Goal: Task Accomplishment & Management: Complete application form

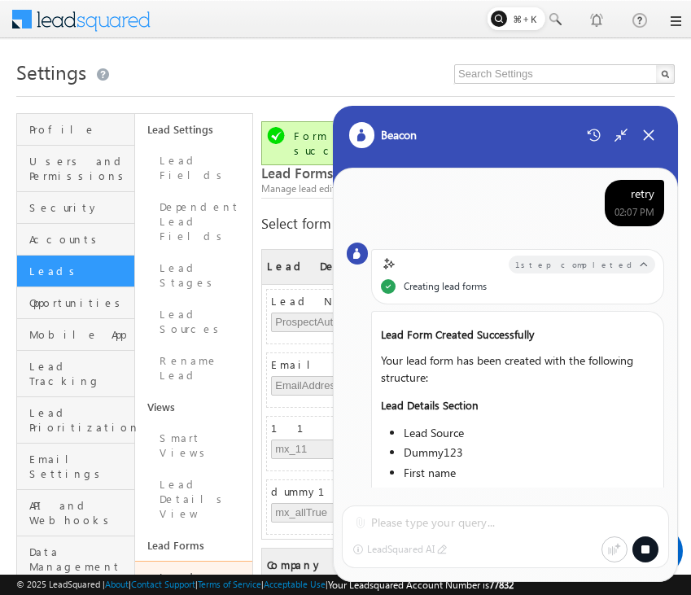
scroll to position [1465, 0]
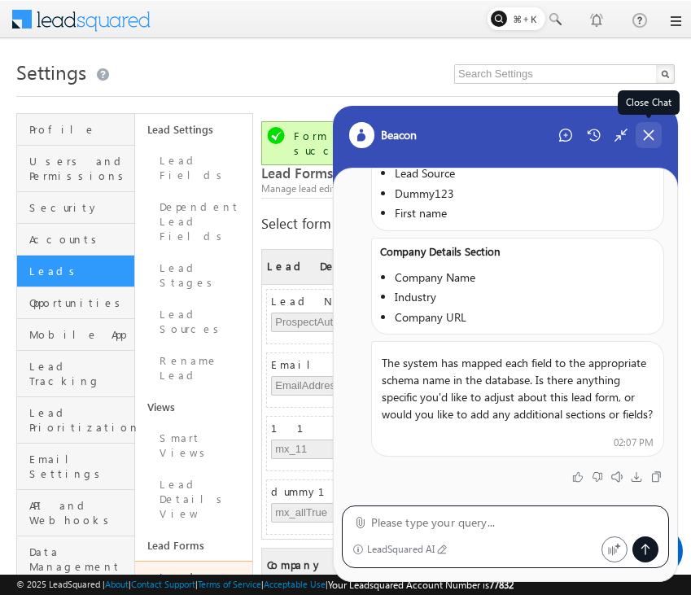
click at [651, 129] on icon at bounding box center [648, 135] width 15 height 15
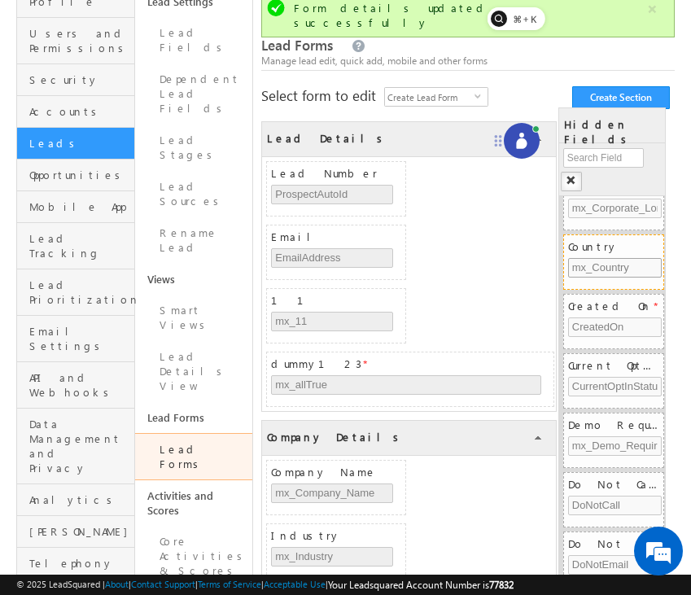
scroll to position [1249, 0]
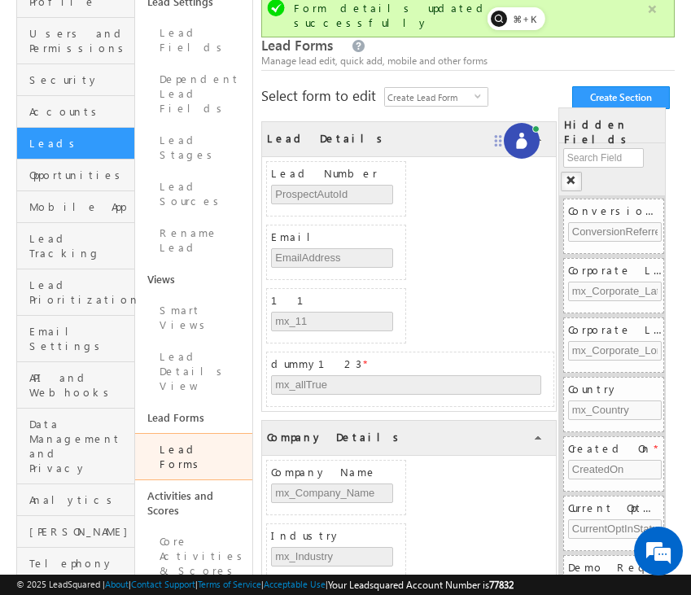
click at [653, 10] on button "button" at bounding box center [652, 9] width 20 height 20
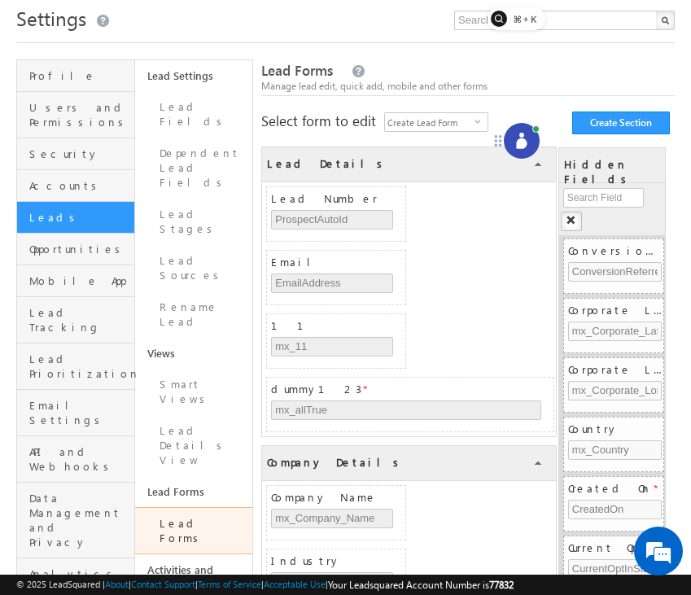
scroll to position [57, 0]
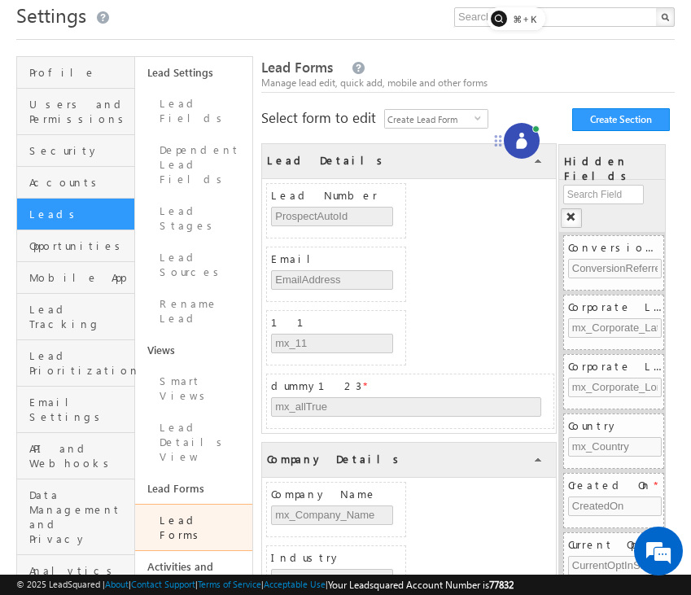
click at [461, 128] on div "Lead Details COLLAPSE Lead Number ProspectAutoId Email EmailAddress 11 mx_11 du…" at bounding box center [467, 507] width 413 height 761
click at [467, 117] on span "Create Lead Form" at bounding box center [430, 119] width 90 height 18
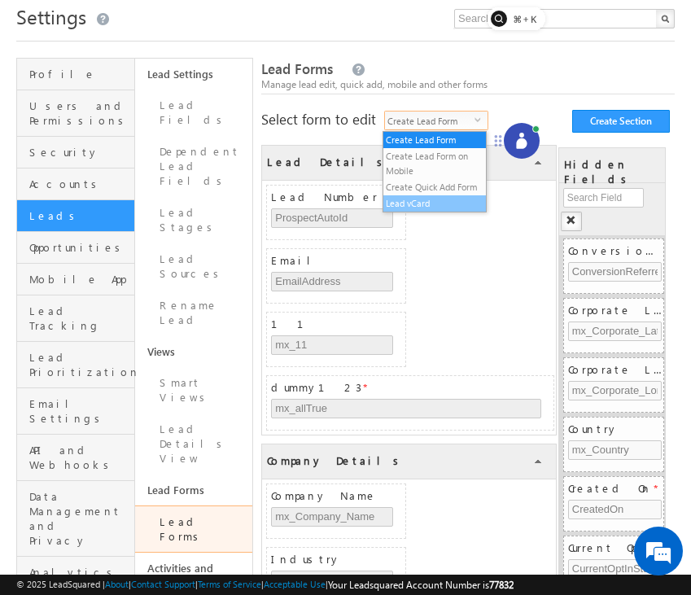
scroll to position [54, 0]
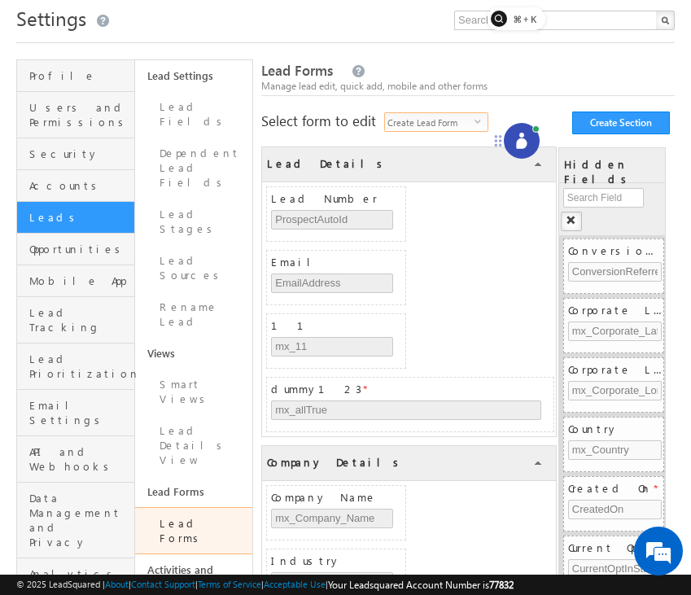
click at [467, 121] on span "Create Lead Form" at bounding box center [430, 122] width 90 height 18
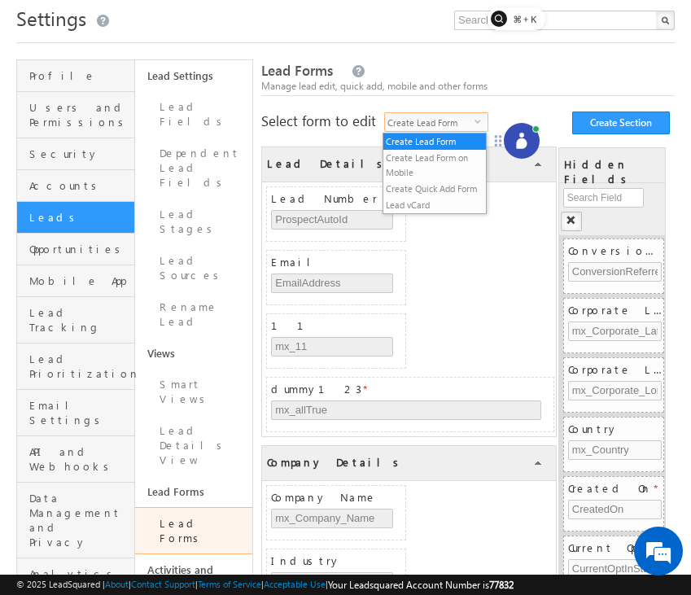
click at [557, 85] on div "Manage lead edit, quick add, mobile and other forms" at bounding box center [467, 86] width 413 height 15
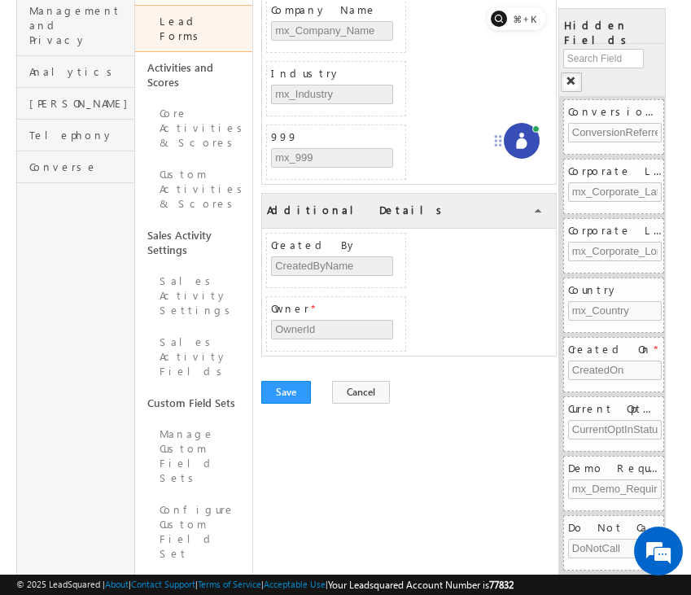
scroll to position [548, 0]
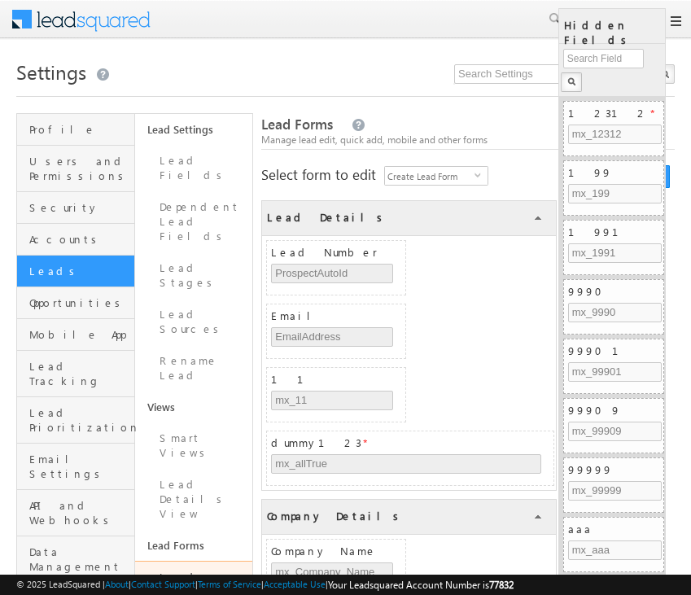
scroll to position [548, 0]
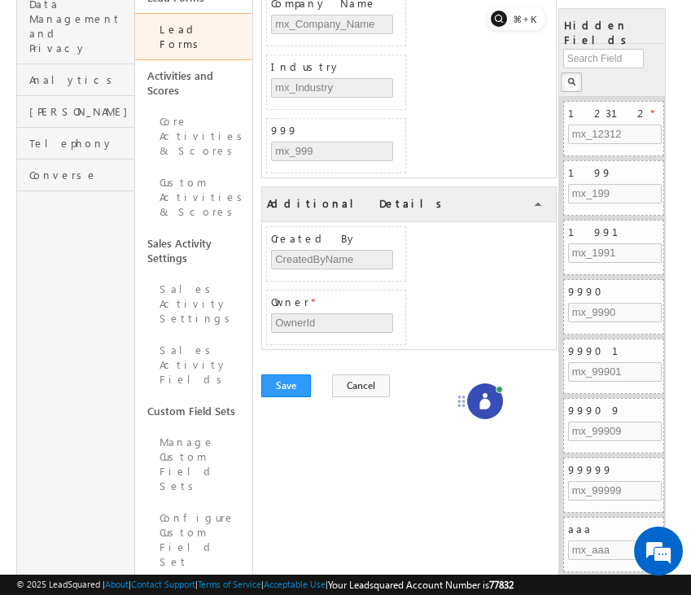
drag, startPoint x: 624, startPoint y: 566, endPoint x: 446, endPoint y: 379, distance: 257.8
click at [455, 395] on icon at bounding box center [461, 401] width 13 height 13
click at [463, 380] on icon at bounding box center [468, 380] width 11 height 11
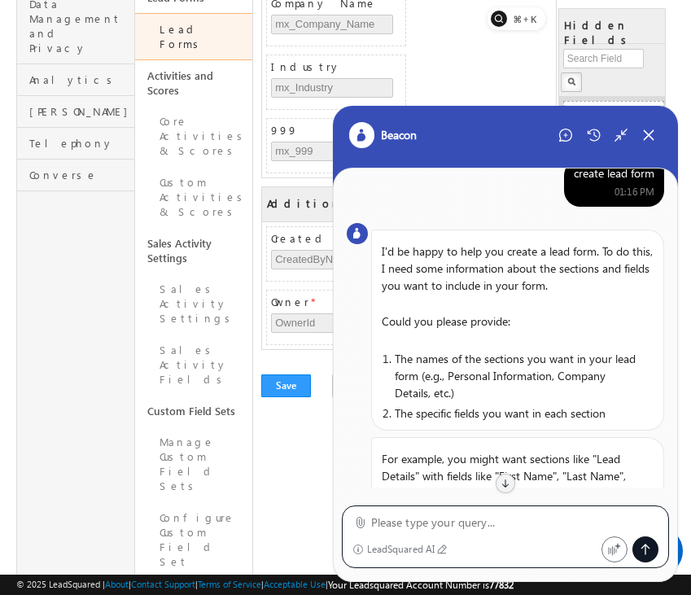
scroll to position [0, 0]
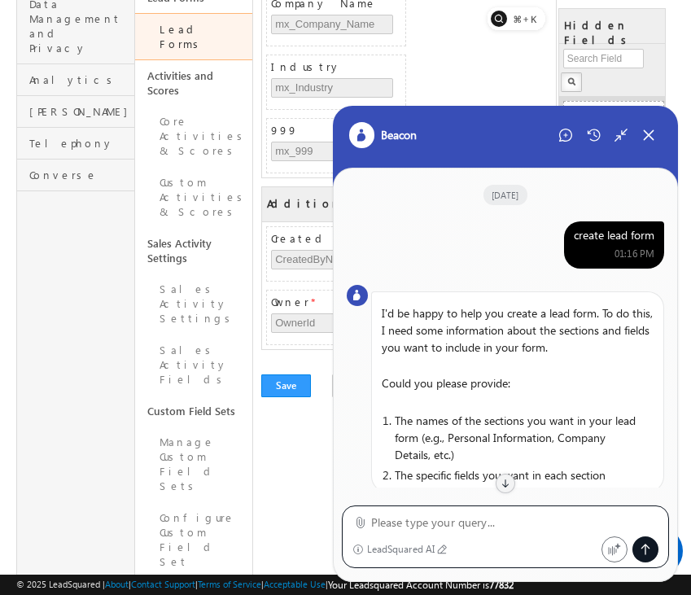
click at [635, 238] on div "create lead form" at bounding box center [614, 235] width 81 height 15
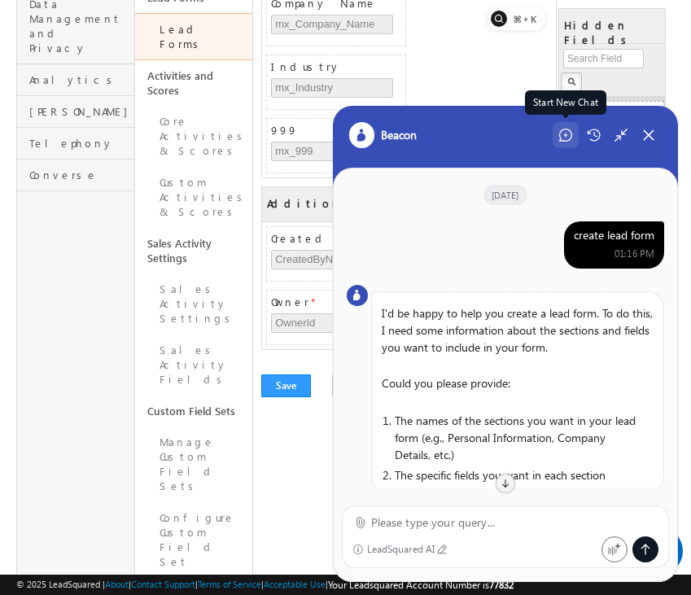
click at [561, 139] on icon at bounding box center [565, 135] width 13 height 13
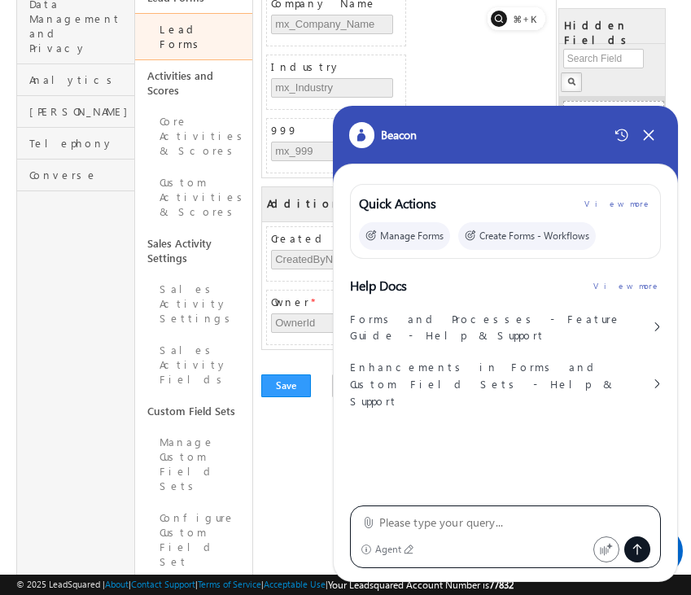
type textarea "create lead form"
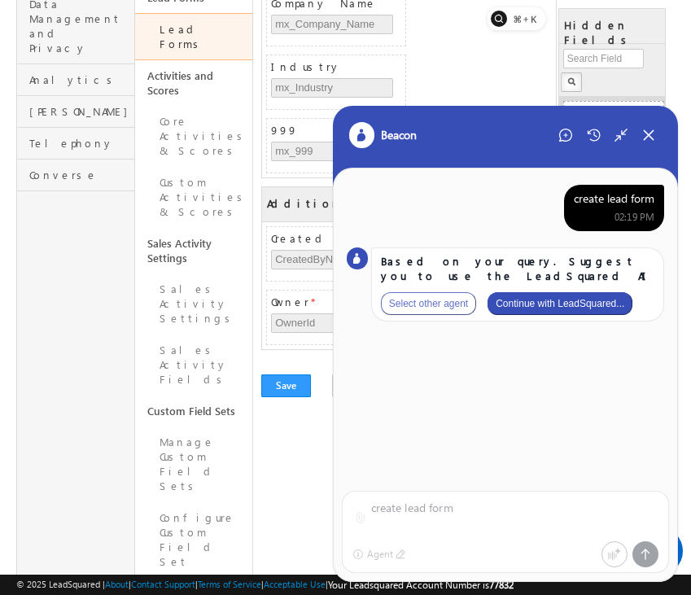
click at [595, 304] on button "Continue with LeadSquared..." at bounding box center [559, 303] width 145 height 23
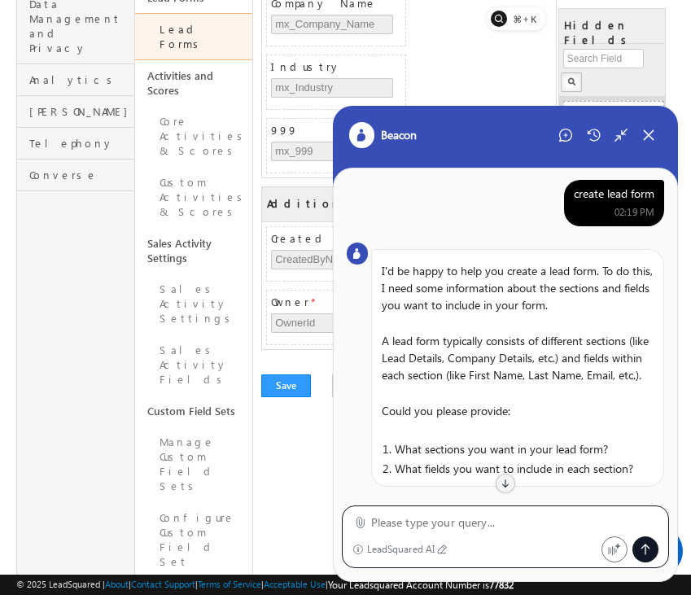
scroll to position [297, 0]
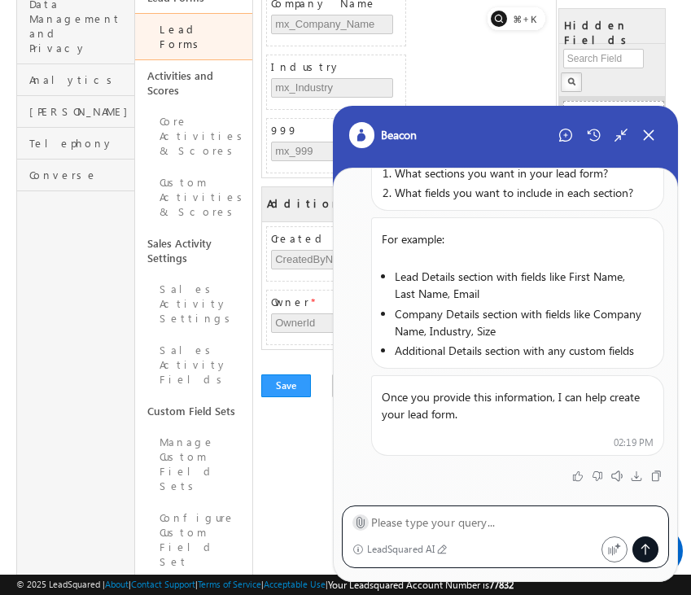
click at [362, 521] on icon at bounding box center [360, 522] width 12 height 12
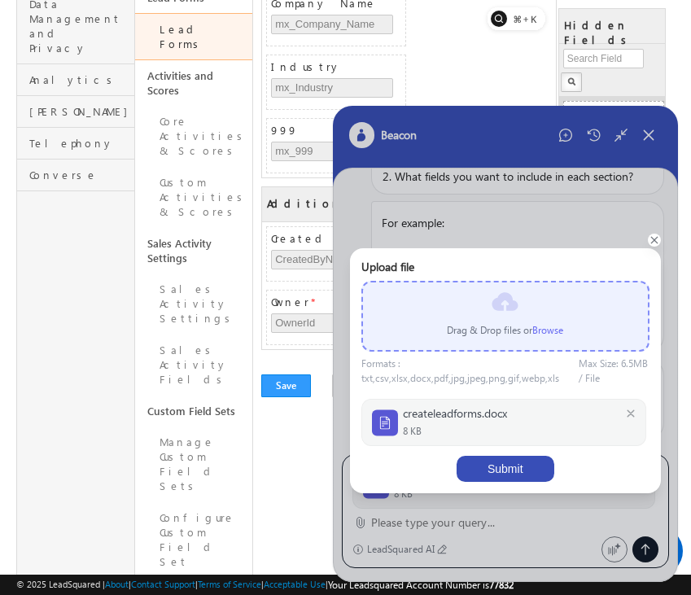
click at [522, 470] on button "Submit" at bounding box center [505, 469] width 98 height 26
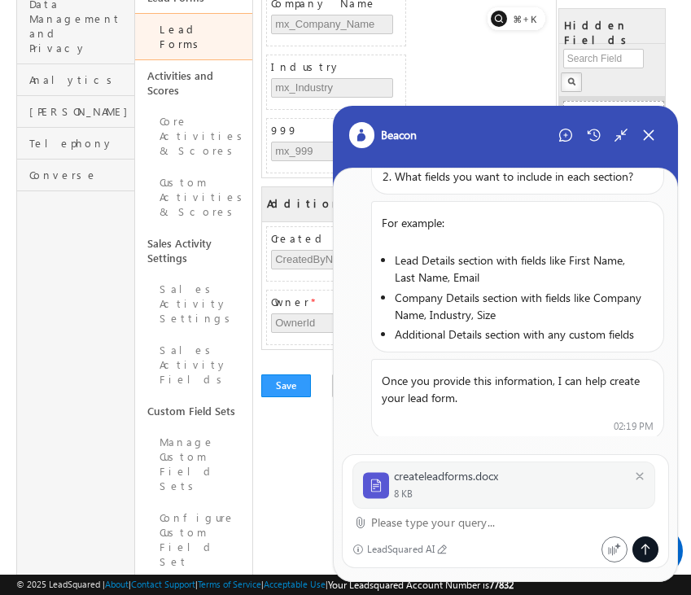
click at [491, 530] on textarea at bounding box center [515, 523] width 288 height 20
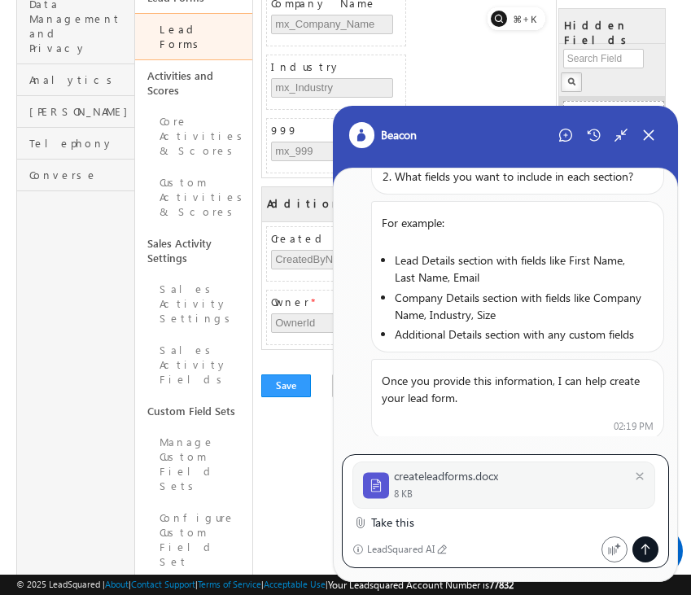
type textarea "Take this"
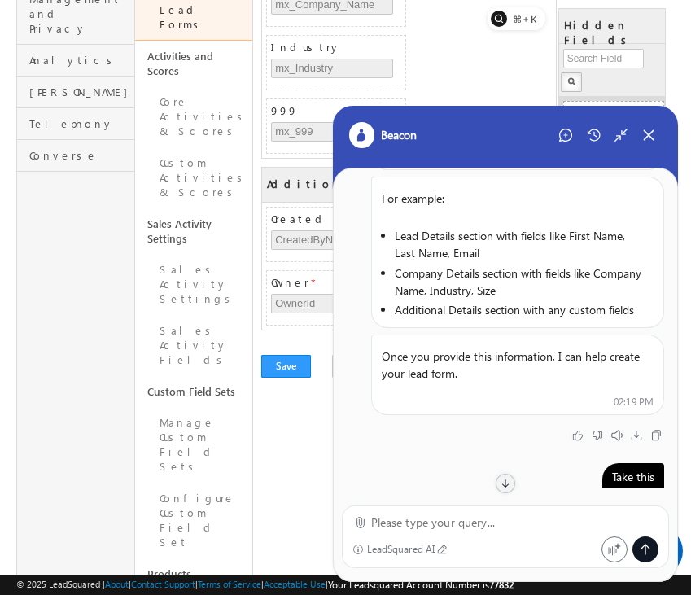
scroll to position [0, 0]
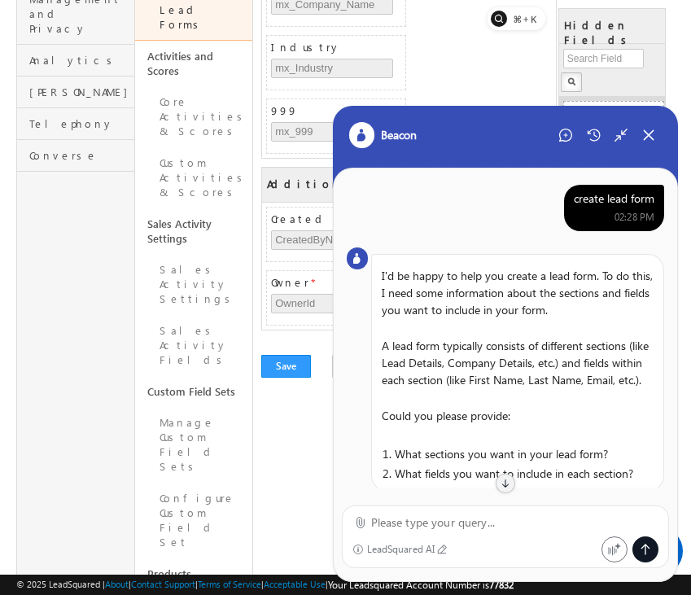
click at [614, 199] on div "create lead form" at bounding box center [614, 198] width 81 height 15
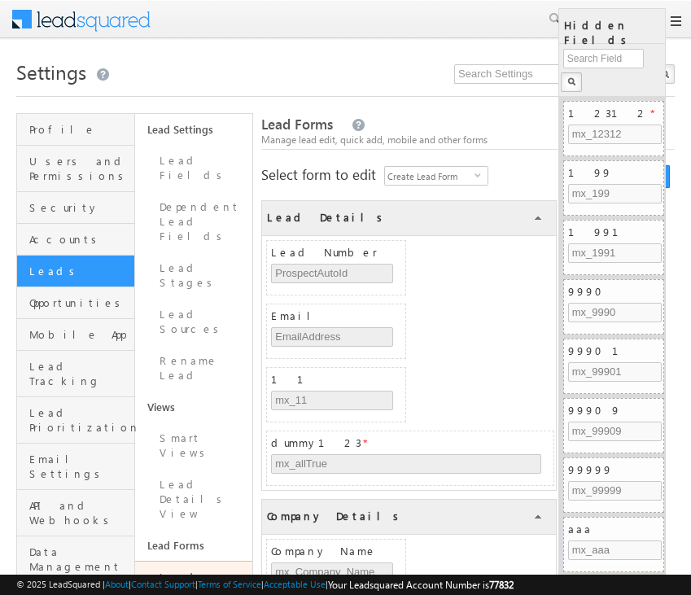
scroll to position [567, 0]
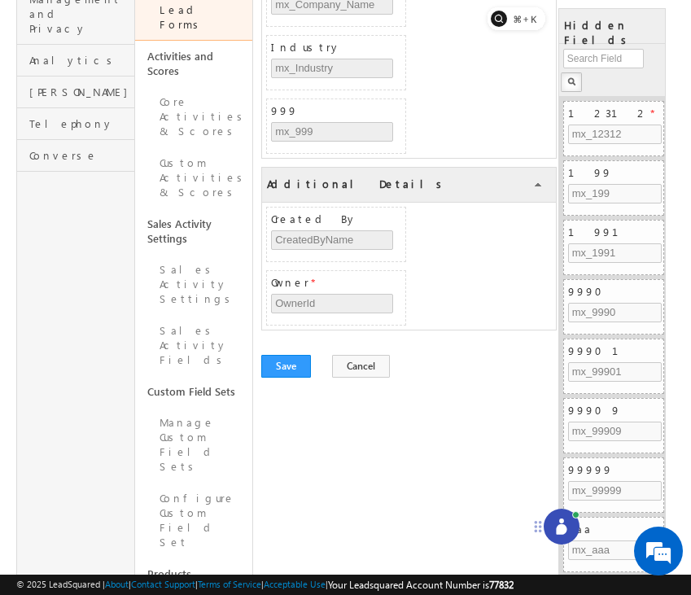
drag, startPoint x: 622, startPoint y: 560, endPoint x: 503, endPoint y: 503, distance: 132.5
click at [531, 520] on icon at bounding box center [537, 526] width 13 height 13
click at [525, 506] on icon at bounding box center [527, 509] width 11 height 11
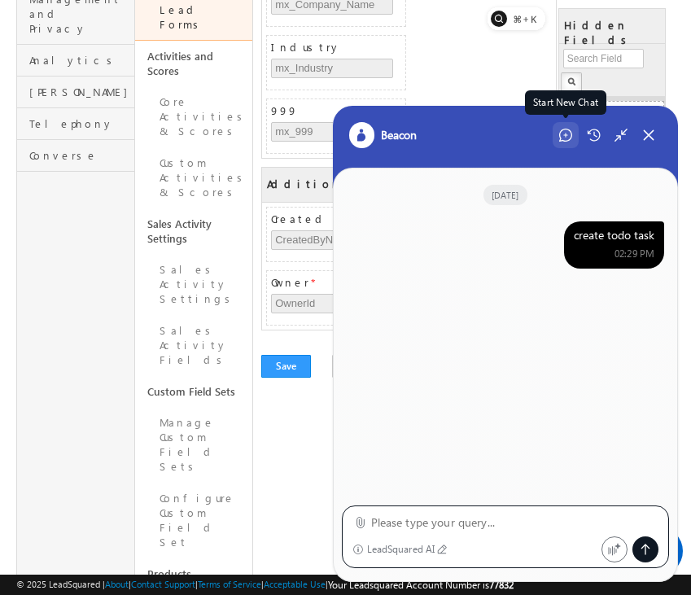
click at [562, 140] on icon at bounding box center [565, 135] width 13 height 13
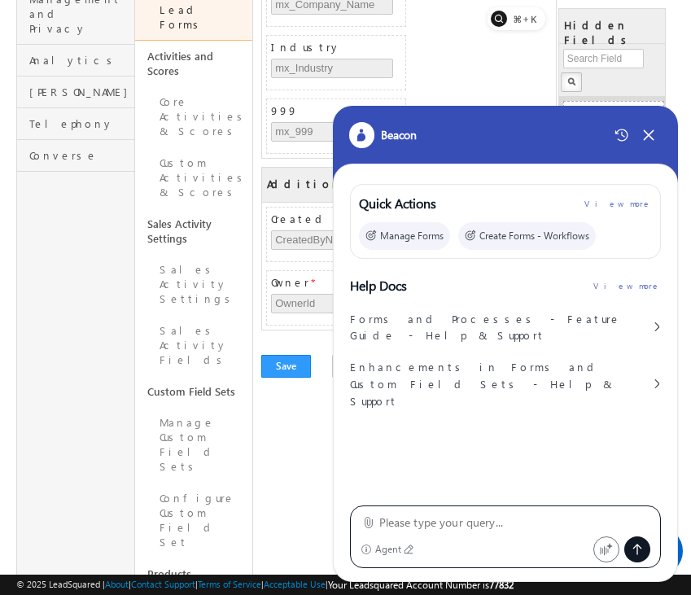
type textarea "create lead form"
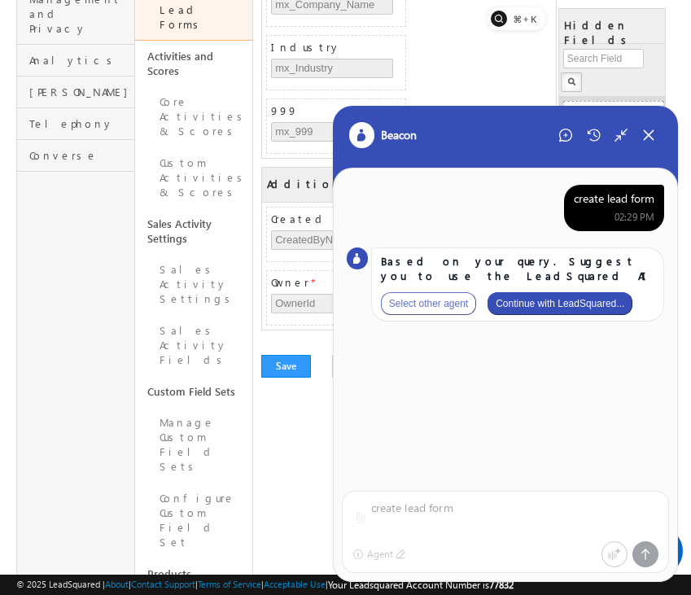
click at [588, 306] on button "Continue with LeadSquared..." at bounding box center [559, 303] width 145 height 23
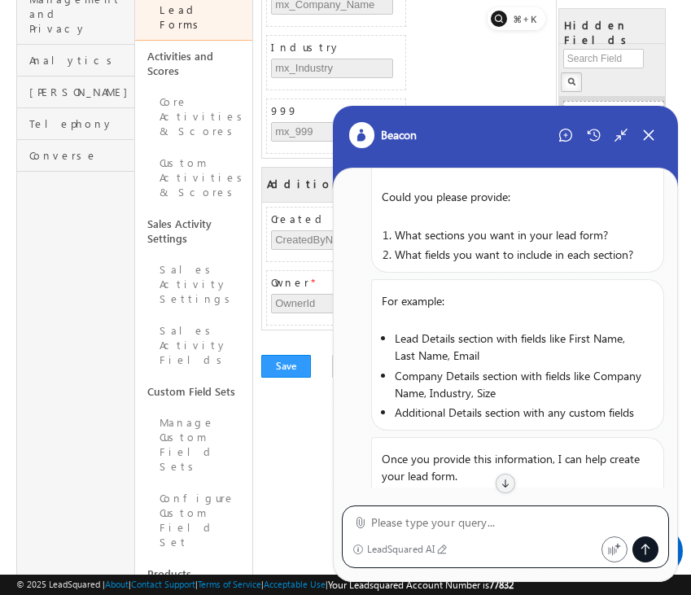
scroll to position [219, 0]
click at [365, 524] on icon at bounding box center [360, 522] width 12 height 12
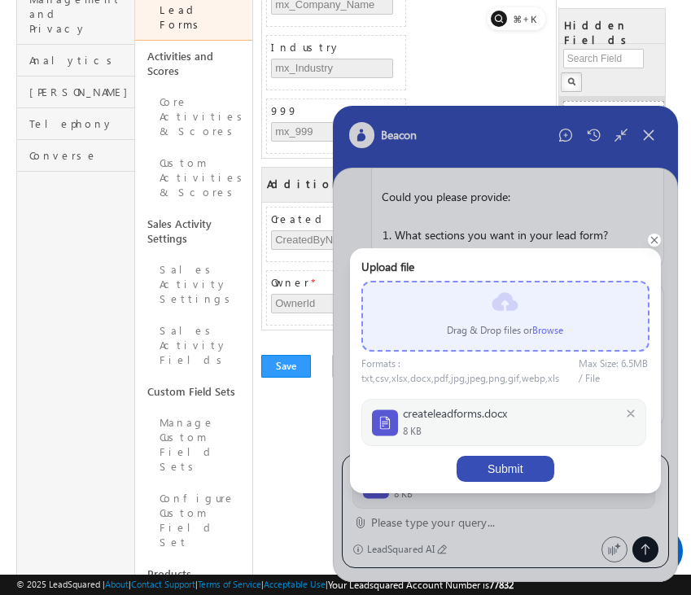
click at [531, 471] on button "Submit" at bounding box center [505, 469] width 98 height 26
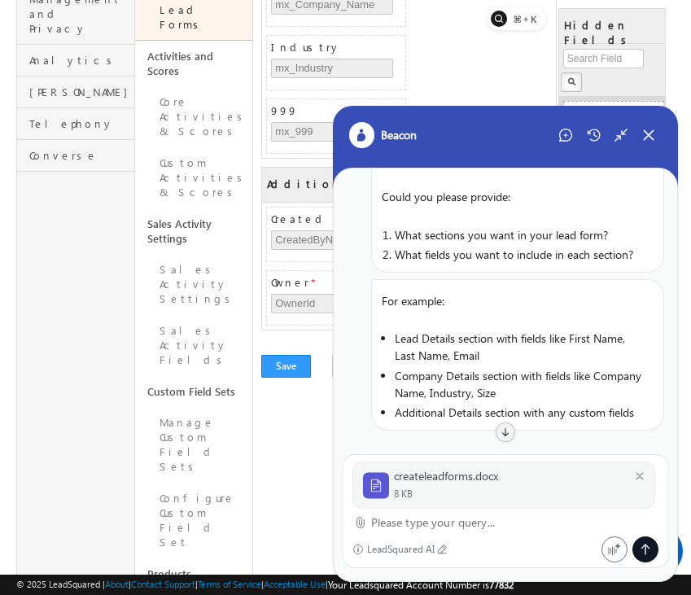
click at [455, 531] on textarea at bounding box center [515, 523] width 288 height 20
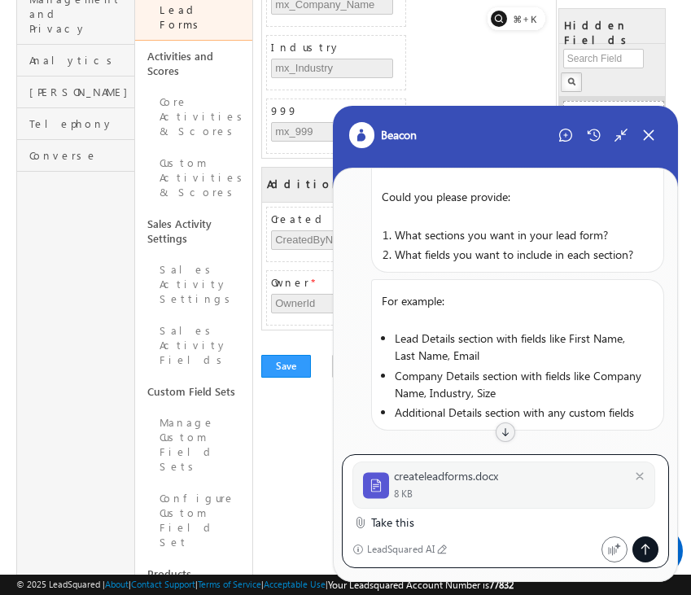
type textarea "Take this"
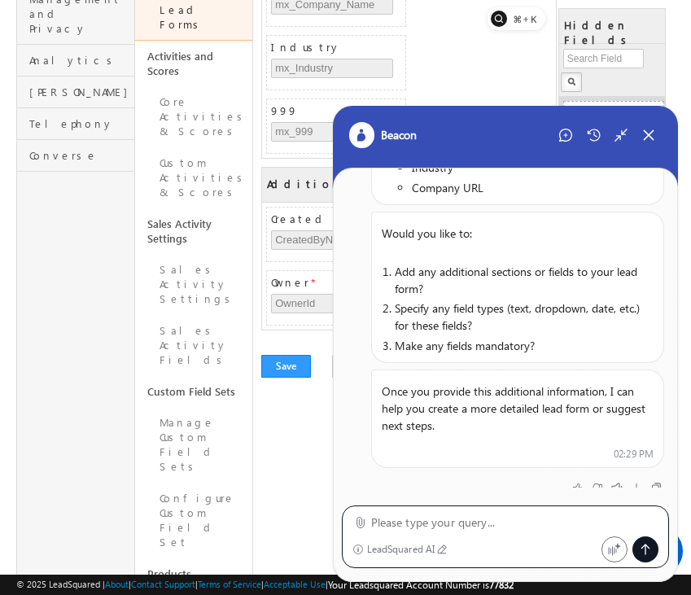
scroll to position [1033, 0]
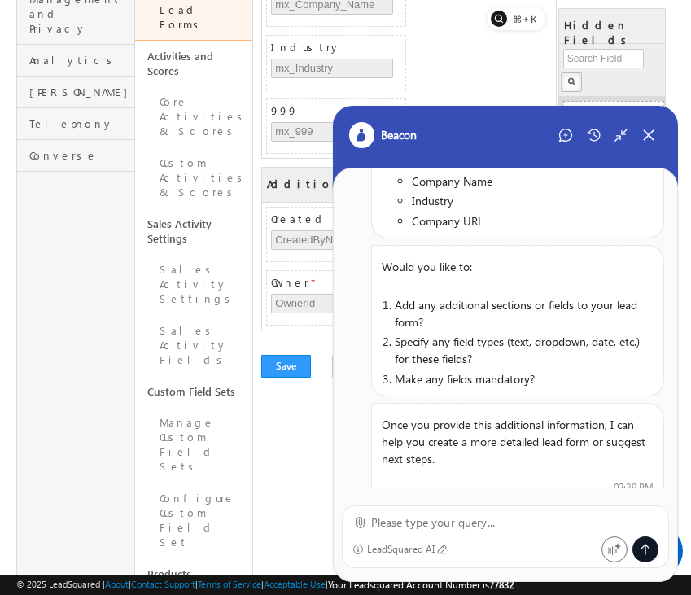
click at [438, 523] on textarea at bounding box center [515, 523] width 288 height 20
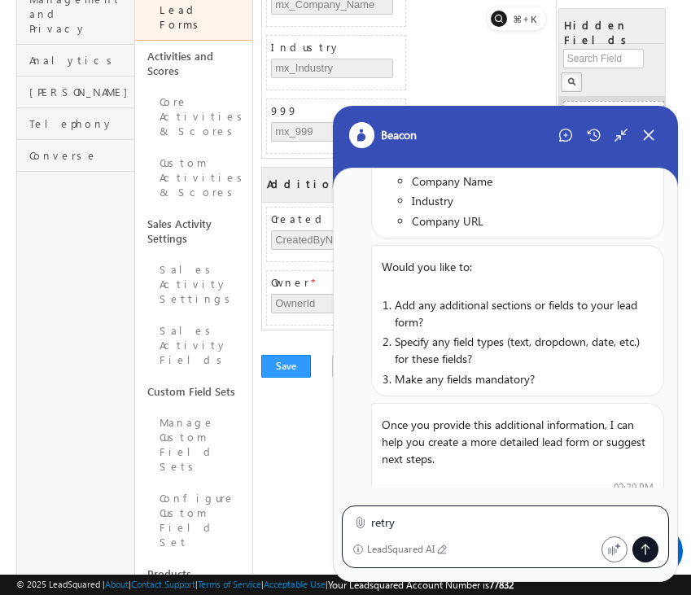
type textarea "retry"
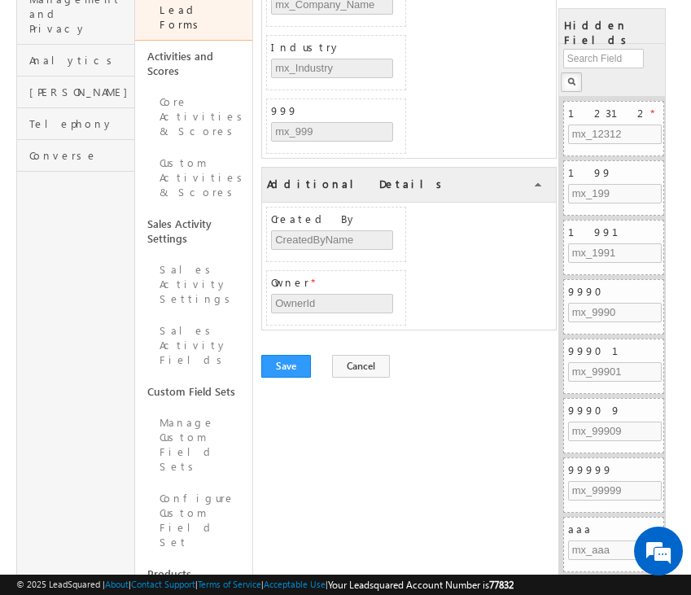
scroll to position [567, 0]
drag, startPoint x: 619, startPoint y: 557, endPoint x: 494, endPoint y: 458, distance: 159.9
click at [496, 461] on icon at bounding box center [502, 467] width 13 height 13
click at [513, 461] on div at bounding box center [522, 465] width 36 height 36
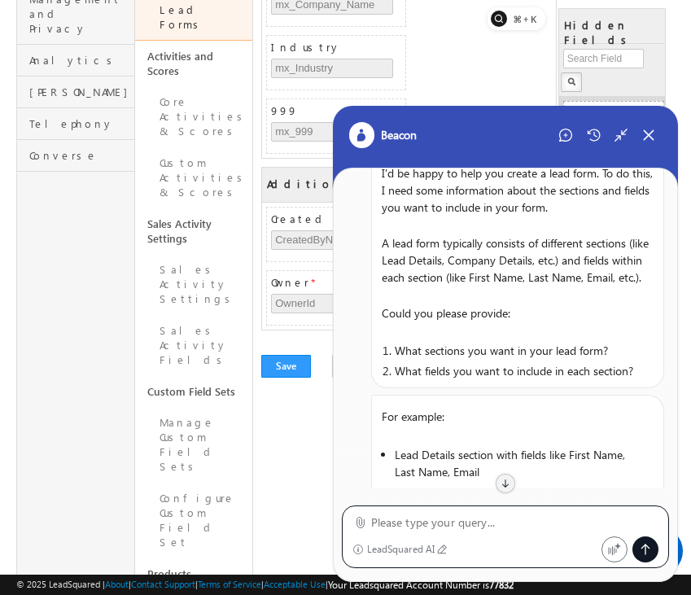
scroll to position [0, 0]
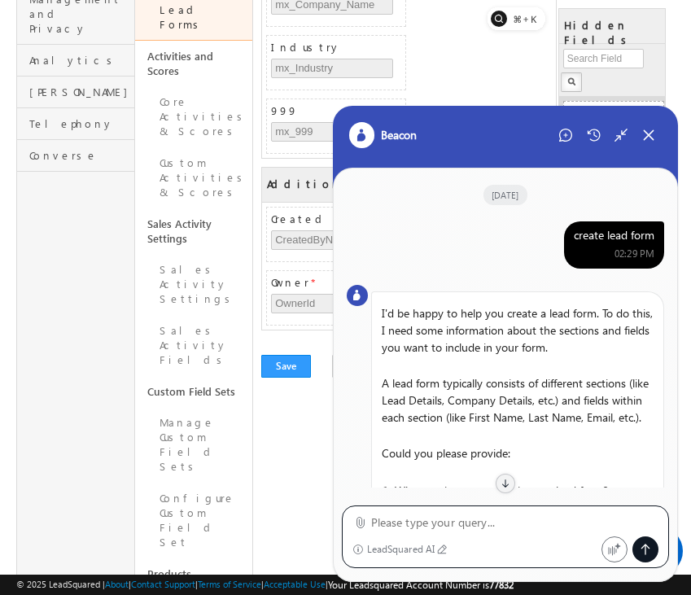
click at [600, 240] on div "create lead form" at bounding box center [614, 235] width 81 height 15
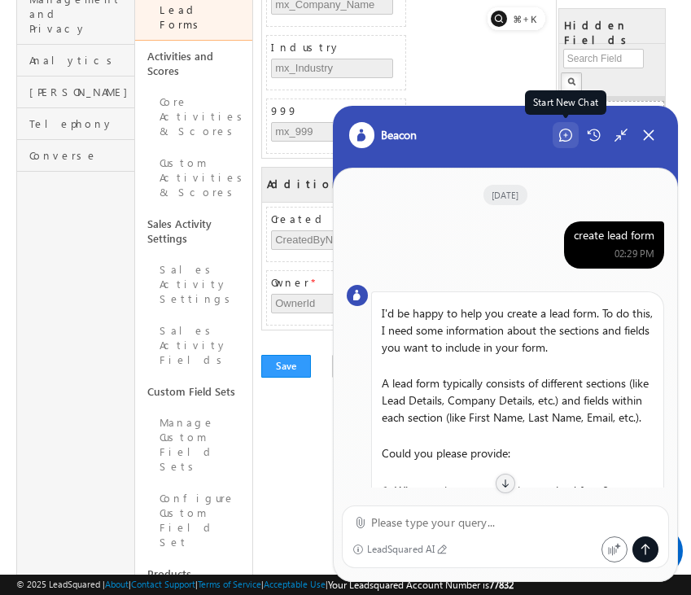
click at [564, 129] on icon at bounding box center [565, 135] width 13 height 13
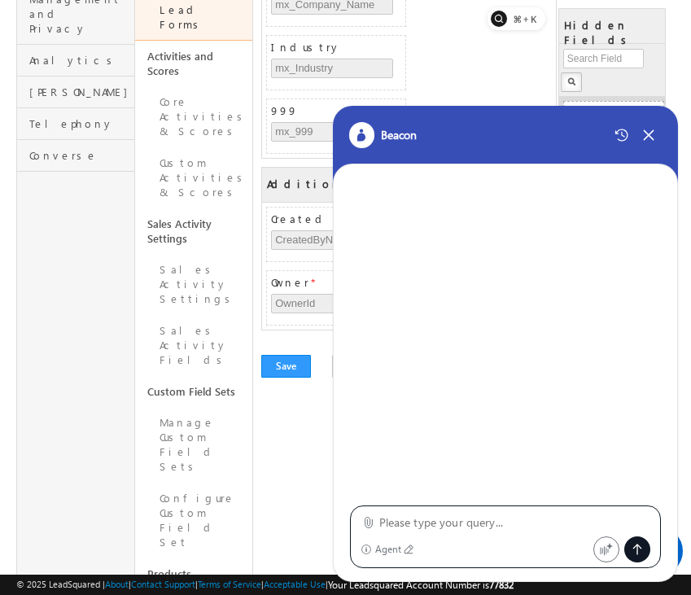
type textarea "create lead form"
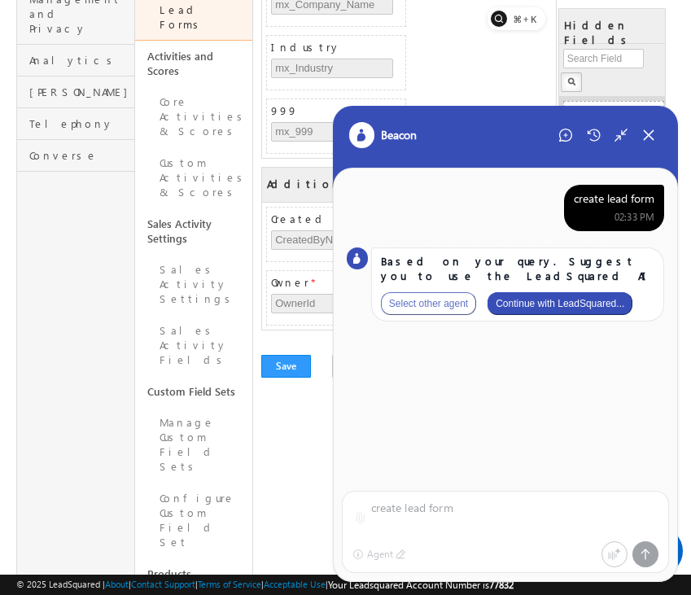
click at [603, 300] on button "Continue with LeadSquared..." at bounding box center [559, 303] width 145 height 23
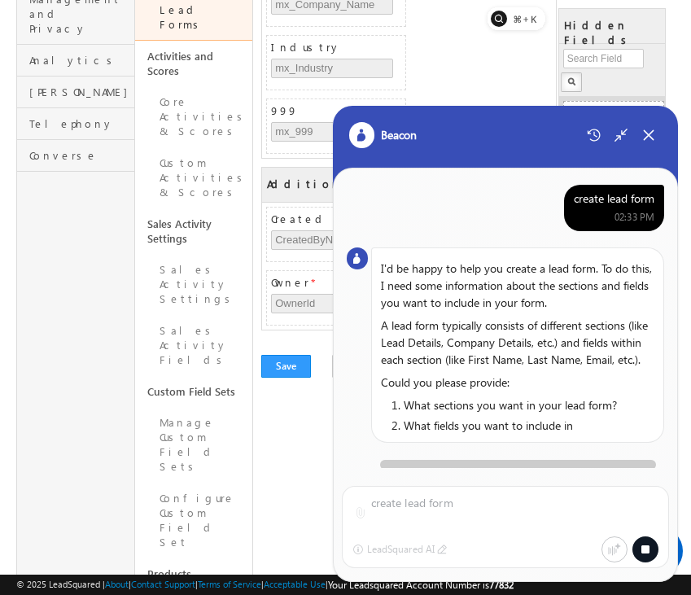
scroll to position [5, 0]
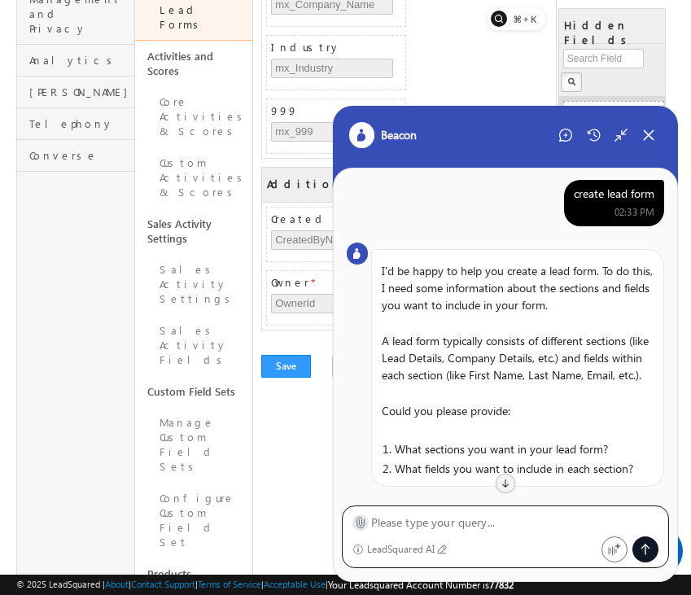
click at [358, 528] on label at bounding box center [360, 522] width 12 height 17
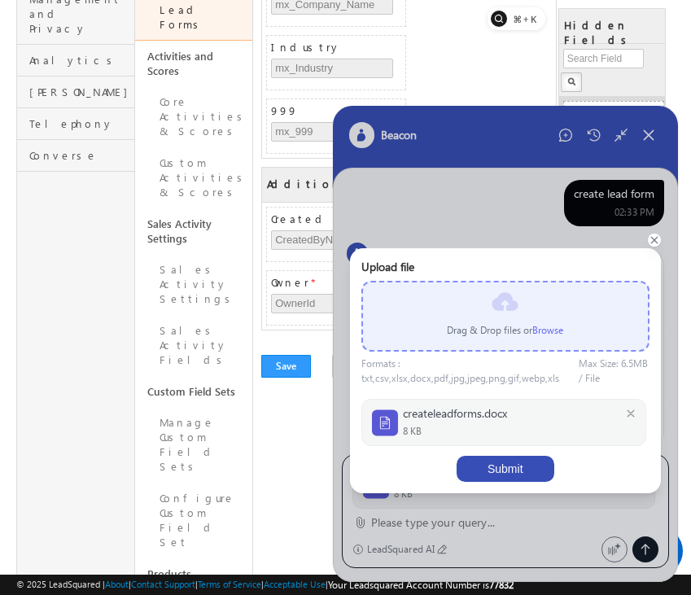
click at [529, 461] on button "Submit" at bounding box center [505, 469] width 98 height 26
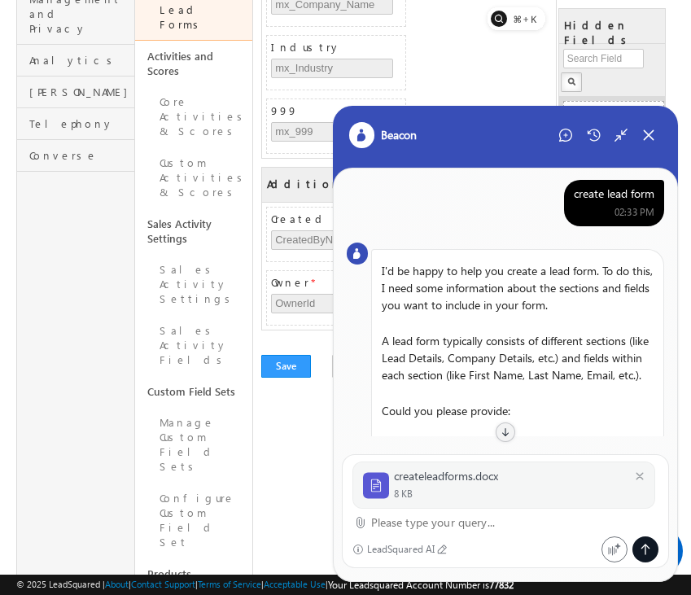
click at [455, 530] on textarea at bounding box center [515, 523] width 288 height 20
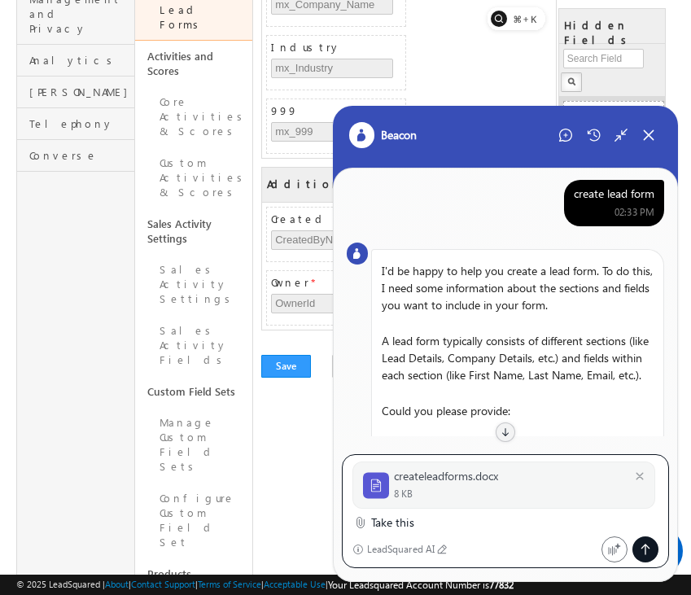
type textarea "Take this"
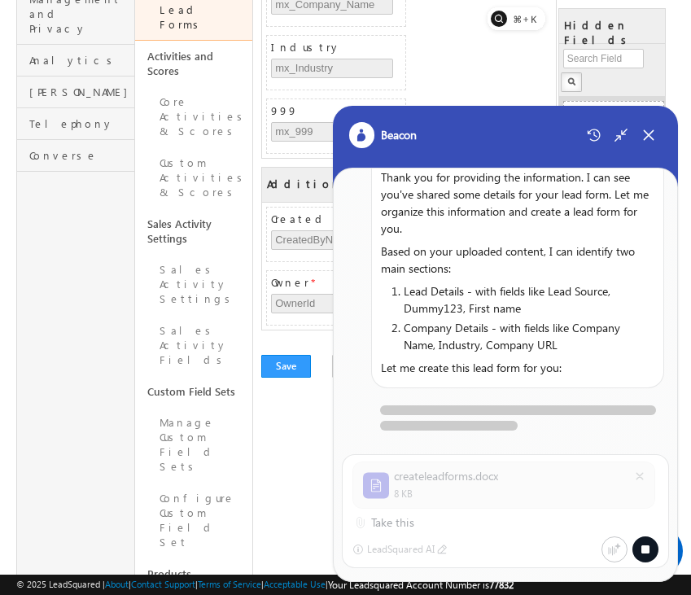
scroll to position [806, 0]
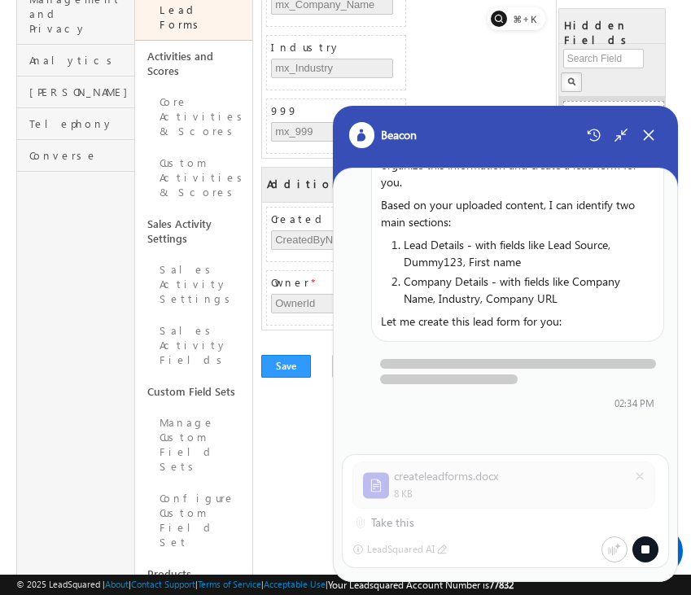
click at [407, 15] on div "Company Name mx_Company_Name Industry mx_Industry 999 mx_999" at bounding box center [409, 62] width 294 height 190
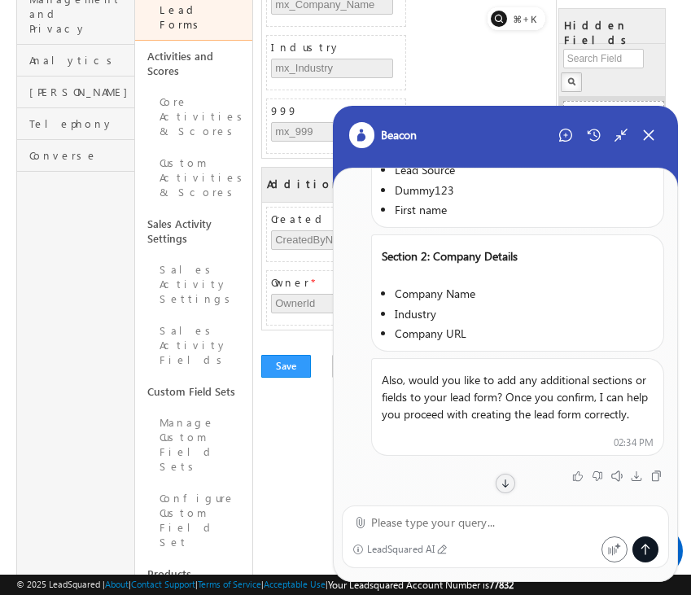
scroll to position [0, 0]
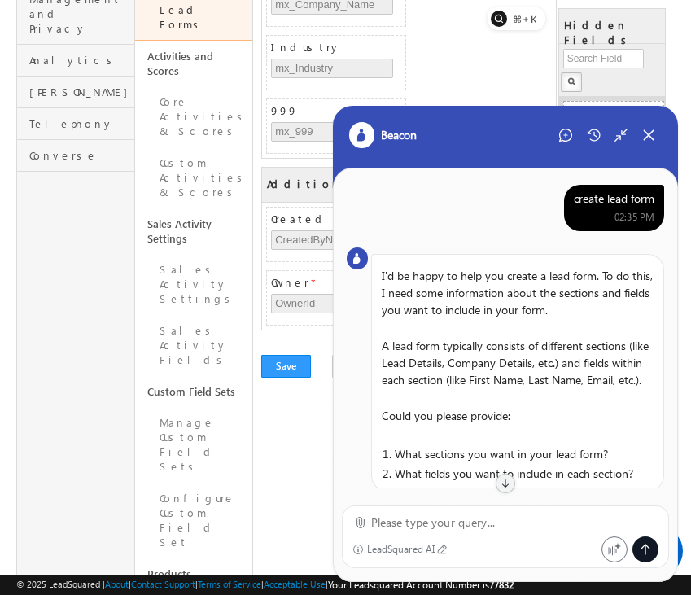
click at [622, 210] on div "02:35 PM" at bounding box center [634, 216] width 40 height 15
click at [621, 205] on div "create lead form" at bounding box center [614, 198] width 81 height 15
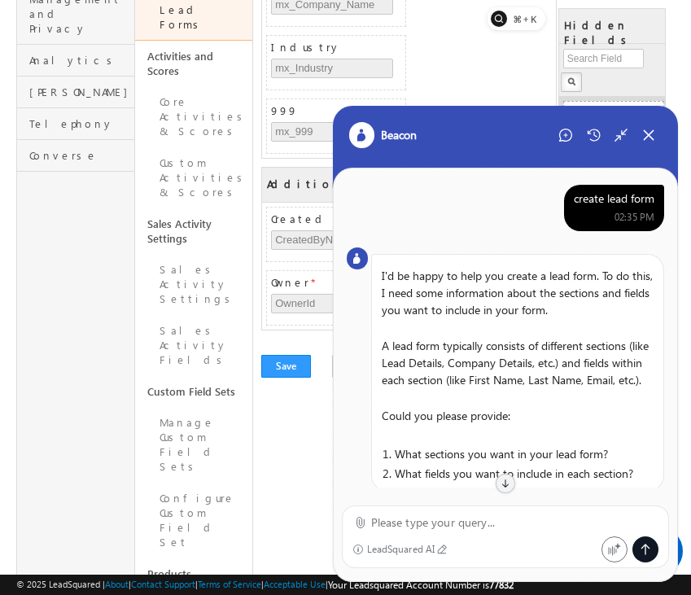
click at [621, 205] on div "create lead form" at bounding box center [614, 198] width 81 height 15
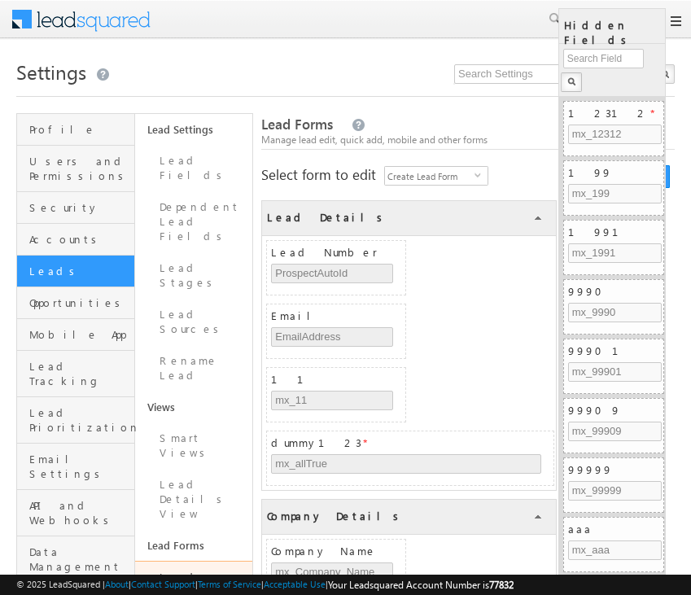
scroll to position [567, 0]
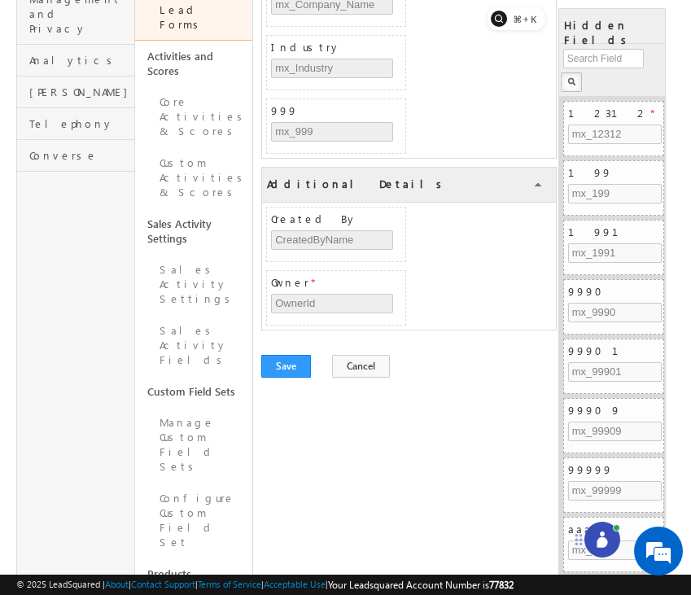
drag, startPoint x: 623, startPoint y: 567, endPoint x: 564, endPoint y: 537, distance: 66.6
click at [572, 537] on icon at bounding box center [578, 539] width 13 height 13
click at [584, 544] on div at bounding box center [588, 534] width 36 height 36
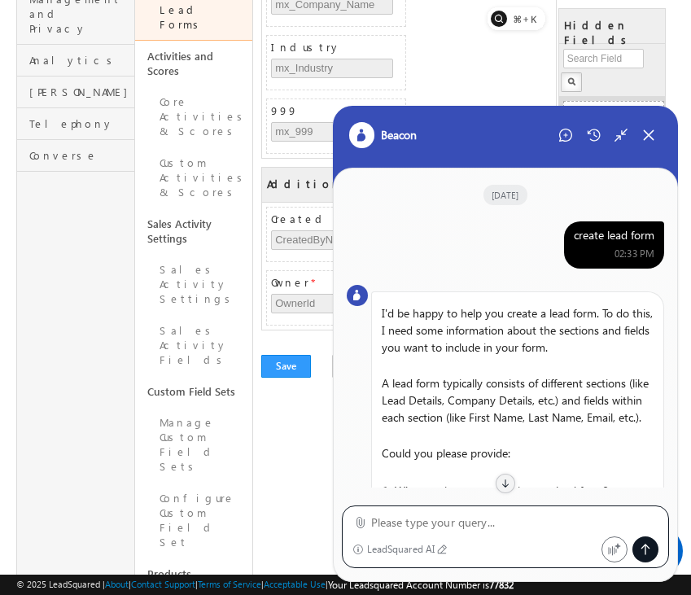
scroll to position [836, 0]
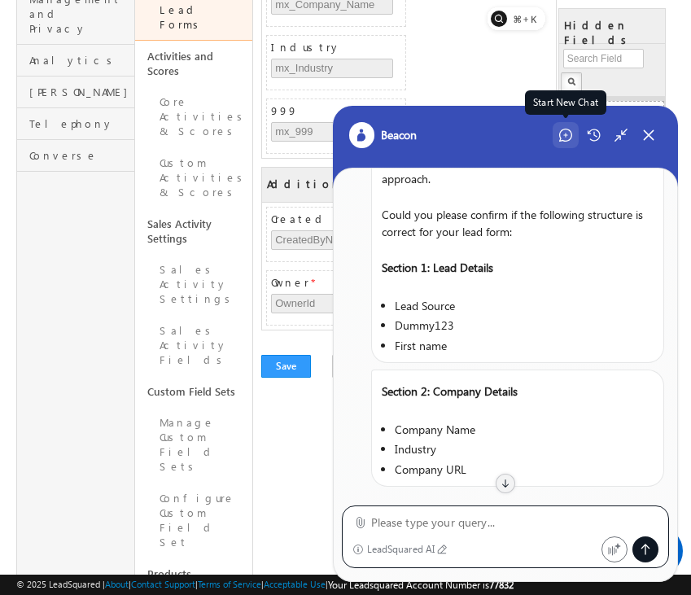
click at [560, 138] on icon at bounding box center [565, 135] width 13 height 13
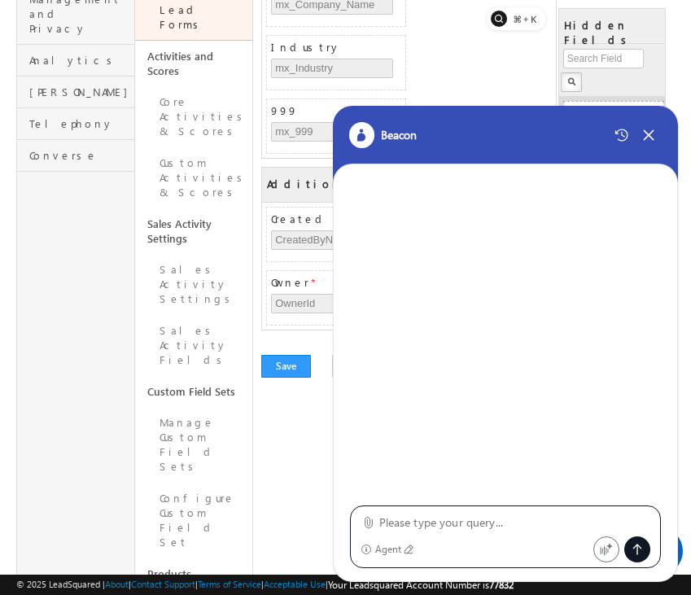
type textarea "create lead form"
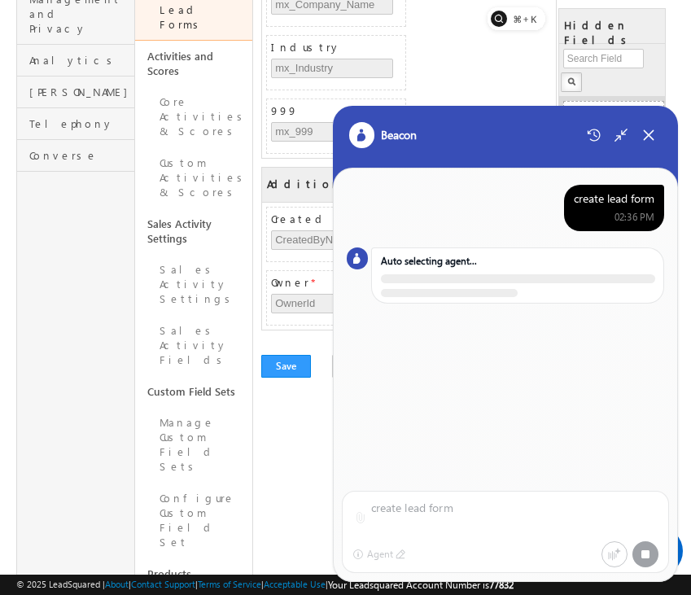
scroll to position [0, 0]
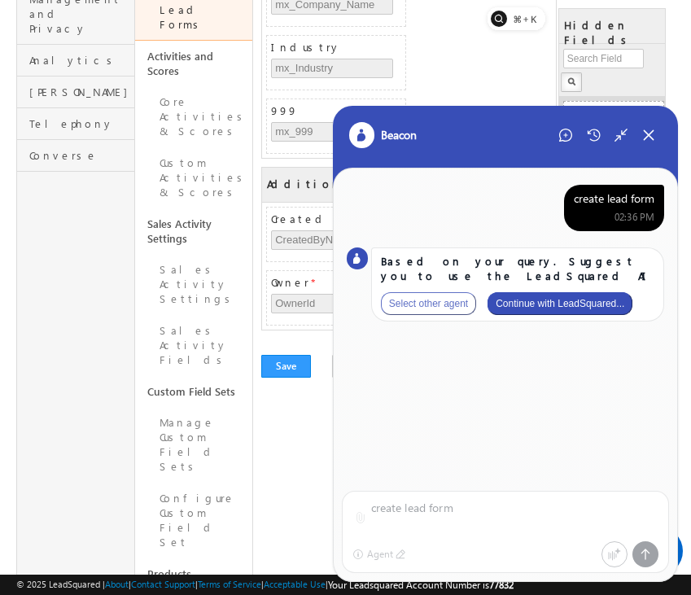
click at [569, 297] on button "Continue with LeadSquared..." at bounding box center [559, 303] width 145 height 23
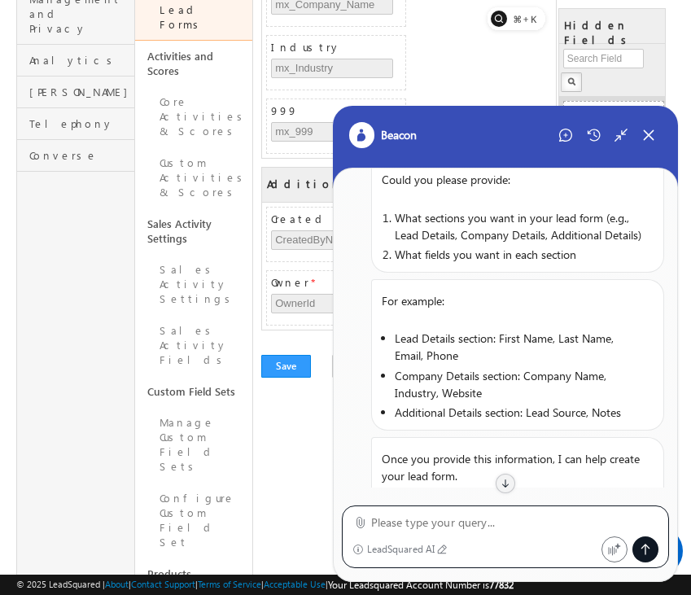
scroll to position [236, 0]
click at [357, 527] on icon at bounding box center [360, 522] width 12 height 12
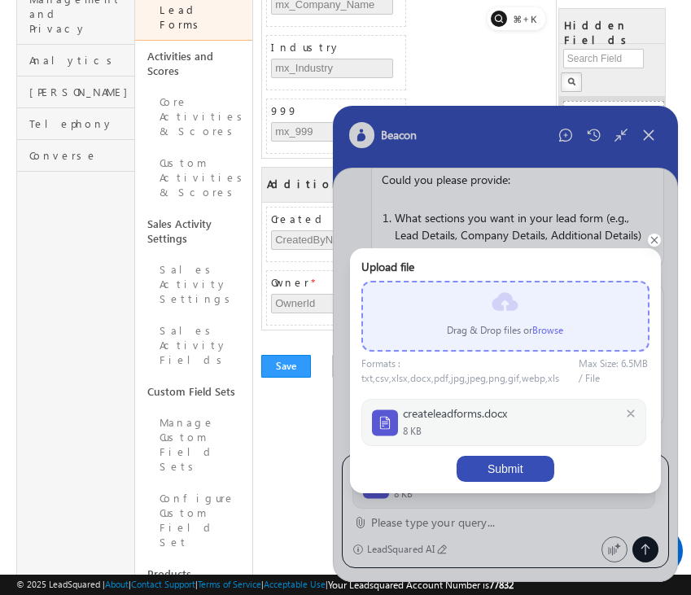
click at [520, 464] on button "Submit" at bounding box center [505, 469] width 98 height 26
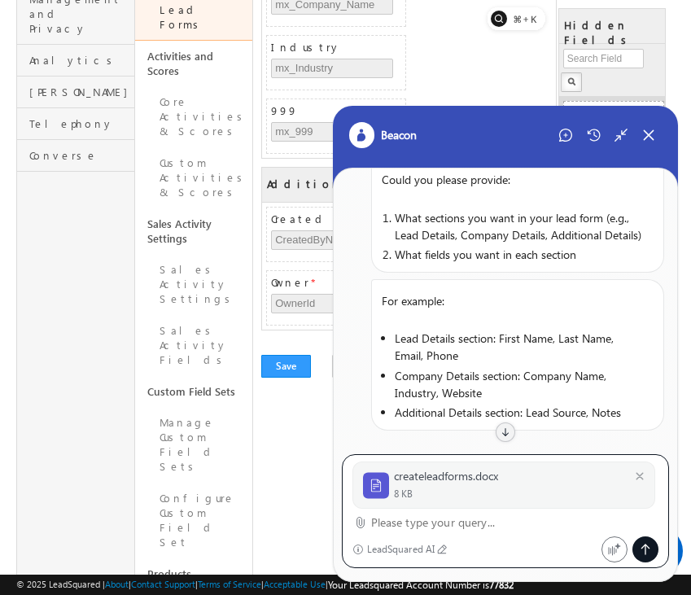
click at [508, 522] on textarea at bounding box center [515, 523] width 288 height 20
type textarea "Take this"
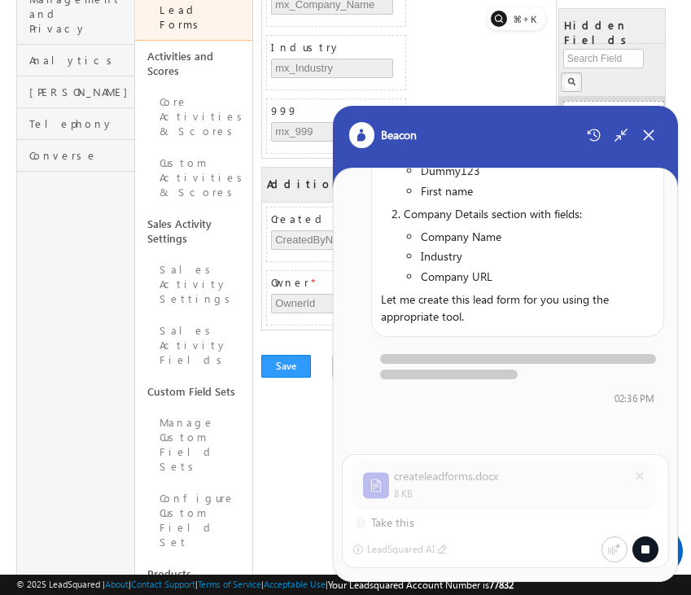
scroll to position [972, 0]
click at [409, 17] on div "Company Name mx_Company_Name Industry mx_Industry 999 mx_999" at bounding box center [409, 62] width 294 height 190
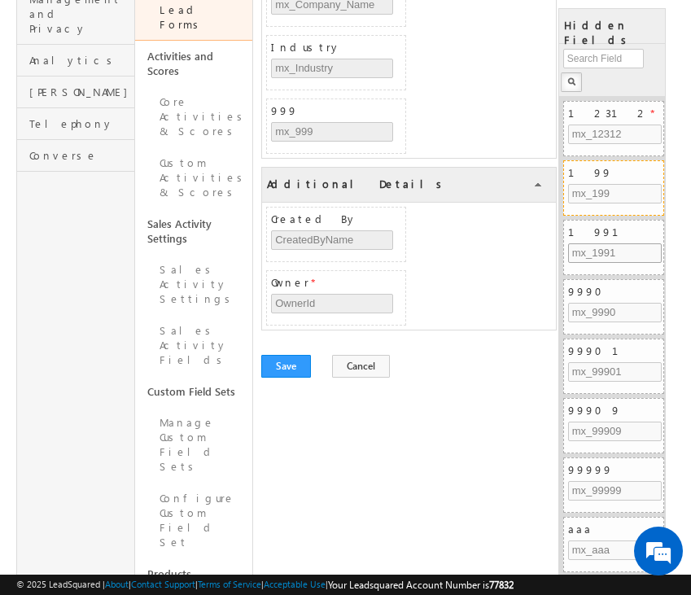
scroll to position [567, 0]
drag, startPoint x: 621, startPoint y: 561, endPoint x: 500, endPoint y: 490, distance: 140.4
click at [500, 490] on icon at bounding box center [502, 493] width 13 height 13
click at [517, 490] on div at bounding box center [526, 493] width 36 height 36
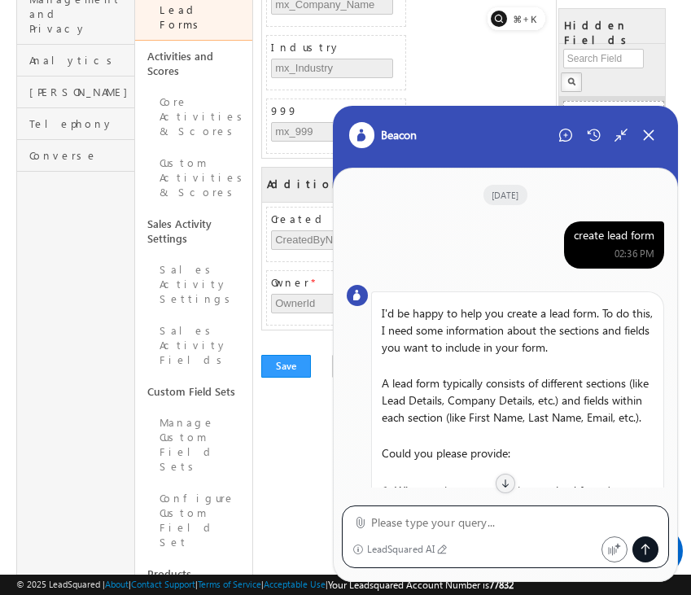
scroll to position [796, 0]
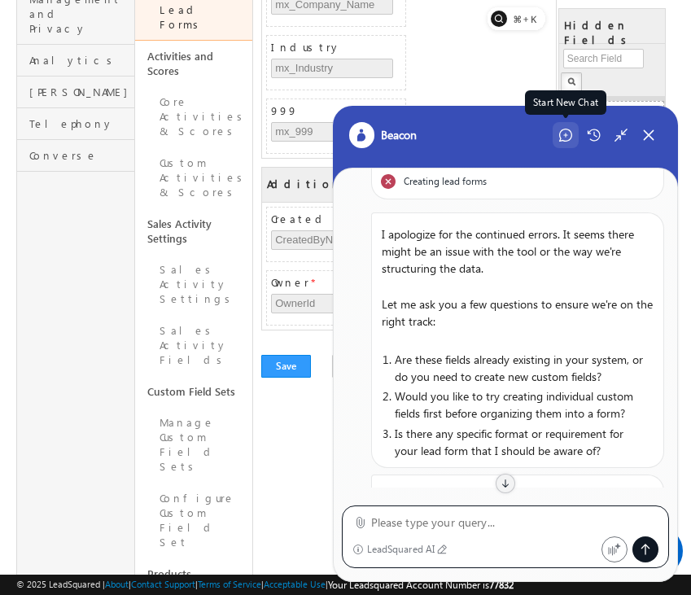
click at [566, 138] on icon at bounding box center [565, 135] width 13 height 13
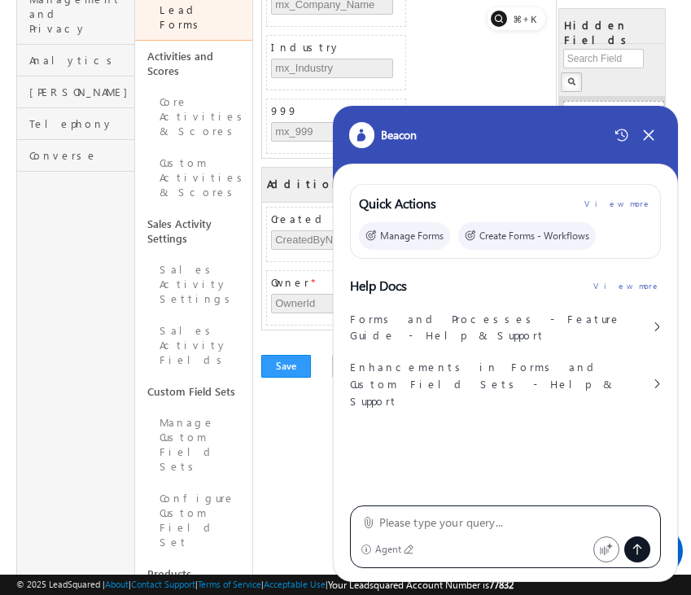
type textarea "create lead form"
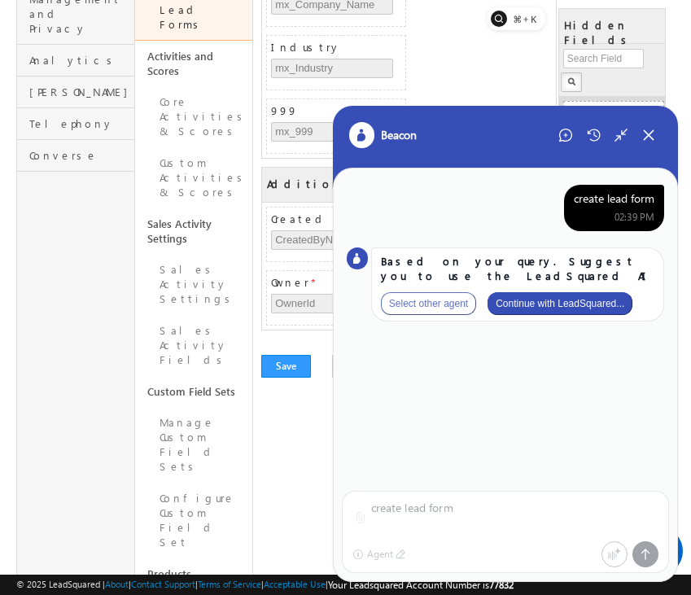
click at [581, 303] on button "Continue with LeadSquared..." at bounding box center [559, 303] width 145 height 23
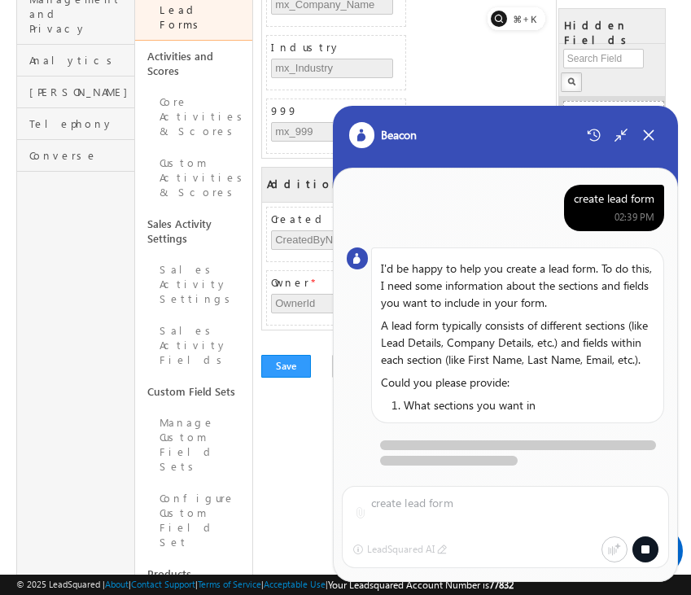
scroll to position [5, 0]
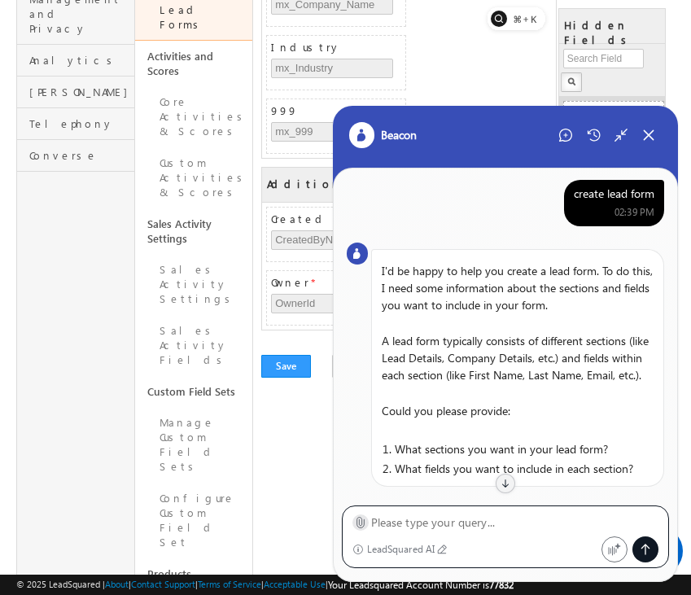
click at [360, 520] on icon at bounding box center [360, 522] width 12 height 12
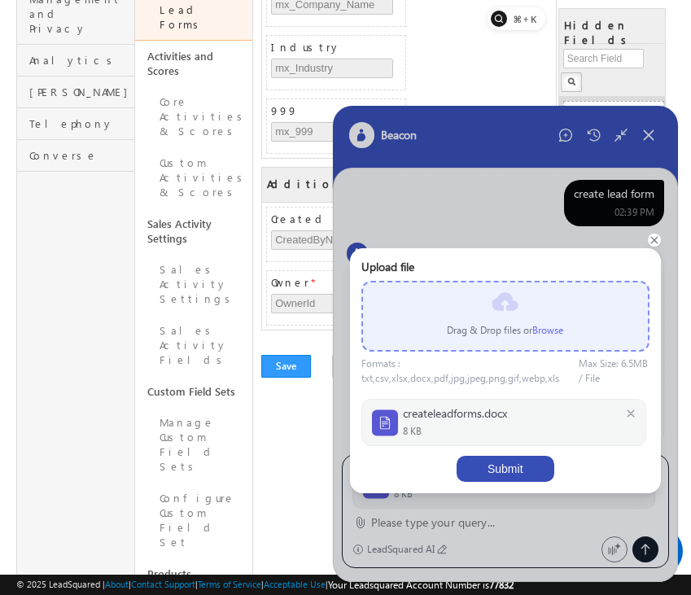
click at [511, 465] on button "Submit" at bounding box center [505, 469] width 98 height 26
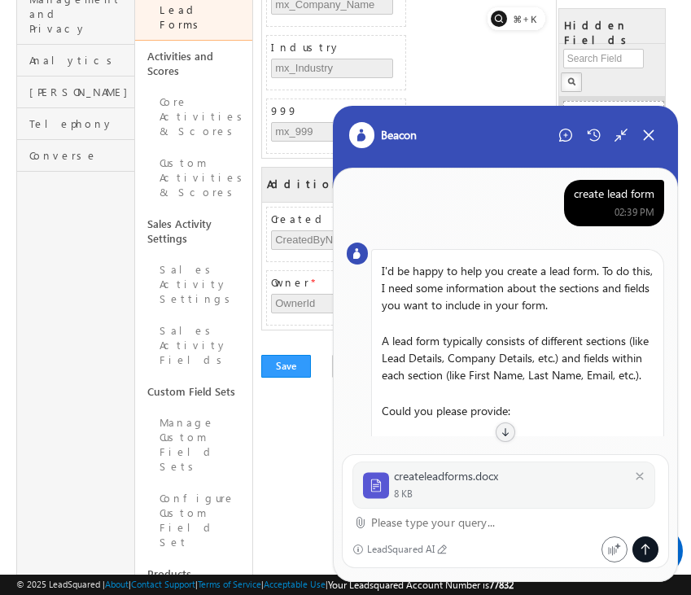
click at [422, 531] on textarea at bounding box center [515, 523] width 288 height 20
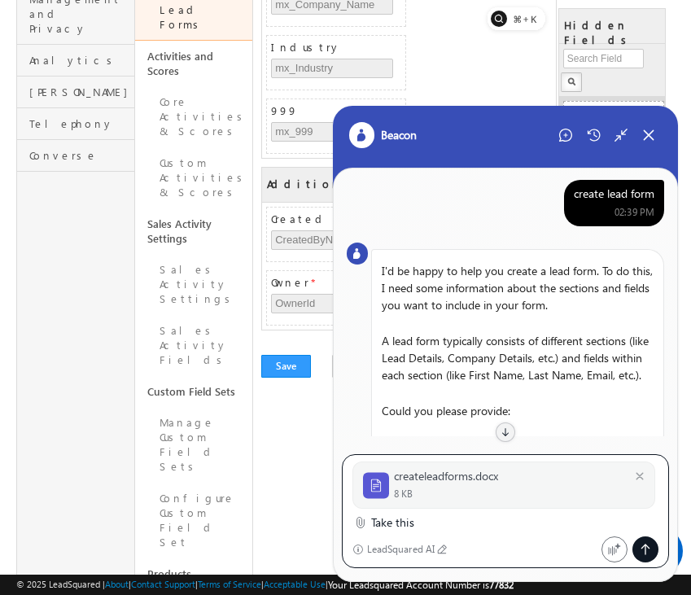
type textarea "Take this"
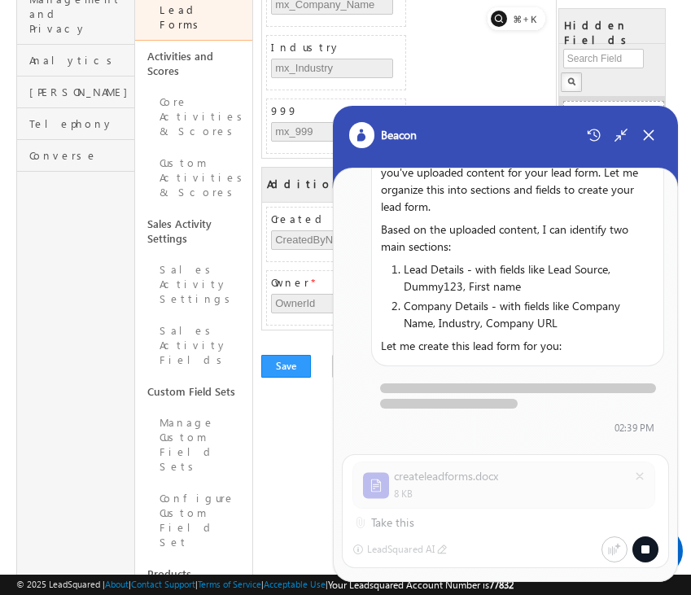
scroll to position [806, 0]
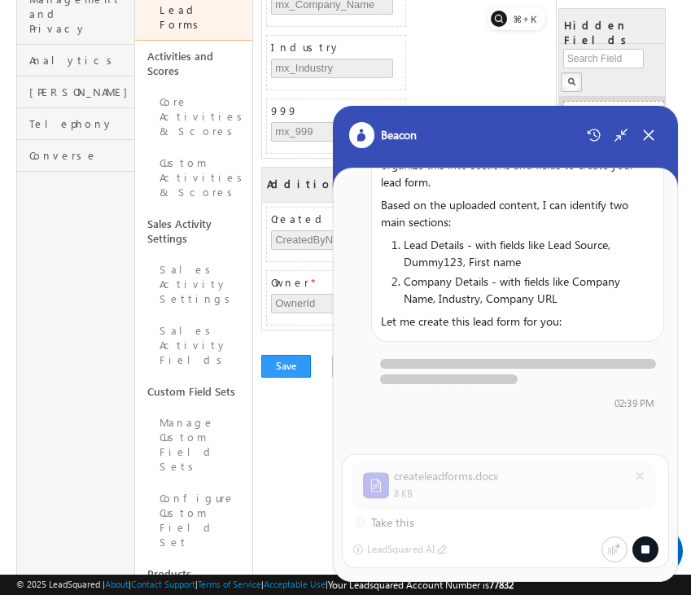
click at [408, 15] on div "Company Name mx_Company_Name Industry mx_Industry 999 mx_999" at bounding box center [409, 62] width 294 height 190
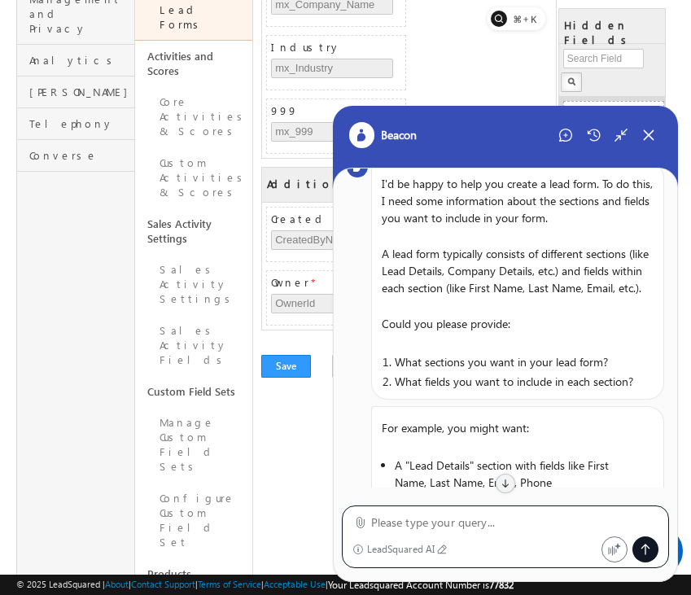
scroll to position [0, 0]
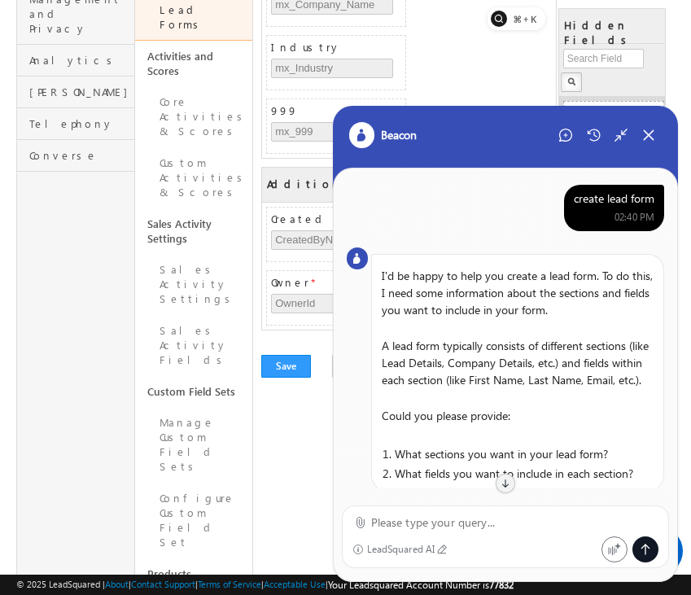
click at [616, 203] on div "create lead form" at bounding box center [614, 198] width 81 height 15
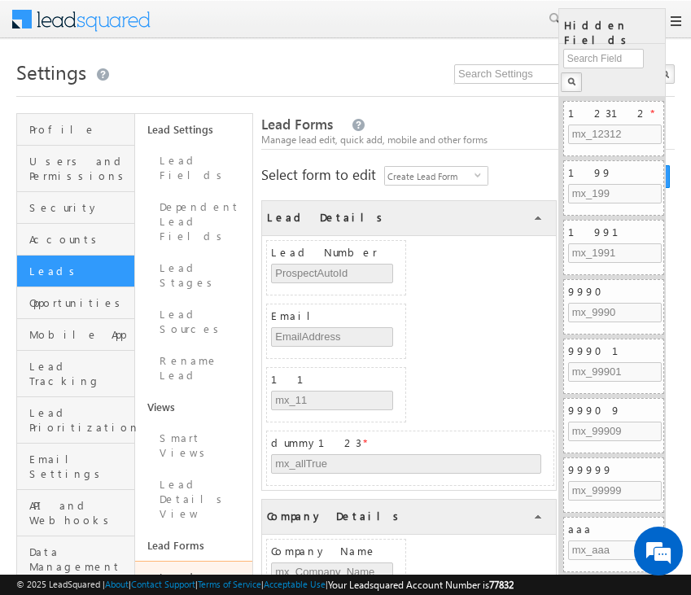
scroll to position [567, 0]
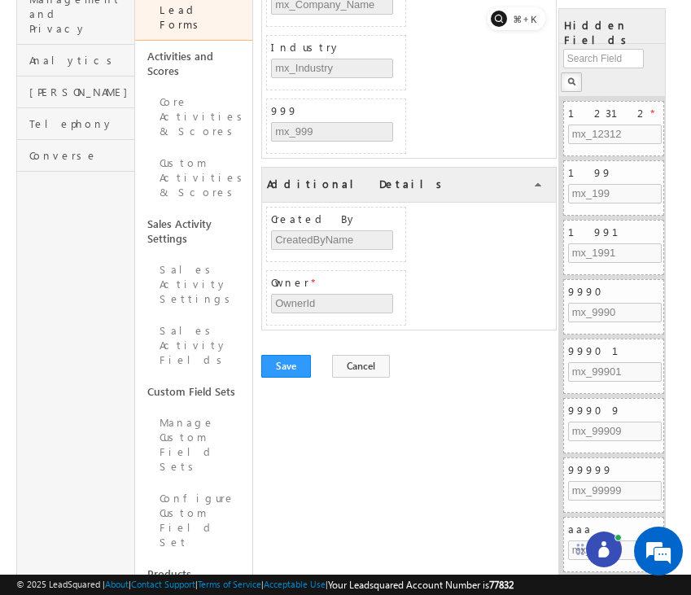
drag, startPoint x: 619, startPoint y: 565, endPoint x: 528, endPoint y: 540, distance: 94.3
click at [574, 543] on icon at bounding box center [580, 549] width 13 height 13
click at [546, 541] on div at bounding box center [556, 540] width 36 height 36
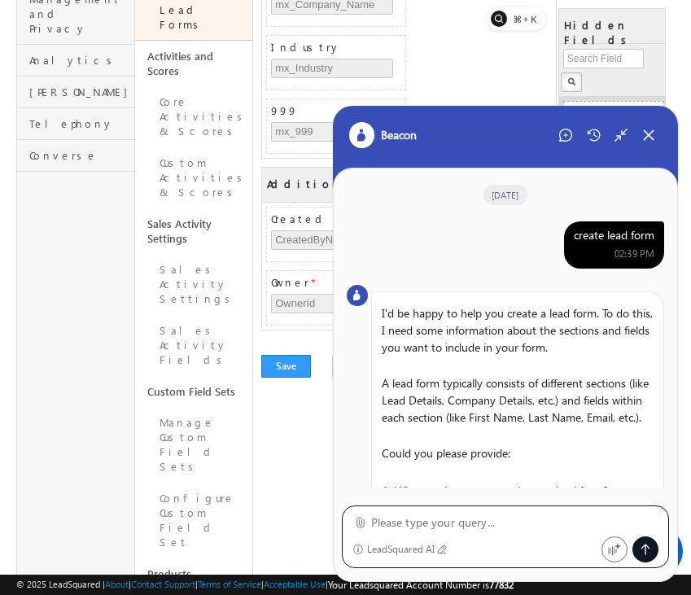
scroll to position [801, 0]
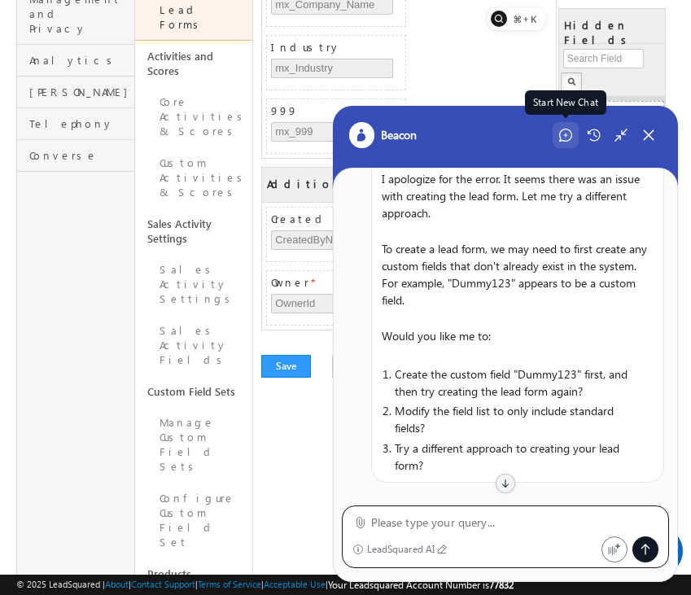
click at [563, 147] on div "Start New Chat" at bounding box center [565, 135] width 26 height 26
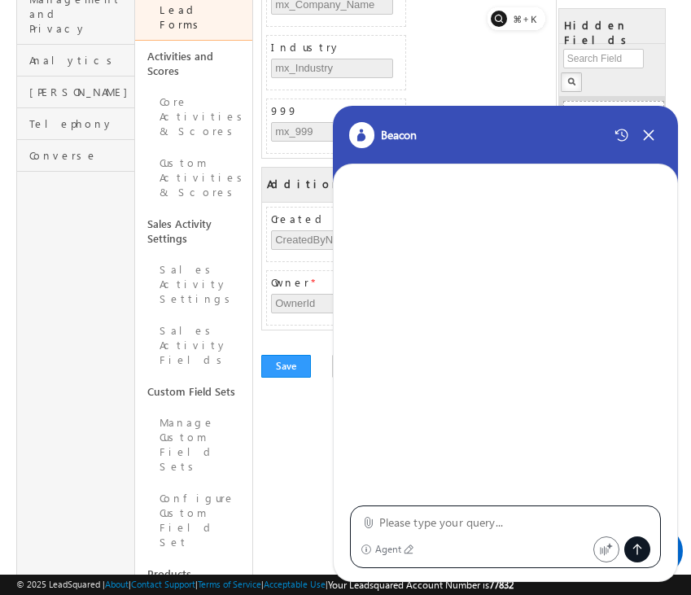
type textarea "create lead form"
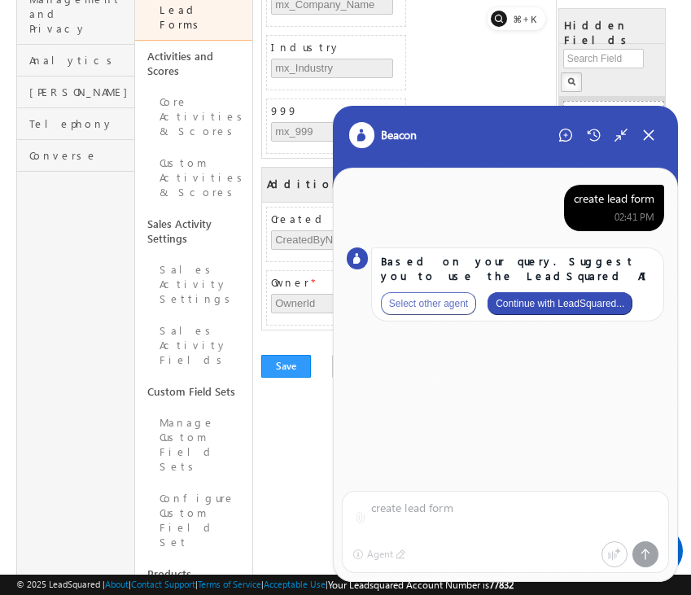
click at [566, 301] on button "Continue with LeadSquared..." at bounding box center [559, 303] width 145 height 23
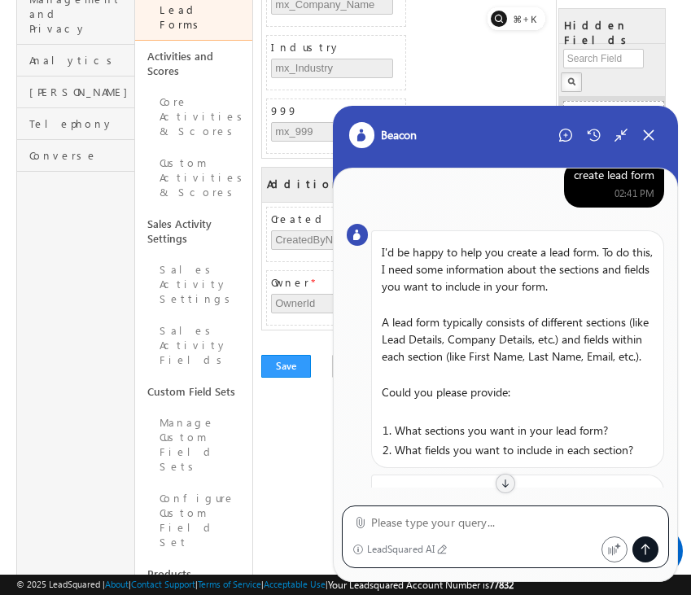
scroll to position [297, 0]
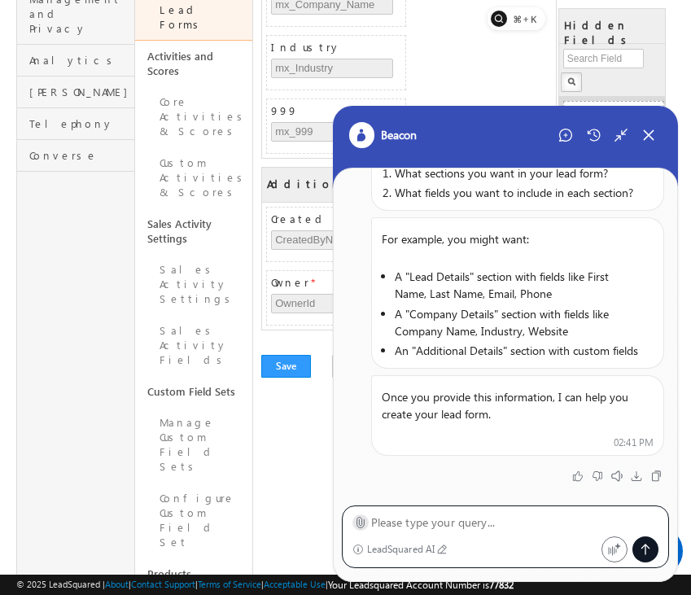
click at [359, 525] on icon at bounding box center [359, 523] width 7 height 11
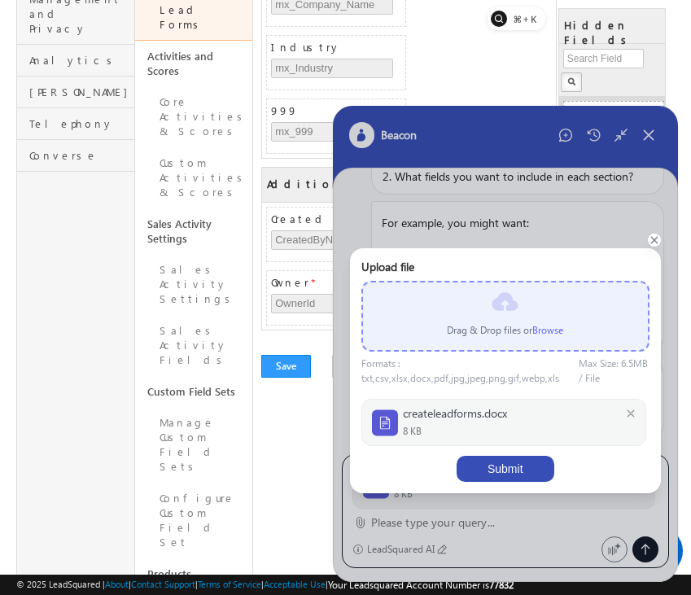
click at [526, 465] on button "Submit" at bounding box center [505, 469] width 98 height 26
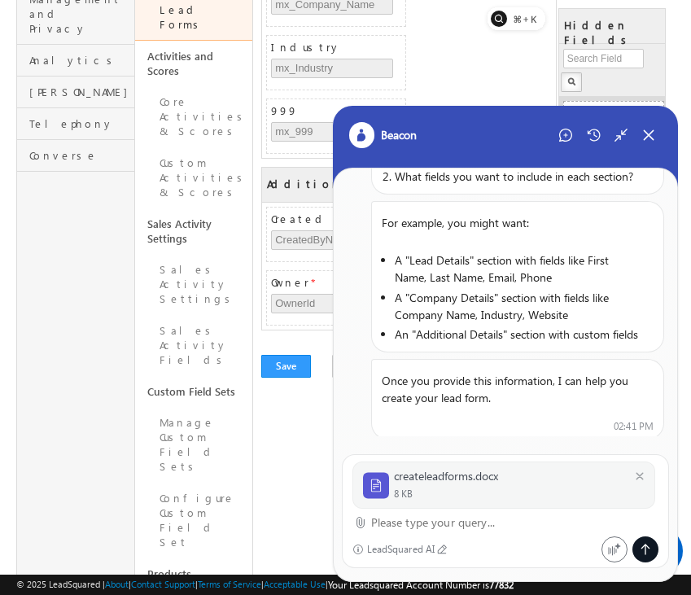
click at [470, 522] on textarea at bounding box center [515, 523] width 288 height 20
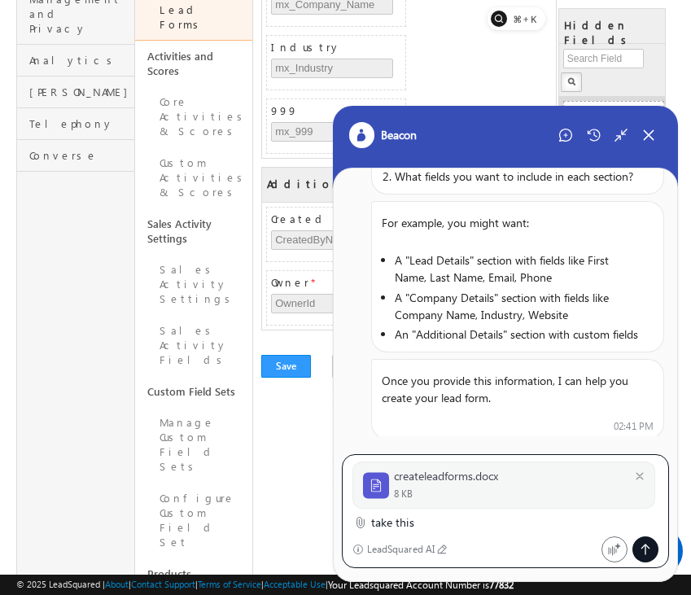
type textarea "take this"
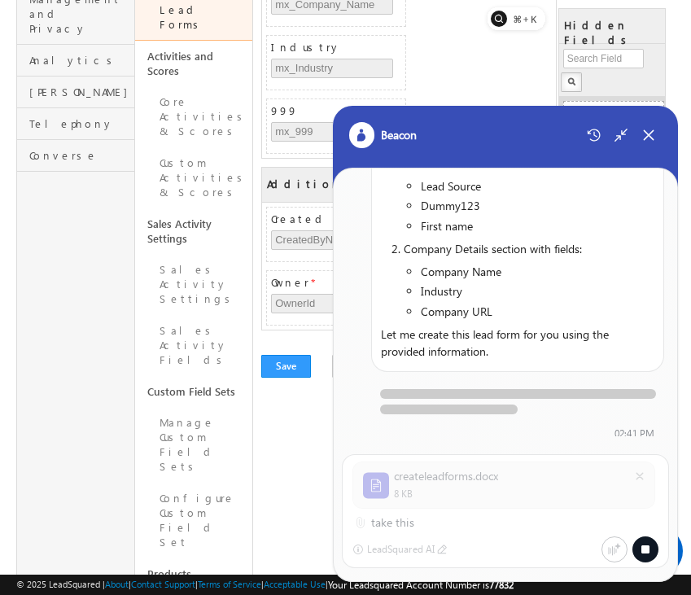
scroll to position [882, 0]
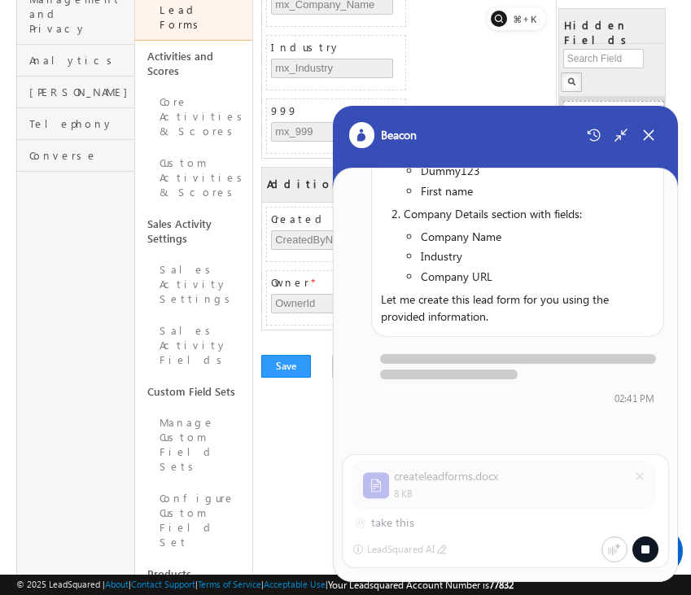
click at [408, 16] on div "Company Name mx_Company_Name Industry mx_Industry 999 mx_999" at bounding box center [409, 62] width 294 height 190
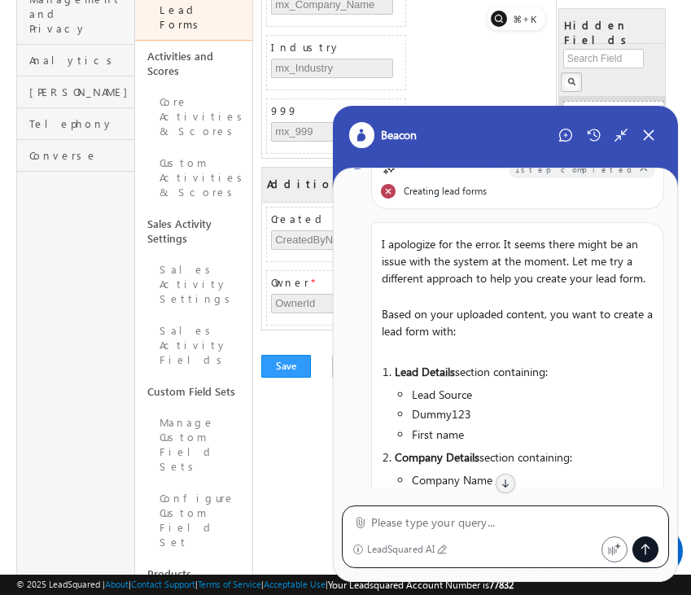
scroll to position [794, 0]
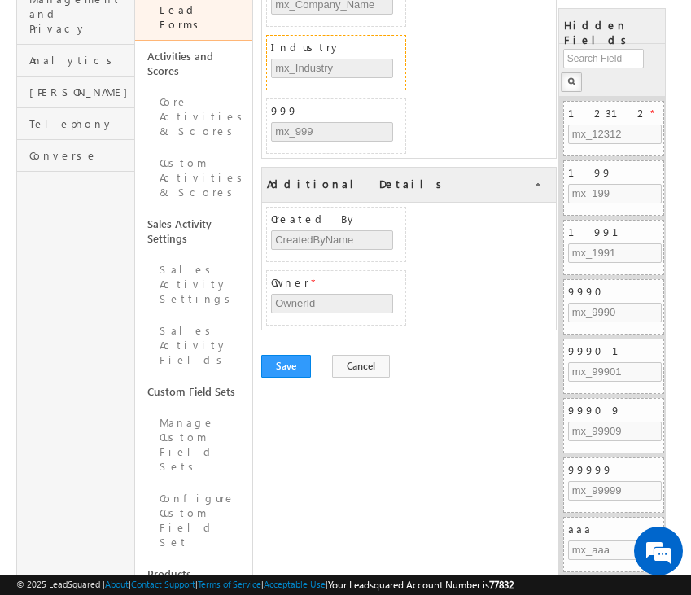
scroll to position [567, 0]
drag, startPoint x: 623, startPoint y: 561, endPoint x: 547, endPoint y: 482, distance: 110.5
click at [586, 527] on icon at bounding box center [592, 533] width 13 height 13
click at [570, 487] on icon at bounding box center [570, 487] width 11 height 11
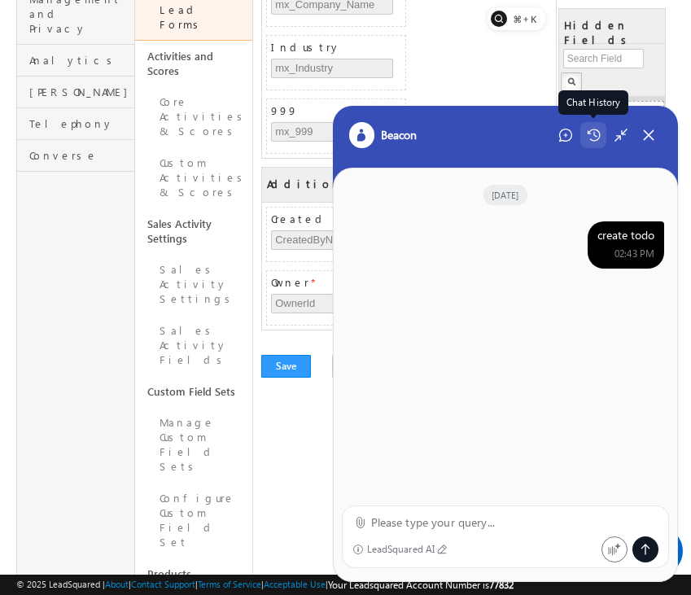
click at [592, 130] on icon at bounding box center [594, 135] width 14 height 13
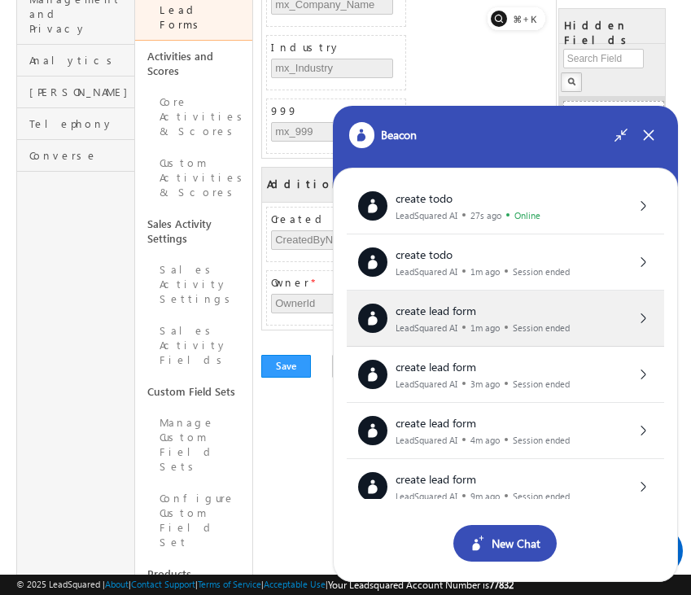
click at [583, 328] on div "create lead form LeadSquared AI 1m ago Session ended" at bounding box center [505, 318] width 295 height 29
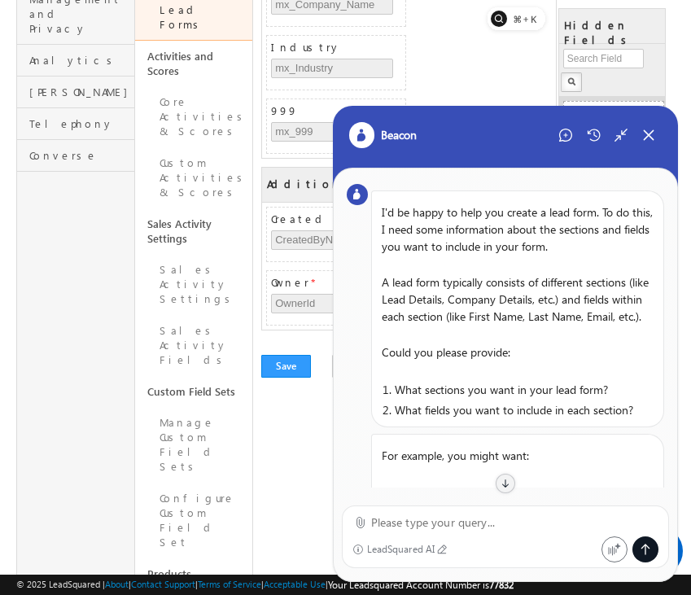
scroll to position [0, 0]
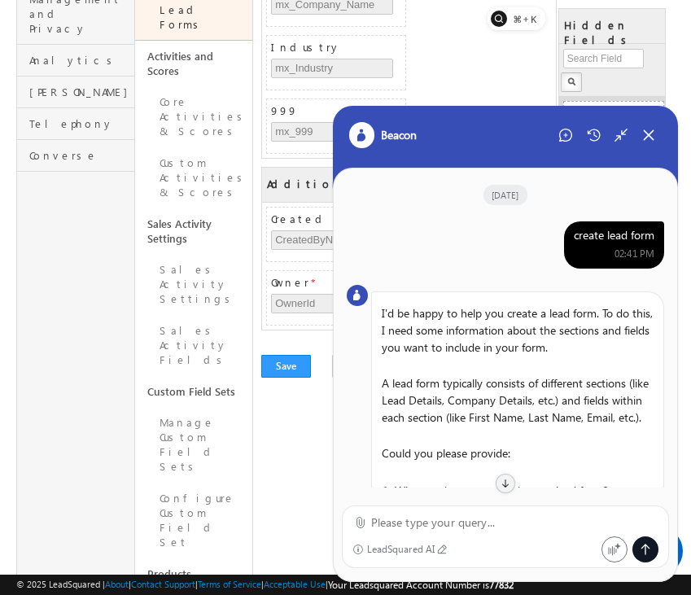
click at [614, 239] on div "create lead form" at bounding box center [614, 235] width 81 height 15
click at [564, 139] on icon at bounding box center [565, 135] width 13 height 13
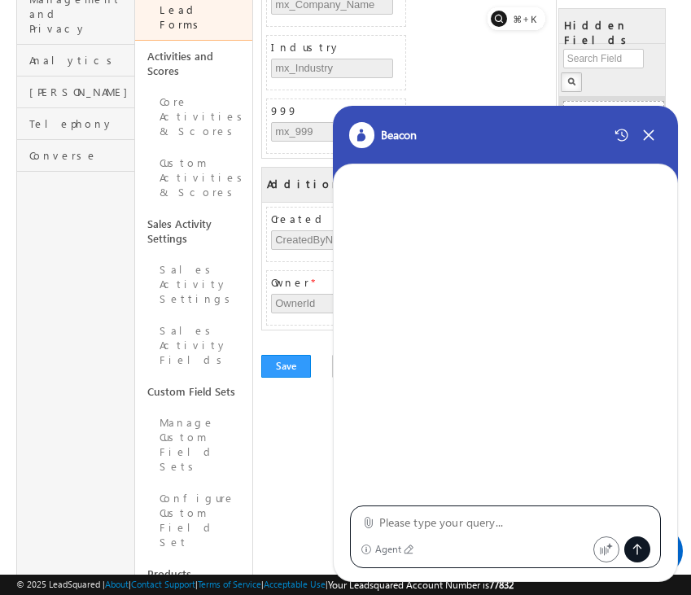
type textarea "create lead form"
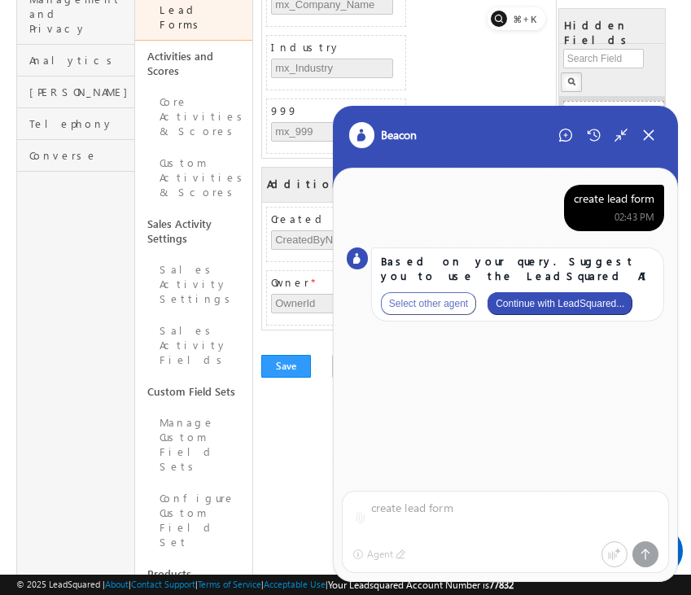
click at [583, 302] on button "Continue with LeadSquared..." at bounding box center [559, 303] width 145 height 23
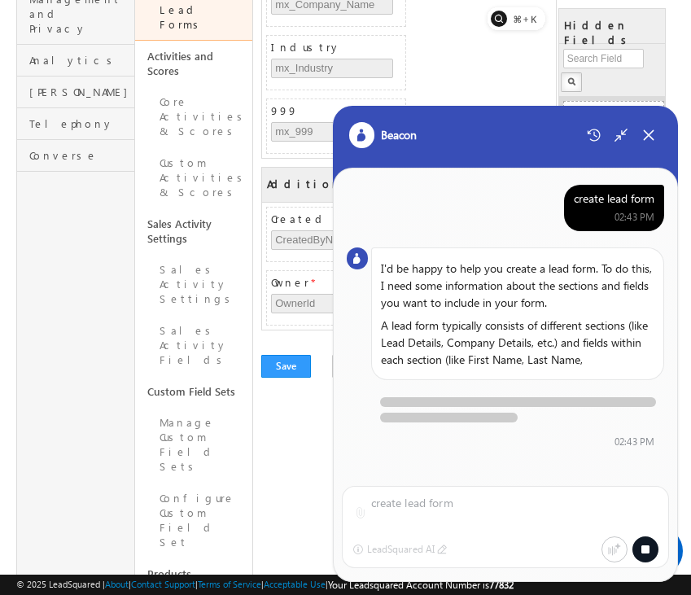
scroll to position [5, 0]
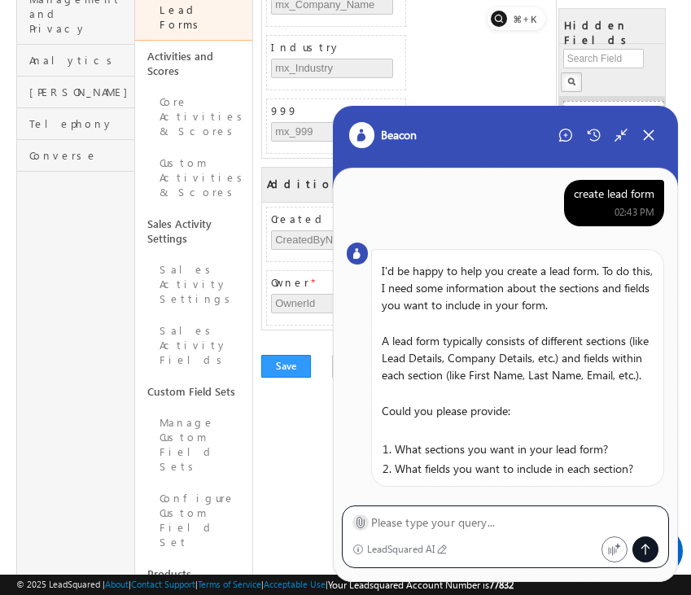
click at [357, 526] on icon at bounding box center [360, 522] width 12 height 12
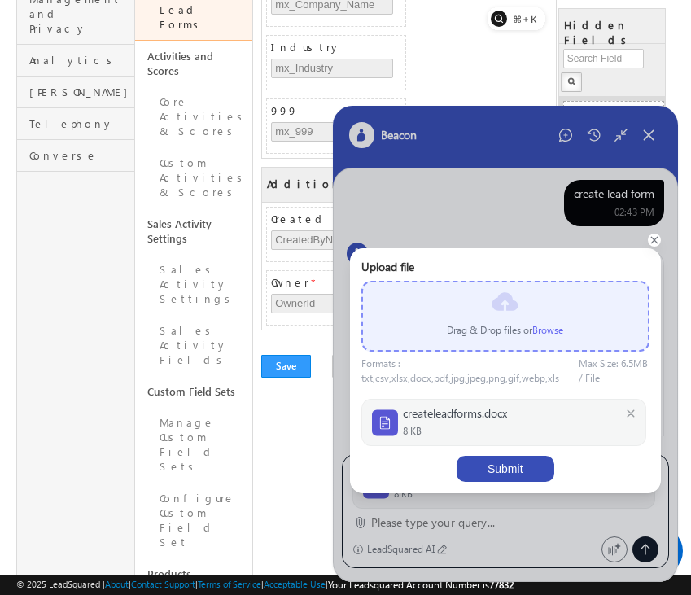
click at [524, 458] on button "Submit" at bounding box center [505, 469] width 98 height 26
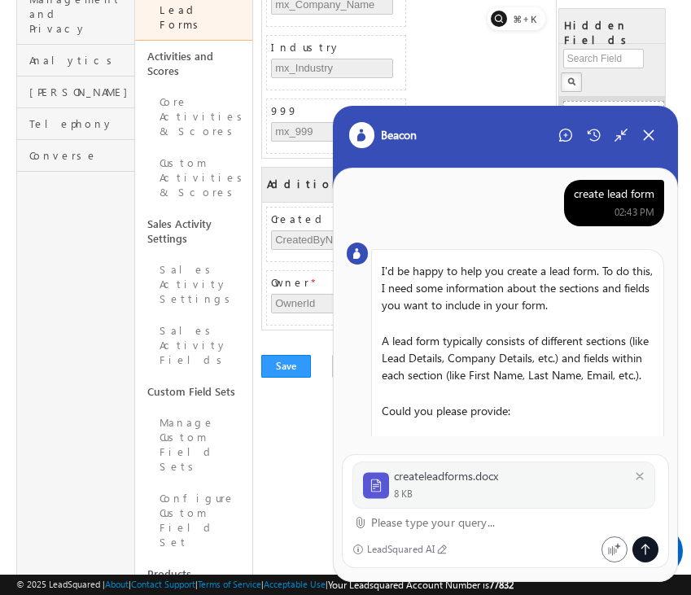
click at [456, 536] on div "LeadSquared AI" at bounding box center [477, 549] width 250 height 26
click at [462, 531] on textarea at bounding box center [515, 523] width 288 height 20
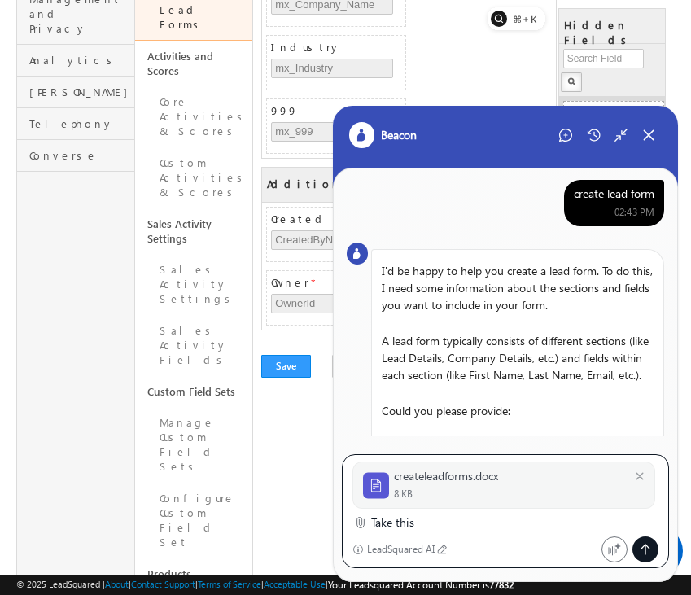
type textarea "Take this"
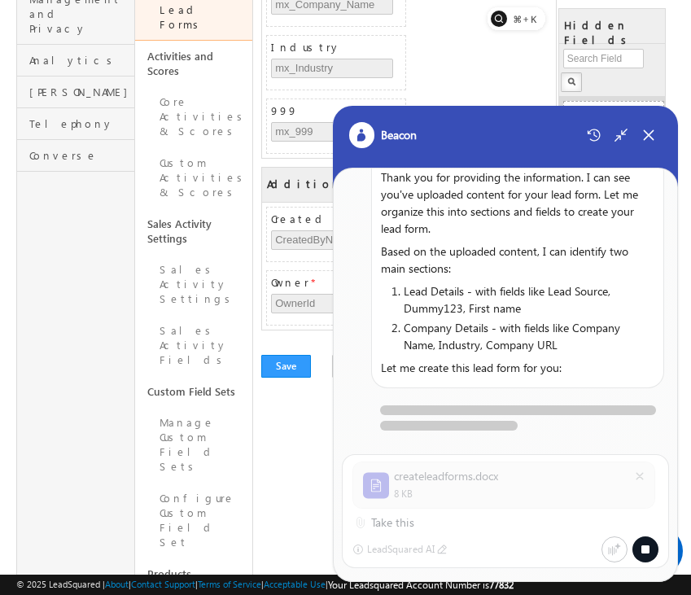
scroll to position [806, 0]
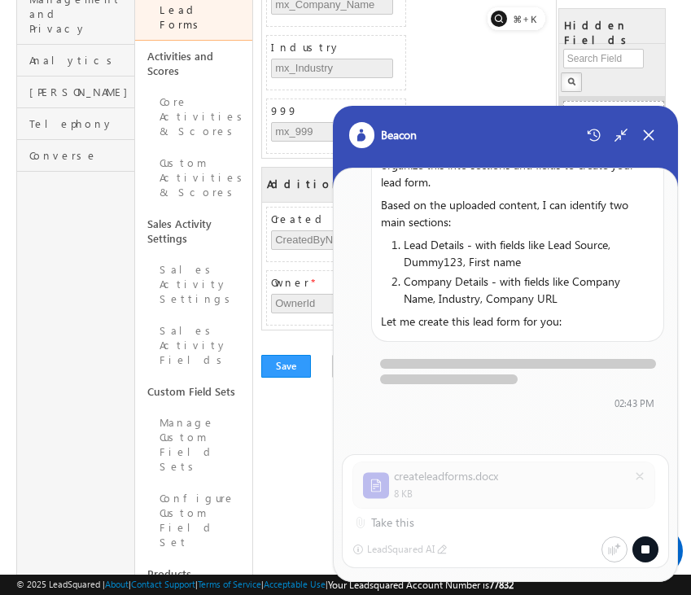
click at [406, 10] on div "Company Name mx_Company_Name Industry mx_Industry 999 mx_999" at bounding box center [409, 62] width 294 height 190
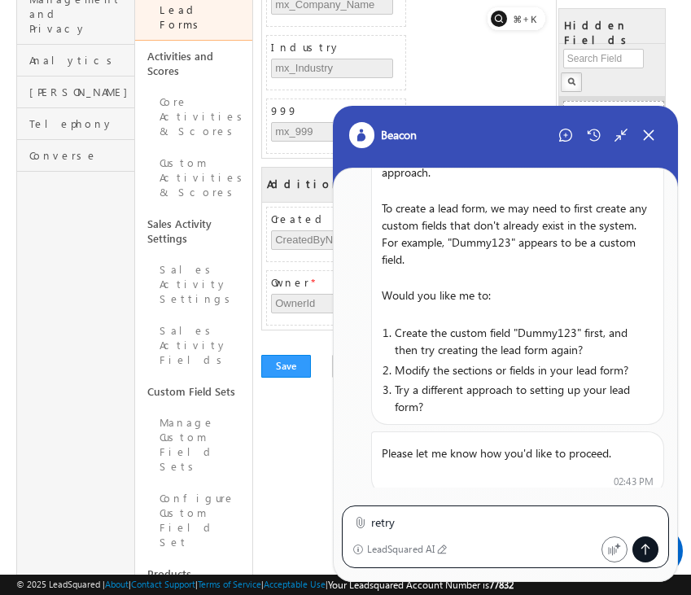
type textarea "retry"
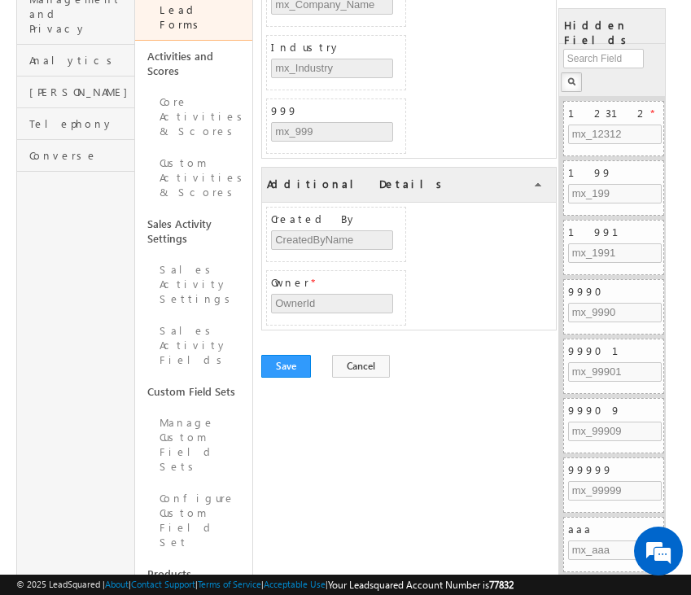
scroll to position [567, 0]
drag, startPoint x: 623, startPoint y: 563, endPoint x: 536, endPoint y: 538, distance: 90.6
click at [544, 538] on icon at bounding box center [550, 539] width 13 height 13
click at [552, 540] on icon at bounding box center [560, 539] width 16 height 16
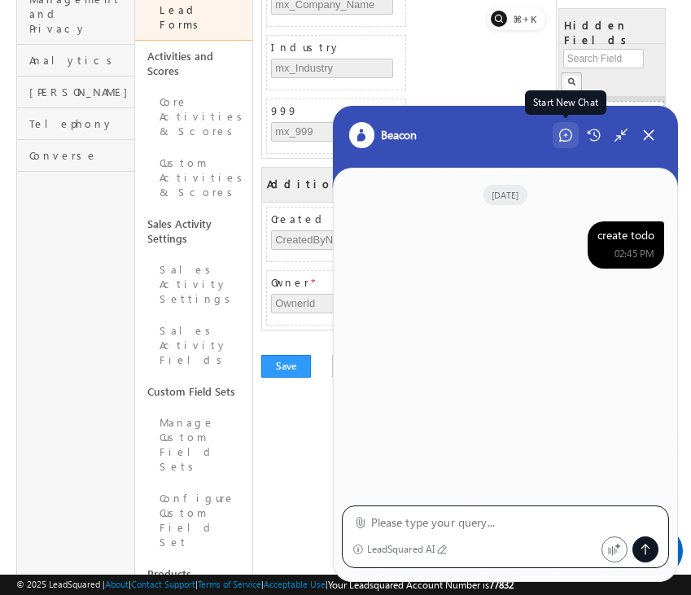
click at [568, 135] on icon at bounding box center [565, 135] width 13 height 13
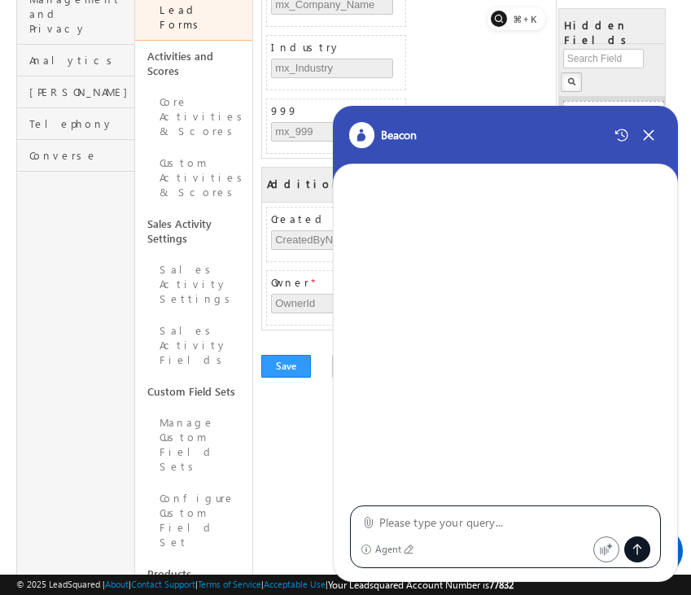
type textarea "create lead form"
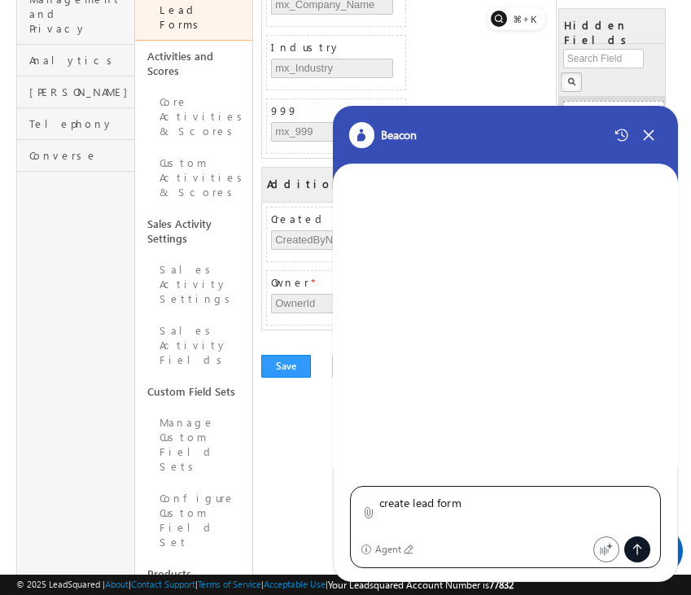
scroll to position [0, 0]
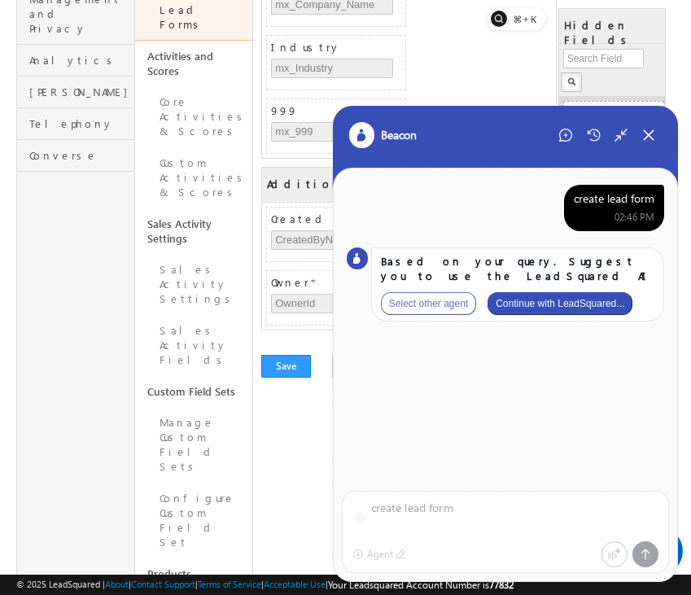
click at [585, 306] on button "Continue with LeadSquared..." at bounding box center [559, 303] width 145 height 23
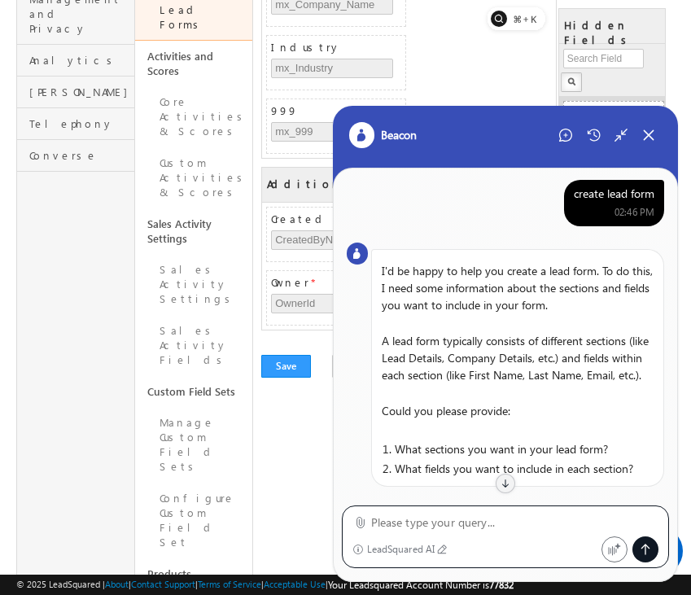
scroll to position [297, 0]
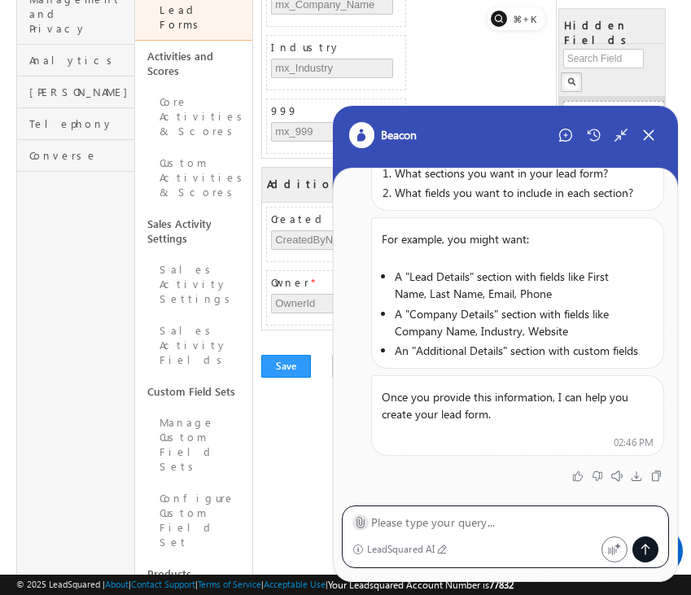
click at [367, 524] on div at bounding box center [360, 522] width 16 height 16
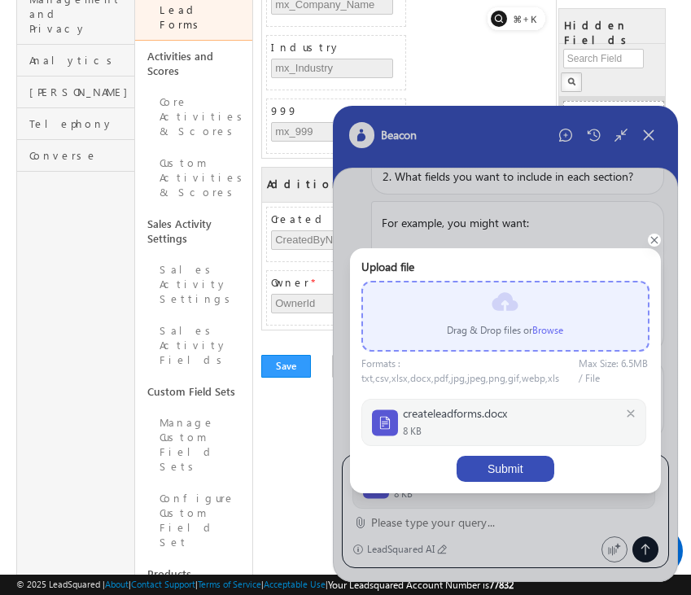
click at [510, 471] on button "Submit" at bounding box center [505, 469] width 98 height 26
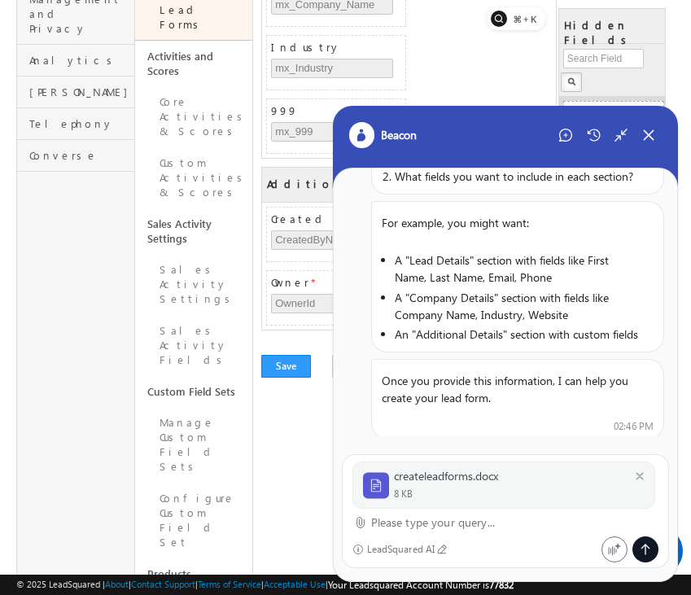
click at [507, 524] on textarea at bounding box center [515, 523] width 288 height 20
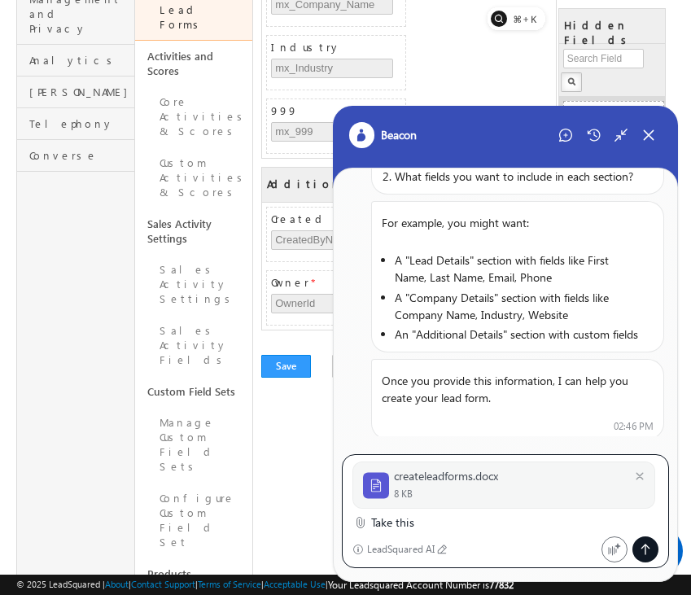
type textarea "Take this"
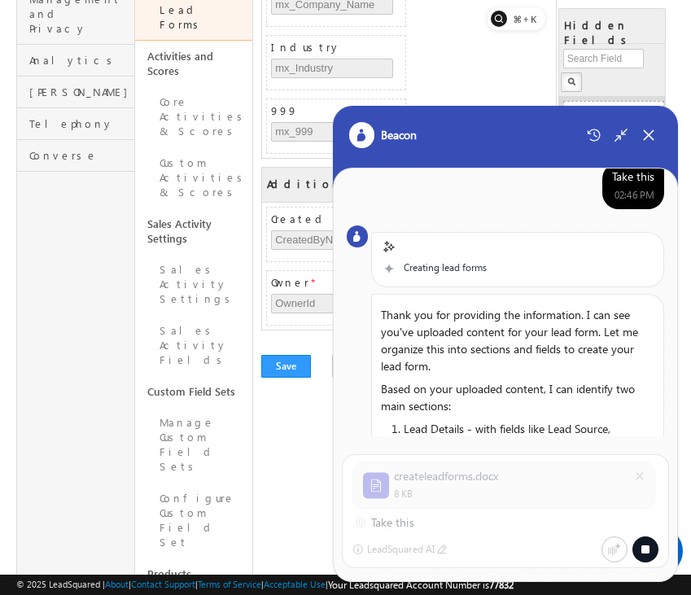
scroll to position [806, 0]
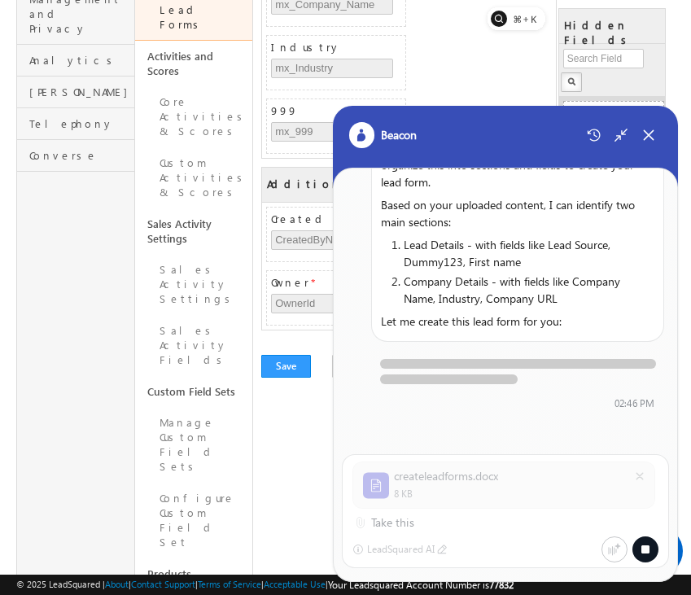
click at [408, 20] on div "Company Name mx_Company_Name Industry mx_Industry 999 mx_999" at bounding box center [409, 62] width 294 height 190
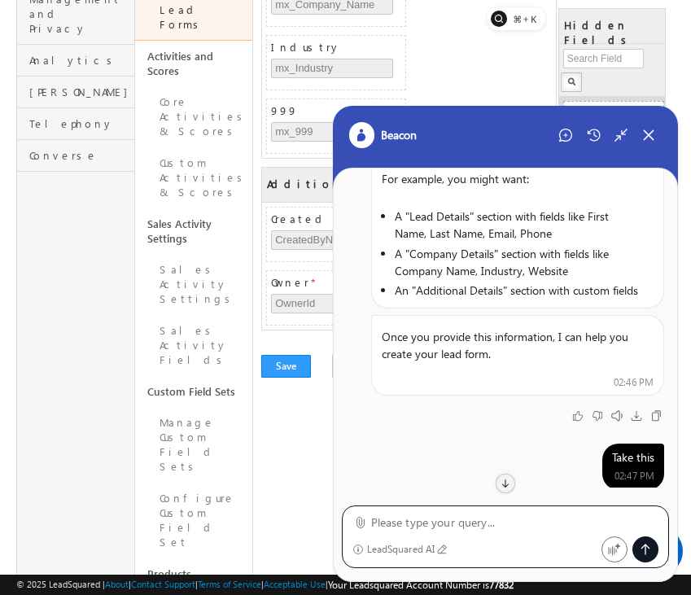
scroll to position [0, 0]
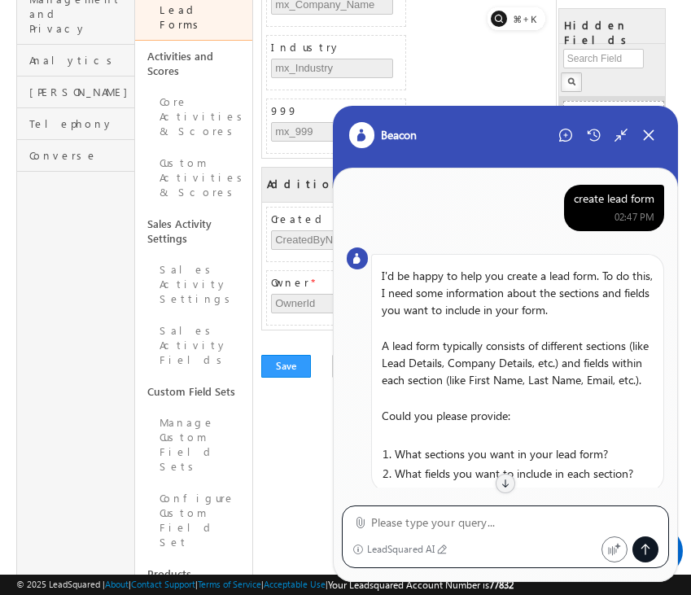
click at [622, 199] on div "create lead form" at bounding box center [614, 198] width 81 height 15
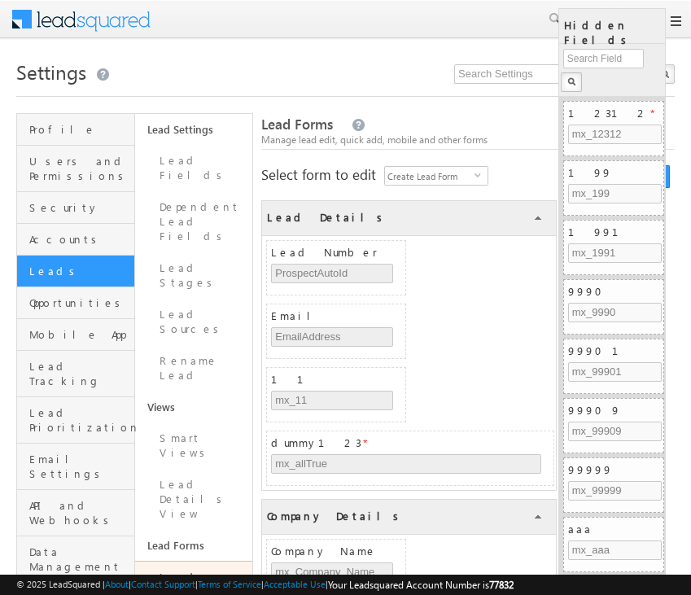
scroll to position [567, 0]
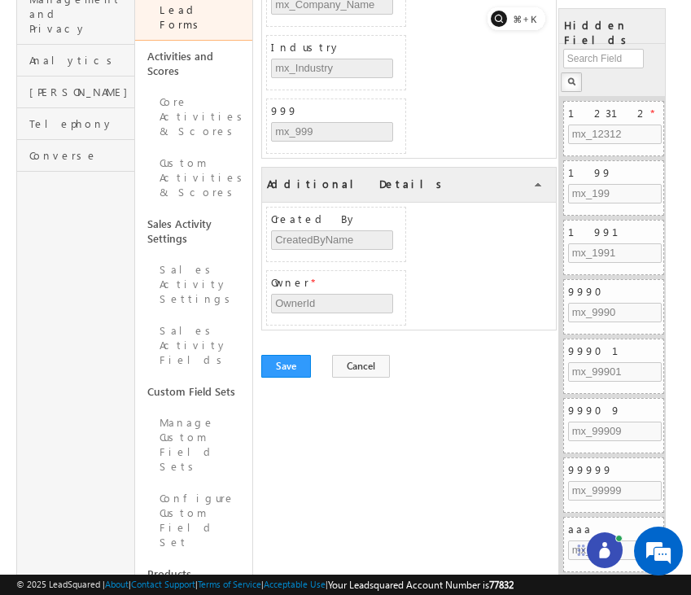
drag, startPoint x: 625, startPoint y: 562, endPoint x: 560, endPoint y: 546, distance: 67.1
click at [578, 546] on icon at bounding box center [581, 549] width 7 height 11
click at [579, 548] on icon at bounding box center [581, 550] width 11 height 11
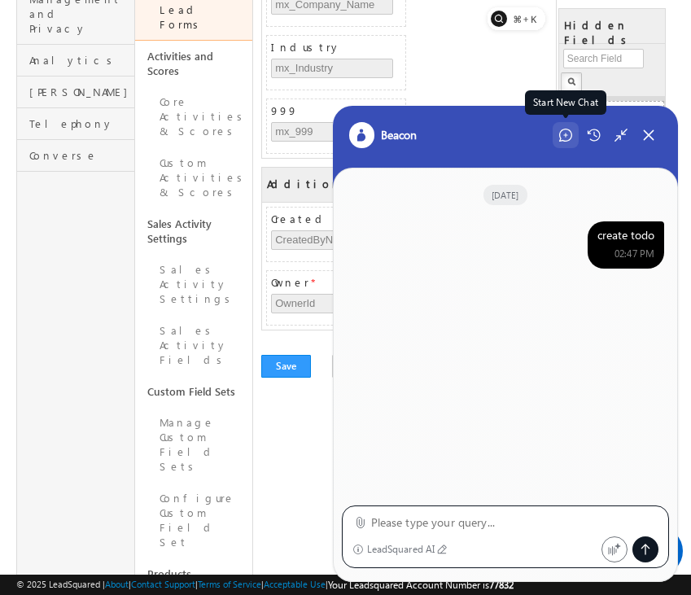
click at [565, 131] on icon at bounding box center [565, 135] width 13 height 13
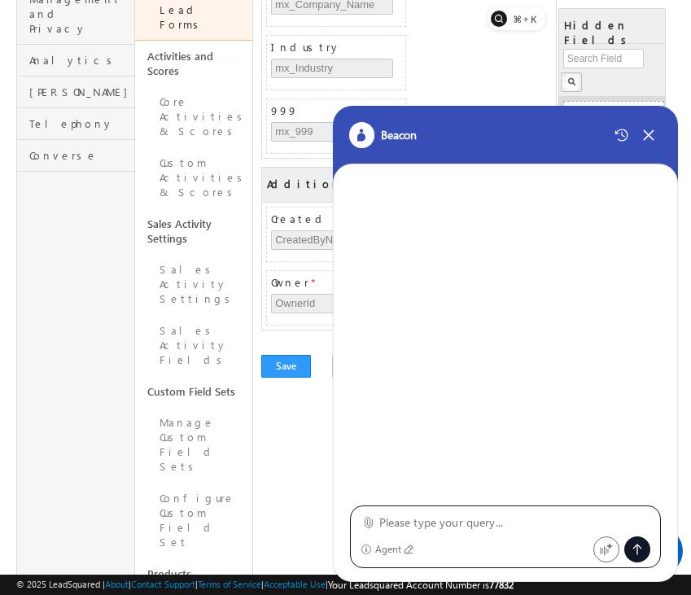
type textarea "create lead form"
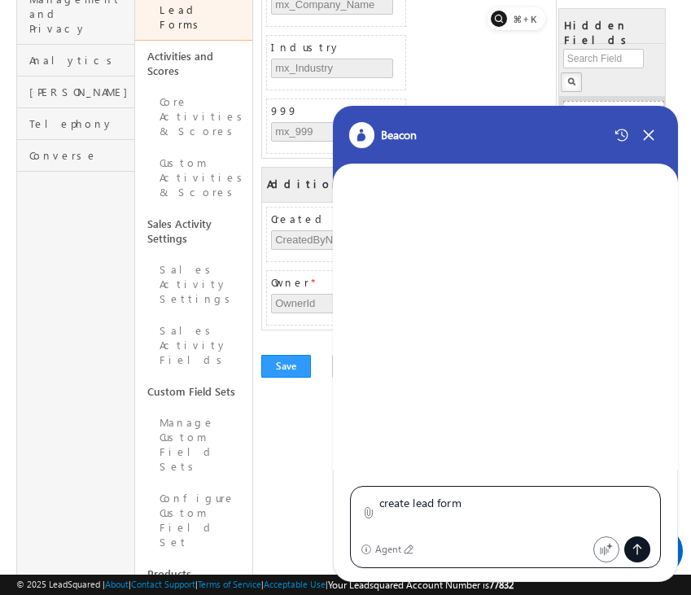
scroll to position [0, 0]
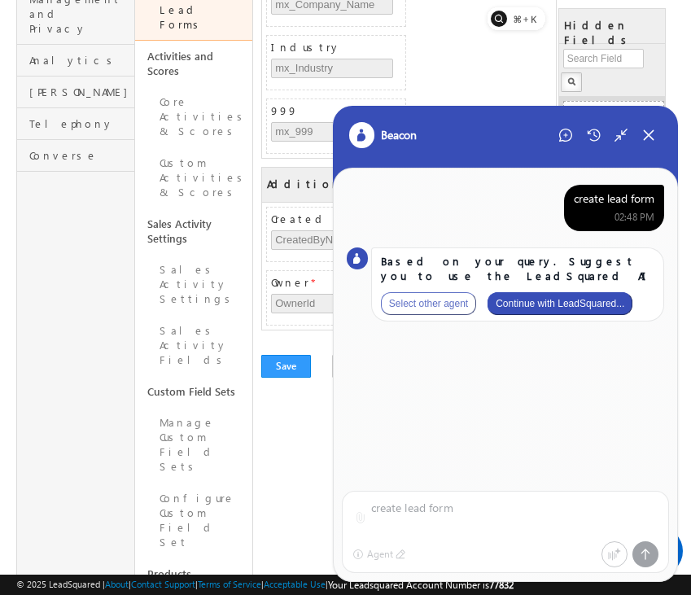
click at [606, 303] on button "Continue with LeadSquared..." at bounding box center [559, 303] width 145 height 23
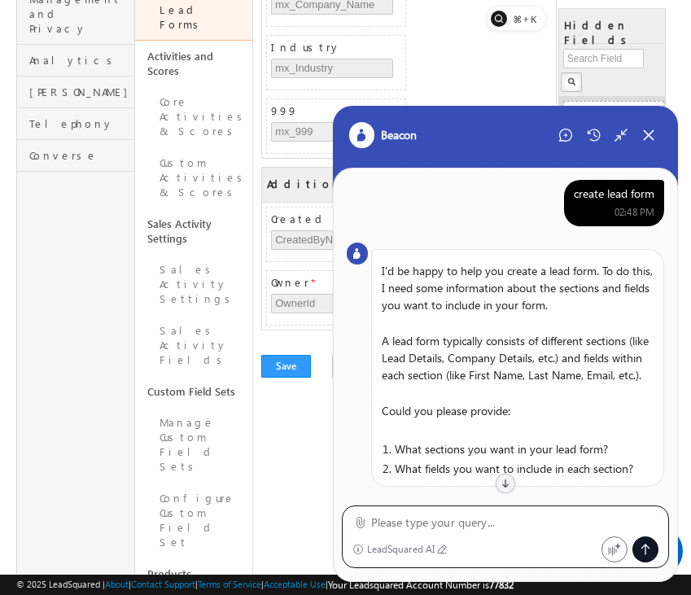
scroll to position [297, 0]
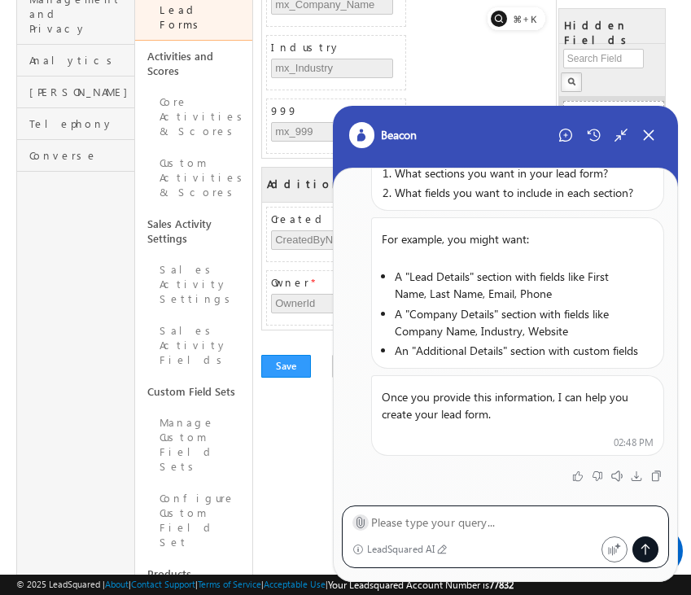
click at [358, 521] on icon at bounding box center [359, 523] width 7 height 11
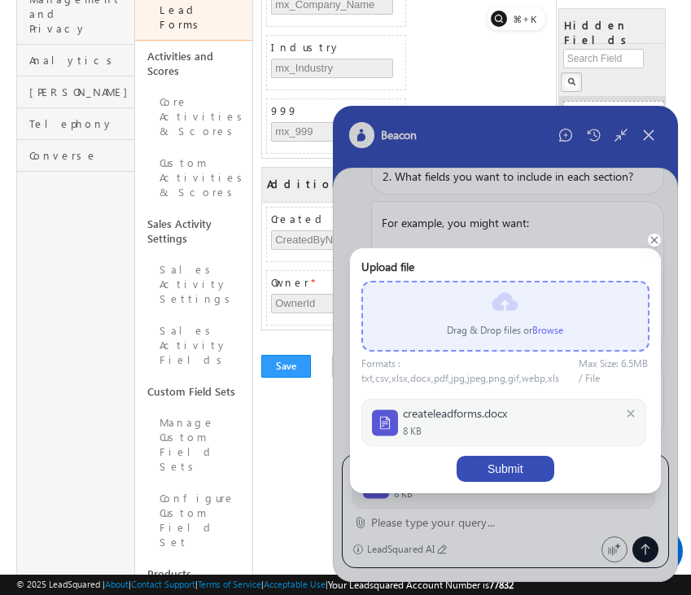
click at [507, 470] on button "Submit" at bounding box center [505, 469] width 98 height 26
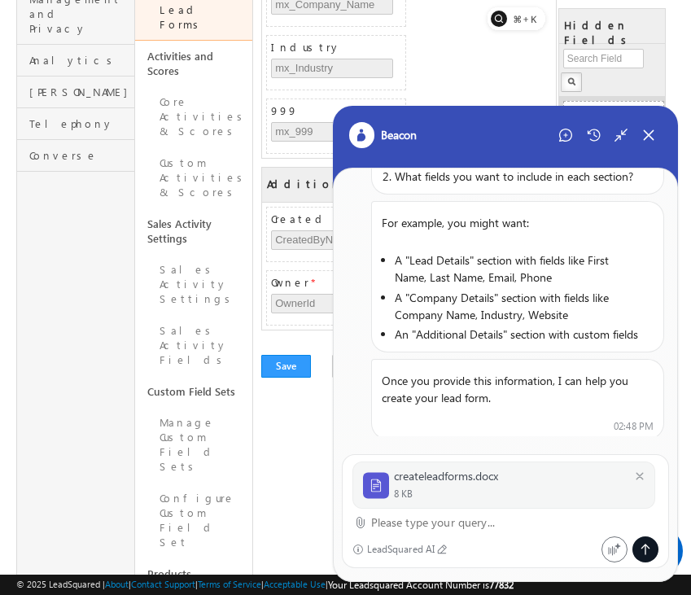
click at [408, 523] on textarea at bounding box center [515, 523] width 288 height 20
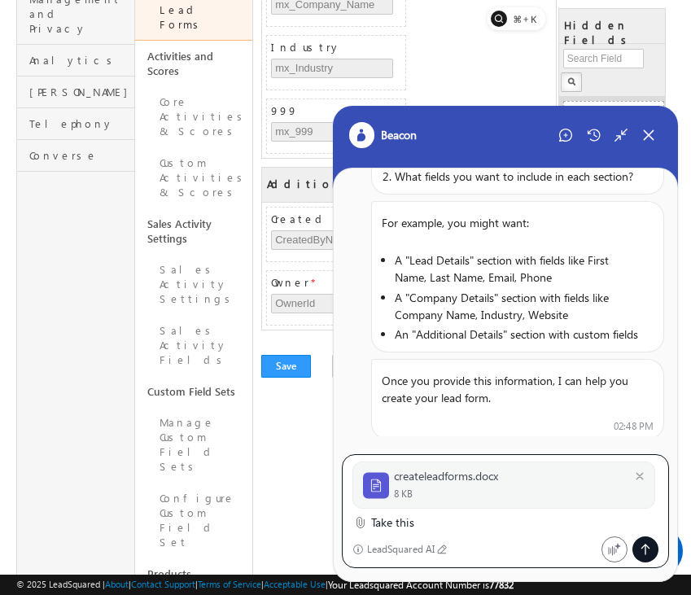
type textarea "Take this"
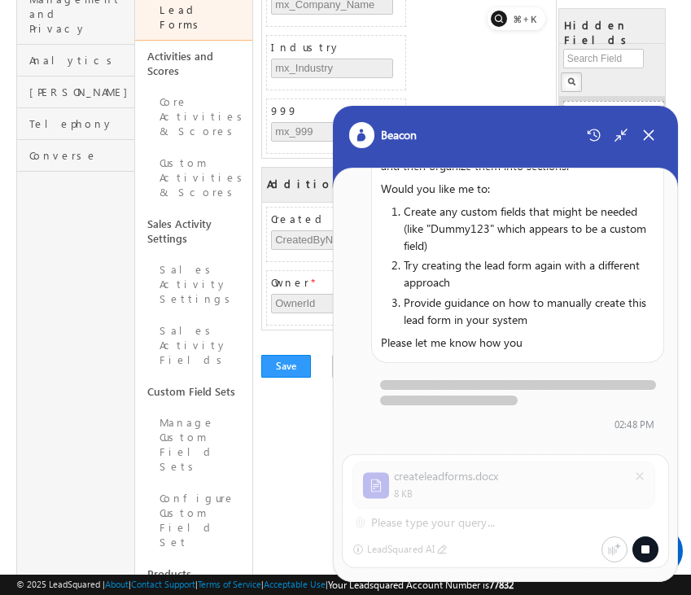
scroll to position [862, 0]
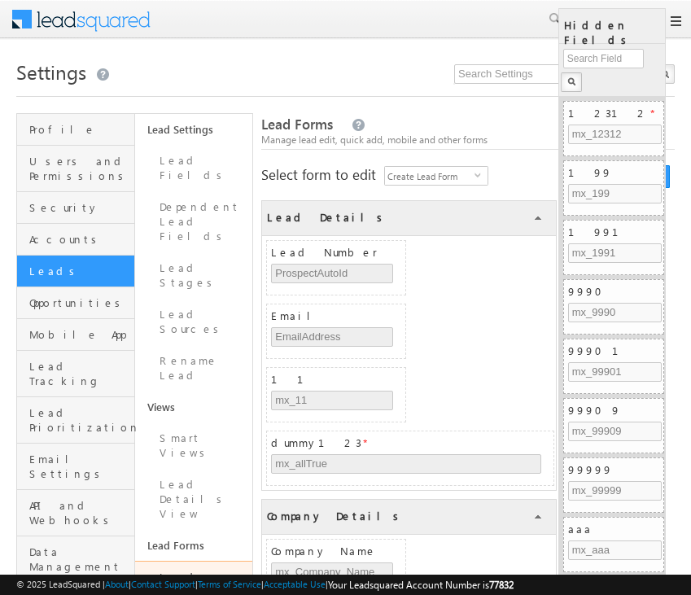
scroll to position [567, 0]
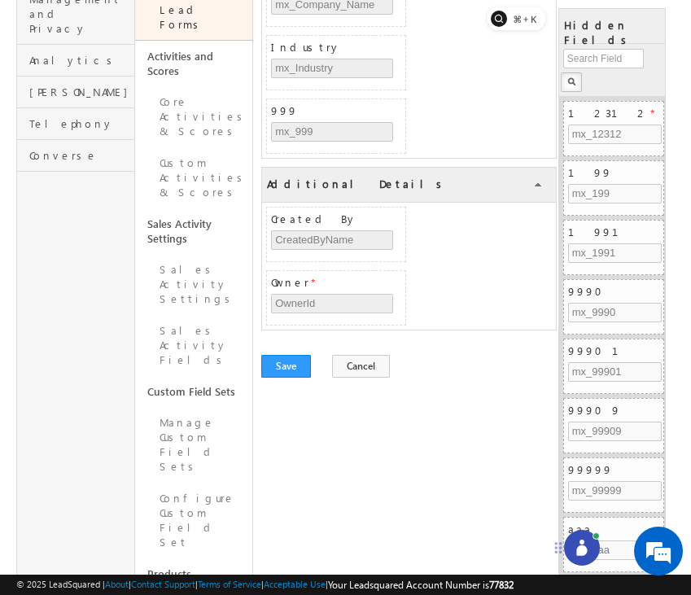
click at [580, 544] on icon at bounding box center [582, 547] width 16 height 16
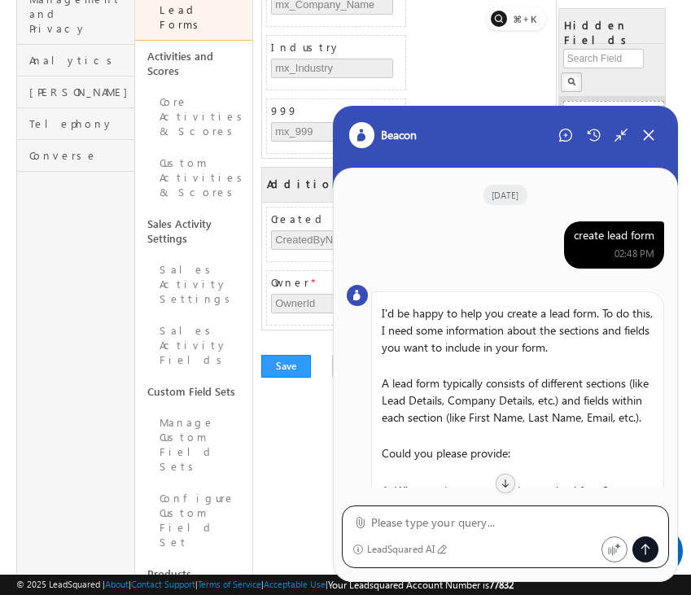
scroll to position [801, 0]
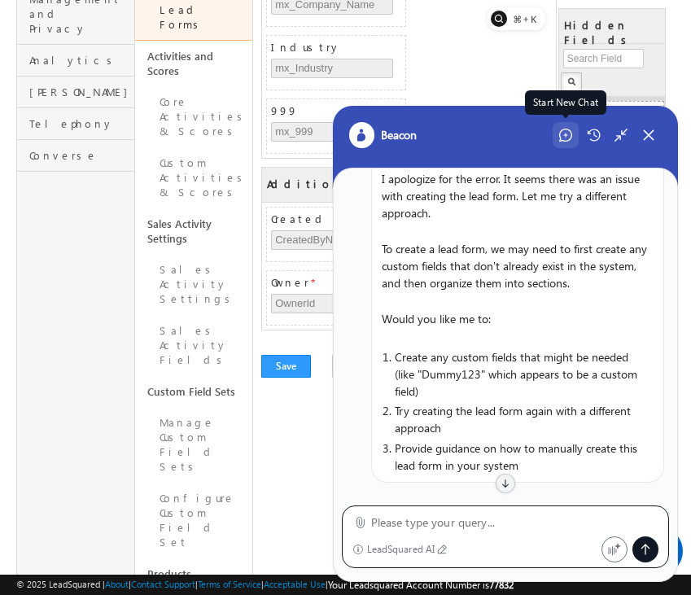
click at [573, 129] on div "Start New Chat" at bounding box center [565, 135] width 26 height 26
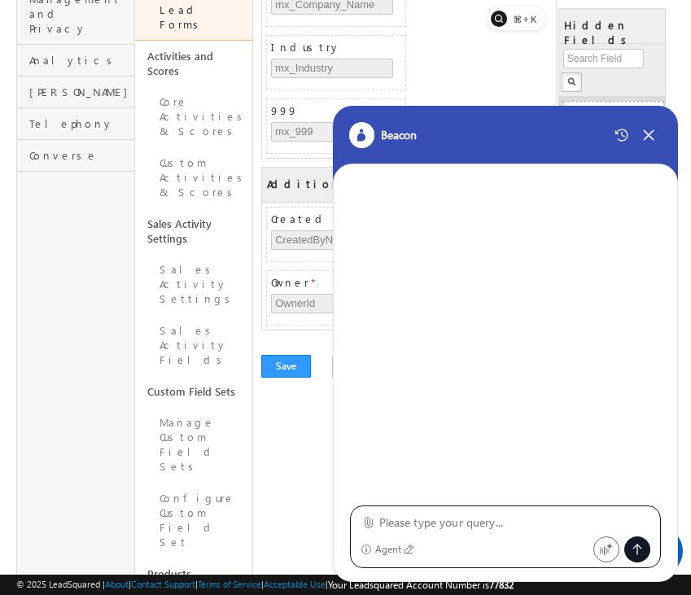
type textarea "create lead form"
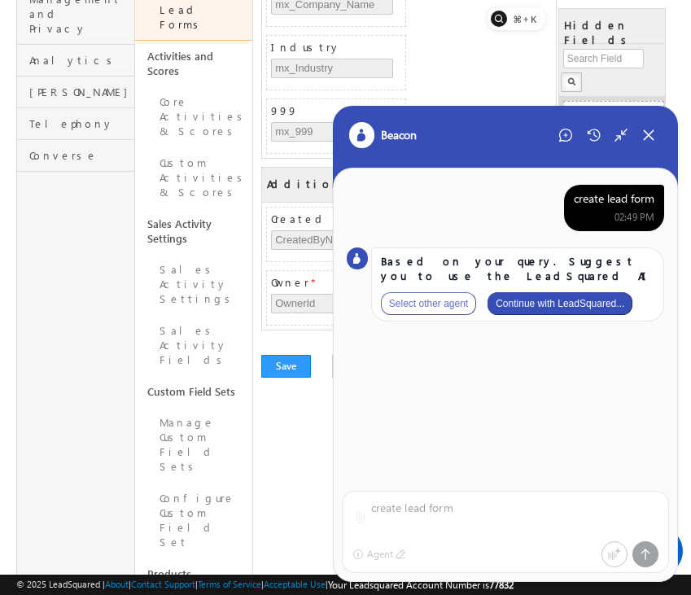
click at [563, 302] on button "Continue with LeadSquared..." at bounding box center [559, 303] width 145 height 23
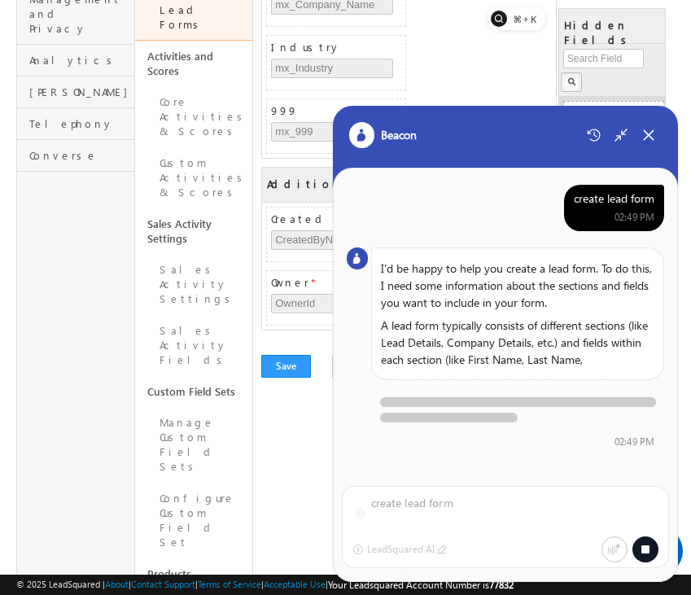
scroll to position [5, 0]
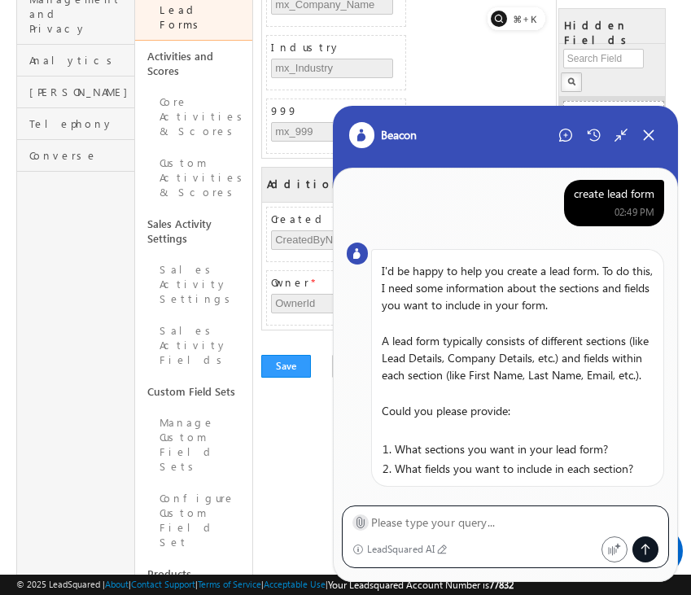
click at [360, 518] on icon at bounding box center [359, 523] width 7 height 11
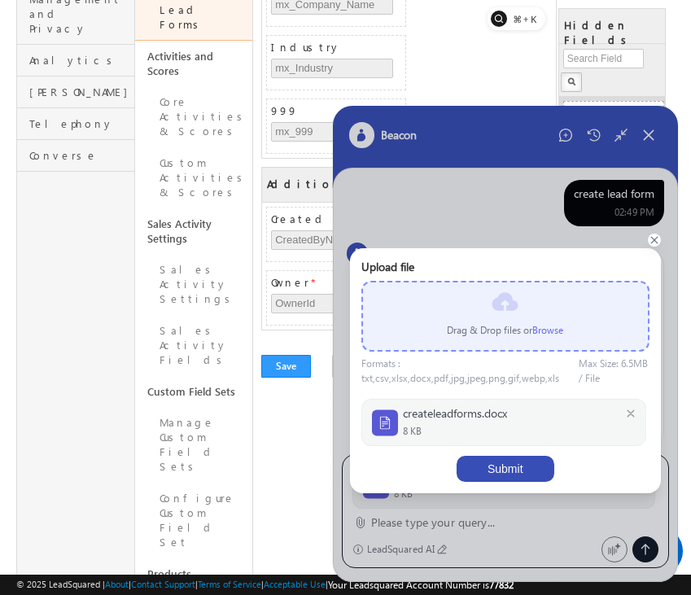
click at [513, 456] on button "Submit" at bounding box center [505, 469] width 98 height 26
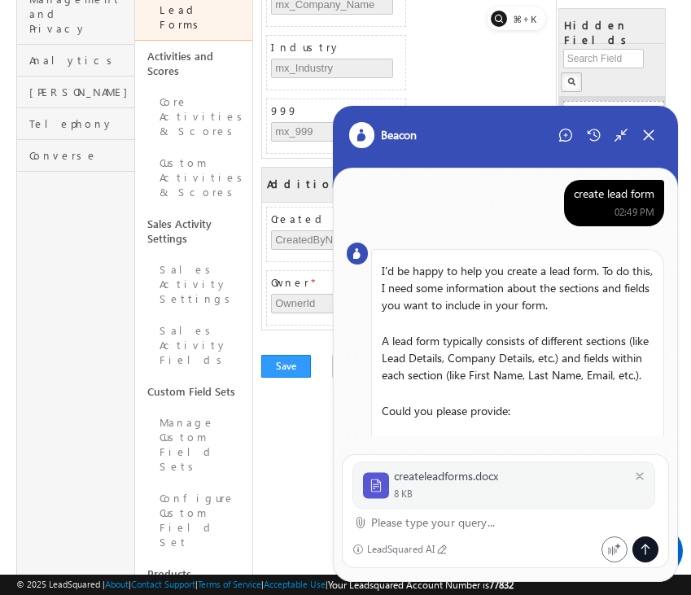
click at [444, 520] on textarea at bounding box center [515, 523] width 288 height 20
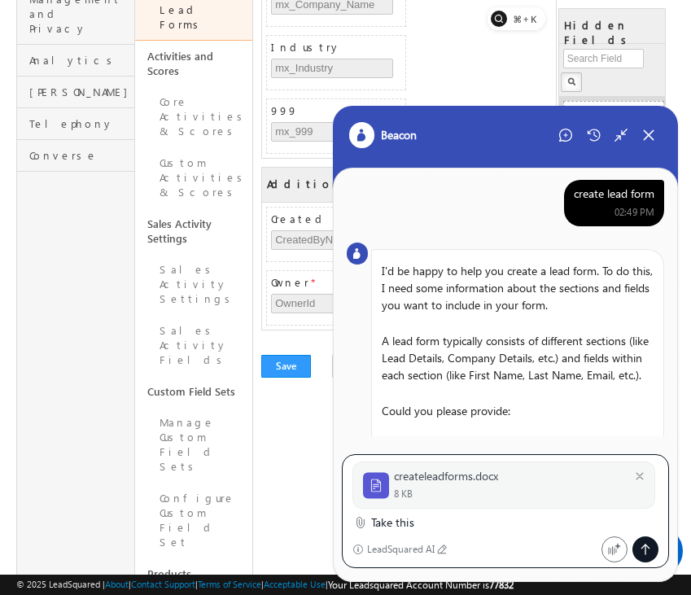
type textarea "Take this"
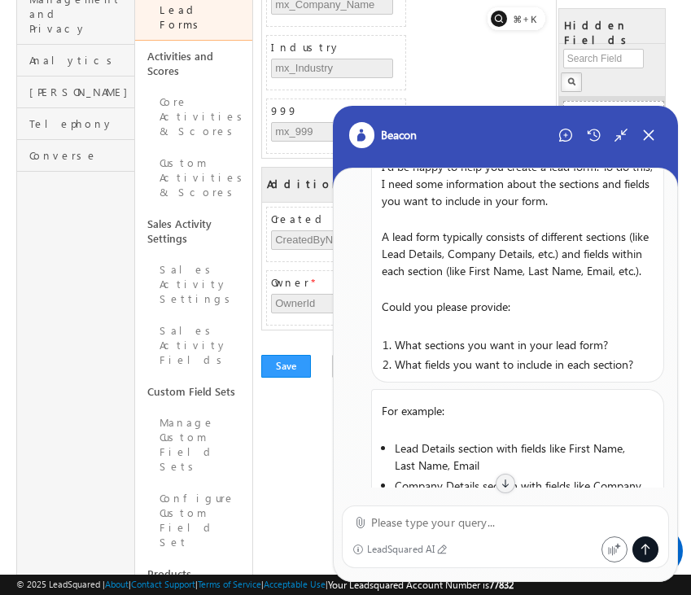
scroll to position [0, 0]
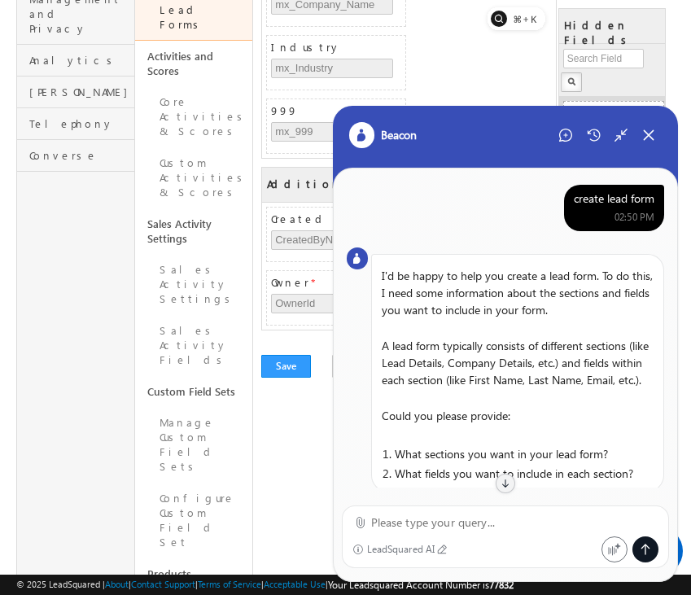
click at [636, 194] on div "create lead form" at bounding box center [614, 198] width 81 height 15
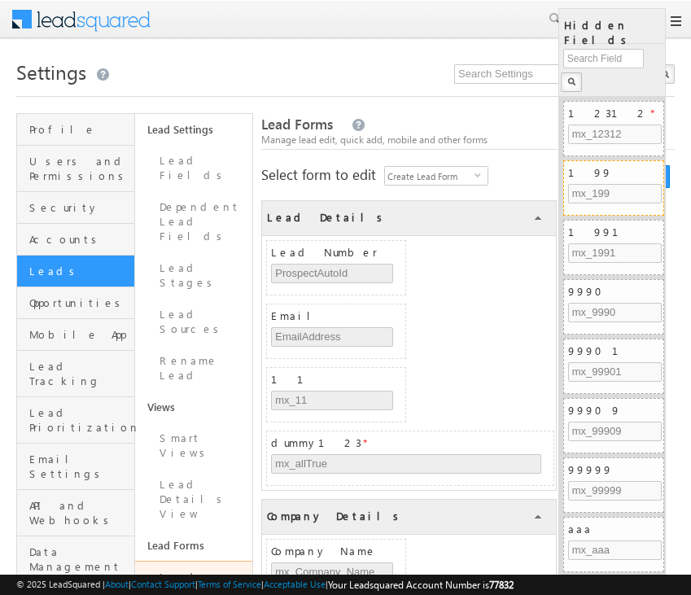
scroll to position [567, 0]
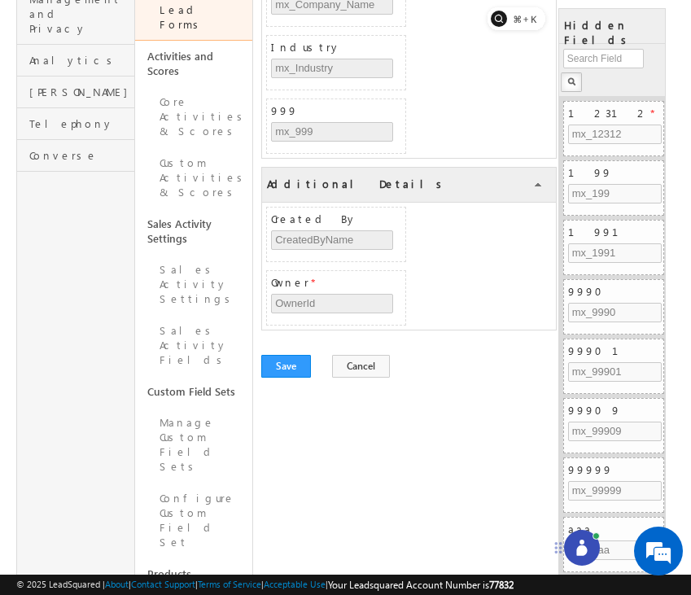
click at [583, 538] on div at bounding box center [582, 548] width 36 height 36
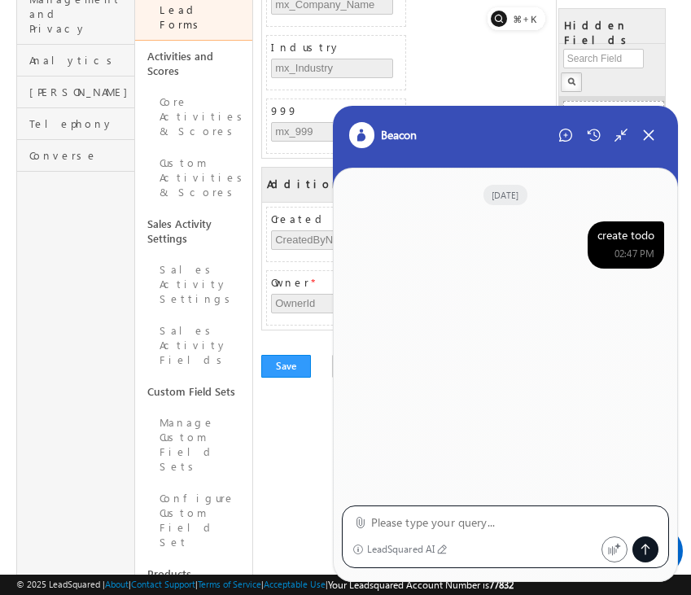
click at [554, 151] on div "Beacon" at bounding box center [506, 146] width 346 height 81
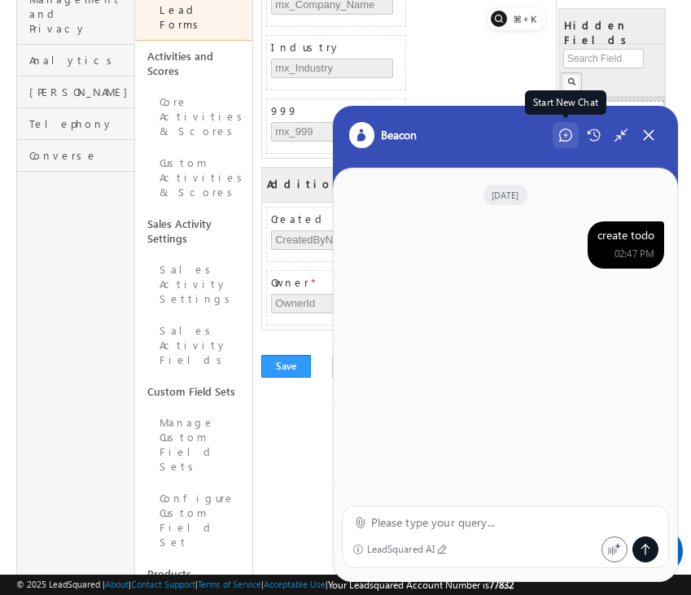
click at [570, 129] on icon at bounding box center [565, 135] width 13 height 13
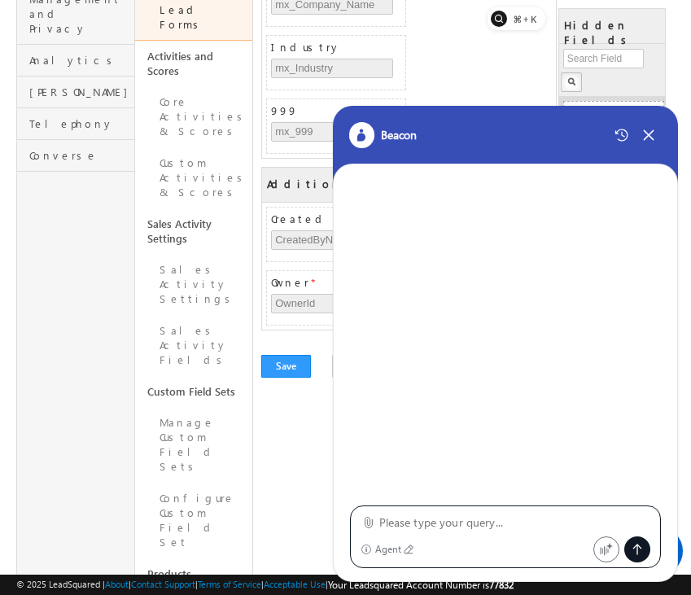
type textarea "create lead form"
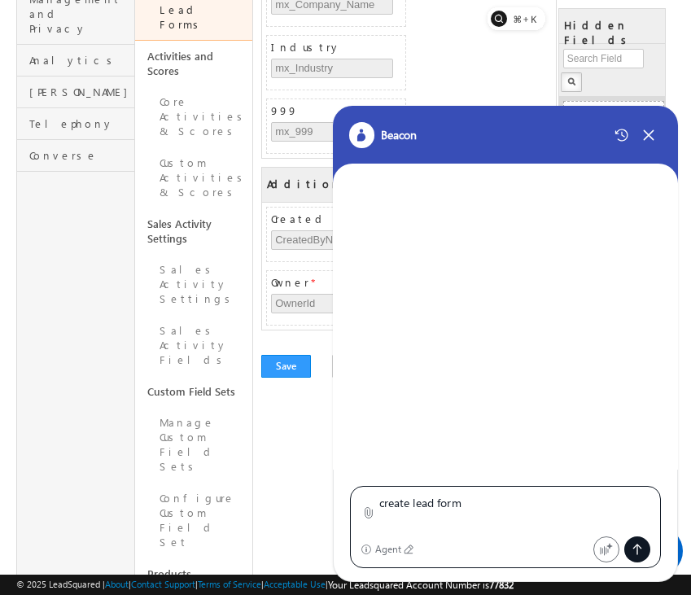
scroll to position [0, 0]
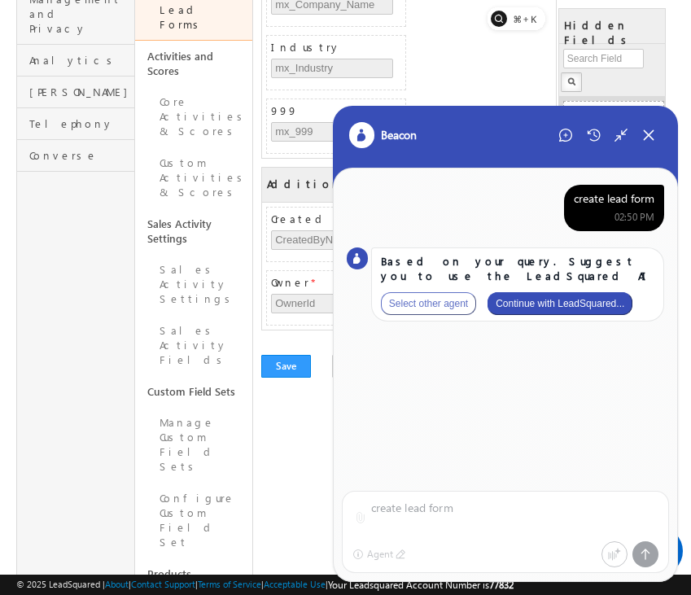
click at [589, 304] on button "Continue with LeadSquared..." at bounding box center [559, 303] width 145 height 23
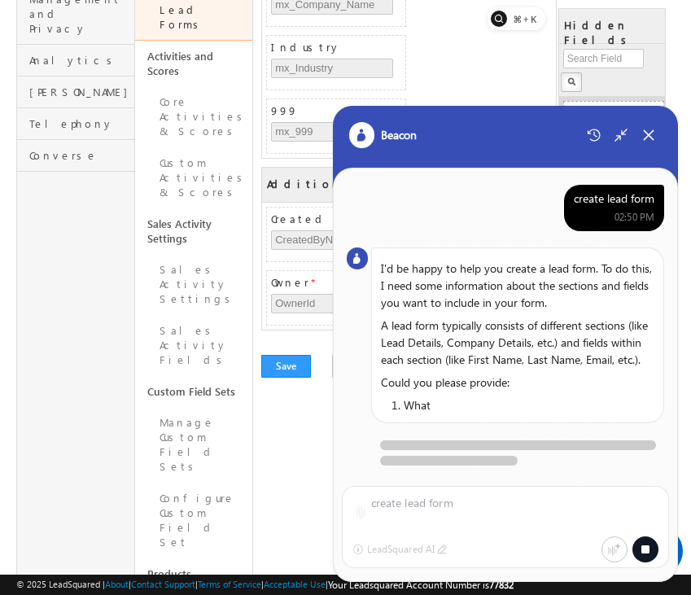
scroll to position [5, 0]
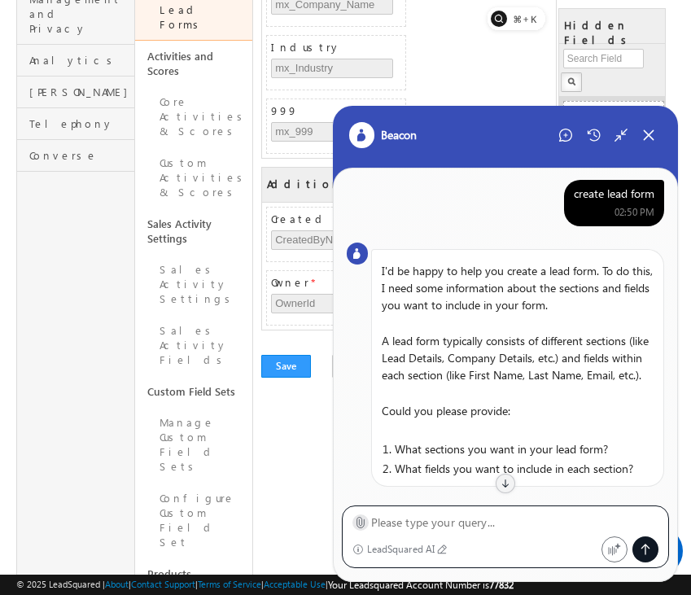
click at [359, 522] on icon at bounding box center [360, 522] width 12 height 12
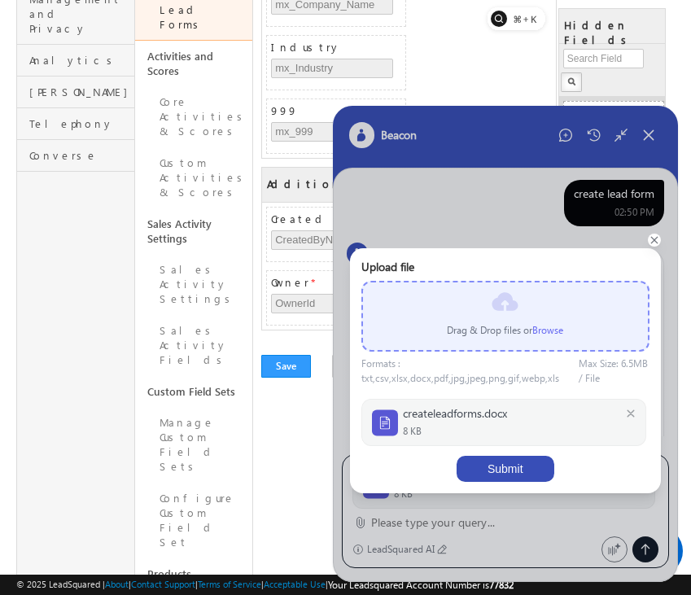
click at [510, 456] on button "Submit" at bounding box center [505, 469] width 98 height 26
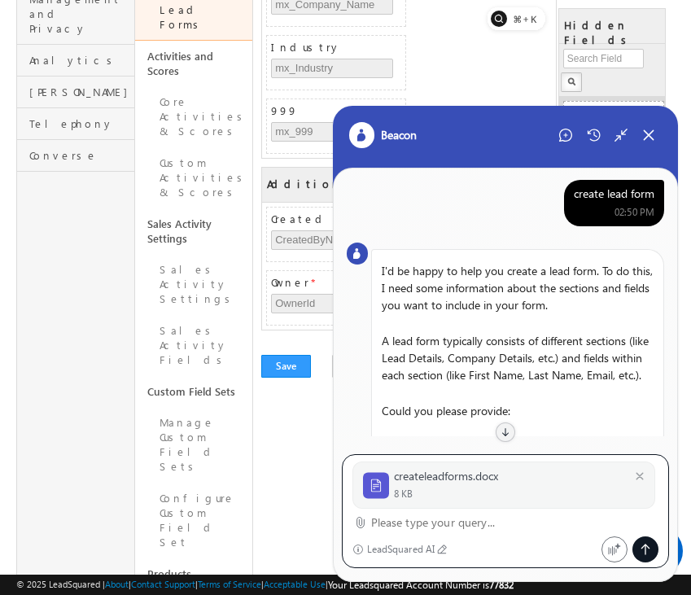
click at [477, 528] on textarea at bounding box center [515, 523] width 288 height 20
type textarea "Take this"
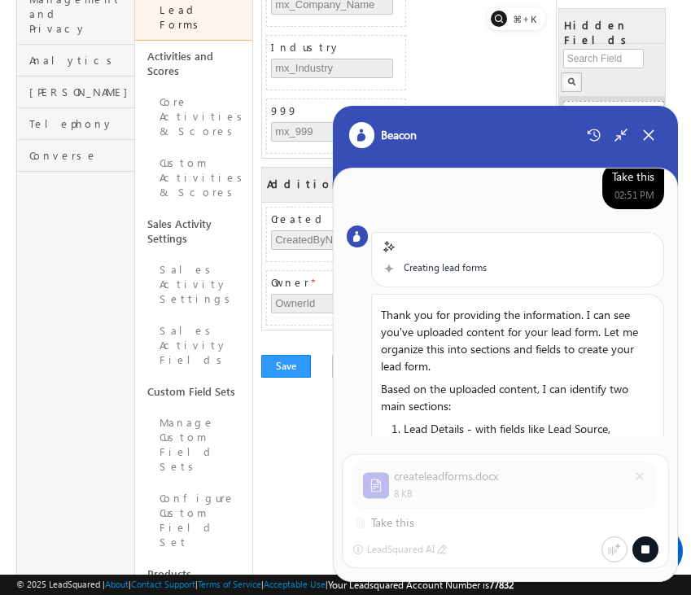
scroll to position [806, 0]
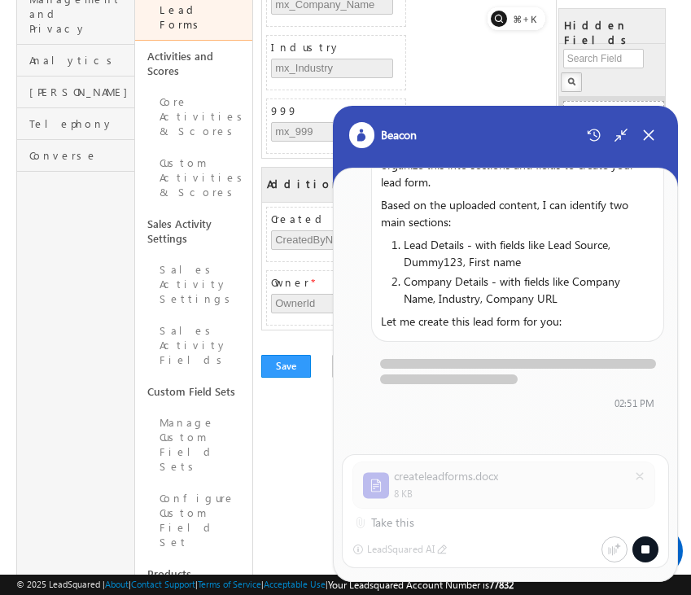
click at [412, 21] on div "Company Name mx_Company_Name Industry mx_Industry 999 mx_999" at bounding box center [409, 62] width 294 height 190
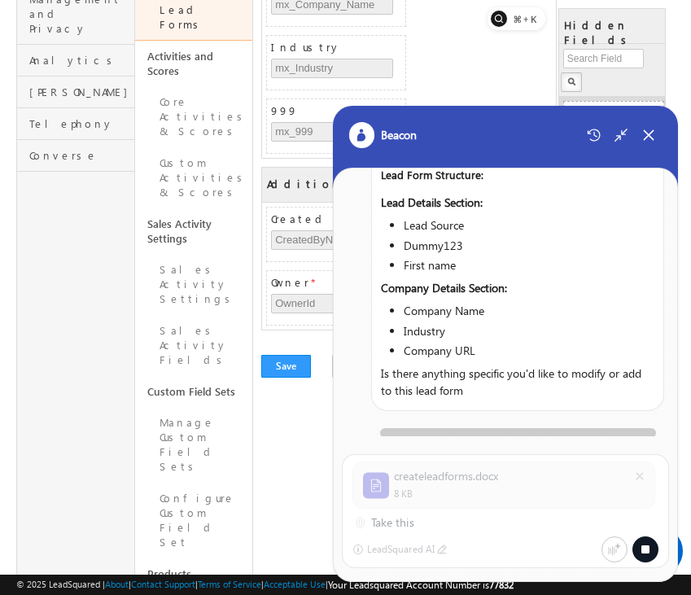
scroll to position [622, 0]
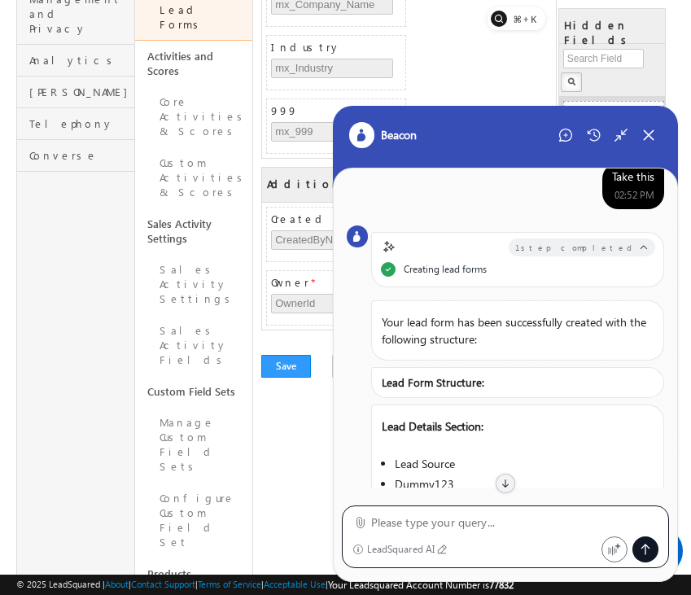
click at [504, 524] on textarea at bounding box center [515, 523] width 288 height 20
type textarea "retry"
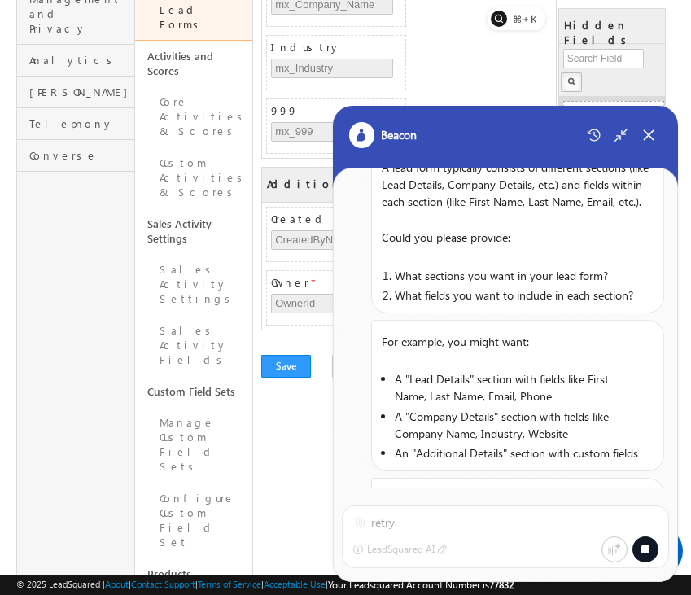
scroll to position [0, 0]
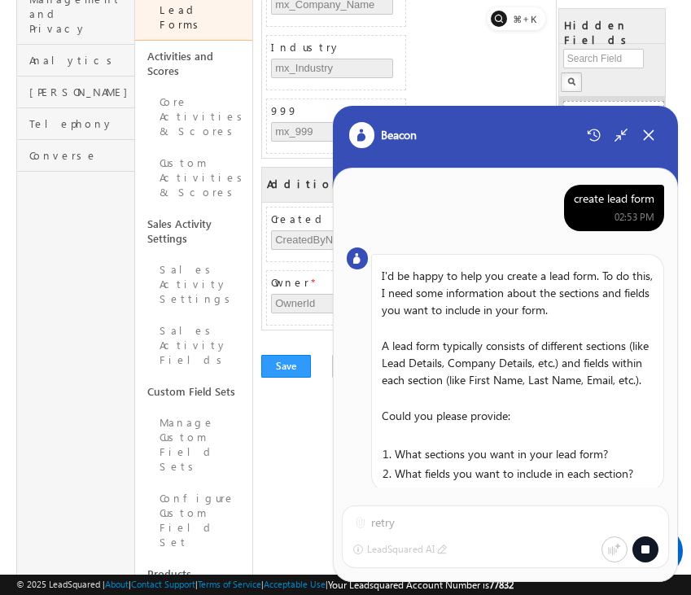
click at [625, 194] on div "create lead form" at bounding box center [614, 198] width 81 height 15
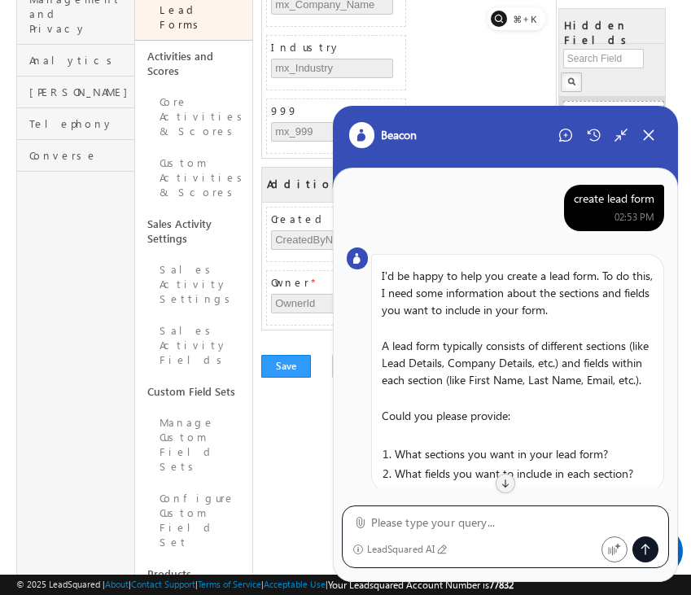
click at [625, 194] on div "create lead form" at bounding box center [614, 198] width 81 height 15
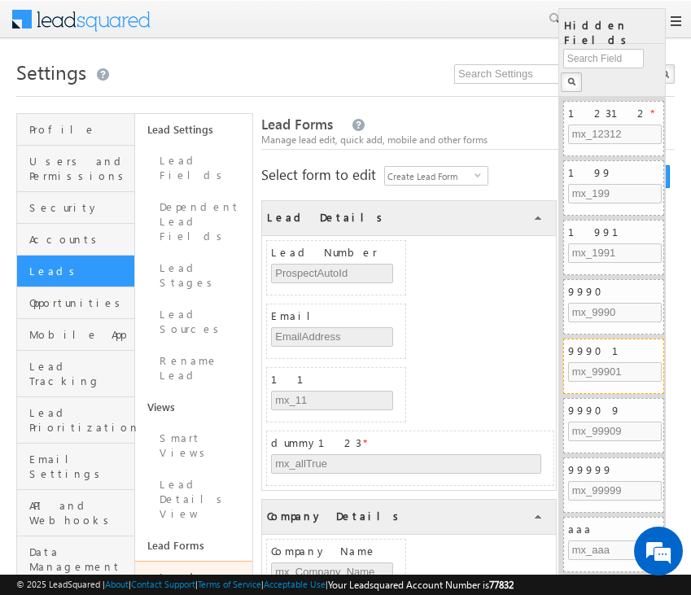
scroll to position [567, 0]
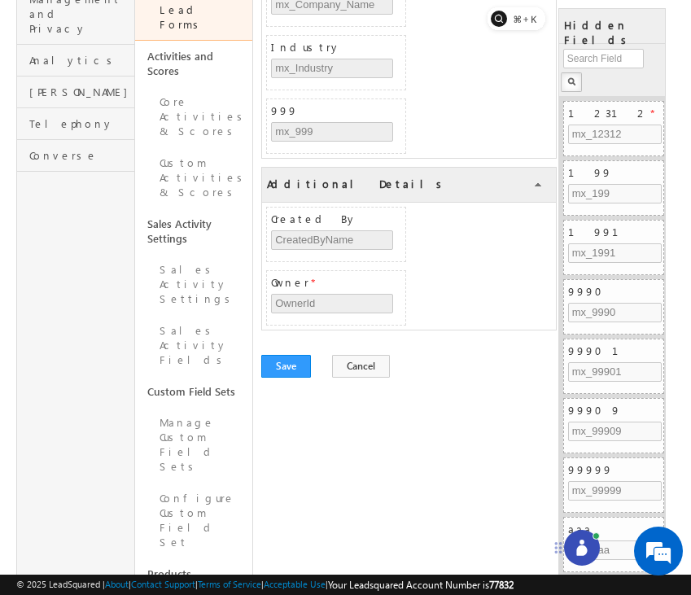
click at [579, 550] on icon at bounding box center [581, 550] width 11 height 11
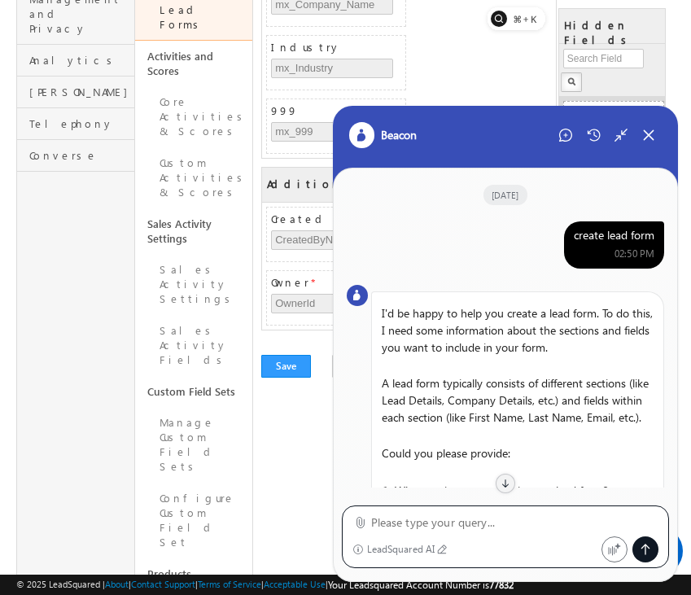
scroll to position [1408, 0]
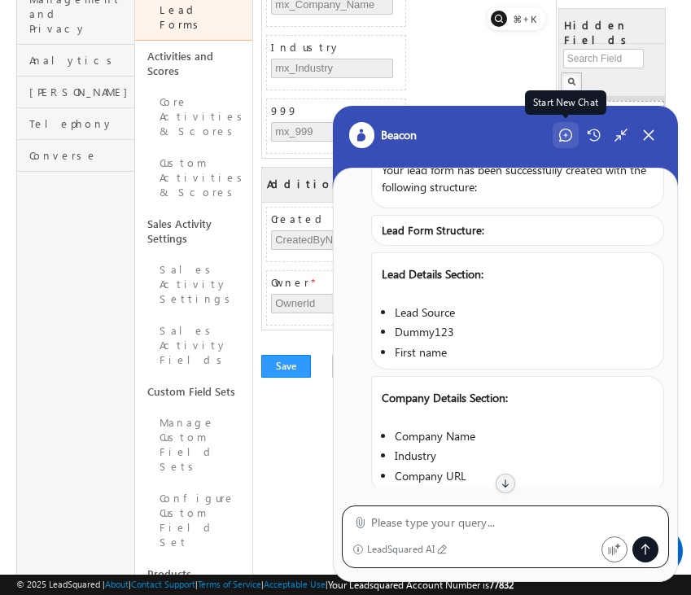
click at [562, 127] on div "Start New Chat" at bounding box center [565, 135] width 26 height 26
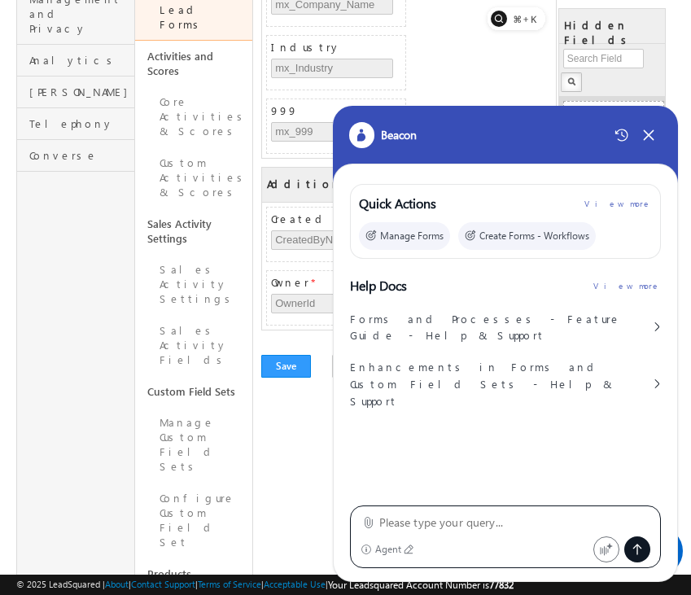
type textarea "create lead form"
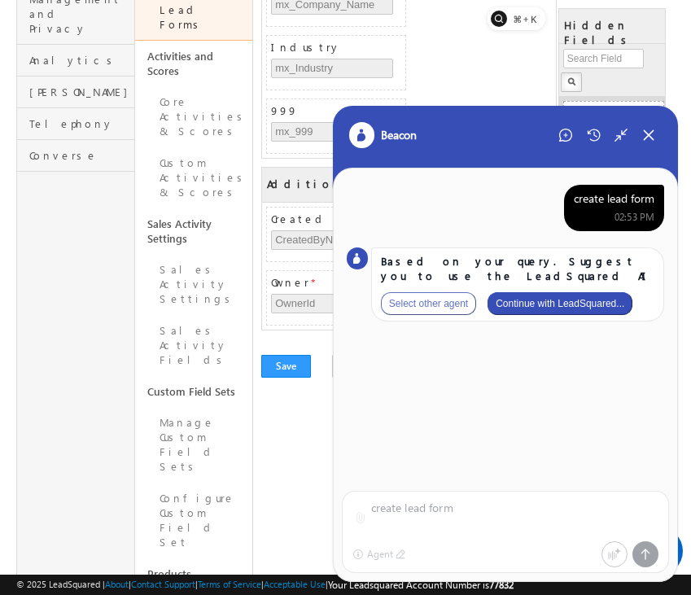
click at [542, 299] on button "Continue with LeadSquared..." at bounding box center [559, 303] width 145 height 23
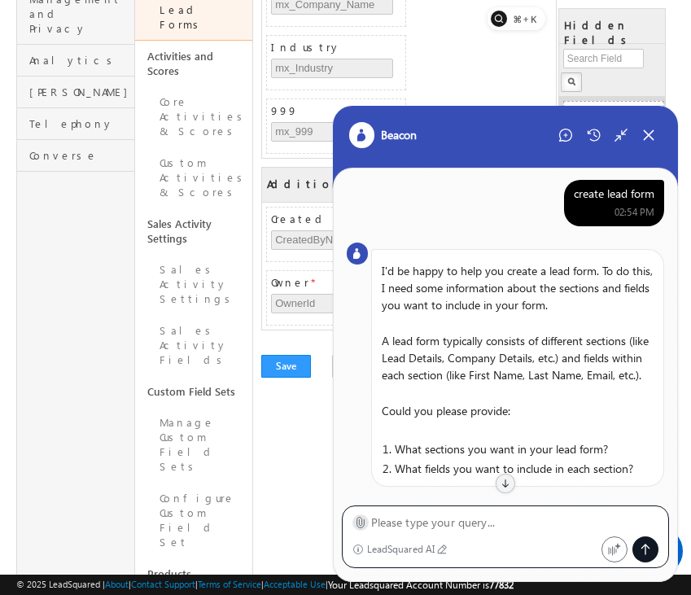
click at [355, 519] on icon at bounding box center [360, 522] width 12 height 12
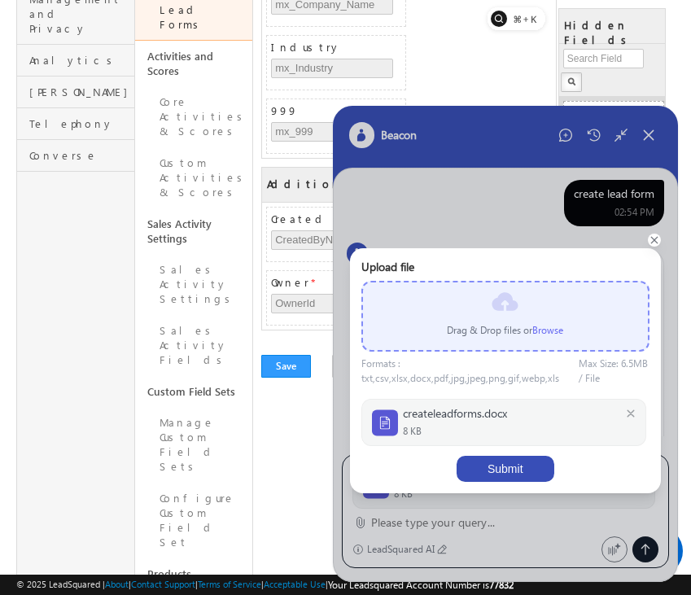
click at [509, 465] on button "Submit" at bounding box center [505, 469] width 98 height 26
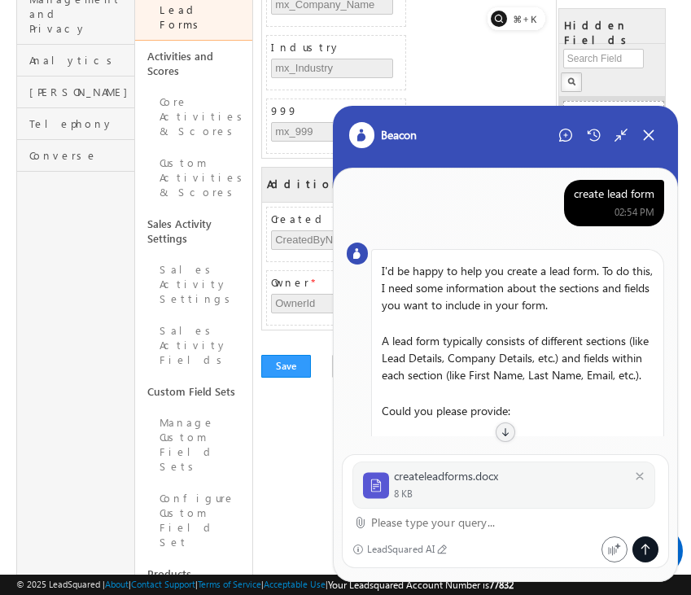
click at [426, 527] on textarea at bounding box center [515, 523] width 288 height 20
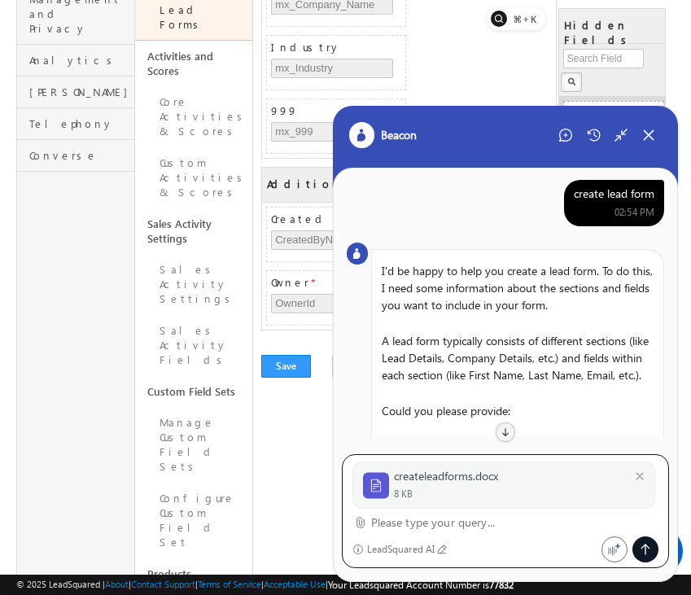
type textarea "Y"
type textarea "Take this"
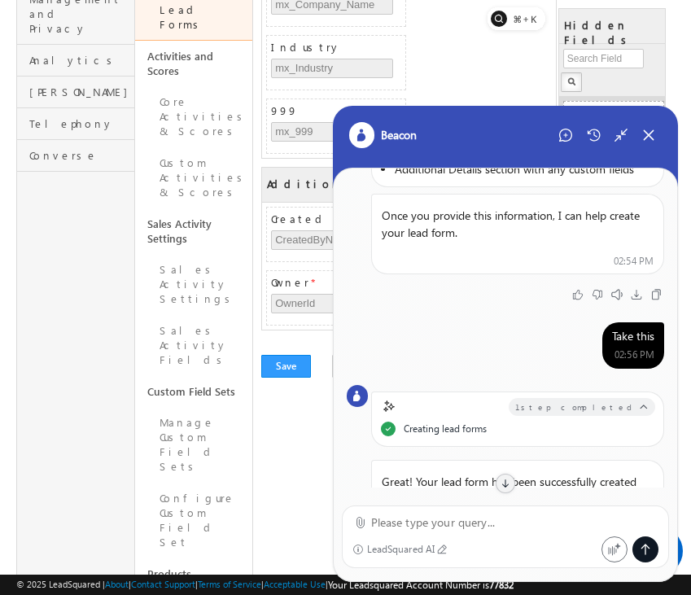
scroll to position [438, 0]
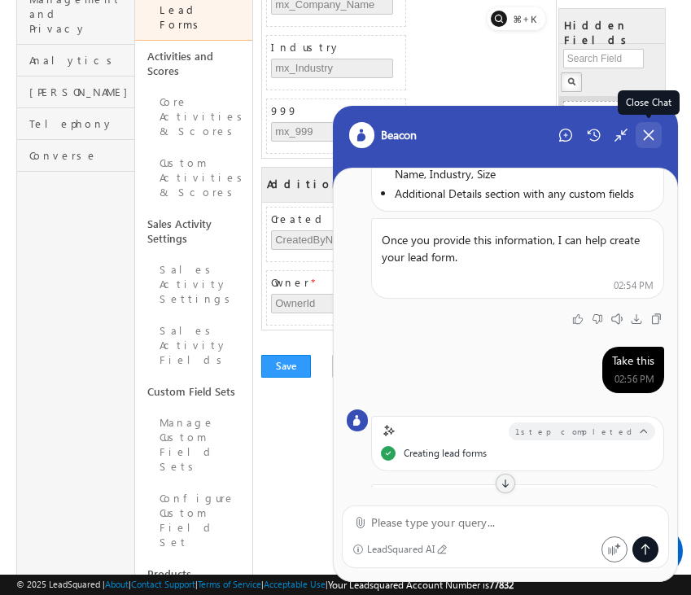
click at [643, 138] on icon at bounding box center [648, 135] width 15 height 15
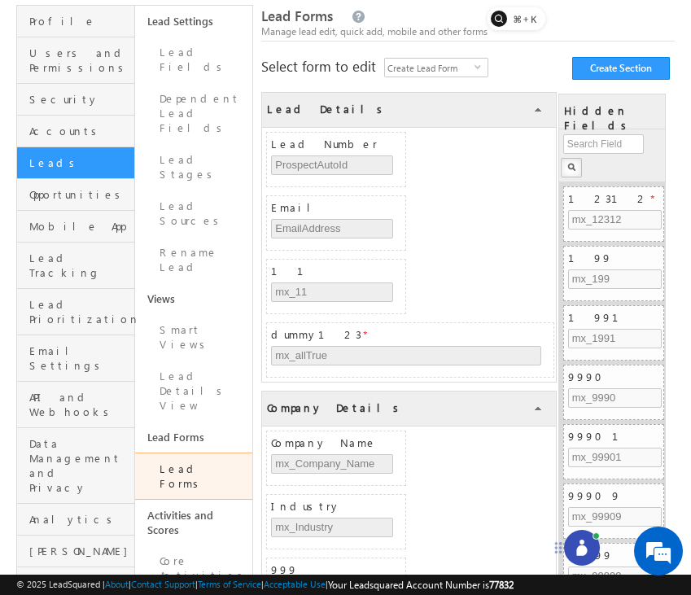
scroll to position [103, 0]
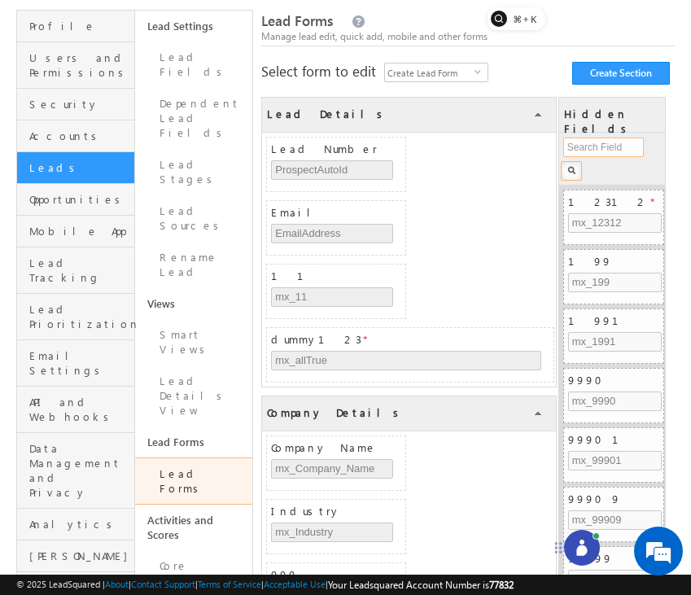
click at [608, 149] on input "text" at bounding box center [603, 148] width 81 height 20
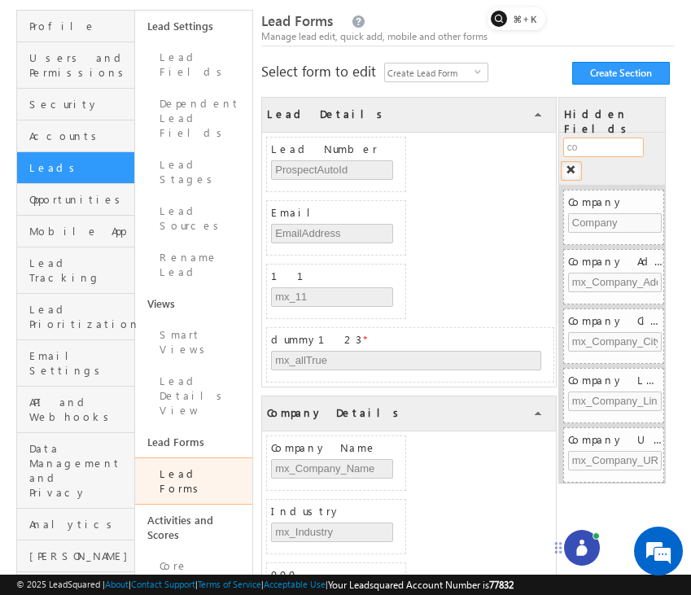
type input "c"
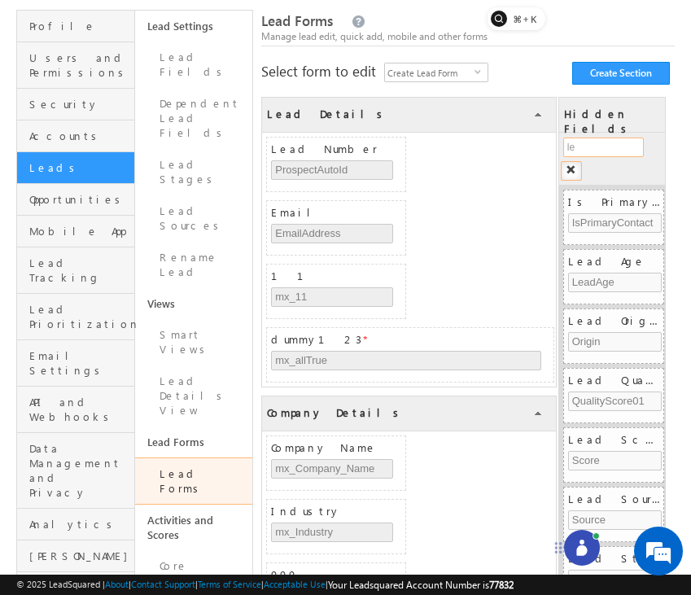
type input "l"
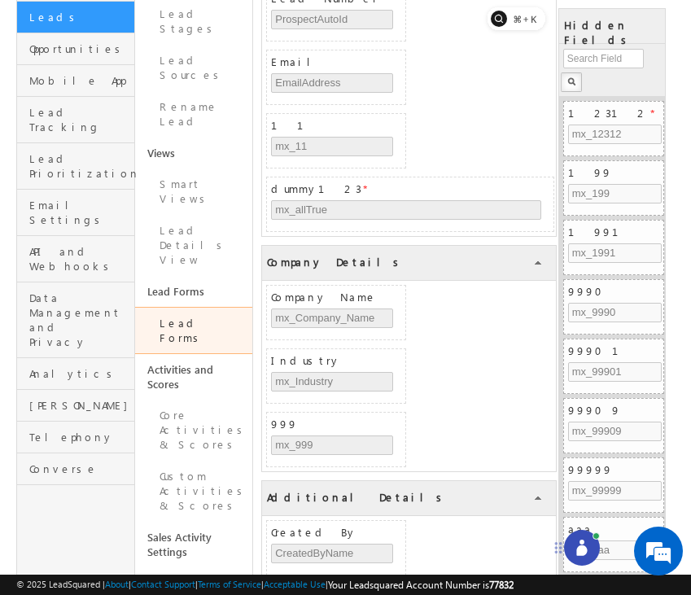
scroll to position [261, 0]
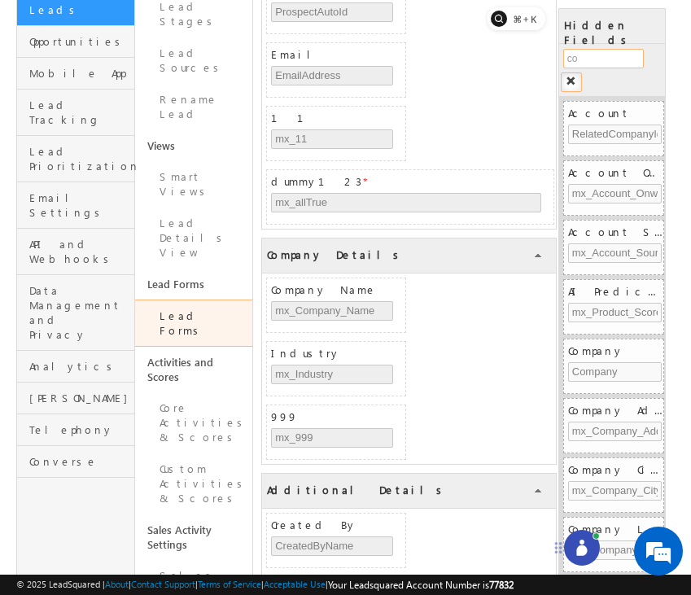
type input "c"
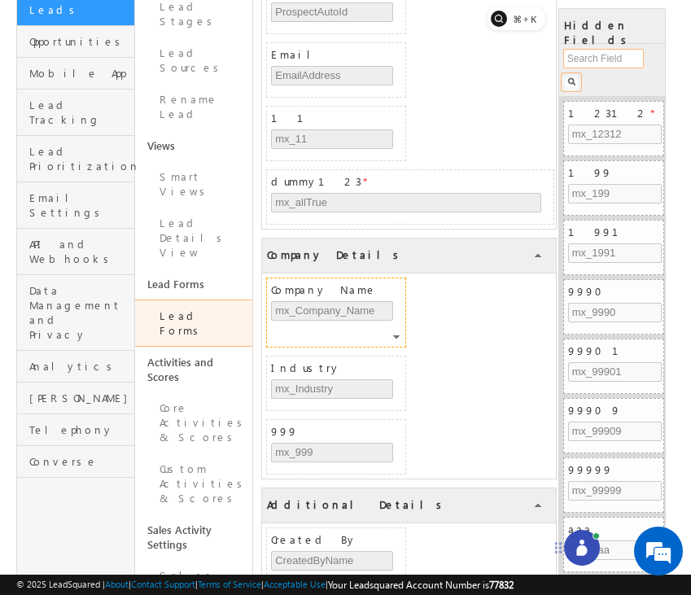
click at [398, 343] on div at bounding box center [398, 339] width 10 height 15
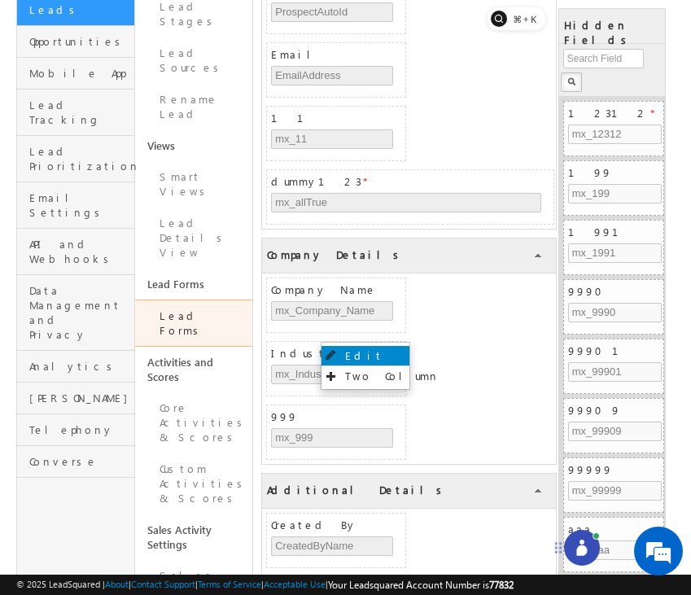
click at [391, 348] on link "Edit" at bounding box center [365, 356] width 88 height 20
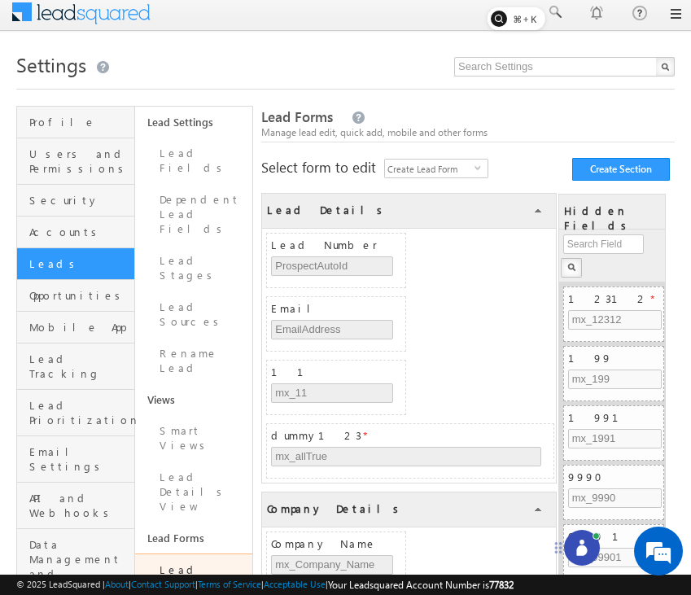
scroll to position [6, 0]
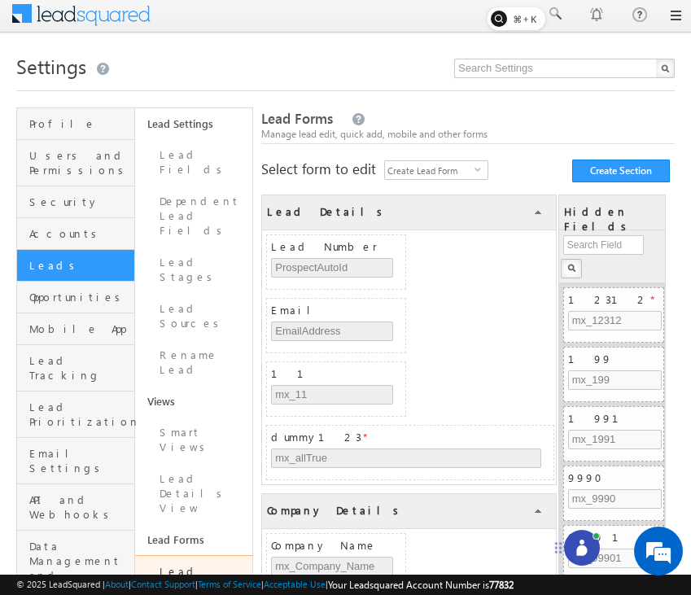
click at [190, 555] on link "Lead Forms" at bounding box center [194, 578] width 118 height 47
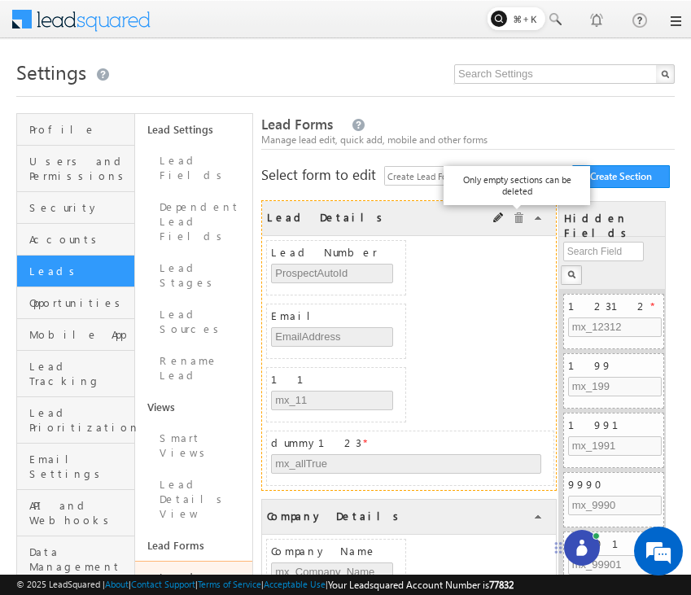
click at [519, 223] on span at bounding box center [518, 217] width 11 height 11
click at [518, 218] on span at bounding box center [518, 217] width 11 height 11
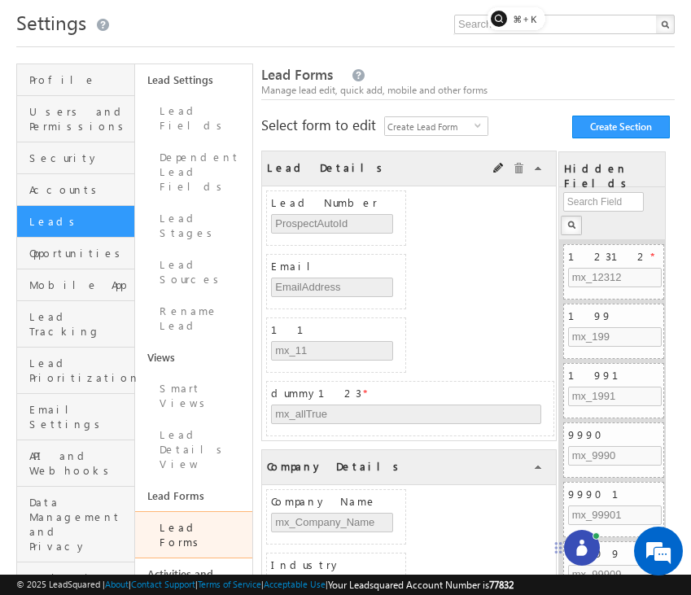
scroll to position [63, 0]
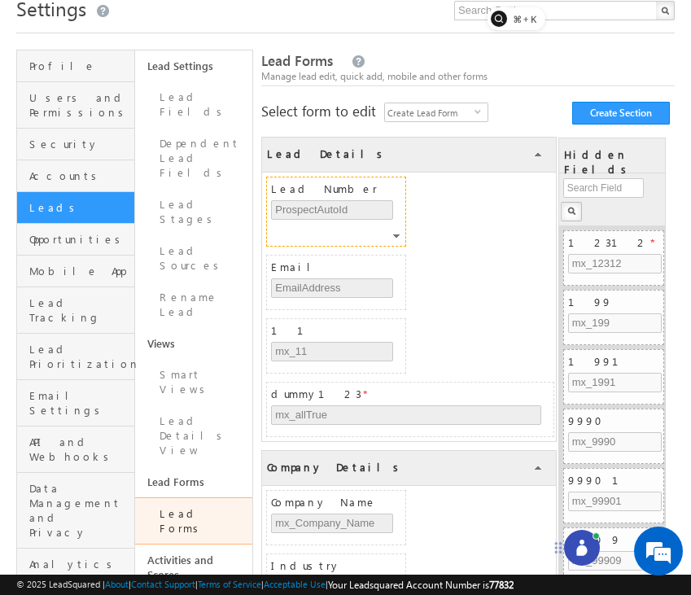
click at [393, 240] on div at bounding box center [398, 238] width 10 height 15
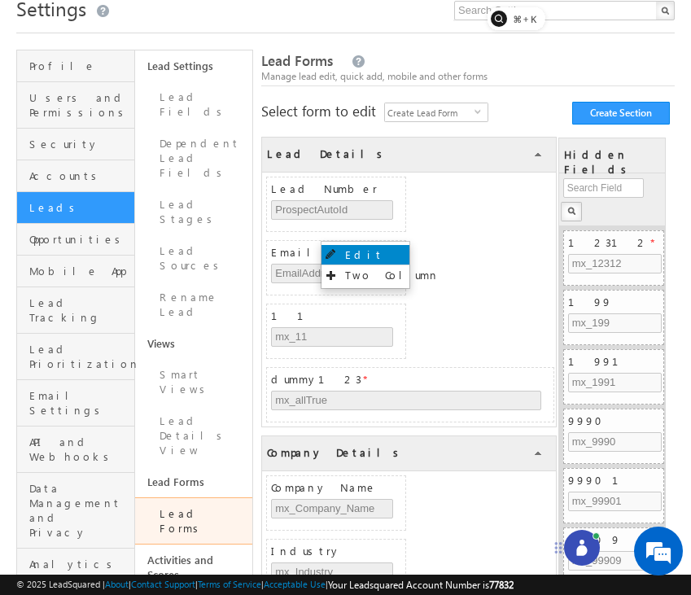
click at [384, 250] on link "Edit" at bounding box center [365, 255] width 88 height 20
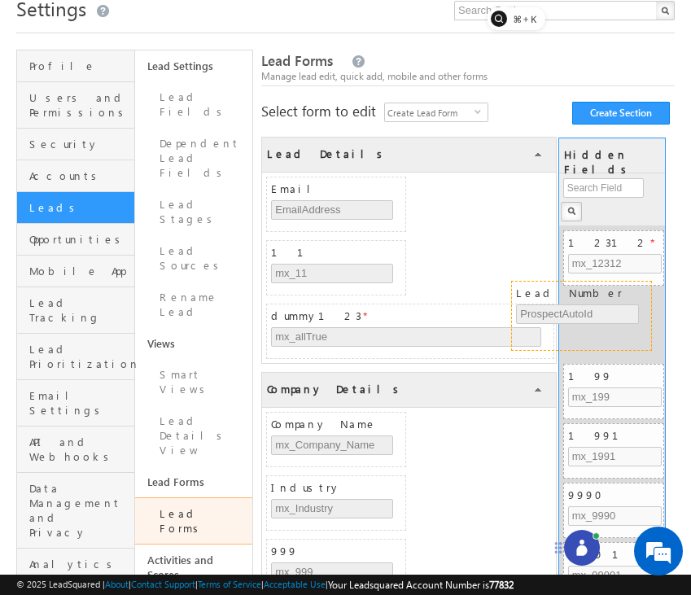
drag, startPoint x: 378, startPoint y: 188, endPoint x: 624, endPoint y: 290, distance: 266.7
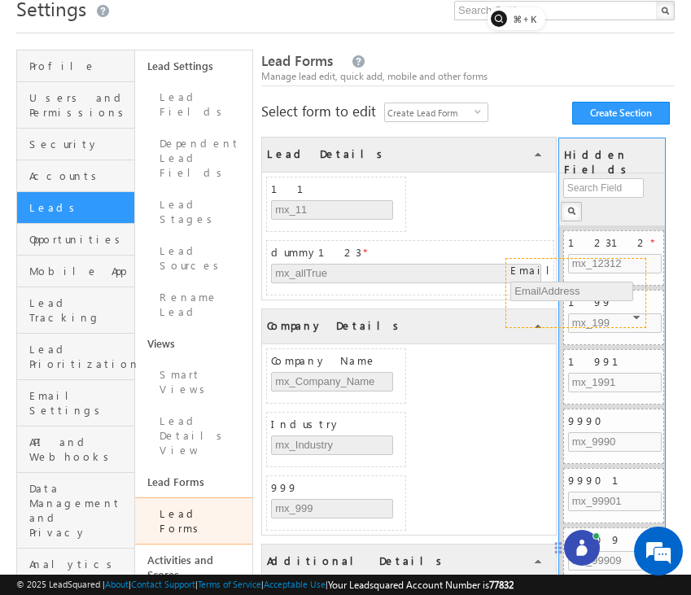
drag, startPoint x: 351, startPoint y: 178, endPoint x: 602, endPoint y: 261, distance: 264.8
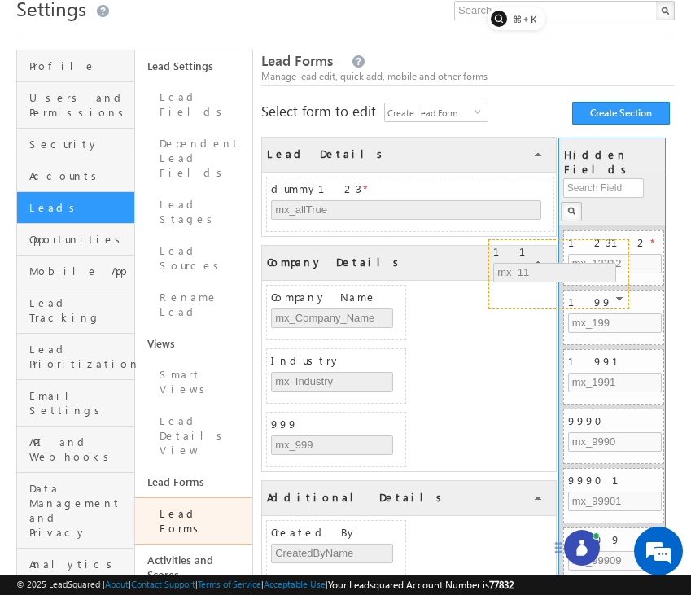
drag, startPoint x: 369, startPoint y: 190, endPoint x: 605, endPoint y: 247, distance: 242.1
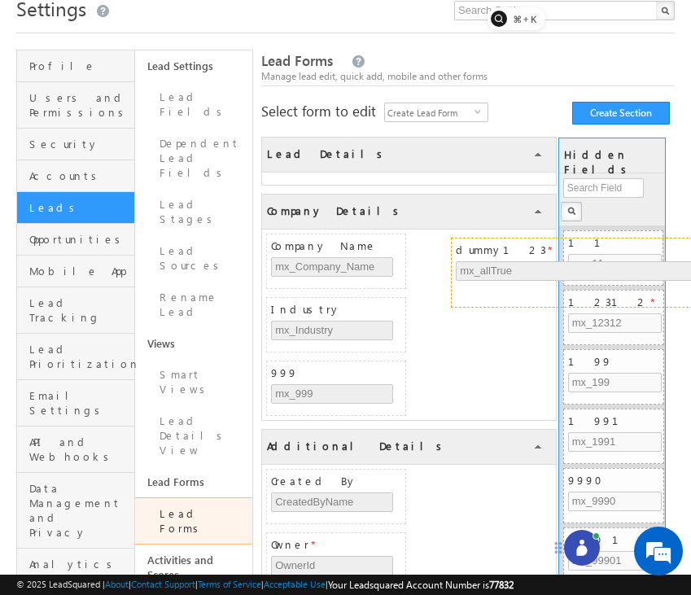
drag, startPoint x: 420, startPoint y: 183, endPoint x: 609, endPoint y: 243, distance: 198.1
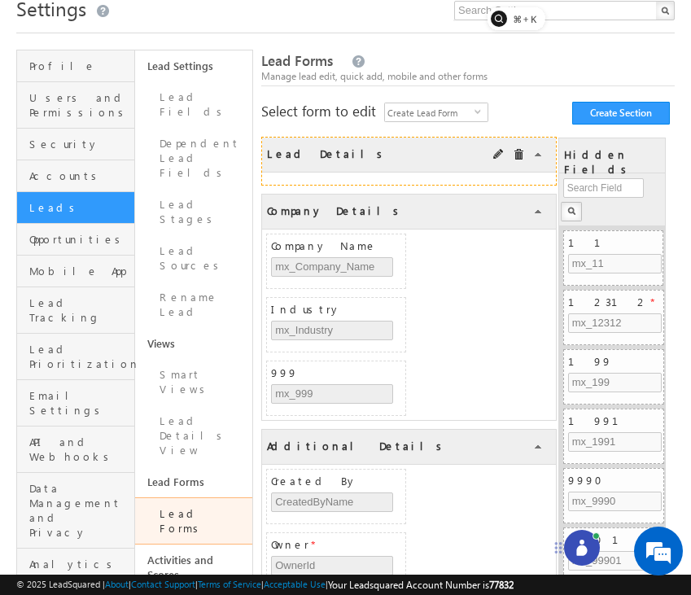
click at [522, 156] on span at bounding box center [518, 154] width 11 height 11
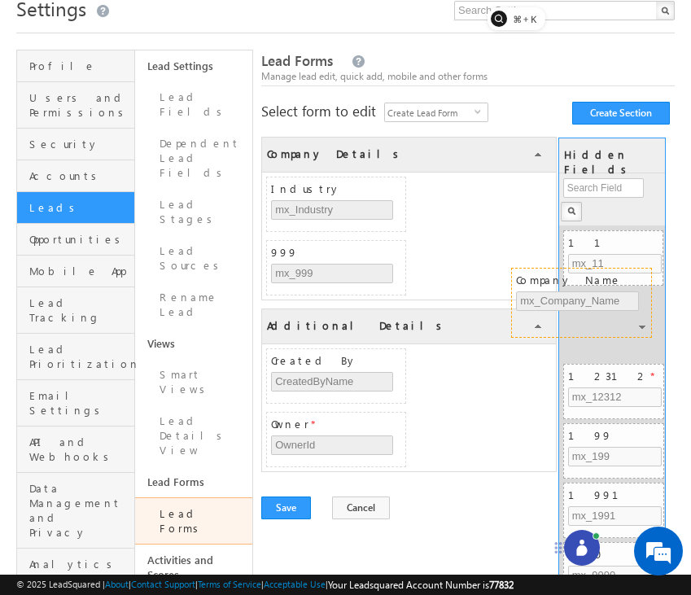
drag, startPoint x: 368, startPoint y: 185, endPoint x: 615, endPoint y: 274, distance: 263.1
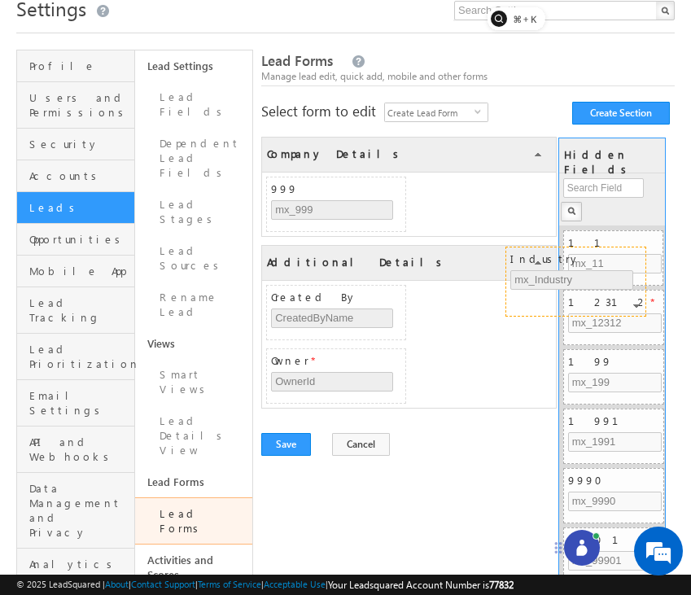
drag, startPoint x: 360, startPoint y: 188, endPoint x: 604, endPoint y: 257, distance: 252.9
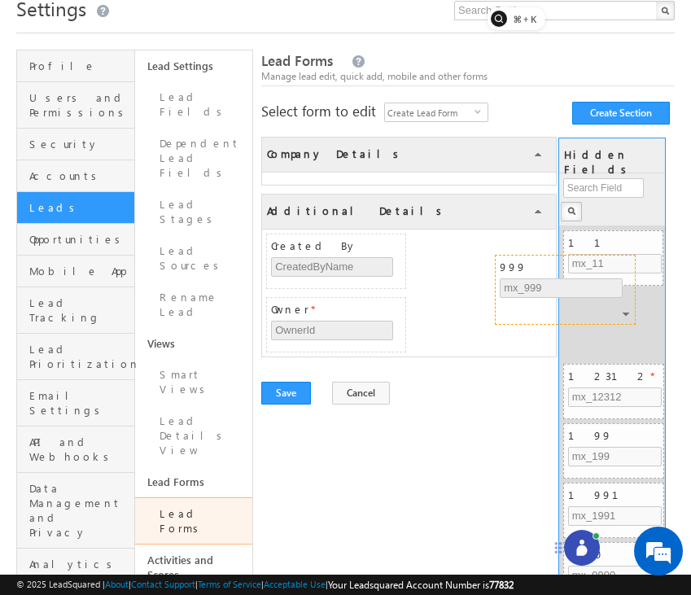
drag, startPoint x: 385, startPoint y: 189, endPoint x: 627, endPoint y: 272, distance: 256.3
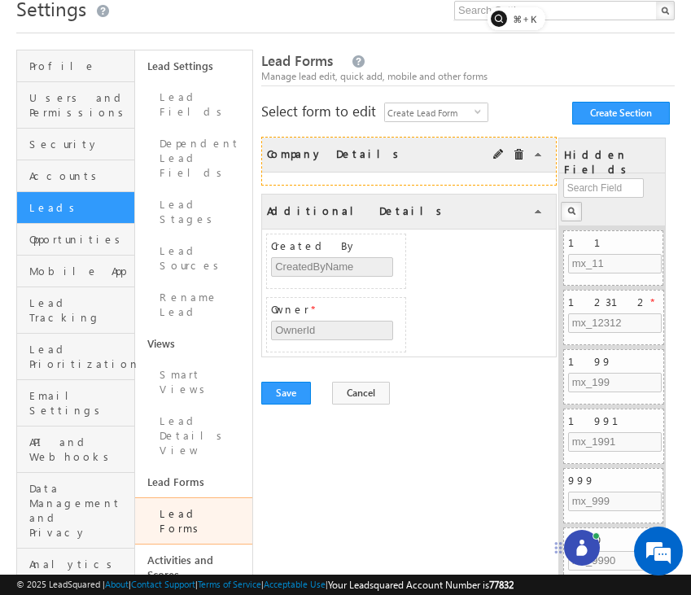
click at [518, 163] on div "Company Details COLLAPSE" at bounding box center [409, 155] width 294 height 35
click at [517, 154] on span at bounding box center [518, 154] width 11 height 11
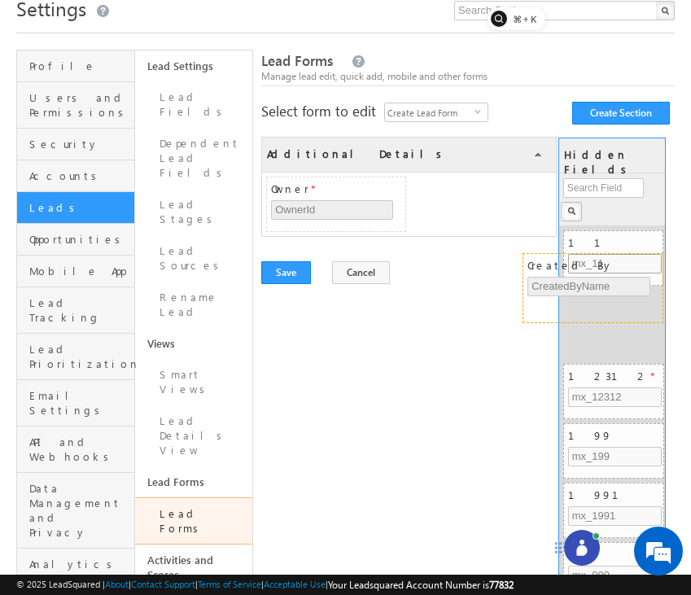
drag, startPoint x: 369, startPoint y: 190, endPoint x: 631, endPoint y: 267, distance: 272.4
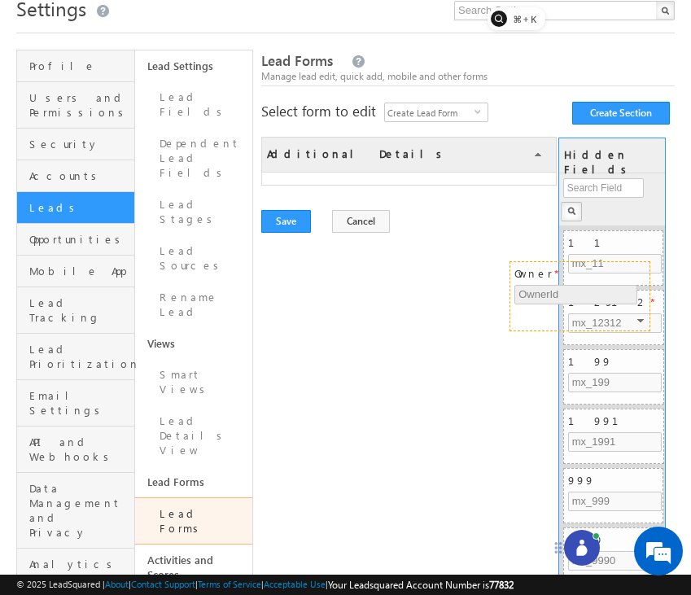
drag, startPoint x: 354, startPoint y: 190, endPoint x: 607, endPoint y: 277, distance: 267.9
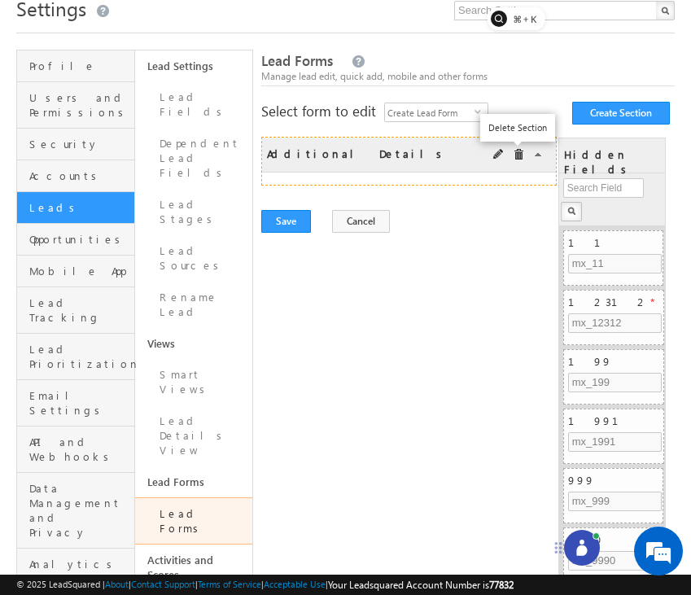
click at [517, 155] on span at bounding box center [518, 154] width 11 height 11
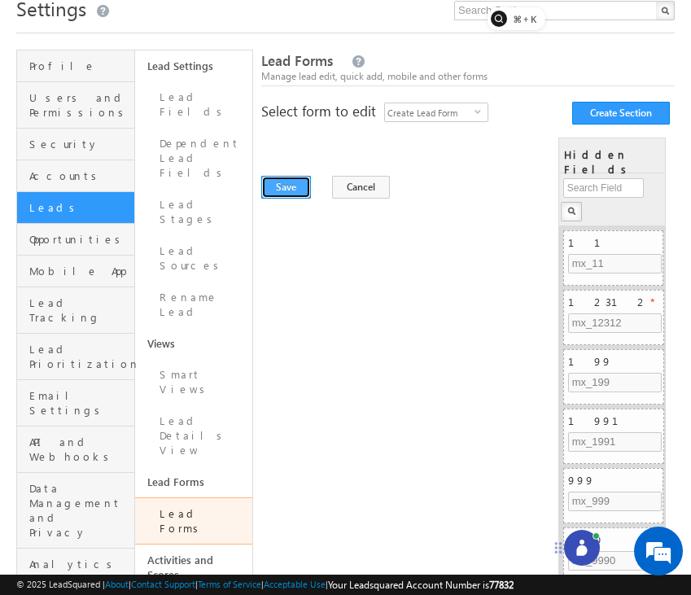
click at [277, 192] on button "Save" at bounding box center [286, 187] width 50 height 23
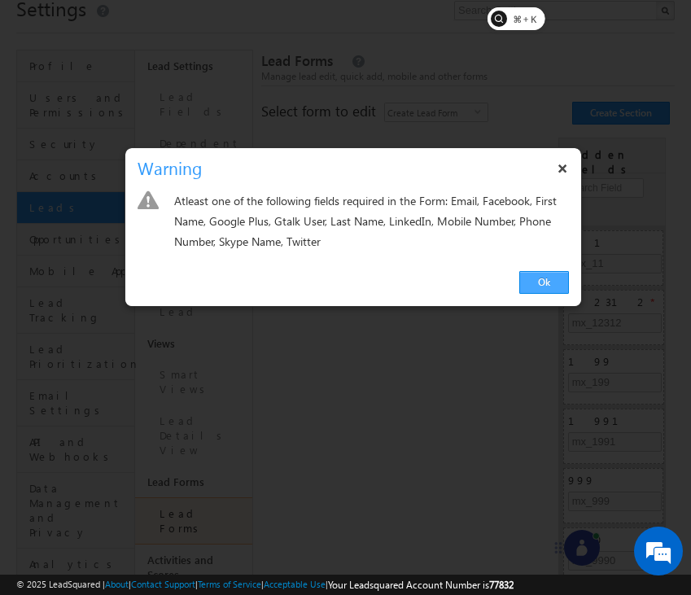
click at [552, 279] on link "Ok" at bounding box center [544, 282] width 50 height 23
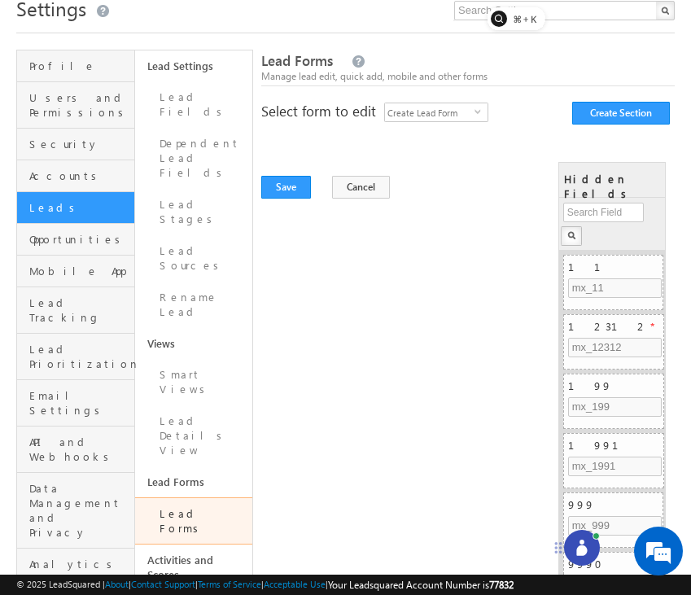
scroll to position [19, 0]
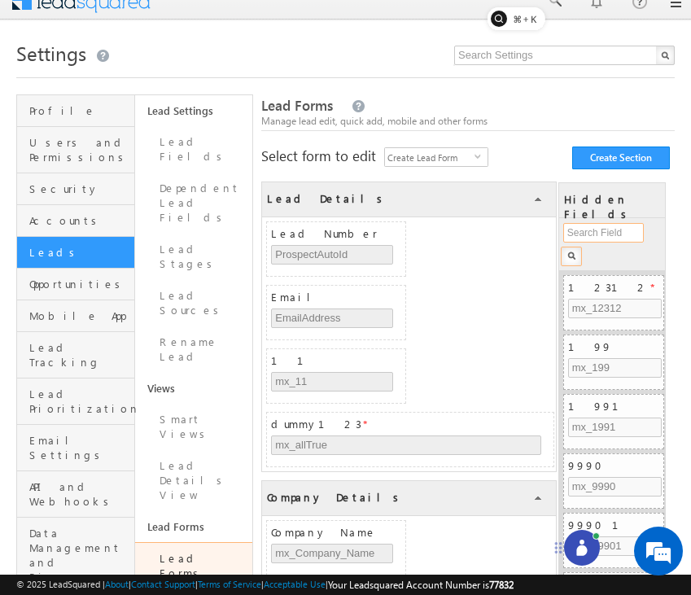
click at [605, 240] on input "text" at bounding box center [603, 233] width 81 height 20
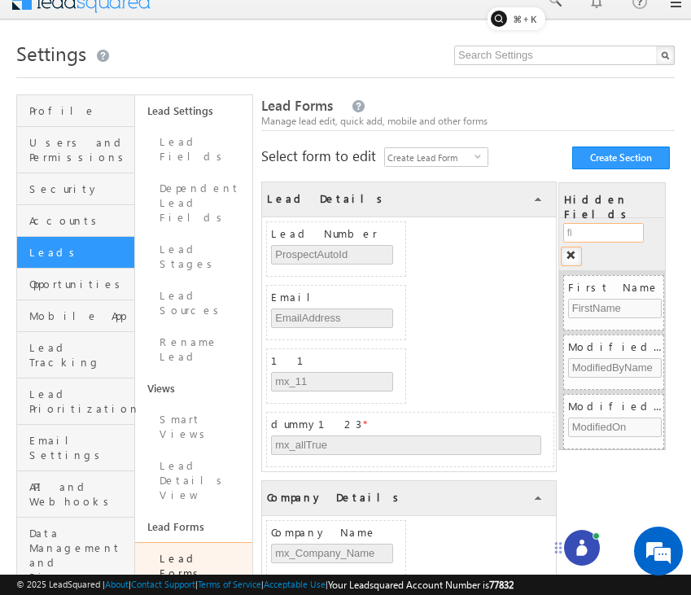
type input "f"
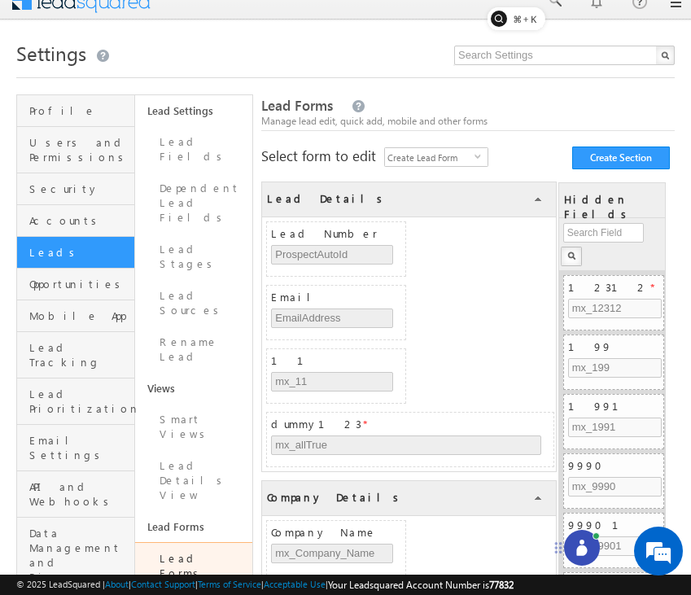
click at [499, 271] on div "Lead Number ProspectAutoId Email EmailAddress 11 mx_11 dummy123 * mx_allTrue" at bounding box center [409, 344] width 294 height 254
click at [591, 232] on input "text" at bounding box center [603, 233] width 81 height 20
type input "l"
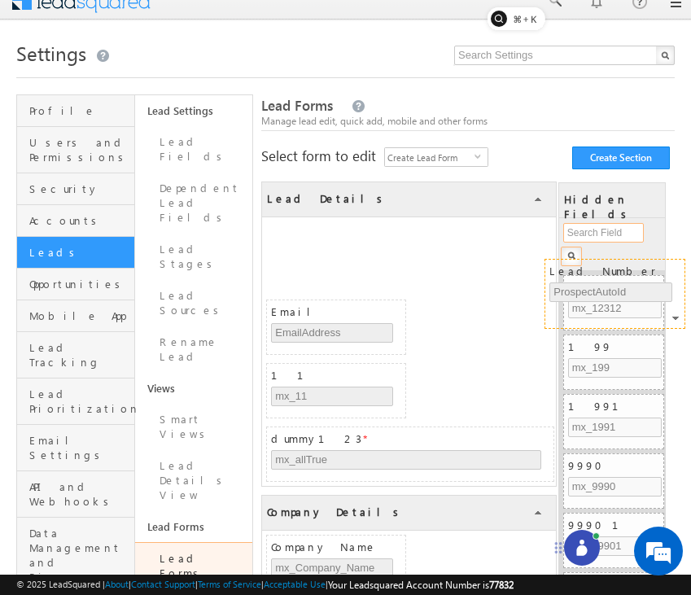
drag, startPoint x: 385, startPoint y: 233, endPoint x: 667, endPoint y: 269, distance: 284.7
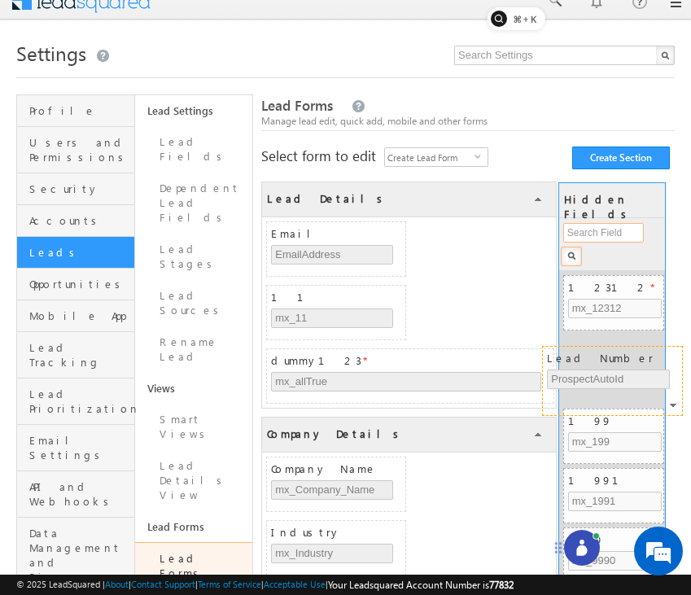
drag, startPoint x: 359, startPoint y: 232, endPoint x: 639, endPoint y: 356, distance: 306.0
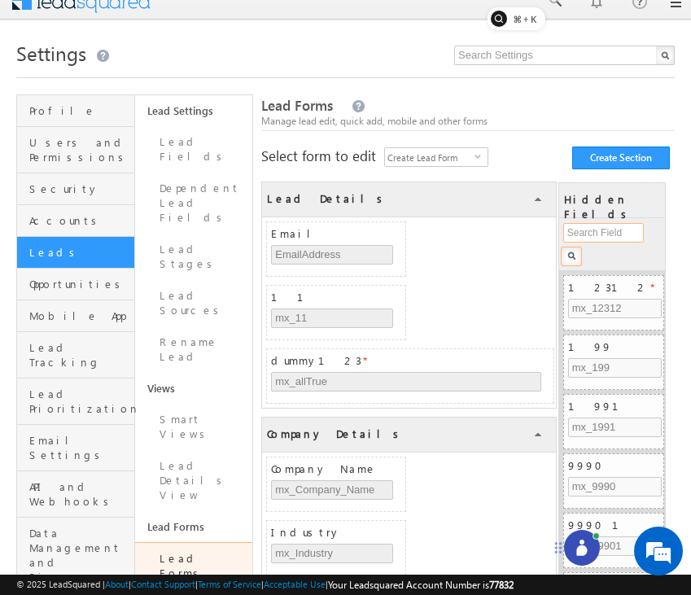
click at [614, 237] on input "text" at bounding box center [603, 233] width 81 height 20
type input "lead"
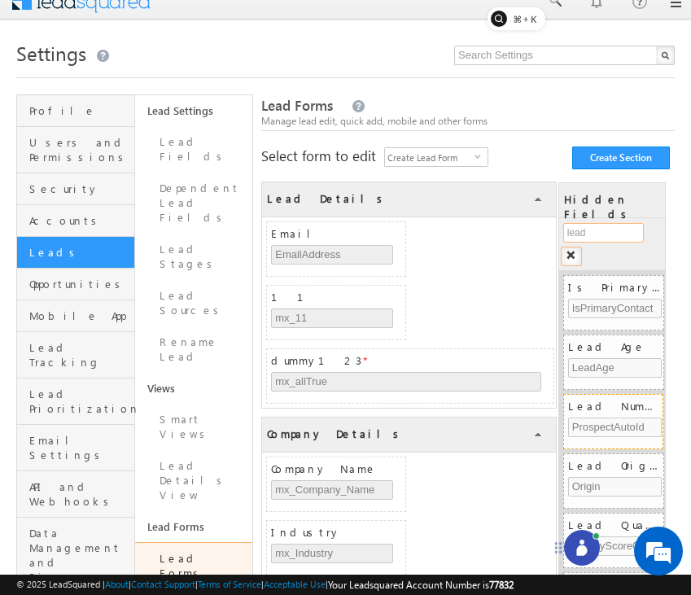
click at [614, 410] on span "Lead Number" at bounding box center [615, 406] width 94 height 15
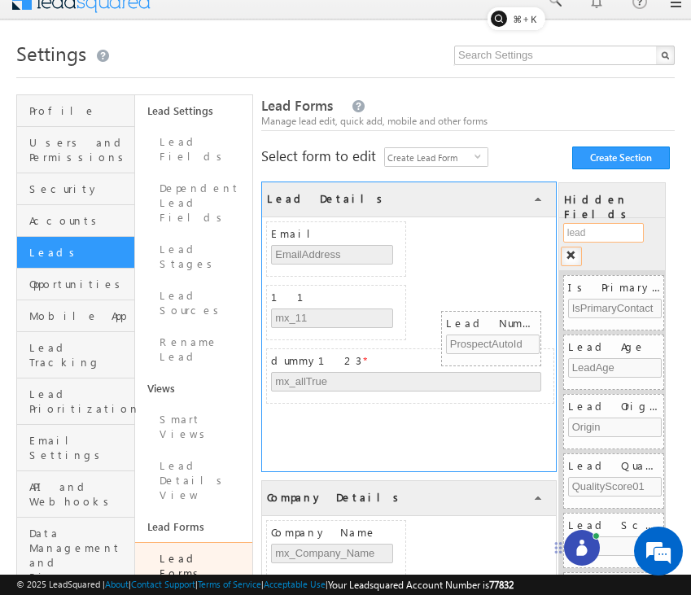
drag, startPoint x: 614, startPoint y: 410, endPoint x: 490, endPoint y: 325, distance: 150.5
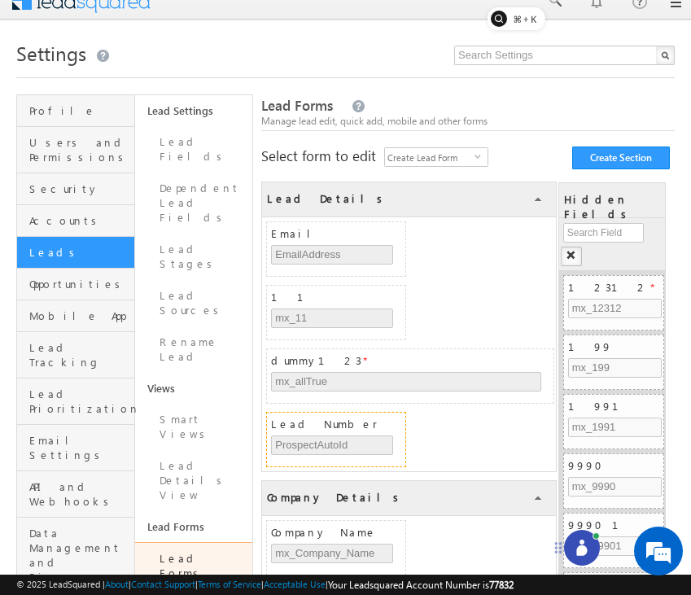
click at [584, 544] on icon at bounding box center [582, 547] width 16 height 16
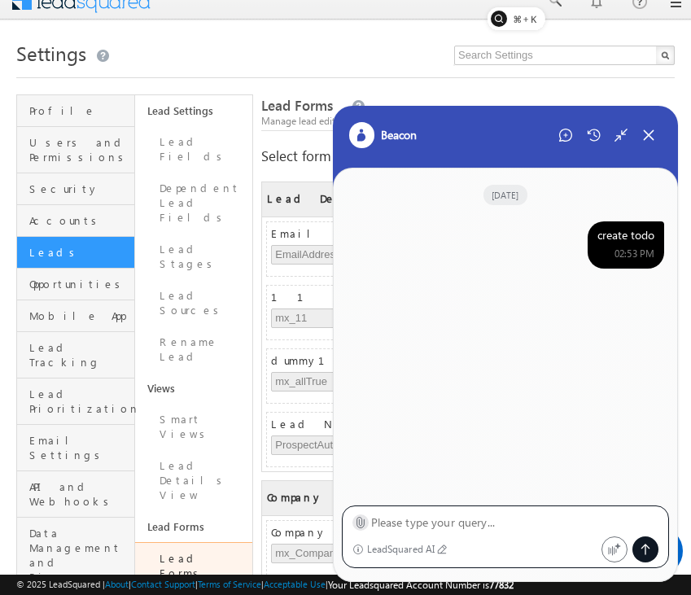
click at [361, 521] on icon at bounding box center [360, 522] width 12 height 12
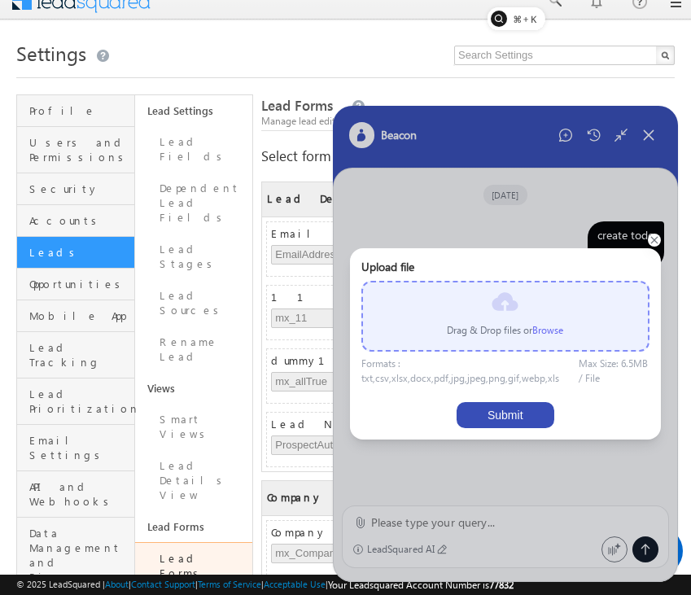
click at [547, 331] on label "Browse" at bounding box center [547, 330] width 31 height 12
click at [0, 0] on input "file" at bounding box center [0, 0] width 0 height 0
click at [657, 240] on icon at bounding box center [654, 240] width 8 height 8
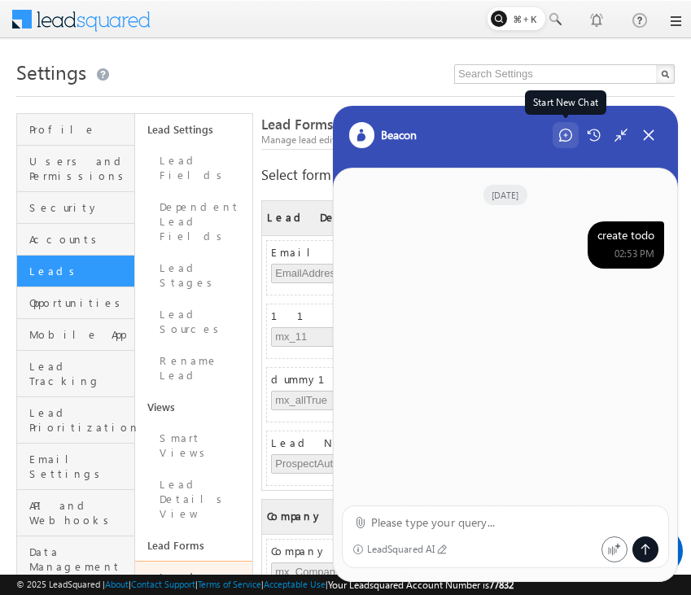
click at [566, 129] on icon at bounding box center [565, 135] width 13 height 13
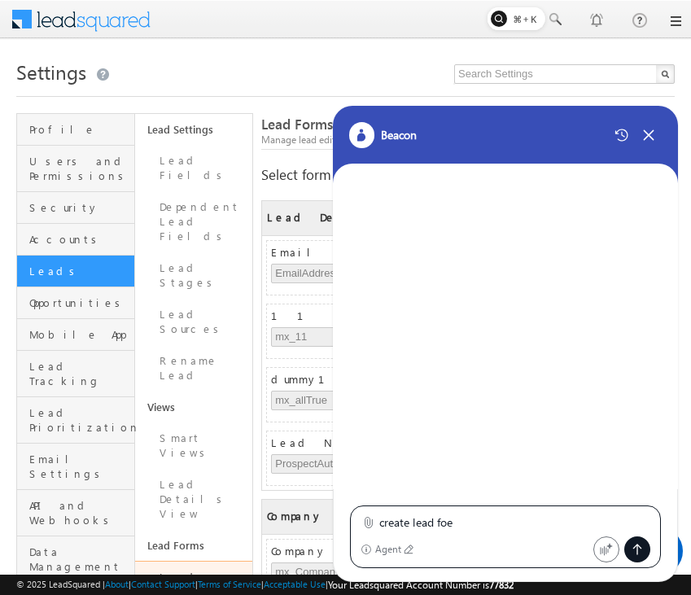
type textarea "create lead foem"
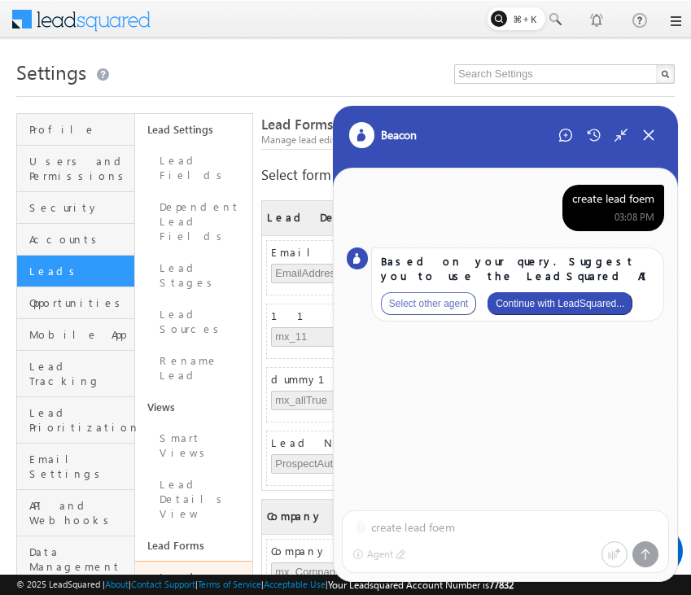
click at [561, 298] on button "Continue with LeadSquared..." at bounding box center [559, 303] width 145 height 23
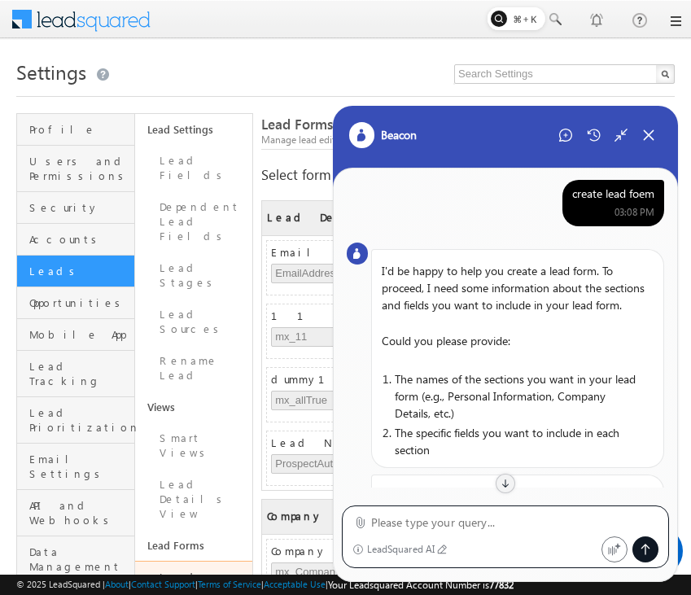
scroll to position [103, 0]
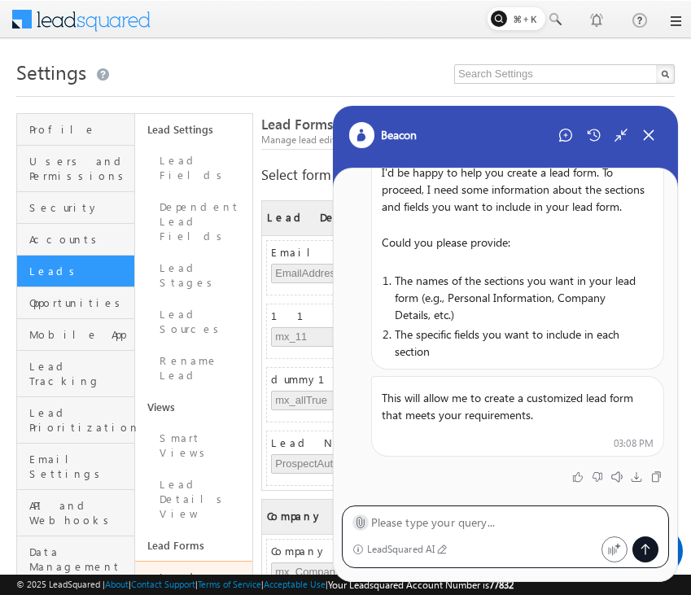
click at [364, 525] on icon at bounding box center [359, 523] width 7 height 11
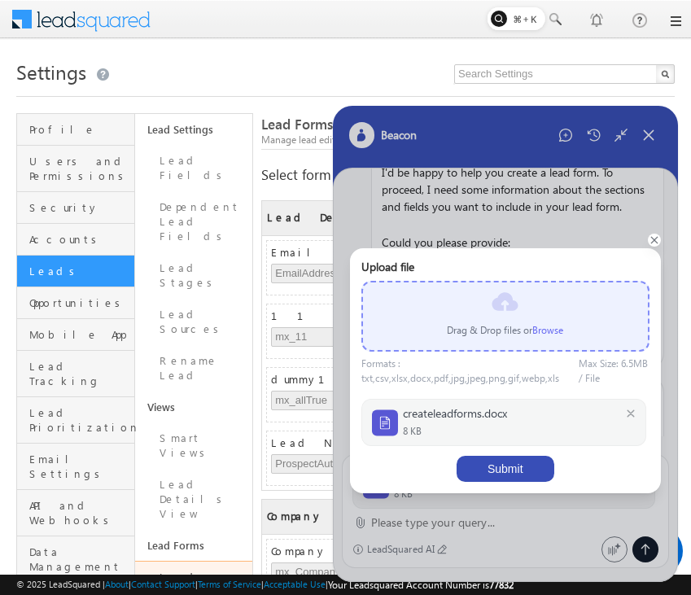
click at [518, 464] on button "Submit" at bounding box center [505, 469] width 98 height 26
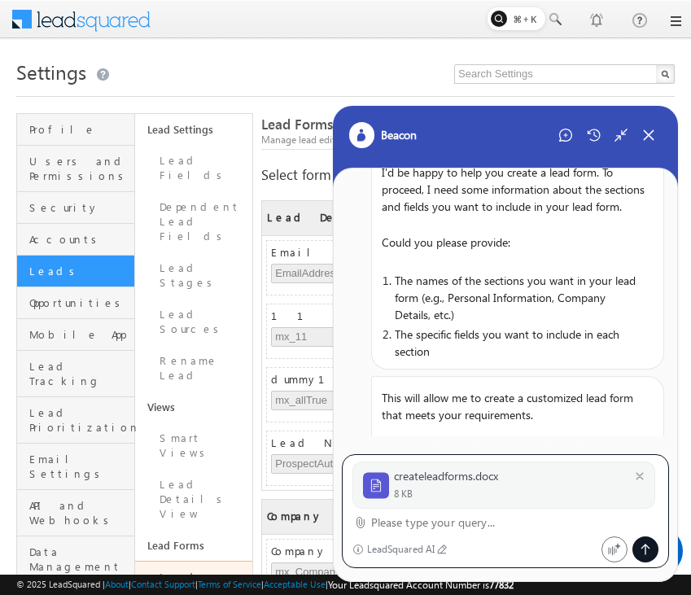
click at [453, 529] on textarea at bounding box center [515, 523] width 288 height 20
type textarea "Take this"
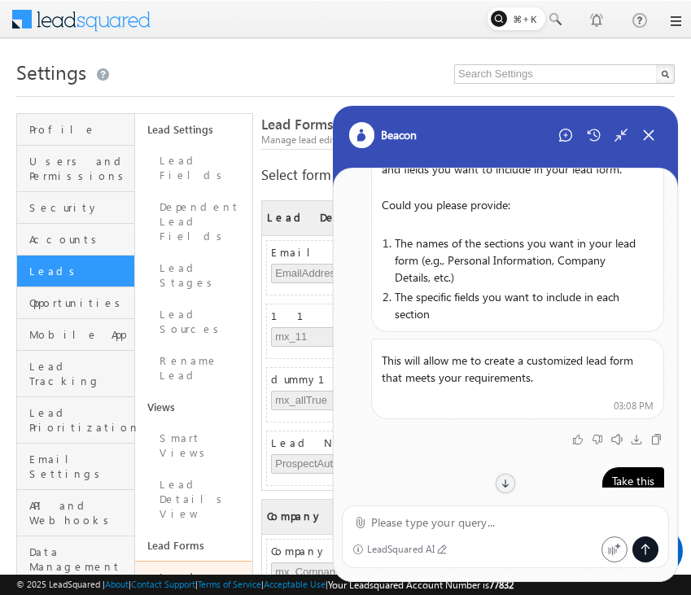
scroll to position [0, 0]
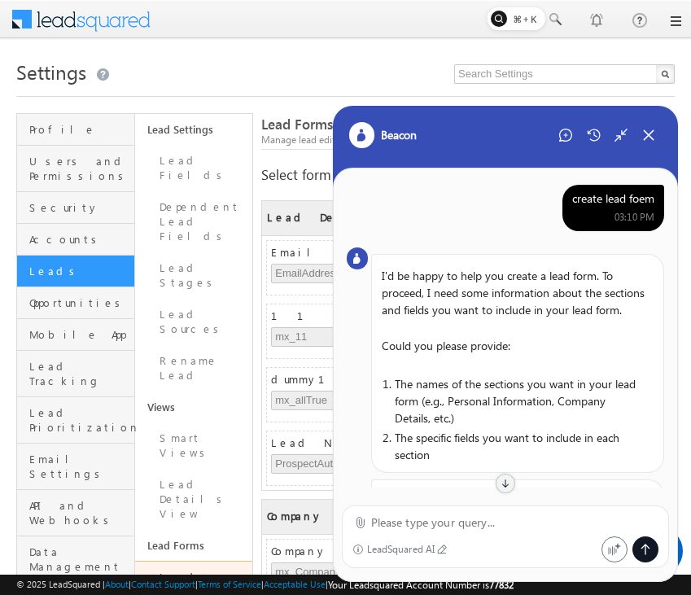
click at [625, 203] on div "create lead foem" at bounding box center [613, 198] width 82 height 15
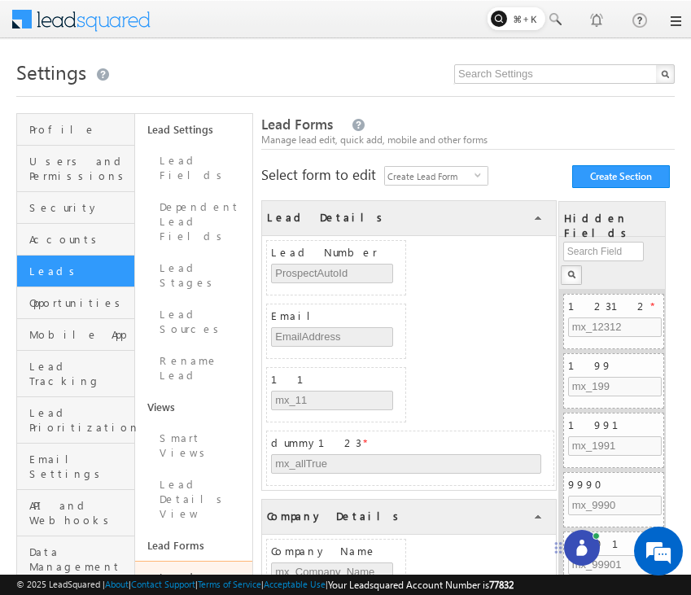
click at [586, 547] on icon at bounding box center [582, 547] width 16 height 16
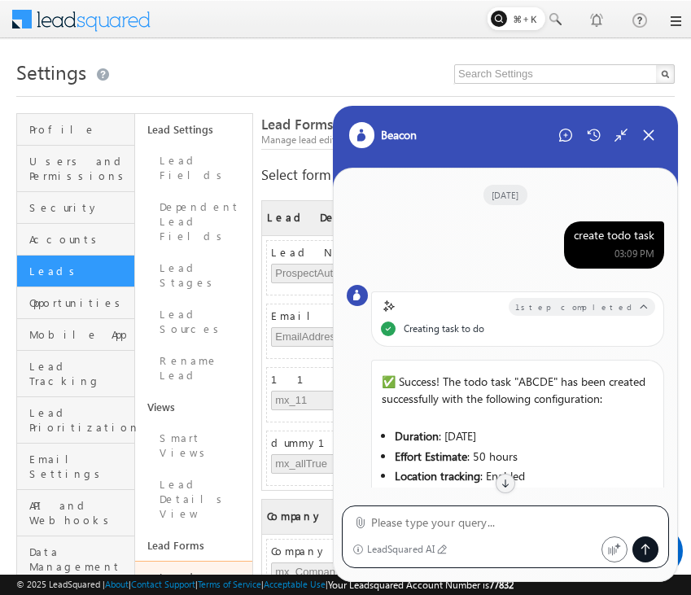
scroll to position [242, 0]
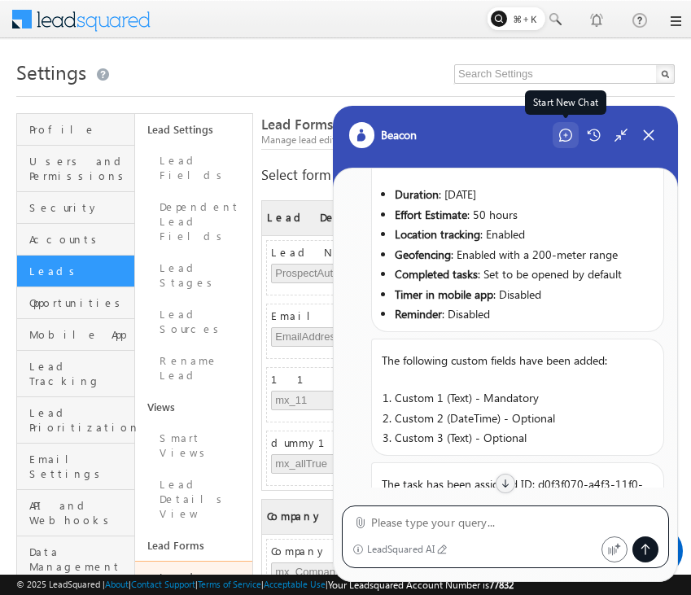
click at [568, 142] on div "Start New Chat" at bounding box center [565, 135] width 26 height 26
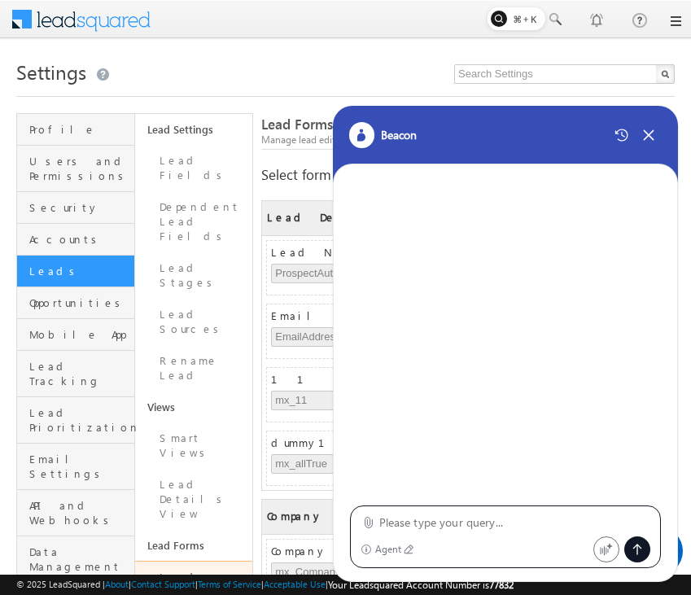
type textarea "create lead foem"
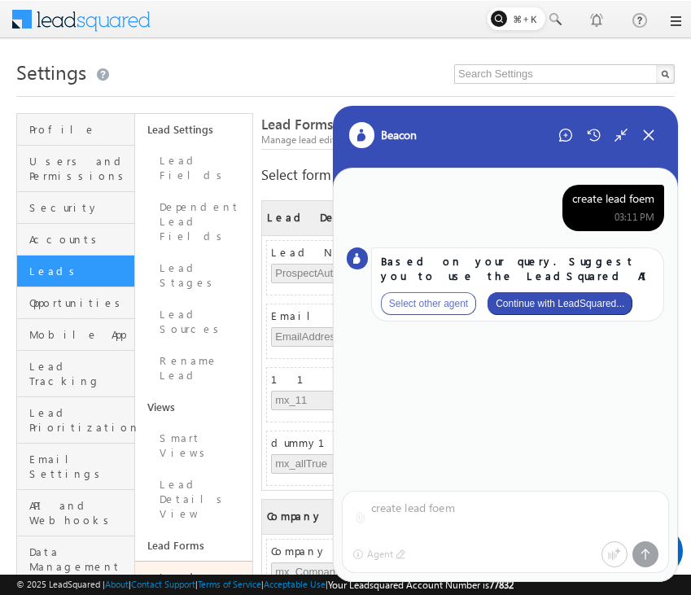
click at [570, 296] on button "Continue with LeadSquared..." at bounding box center [559, 303] width 145 height 23
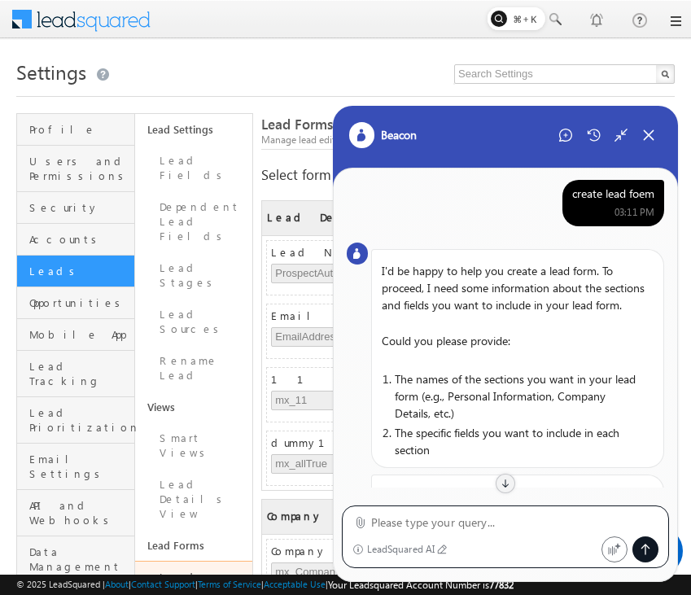
scroll to position [103, 0]
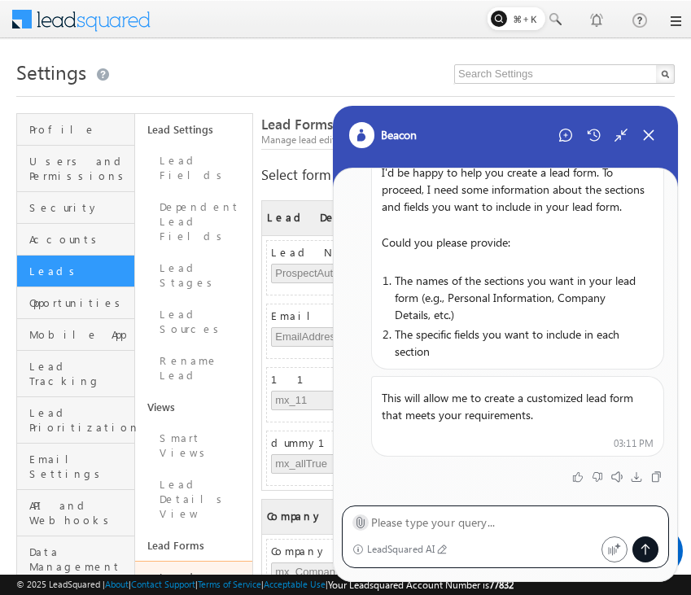
click at [356, 514] on label at bounding box center [360, 522] width 12 height 17
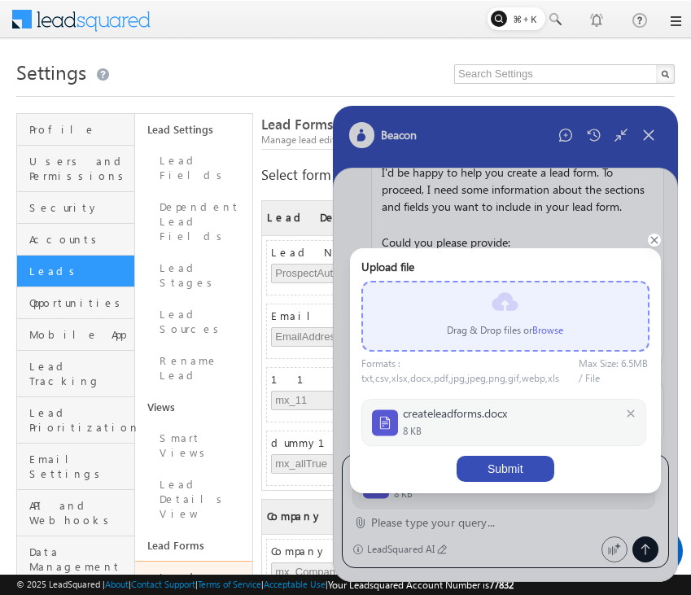
click at [500, 465] on button "Submit" at bounding box center [505, 469] width 98 height 26
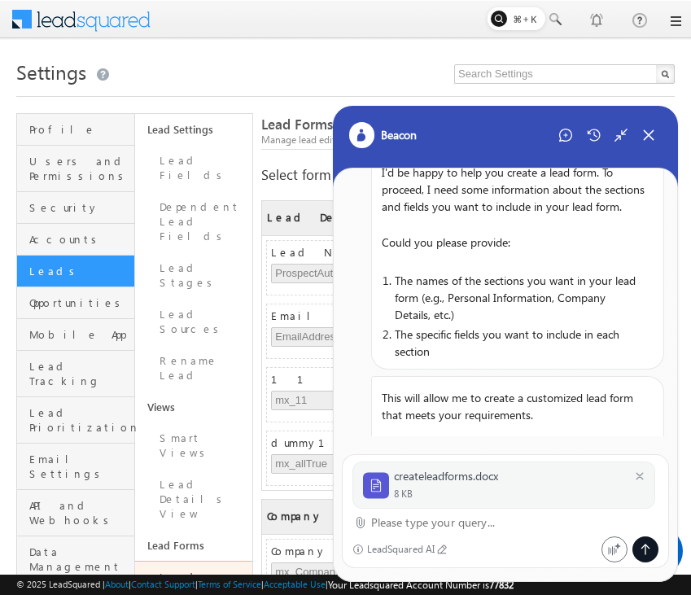
click at [439, 530] on textarea at bounding box center [515, 523] width 288 height 20
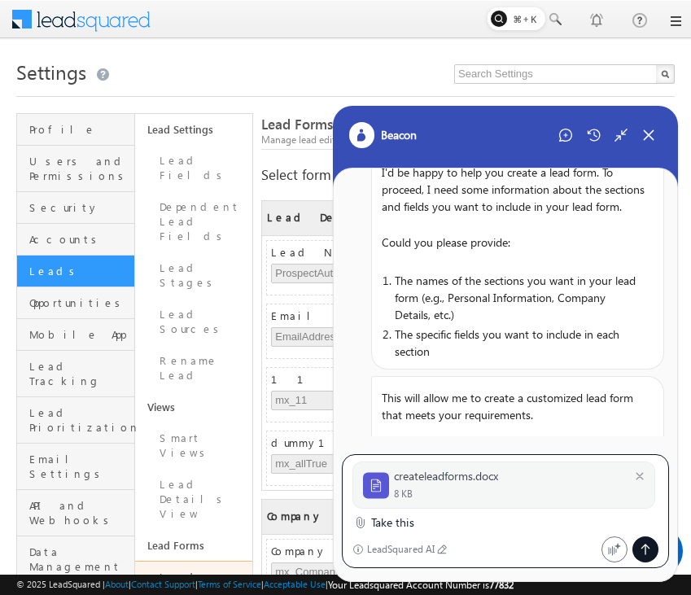
type textarea "Take this"
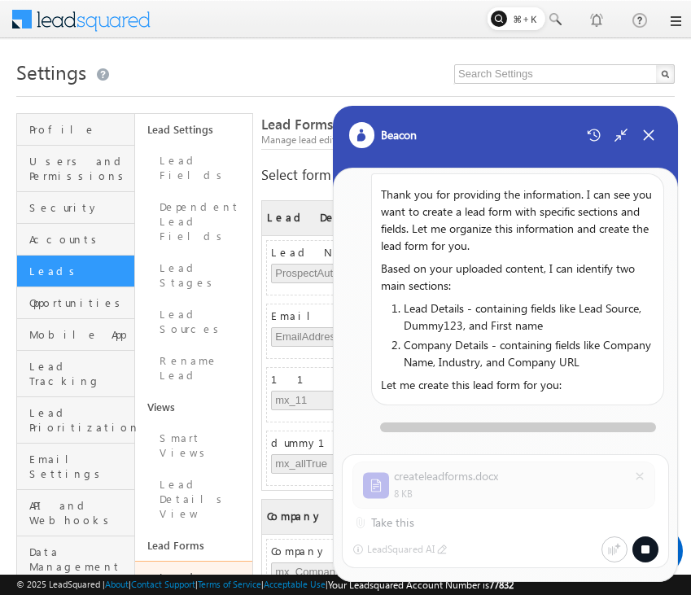
scroll to position [612, 0]
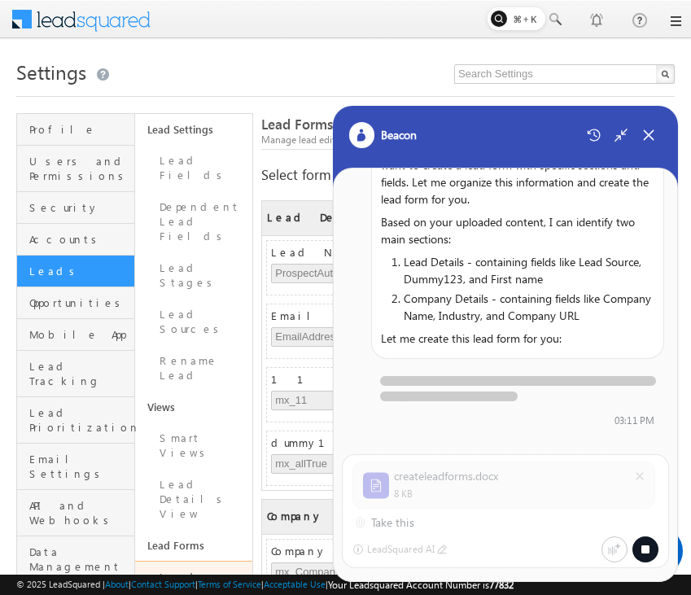
click at [414, 22] on div at bounding box center [345, 20] width 671 height 40
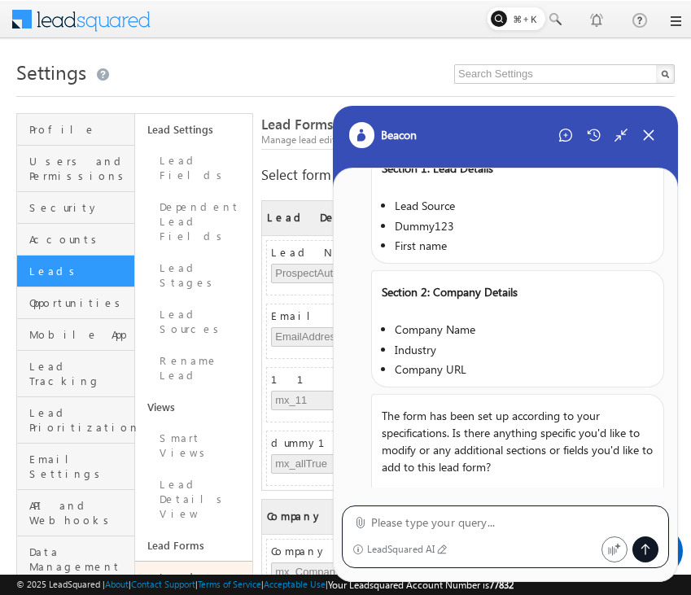
scroll to position [703, 0]
click at [477, 518] on textarea at bounding box center [515, 523] width 288 height 20
type textarea "retry"
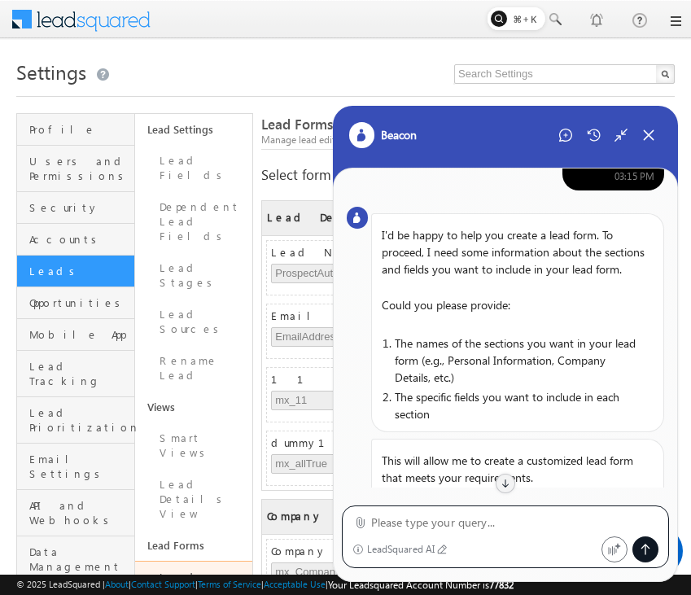
scroll to position [0, 0]
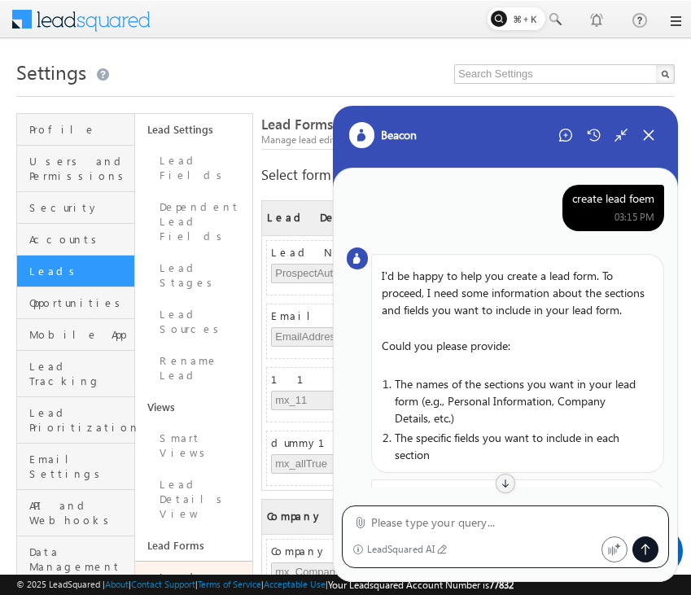
click at [641, 200] on div "create lead foem" at bounding box center [613, 198] width 82 height 15
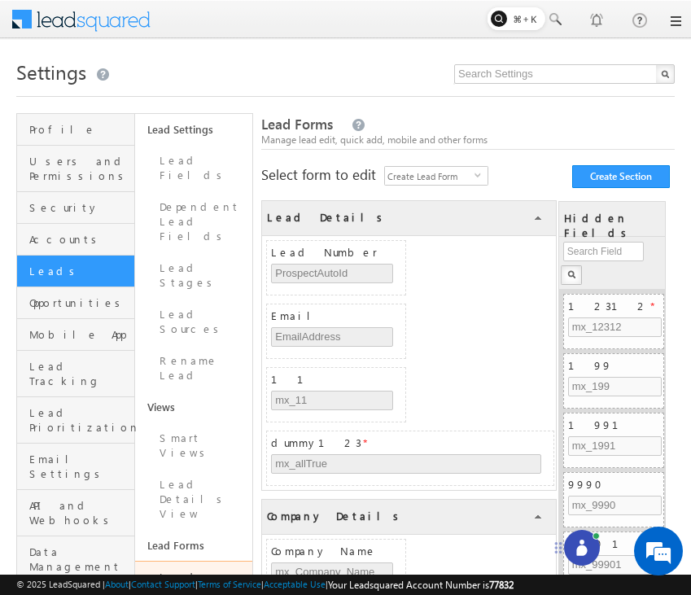
click at [587, 534] on div at bounding box center [582, 548] width 36 height 36
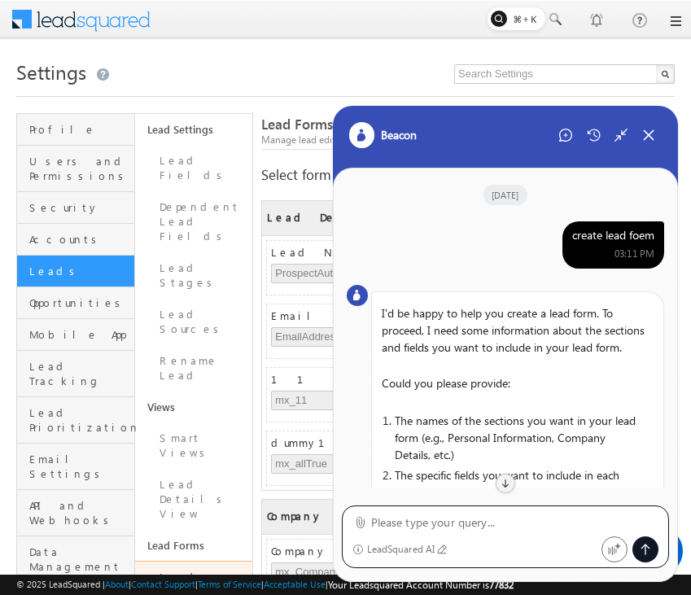
scroll to position [1265, 0]
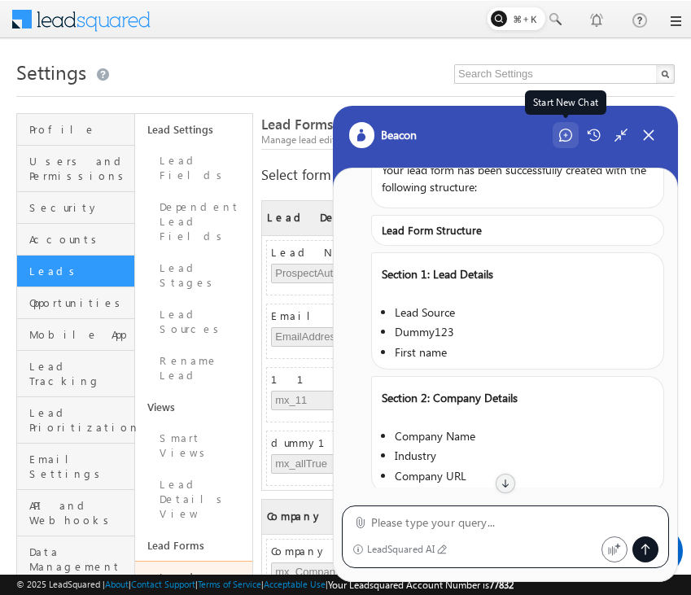
click at [559, 135] on icon at bounding box center [565, 135] width 13 height 13
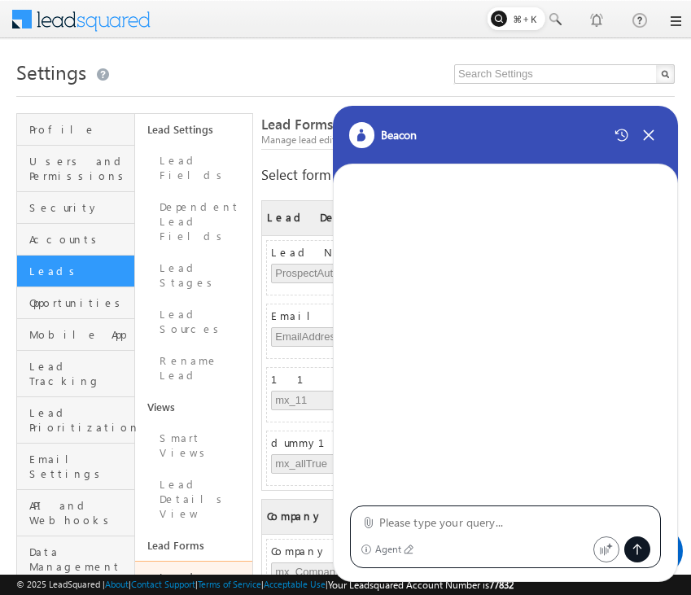
type textarea "create lead foem"
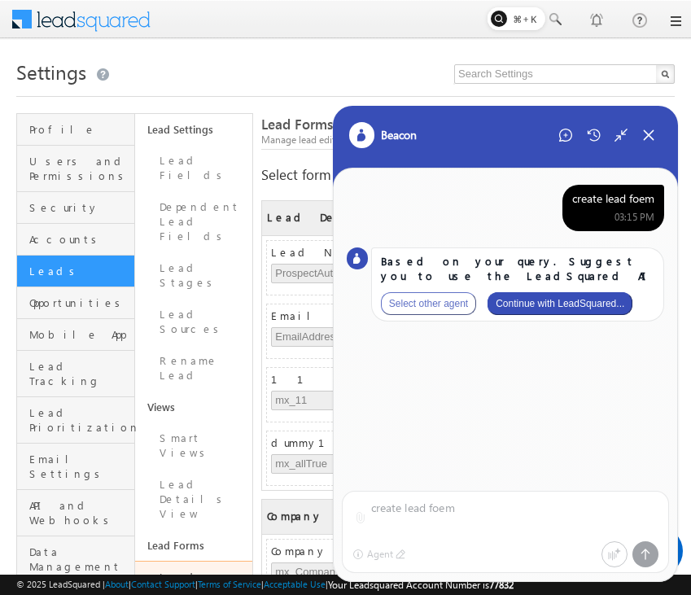
click at [574, 296] on button "Continue with LeadSquared..." at bounding box center [559, 303] width 145 height 23
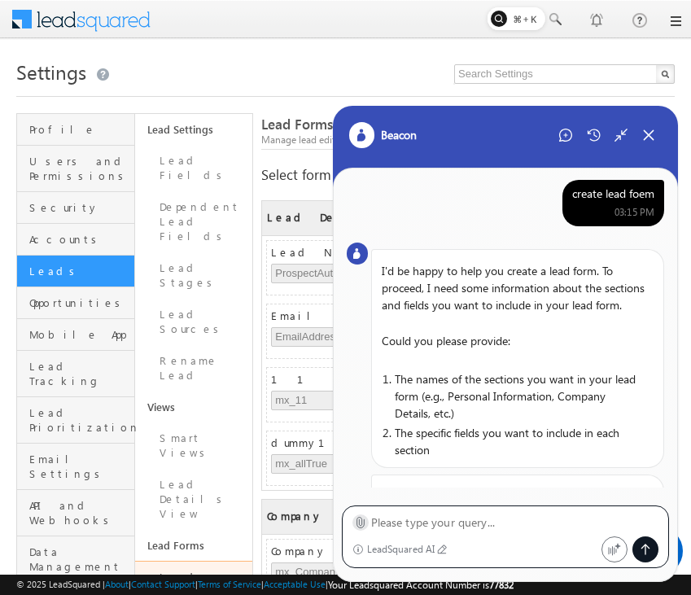
click at [360, 525] on icon at bounding box center [360, 522] width 12 height 12
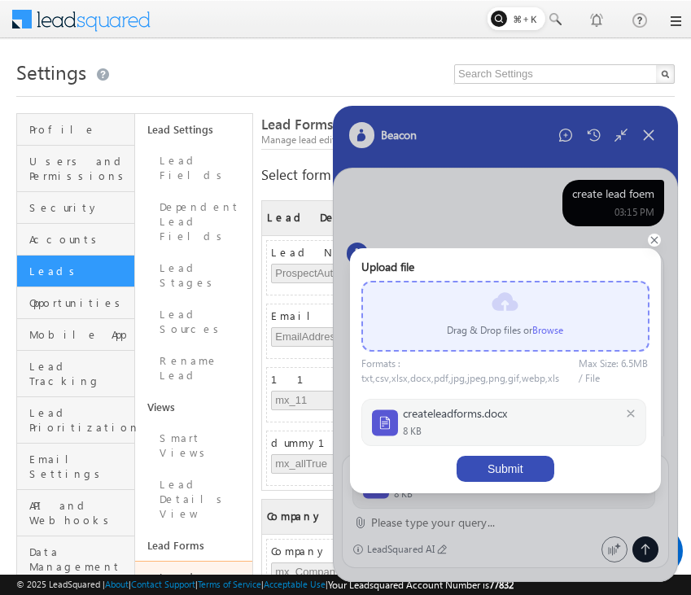
click at [513, 466] on button "Submit" at bounding box center [505, 469] width 98 height 26
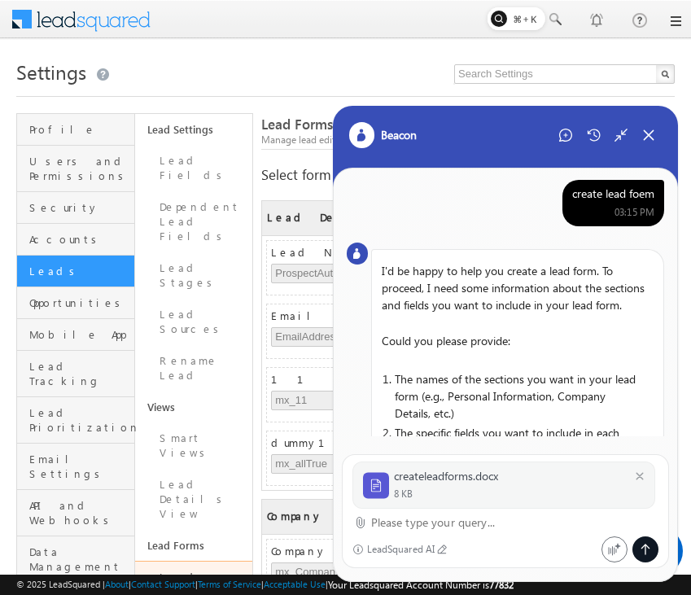
click at [468, 522] on textarea at bounding box center [515, 523] width 288 height 20
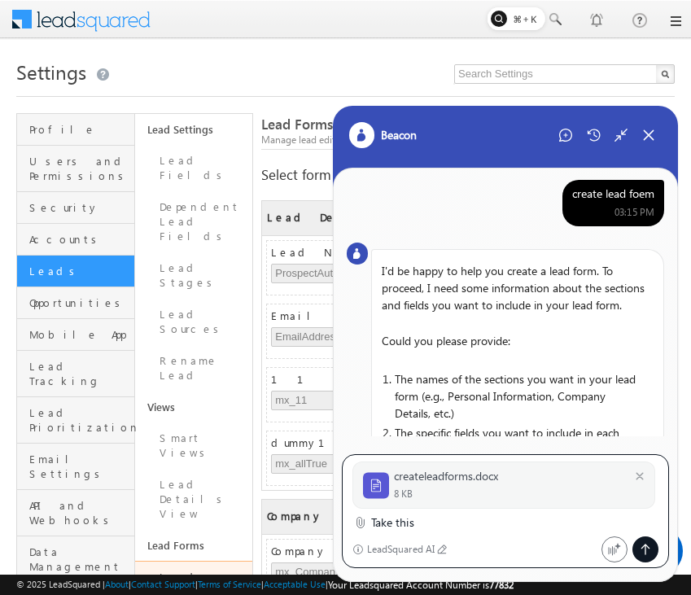
type textarea "Take this"
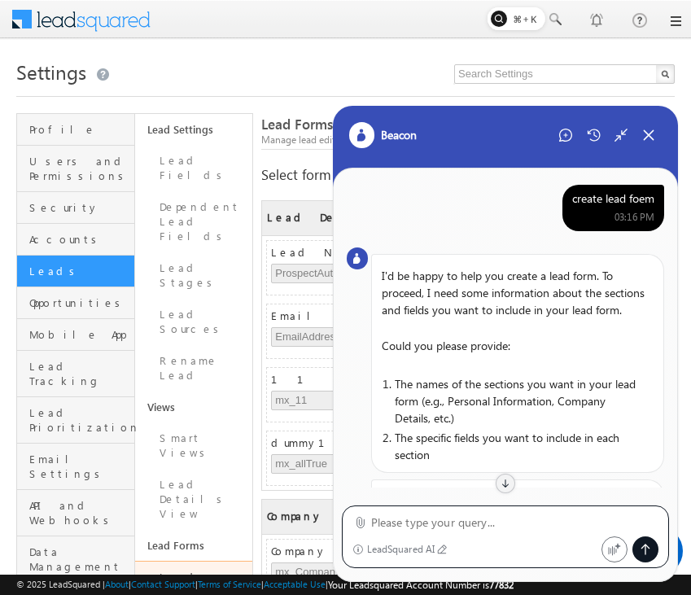
click at [624, 204] on div "create lead foem" at bounding box center [613, 198] width 82 height 15
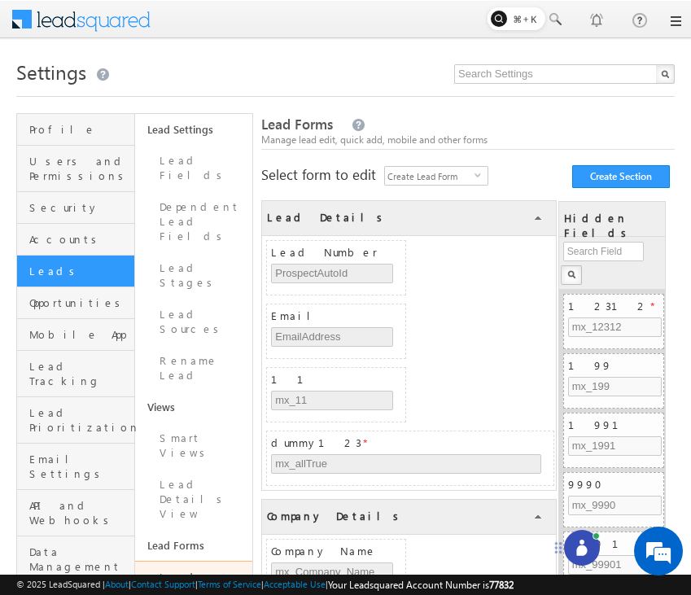
click at [588, 548] on icon at bounding box center [582, 547] width 16 height 16
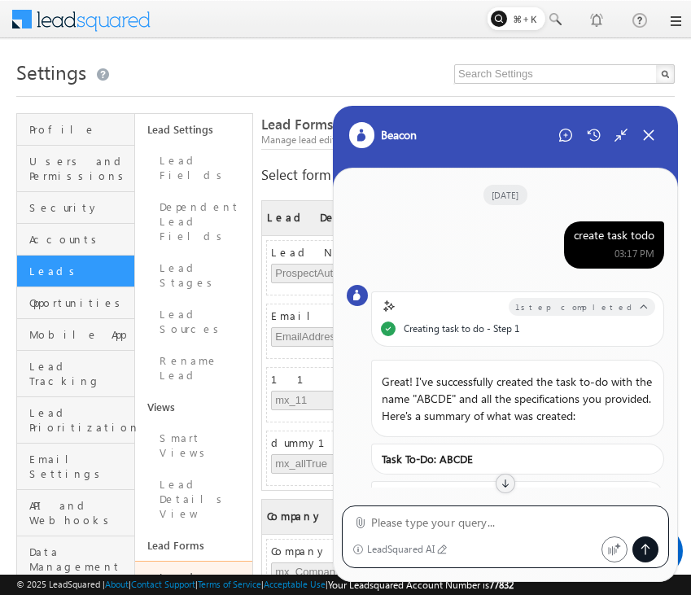
scroll to position [681, 0]
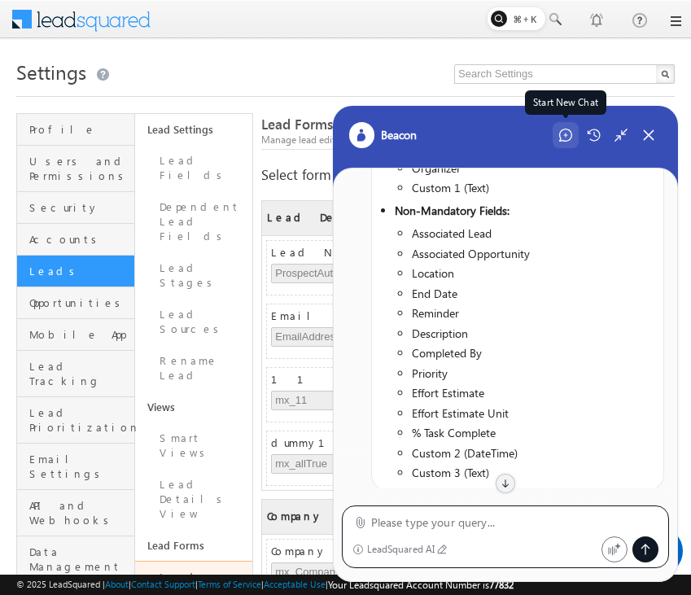
click at [568, 140] on icon at bounding box center [565, 135] width 13 height 13
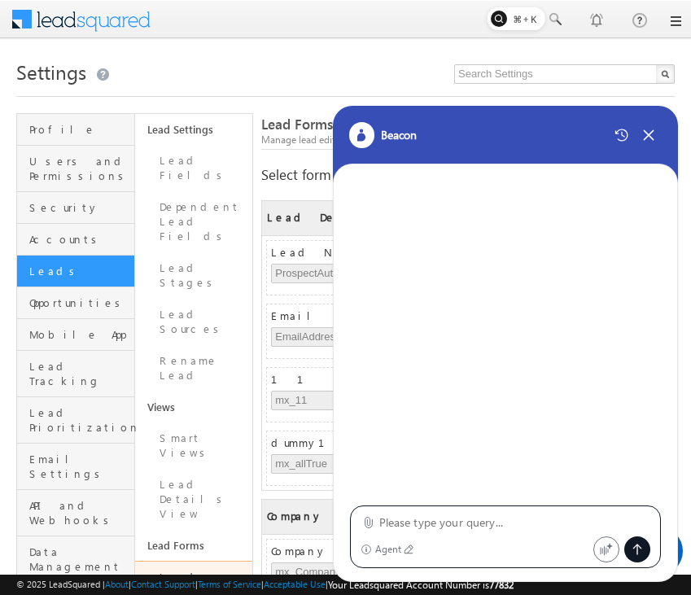
type textarea "create lead foem"
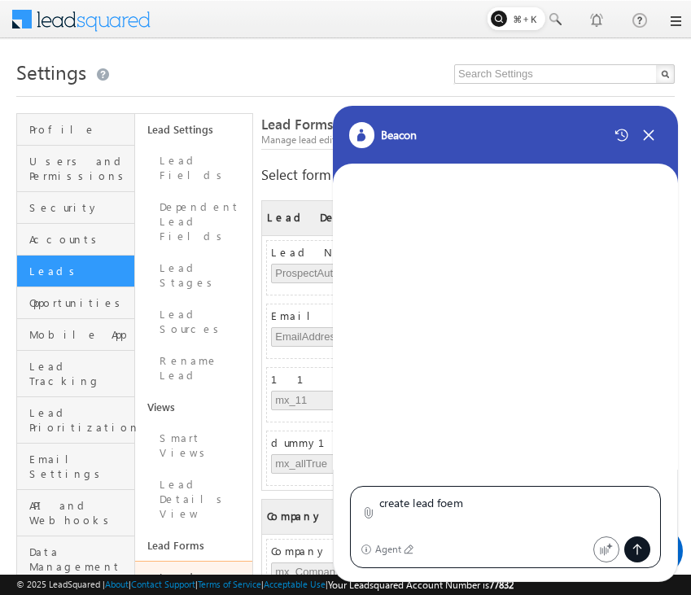
scroll to position [0, 0]
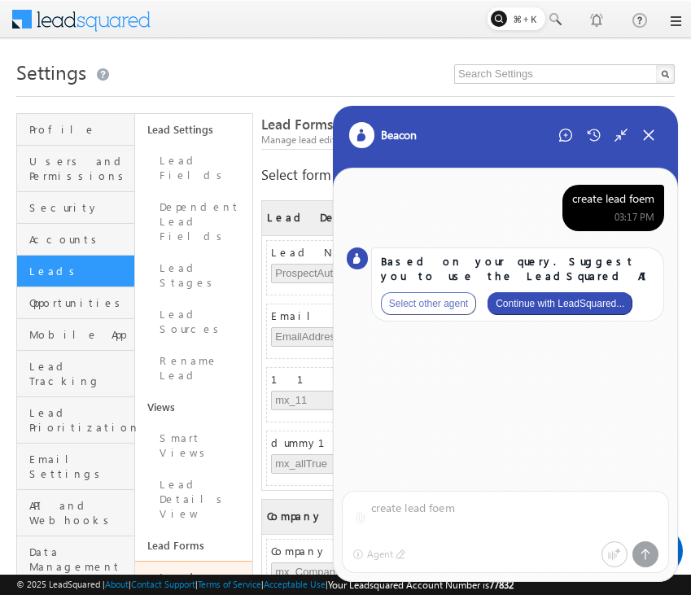
click at [591, 300] on button "Continue with LeadSquared..." at bounding box center [559, 303] width 145 height 23
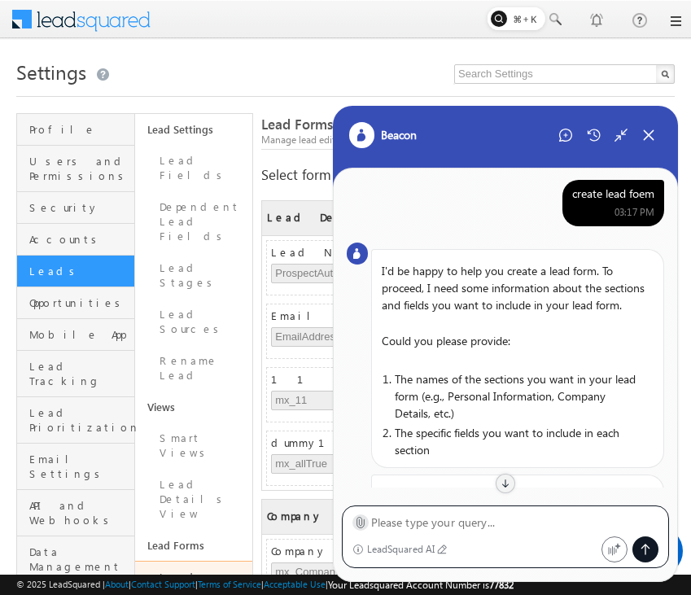
click at [364, 522] on icon at bounding box center [360, 522] width 12 height 12
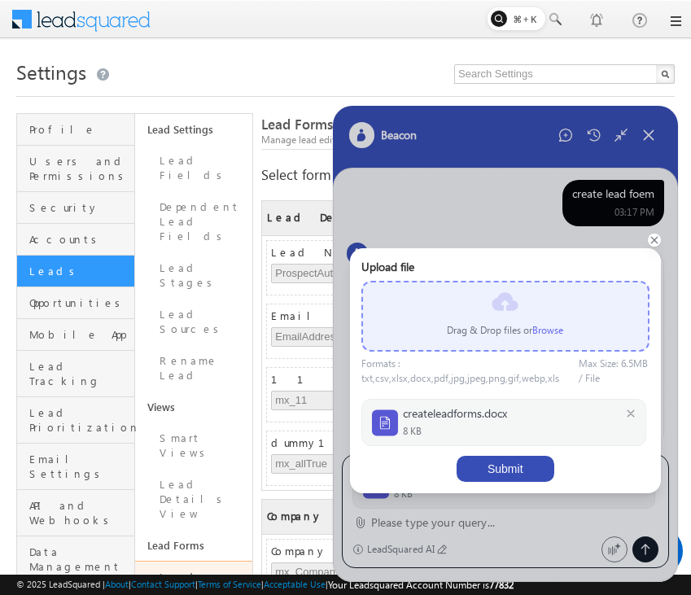
click at [511, 460] on button "Submit" at bounding box center [505, 469] width 98 height 26
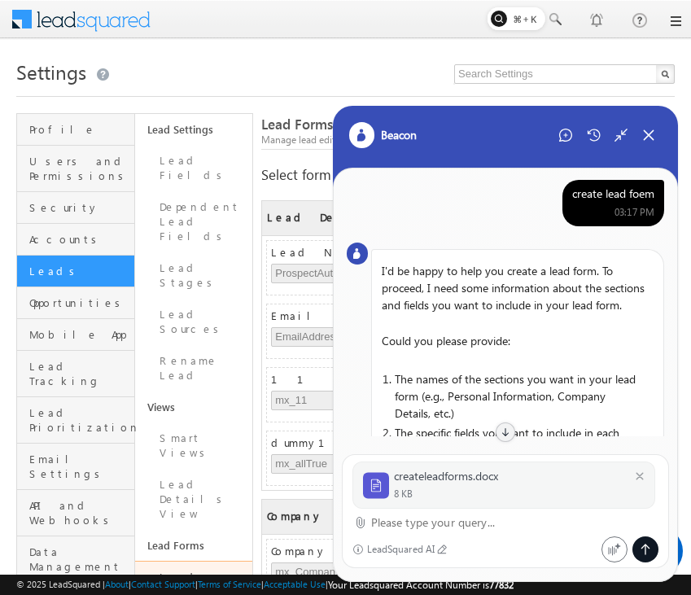
click at [452, 526] on textarea at bounding box center [515, 523] width 288 height 20
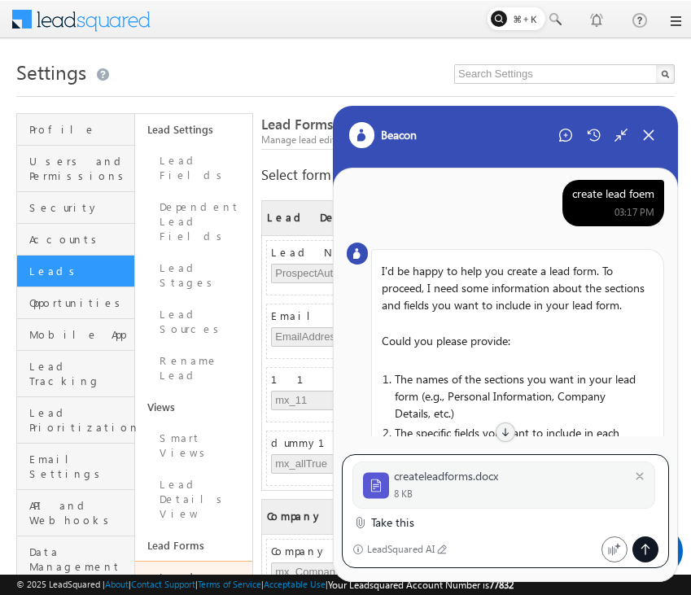
type textarea "Take this"
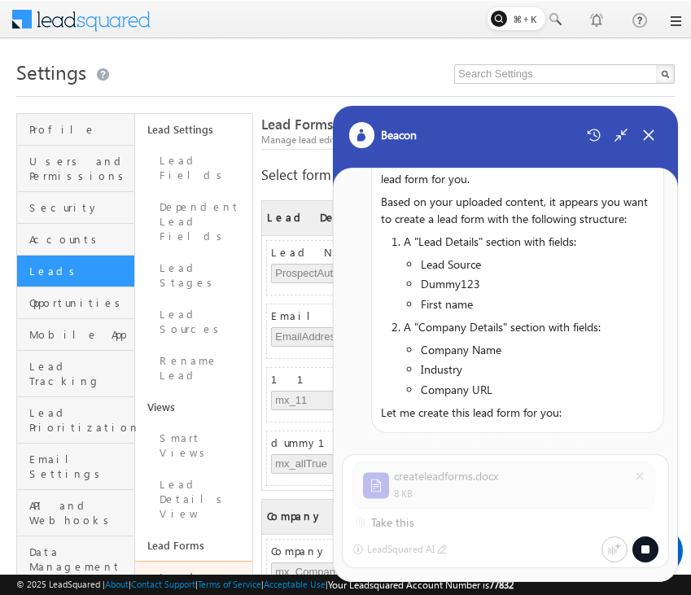
scroll to position [705, 0]
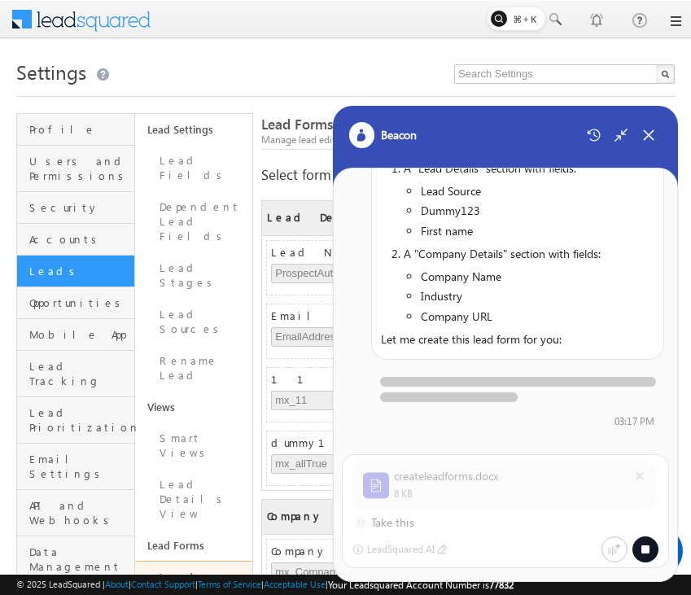
click at [409, 11] on div at bounding box center [345, 20] width 671 height 40
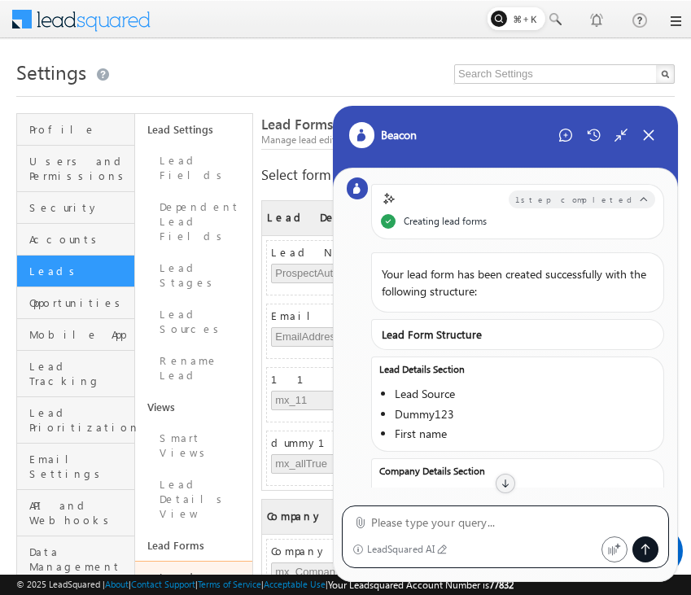
scroll to position [0, 0]
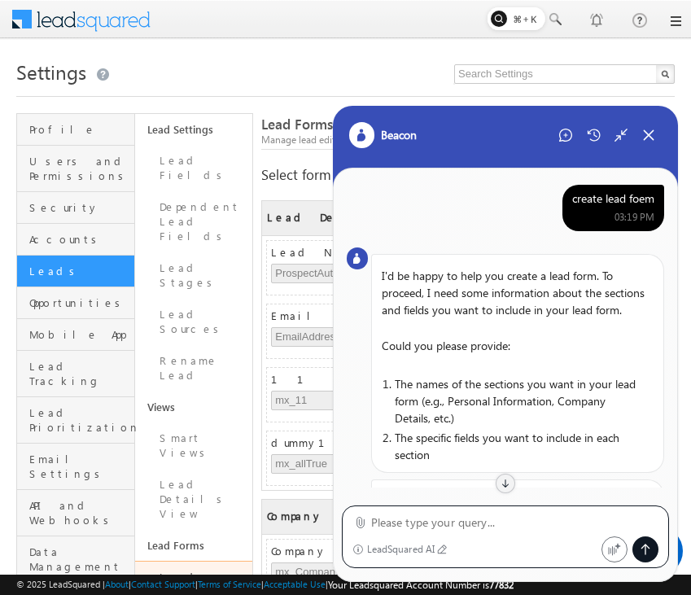
click at [623, 203] on div "create lead foem" at bounding box center [613, 198] width 82 height 15
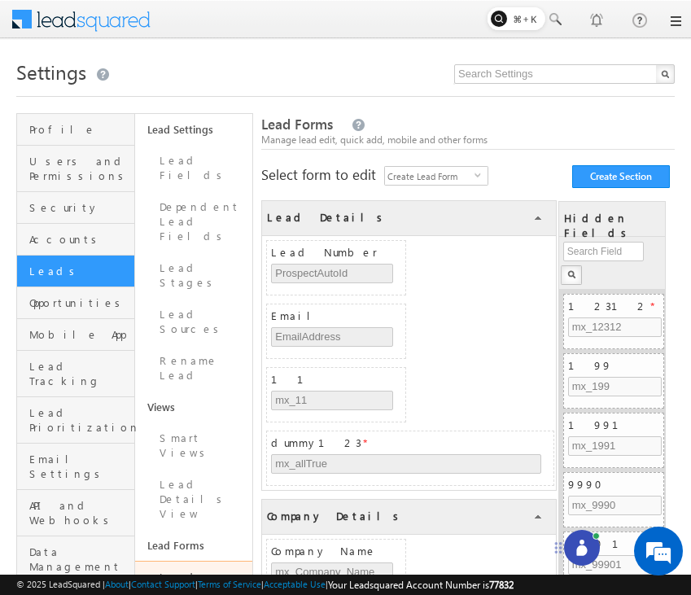
click at [580, 542] on circle at bounding box center [581, 541] width 5 height 5
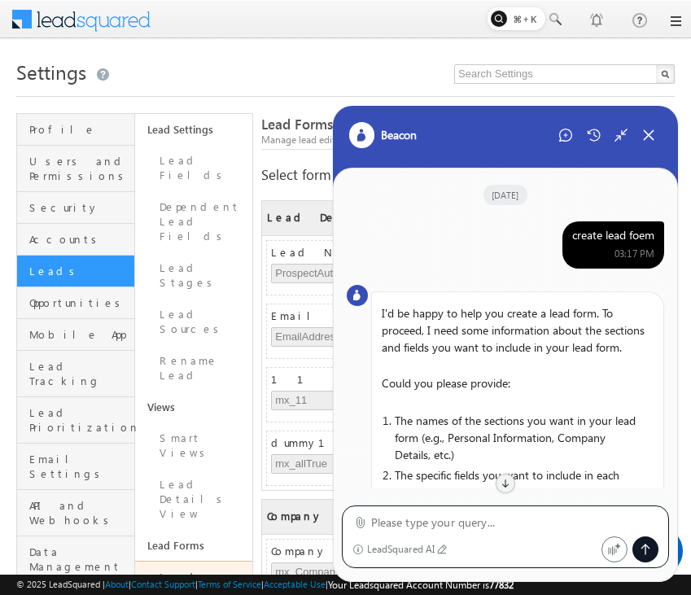
scroll to position [635, 0]
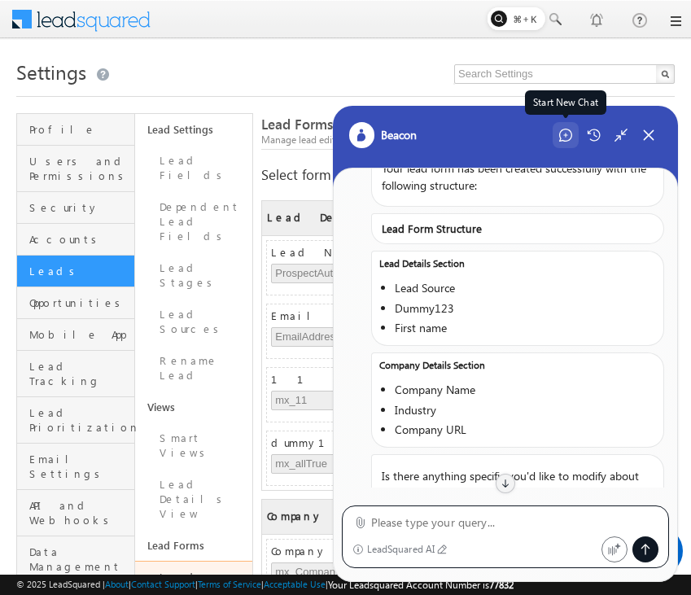
click at [556, 133] on div "Start New Chat" at bounding box center [565, 135] width 26 height 26
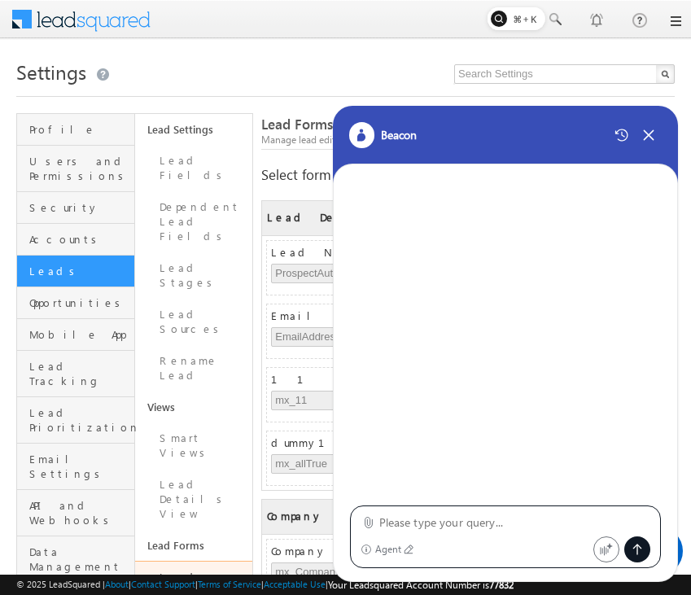
type textarea "create lead foem"
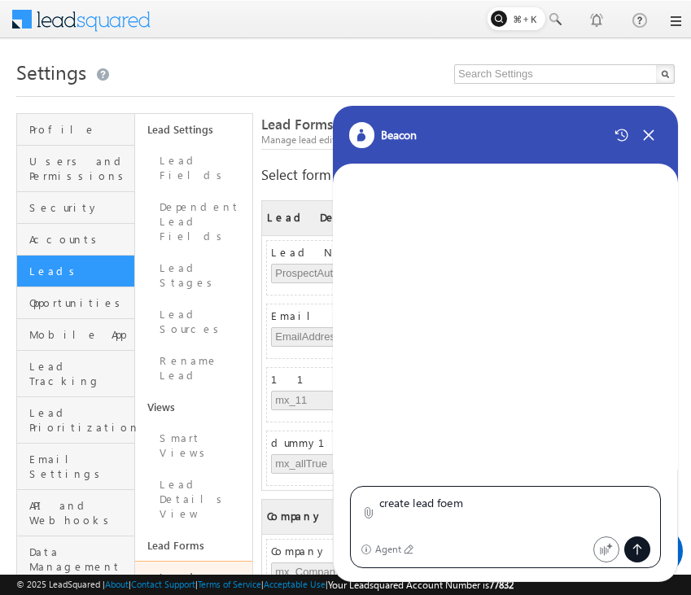
scroll to position [0, 0]
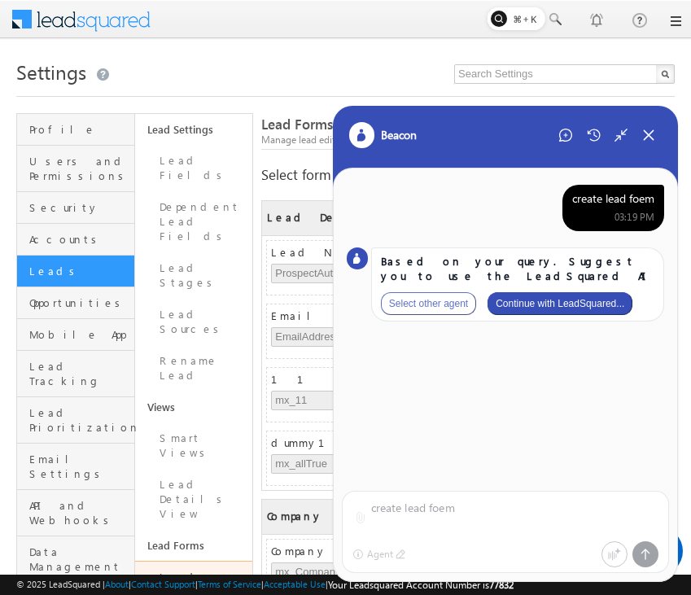
click at [591, 291] on div "Based on your query. Suggest you to use the LeadSquared AI Select other agent C…" at bounding box center [517, 284] width 293 height 74
click at [584, 305] on button "Continue with LeadSquared..." at bounding box center [559, 303] width 145 height 23
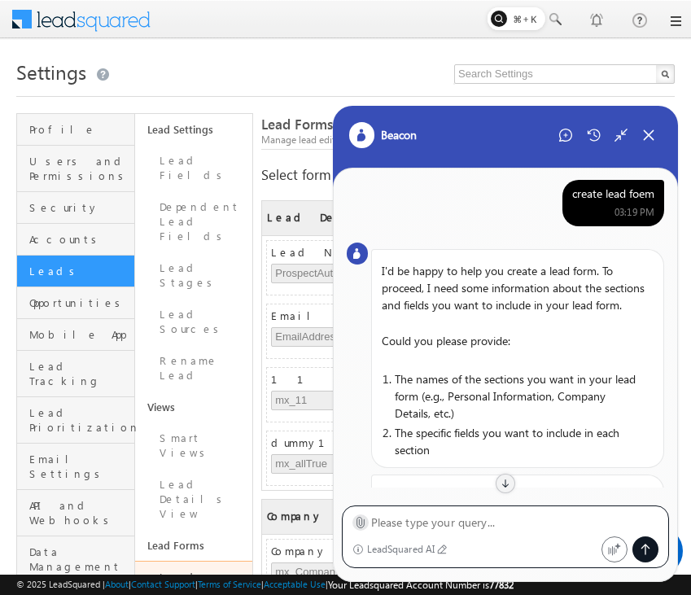
click at [360, 529] on label at bounding box center [360, 522] width 12 height 17
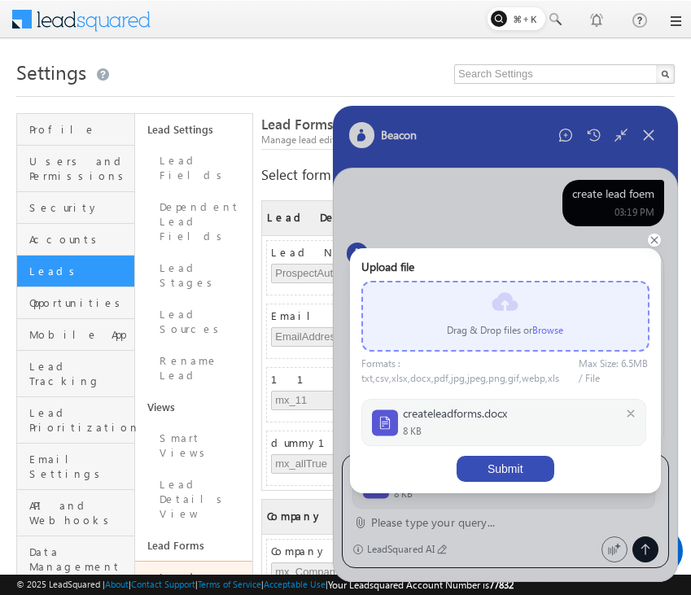
click at [513, 467] on button "Submit" at bounding box center [505, 469] width 98 height 26
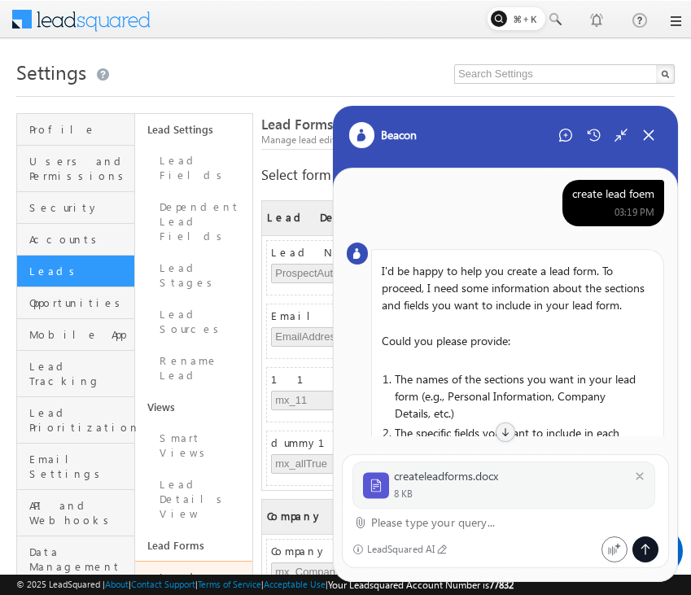
click at [447, 519] on textarea at bounding box center [515, 523] width 288 height 20
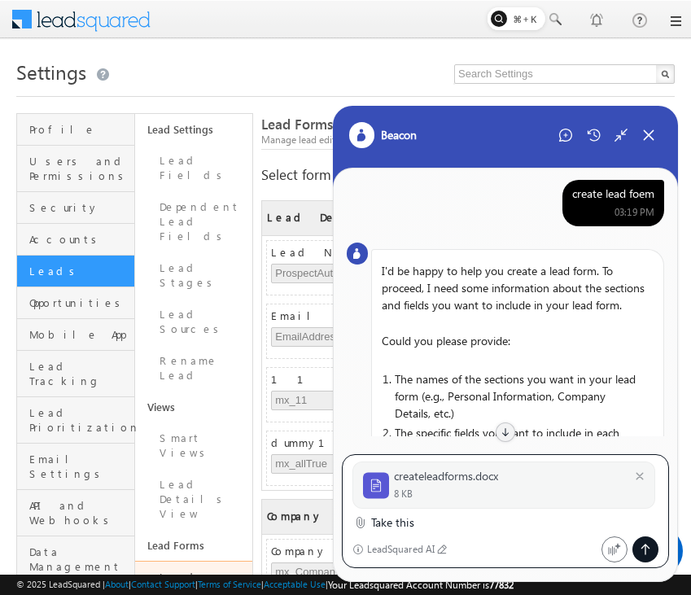
type textarea "Take this"
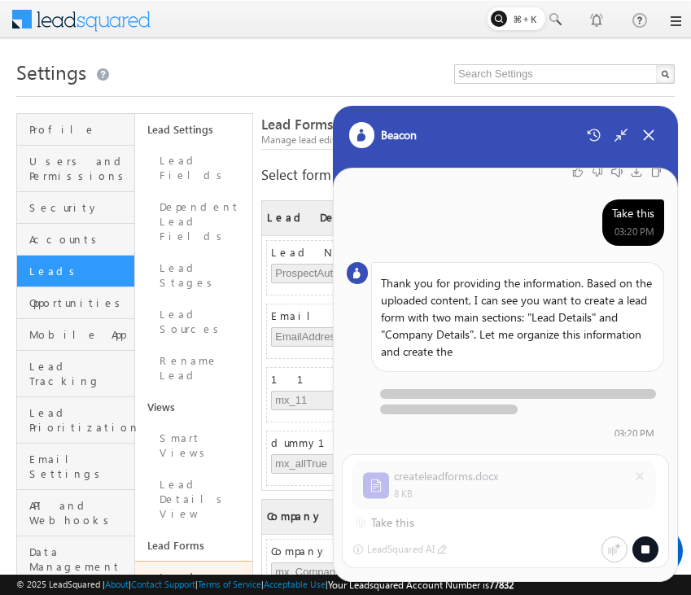
scroll to position [428, 0]
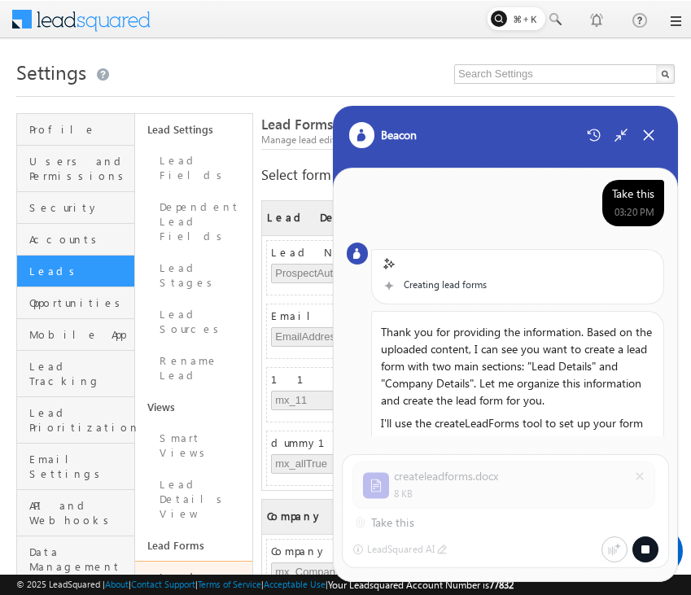
click at [407, 22] on div at bounding box center [345, 20] width 671 height 40
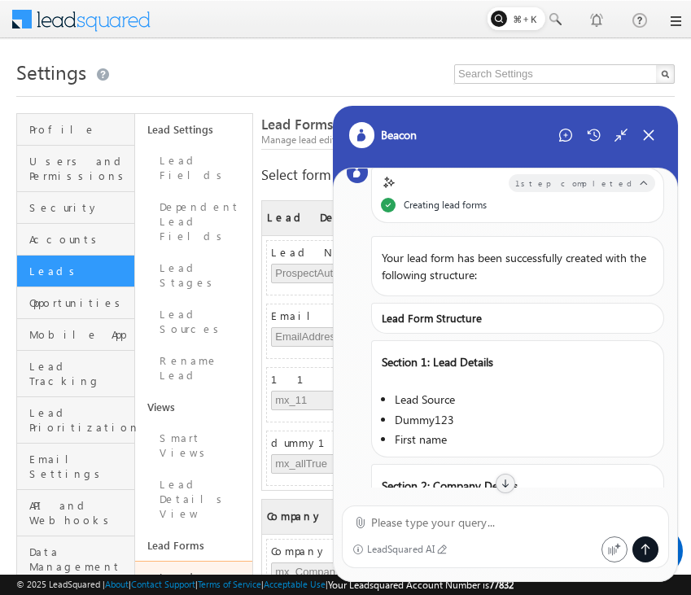
scroll to position [0, 0]
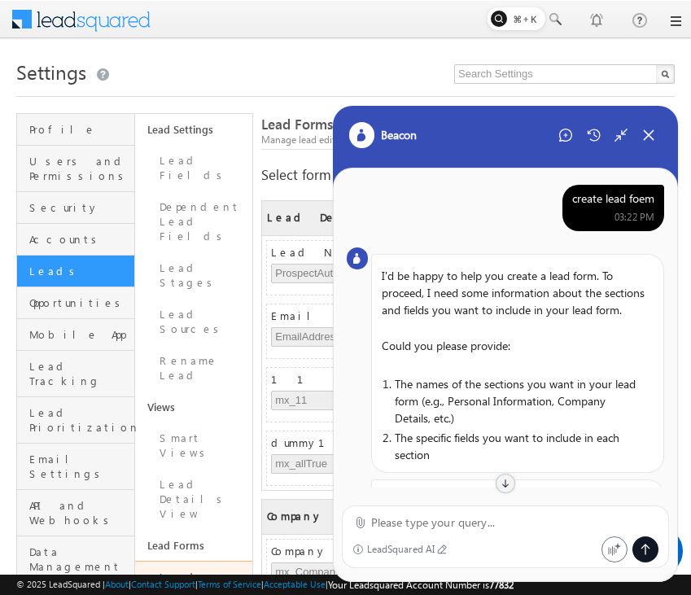
click at [616, 199] on div "create lead foem" at bounding box center [613, 198] width 82 height 15
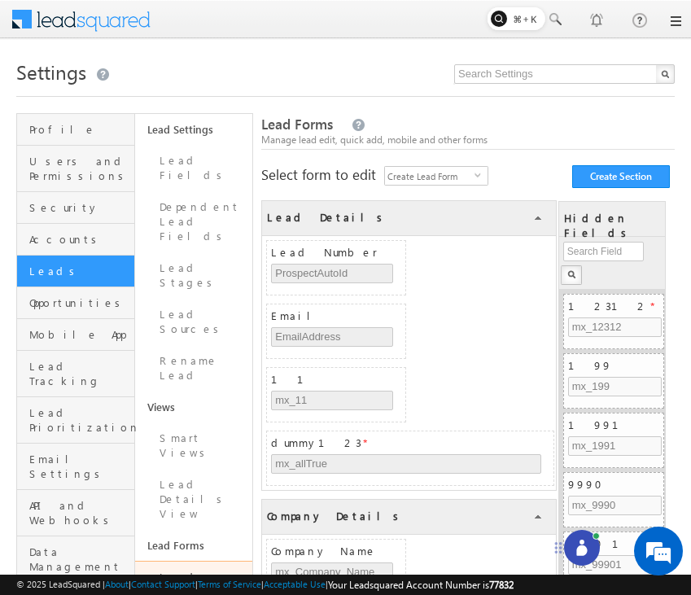
click at [578, 544] on icon at bounding box center [582, 547] width 16 height 16
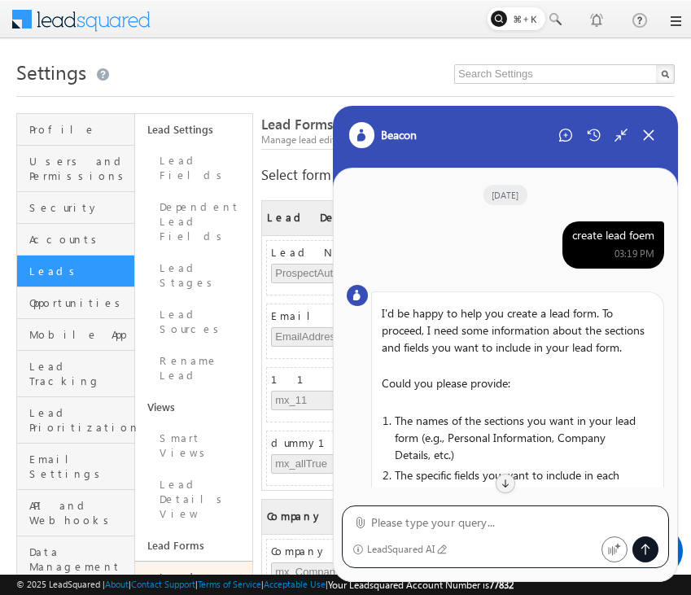
scroll to position [634, 0]
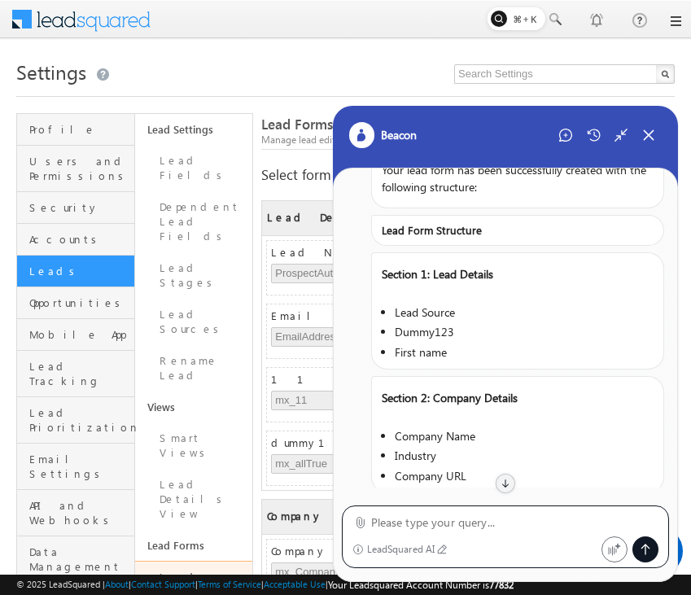
click at [566, 150] on div "Beacon" at bounding box center [506, 146] width 346 height 81
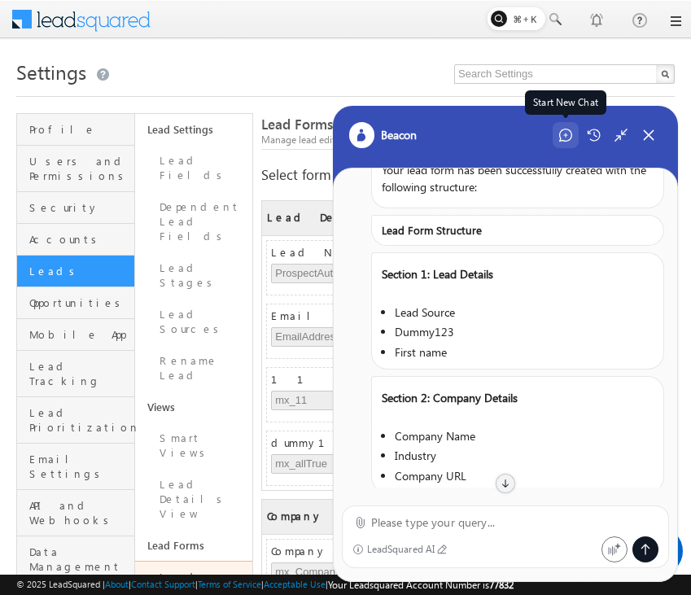
click at [567, 133] on icon at bounding box center [565, 135] width 13 height 13
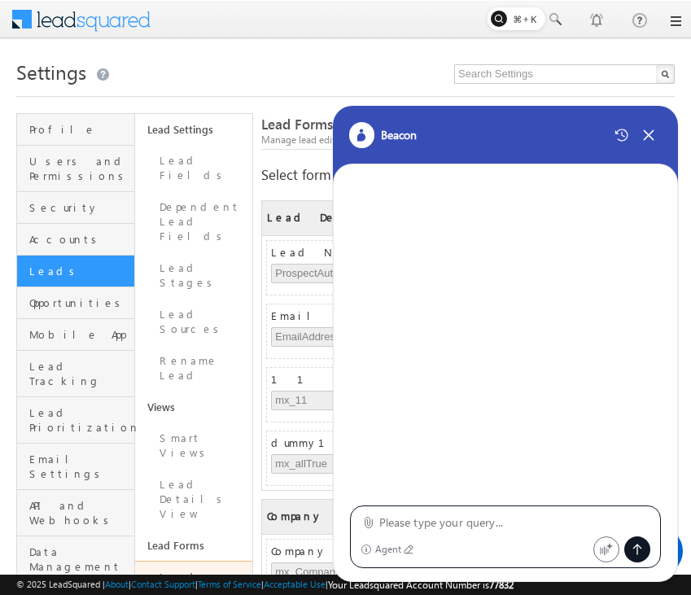
type textarea "create lead foem"
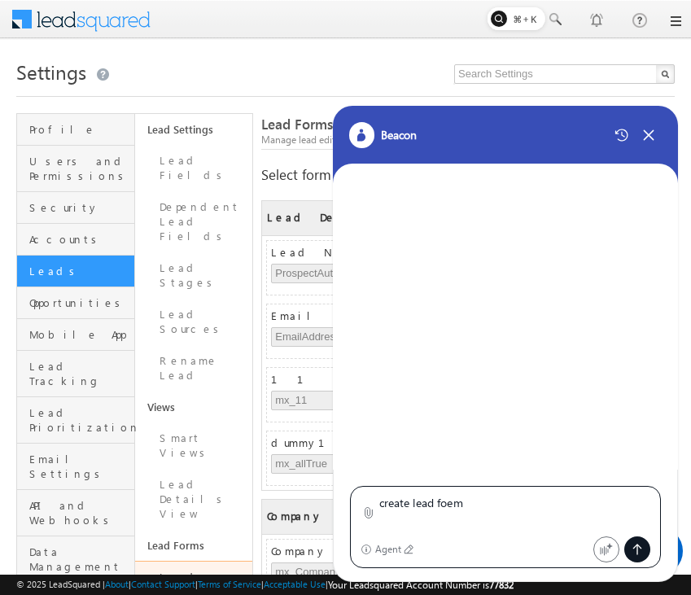
scroll to position [0, 0]
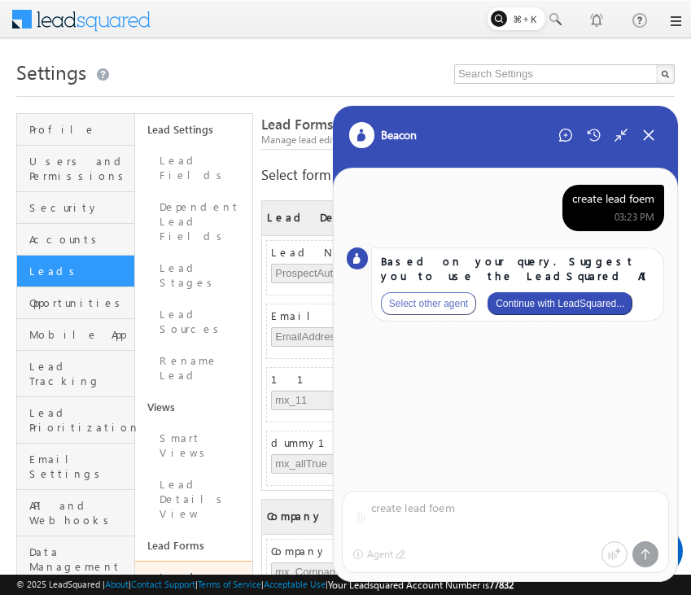
click at [590, 307] on button "Continue with LeadSquared..." at bounding box center [559, 303] width 145 height 23
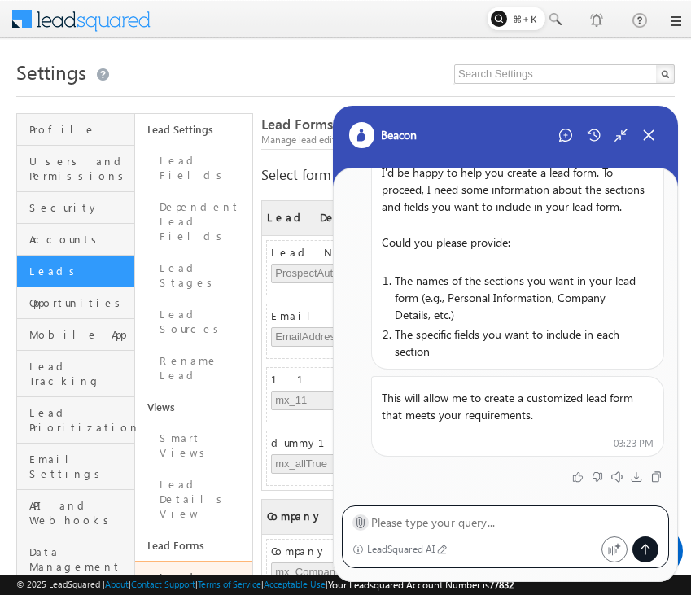
click at [363, 524] on icon at bounding box center [359, 523] width 7 height 11
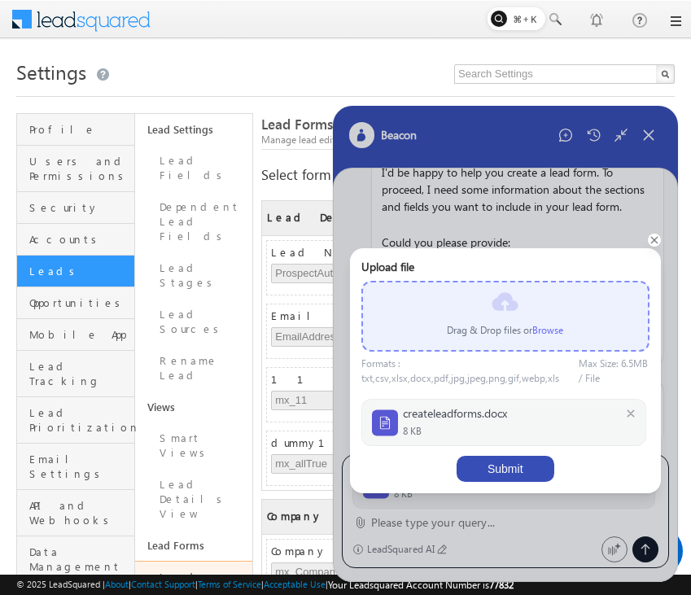
click at [516, 459] on button "Submit" at bounding box center [505, 469] width 98 height 26
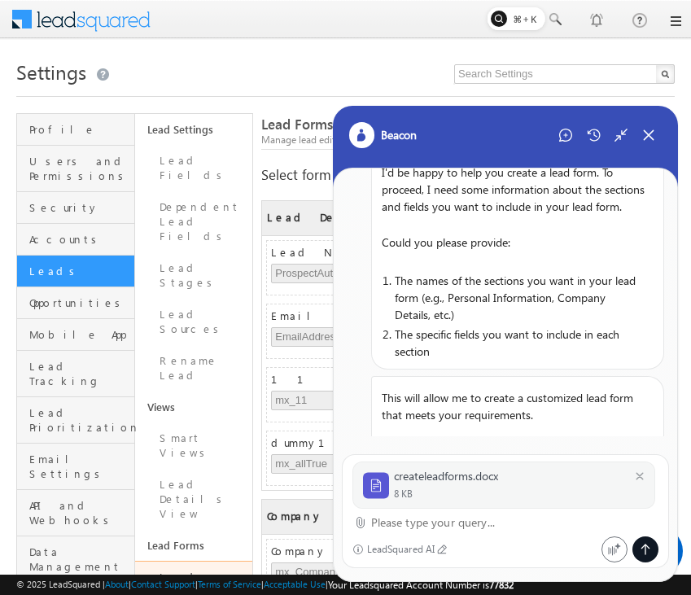
click at [397, 524] on textarea at bounding box center [515, 523] width 288 height 20
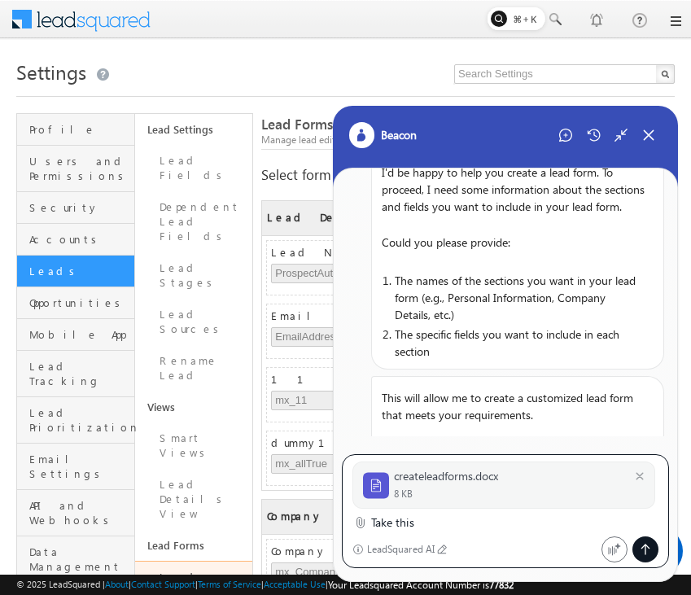
type textarea "Take this"
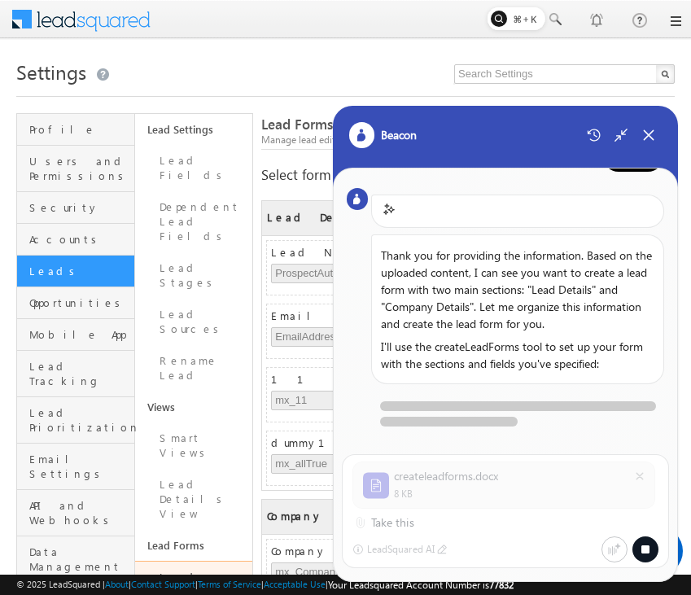
scroll to position [529, 0]
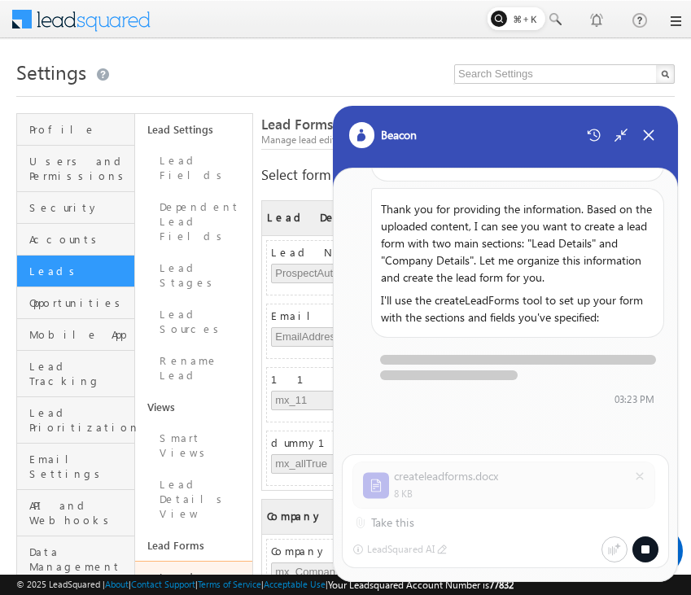
click at [410, 13] on div at bounding box center [345, 20] width 671 height 40
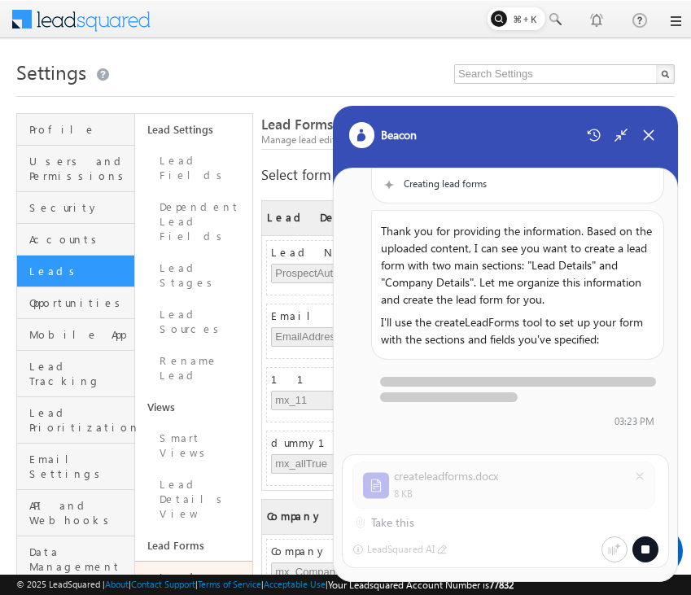
click at [410, 13] on div at bounding box center [345, 20] width 671 height 40
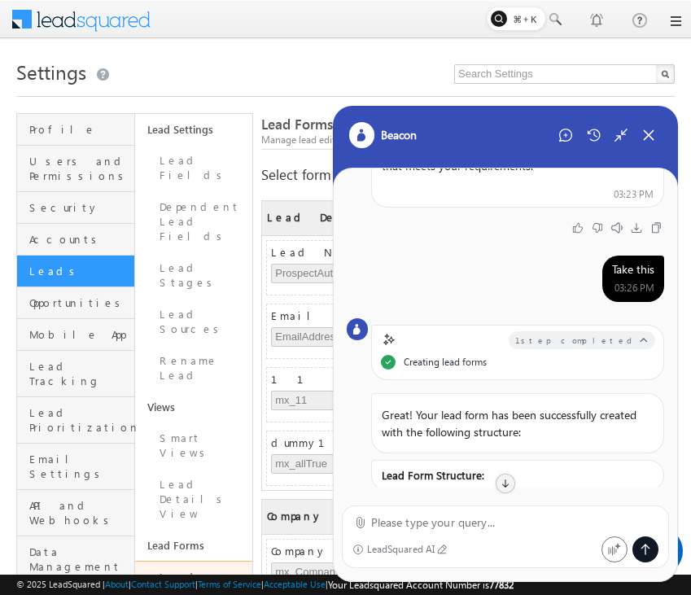
scroll to position [0, 0]
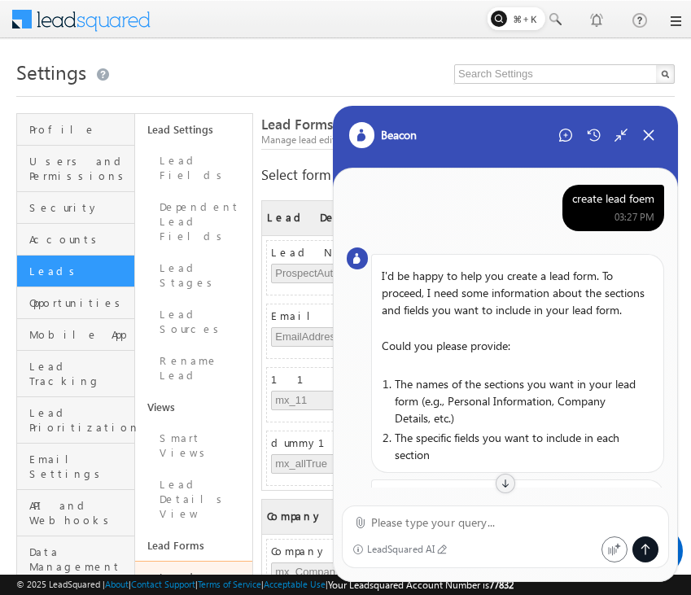
click at [620, 196] on div "create lead foem" at bounding box center [613, 198] width 82 height 15
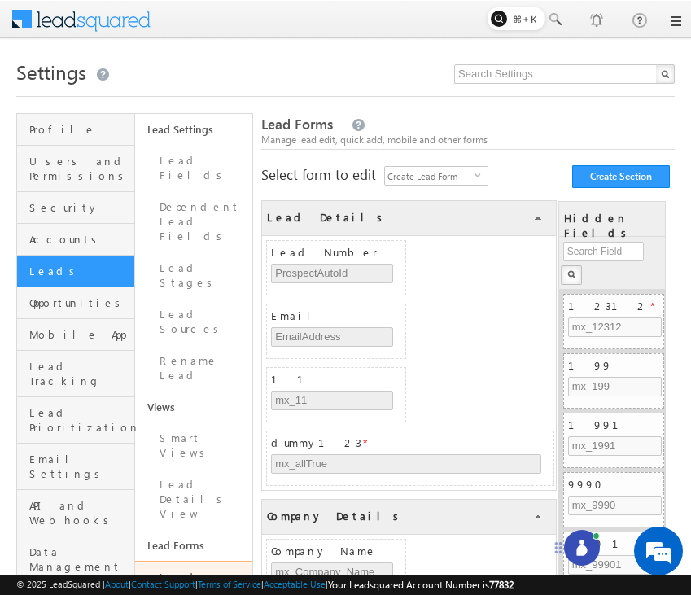
click at [578, 538] on div at bounding box center [582, 548] width 36 height 36
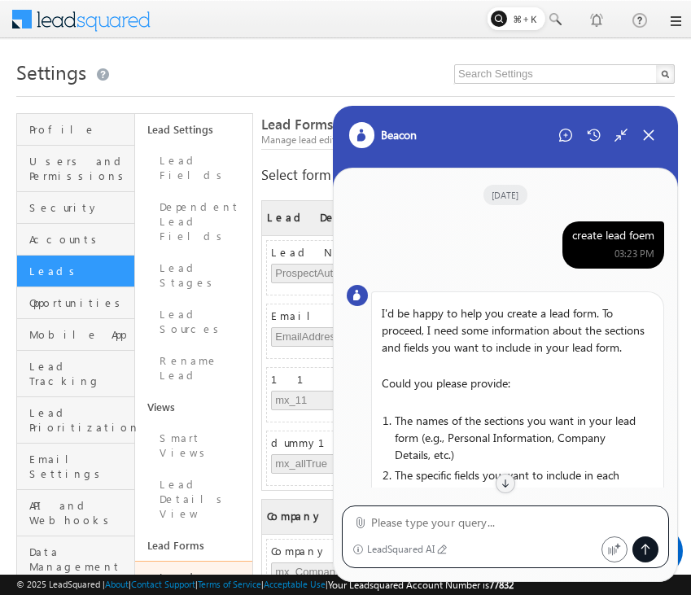
scroll to position [634, 0]
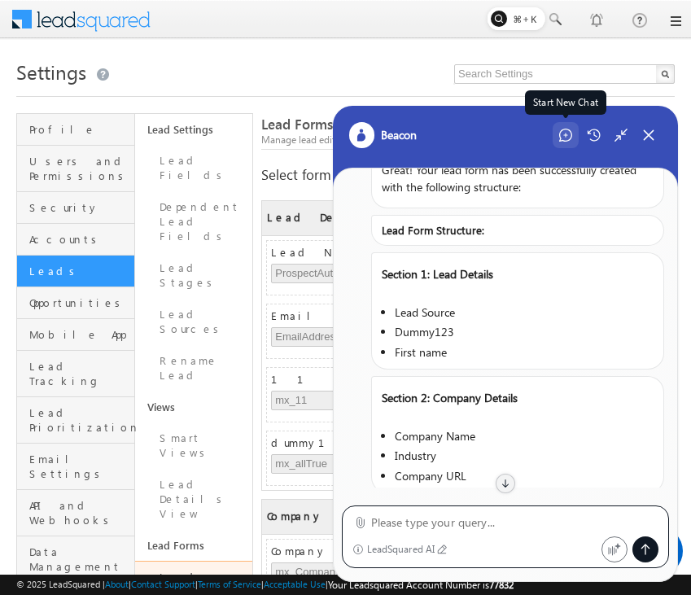
click at [566, 138] on icon at bounding box center [565, 135] width 13 height 13
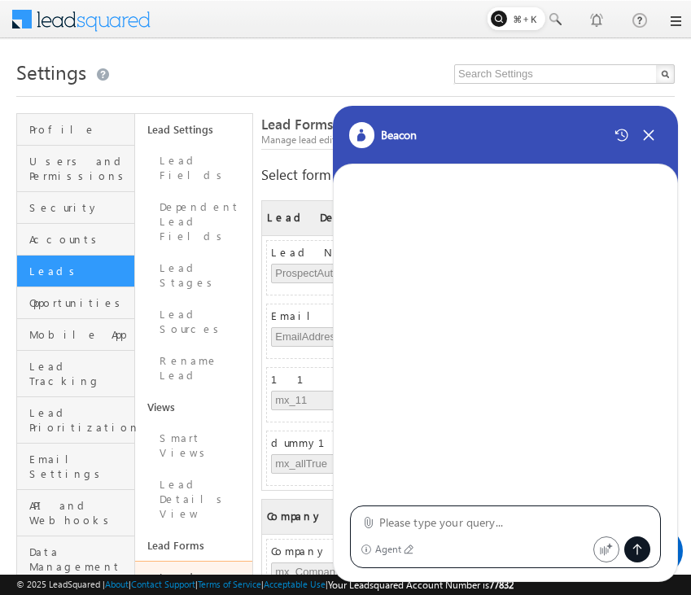
type textarea "create lead foem"
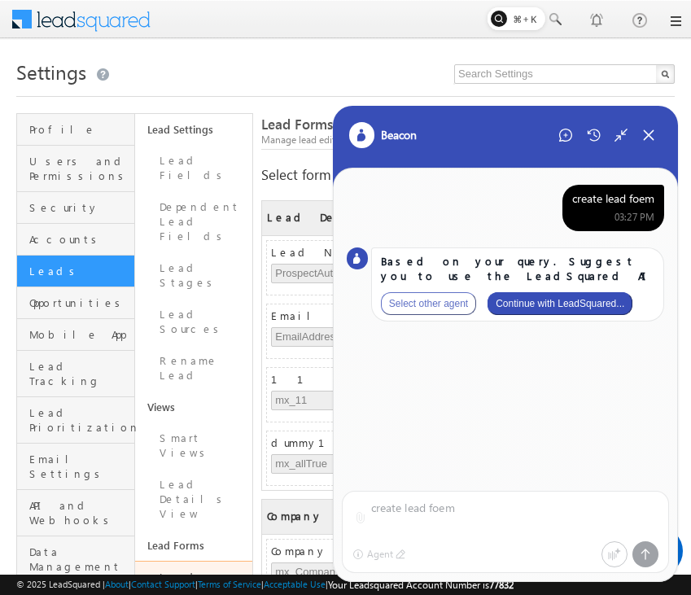
click at [557, 299] on button "Continue with LeadSquared..." at bounding box center [559, 303] width 145 height 23
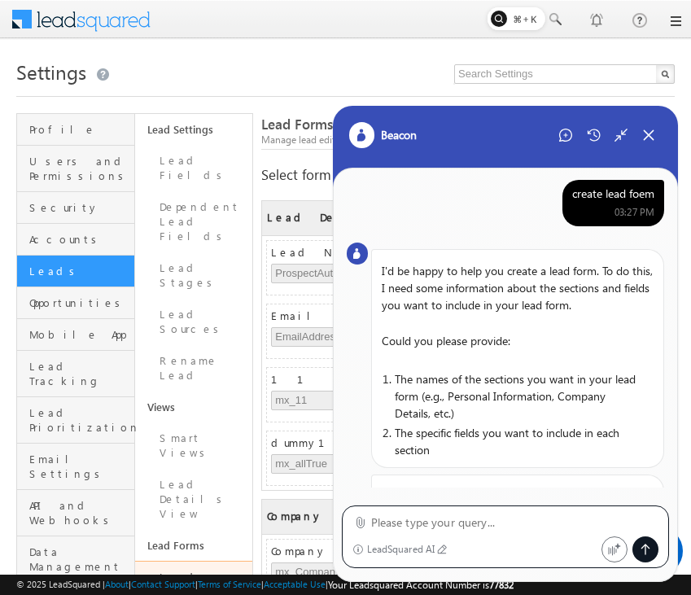
scroll to position [120, 0]
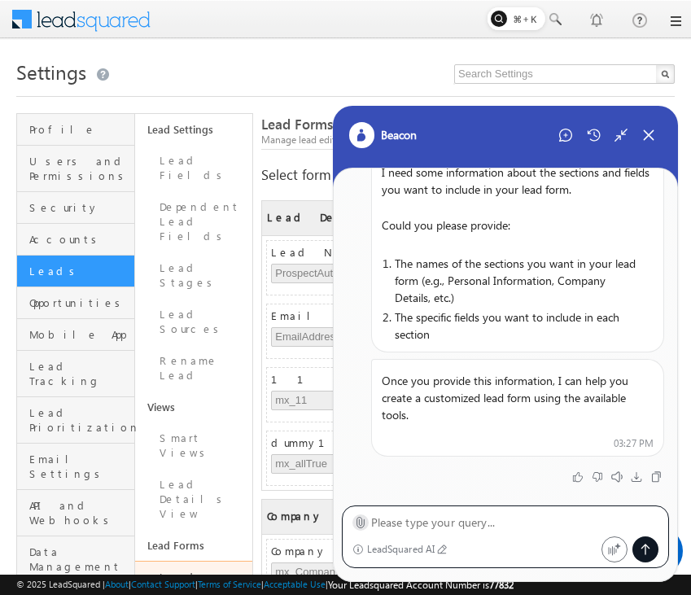
click at [359, 518] on icon at bounding box center [359, 523] width 7 height 11
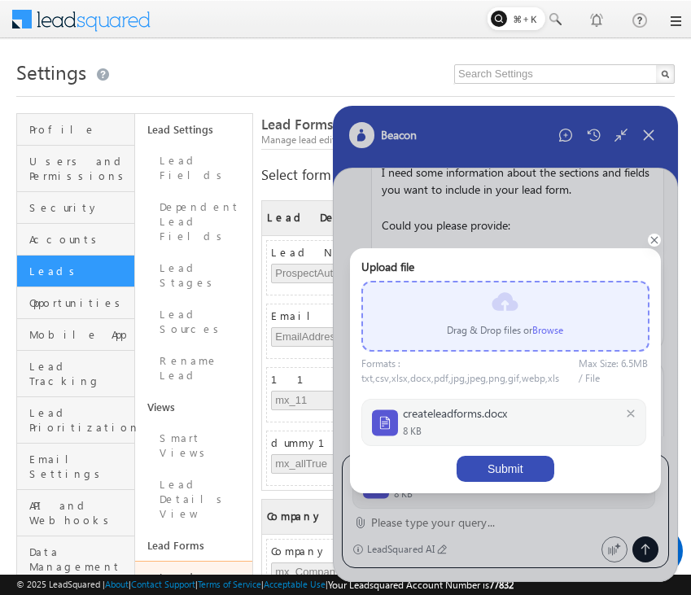
click at [515, 471] on button "Submit" at bounding box center [505, 469] width 98 height 26
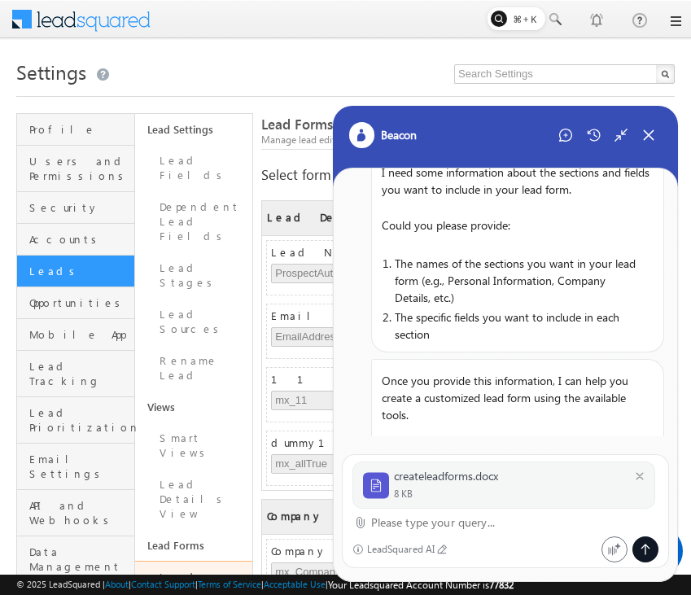
click at [418, 526] on textarea at bounding box center [515, 523] width 288 height 20
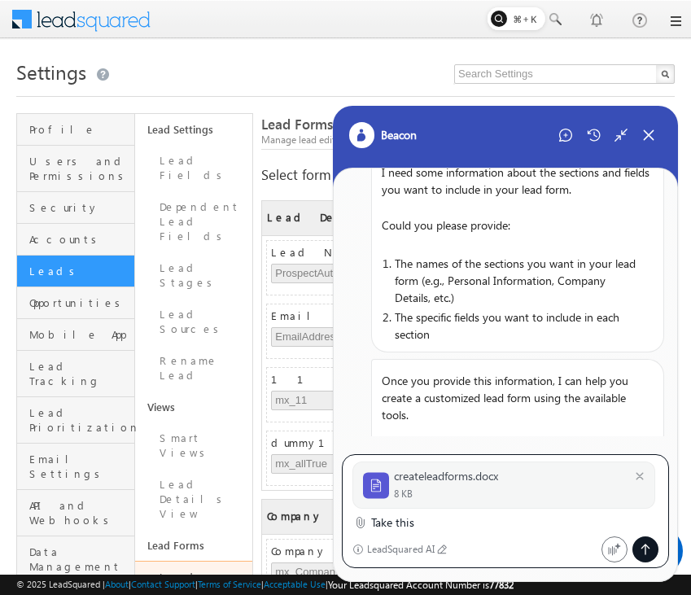
type textarea "Take this"
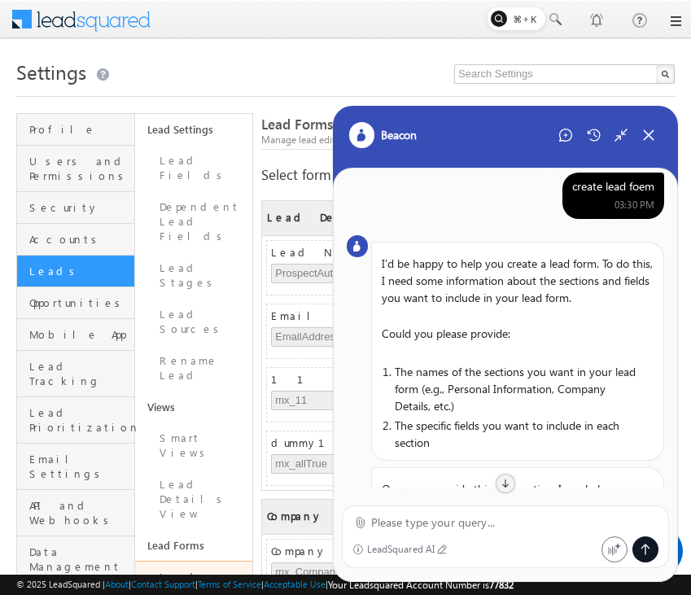
scroll to position [0, 0]
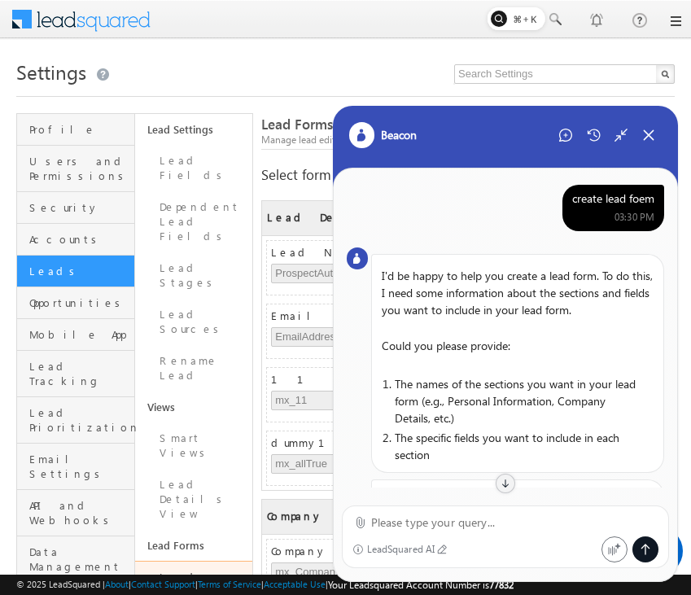
click at [622, 200] on div "create lead foem" at bounding box center [613, 198] width 82 height 15
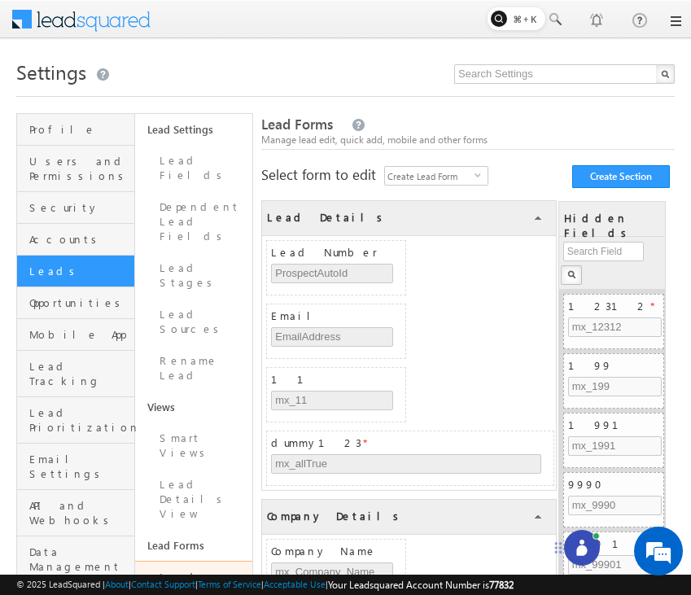
click at [581, 545] on icon at bounding box center [581, 550] width 11 height 11
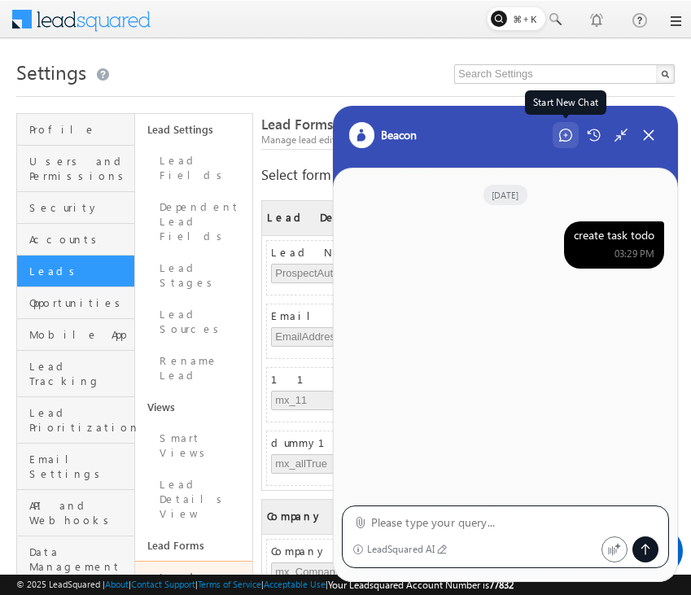
click at [567, 134] on icon at bounding box center [565, 135] width 4 height 4
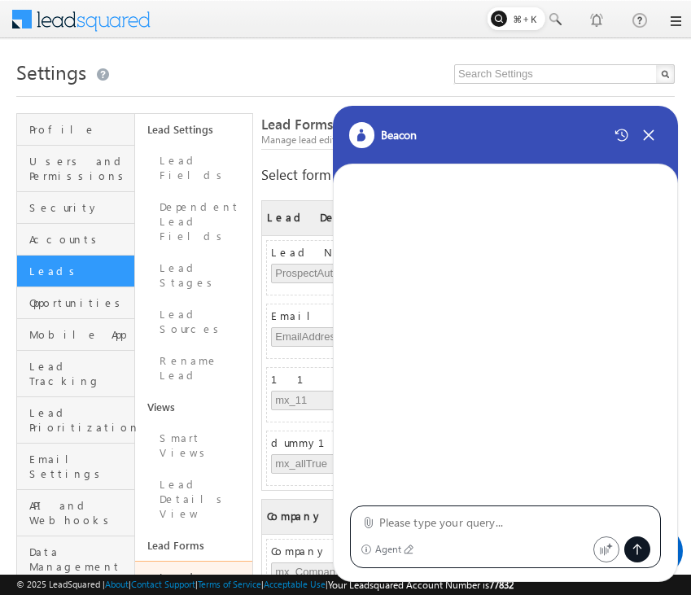
type textarea "create lead foem"
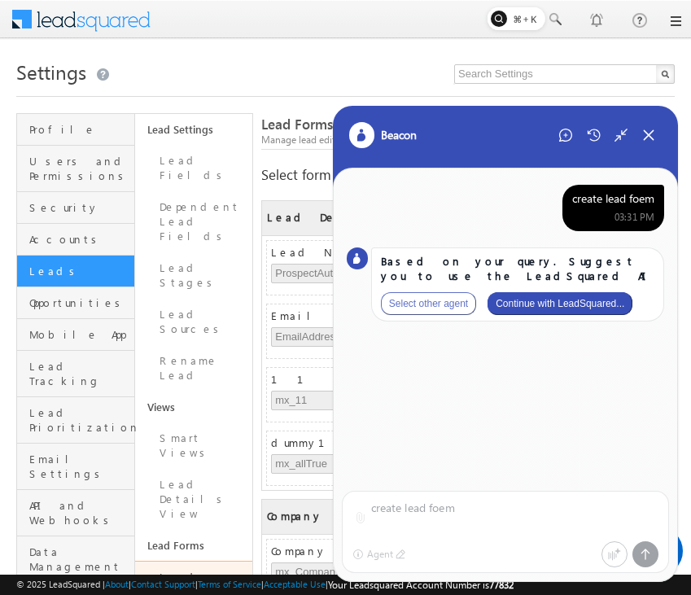
click at [595, 305] on button "Continue with LeadSquared..." at bounding box center [559, 303] width 145 height 23
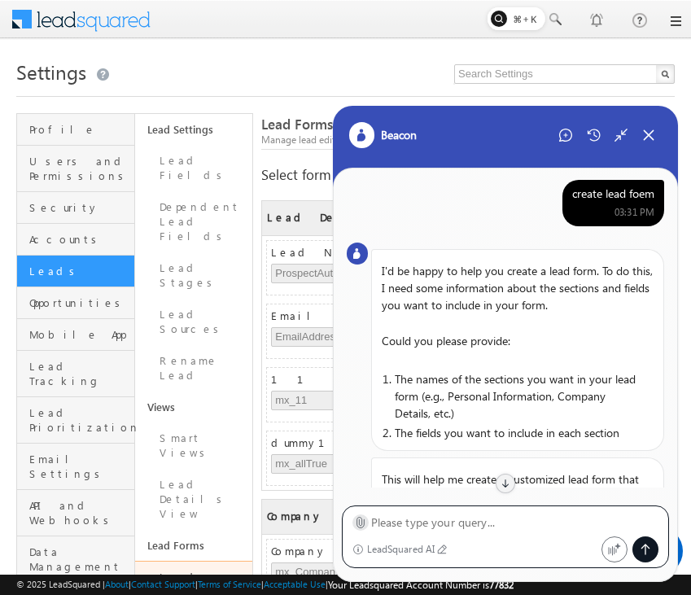
click at [363, 514] on label at bounding box center [360, 522] width 12 height 17
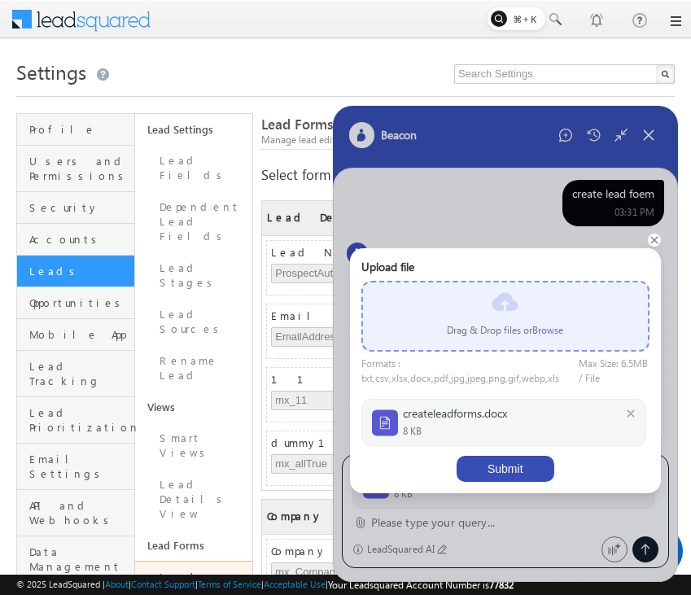
click at [511, 469] on button "Submit" at bounding box center [505, 469] width 98 height 26
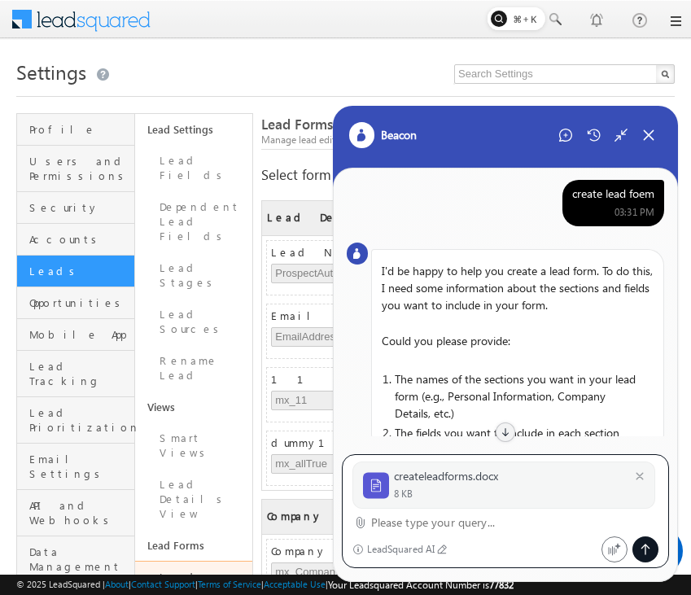
click at [422, 527] on textarea at bounding box center [515, 523] width 288 height 20
type textarea "Take this"
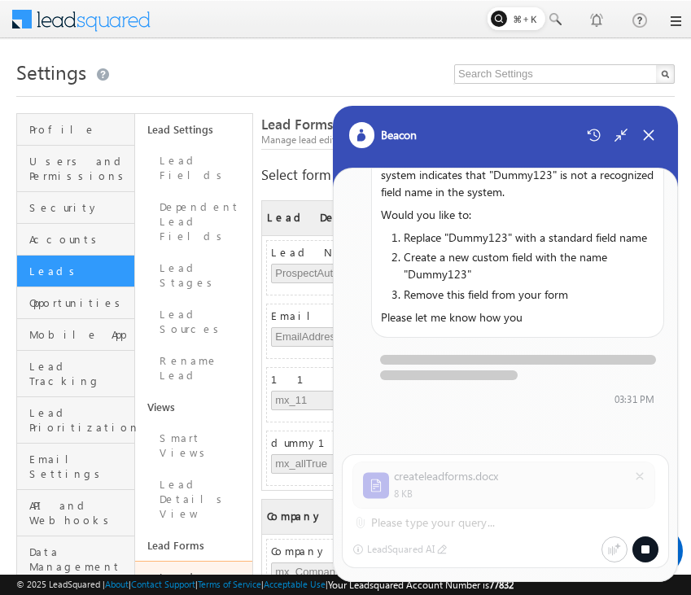
scroll to position [546, 0]
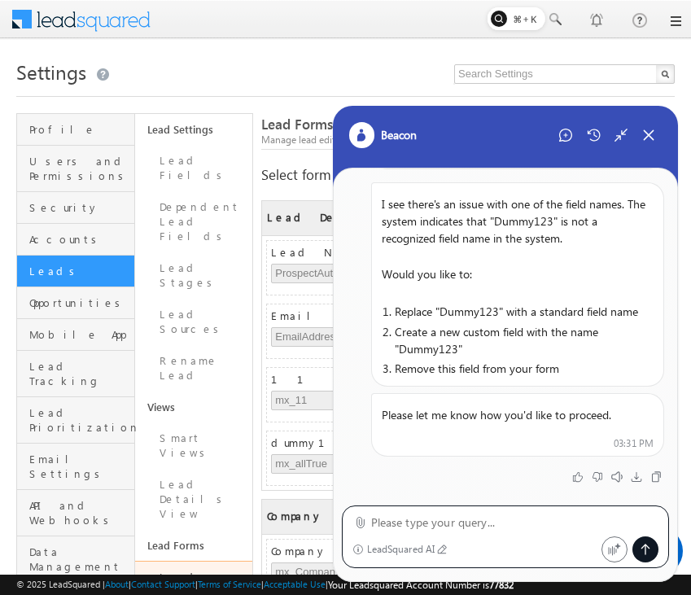
click at [510, 522] on textarea at bounding box center [515, 523] width 288 height 20
type textarea "retry"
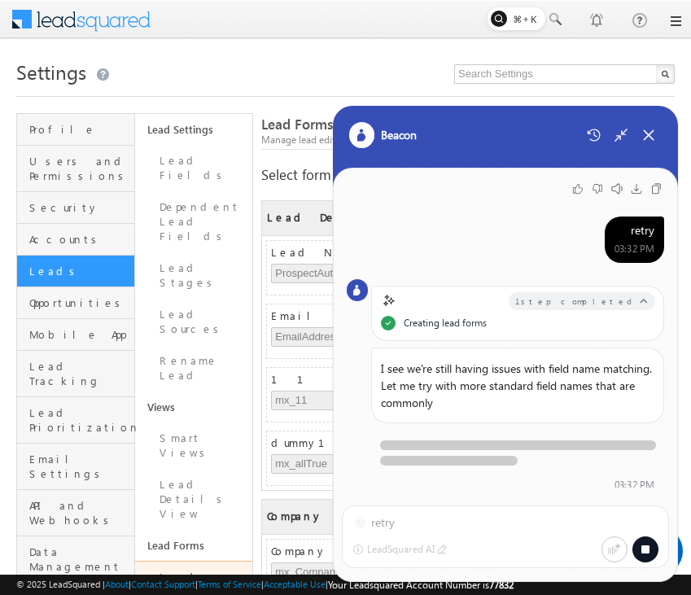
scroll to position [848, 0]
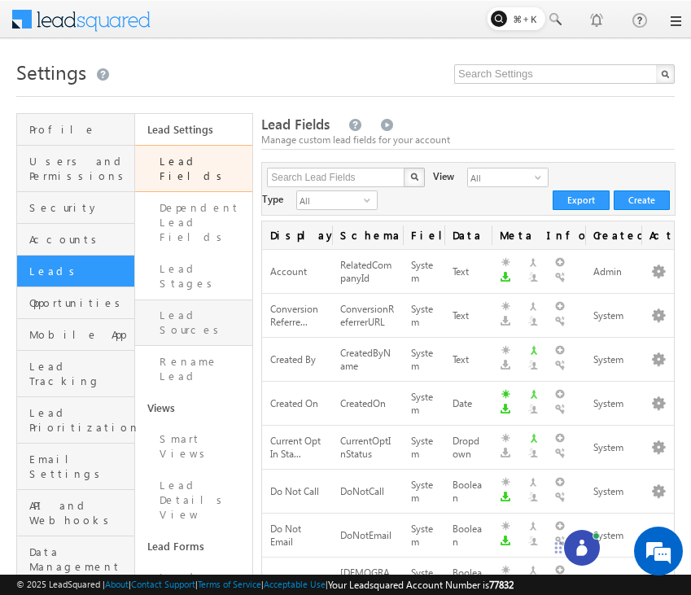
click at [212, 299] on link "Lead Sources" at bounding box center [194, 322] width 118 height 46
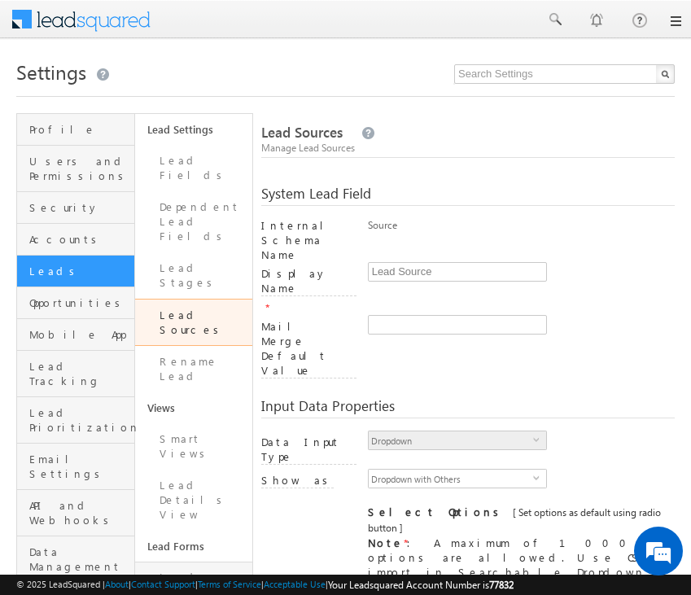
click at [183, 561] on link "Lead Forms" at bounding box center [194, 584] width 118 height 46
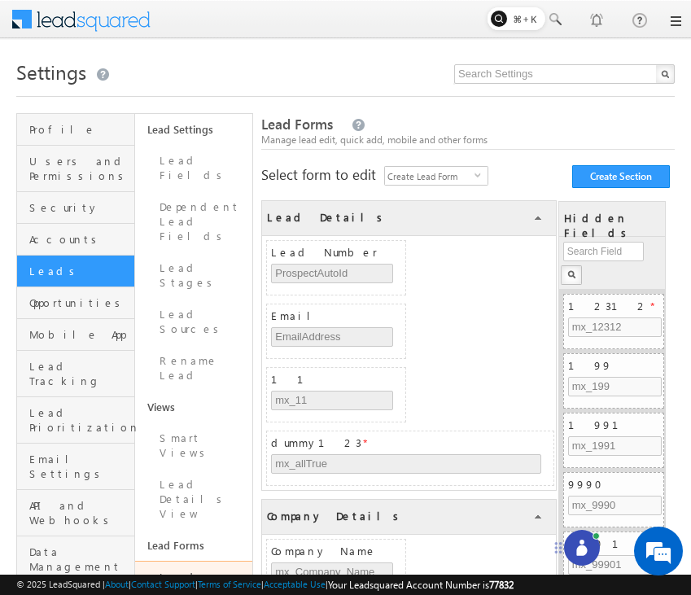
click at [76, 25] on span at bounding box center [92, 17] width 118 height 28
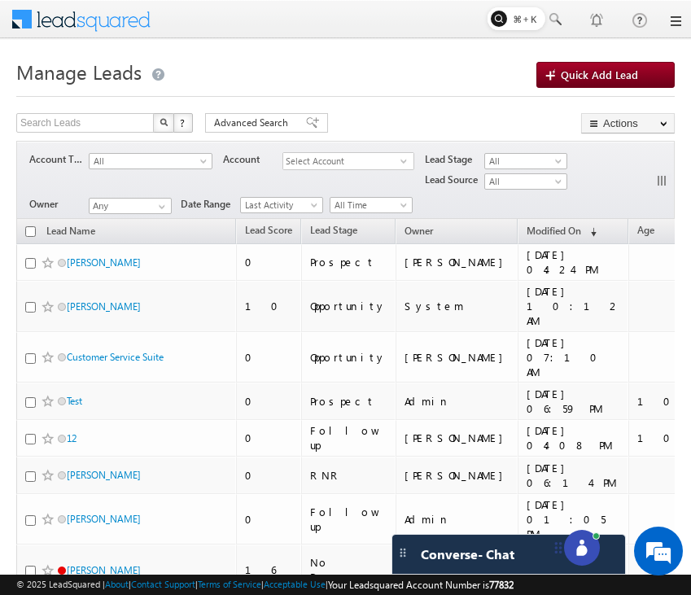
click at [673, 20] on link at bounding box center [674, 21] width 13 height 13
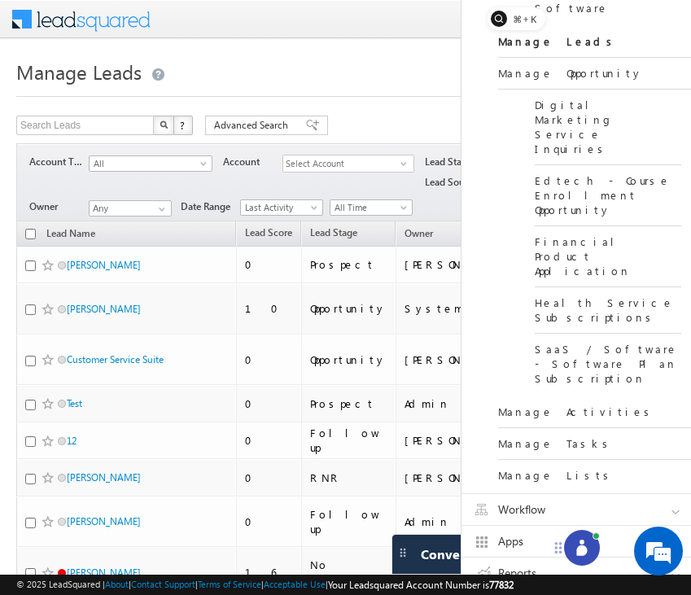
scroll to position [478, 0]
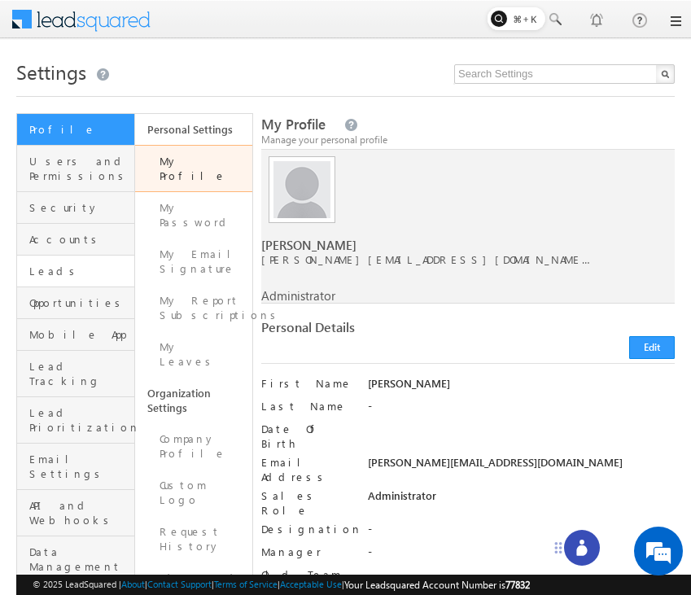
click at [78, 262] on link "Leads" at bounding box center [75, 271] width 117 height 32
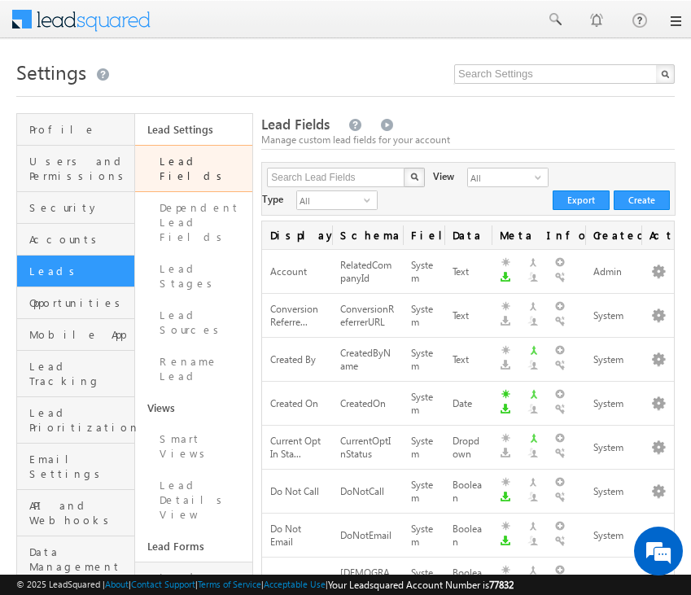
click at [192, 561] on link "Lead Forms" at bounding box center [194, 584] width 118 height 46
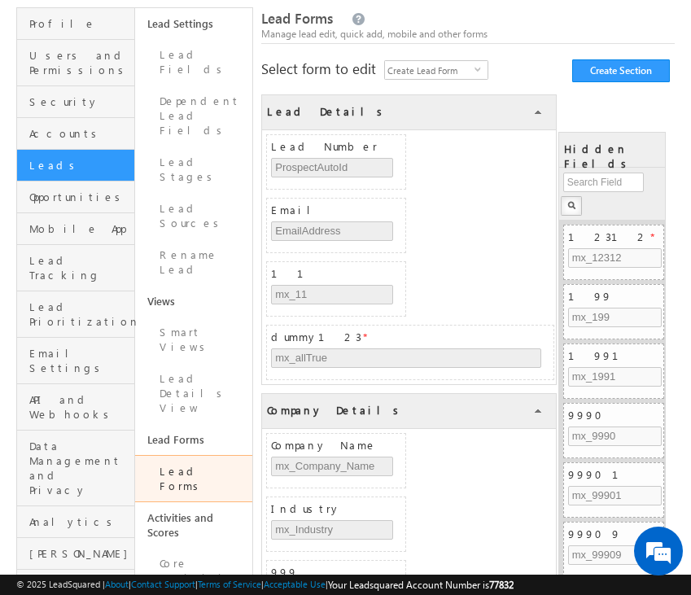
scroll to position [107, 0]
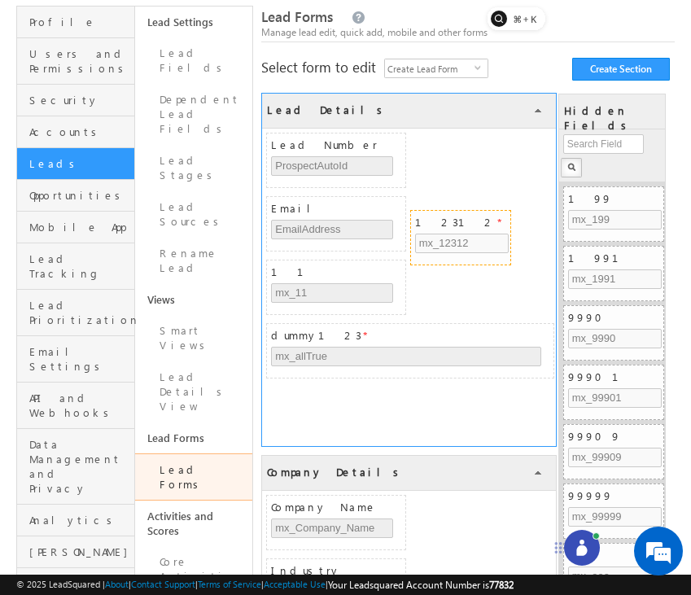
drag, startPoint x: 607, startPoint y: 195, endPoint x: 454, endPoint y: 219, distance: 154.8
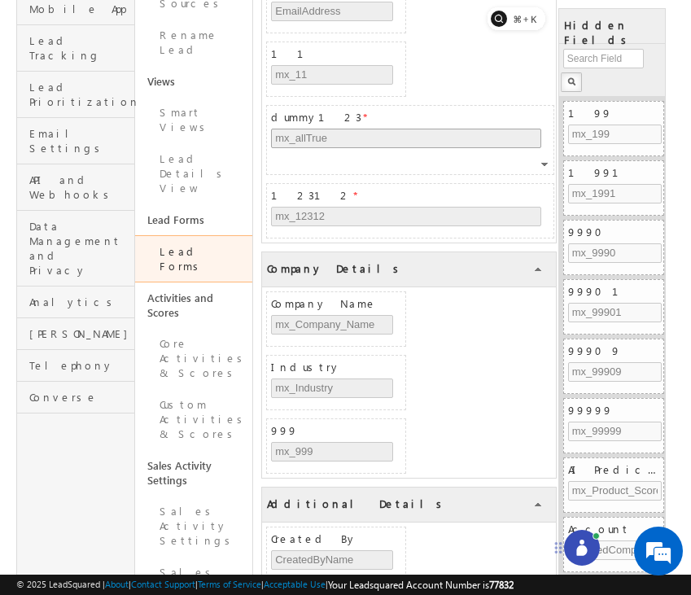
scroll to position [578, 0]
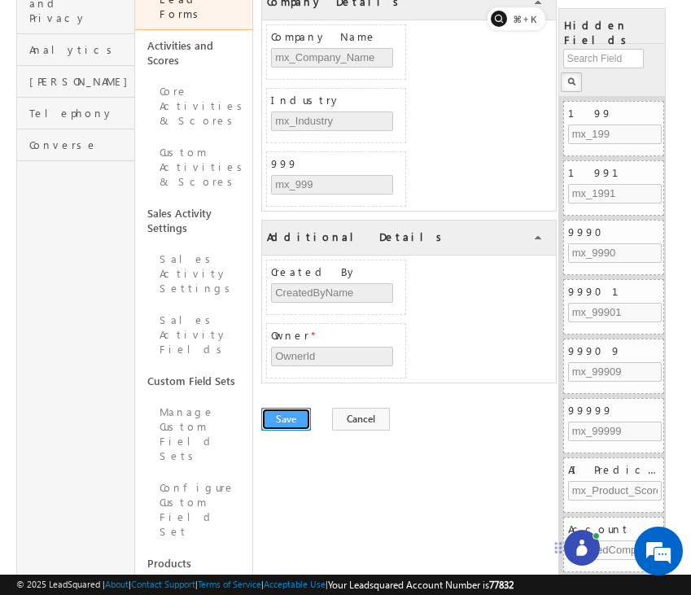
click at [284, 415] on button "Save" at bounding box center [286, 419] width 50 height 23
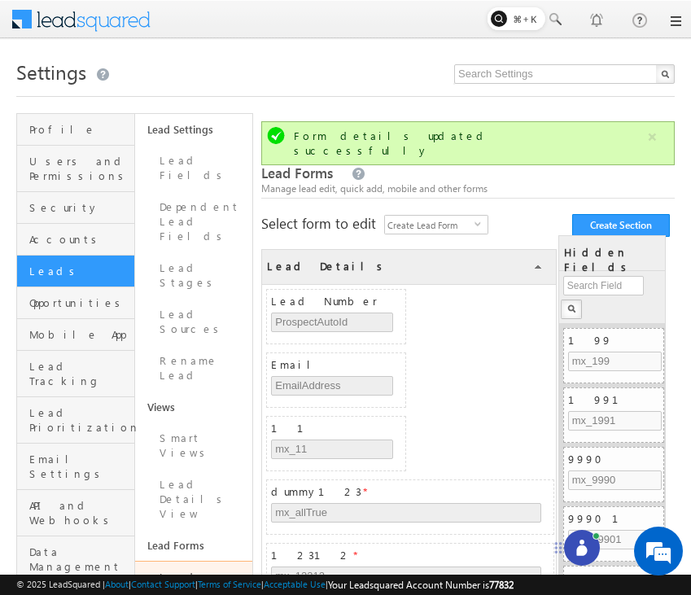
scroll to position [0, 0]
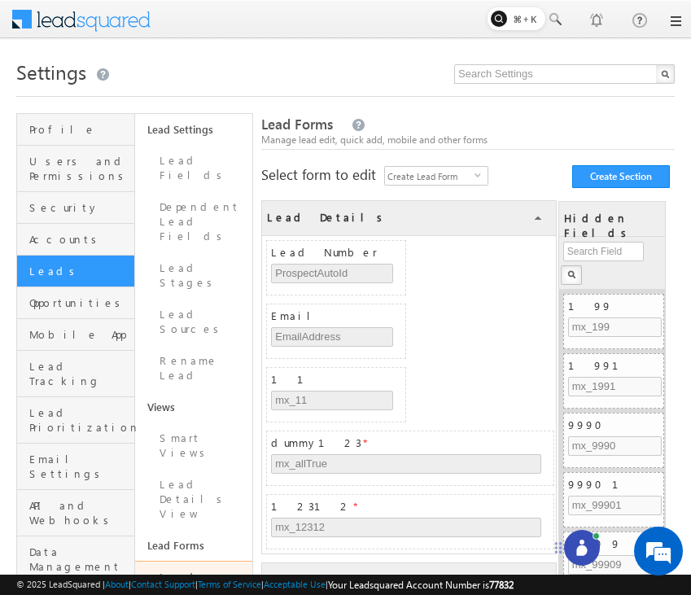
click at [584, 551] on icon at bounding box center [581, 550] width 11 height 11
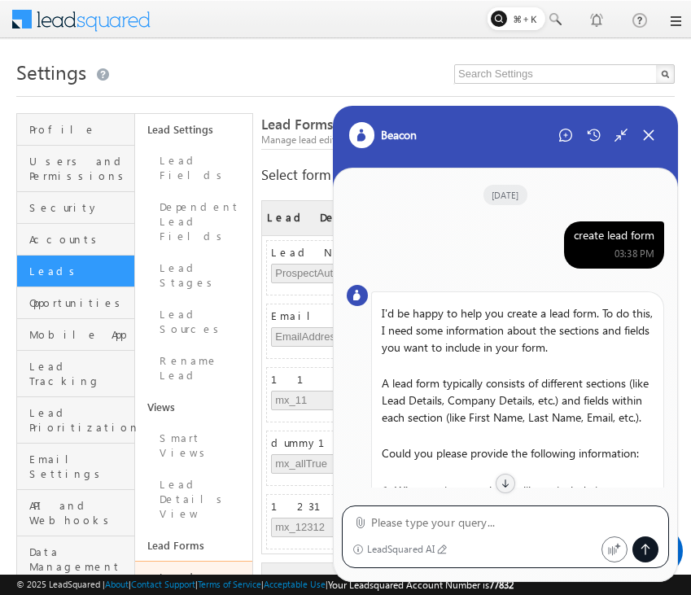
click at [627, 232] on div "create lead form" at bounding box center [614, 235] width 81 height 15
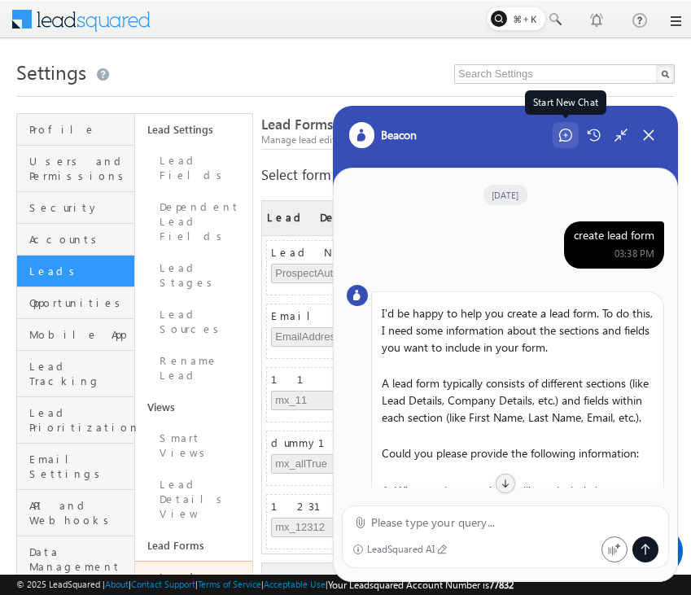
click at [569, 135] on icon at bounding box center [565, 135] width 13 height 13
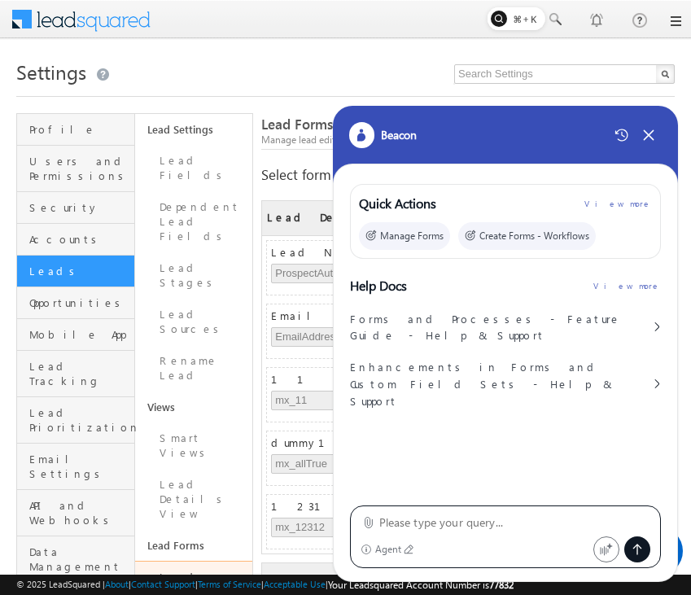
type textarea "create lead form"
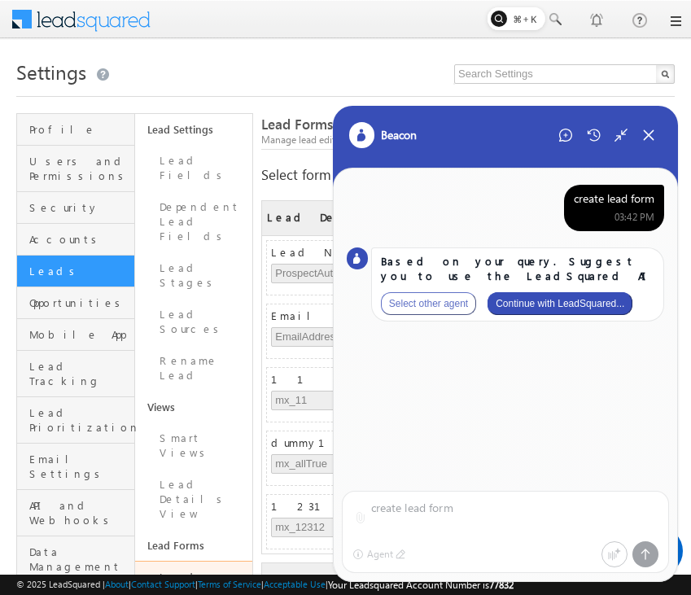
click at [592, 306] on button "Continue with LeadSquared..." at bounding box center [559, 303] width 145 height 23
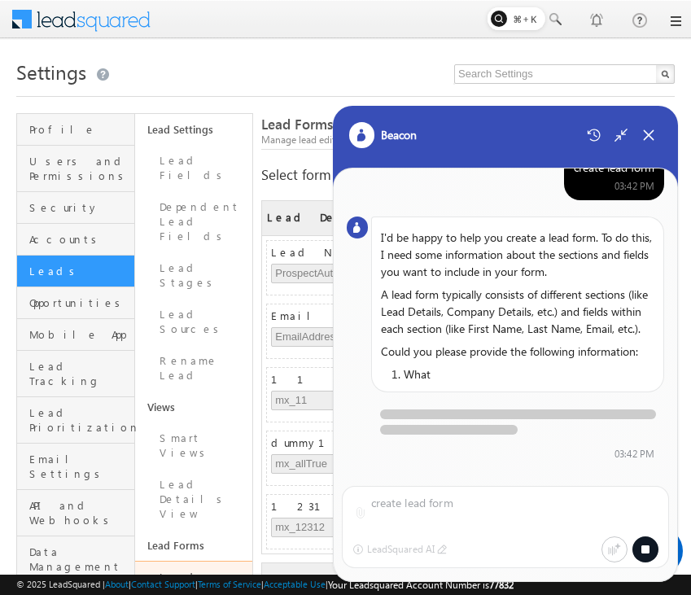
scroll to position [44, 0]
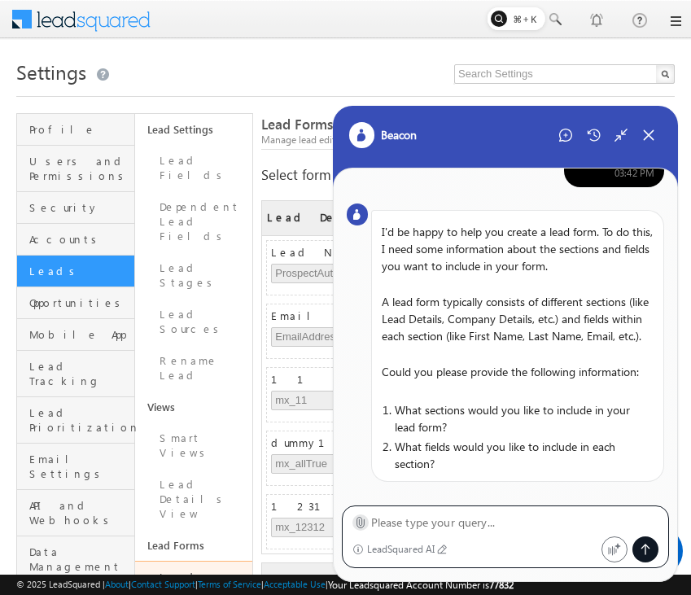
click at [357, 524] on icon at bounding box center [360, 522] width 12 height 12
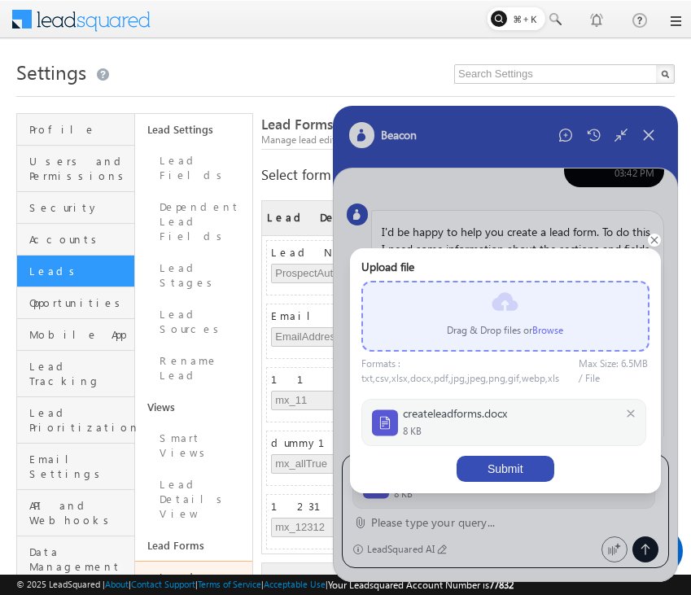
click at [510, 462] on button "Submit" at bounding box center [505, 469] width 98 height 26
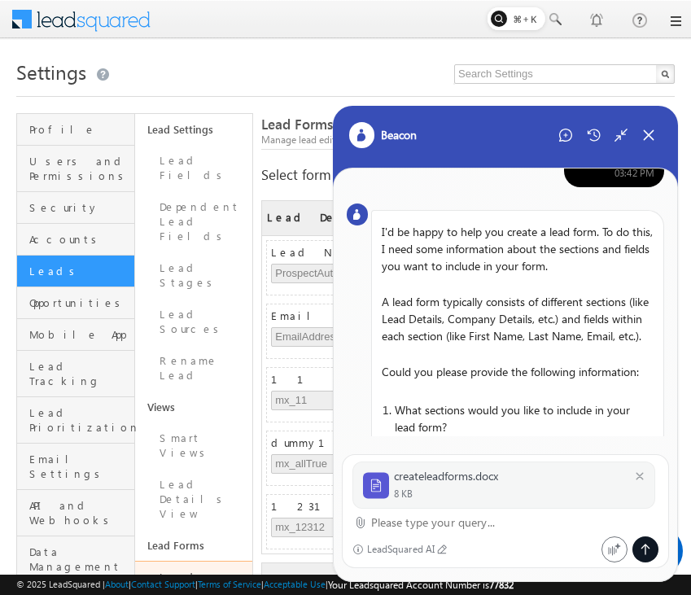
click at [429, 526] on textarea at bounding box center [515, 523] width 288 height 20
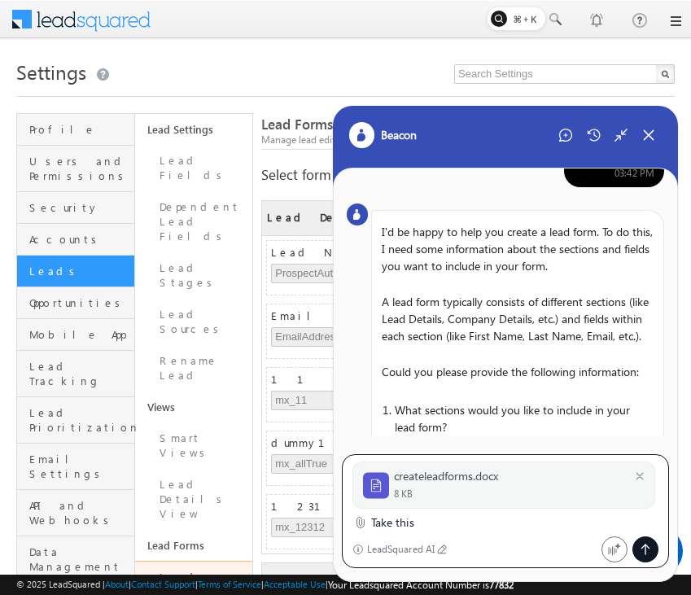
type textarea "Take this"
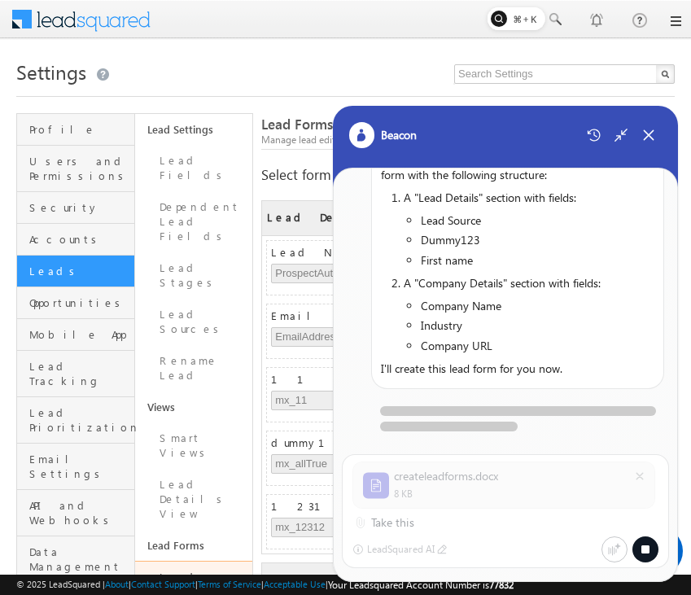
scroll to position [835, 0]
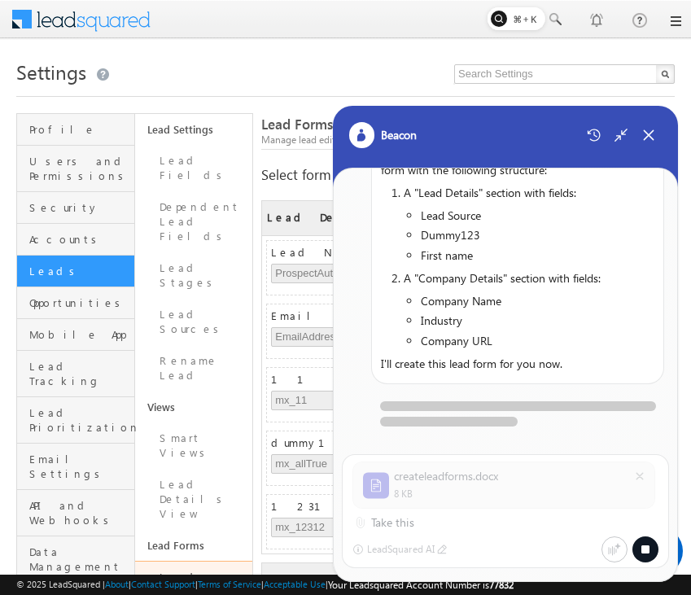
click at [402, 17] on div at bounding box center [345, 20] width 671 height 40
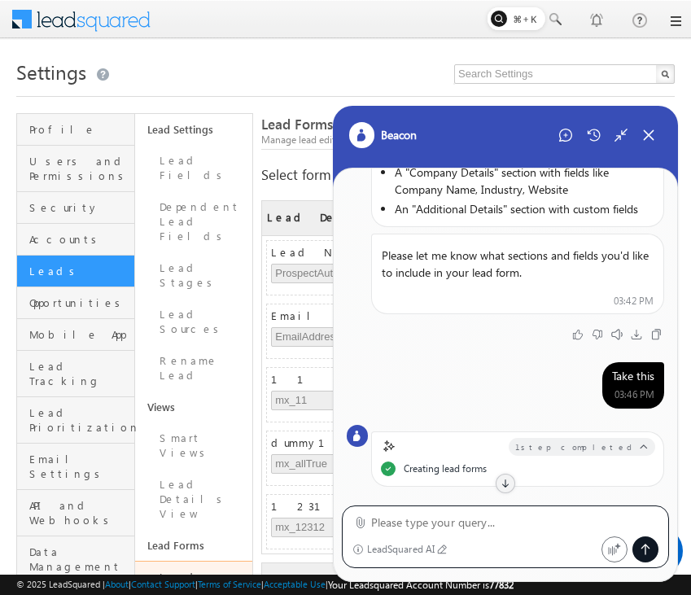
scroll to position [0, 0]
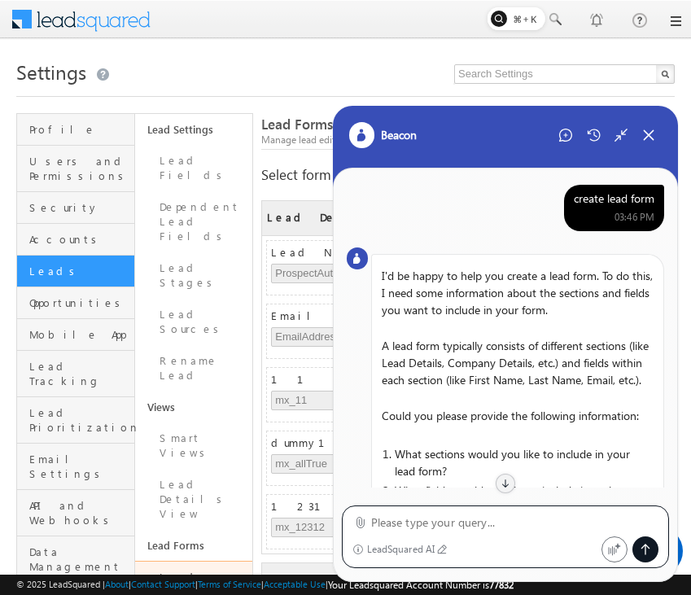
click at [614, 194] on div "create lead form" at bounding box center [614, 198] width 81 height 15
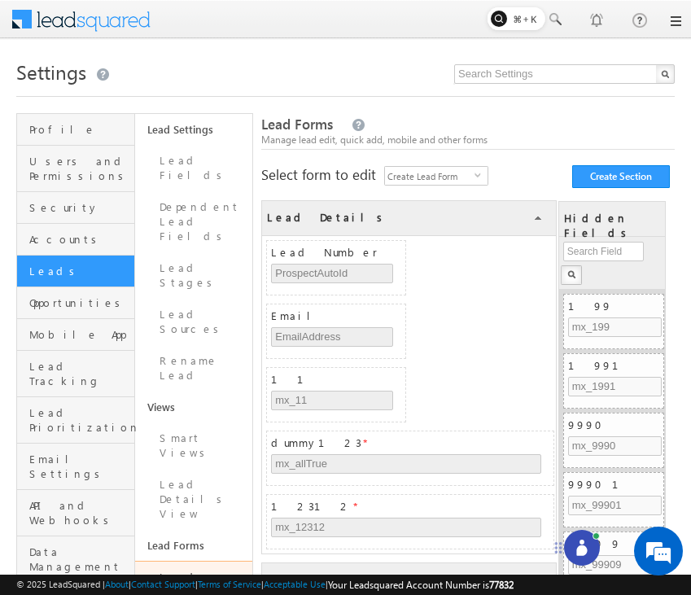
click at [579, 544] on icon at bounding box center [582, 547] width 16 height 16
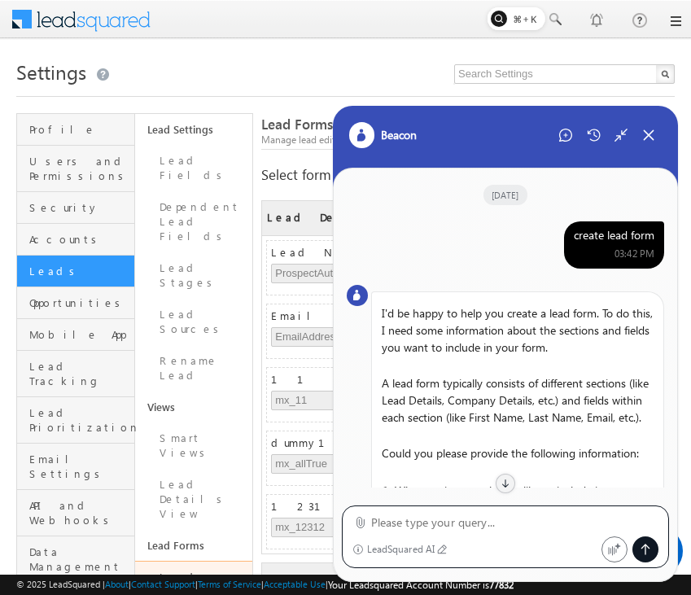
scroll to position [845, 0]
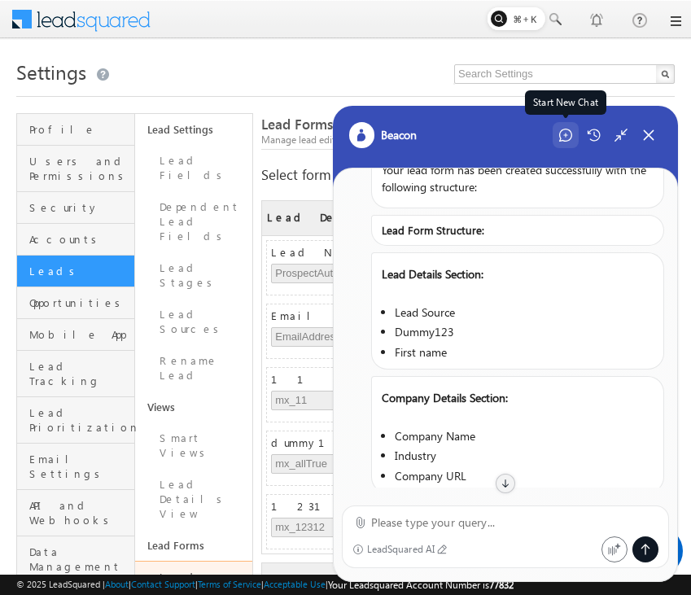
click at [567, 135] on icon at bounding box center [565, 135] width 4 height 4
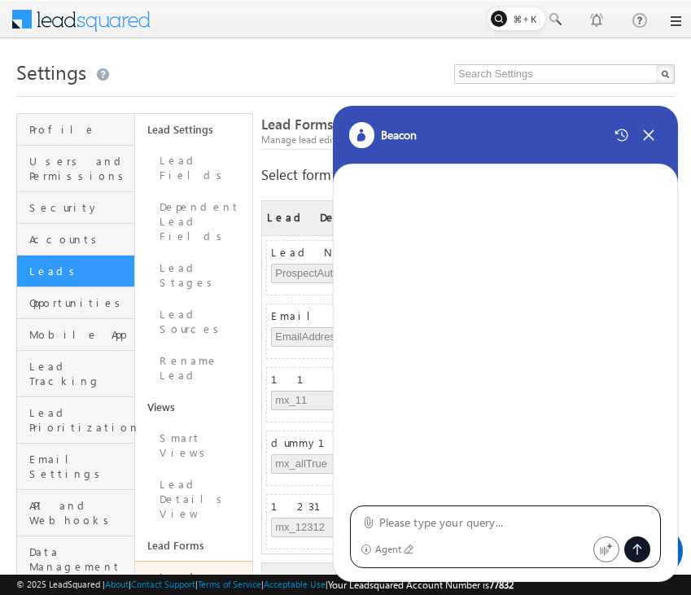
type textarea "create lead form"
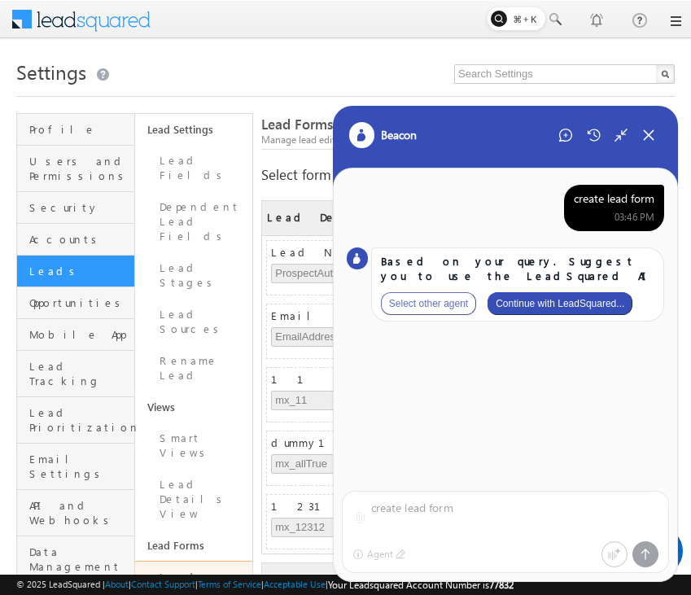
click at [572, 289] on div "Based on your query. Suggest you to use the LeadSquared AI Select other agent C…" at bounding box center [517, 284] width 293 height 74
click at [573, 304] on button "Continue with LeadSquared..." at bounding box center [559, 303] width 145 height 23
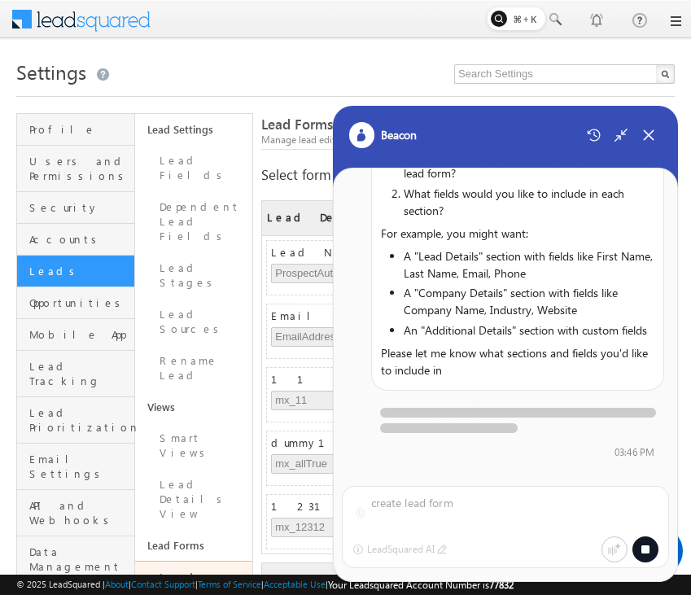
scroll to position [270, 0]
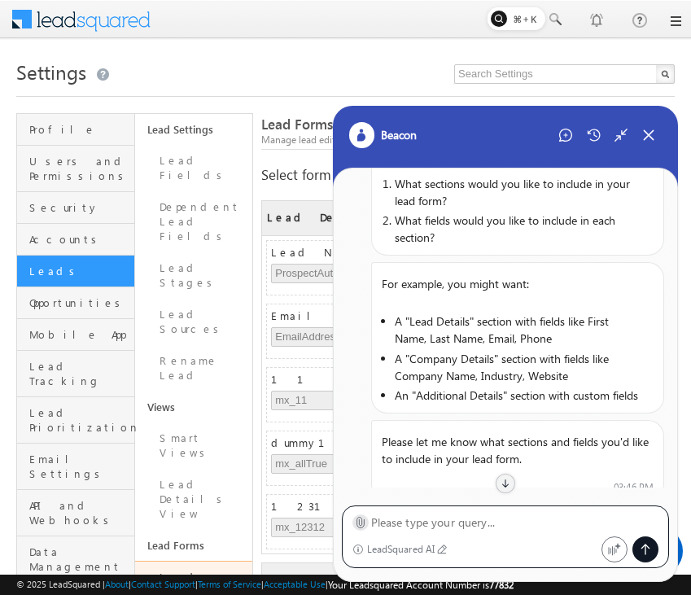
click at [361, 524] on icon at bounding box center [359, 523] width 7 height 11
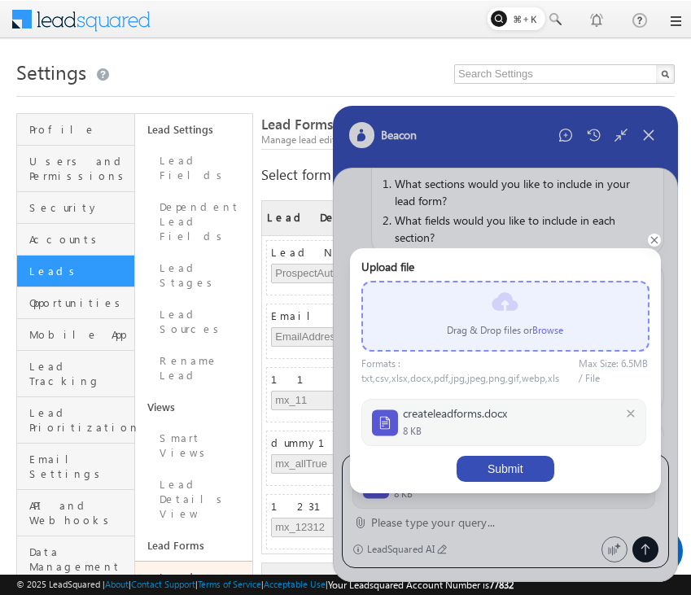
click at [513, 463] on button "Submit" at bounding box center [505, 469] width 98 height 26
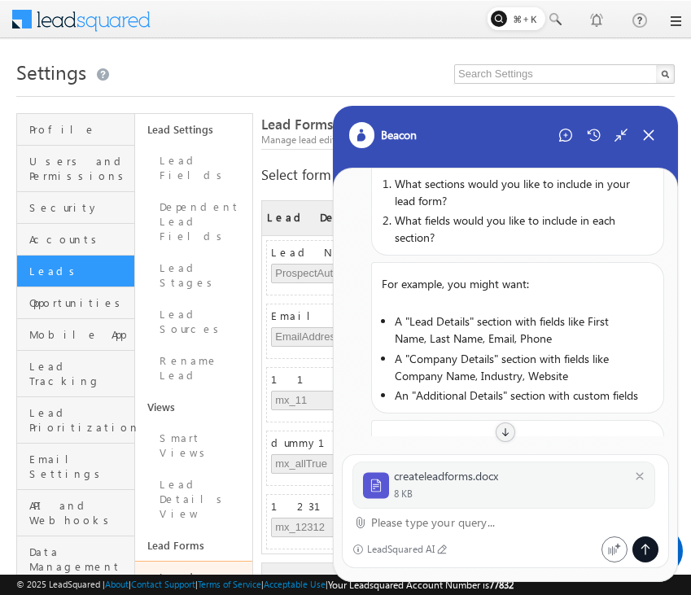
click at [431, 531] on textarea at bounding box center [515, 523] width 288 height 20
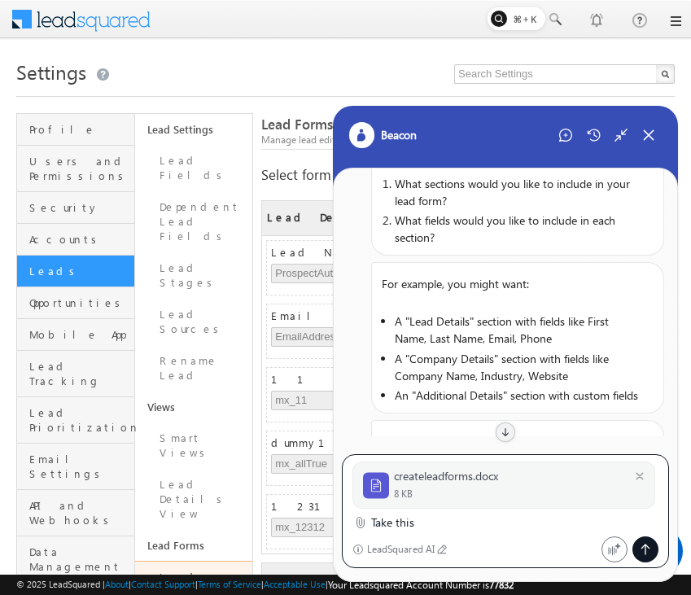
type textarea "Take this"
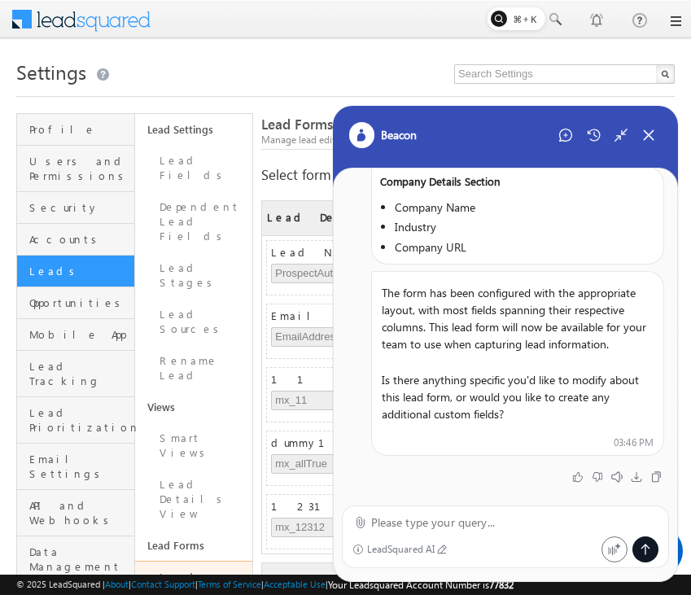
scroll to position [1016, 0]
click at [655, 133] on icon at bounding box center [648, 135] width 15 height 15
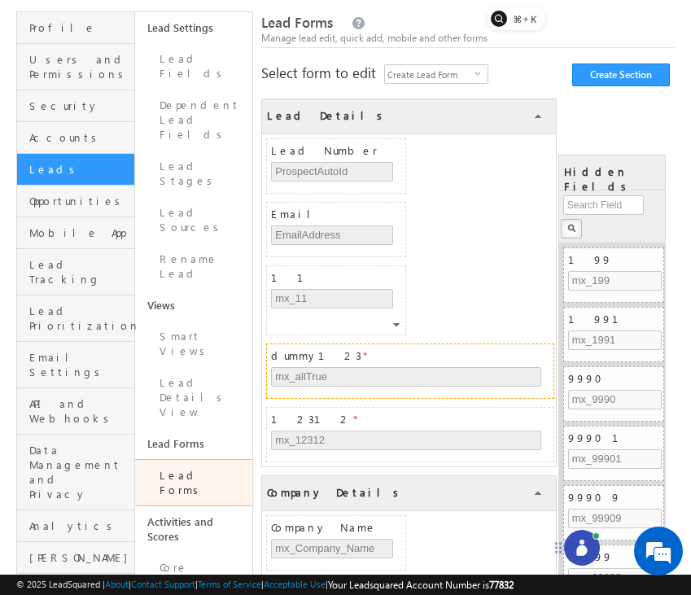
scroll to position [103, 0]
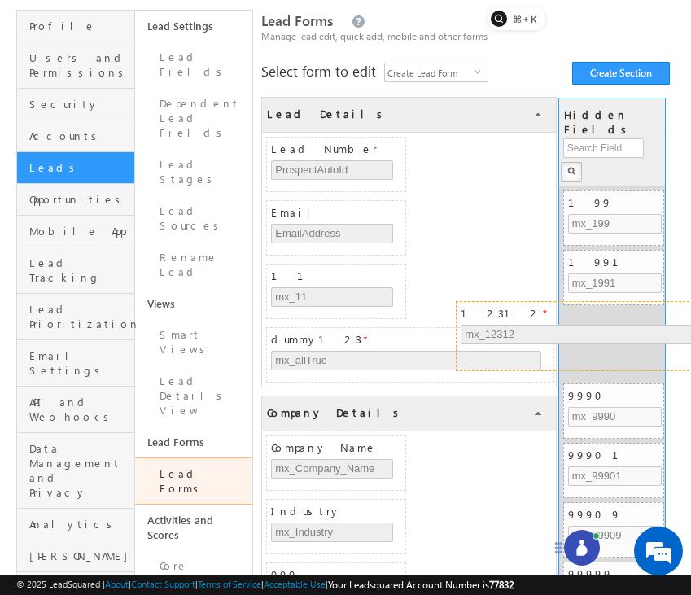
drag, startPoint x: 417, startPoint y: 399, endPoint x: 610, endPoint y: 308, distance: 214.0
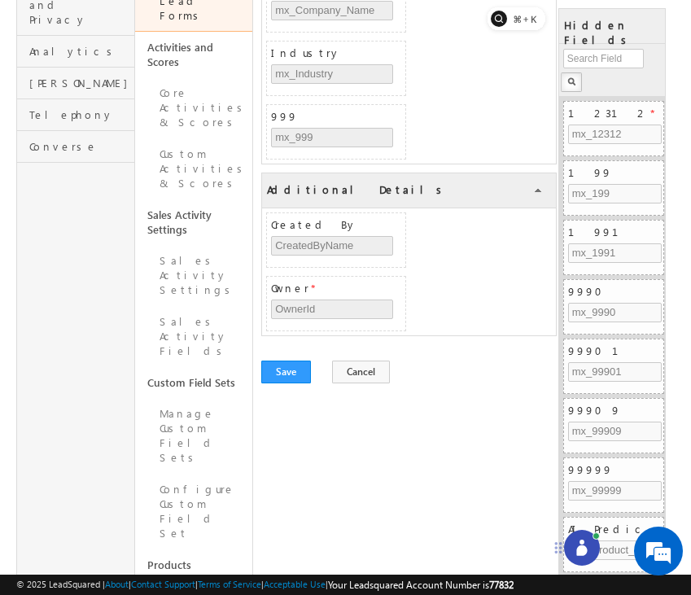
scroll to position [594, 0]
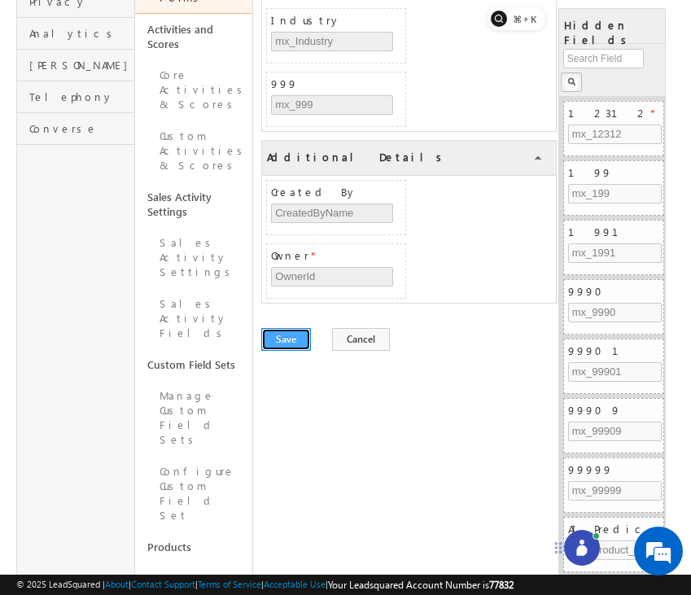
click at [290, 338] on button "Save" at bounding box center [286, 339] width 50 height 23
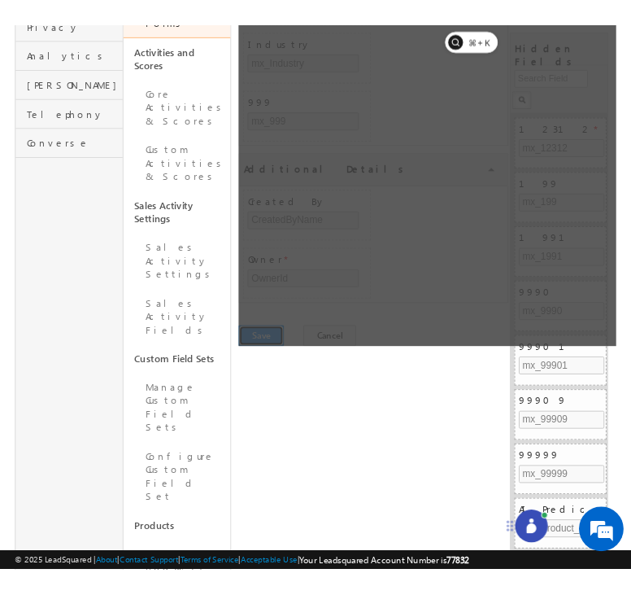
scroll to position [0, 0]
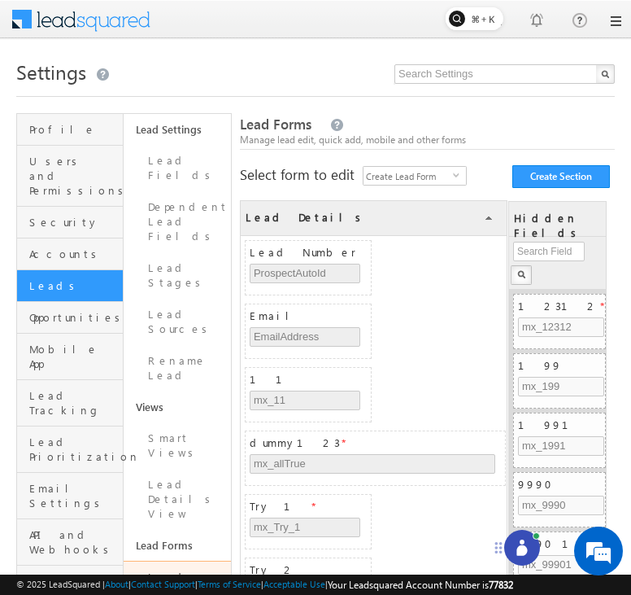
click at [522, 537] on div at bounding box center [522, 548] width 36 height 36
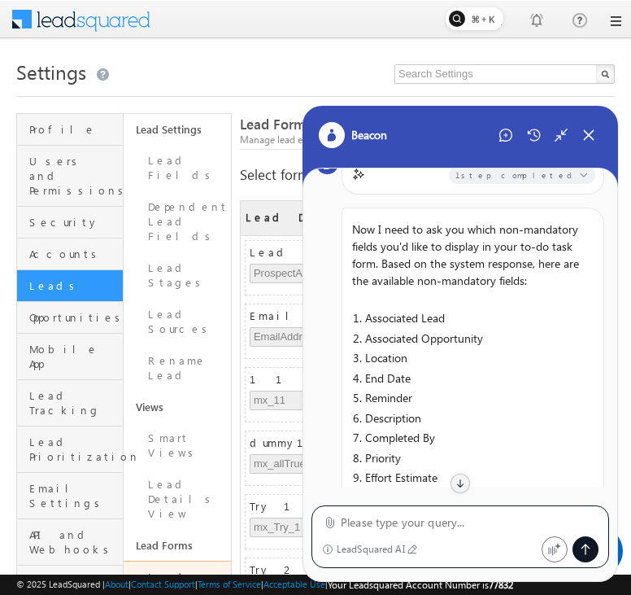
scroll to position [789, 0]
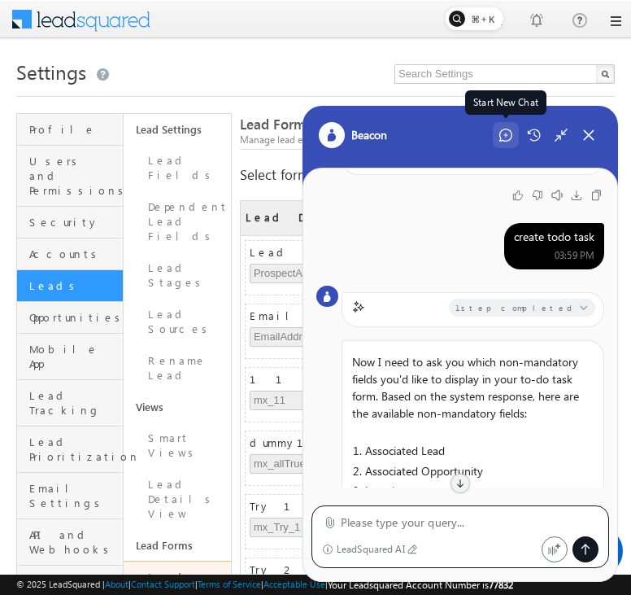
click at [511, 141] on icon at bounding box center [506, 135] width 13 height 13
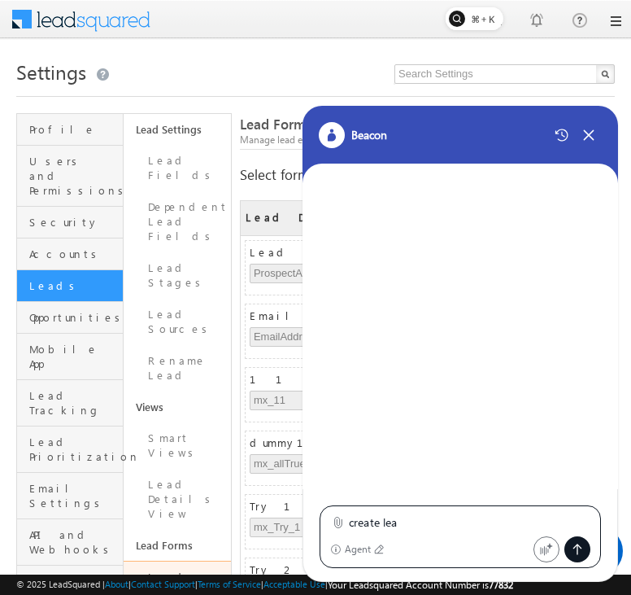
scroll to position [0, 0]
type textarea "create lead form"
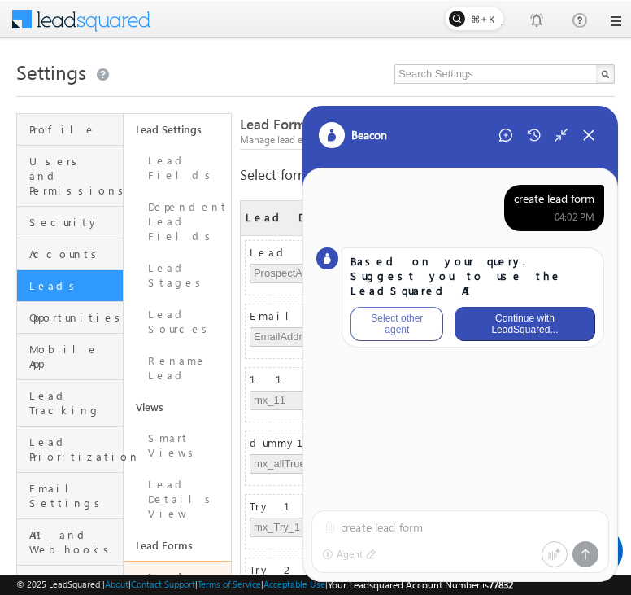
click at [530, 307] on button "Continue with LeadSquared..." at bounding box center [525, 324] width 140 height 34
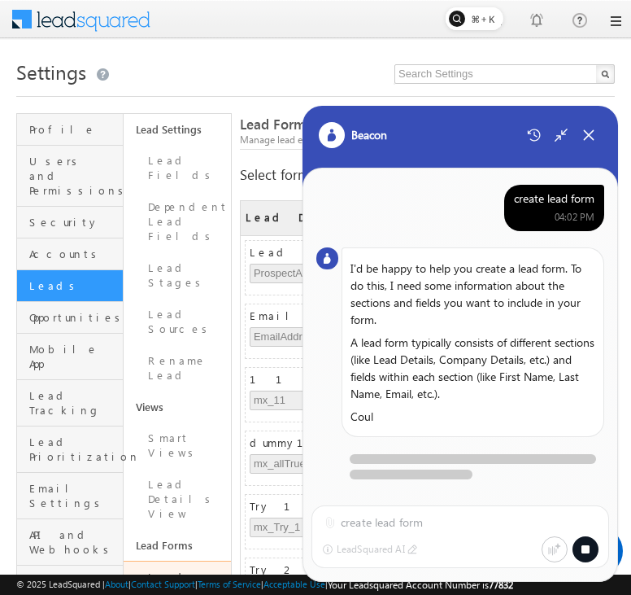
scroll to position [5, 0]
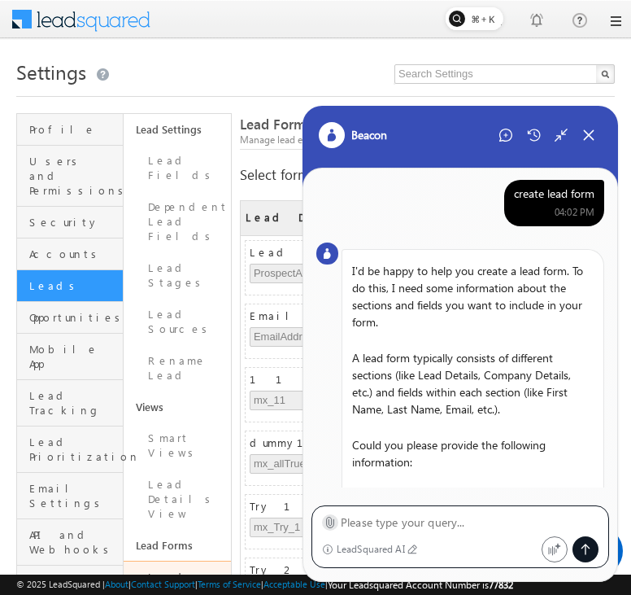
click at [333, 530] on label at bounding box center [330, 522] width 12 height 17
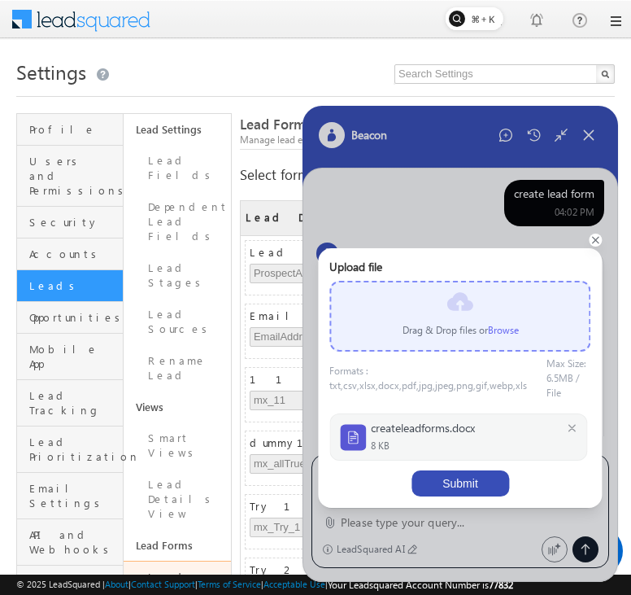
click at [478, 475] on button "Submit" at bounding box center [461, 483] width 98 height 26
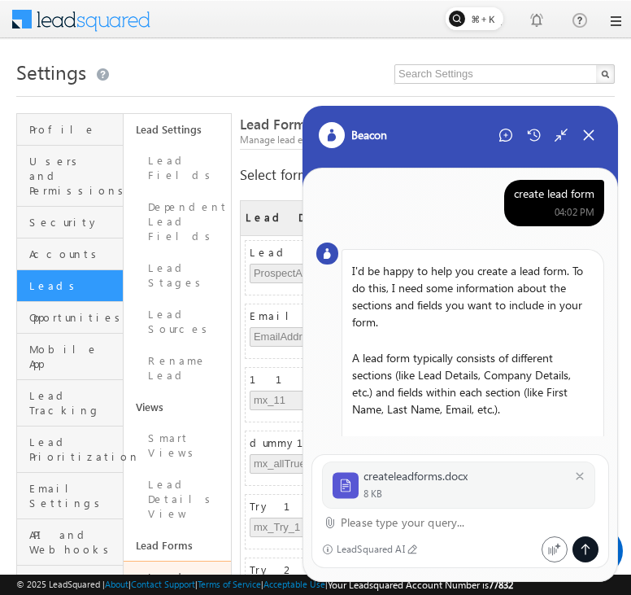
click at [400, 530] on textarea at bounding box center [470, 523] width 258 height 20
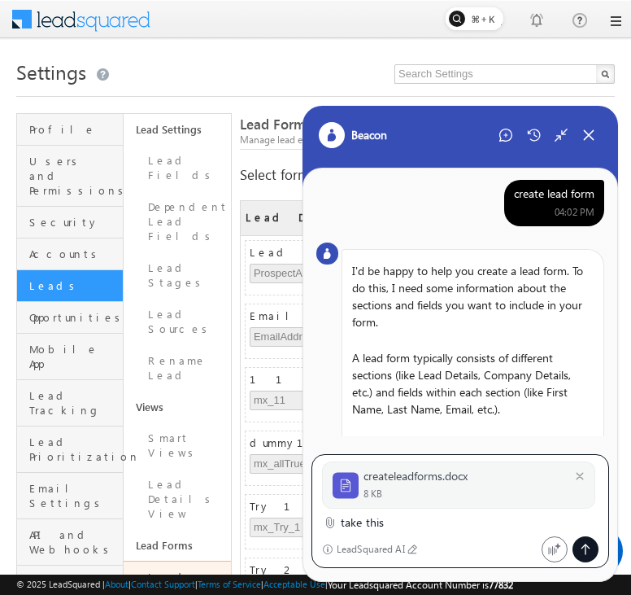
type textarea "take this"
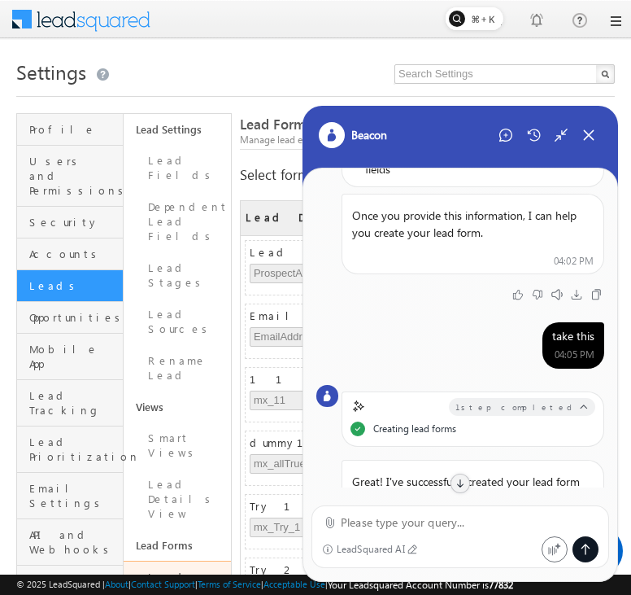
scroll to position [0, 0]
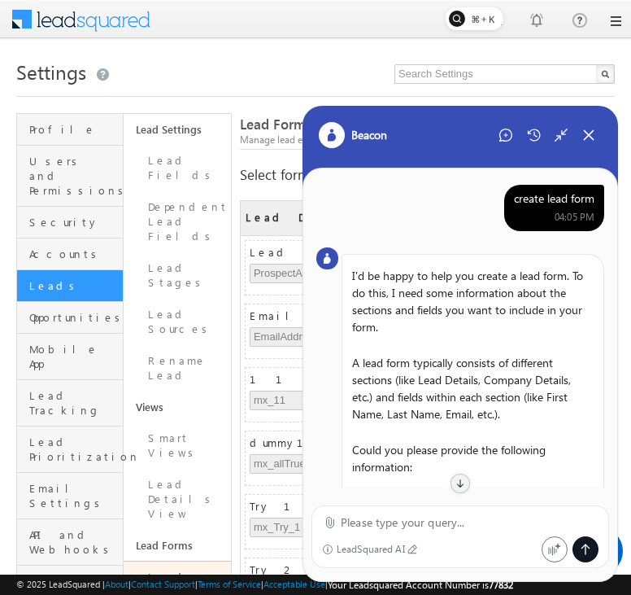
click at [548, 203] on div "create lead form" at bounding box center [554, 198] width 81 height 15
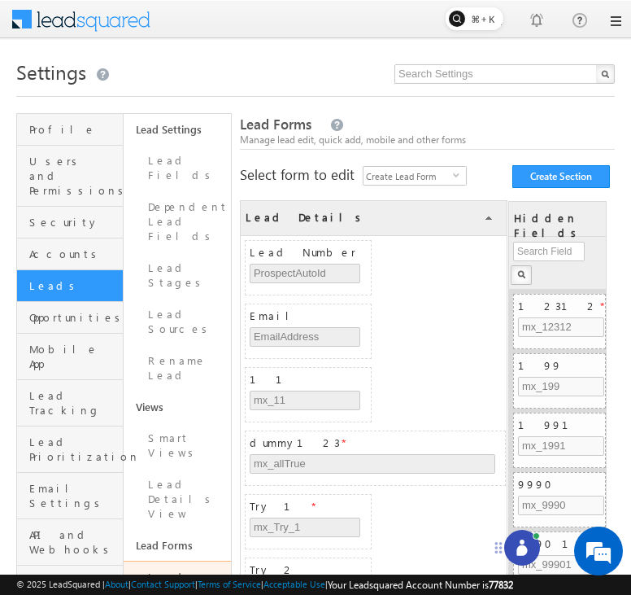
click at [522, 545] on icon at bounding box center [522, 550] width 11 height 11
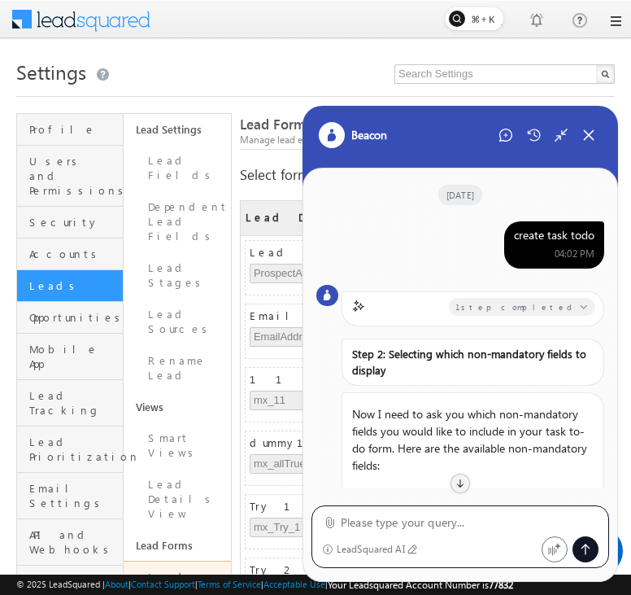
scroll to position [1099, 0]
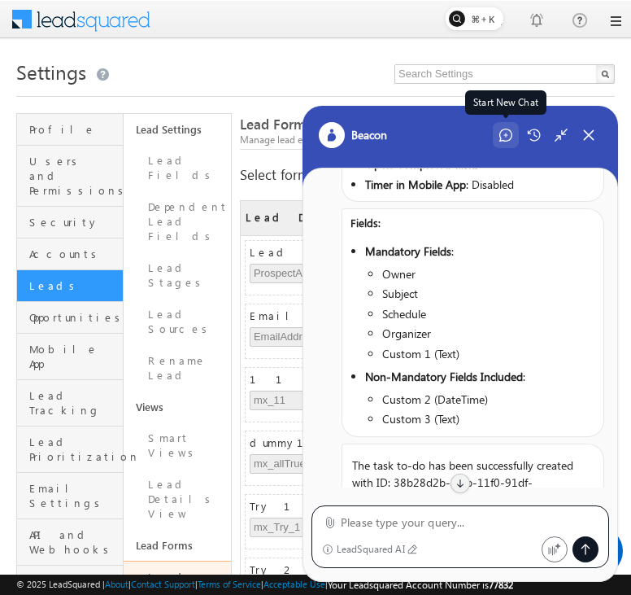
click at [499, 136] on div "Start New Chat" at bounding box center [506, 135] width 26 height 26
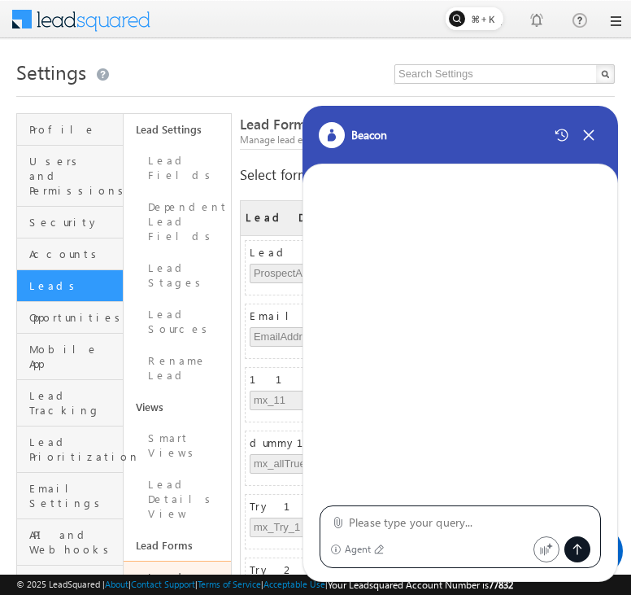
type textarea "create lead form"
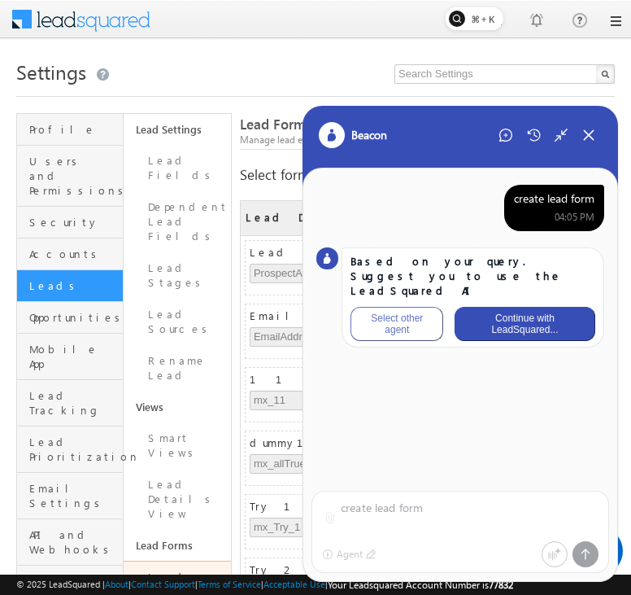
click at [533, 314] on button "Continue with LeadSquared..." at bounding box center [525, 324] width 140 height 34
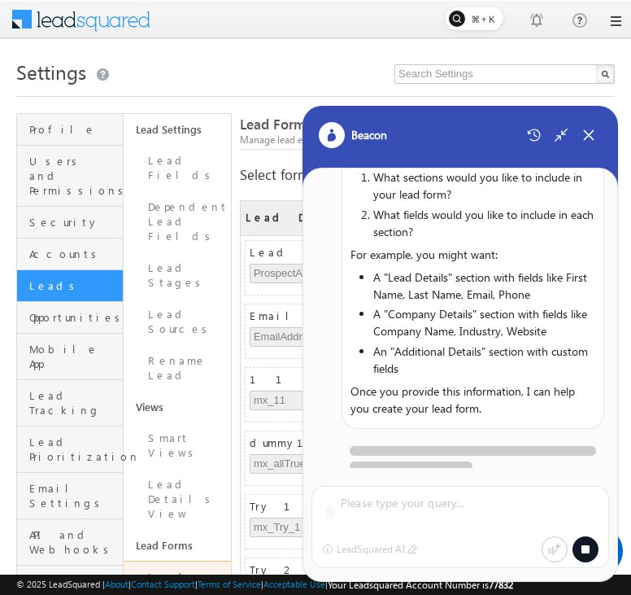
scroll to position [279, 0]
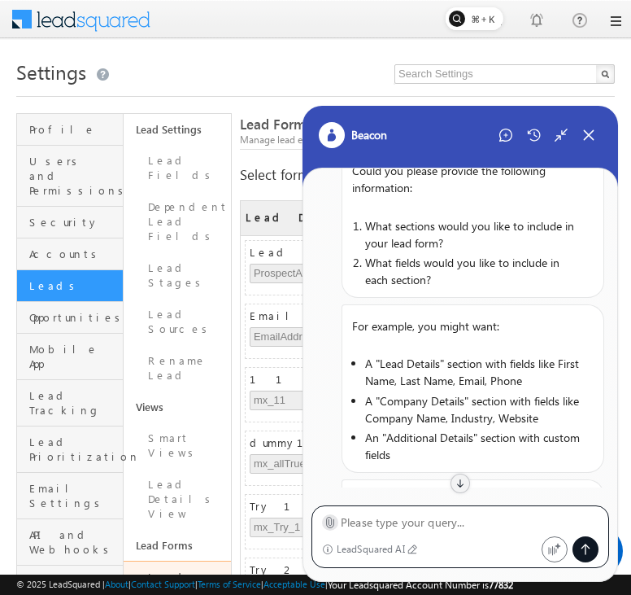
click at [328, 524] on icon at bounding box center [330, 522] width 12 height 12
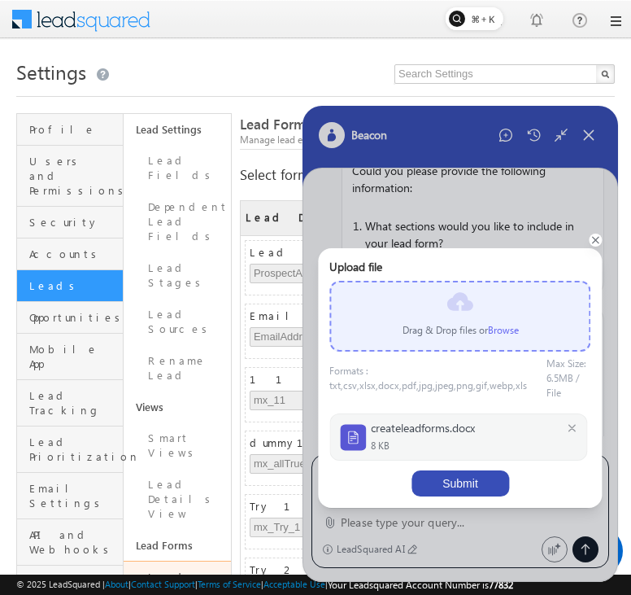
click at [468, 470] on button "Submit" at bounding box center [461, 483] width 98 height 26
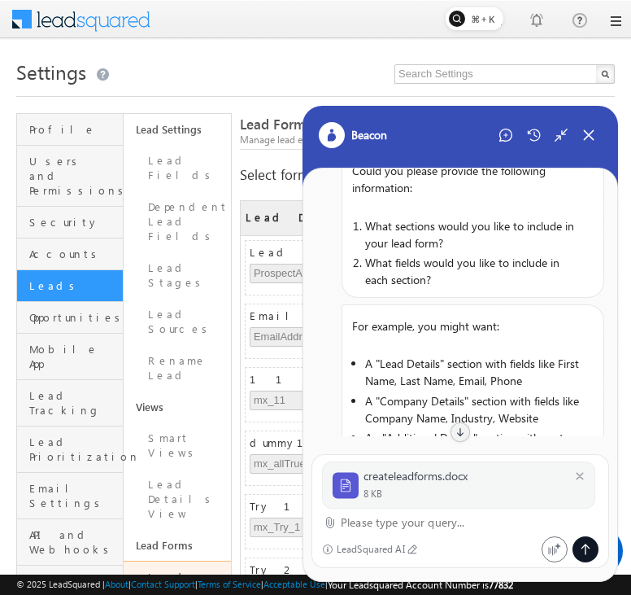
click at [419, 520] on textarea at bounding box center [470, 523] width 258 height 20
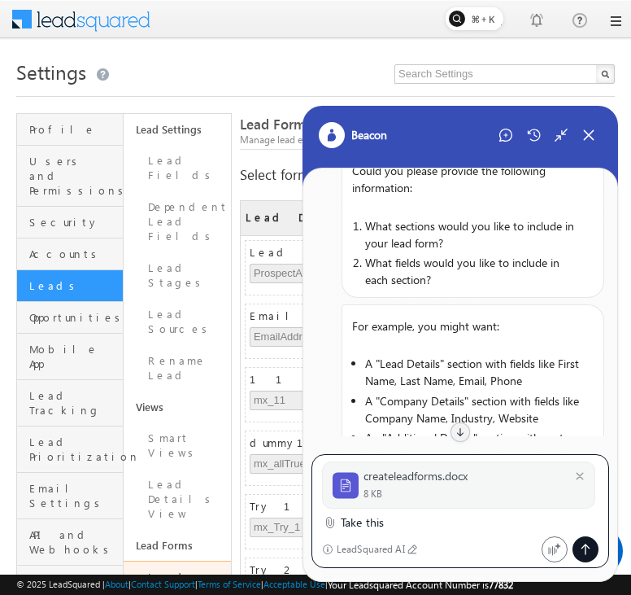
type textarea "Take this"
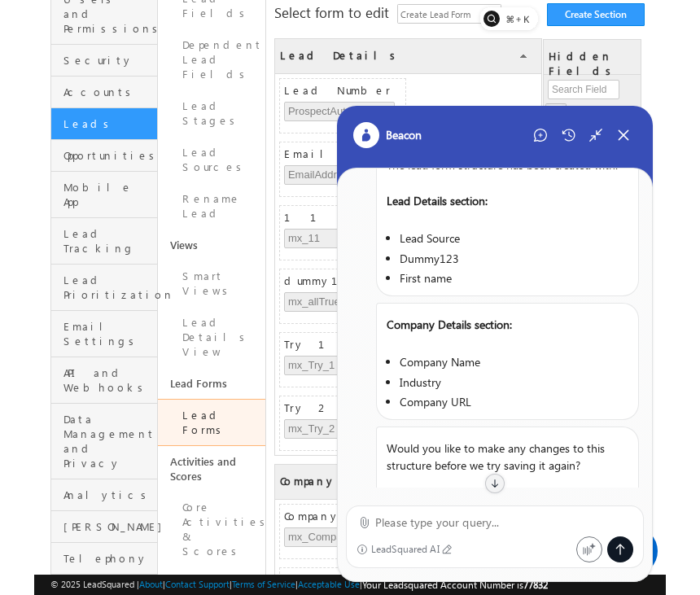
scroll to position [1243, 0]
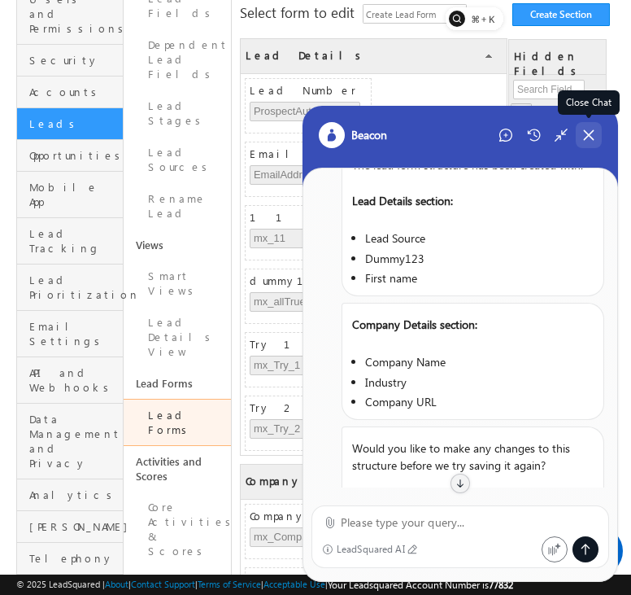
click at [594, 137] on icon at bounding box center [589, 135] width 15 height 15
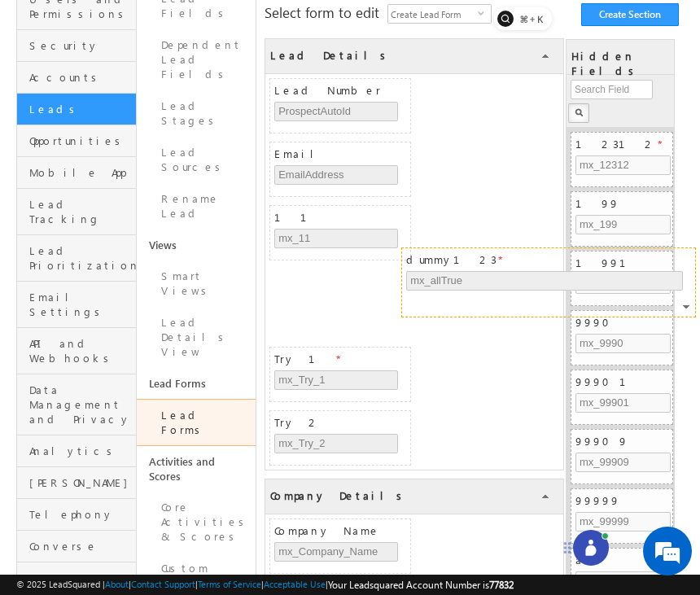
drag, startPoint x: 487, startPoint y: 280, endPoint x: 622, endPoint y: 258, distance: 137.7
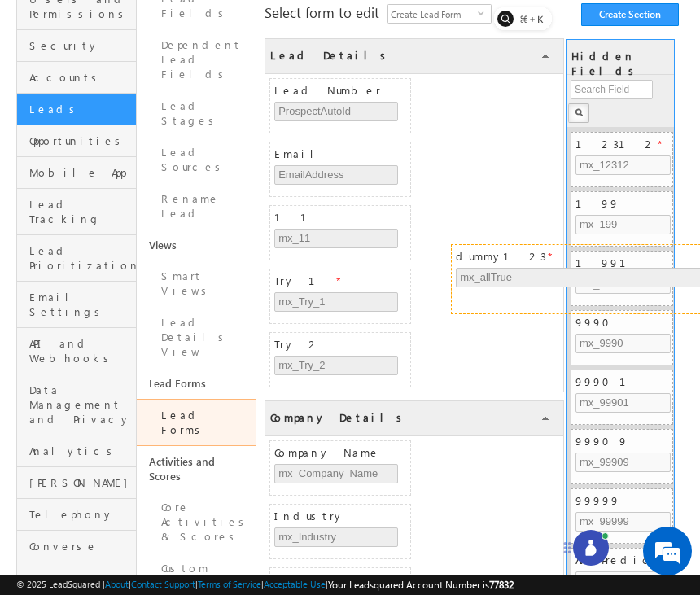
drag, startPoint x: 434, startPoint y: 285, endPoint x: 619, endPoint y: 260, distance: 187.2
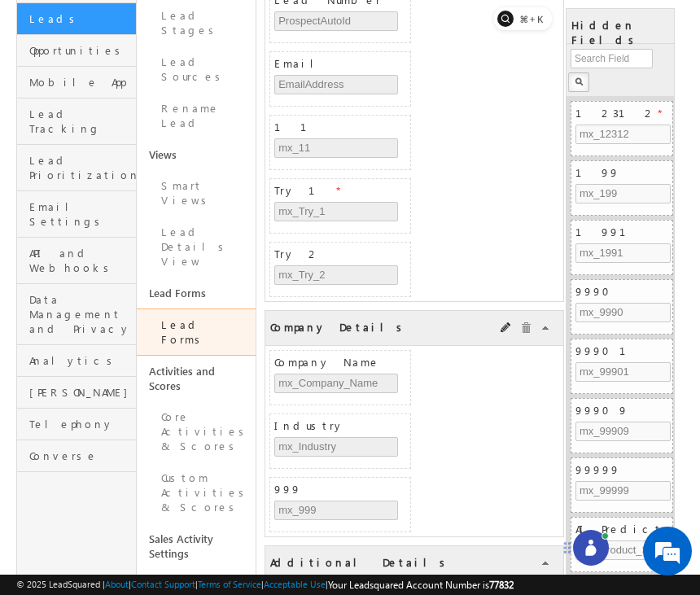
scroll to position [517, 0]
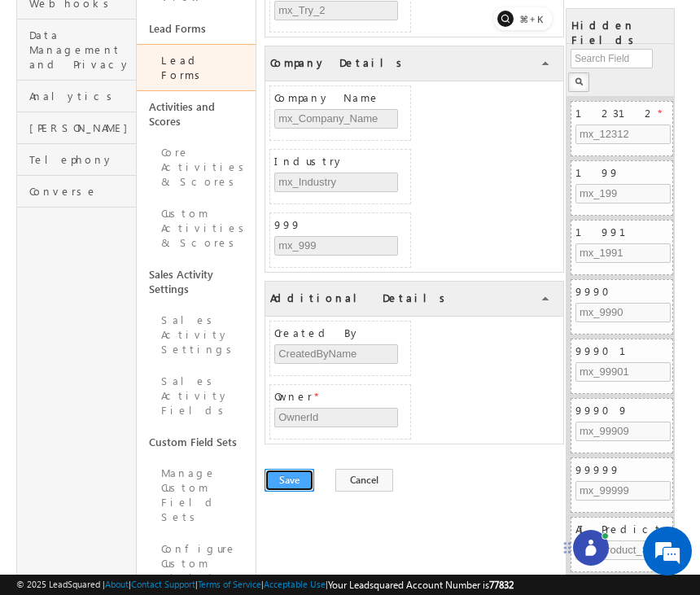
click at [286, 482] on button "Save" at bounding box center [289, 480] width 50 height 23
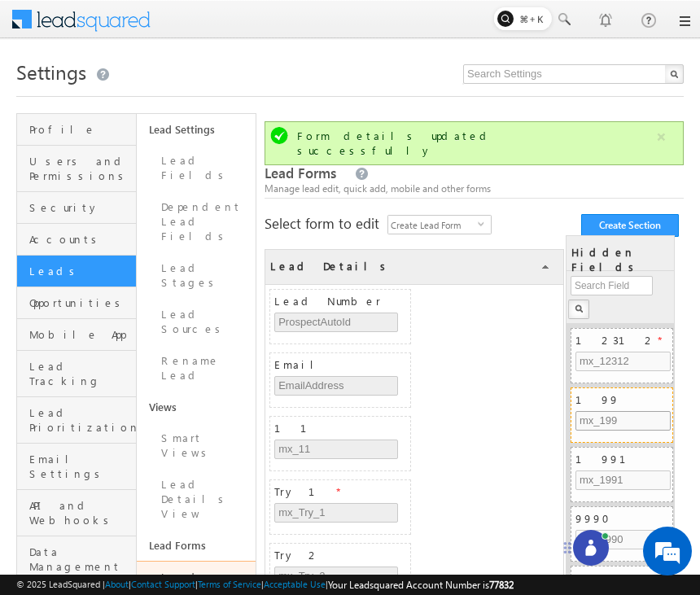
scroll to position [22, 0]
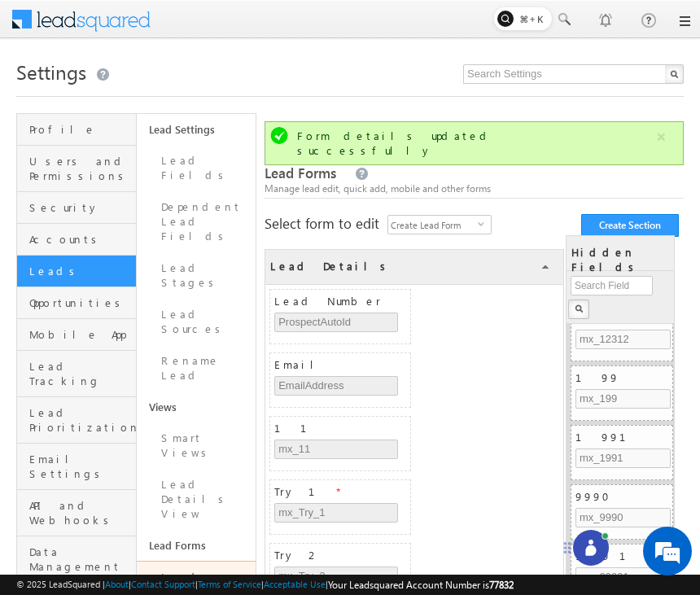
click at [592, 547] on icon at bounding box center [590, 550] width 11 height 11
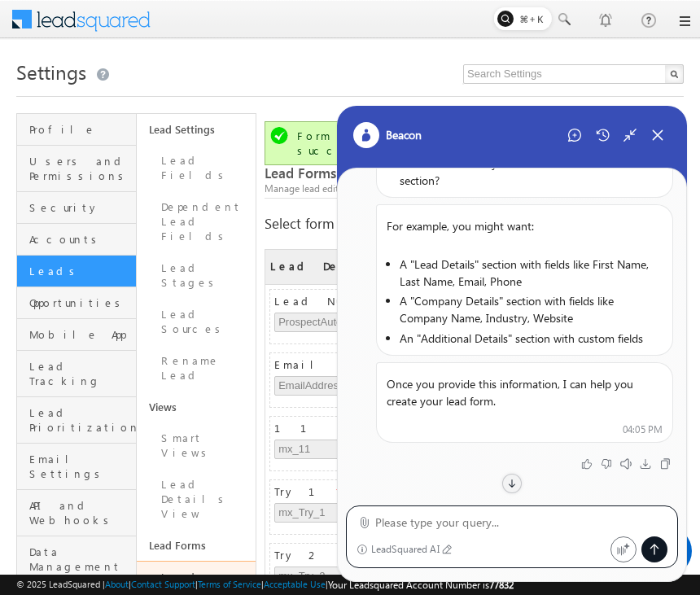
scroll to position [0, 0]
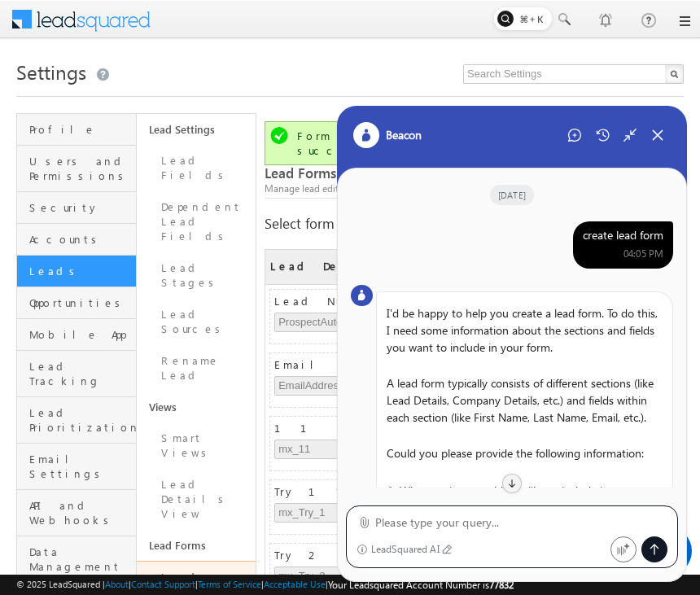
click at [614, 242] on div "create lead form" at bounding box center [623, 235] width 81 height 15
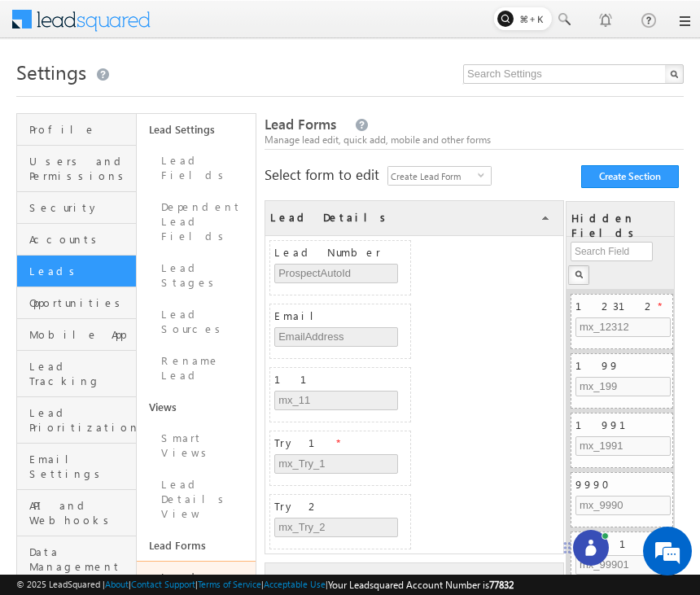
click at [592, 549] on icon at bounding box center [590, 550] width 11 height 11
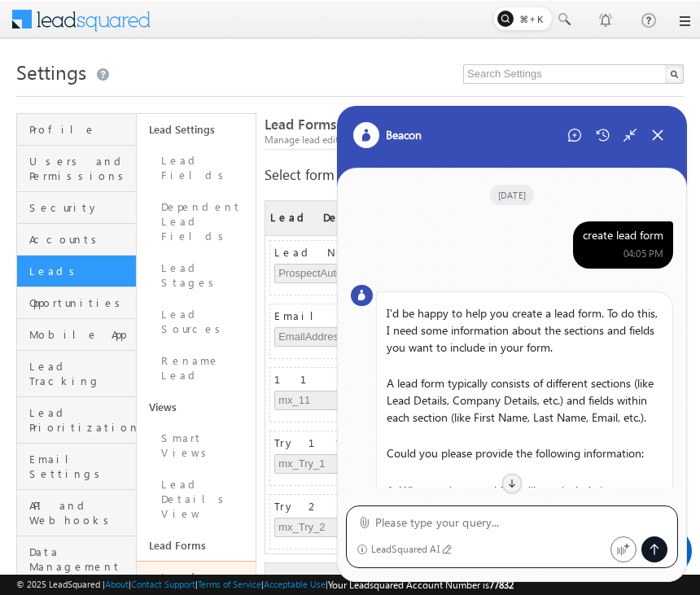
scroll to position [989, 0]
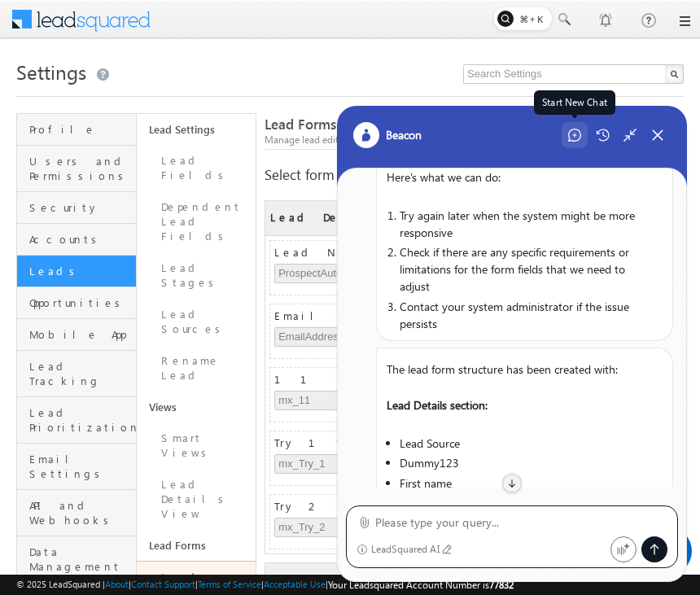
click at [570, 130] on icon at bounding box center [574, 135] width 13 height 13
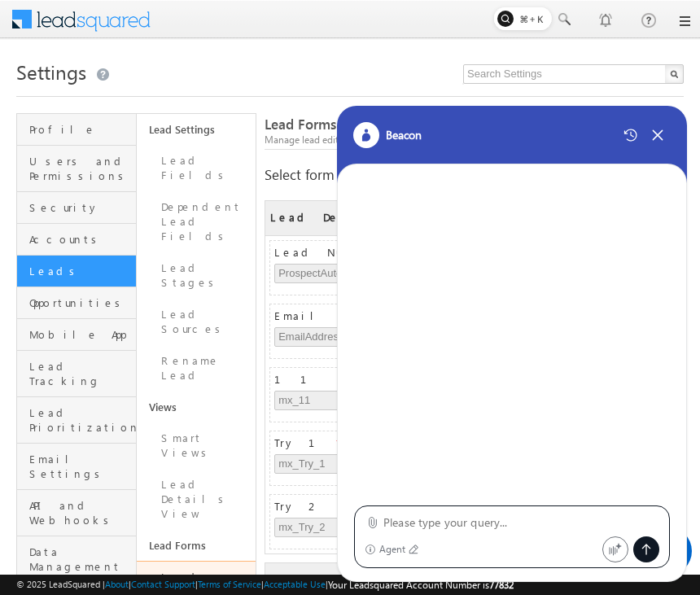
type textarea "create lead form"
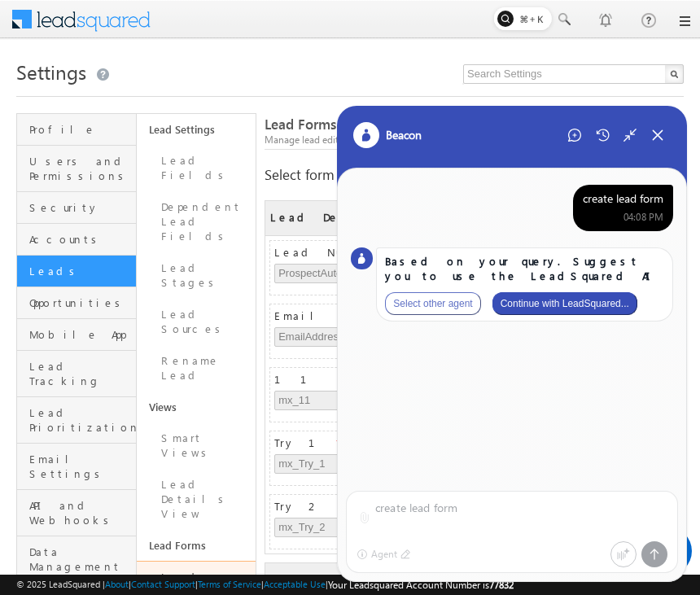
scroll to position [0, 0]
click at [592, 299] on button "Continue with LeadSquared..." at bounding box center [564, 303] width 145 height 23
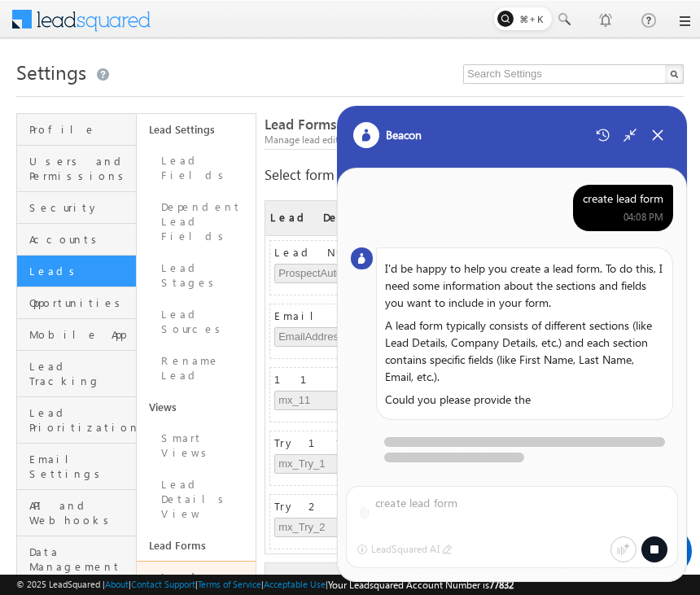
scroll to position [5, 0]
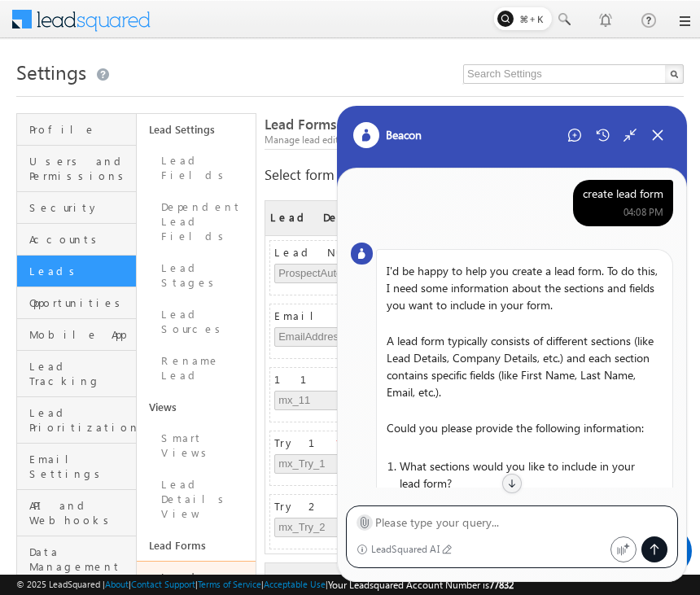
click at [364, 525] on icon at bounding box center [364, 522] width 12 height 12
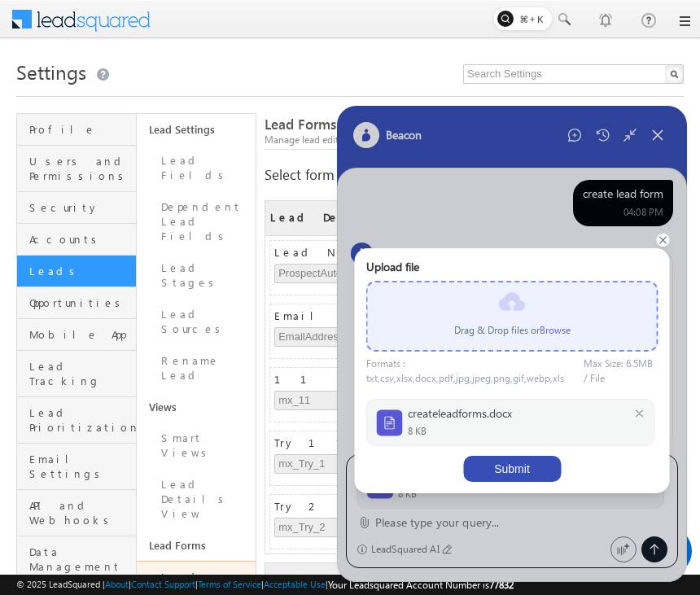
click at [504, 469] on button "Submit" at bounding box center [512, 469] width 98 height 26
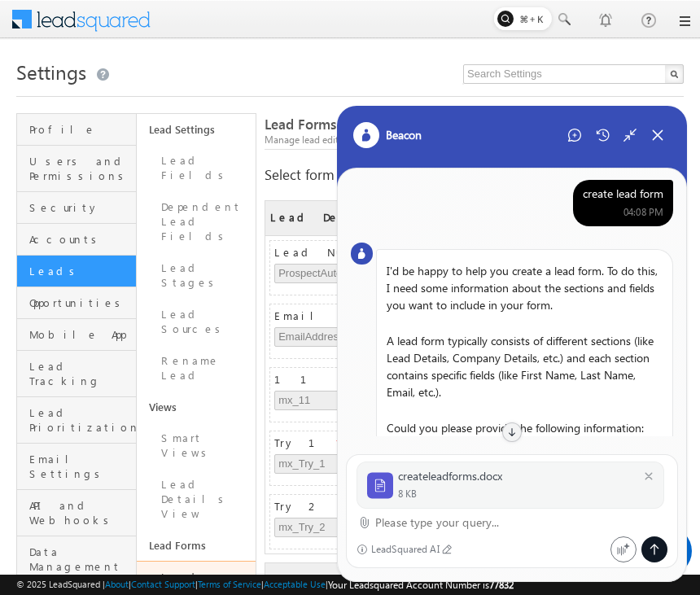
click at [471, 522] on textarea at bounding box center [521, 523] width 292 height 20
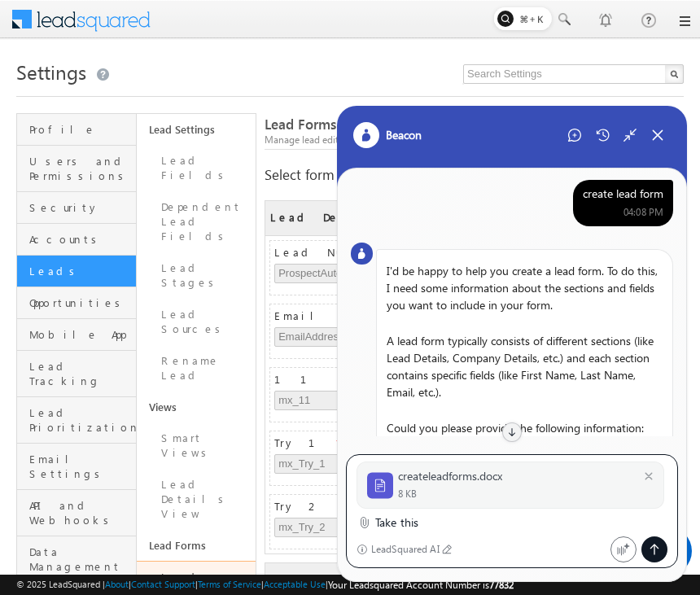
type textarea "Take this"
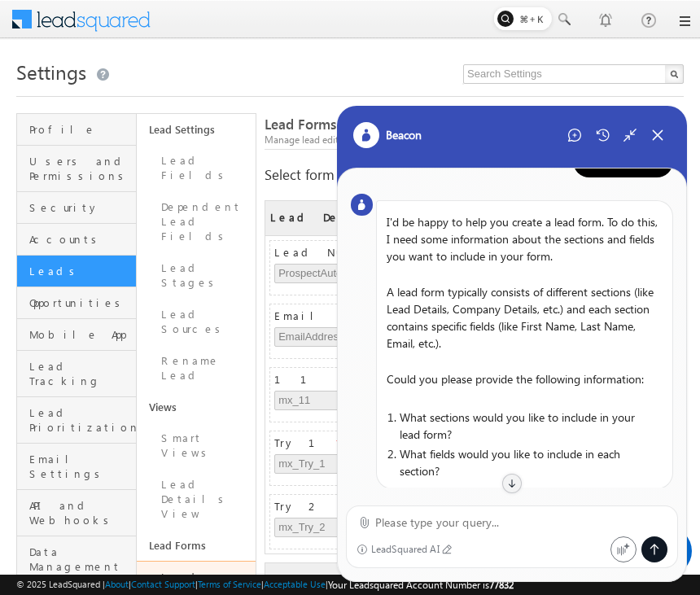
scroll to position [0, 0]
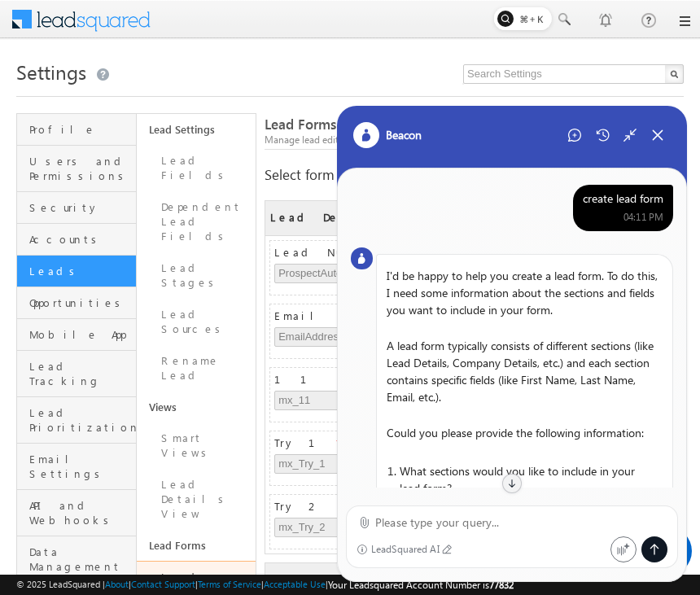
click at [631, 199] on div "create lead form" at bounding box center [623, 198] width 81 height 15
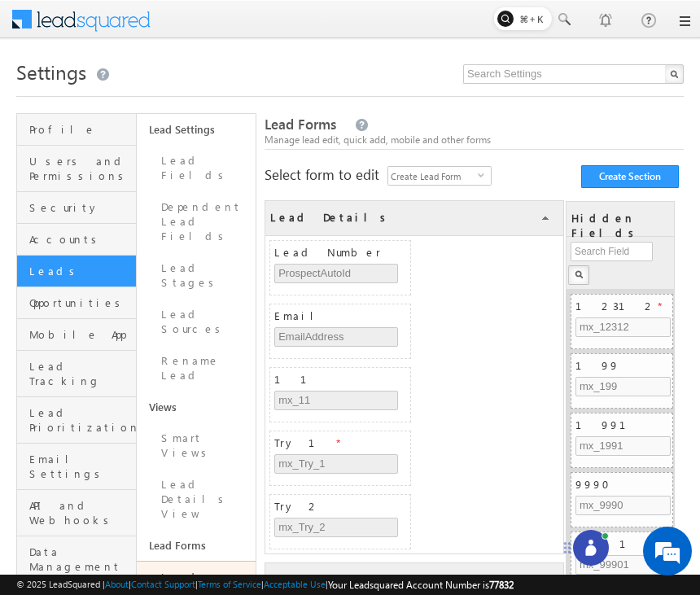
click at [588, 542] on circle at bounding box center [590, 541] width 5 height 5
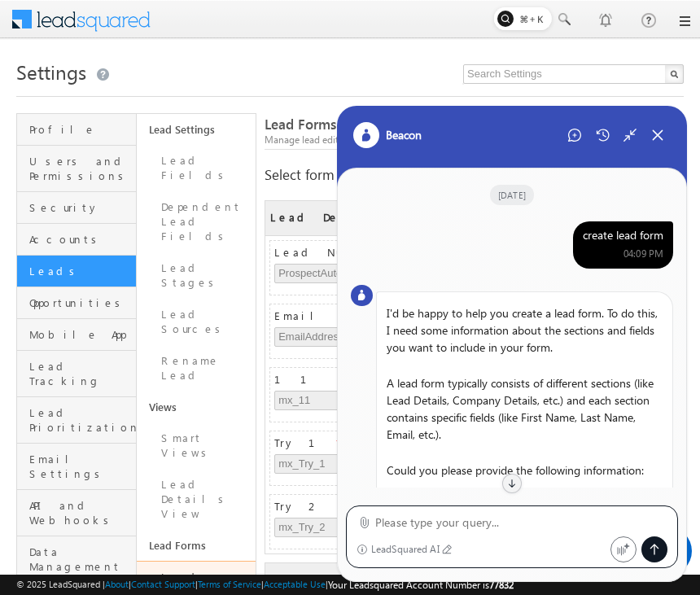
scroll to position [884, 0]
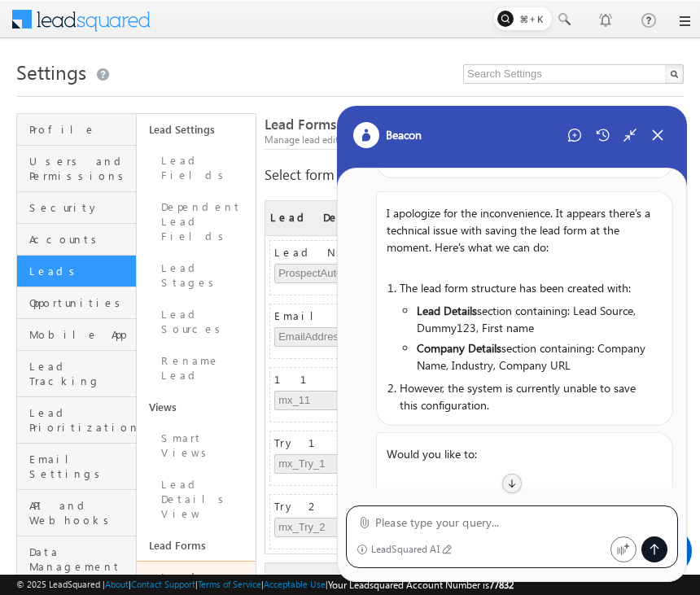
click at [588, 132] on div at bounding box center [615, 135] width 109 height 26
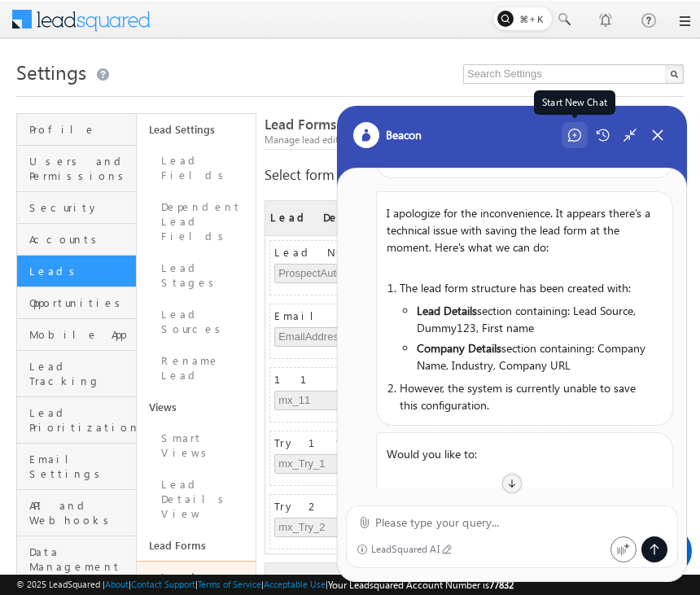
click at [578, 134] on icon at bounding box center [574, 135] width 13 height 13
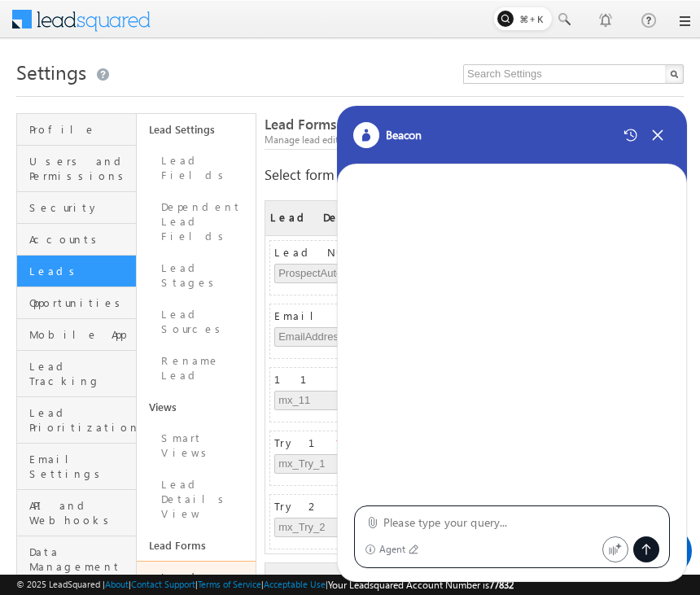
type textarea "create lead form"
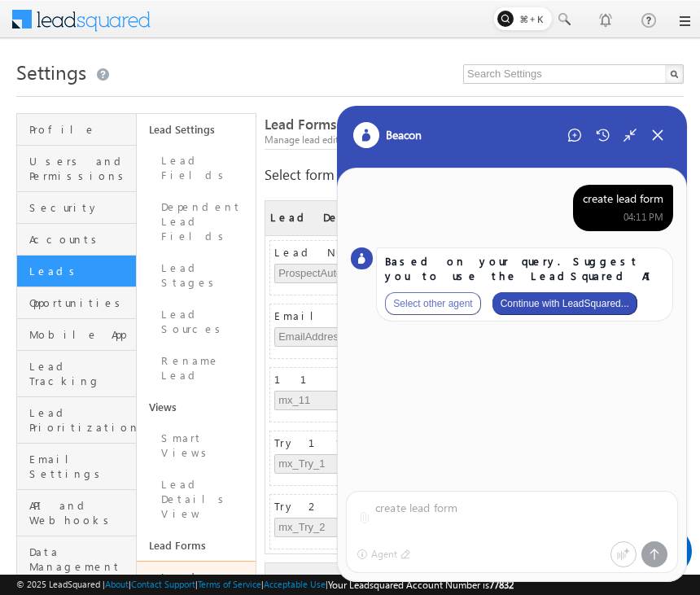
click at [554, 295] on button "Continue with LeadSquared..." at bounding box center [564, 303] width 145 height 23
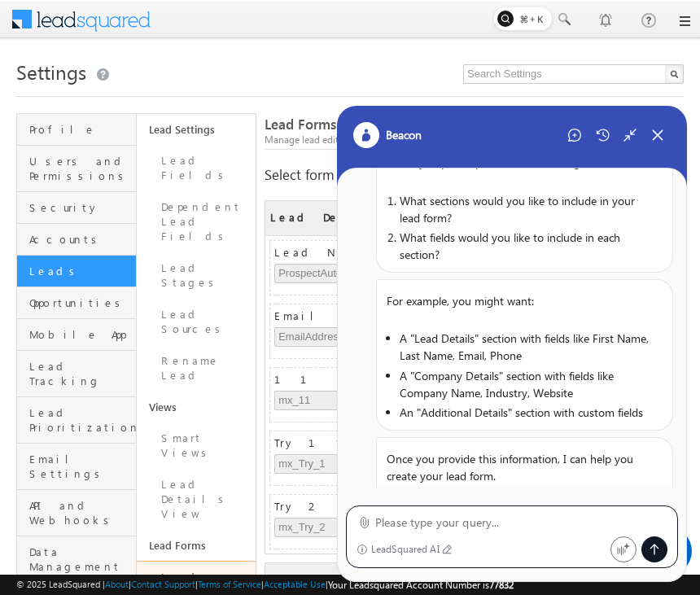
scroll to position [253, 0]
click at [359, 517] on icon at bounding box center [364, 522] width 12 height 12
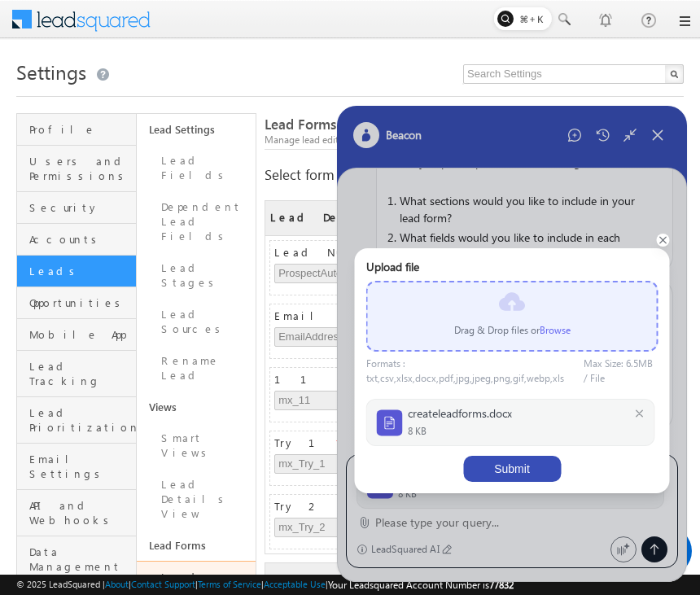
click at [518, 467] on button "Submit" at bounding box center [512, 469] width 98 height 26
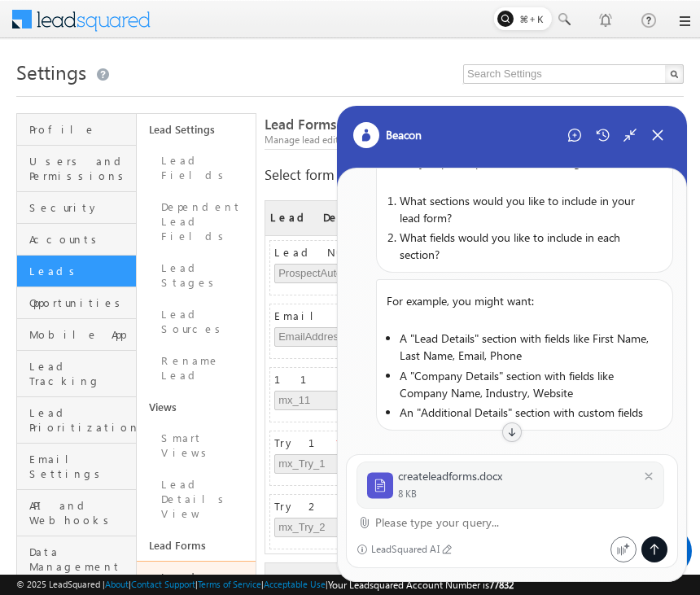
click at [464, 518] on textarea at bounding box center [521, 523] width 292 height 20
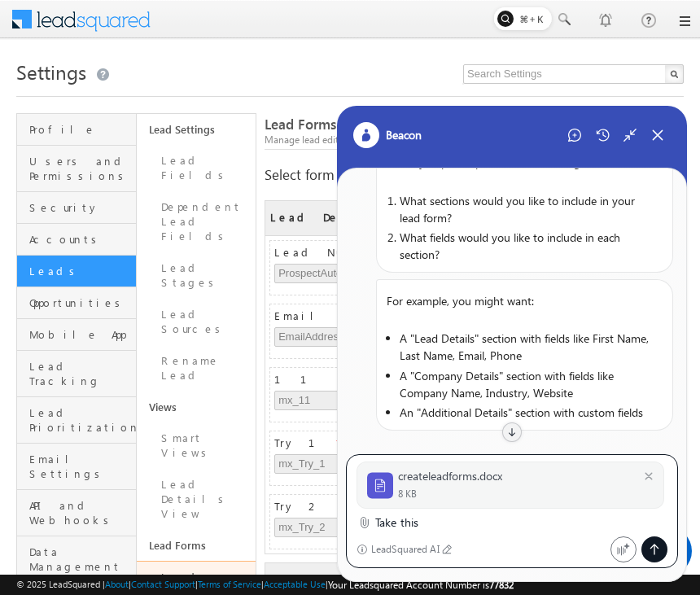
type textarea "Take this"
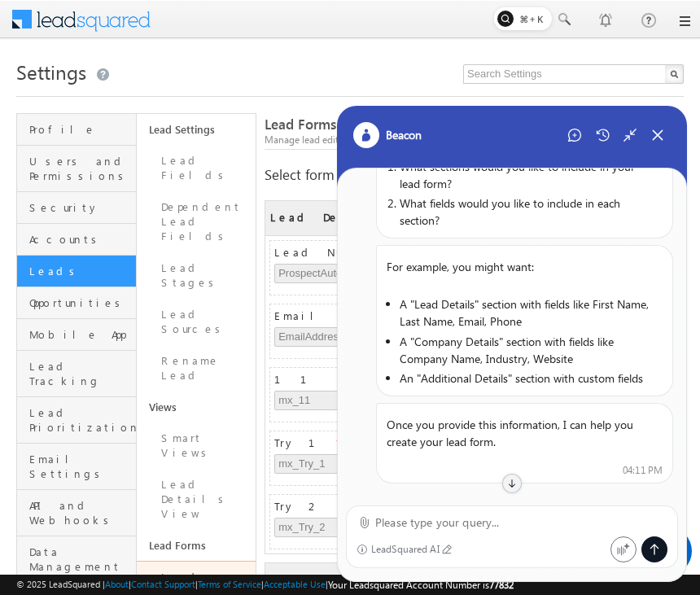
scroll to position [0, 0]
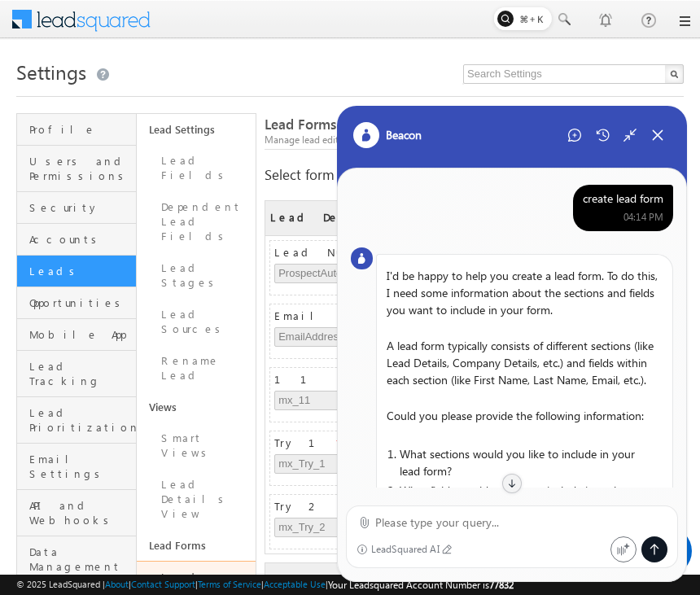
click at [625, 199] on div "create lead form" at bounding box center [623, 198] width 81 height 15
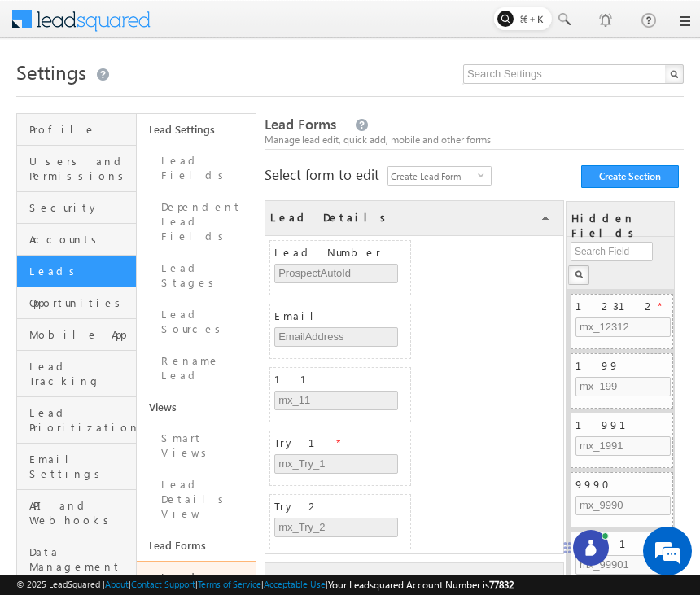
click at [590, 552] on icon at bounding box center [590, 550] width 11 height 11
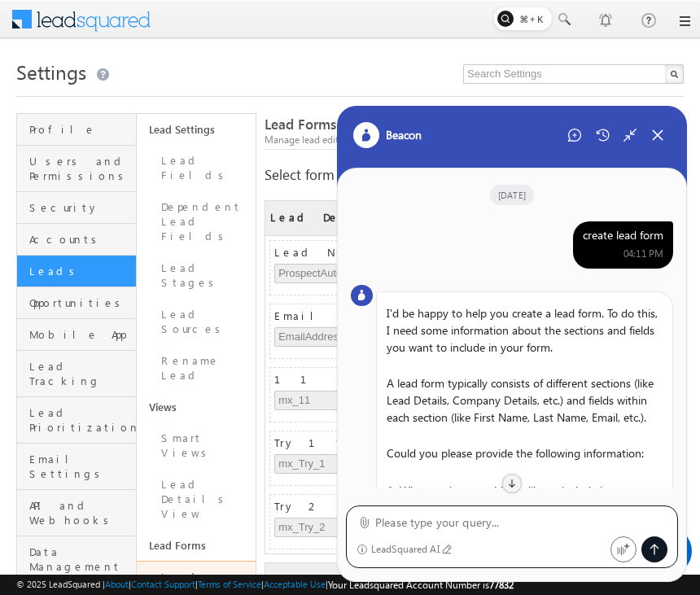
scroll to position [1050, 0]
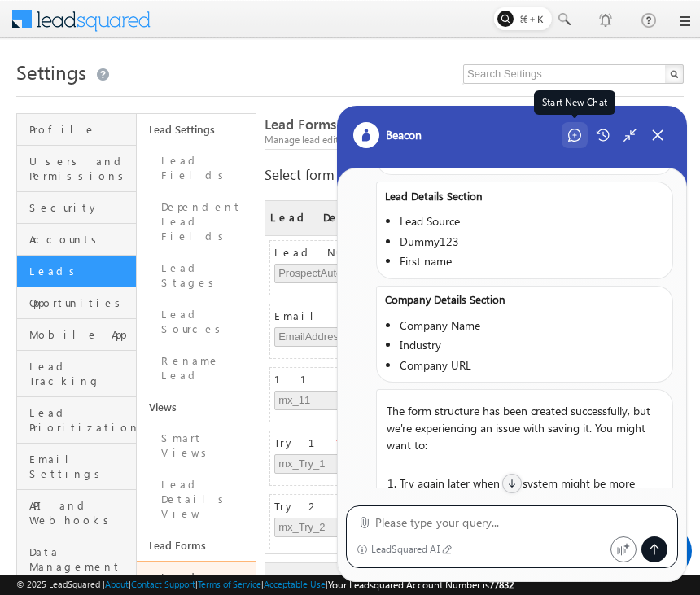
click at [577, 133] on icon at bounding box center [574, 135] width 13 height 13
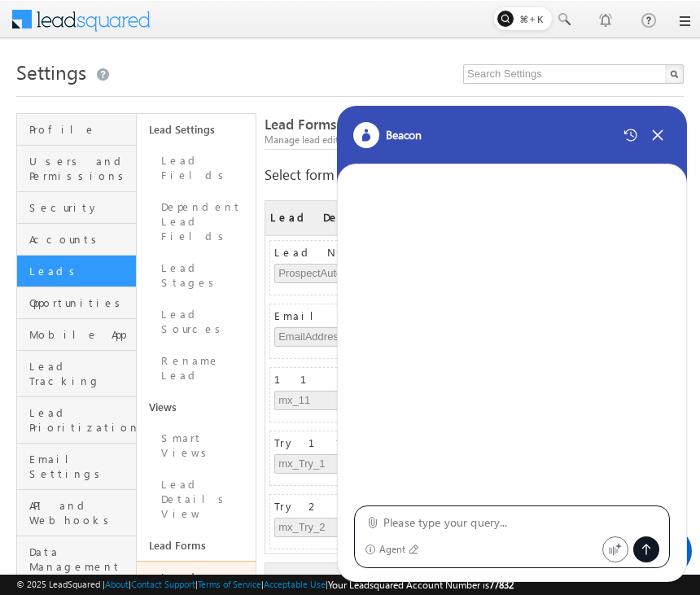
type textarea "create lead form"
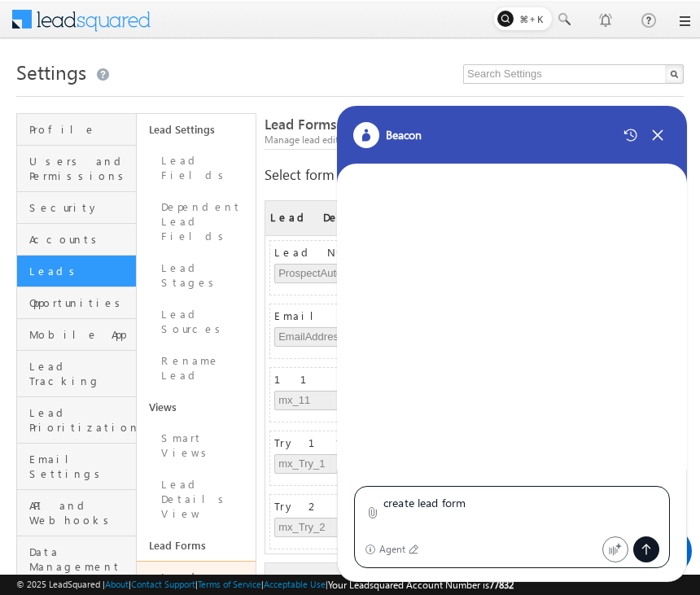
scroll to position [0, 0]
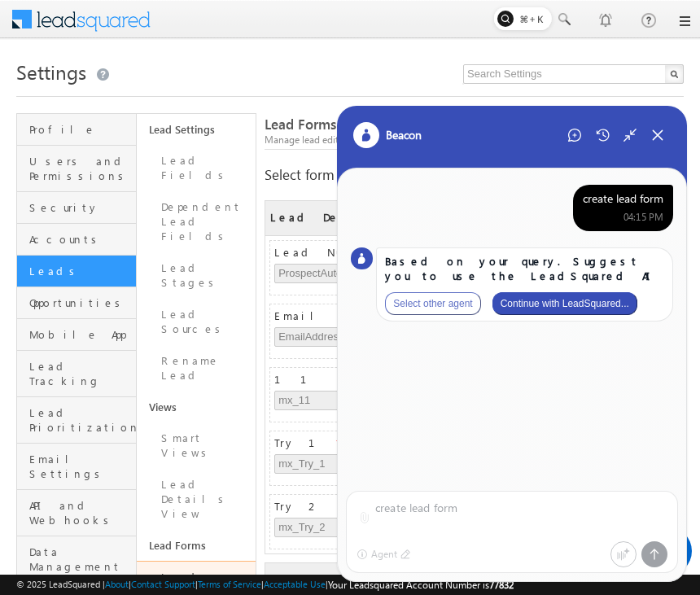
click at [568, 302] on button "Continue with LeadSquared..." at bounding box center [564, 303] width 145 height 23
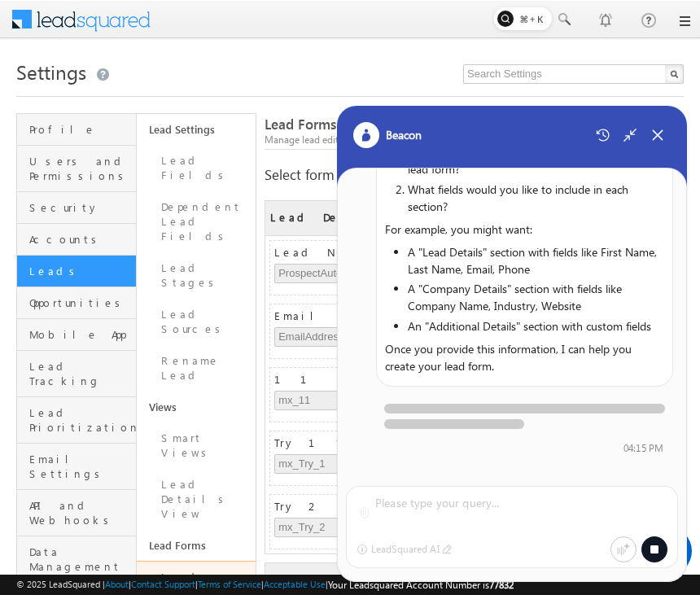
scroll to position [253, 0]
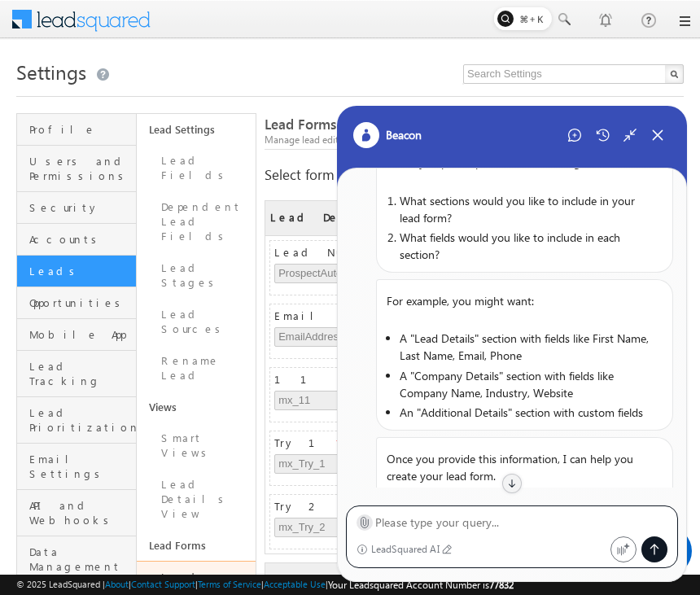
click at [362, 525] on icon at bounding box center [364, 522] width 12 height 12
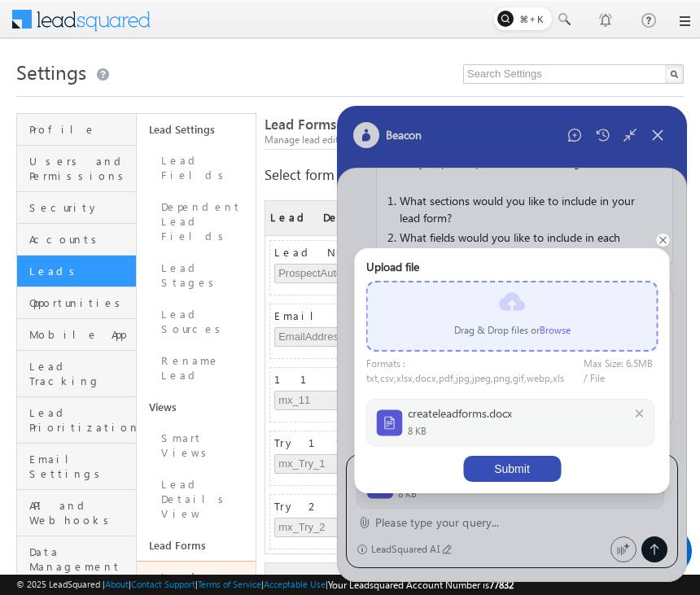
click at [510, 465] on button "Submit" at bounding box center [512, 469] width 98 height 26
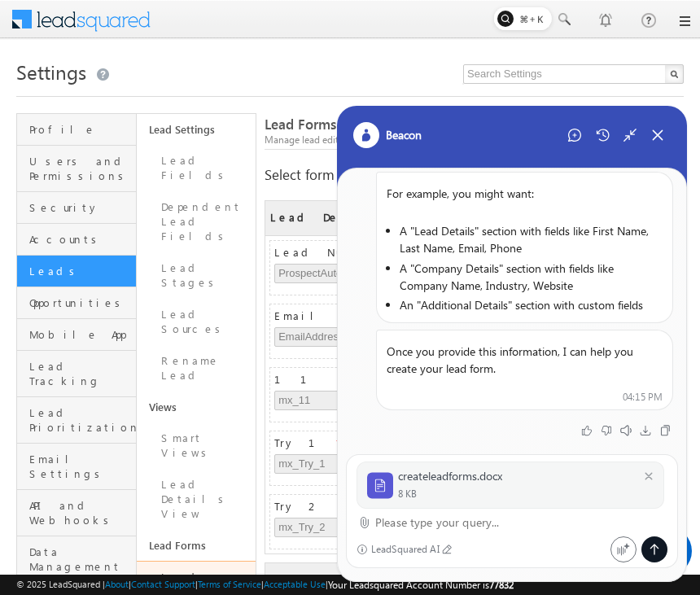
scroll to position [365, 0]
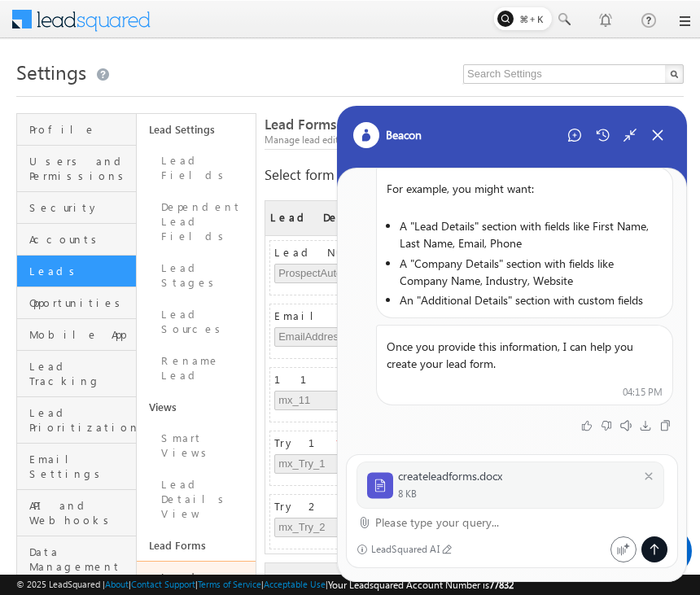
click at [456, 526] on textarea at bounding box center [521, 523] width 292 height 20
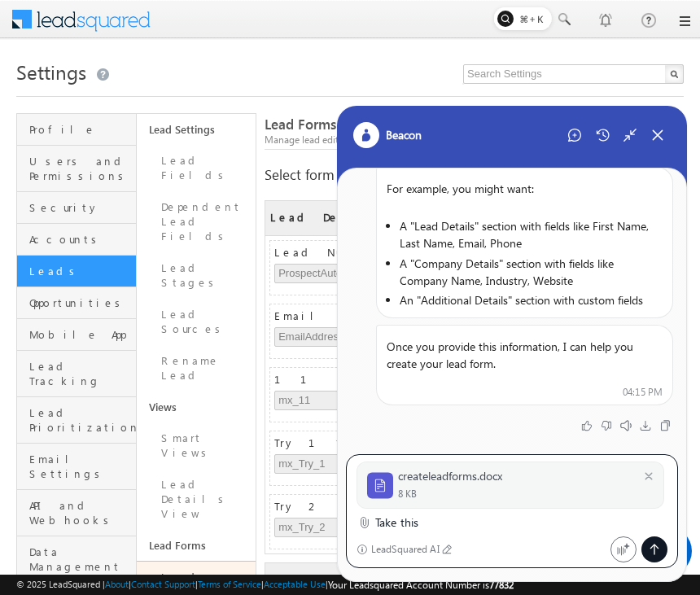
type textarea "Take this"
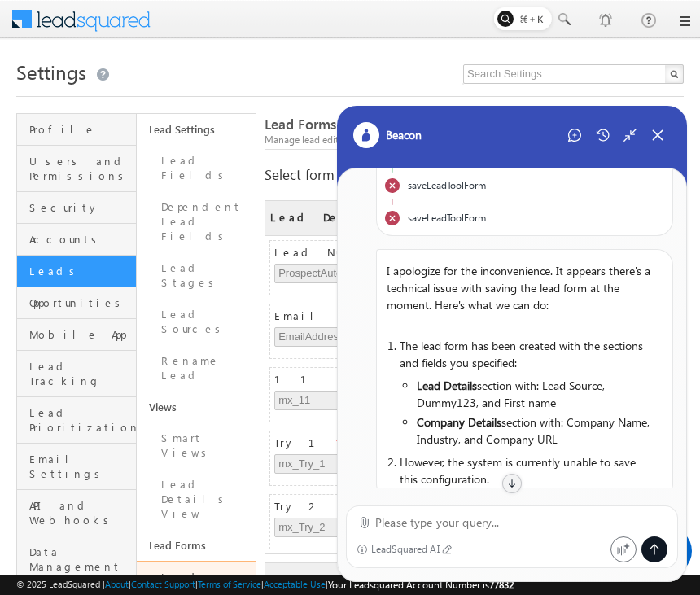
scroll to position [774, 0]
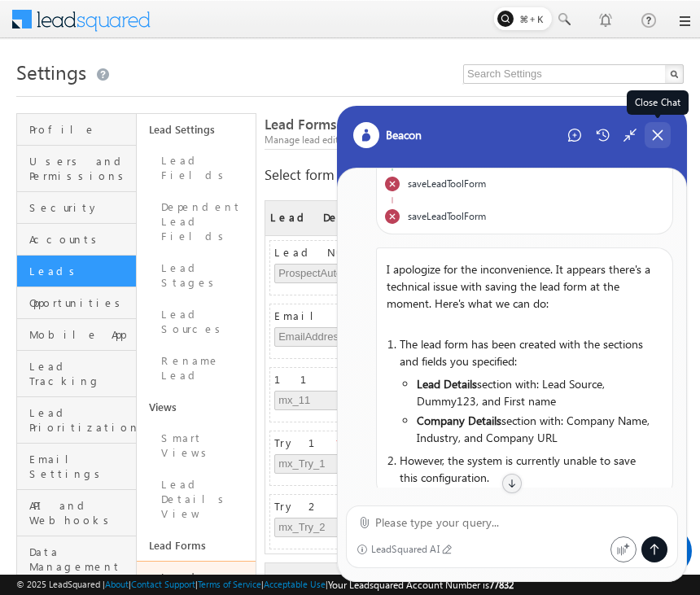
click at [657, 138] on icon at bounding box center [657, 135] width 15 height 15
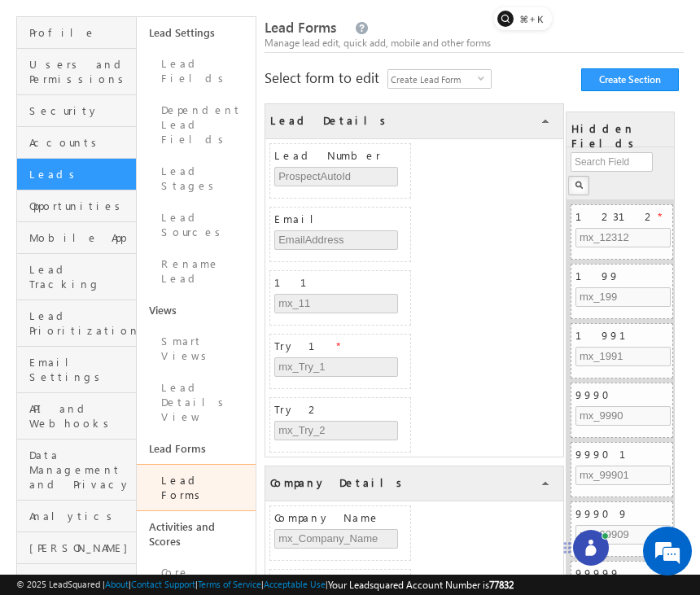
scroll to position [103, 0]
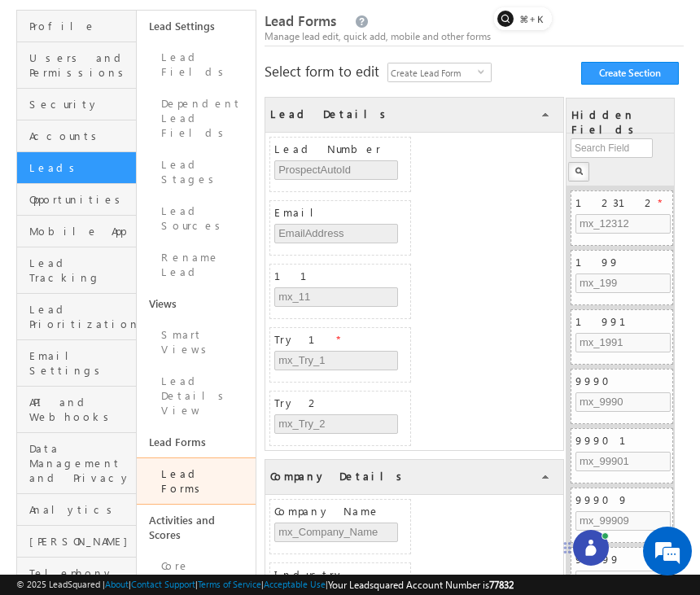
click at [590, 550] on icon at bounding box center [590, 550] width 11 height 11
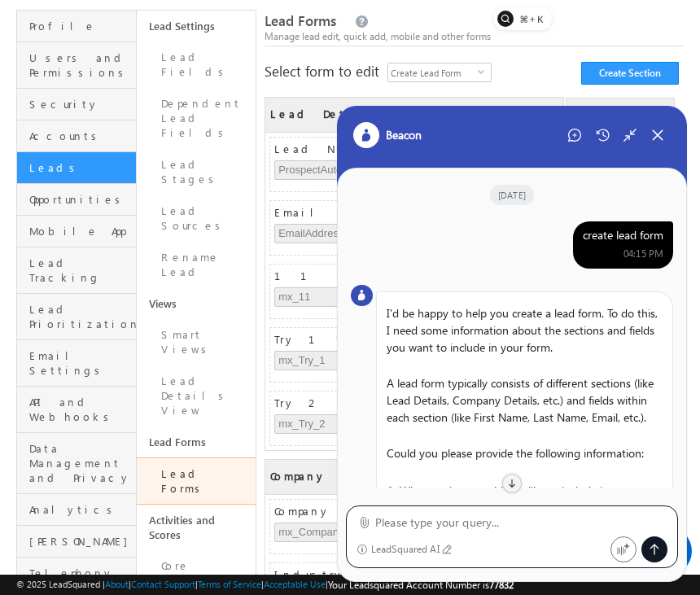
scroll to position [901, 0]
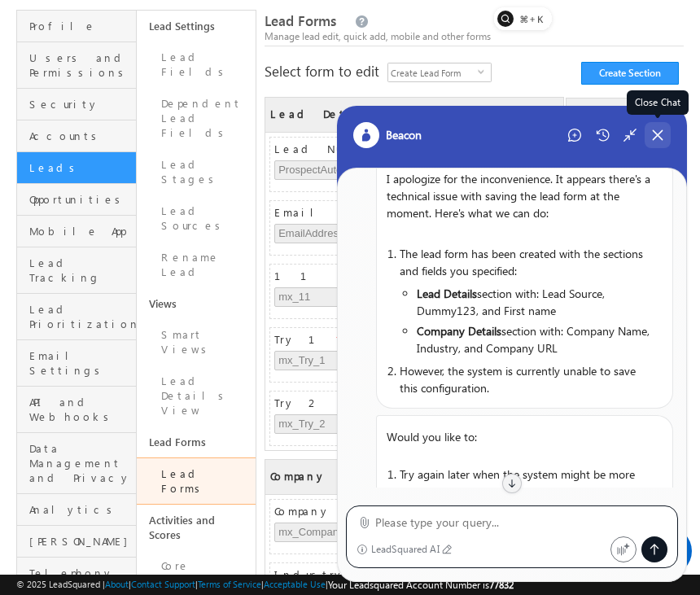
click at [657, 129] on icon at bounding box center [657, 135] width 15 height 15
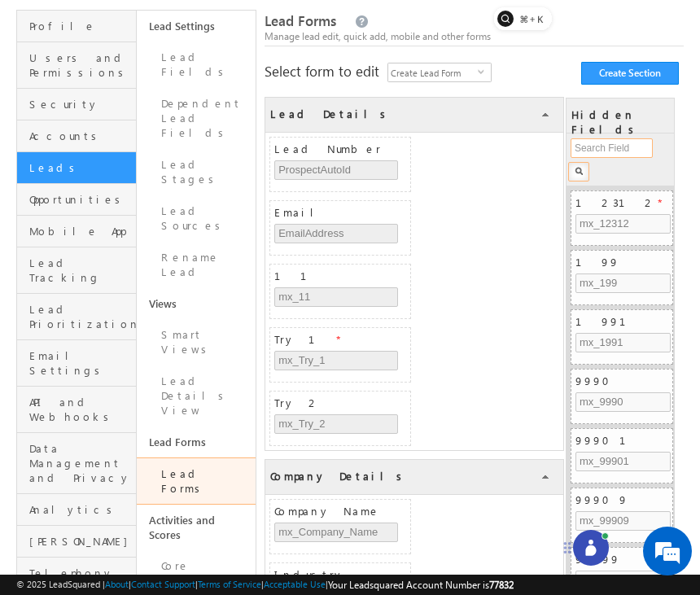
click at [611, 155] on input "text" at bounding box center [611, 148] width 82 height 20
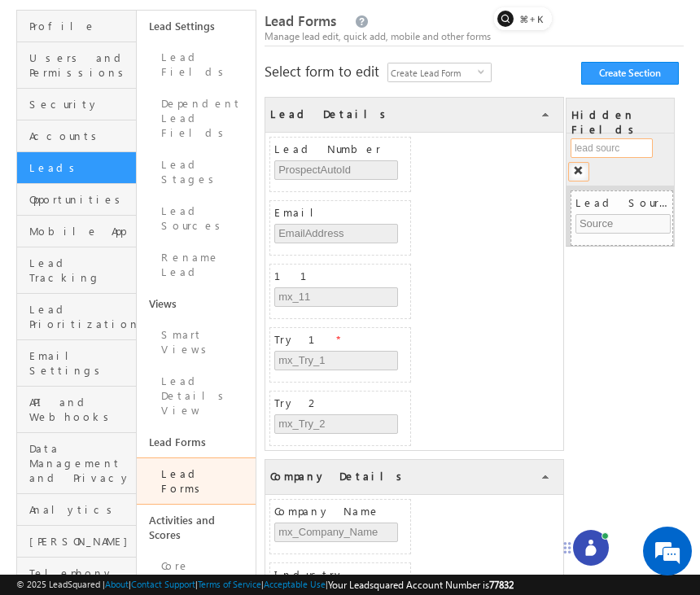
type input "lead source"
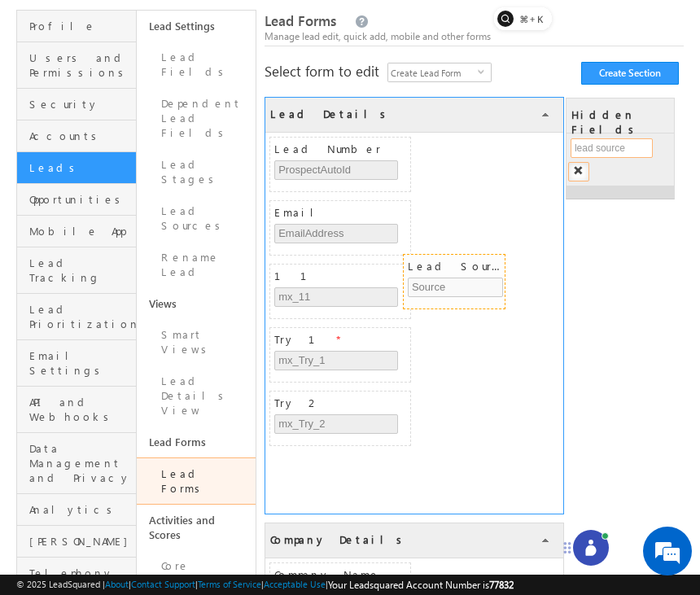
drag, startPoint x: 631, startPoint y: 207, endPoint x: 463, endPoint y: 270, distance: 179.2
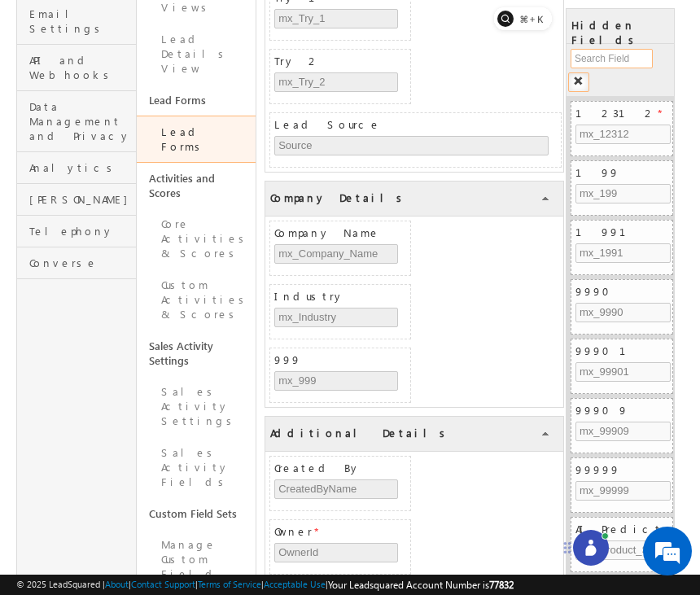
scroll to position [596, 0]
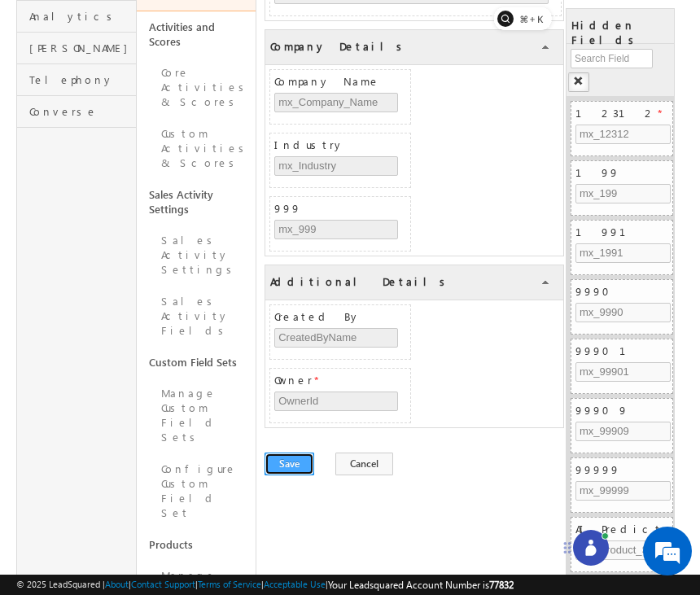
click at [288, 461] on button "Save" at bounding box center [289, 463] width 50 height 23
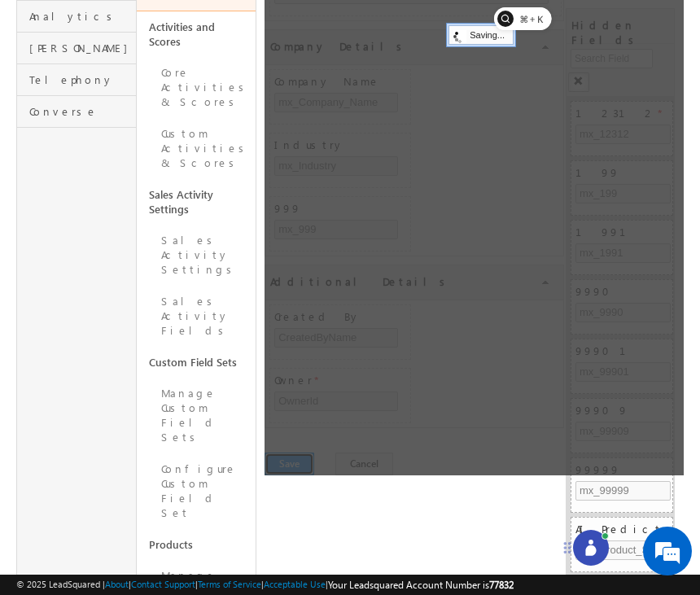
scroll to position [0, 0]
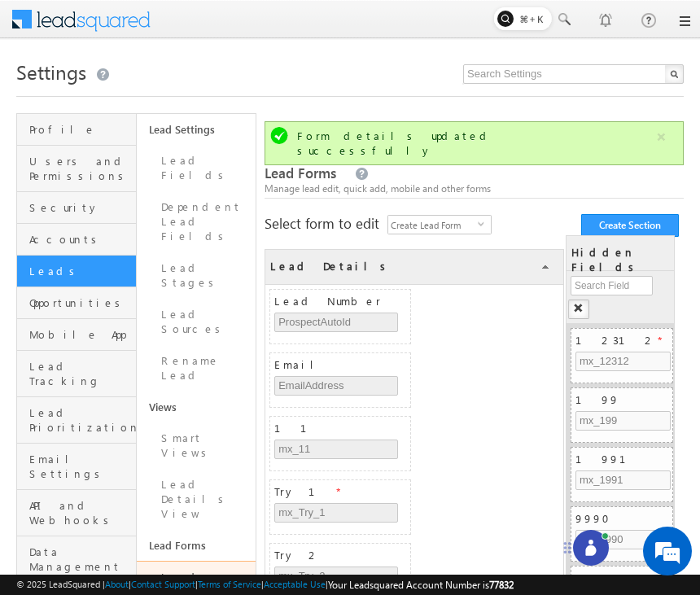
click at [597, 552] on icon at bounding box center [591, 547] width 16 height 16
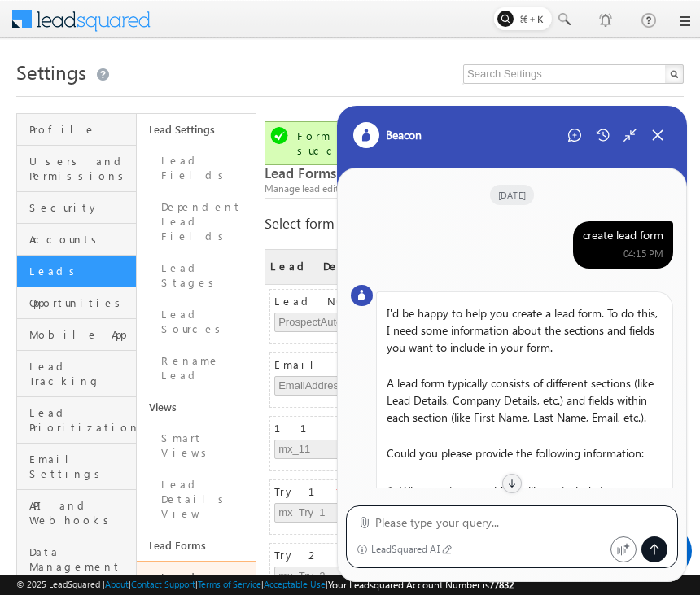
click at [634, 233] on div "create lead form" at bounding box center [623, 235] width 81 height 15
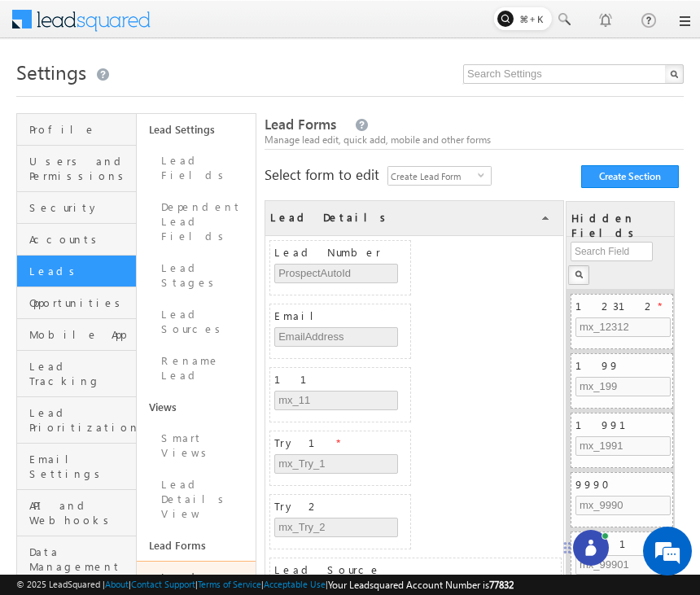
click at [591, 552] on icon at bounding box center [590, 550] width 11 height 11
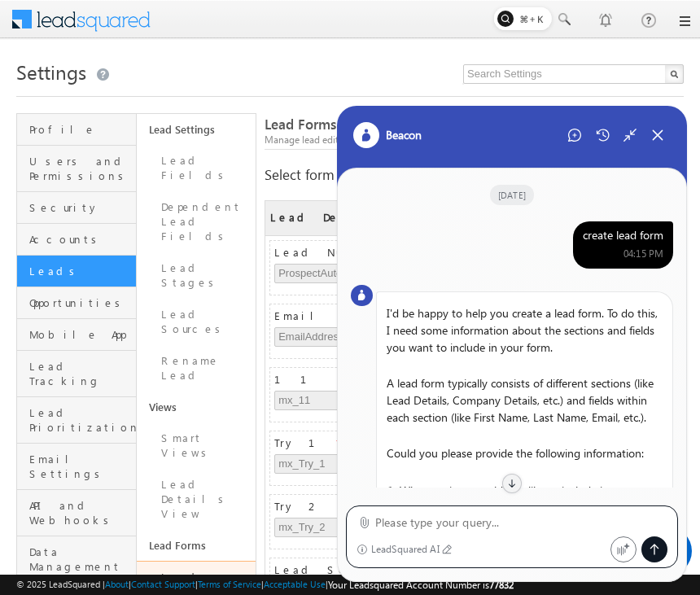
scroll to position [901, 0]
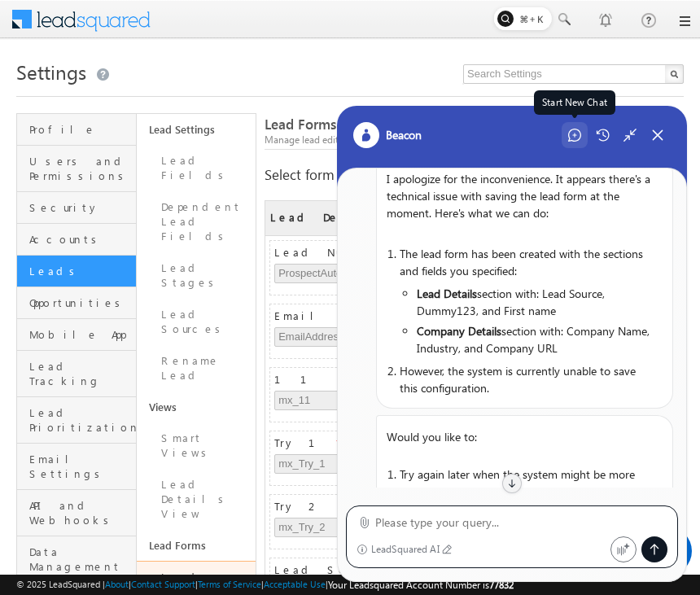
click at [573, 138] on icon at bounding box center [574, 135] width 13 height 13
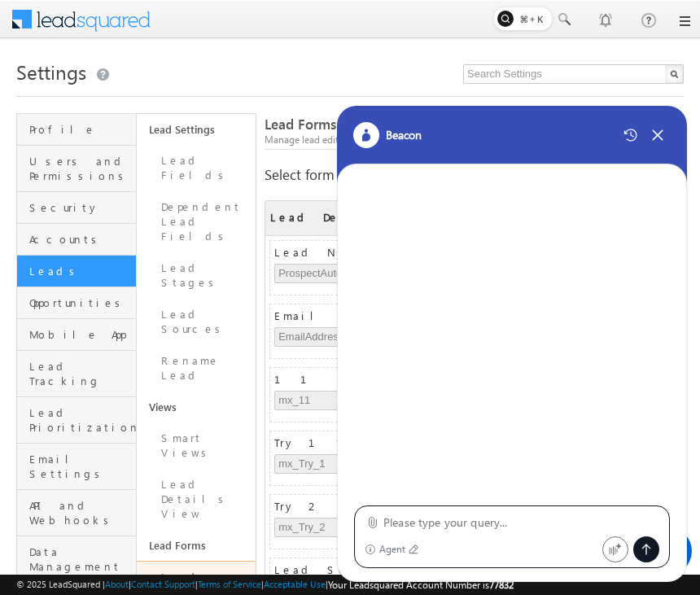
type textarea "create lead form"
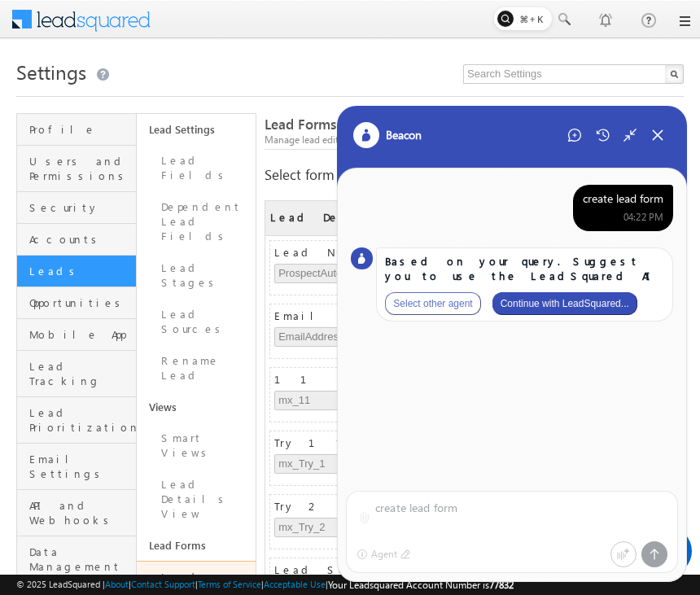
click at [599, 306] on button "Continue with LeadSquared..." at bounding box center [564, 303] width 145 height 23
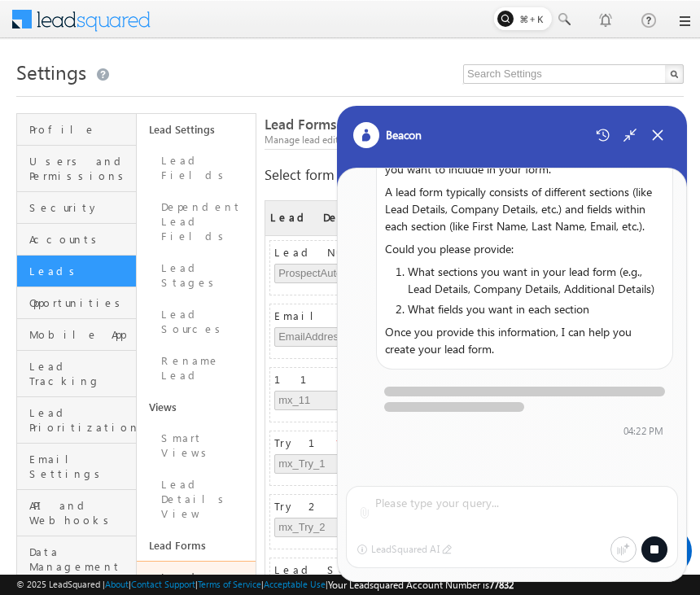
scroll to position [139, 0]
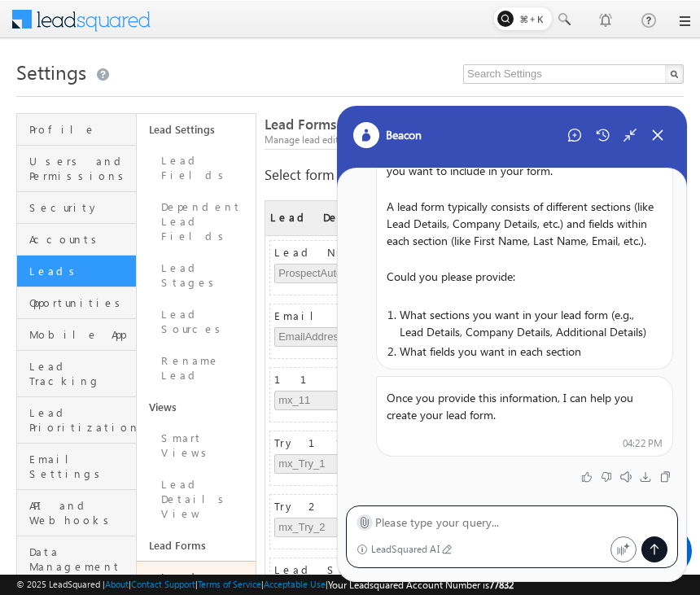
click at [367, 526] on icon at bounding box center [364, 523] width 7 height 11
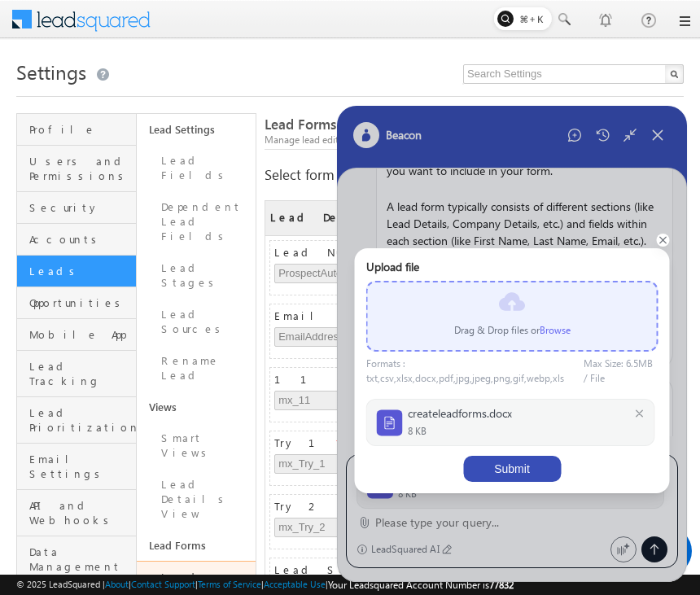
click at [534, 470] on button "Submit" at bounding box center [512, 469] width 98 height 26
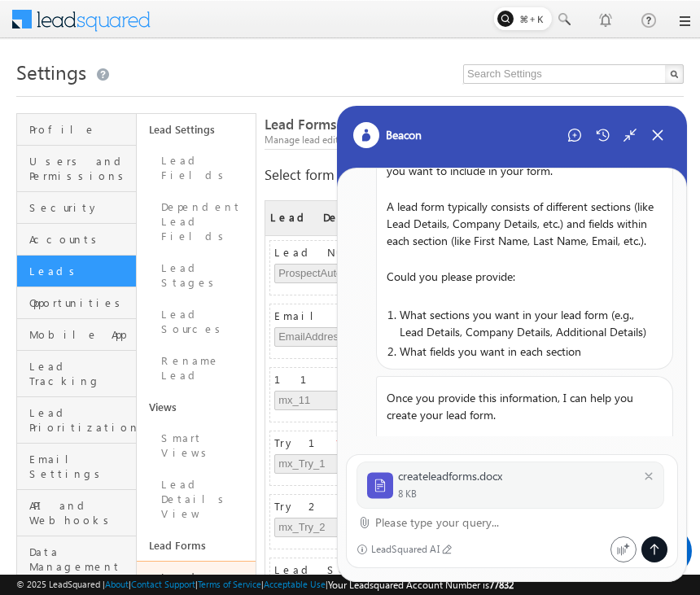
click at [450, 523] on textarea at bounding box center [521, 523] width 292 height 20
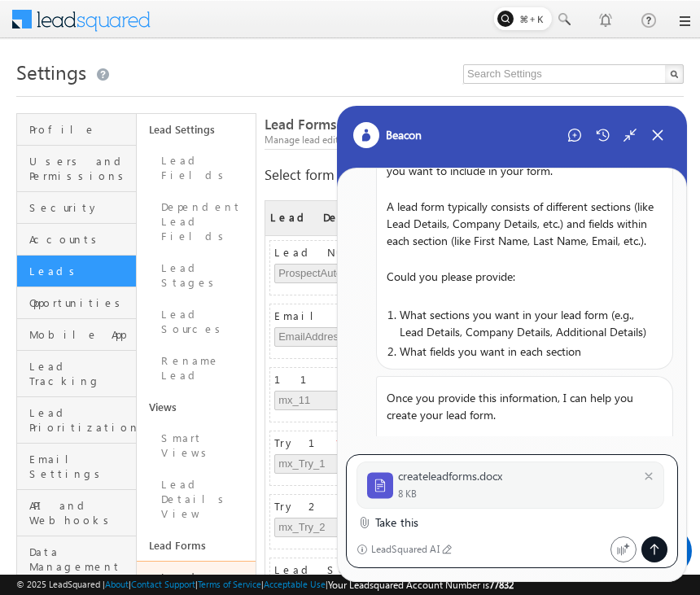
type textarea "Take this"
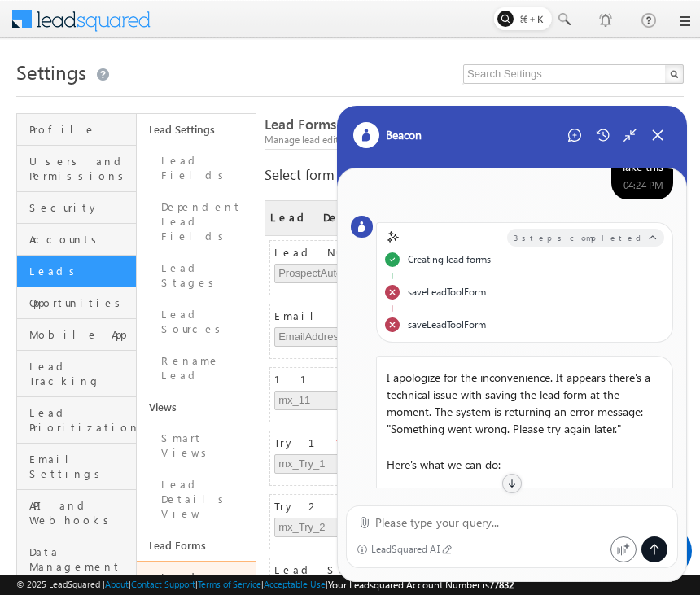
scroll to position [0, 0]
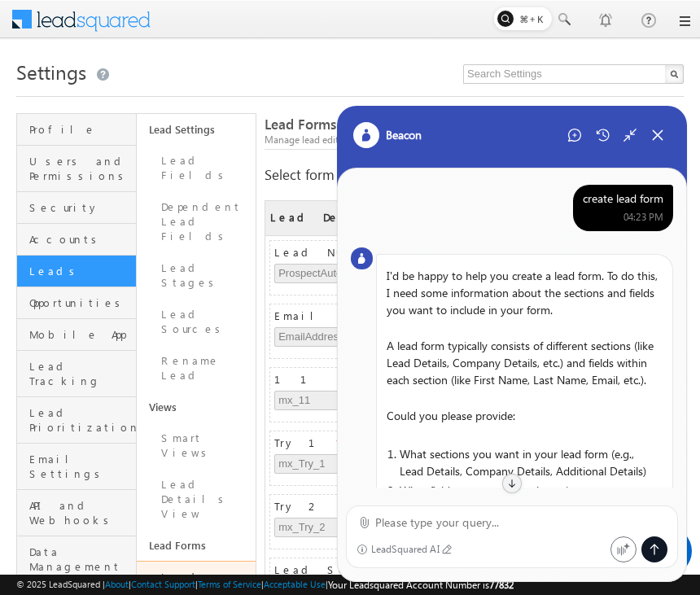
click at [624, 195] on div "create lead form" at bounding box center [623, 198] width 81 height 15
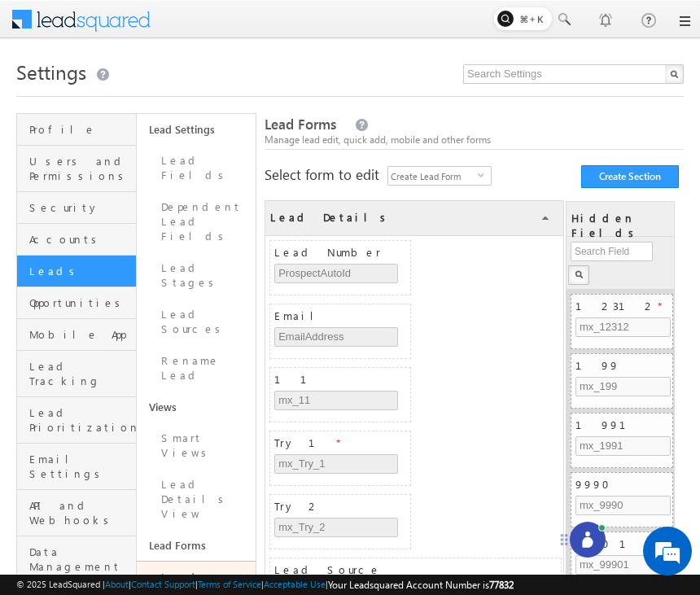
drag, startPoint x: 628, startPoint y: 566, endPoint x: 548, endPoint y: 533, distance: 86.1
click at [557, 533] on icon at bounding box center [563, 539] width 13 height 13
click at [573, 532] on icon at bounding box center [575, 534] width 11 height 11
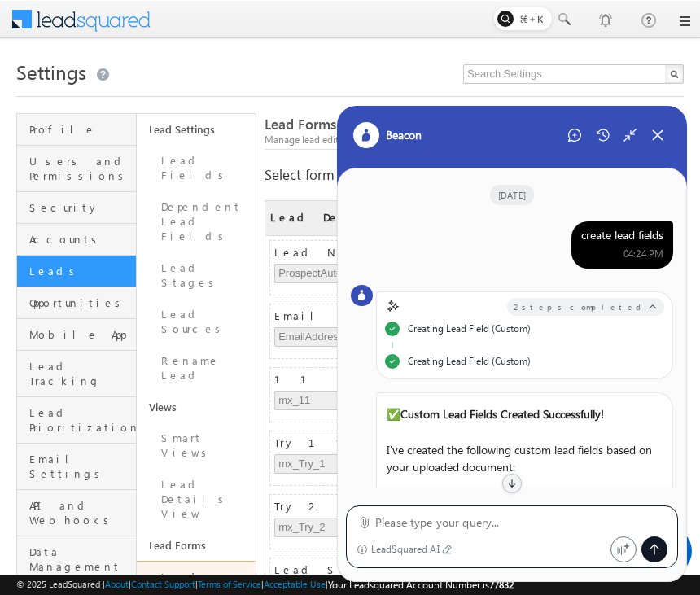
scroll to position [466, 0]
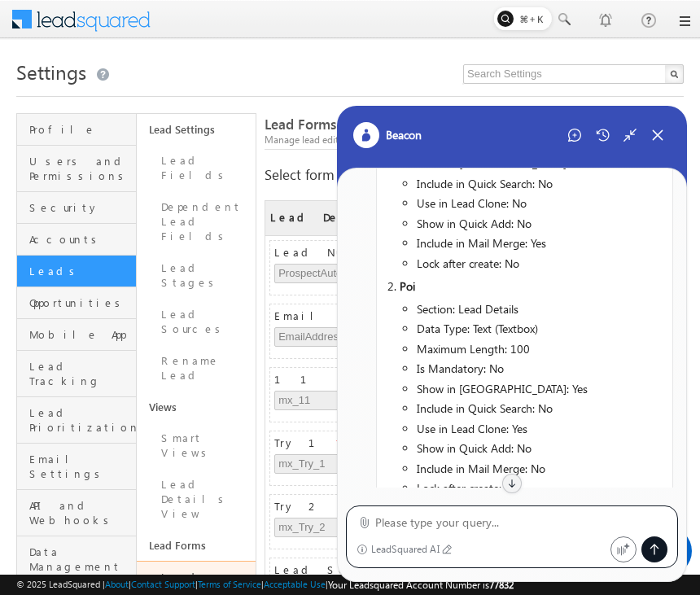
click at [568, 148] on div "Beacon" at bounding box center [512, 146] width 350 height 81
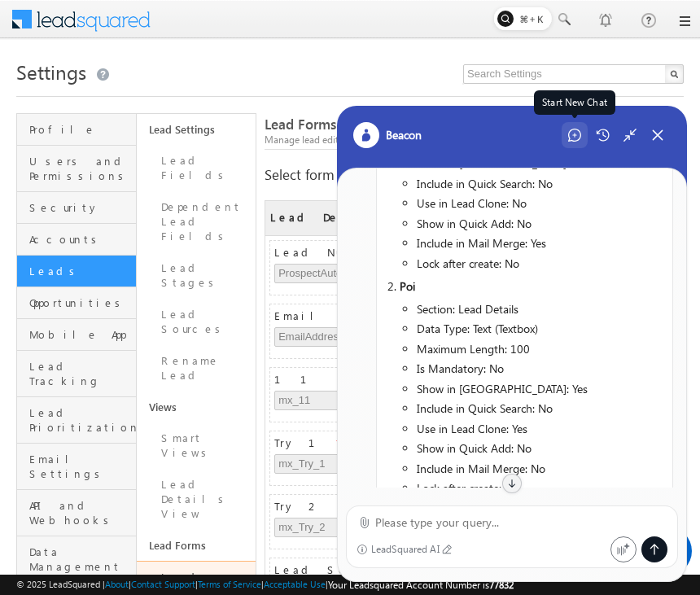
click at [573, 142] on div "Start New Chat" at bounding box center [574, 135] width 26 height 26
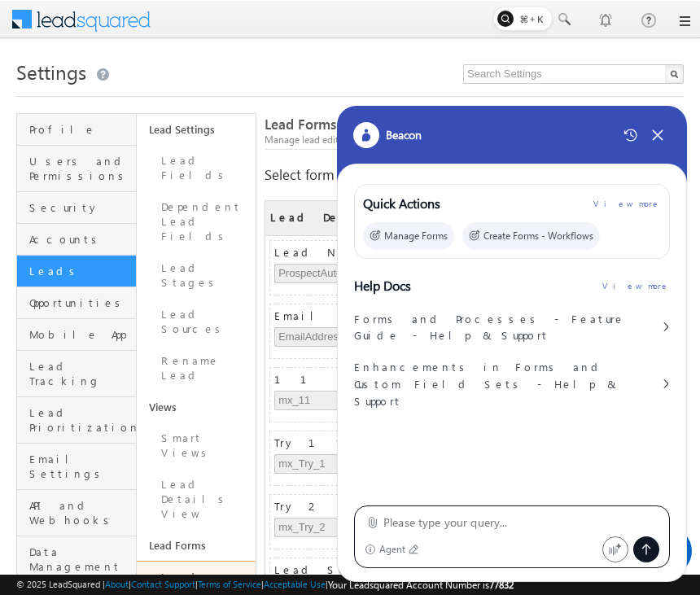
type textarea "create lead form"
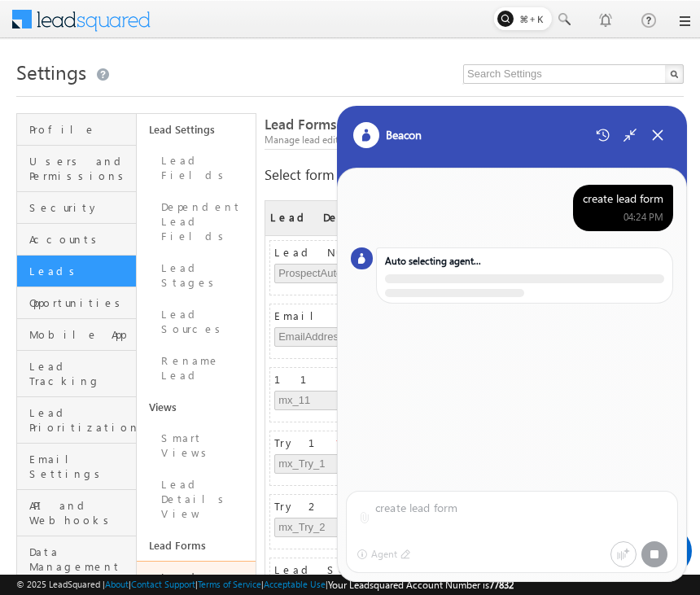
scroll to position [0, 0]
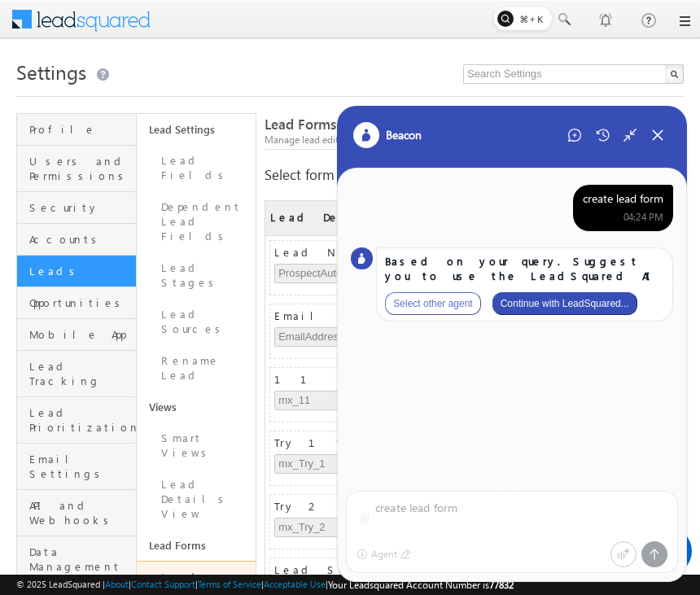
click at [610, 310] on button "Continue with LeadSquared..." at bounding box center [564, 303] width 145 height 23
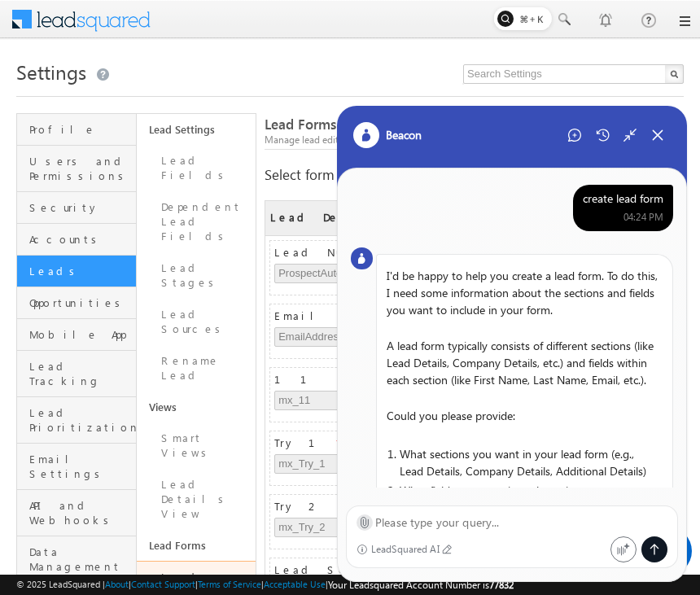
click at [366, 526] on icon at bounding box center [364, 522] width 12 height 12
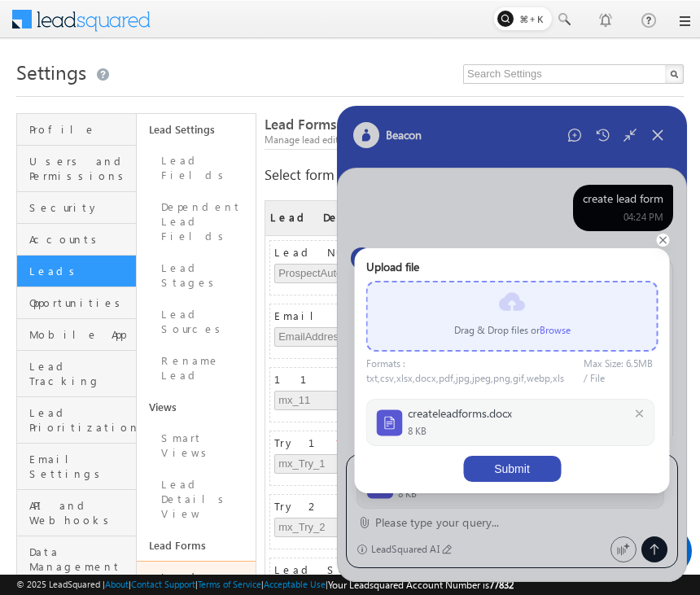
click at [531, 468] on button "Submit" at bounding box center [512, 469] width 98 height 26
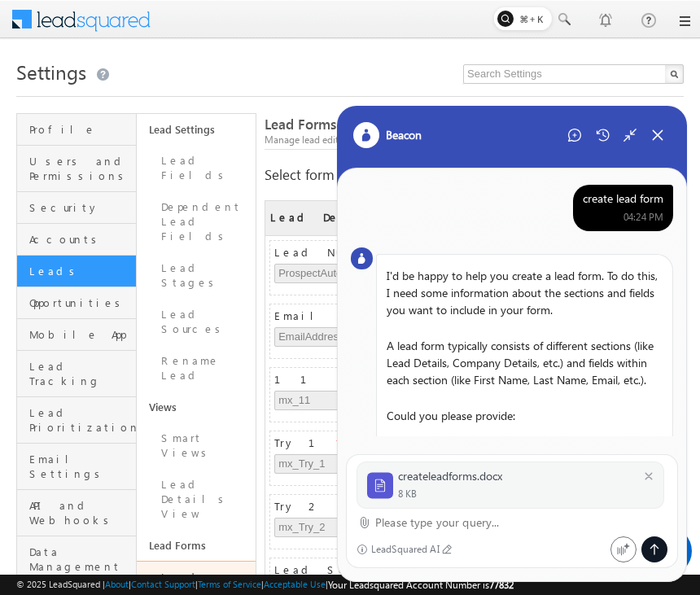
click at [459, 526] on textarea at bounding box center [521, 523] width 292 height 20
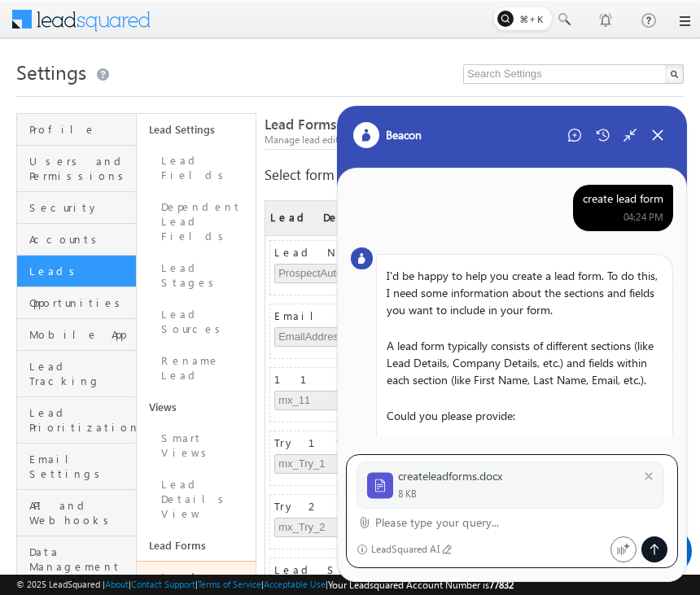
type textarea "Y"
type textarea "Take this"
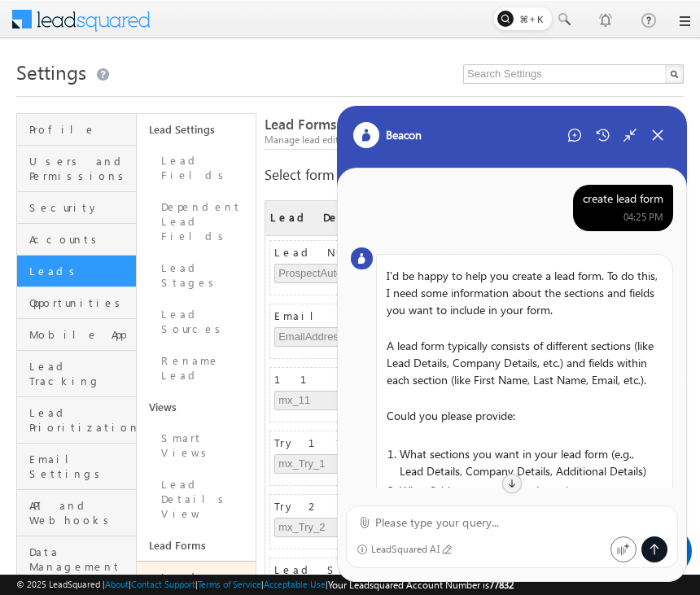
click at [628, 199] on div "create lead form" at bounding box center [623, 198] width 81 height 15
click at [474, 523] on textarea at bounding box center [521, 523] width 292 height 20
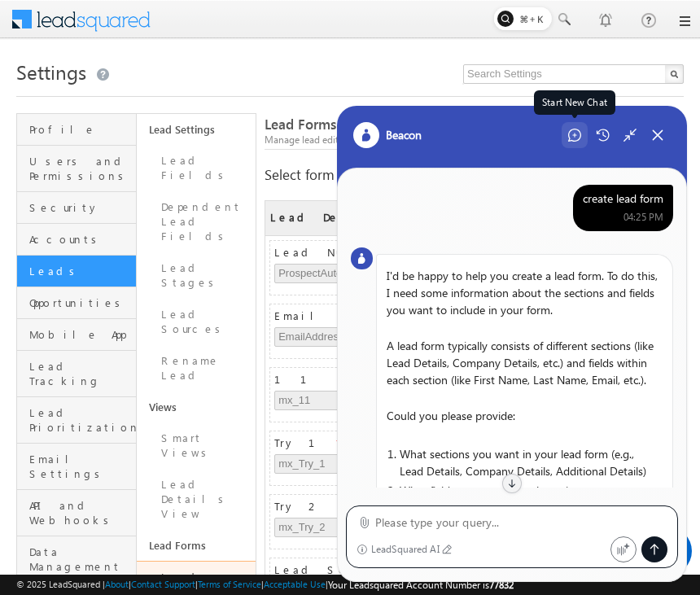
click at [572, 130] on icon at bounding box center [574, 135] width 13 height 13
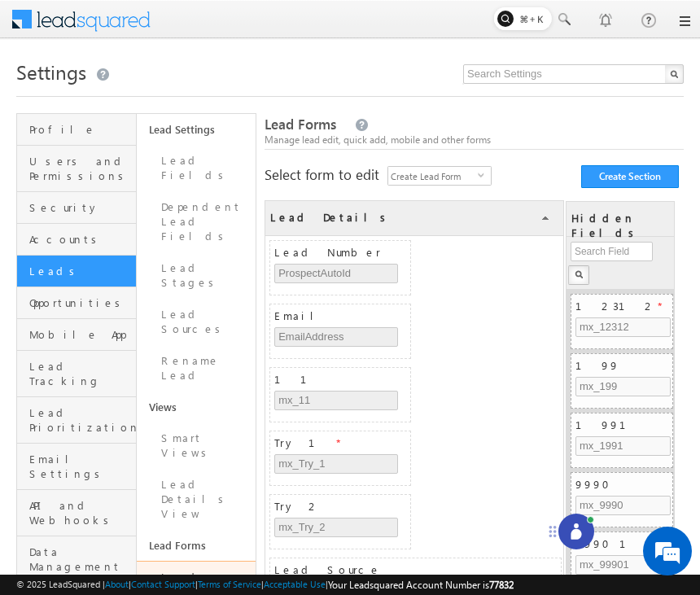
click at [587, 534] on div at bounding box center [576, 531] width 36 height 36
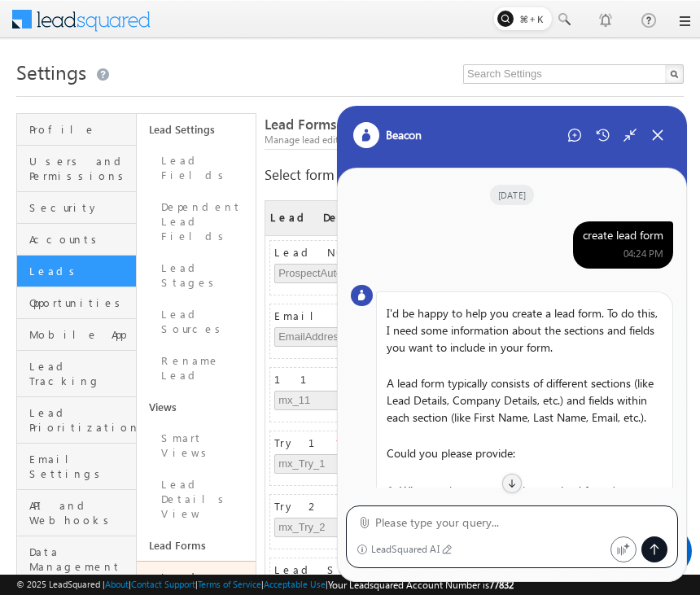
scroll to position [1489, 0]
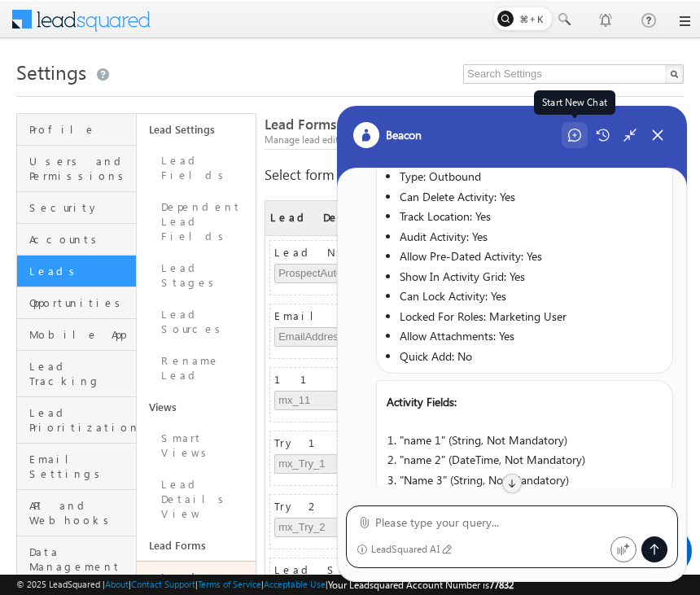
click at [577, 139] on icon at bounding box center [574, 135] width 13 height 13
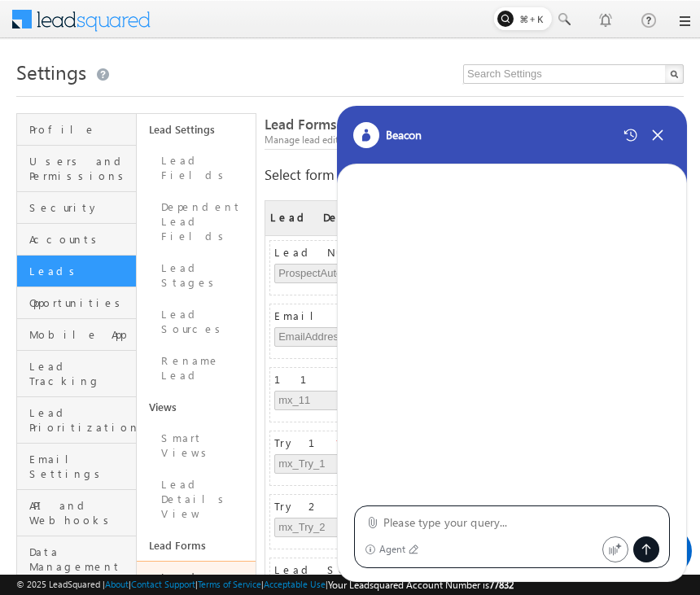
type textarea "create lead form"
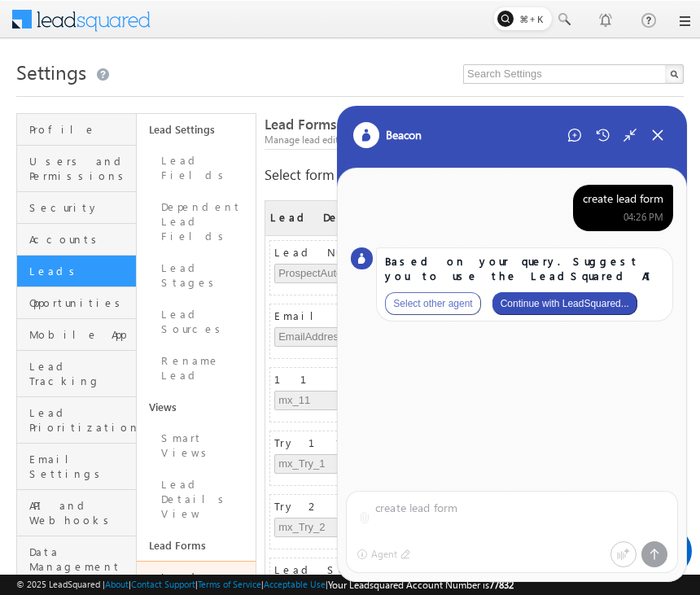
click at [577, 301] on button "Continue with LeadSquared..." at bounding box center [564, 303] width 145 height 23
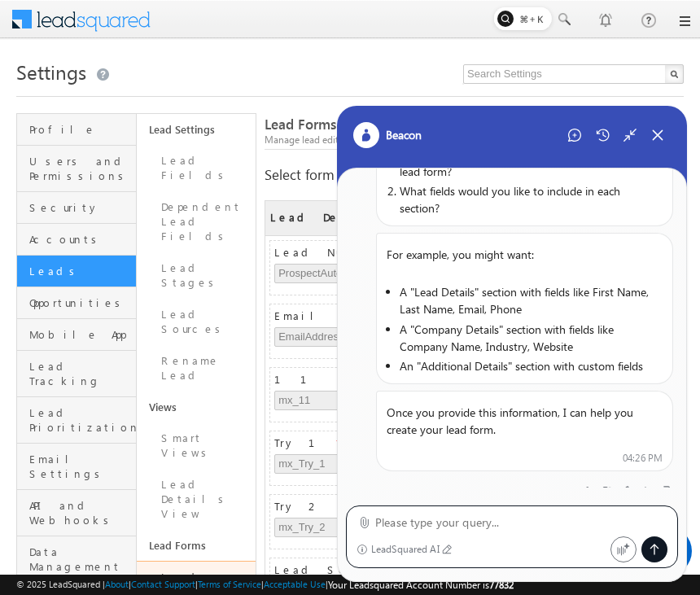
scroll to position [314, 0]
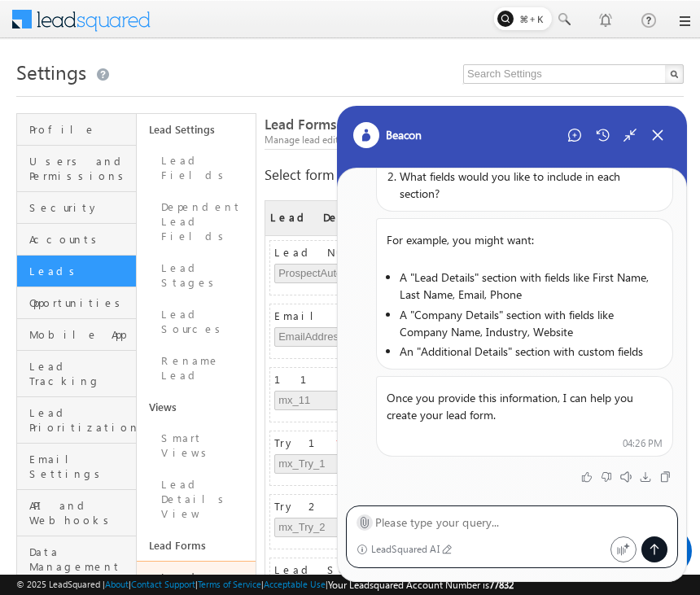
click at [359, 521] on icon at bounding box center [364, 522] width 12 height 12
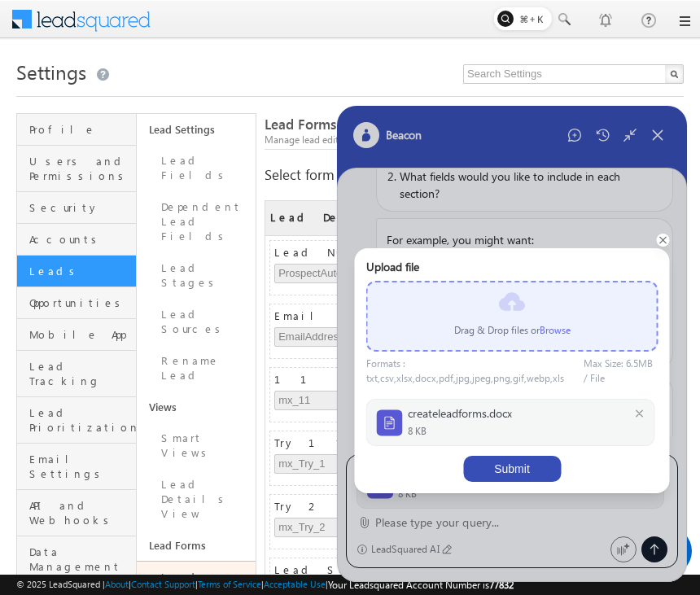
click at [525, 461] on button "Submit" at bounding box center [512, 469] width 98 height 26
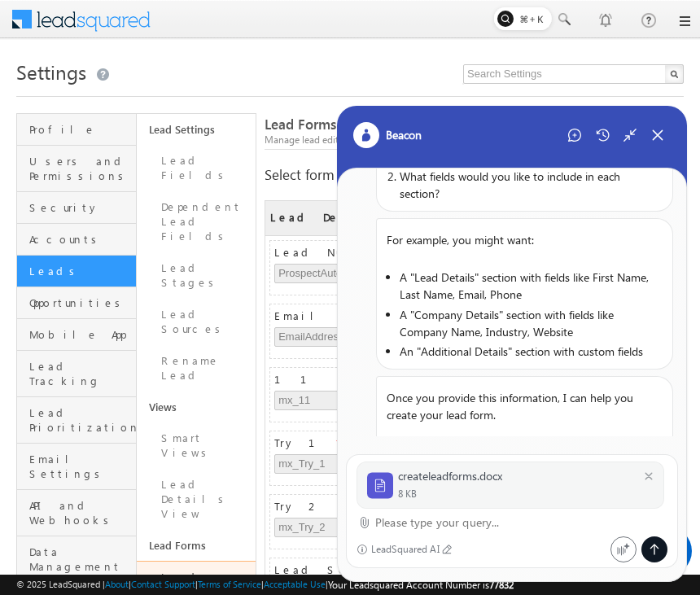
click at [472, 523] on textarea at bounding box center [521, 523] width 292 height 20
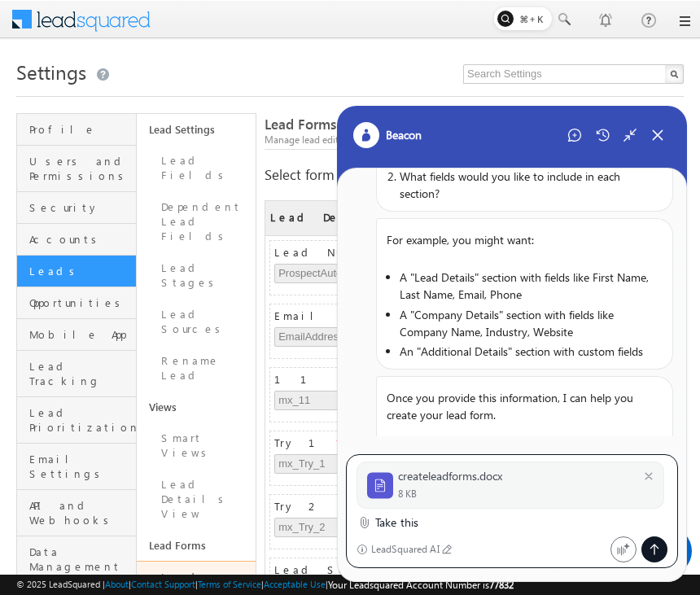
type textarea "Take this"
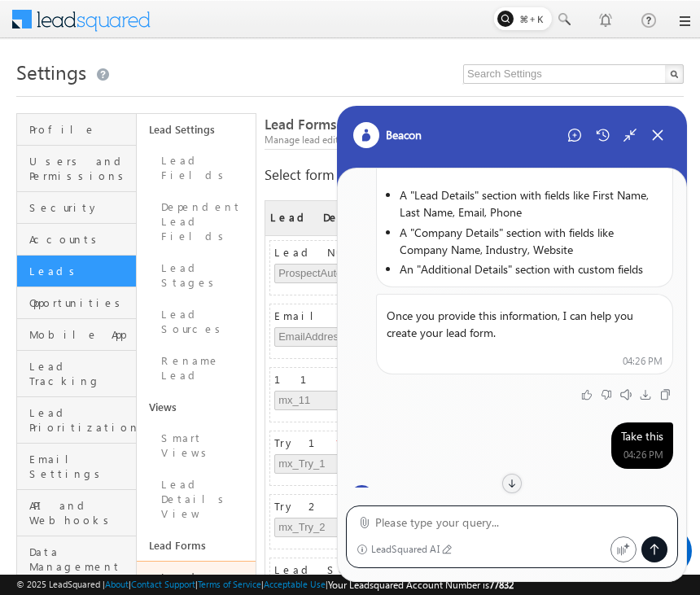
scroll to position [0, 0]
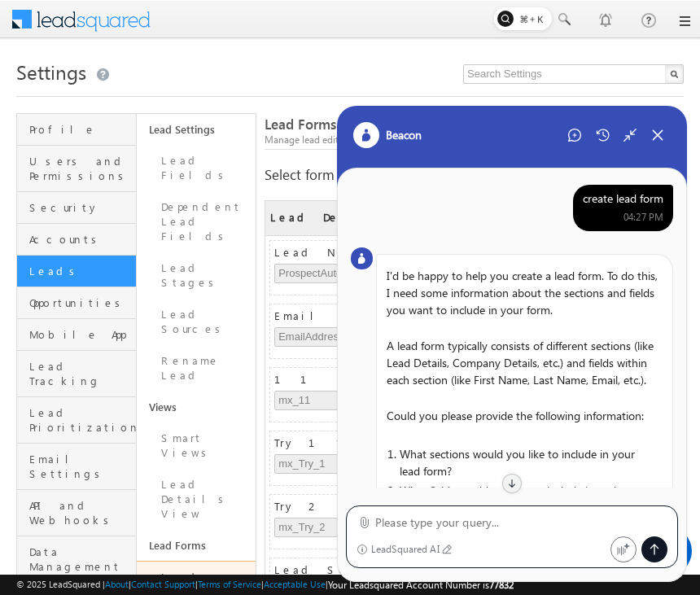
click at [631, 194] on div "create lead form" at bounding box center [623, 198] width 81 height 15
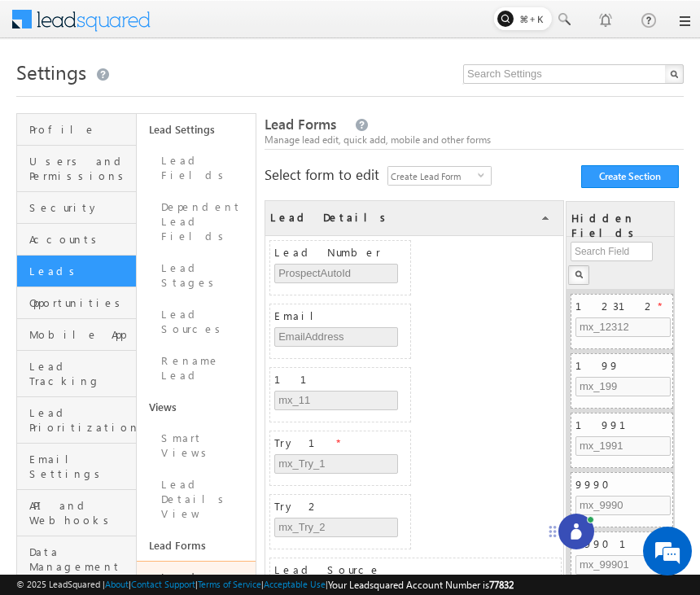
click at [579, 526] on icon at bounding box center [576, 531] width 16 height 16
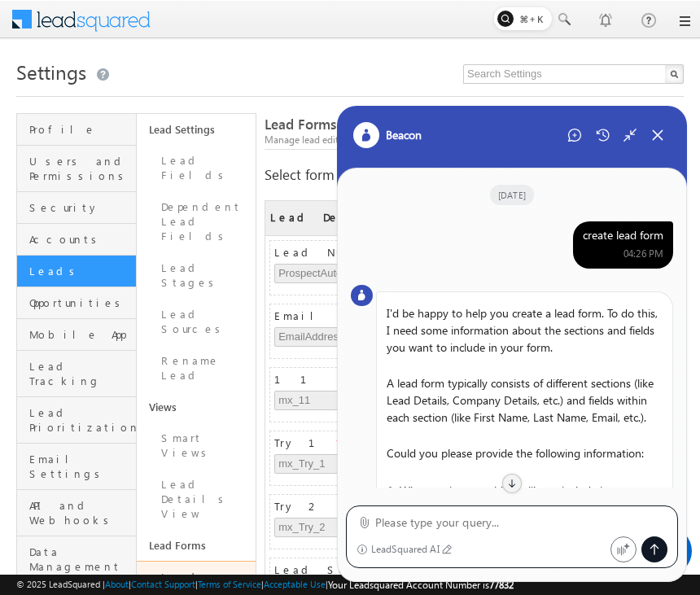
scroll to position [902, 0]
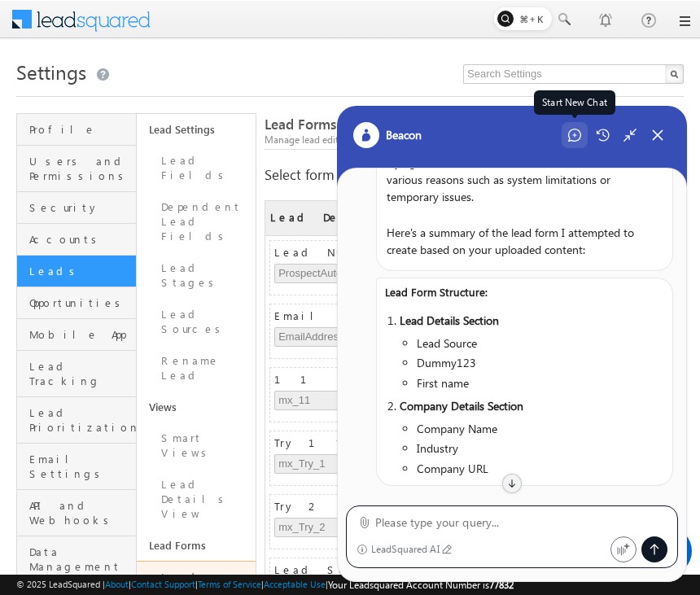
click at [578, 147] on div "Start New Chat" at bounding box center [574, 135] width 26 height 26
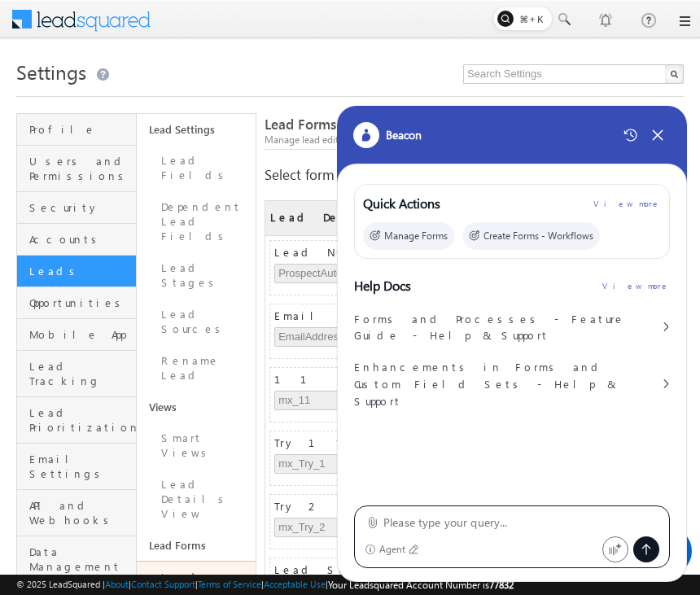
type textarea "create lead form"
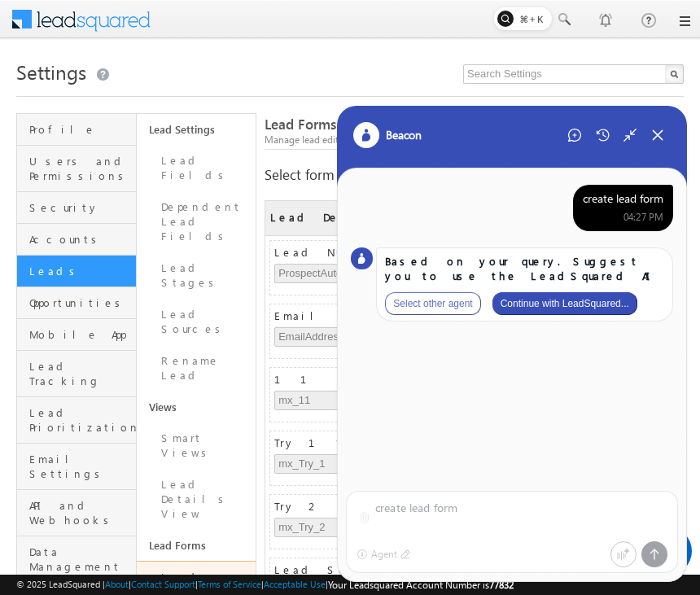
click at [555, 300] on button "Continue with LeadSquared..." at bounding box center [564, 303] width 145 height 23
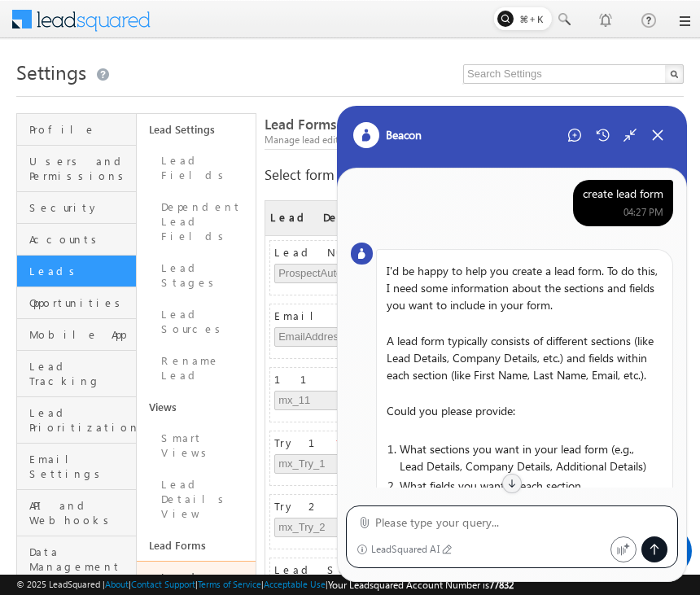
scroll to position [139, 0]
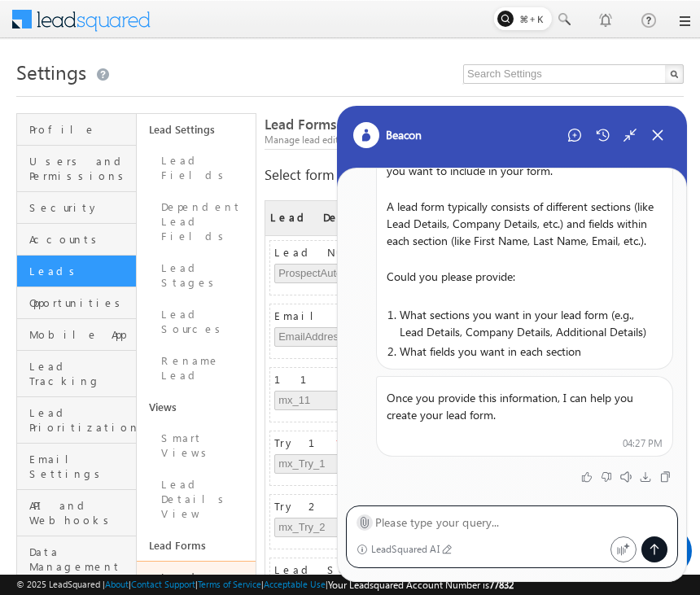
click at [361, 524] on icon at bounding box center [364, 522] width 12 height 12
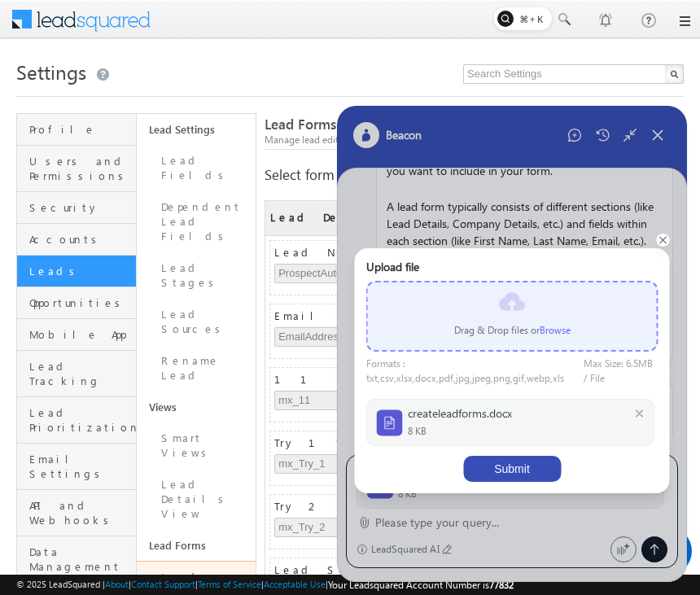
click at [528, 469] on button "Submit" at bounding box center [512, 469] width 98 height 26
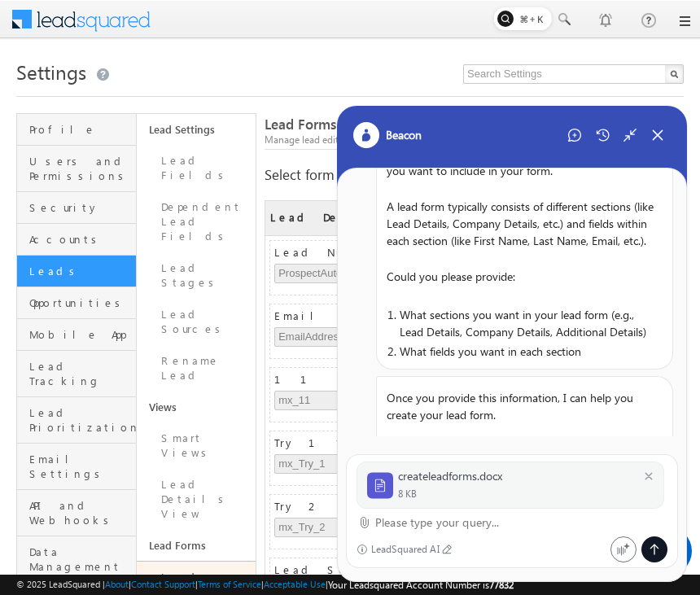
click at [447, 526] on textarea at bounding box center [521, 523] width 292 height 20
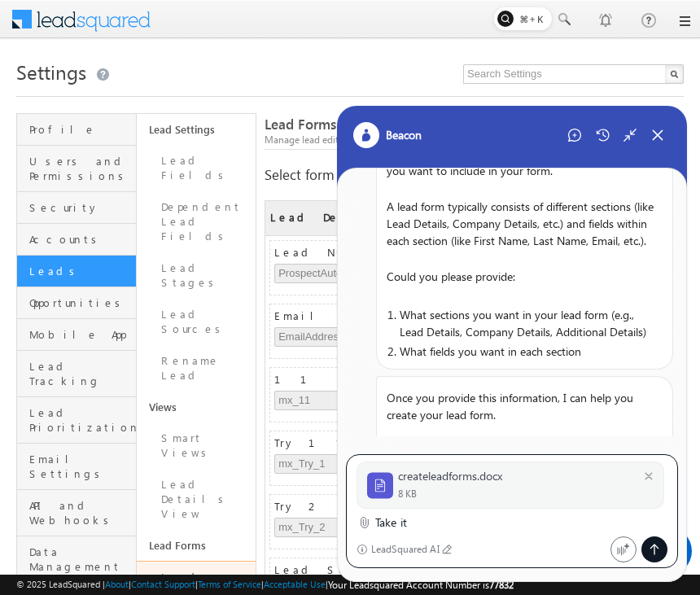
type textarea "Take it"
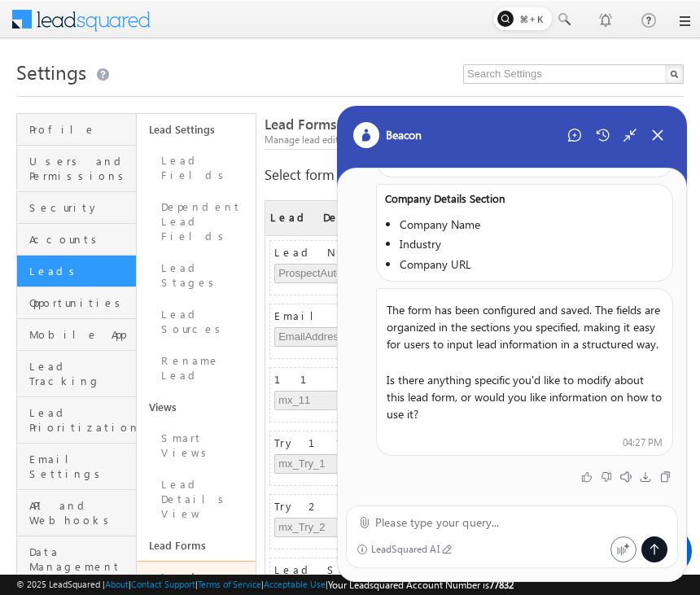
scroll to position [0, 0]
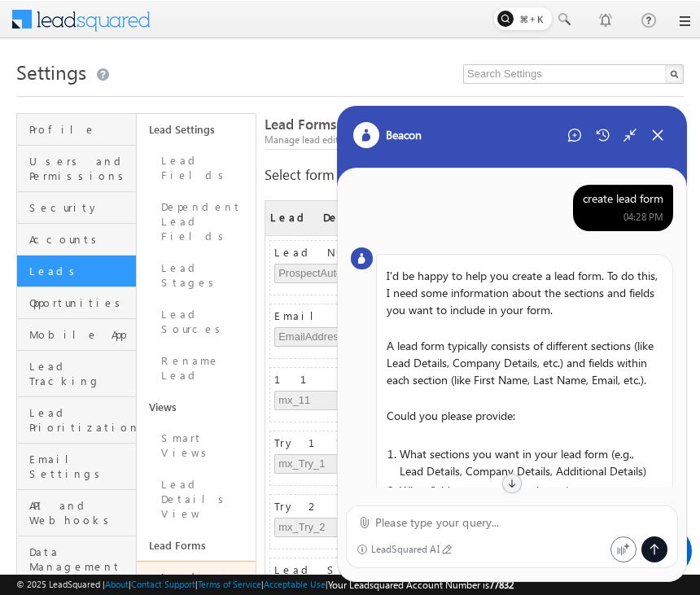
click at [632, 204] on div "create lead form" at bounding box center [623, 198] width 81 height 15
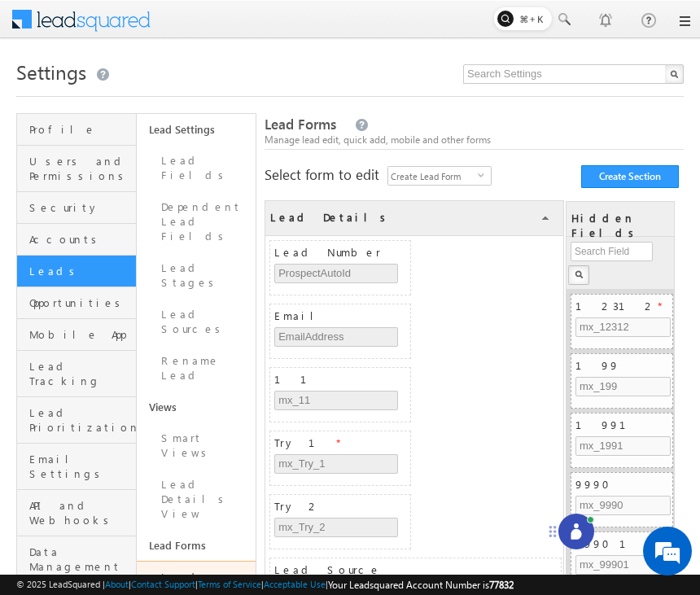
click at [571, 529] on icon at bounding box center [576, 531] width 16 height 16
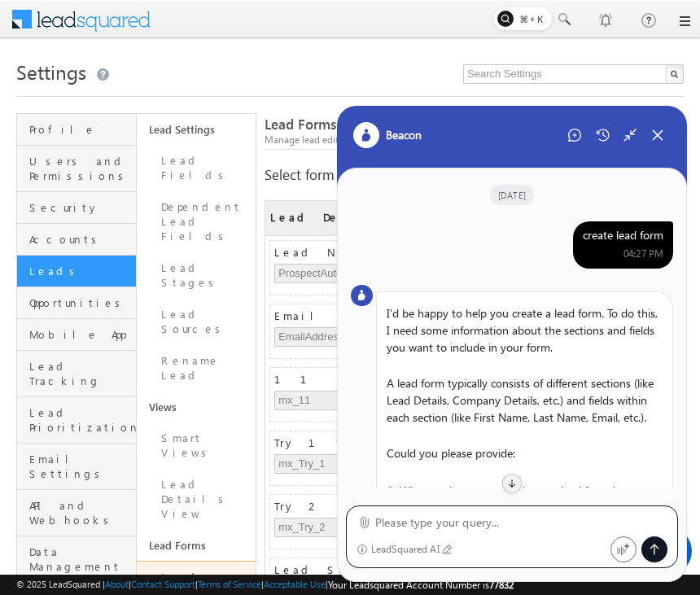
scroll to position [722, 0]
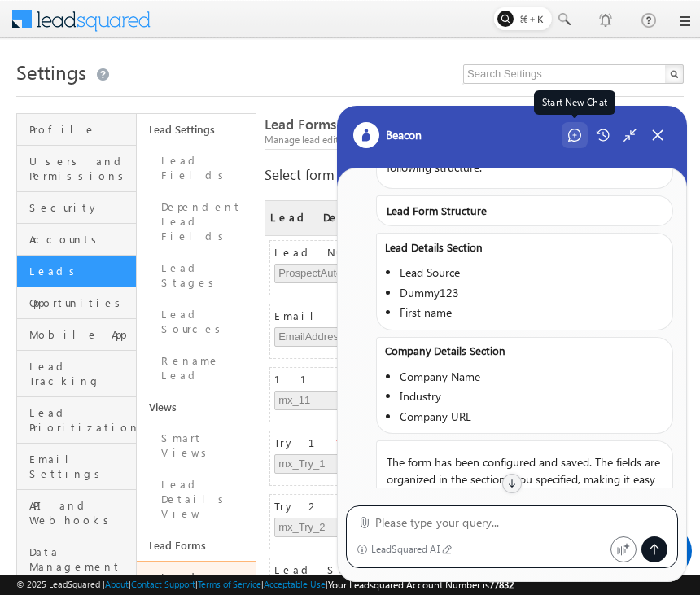
click at [575, 133] on icon at bounding box center [574, 135] width 13 height 13
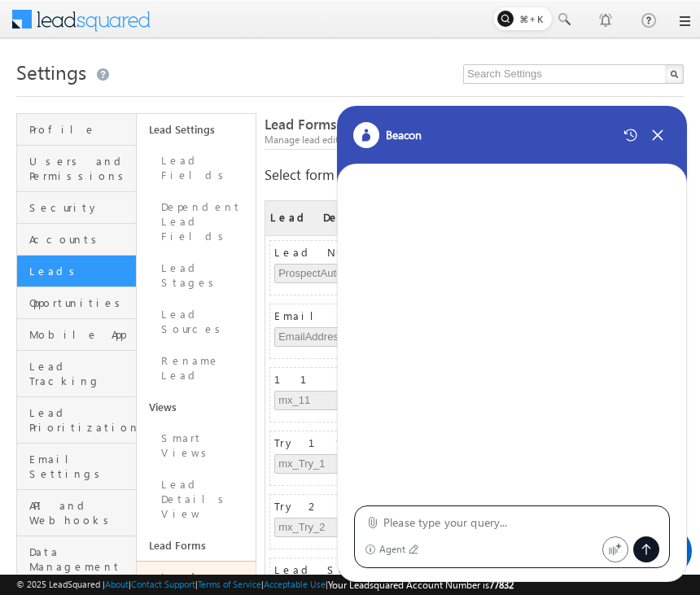
type textarea "create lead form"
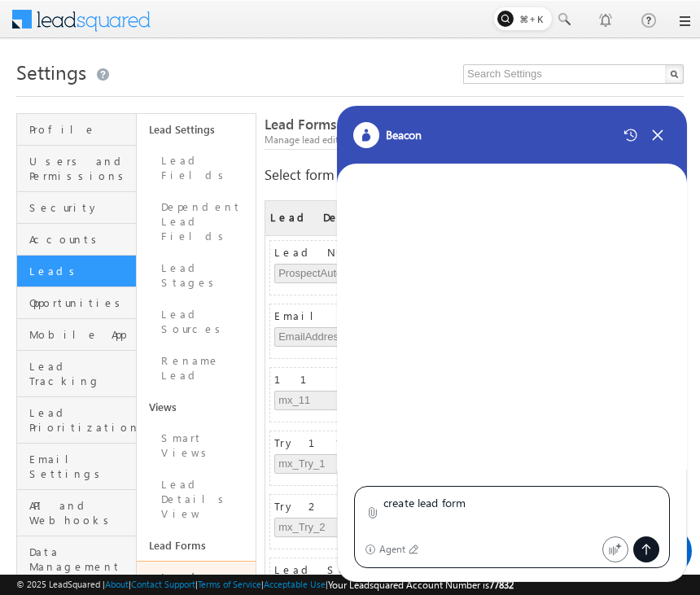
scroll to position [0, 0]
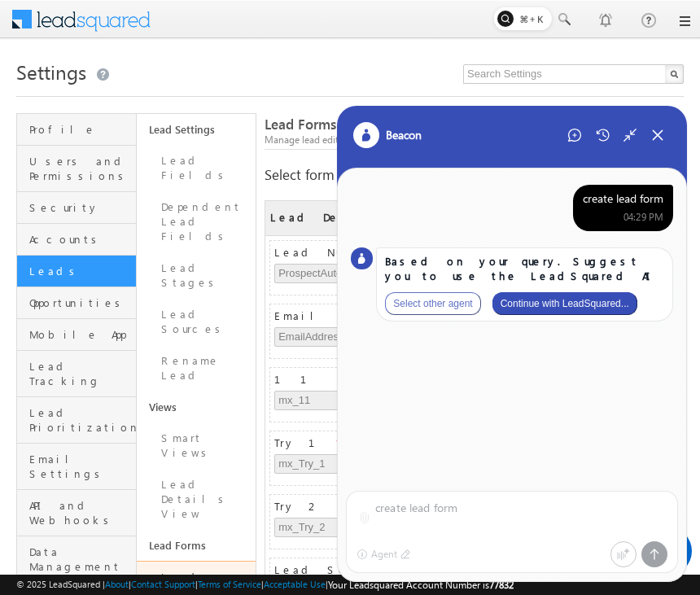
click at [596, 297] on button "Continue with LeadSquared..." at bounding box center [564, 303] width 145 height 23
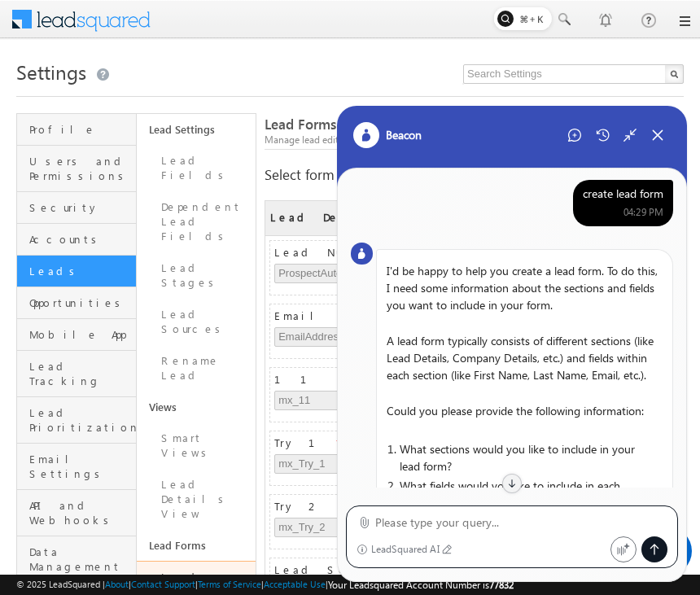
scroll to position [314, 0]
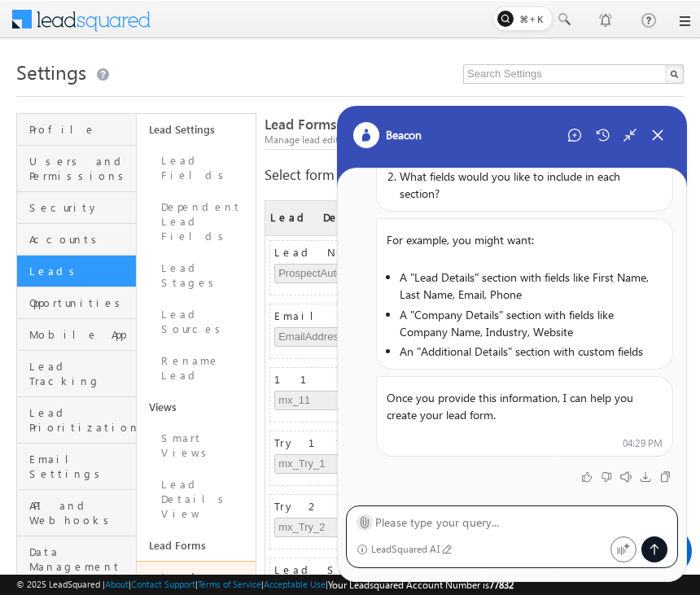
click at [365, 526] on icon at bounding box center [364, 523] width 7 height 11
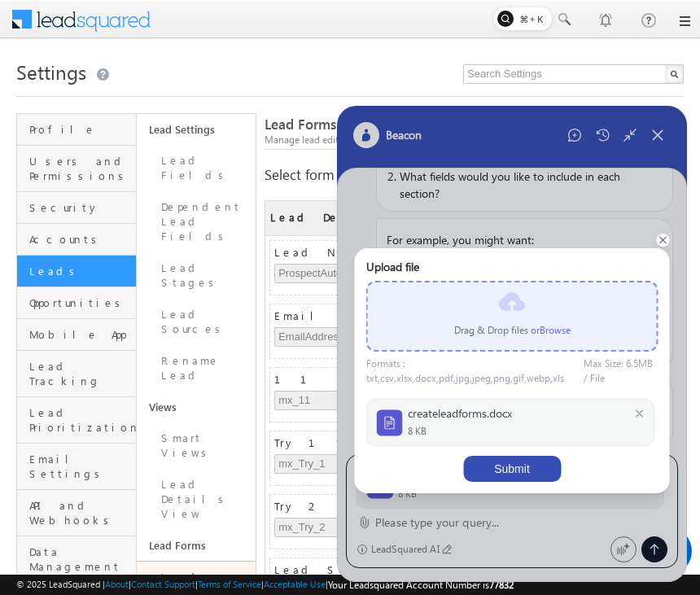
click at [505, 465] on button "Submit" at bounding box center [512, 469] width 98 height 26
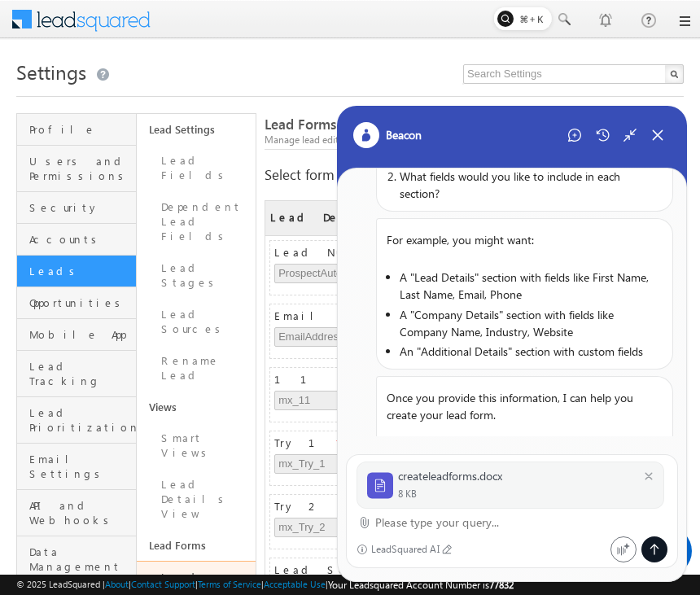
click at [463, 526] on textarea at bounding box center [521, 523] width 292 height 20
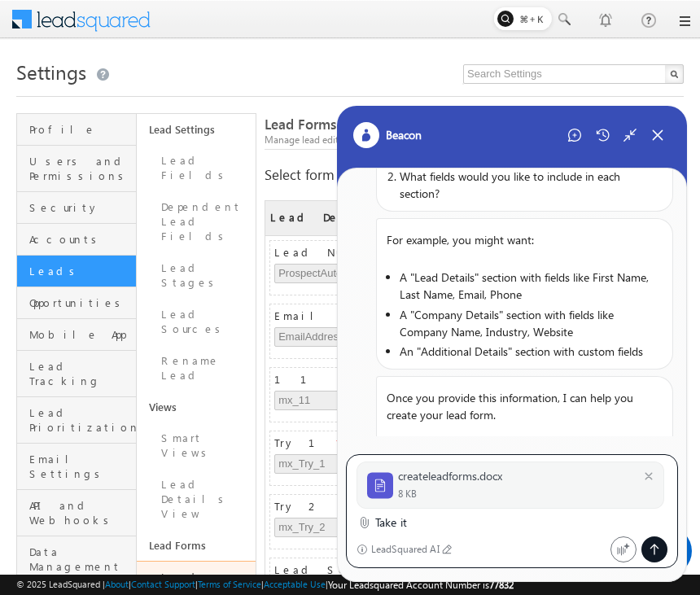
type textarea "Take it"
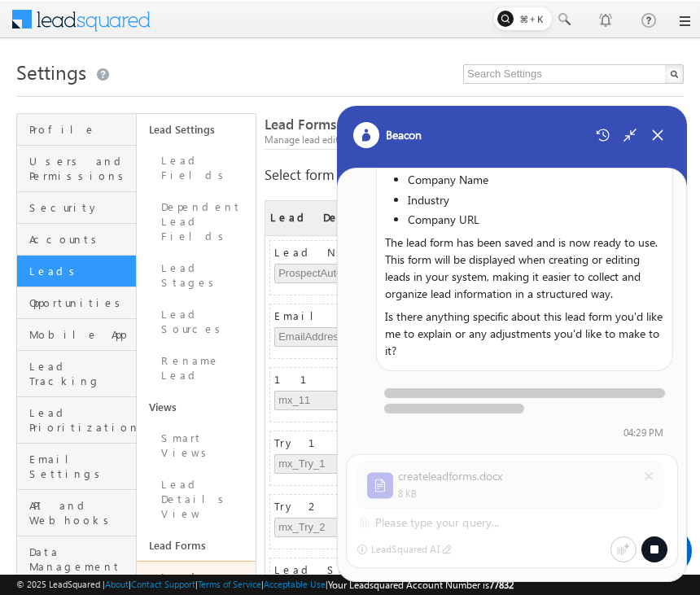
scroll to position [1037, 0]
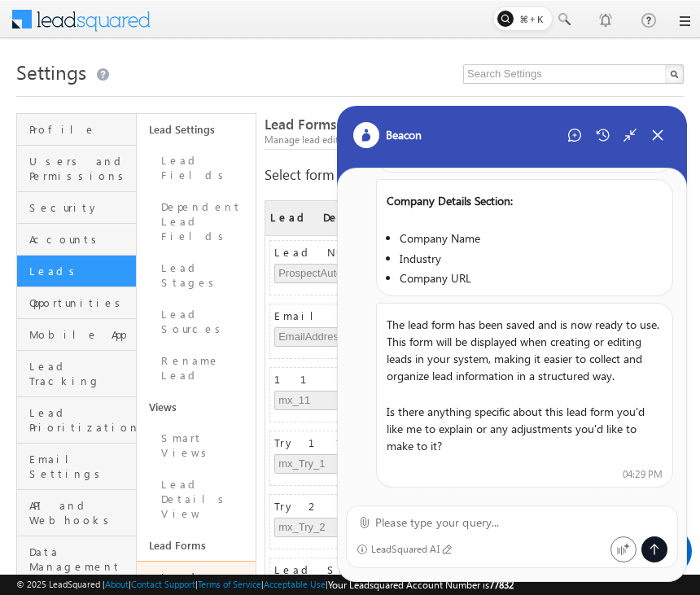
click at [438, 531] on textarea at bounding box center [521, 523] width 292 height 20
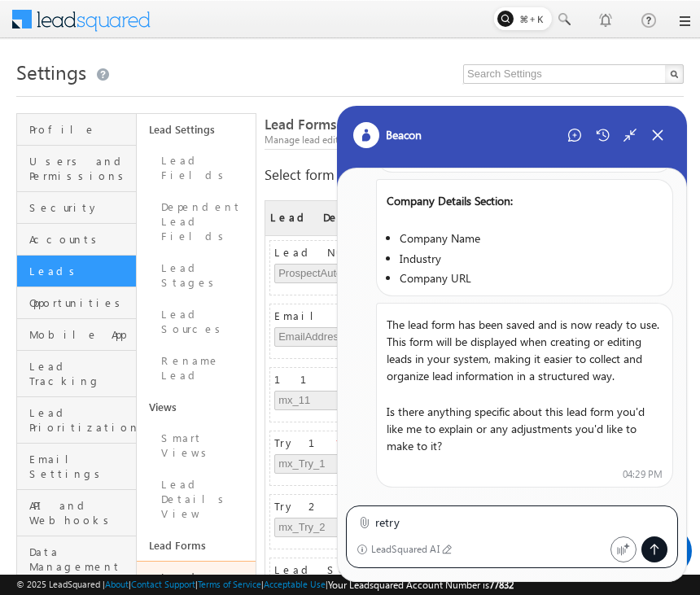
type textarea "retry"
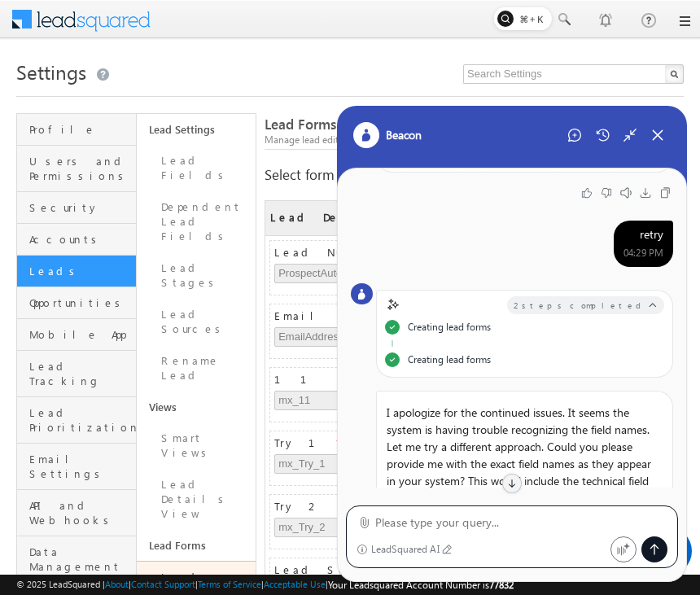
scroll to position [1219, 0]
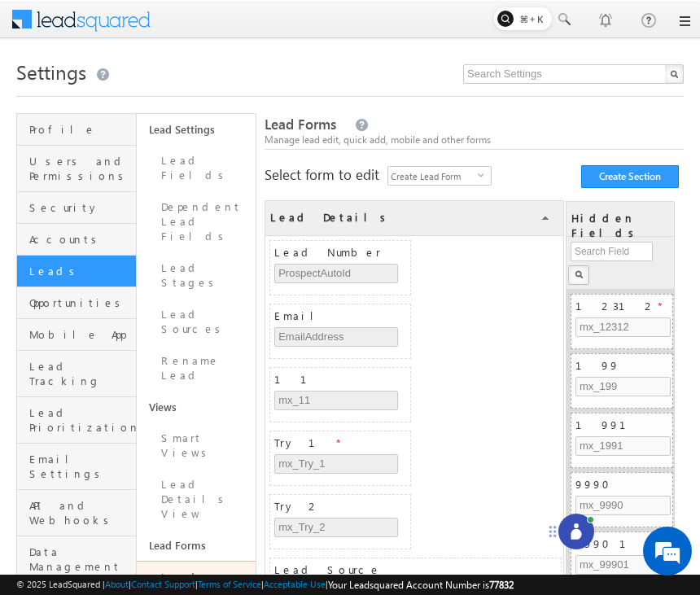
click at [574, 533] on icon at bounding box center [575, 534] width 11 height 11
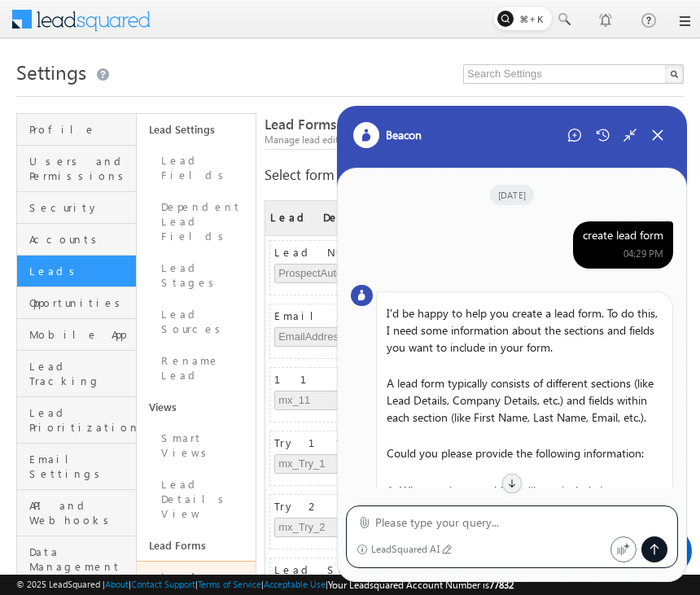
scroll to position [1428, 0]
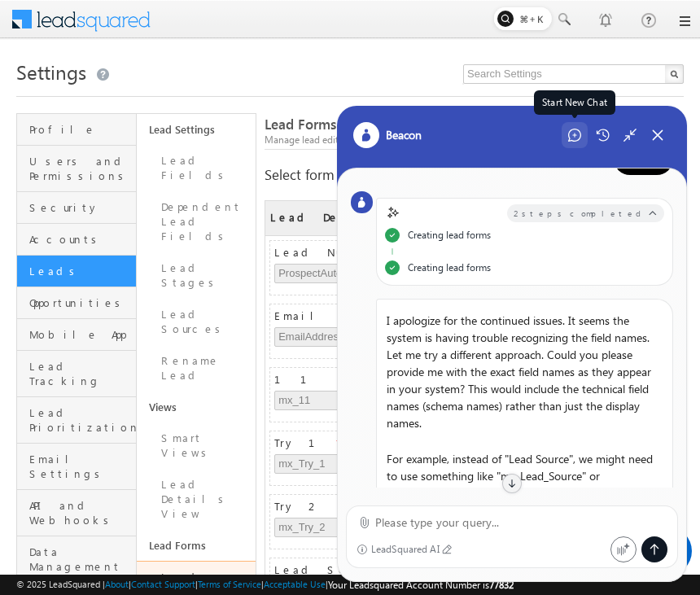
click at [576, 131] on icon at bounding box center [574, 135] width 13 height 13
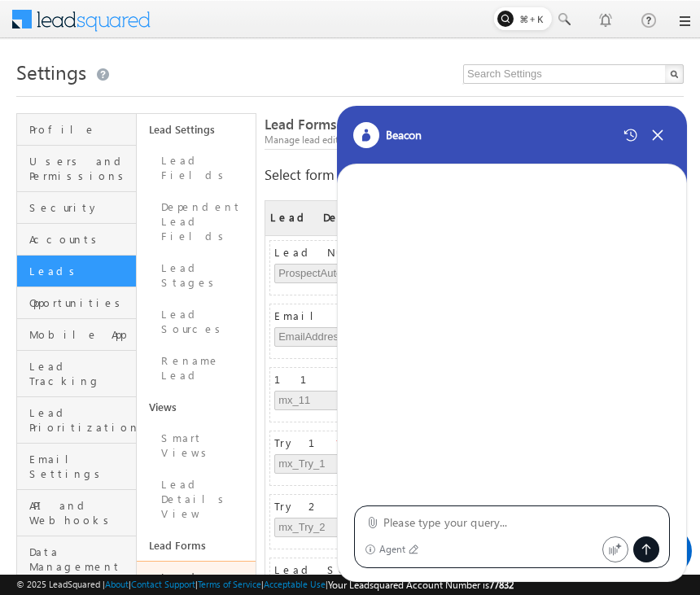
type textarea "create lead form"
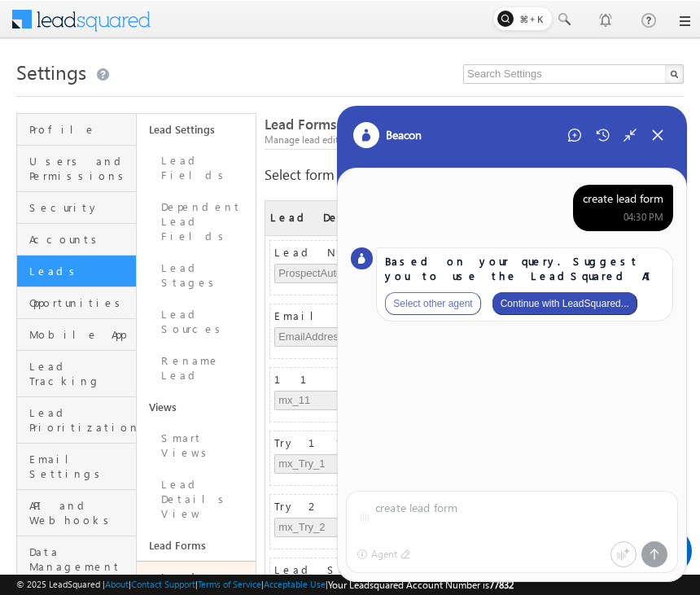
click at [596, 302] on button "Continue with LeadSquared..." at bounding box center [564, 303] width 145 height 23
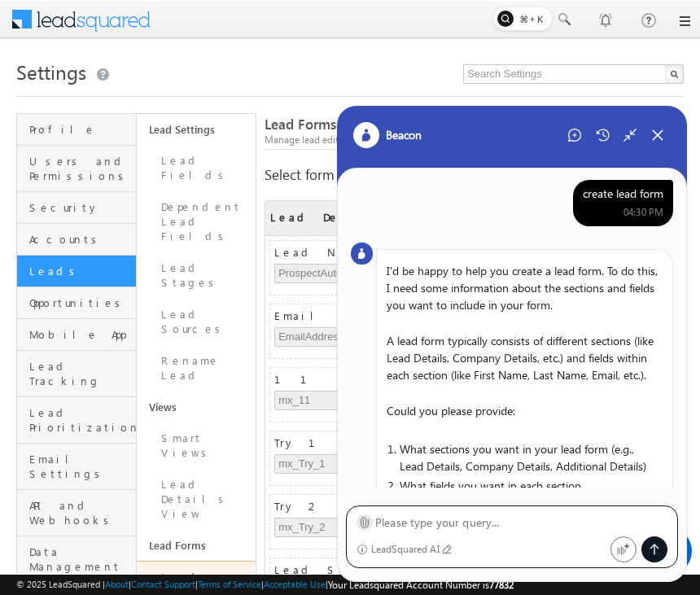
click at [362, 522] on icon at bounding box center [364, 522] width 12 height 12
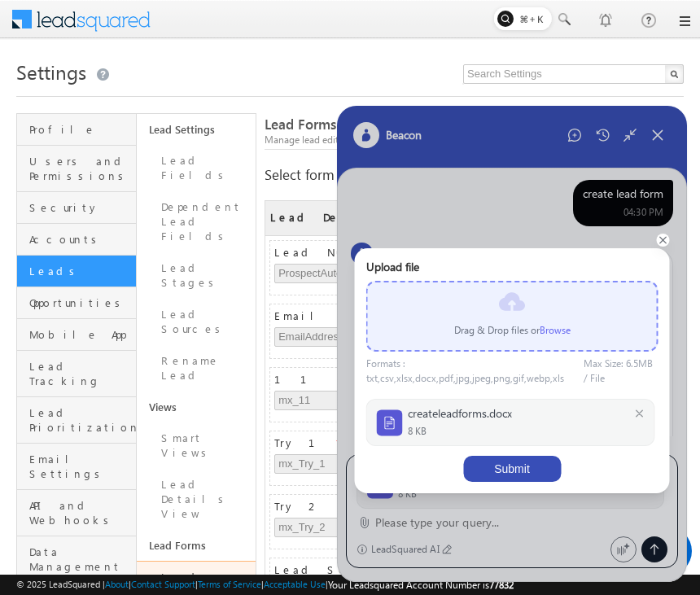
click at [508, 469] on button "Submit" at bounding box center [512, 469] width 98 height 26
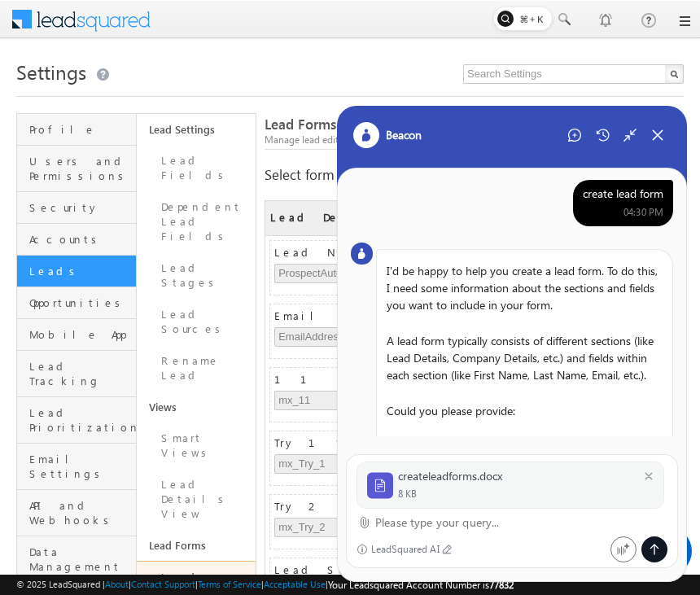
click at [492, 518] on textarea at bounding box center [521, 523] width 292 height 20
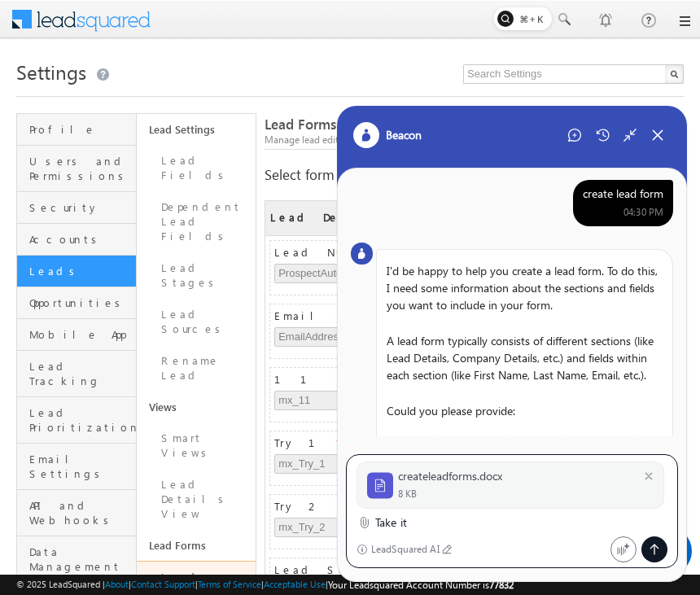
type textarea "Take it"
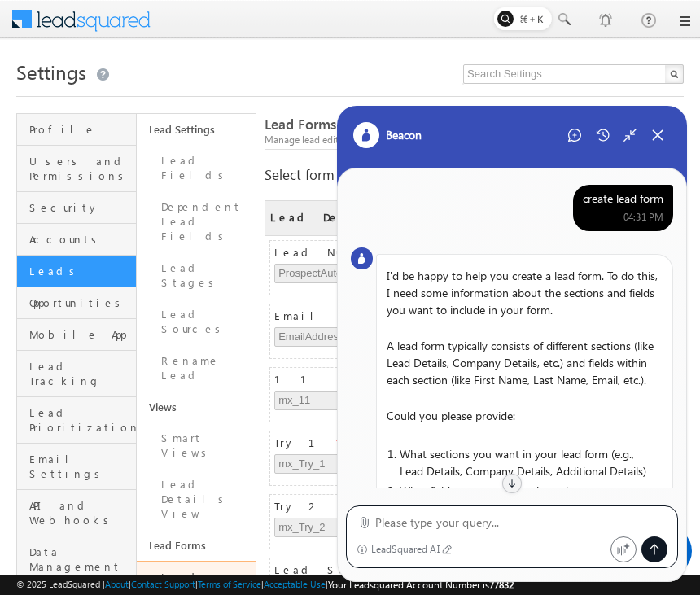
click at [625, 200] on div "create lead form" at bounding box center [623, 198] width 81 height 15
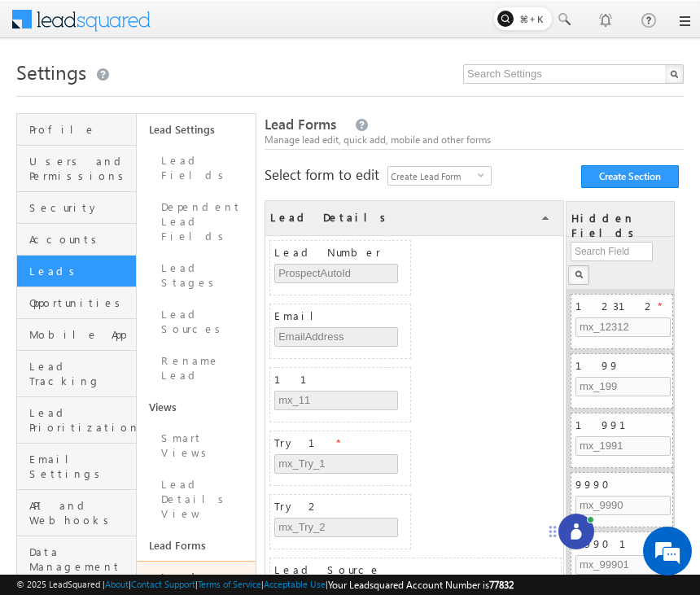
click at [574, 523] on icon at bounding box center [576, 531] width 16 height 16
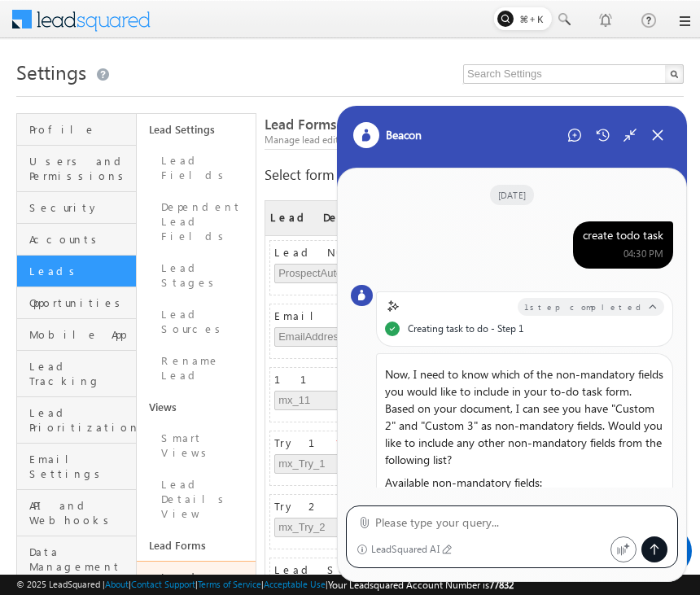
scroll to position [1082, 0]
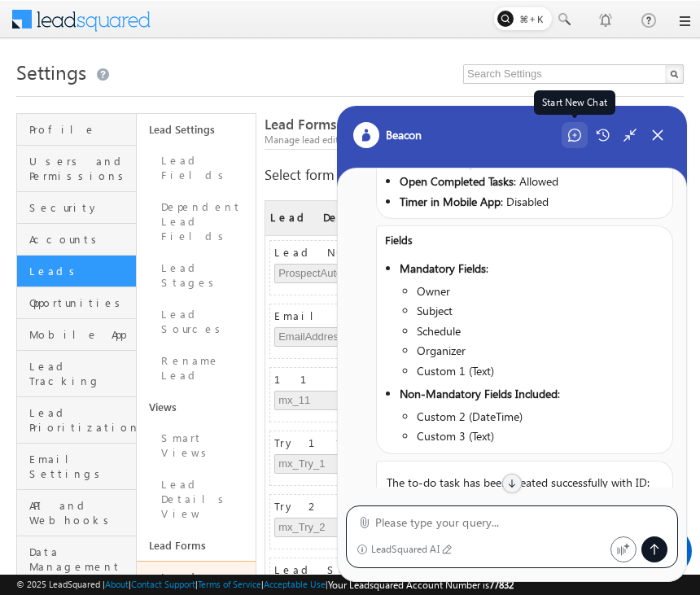
click at [574, 136] on icon at bounding box center [574, 135] width 13 height 13
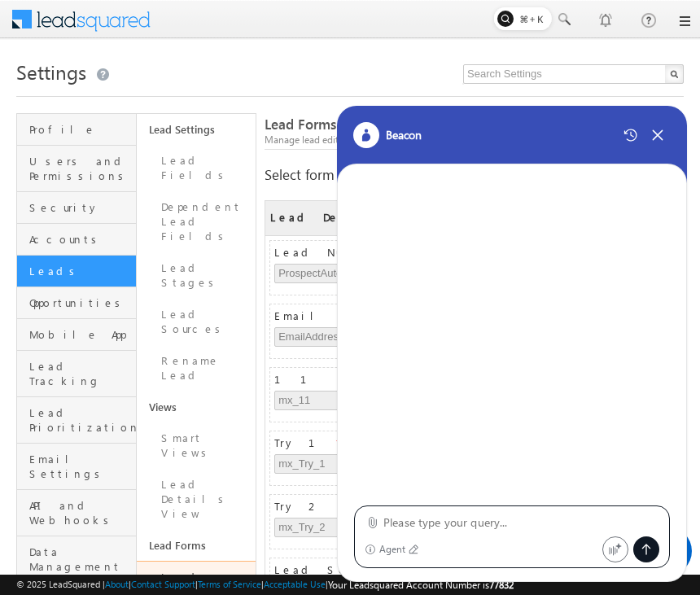
type textarea "create lead form"
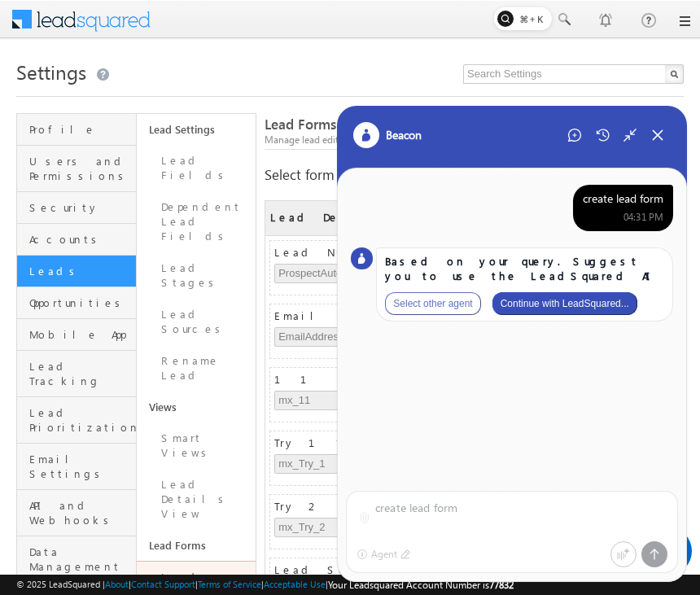
click at [605, 297] on button "Continue with LeadSquared..." at bounding box center [564, 303] width 145 height 23
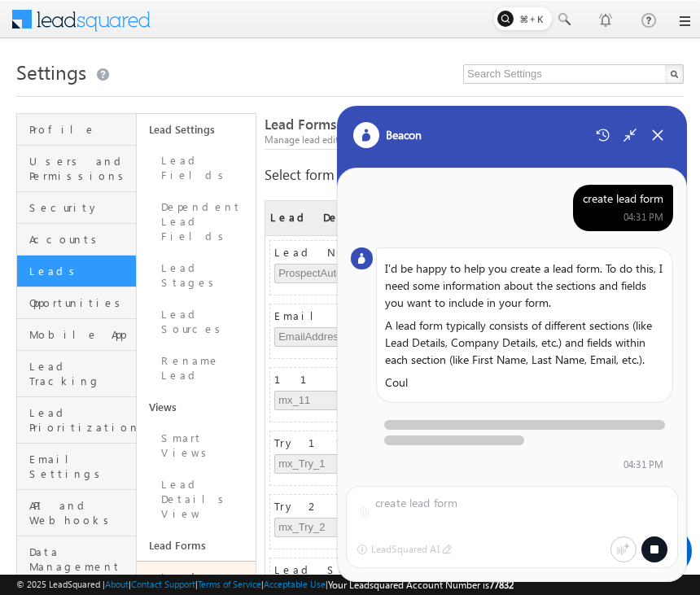
scroll to position [5, 0]
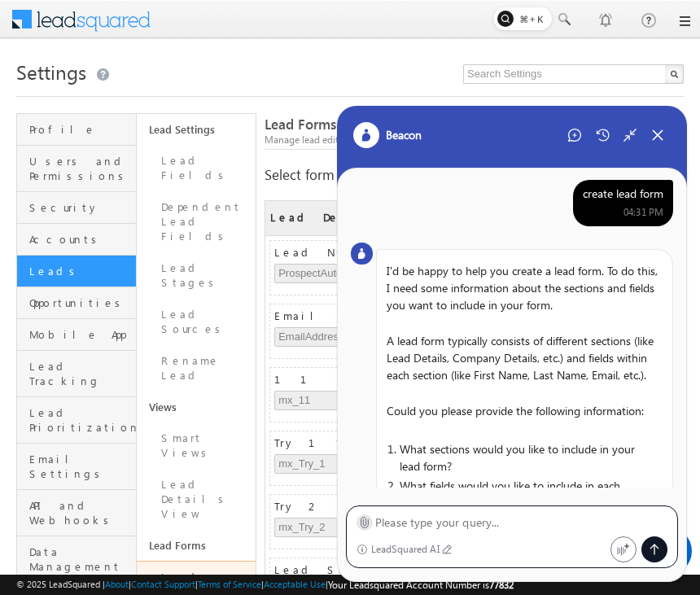
click at [362, 527] on icon at bounding box center [364, 523] width 7 height 11
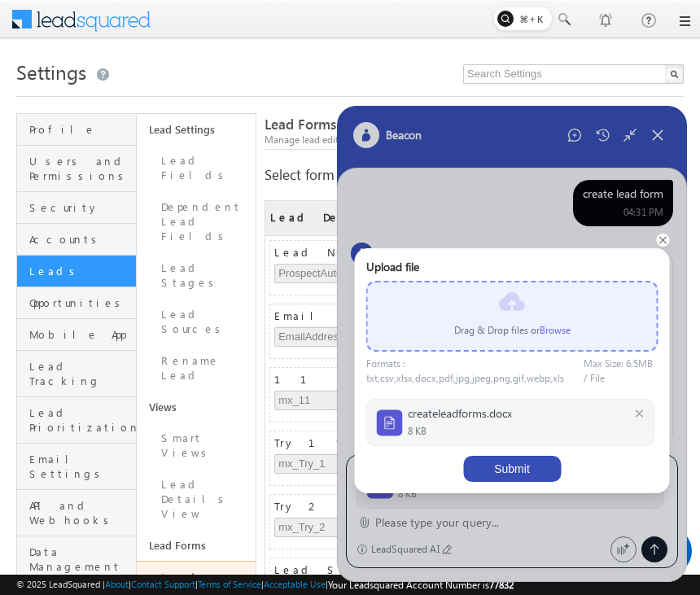
click at [529, 468] on button "Submit" at bounding box center [512, 469] width 98 height 26
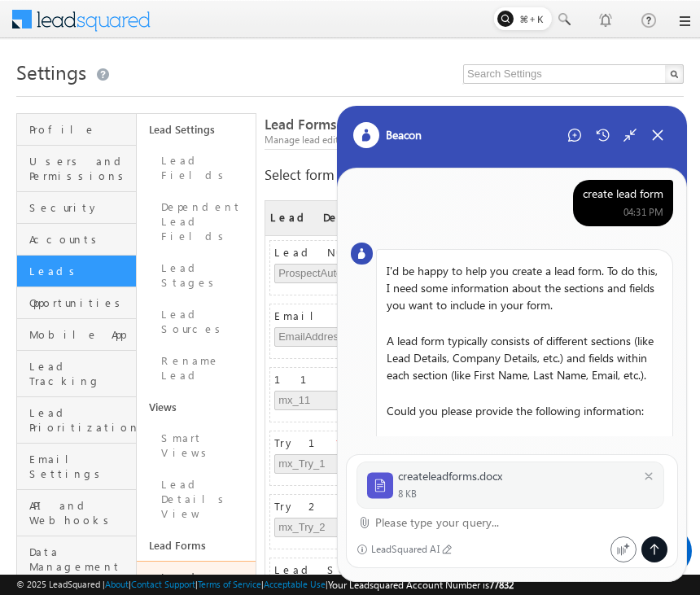
click at [459, 525] on textarea at bounding box center [521, 523] width 292 height 20
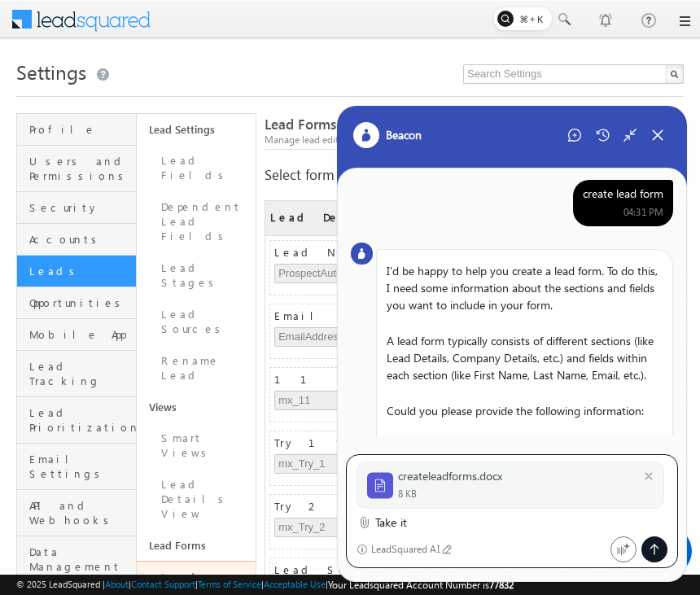
type textarea "Take it"
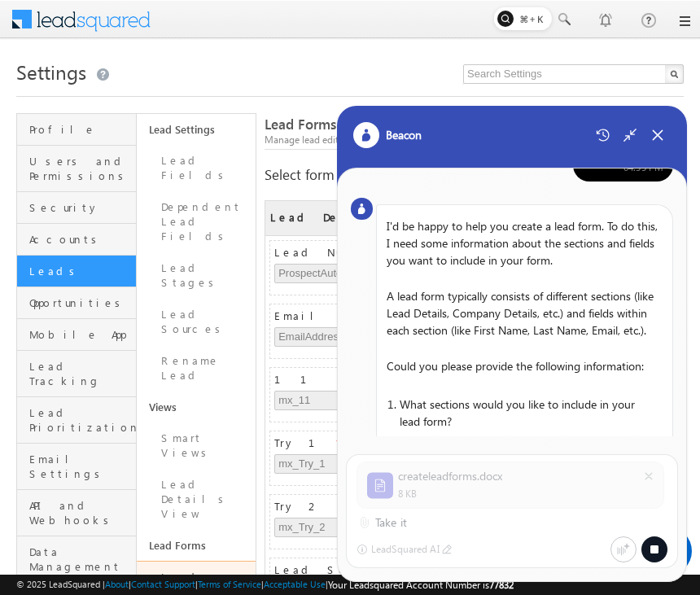
scroll to position [0, 0]
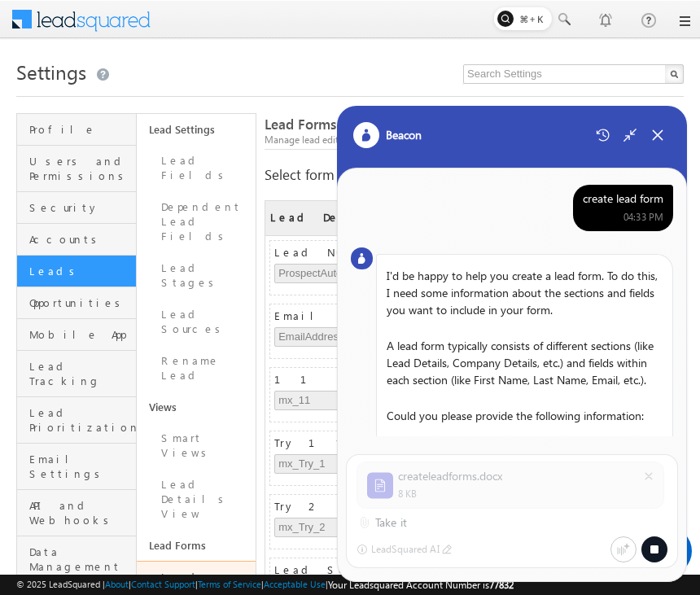
click at [622, 199] on div "create lead form" at bounding box center [623, 198] width 81 height 15
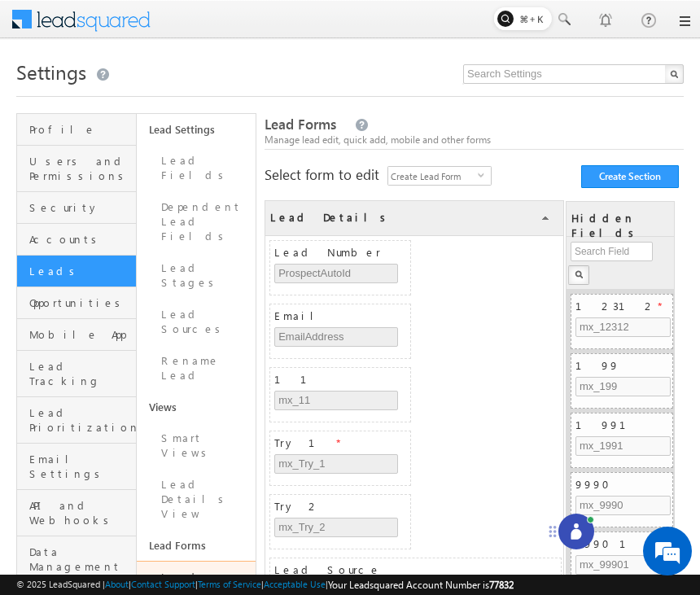
click at [575, 531] on icon at bounding box center [575, 534] width 11 height 11
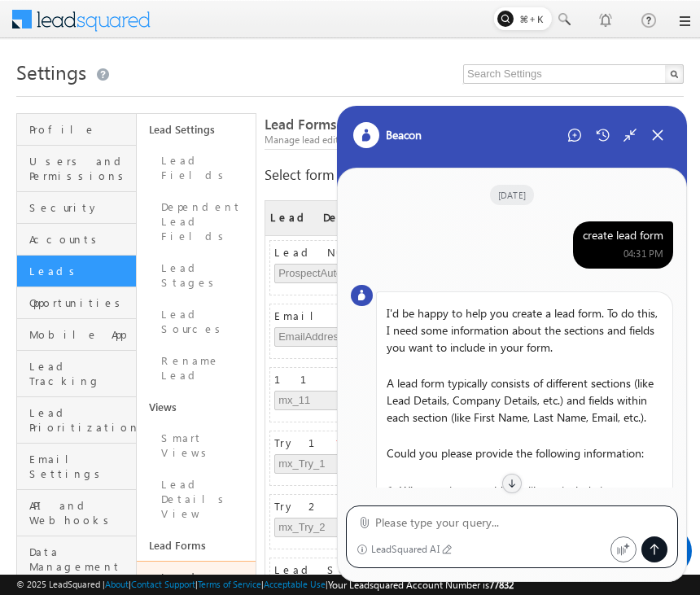
scroll to position [902, 0]
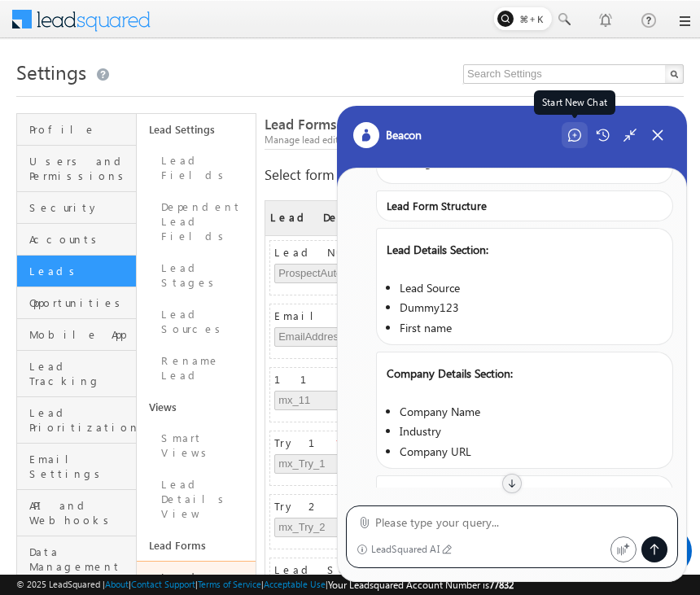
click at [575, 139] on icon at bounding box center [574, 135] width 13 height 13
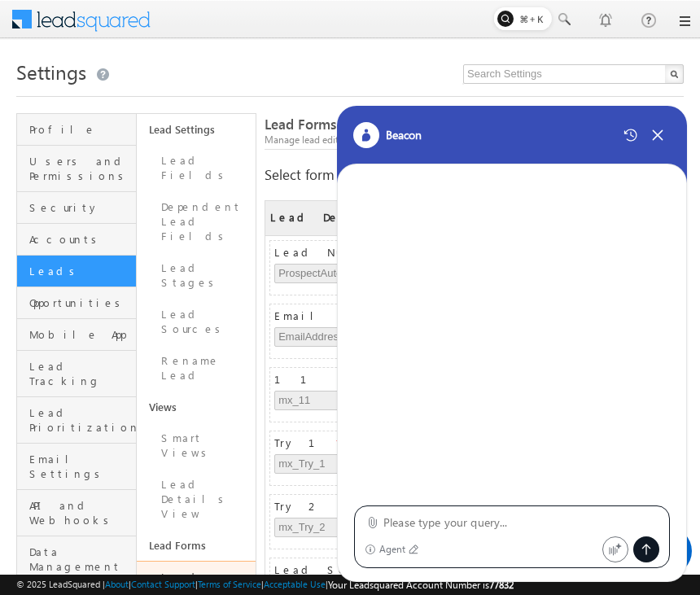
type textarea "create lead form"
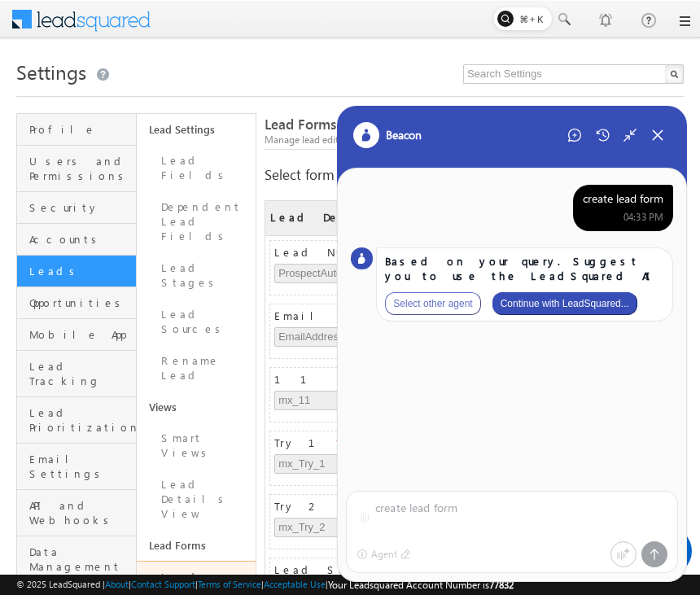
click at [561, 299] on button "Continue with LeadSquared..." at bounding box center [564, 303] width 145 height 23
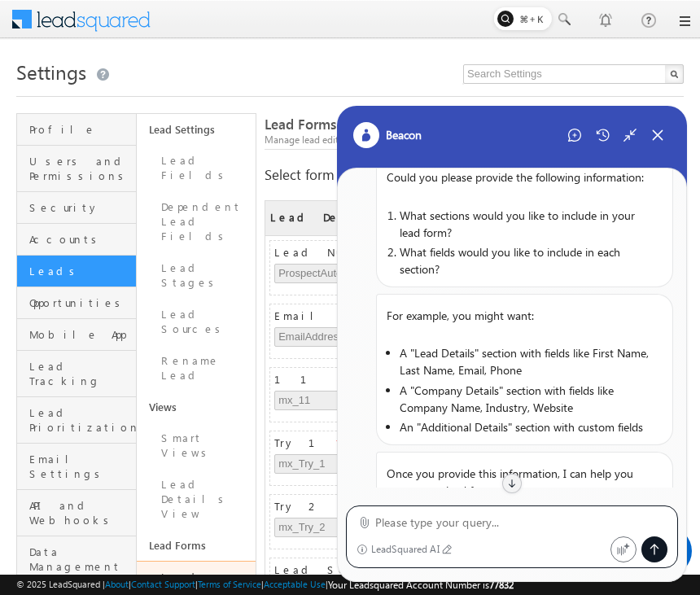
scroll to position [314, 0]
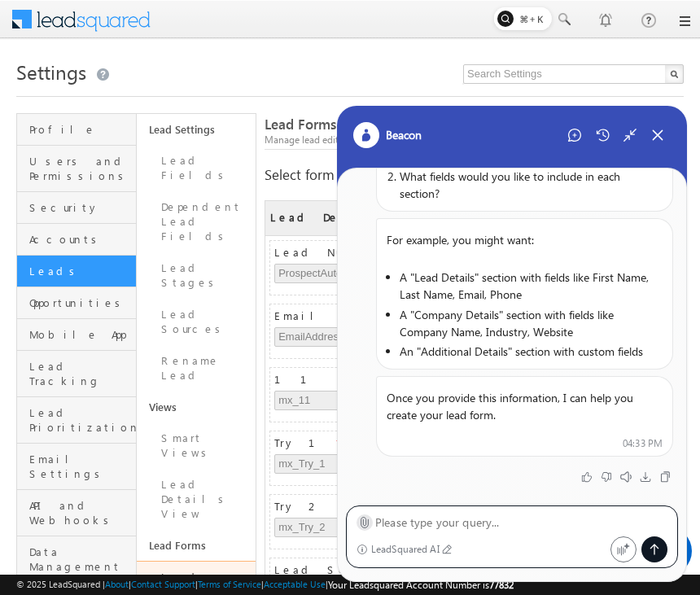
click at [365, 519] on icon at bounding box center [364, 522] width 12 height 12
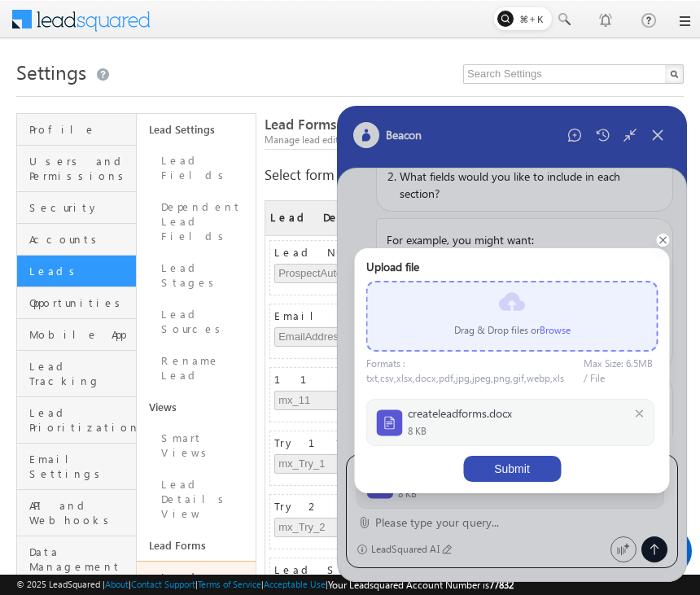
click at [504, 474] on button "Submit" at bounding box center [512, 469] width 98 height 26
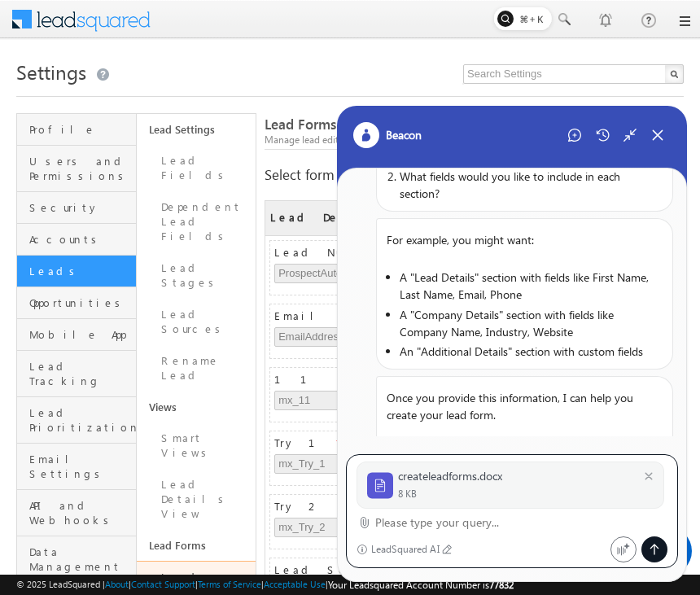
click at [422, 518] on textarea at bounding box center [521, 523] width 292 height 20
type textarea "take it"
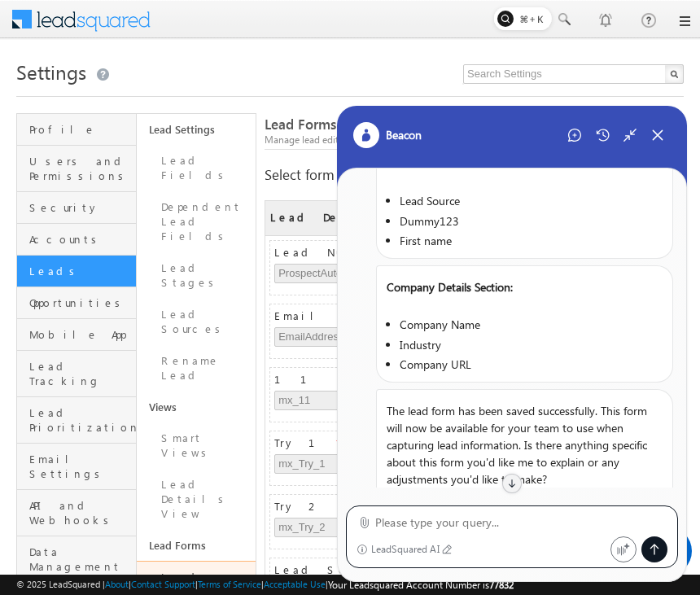
scroll to position [1015, 0]
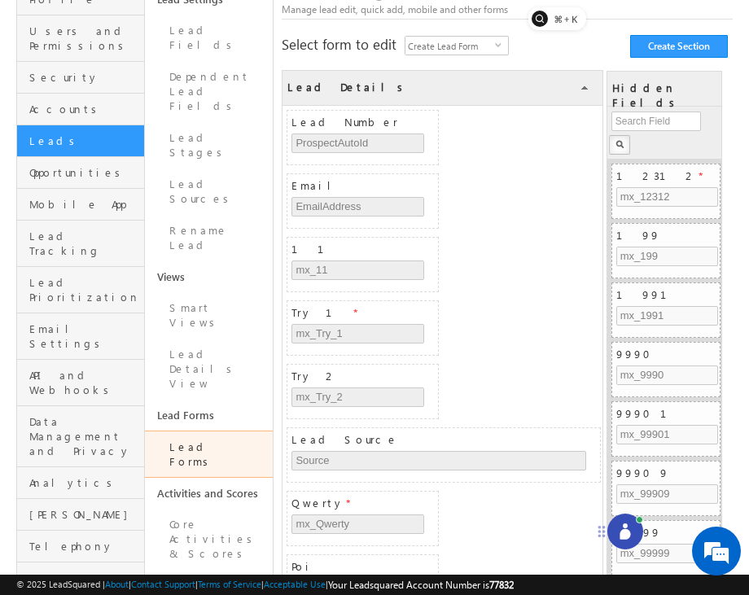
scroll to position [129, 0]
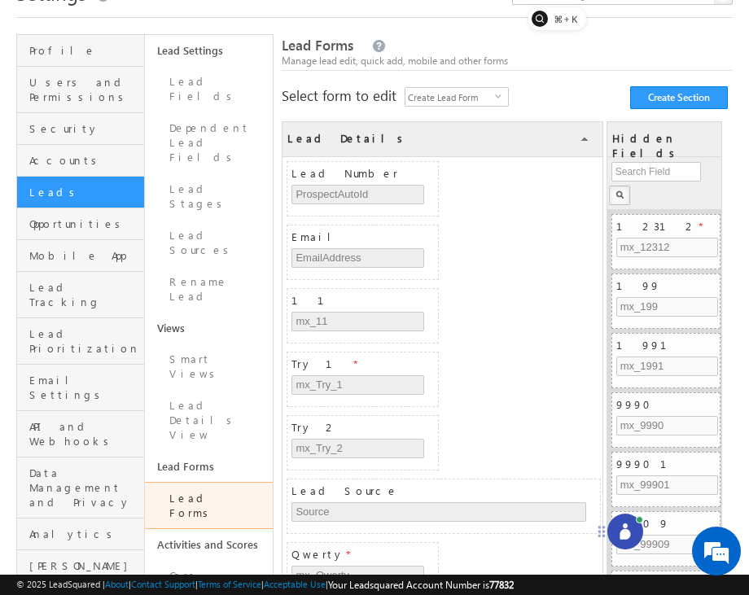
click at [625, 531] on icon at bounding box center [624, 534] width 11 height 11
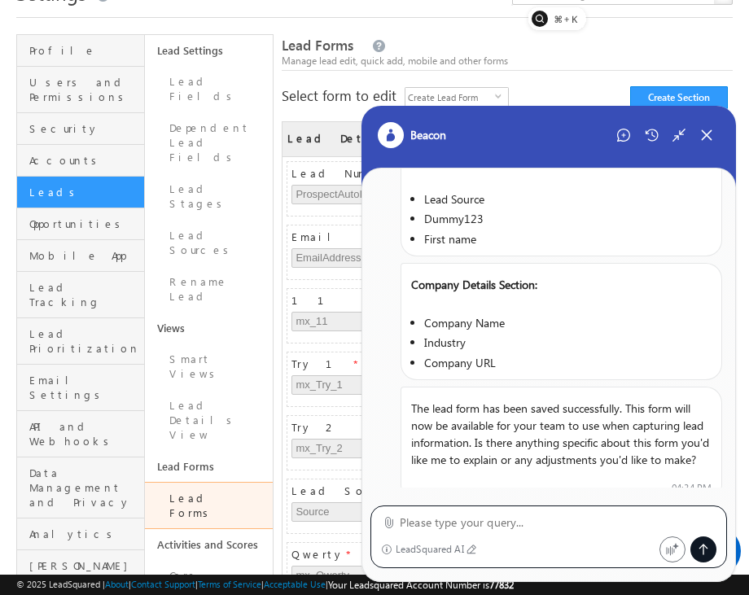
scroll to position [1018, 0]
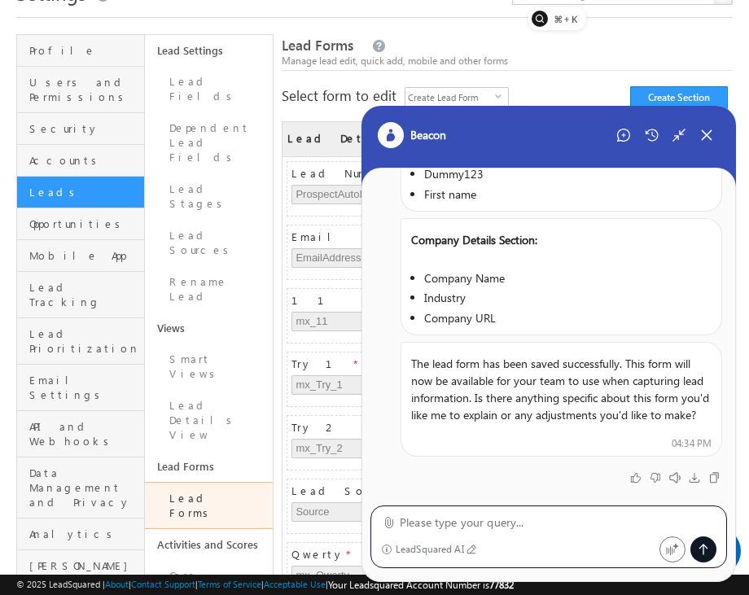
click at [470, 526] on textarea at bounding box center [558, 523] width 317 height 20
type textarea "retry"
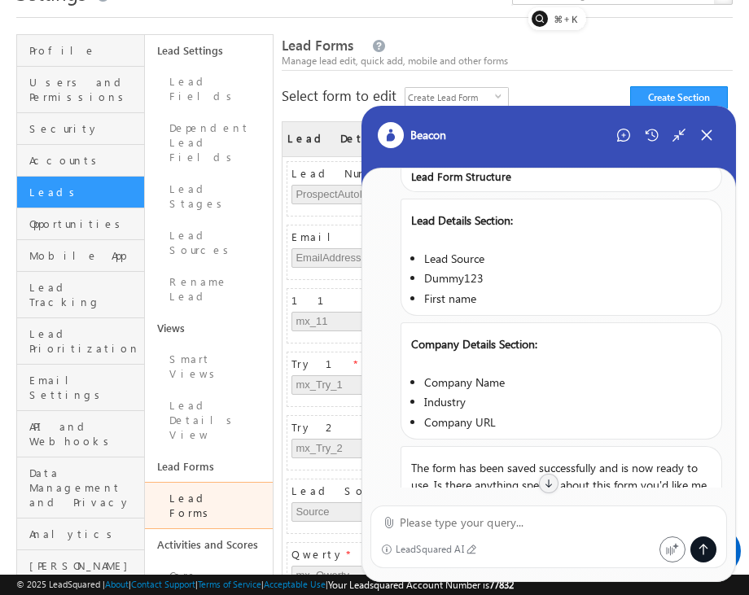
scroll to position [1632, 0]
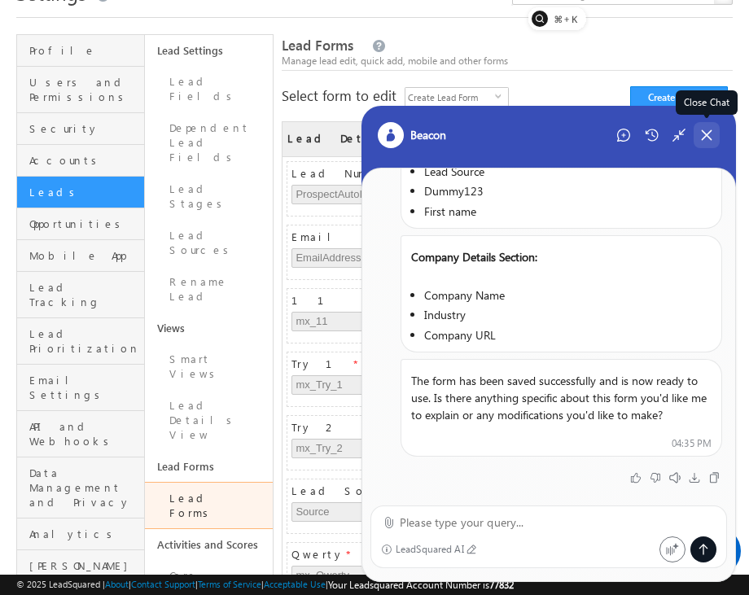
click at [714, 140] on div "Close Chat" at bounding box center [706, 135] width 26 height 26
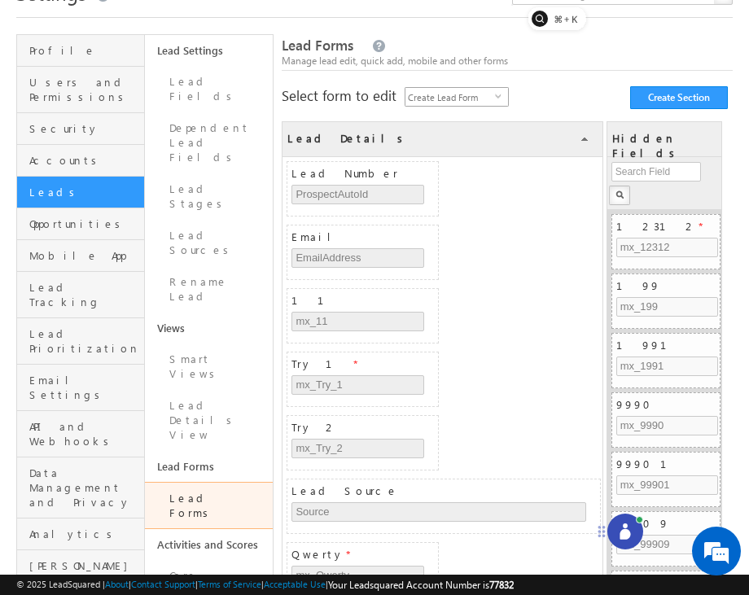
click at [495, 101] on span "select" at bounding box center [501, 102] width 13 height 28
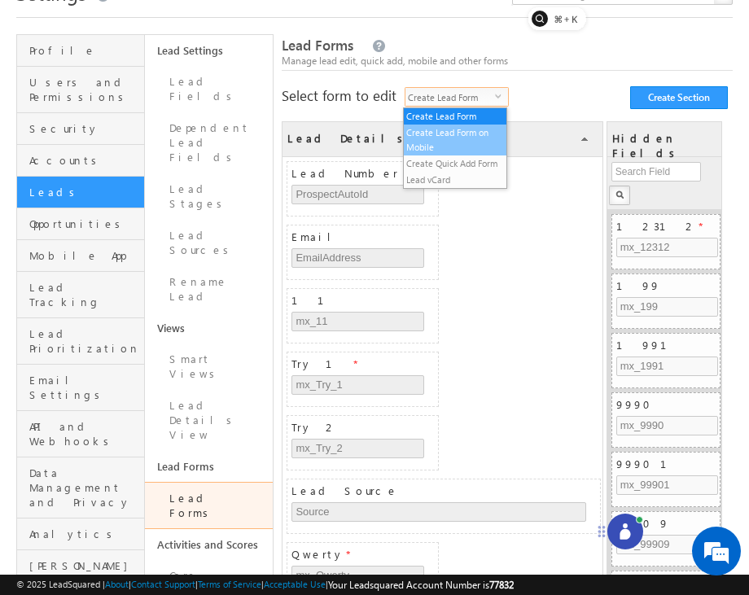
click at [474, 139] on li "Create Lead Form on Mobile" at bounding box center [455, 139] width 103 height 31
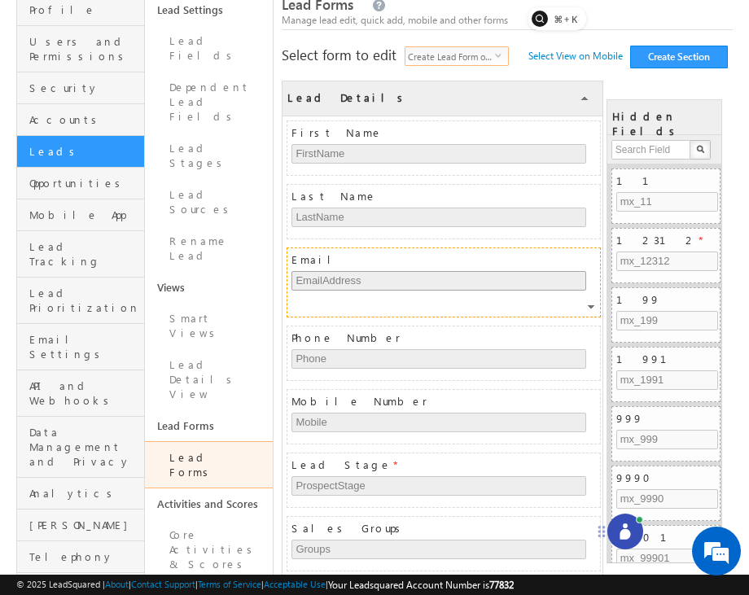
scroll to position [0, 0]
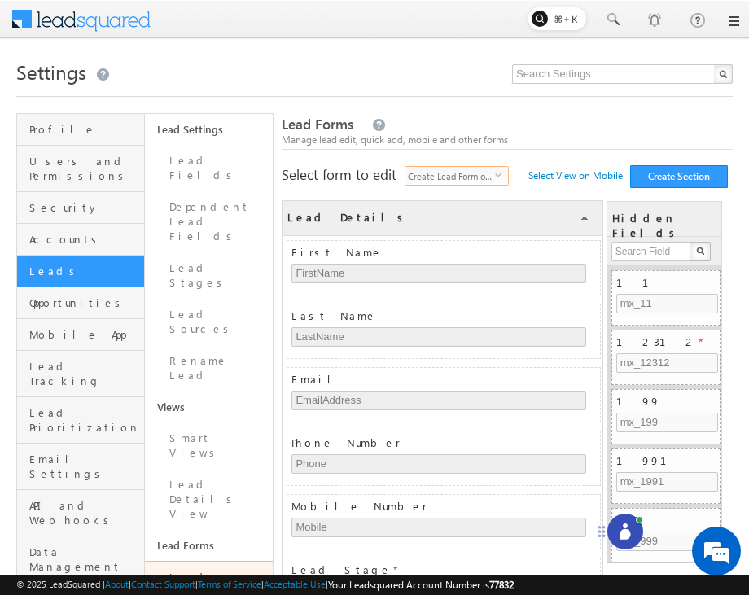
click at [481, 176] on span "Create Lead Form on Mobile" at bounding box center [450, 176] width 90 height 18
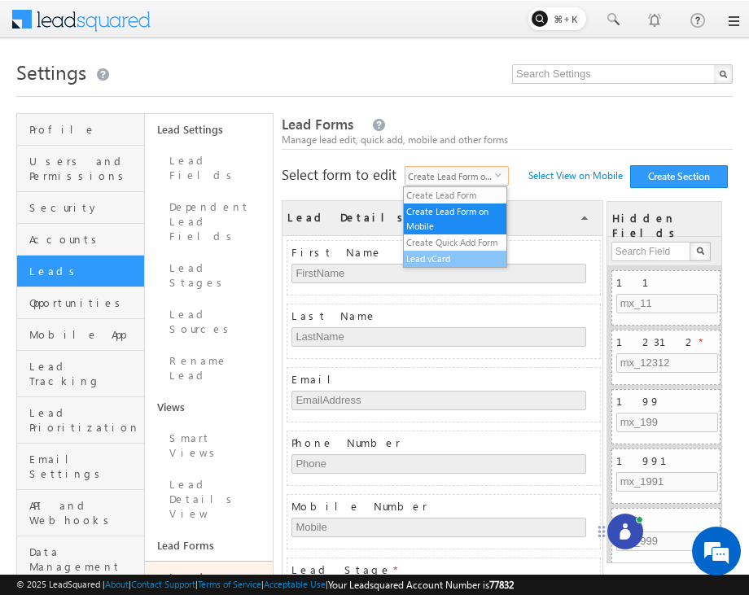
click at [462, 255] on li "Lead vCard" at bounding box center [455, 259] width 103 height 16
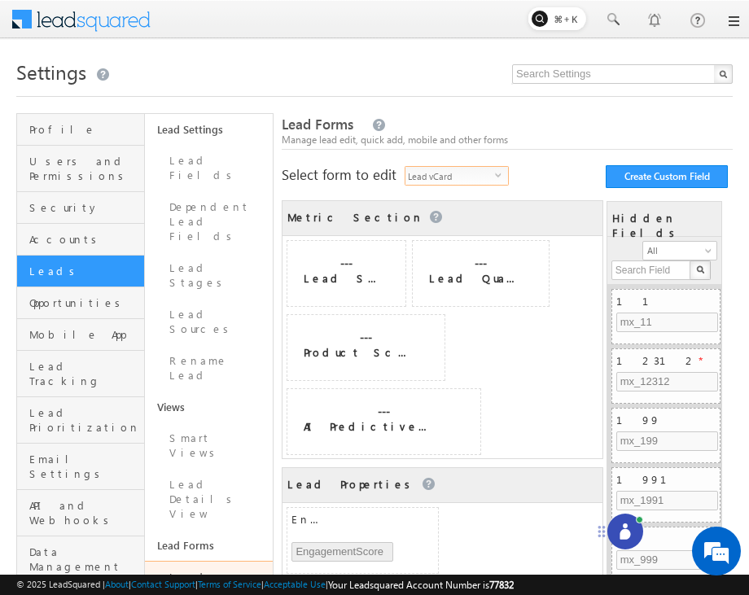
click at [478, 185] on span "Lead vCard" at bounding box center [450, 176] width 90 height 18
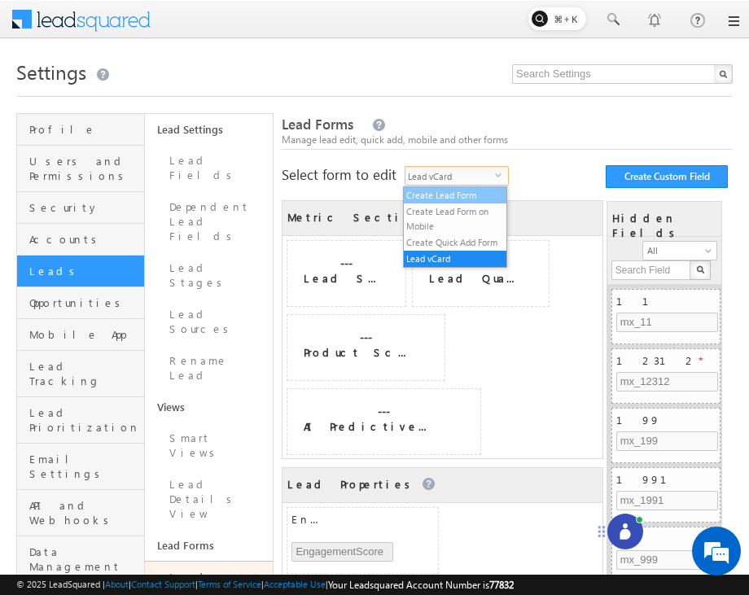
click at [473, 199] on li "Create Lead Form" at bounding box center [455, 195] width 103 height 16
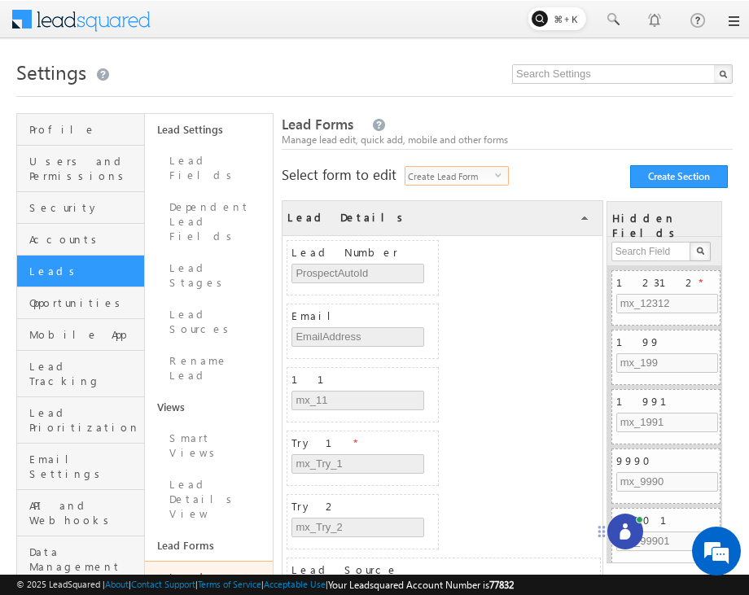
click at [622, 530] on icon at bounding box center [624, 534] width 11 height 11
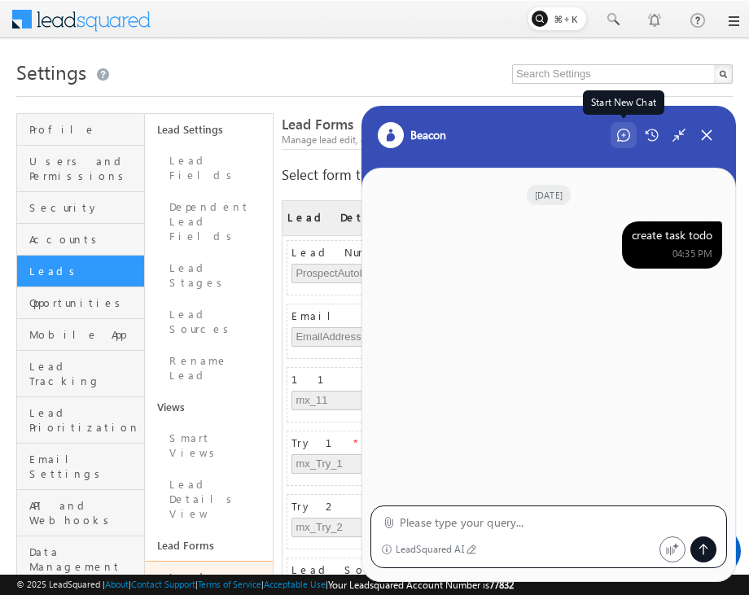
click at [616, 126] on div "Start New Chat" at bounding box center [623, 135] width 26 height 26
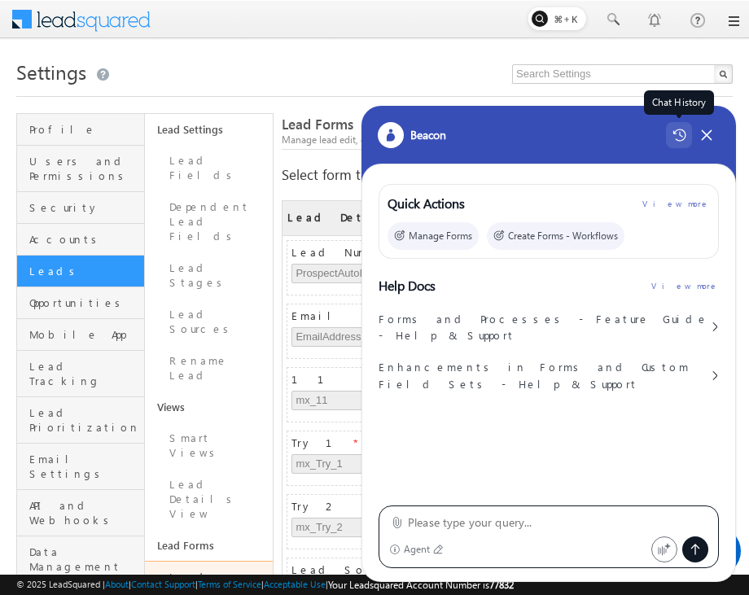
click at [676, 137] on icon at bounding box center [679, 135] width 14 height 13
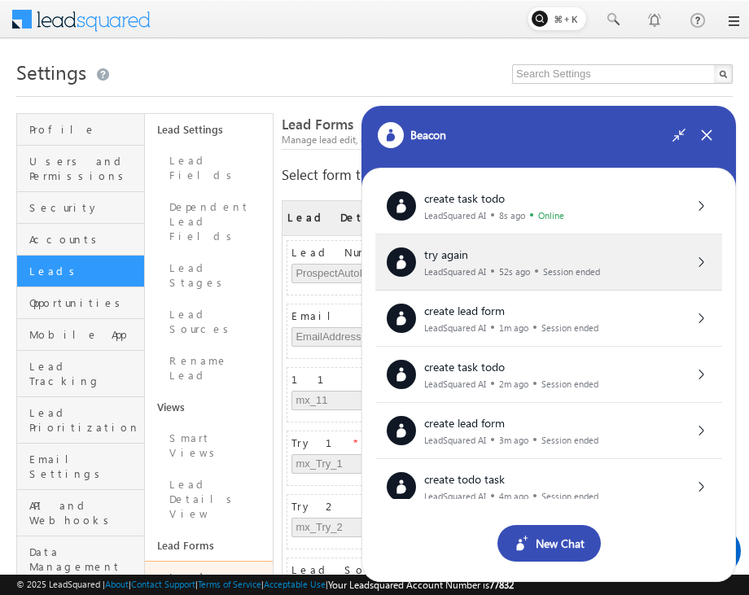
click at [596, 280] on div "try again LeadSquared AI 52s ago Session ended" at bounding box center [548, 262] width 347 height 56
click at [612, 265] on div "try again LeadSquared AI 52s ago Session ended" at bounding box center [549, 261] width 324 height 29
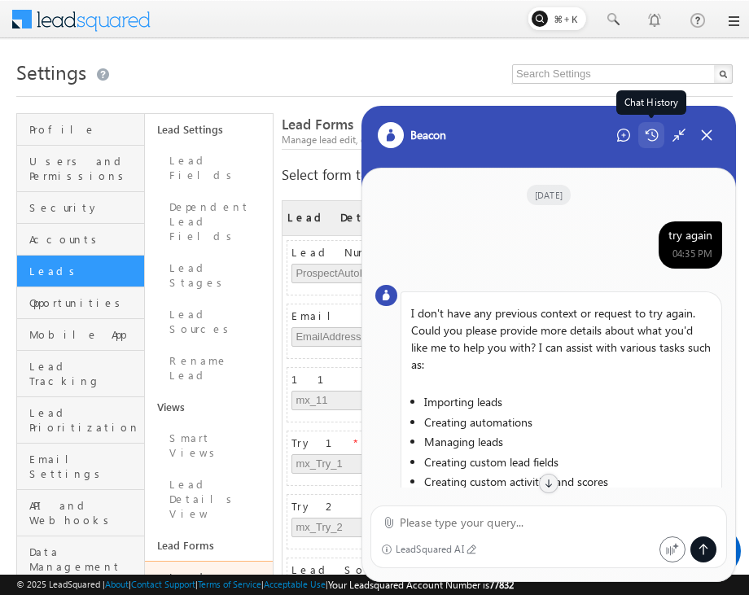
click at [658, 139] on div "Chat History" at bounding box center [651, 135] width 26 height 26
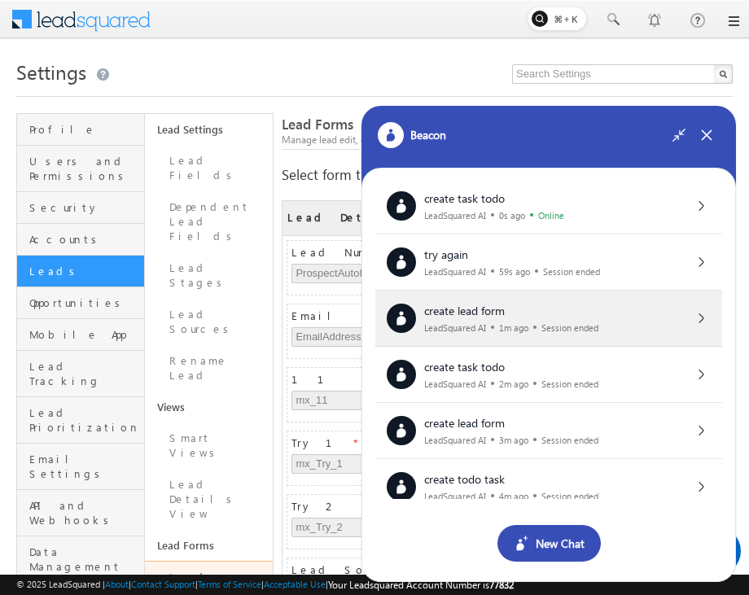
click at [600, 315] on div "create lead form LeadSquared AI 1m ago Session ended" at bounding box center [549, 318] width 324 height 29
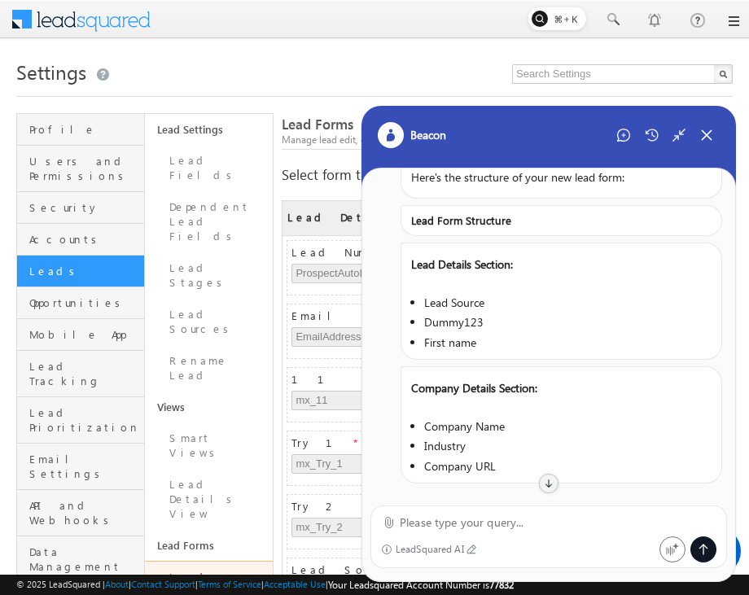
scroll to position [1504, 0]
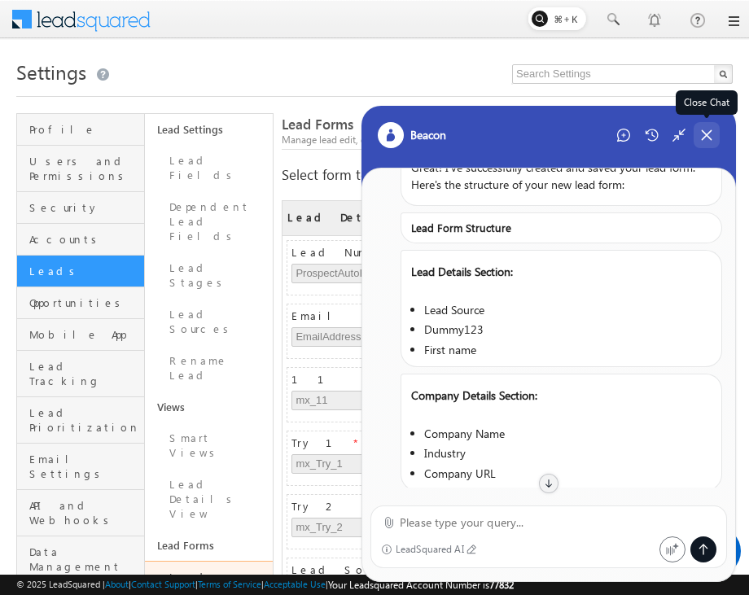
click at [698, 133] on div "Close Chat" at bounding box center [706, 135] width 26 height 26
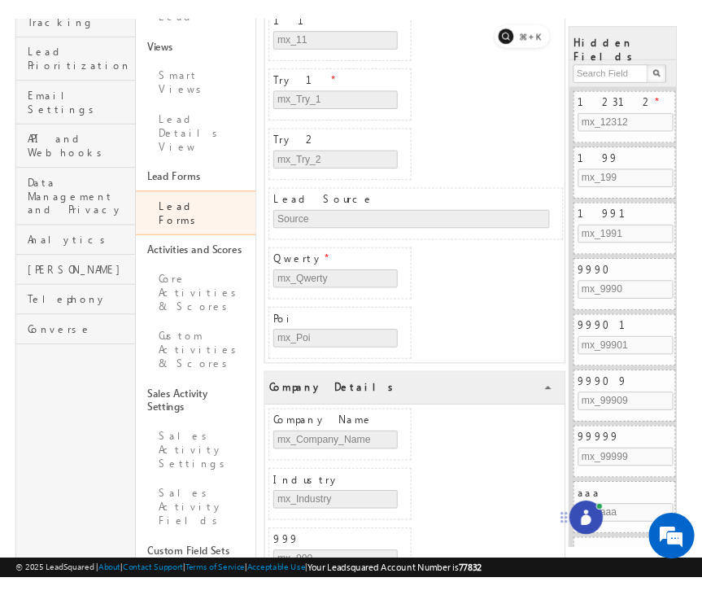
scroll to position [392, 0]
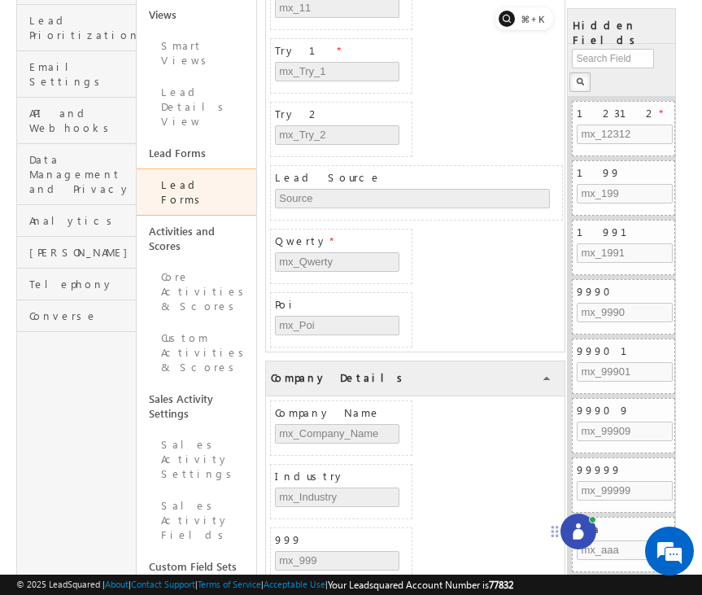
click at [580, 520] on div at bounding box center [579, 531] width 36 height 36
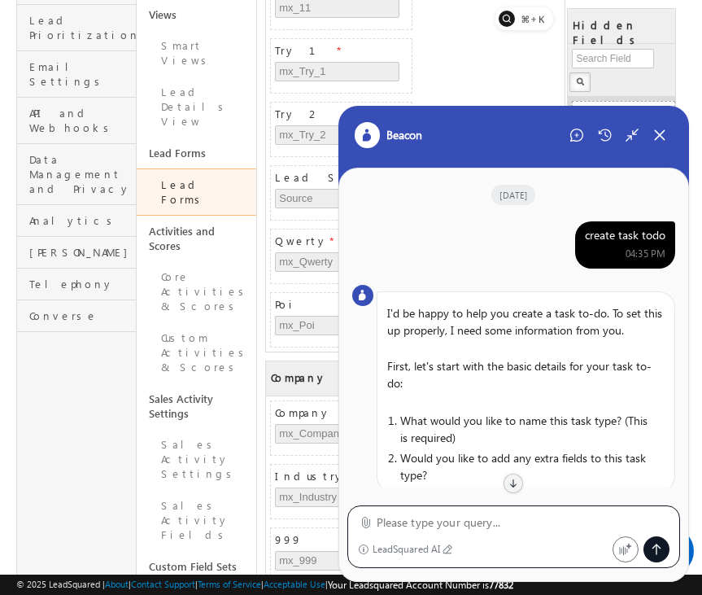
scroll to position [1786, 0]
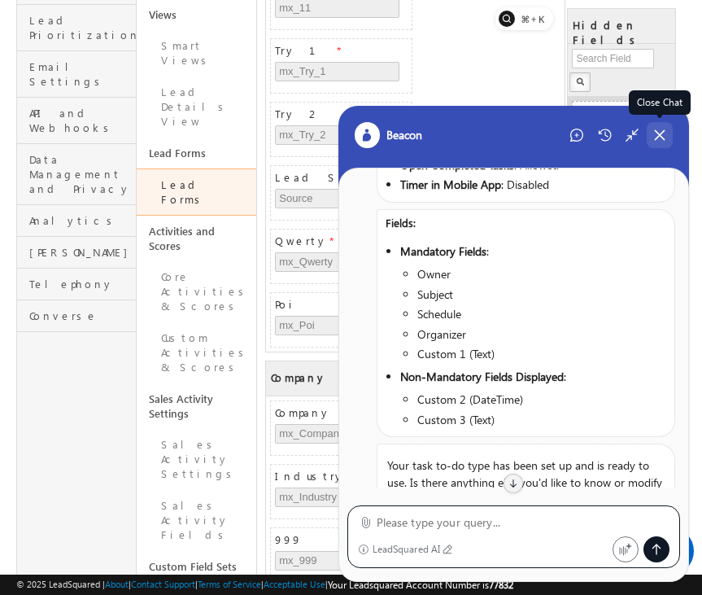
click at [662, 140] on icon at bounding box center [660, 135] width 15 height 15
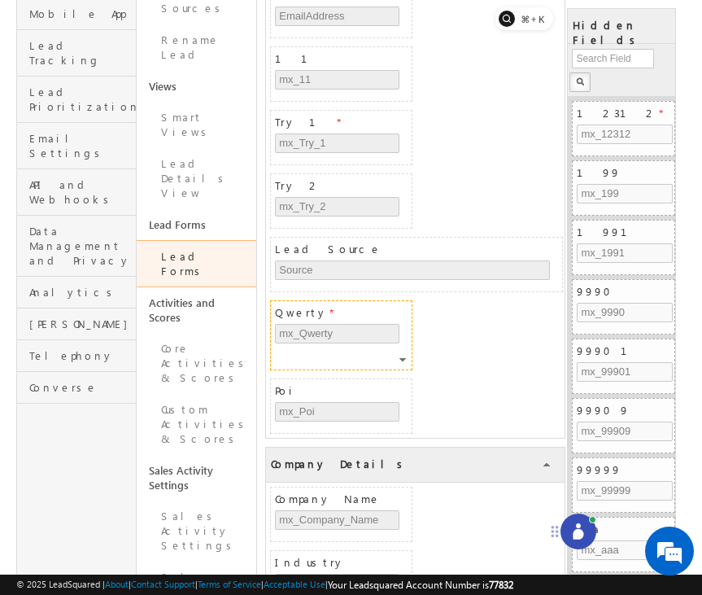
scroll to position [316, 0]
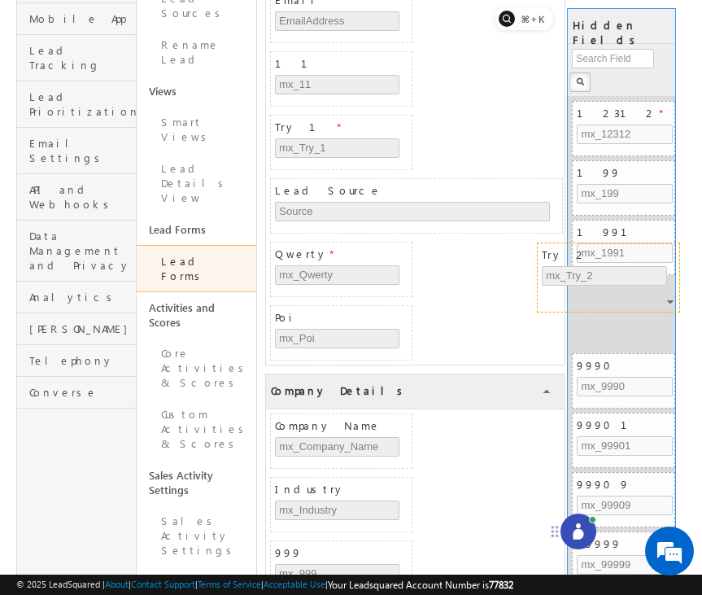
drag, startPoint x: 358, startPoint y: 189, endPoint x: 629, endPoint y: 252, distance: 278.3
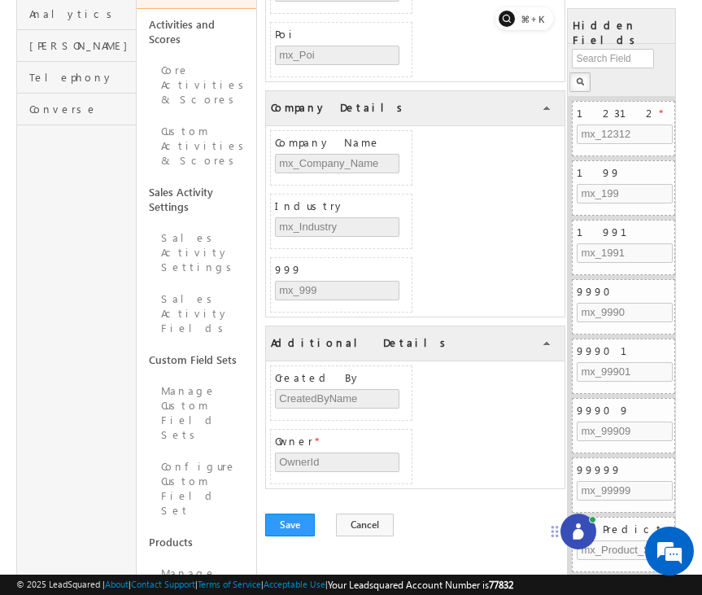
scroll to position [605, 0]
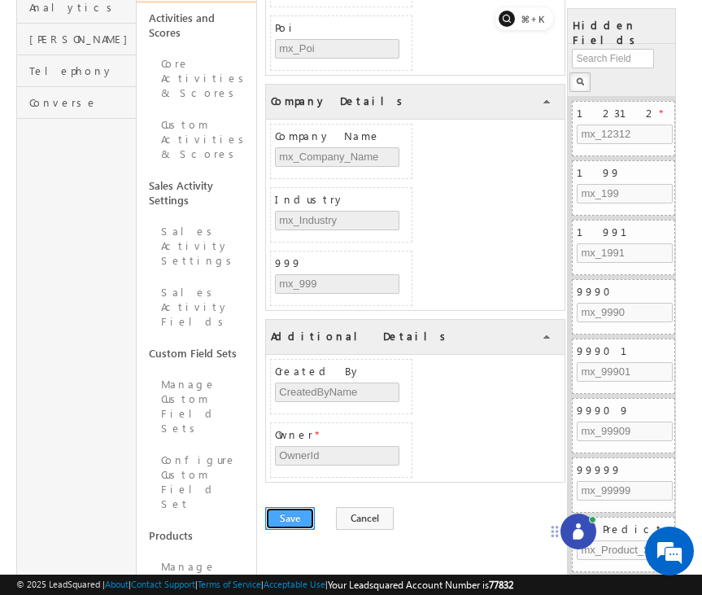
click at [291, 515] on button "Save" at bounding box center [290, 518] width 50 height 23
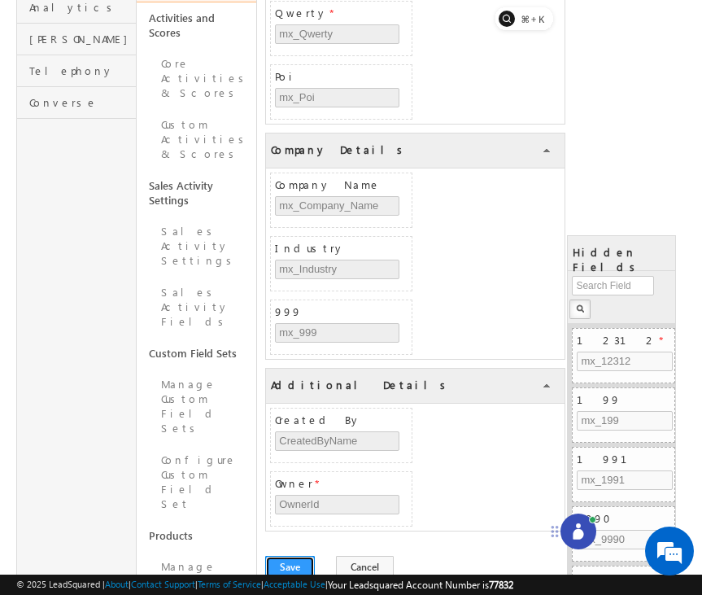
scroll to position [0, 0]
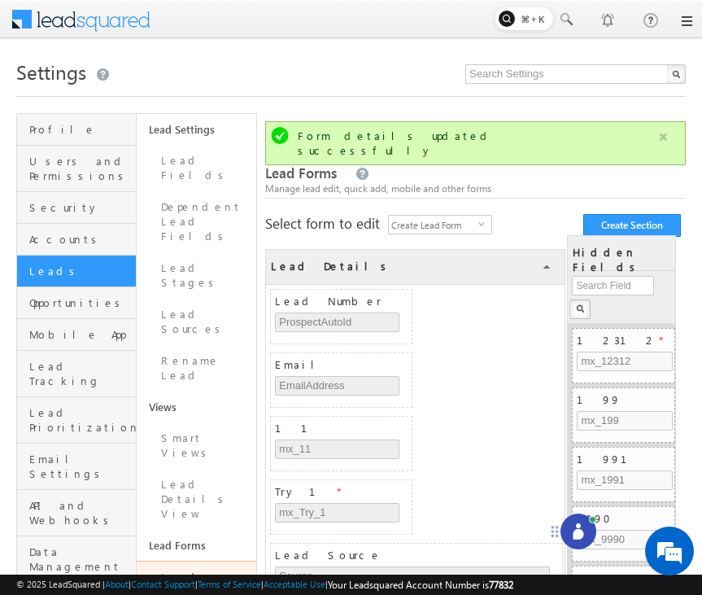
click at [661, 138] on button "button" at bounding box center [663, 137] width 20 height 20
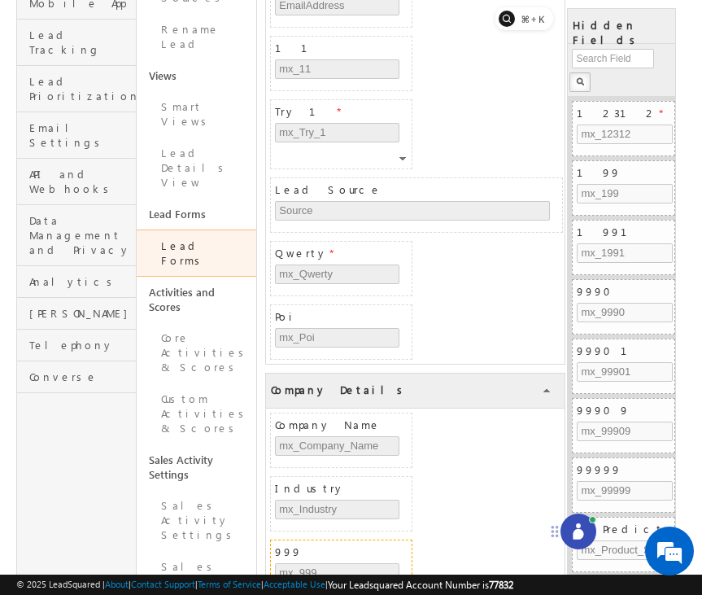
scroll to position [304, 0]
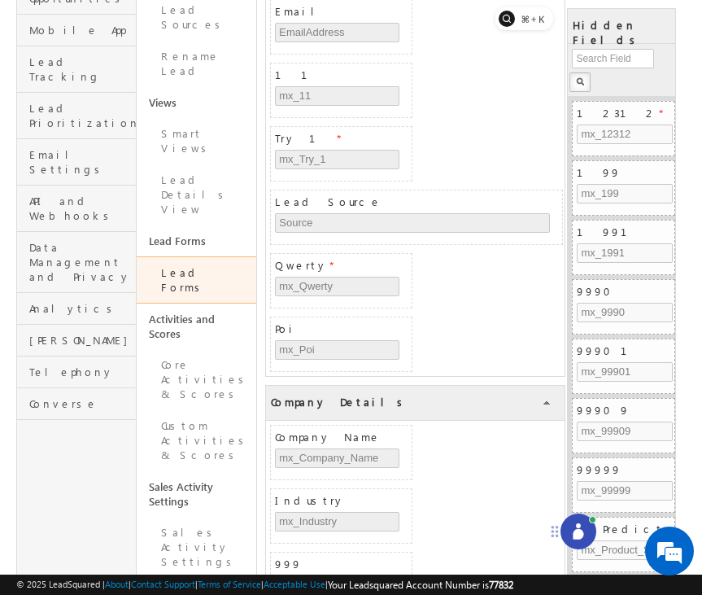
click at [572, 531] on icon at bounding box center [578, 531] width 16 height 16
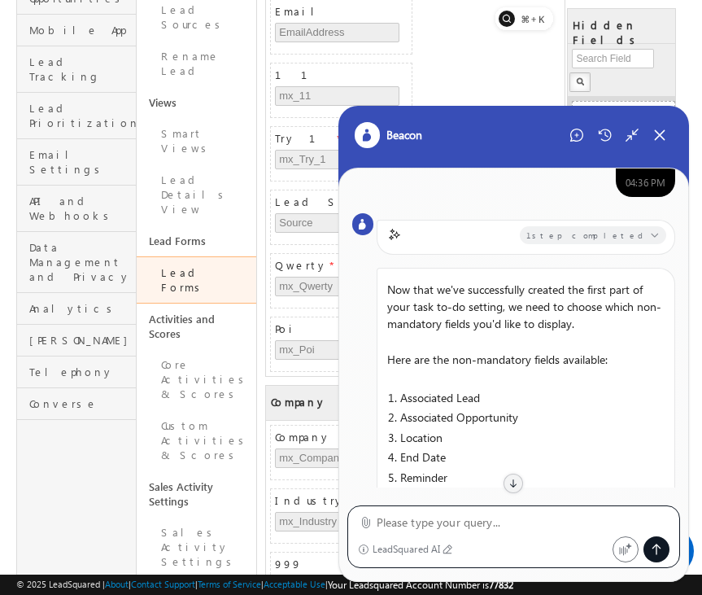
scroll to position [771, 0]
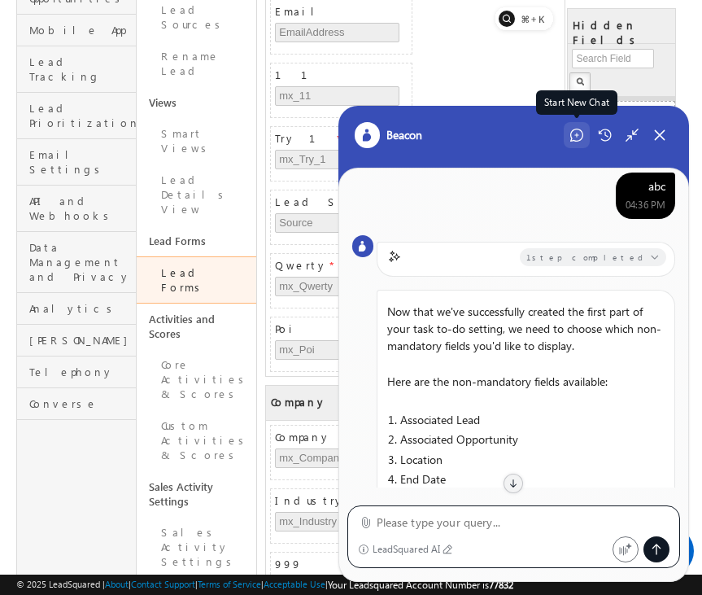
click at [575, 133] on icon at bounding box center [576, 135] width 13 height 13
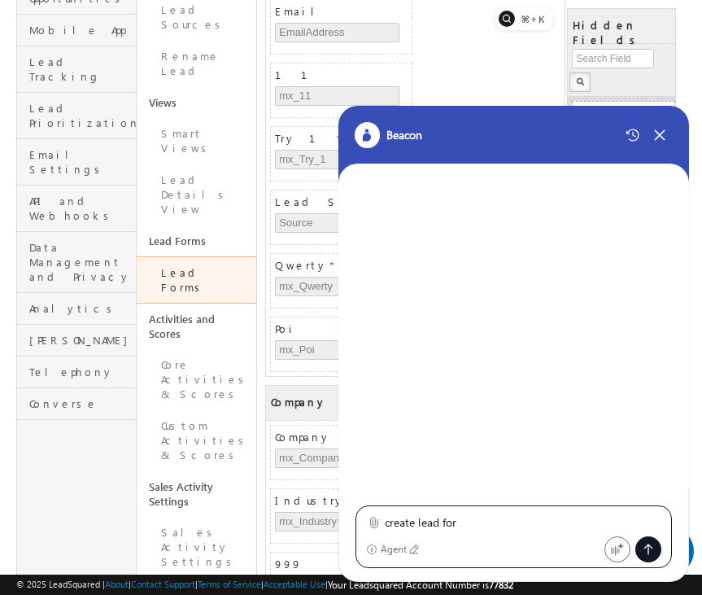
type textarea "create lead form"
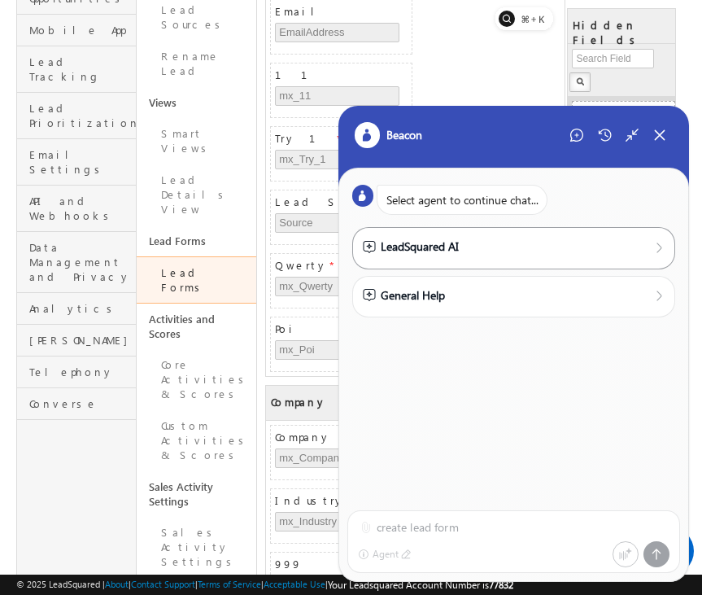
click at [622, 258] on div "LeadSquared AI" at bounding box center [514, 248] width 303 height 20
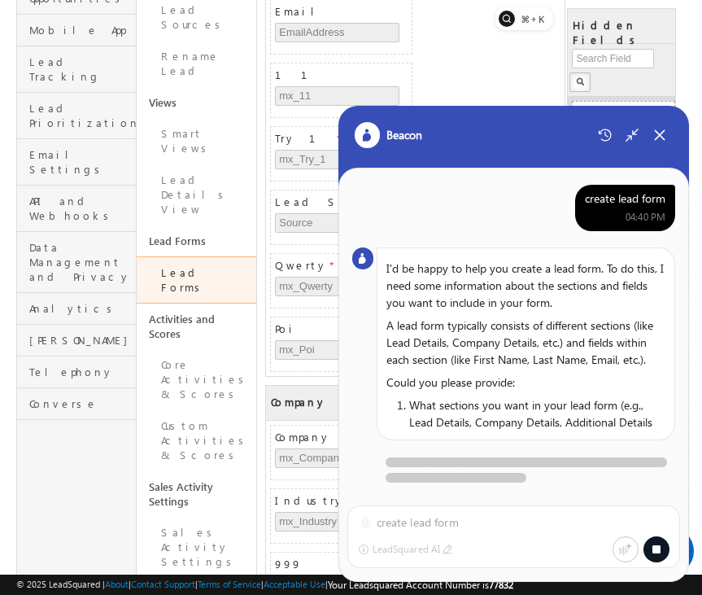
scroll to position [5, 0]
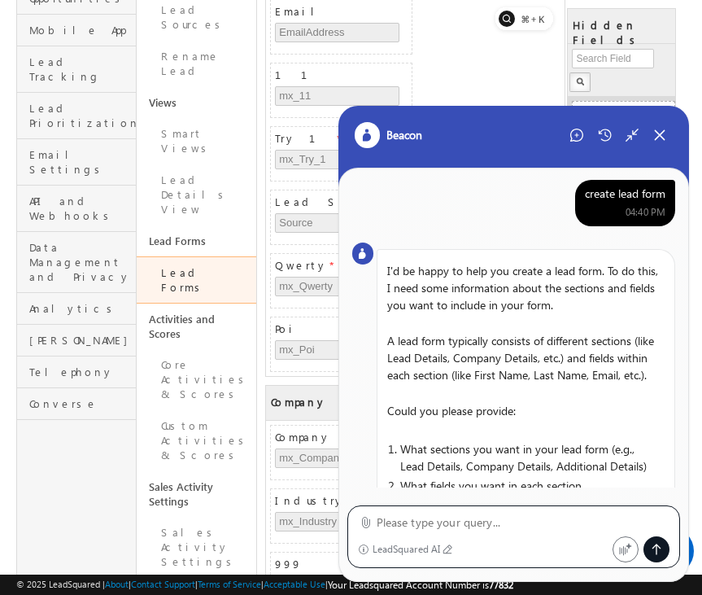
click at [365, 524] on icon at bounding box center [366, 522] width 12 height 12
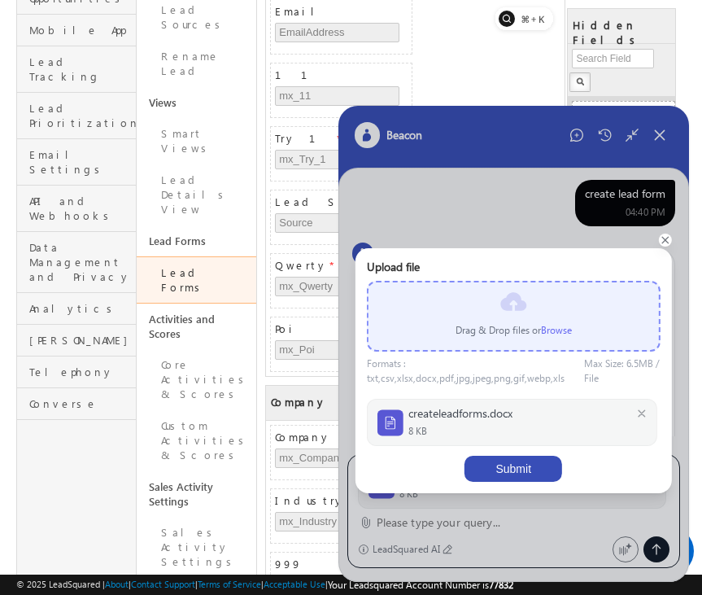
click at [518, 465] on button "Submit" at bounding box center [514, 469] width 98 height 26
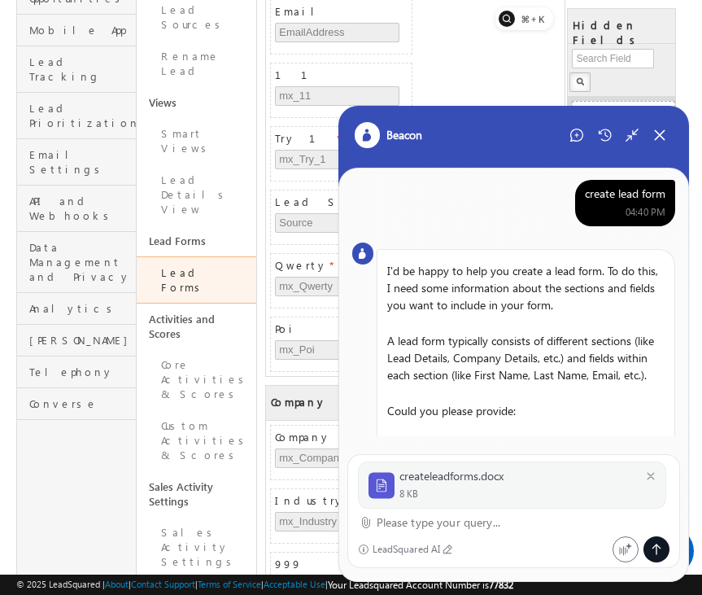
click at [446, 521] on textarea at bounding box center [524, 523] width 294 height 20
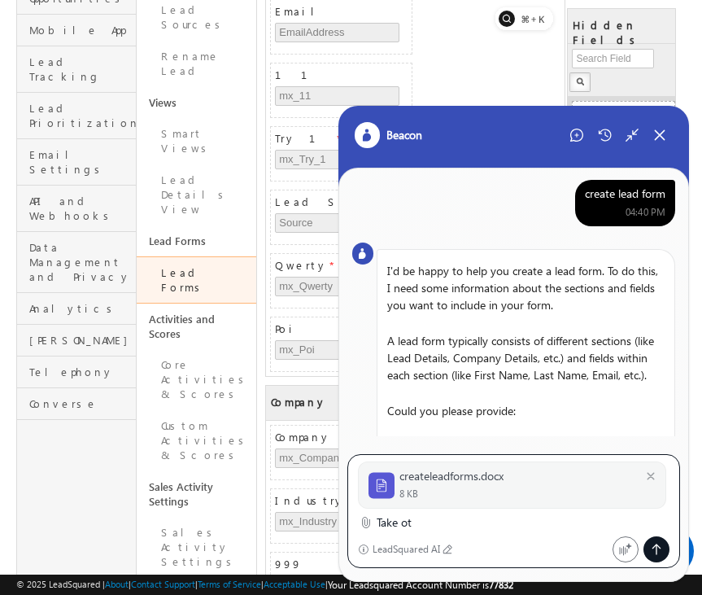
type textarea "Take ot"
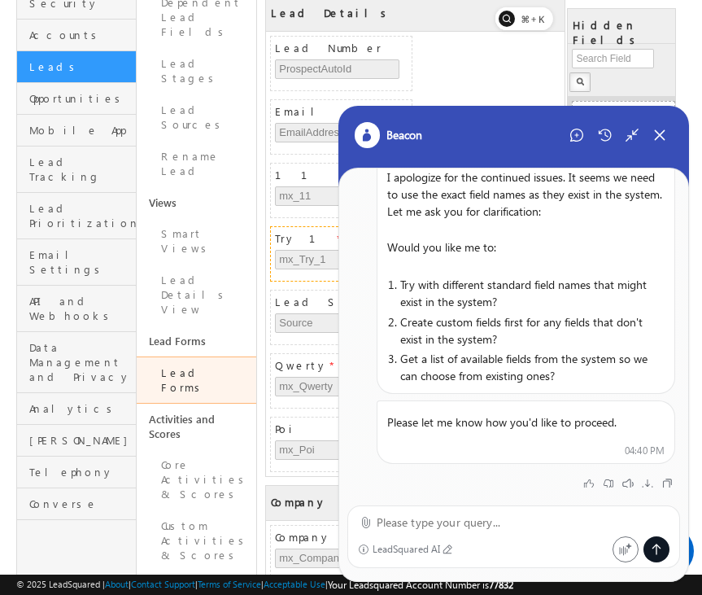
scroll to position [214, 0]
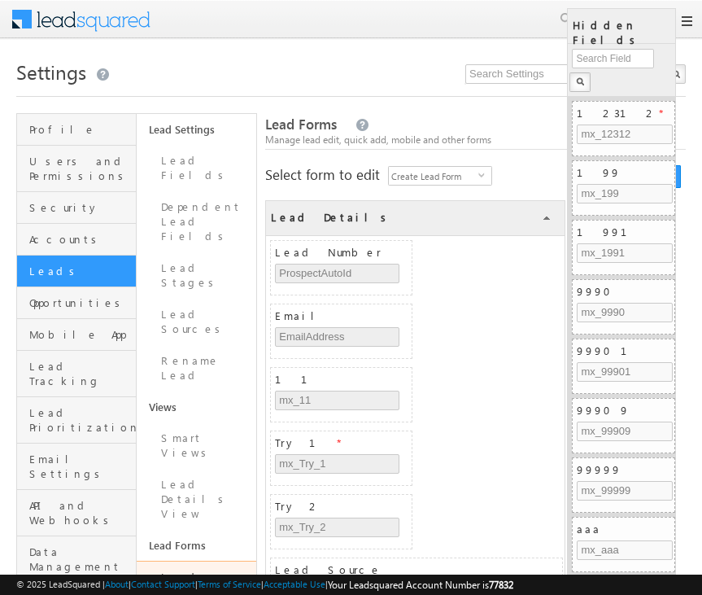
scroll to position [214, 0]
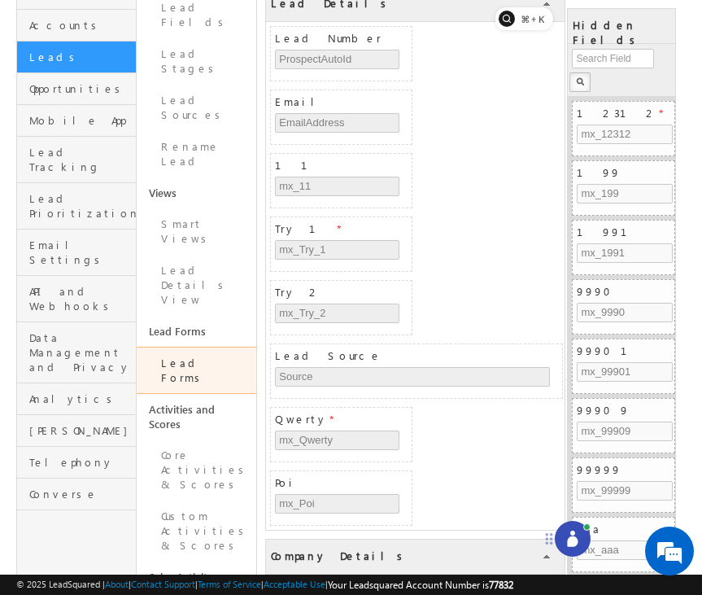
drag, startPoint x: 632, startPoint y: 557, endPoint x: 511, endPoint y: 505, distance: 132.0
click at [543, 532] on icon at bounding box center [549, 538] width 13 height 13
click at [534, 510] on icon at bounding box center [536, 514] width 11 height 11
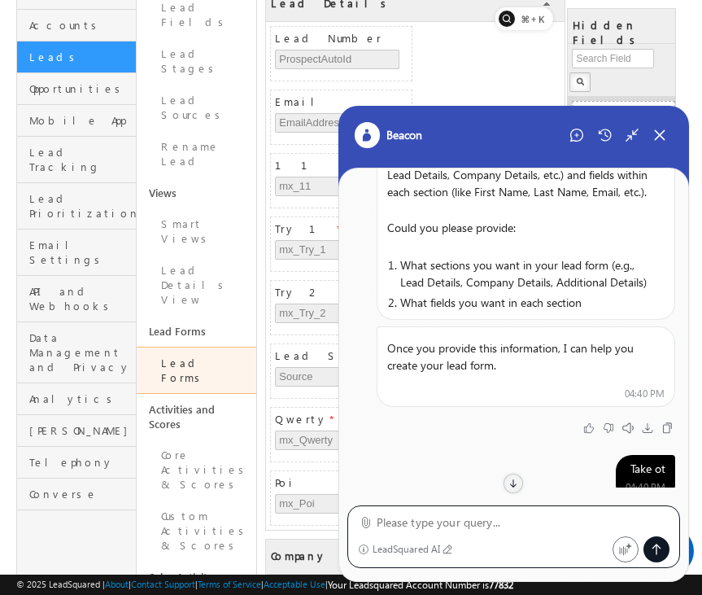
scroll to position [0, 0]
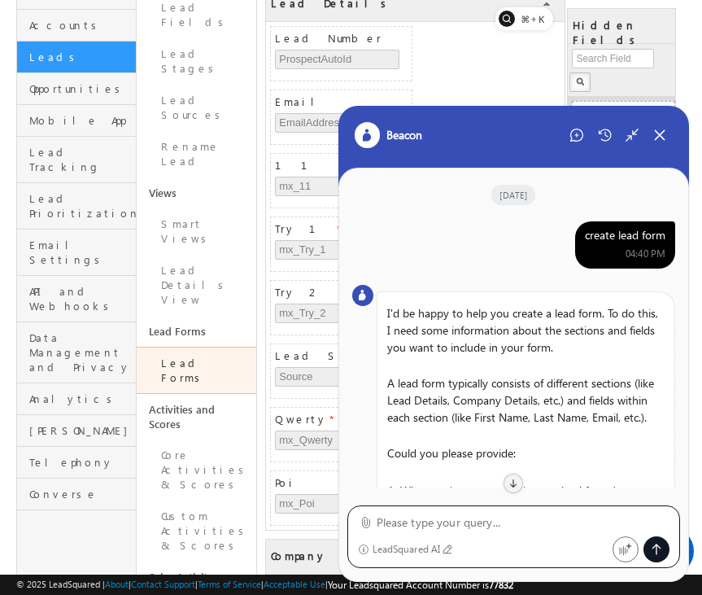
click at [627, 238] on div "create lead form" at bounding box center [625, 235] width 81 height 15
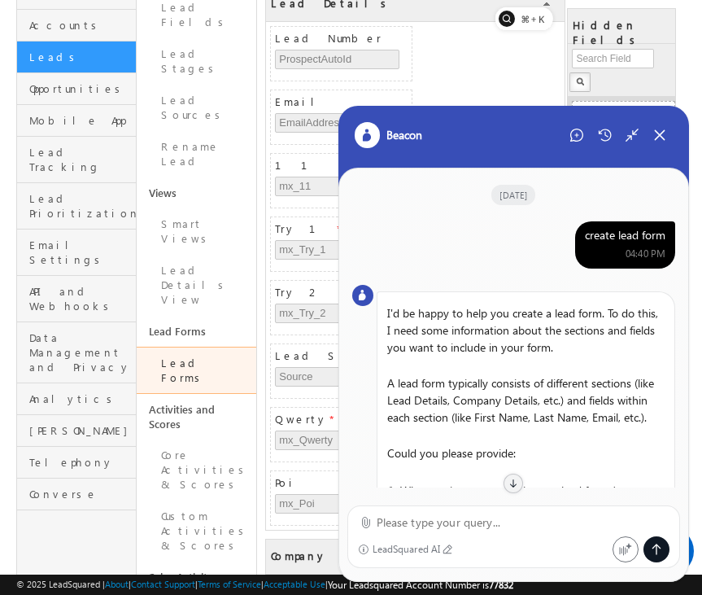
click at [627, 238] on div "create lead form" at bounding box center [625, 235] width 81 height 15
click at [581, 135] on icon at bounding box center [576, 135] width 13 height 13
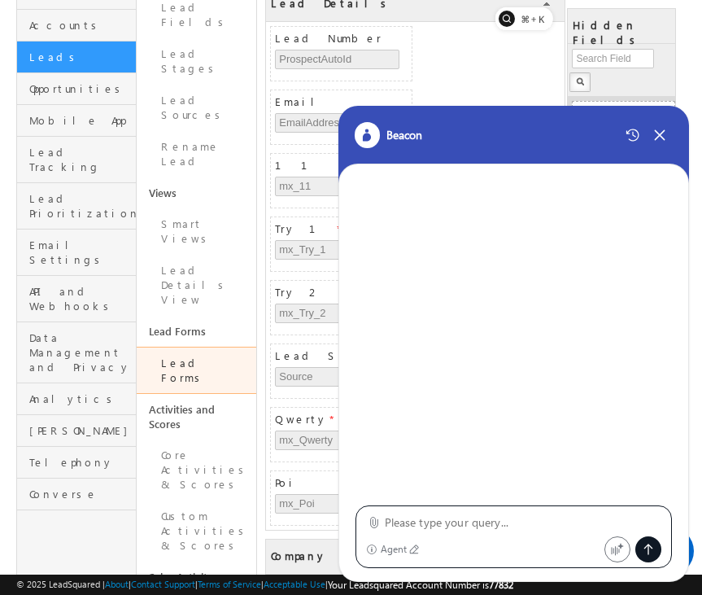
type textarea "create lead form"
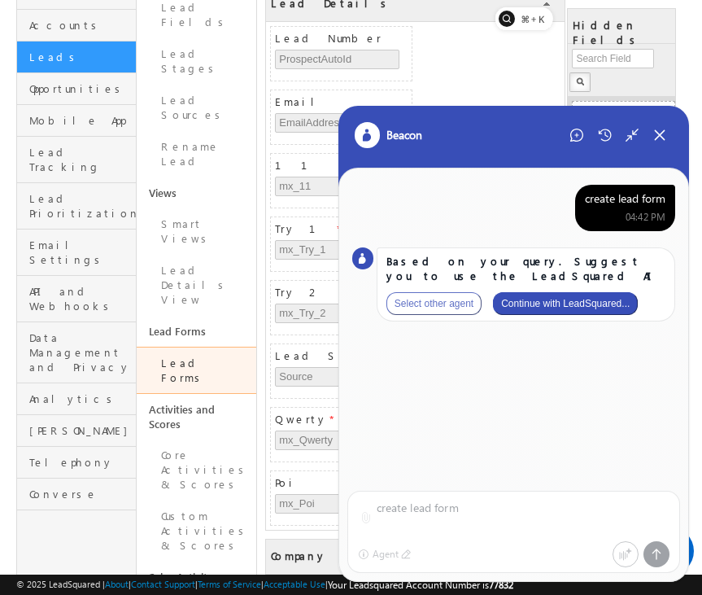
click at [613, 301] on button "Continue with LeadSquared..." at bounding box center [565, 303] width 145 height 23
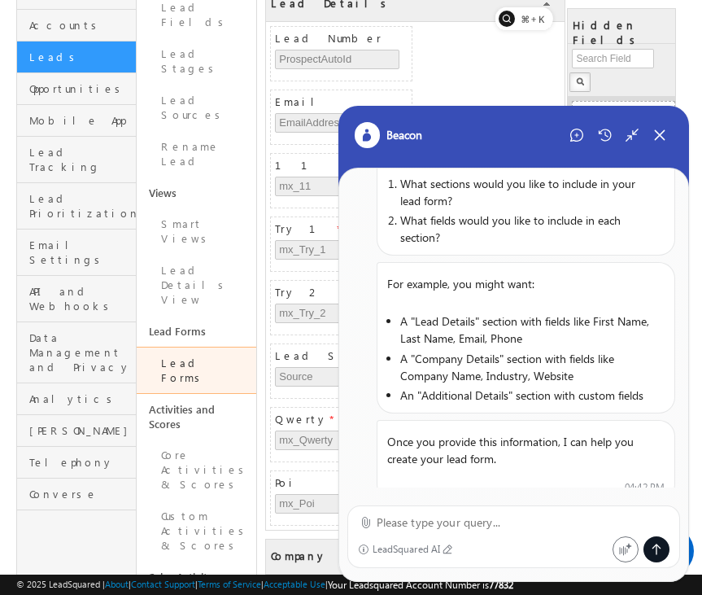
scroll to position [331, 0]
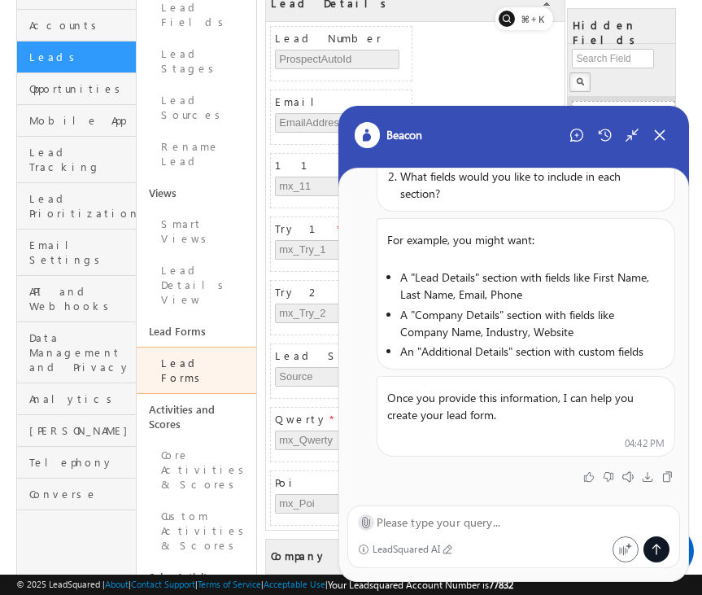
click at [369, 518] on icon at bounding box center [366, 522] width 12 height 12
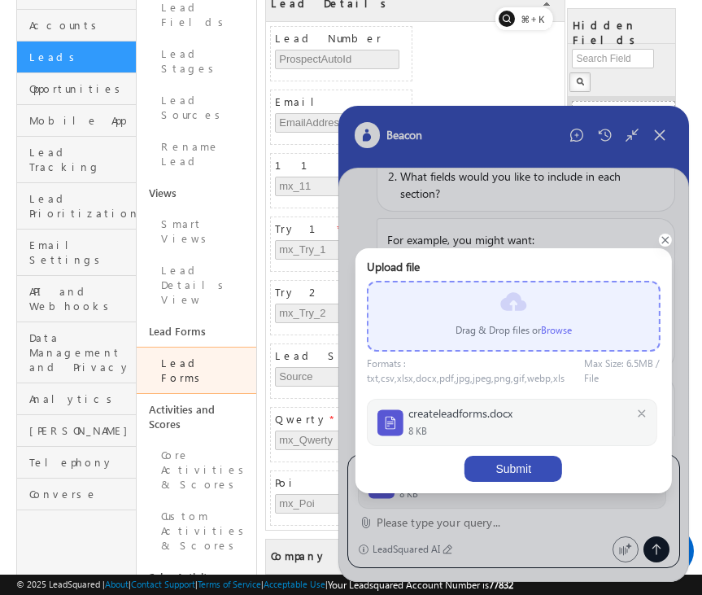
click at [499, 466] on button "Submit" at bounding box center [514, 469] width 98 height 26
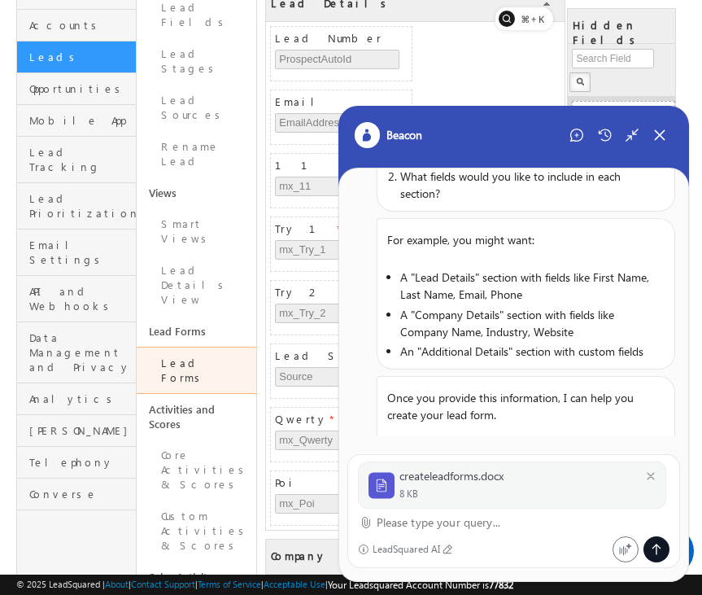
click at [420, 529] on textarea at bounding box center [524, 523] width 294 height 20
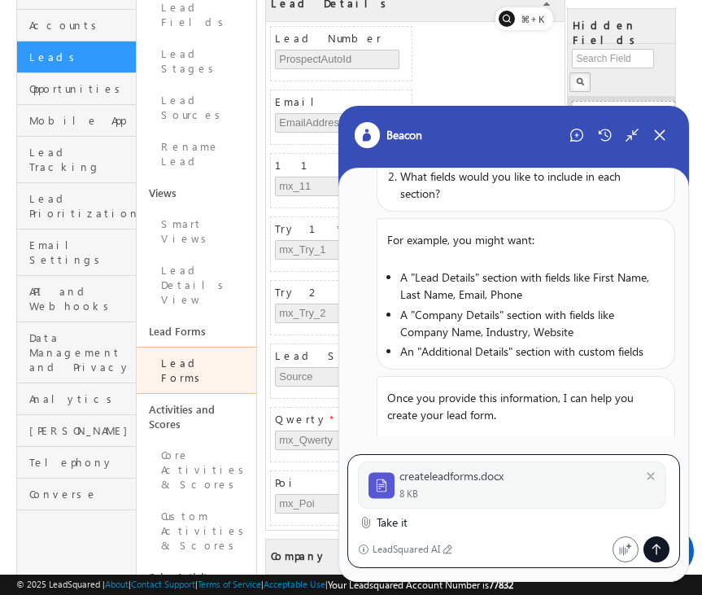
type textarea "Take it"
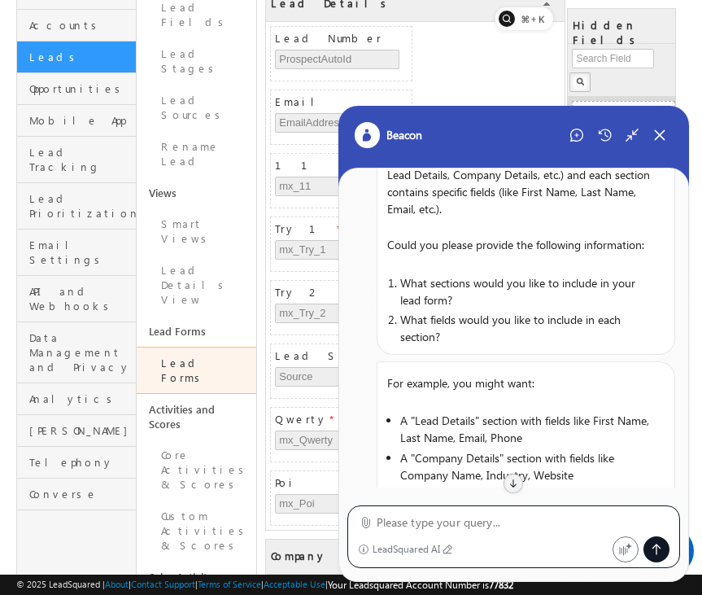
scroll to position [0, 0]
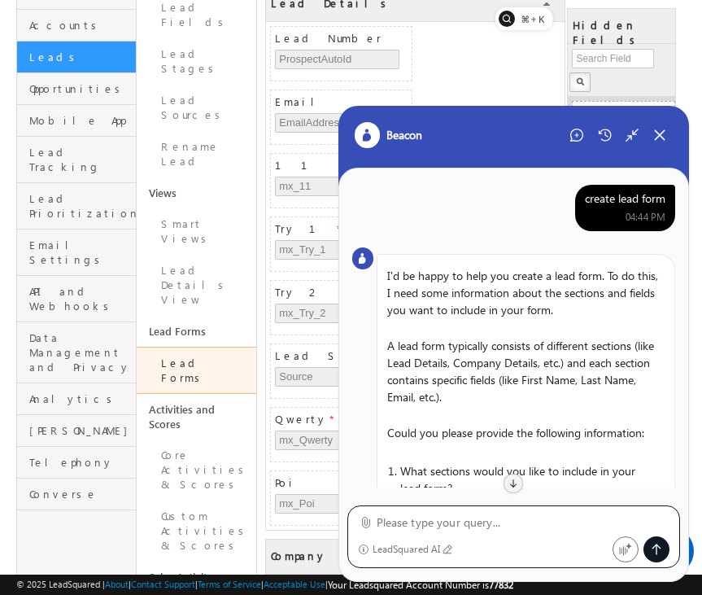
click at [631, 196] on div "create lead form" at bounding box center [625, 198] width 81 height 15
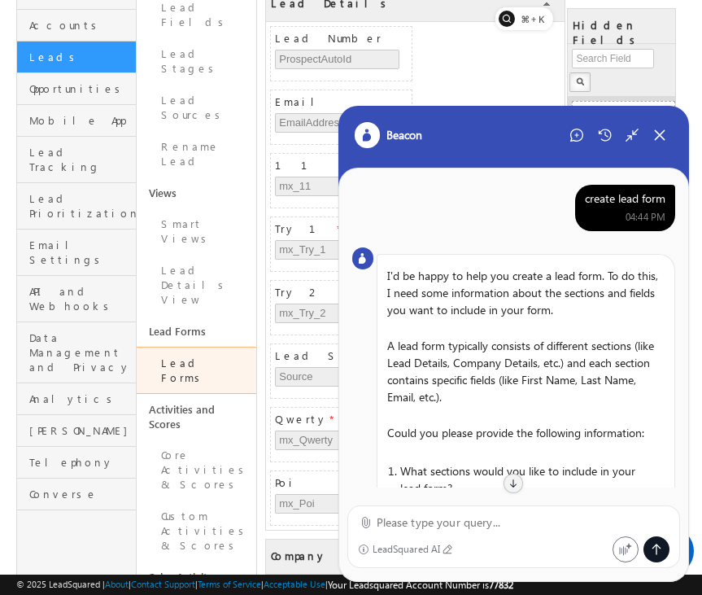
click at [631, 196] on div "create lead form" at bounding box center [625, 198] width 81 height 15
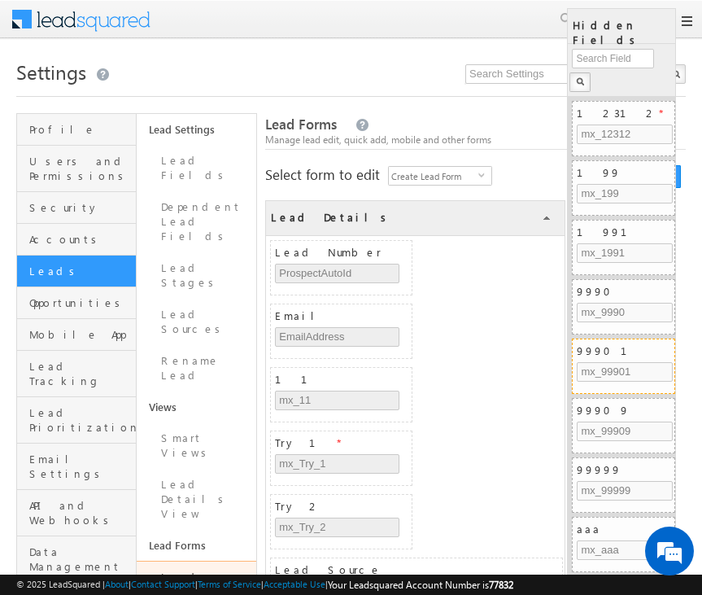
scroll to position [214, 0]
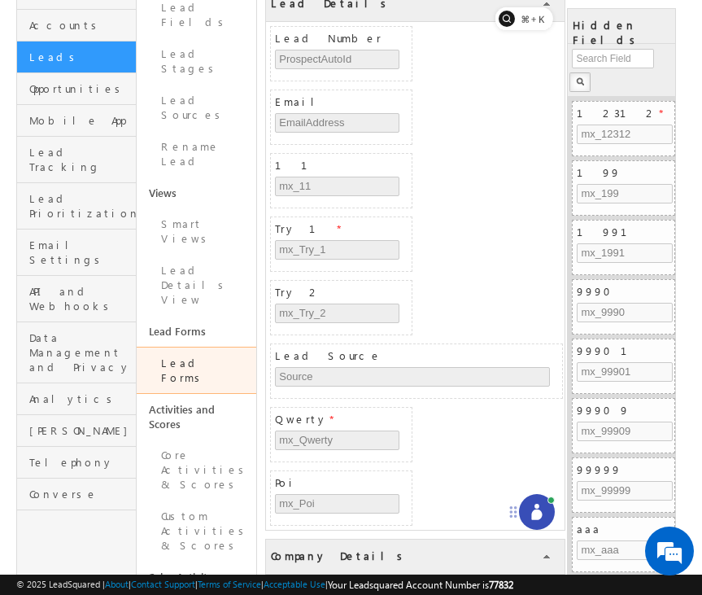
click at [531, 510] on icon at bounding box center [537, 512] width 16 height 16
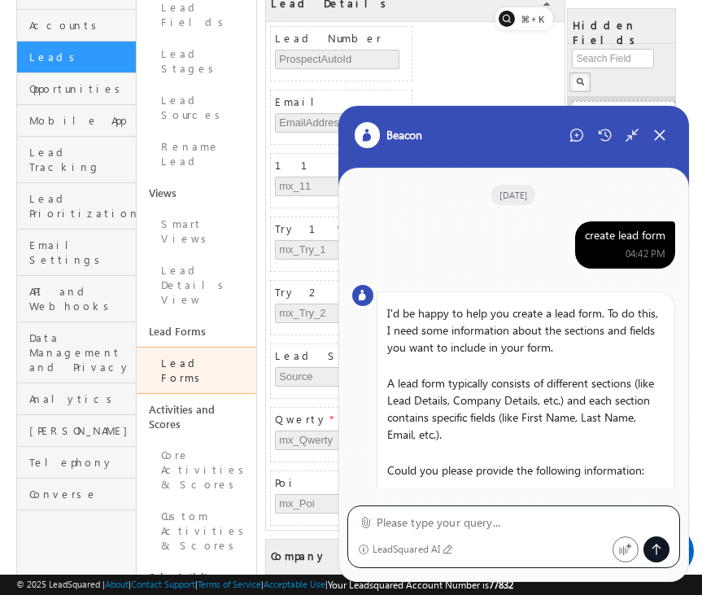
scroll to position [879, 0]
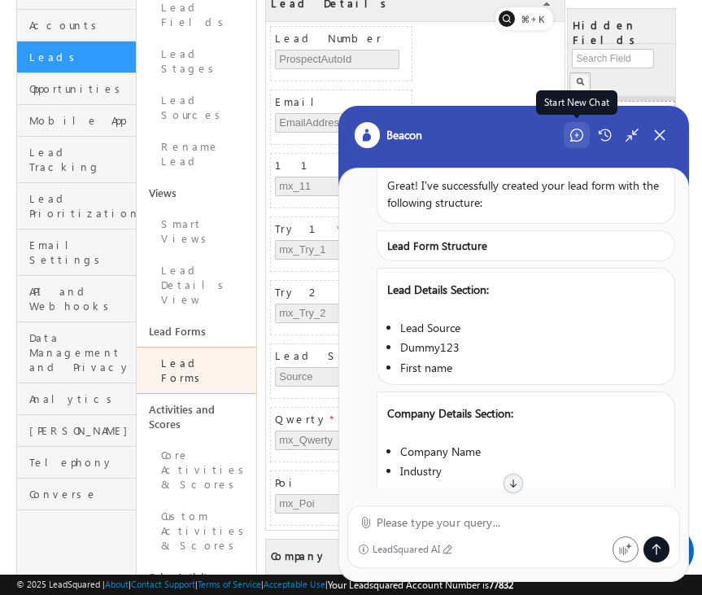
click at [577, 140] on icon at bounding box center [576, 135] width 13 height 13
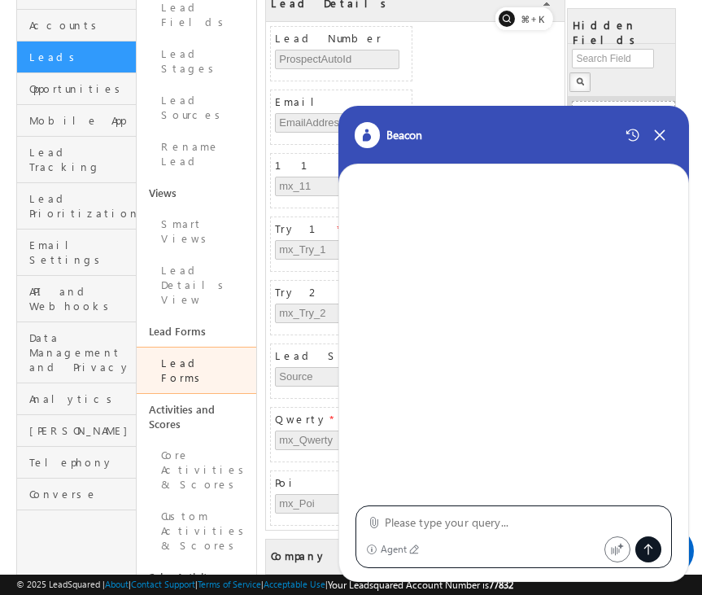
type textarea "create lead form"
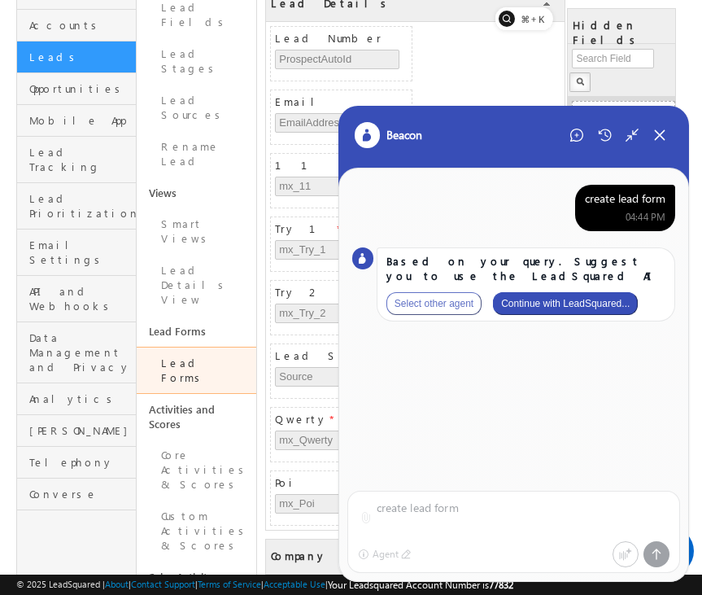
click at [617, 308] on button "Continue with LeadSquared..." at bounding box center [565, 303] width 145 height 23
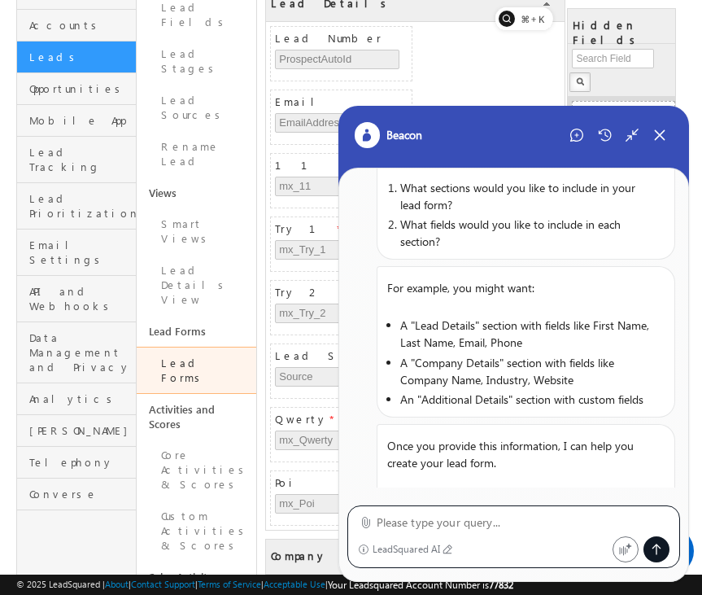
scroll to position [314, 0]
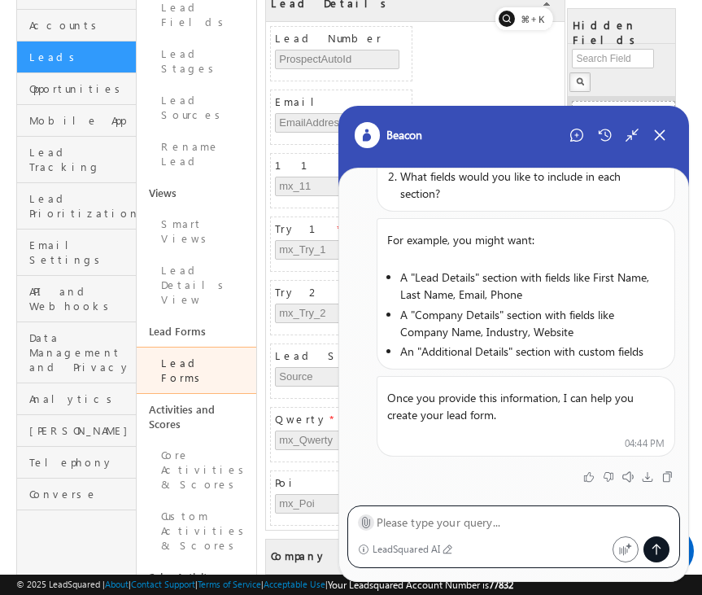
click at [361, 517] on icon at bounding box center [366, 522] width 12 height 12
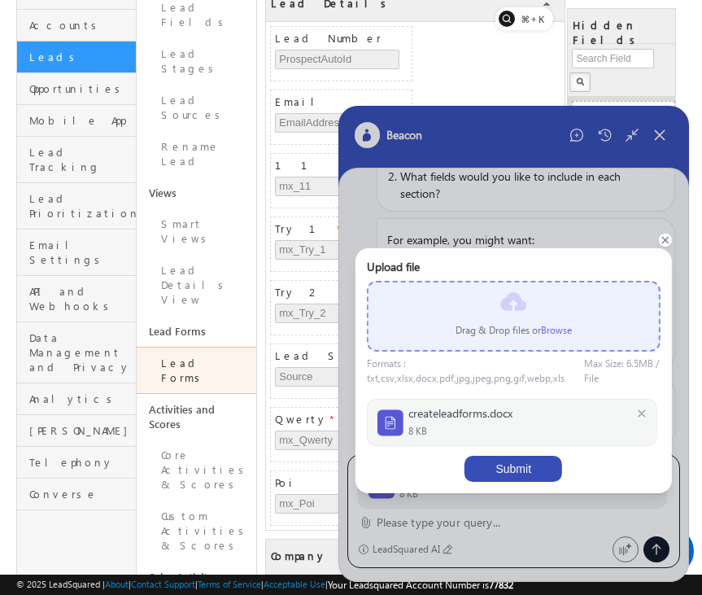
click at [519, 461] on button "Submit" at bounding box center [514, 469] width 98 height 26
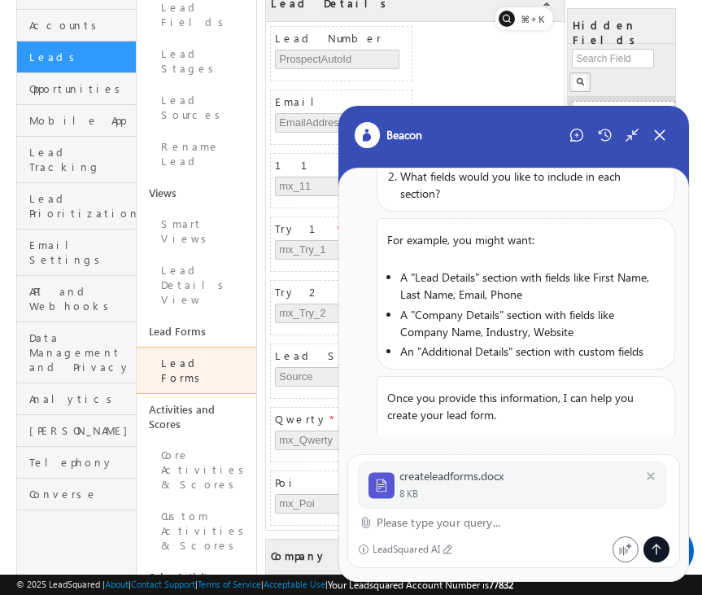
click at [464, 527] on textarea at bounding box center [524, 523] width 294 height 20
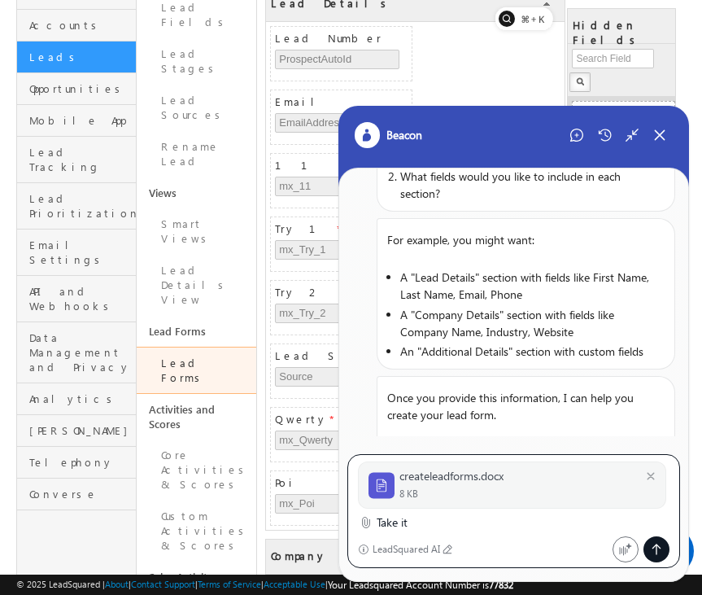
type textarea "Take it"
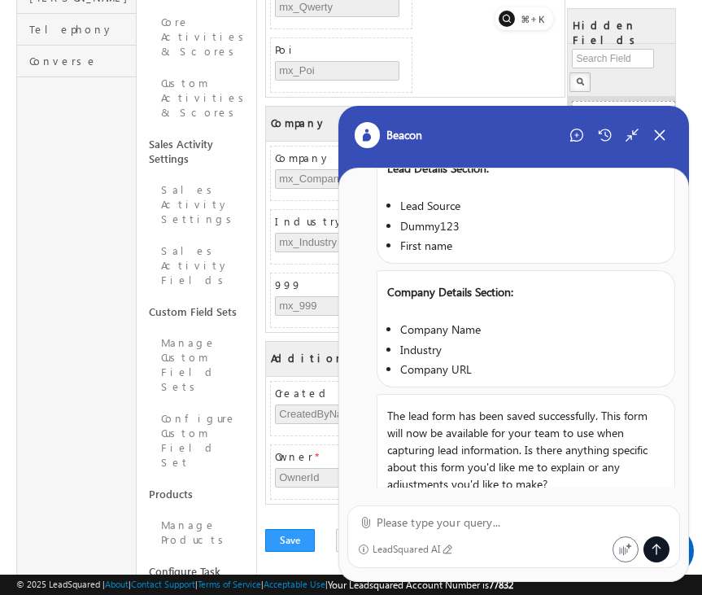
scroll to position [998, 0]
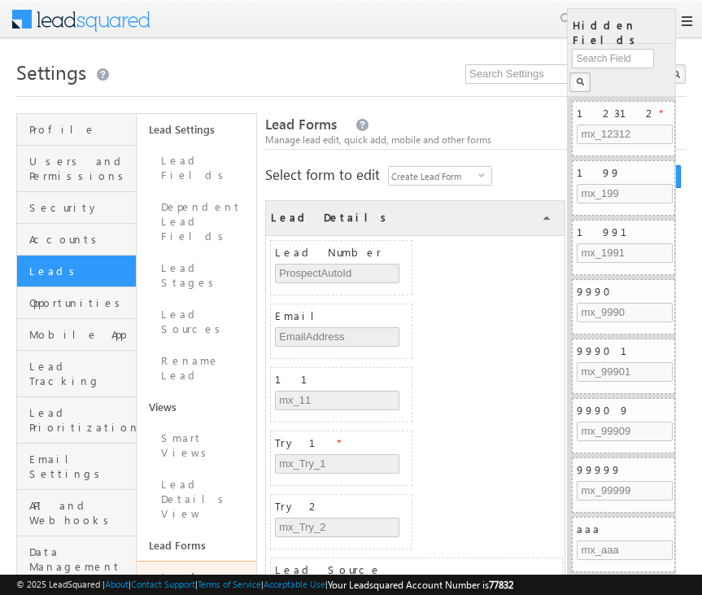
scroll to position [647, 0]
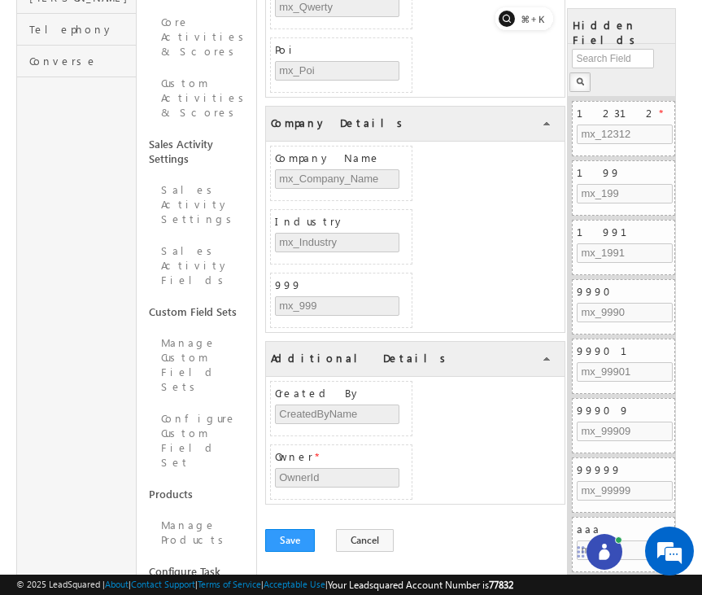
drag, startPoint x: 631, startPoint y: 559, endPoint x: 500, endPoint y: 507, distance: 141.0
click at [578, 546] on icon at bounding box center [581, 551] width 7 height 11
click at [523, 508] on icon at bounding box center [527, 512] width 16 height 16
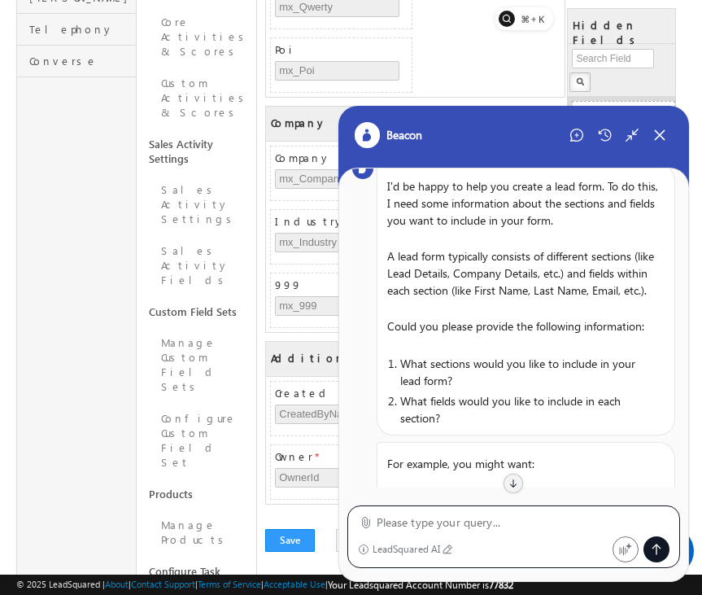
scroll to position [0, 0]
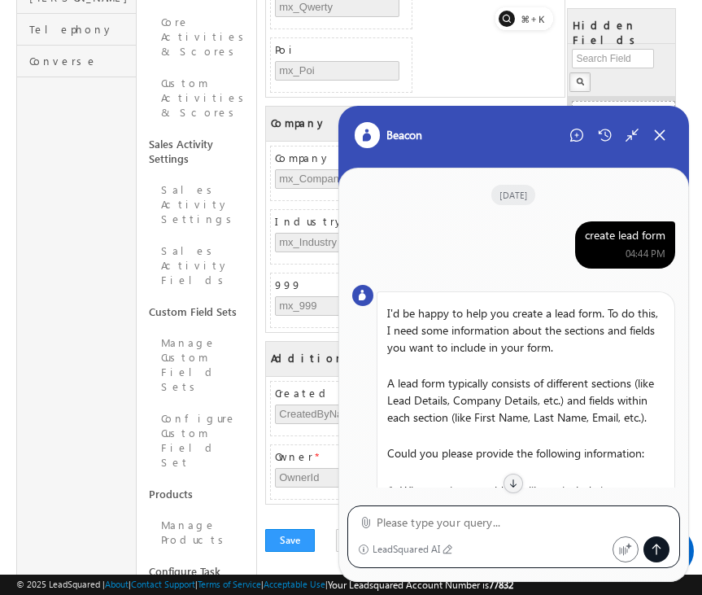
click at [624, 235] on div "create lead form" at bounding box center [625, 235] width 81 height 15
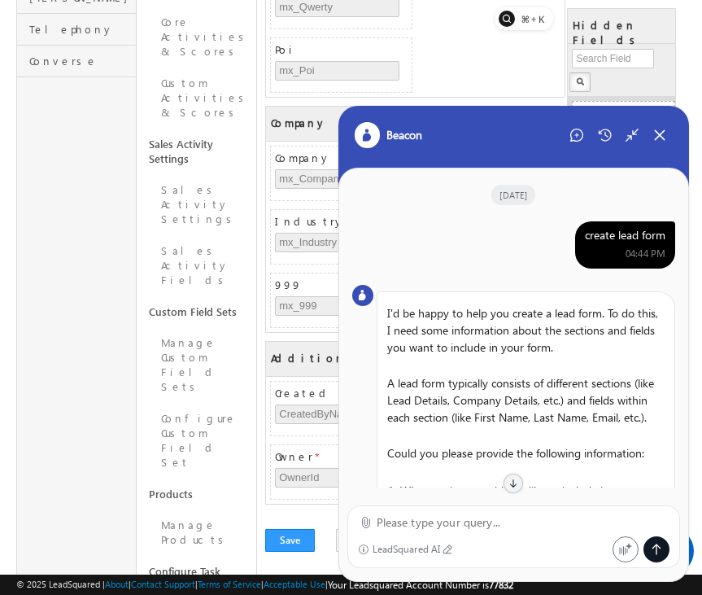
click at [624, 235] on div "create lead form" at bounding box center [625, 235] width 81 height 15
click at [570, 138] on icon at bounding box center [576, 135] width 13 height 13
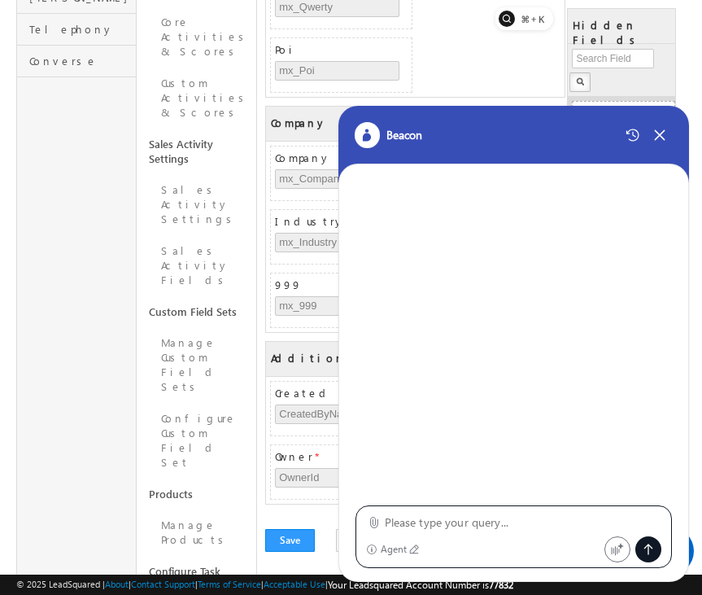
type textarea "create lead form"
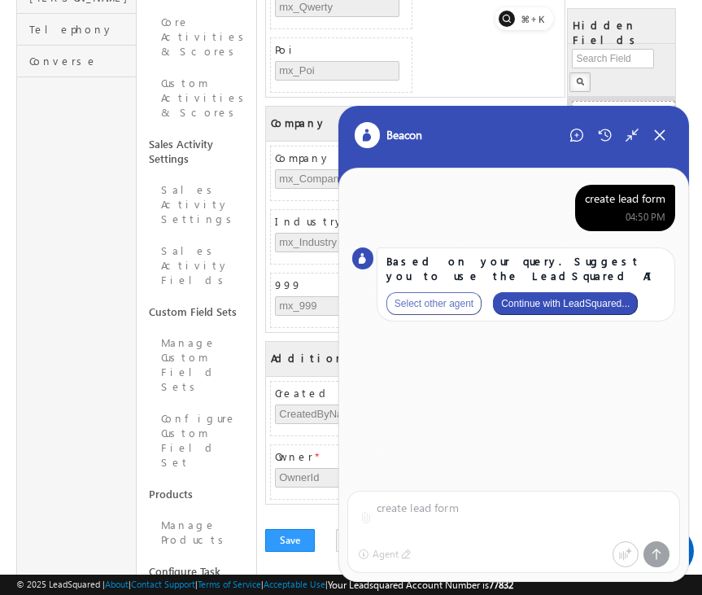
click at [600, 305] on button "Continue with LeadSquared..." at bounding box center [565, 303] width 145 height 23
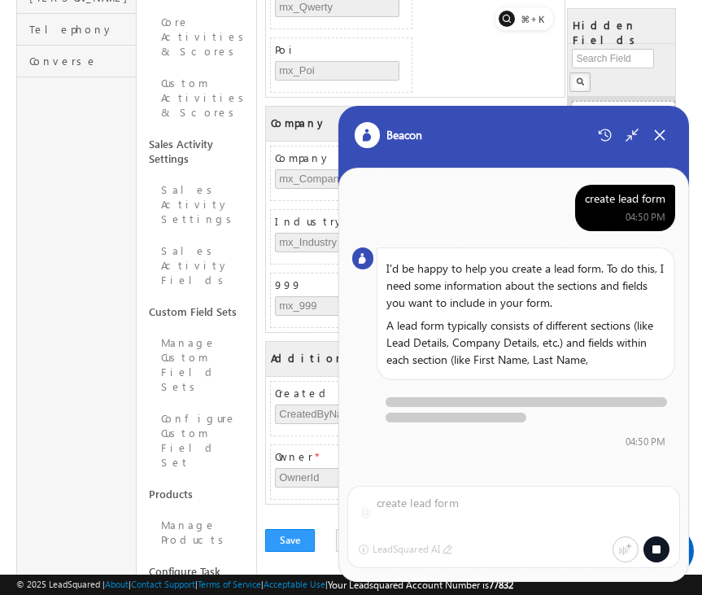
scroll to position [5, 0]
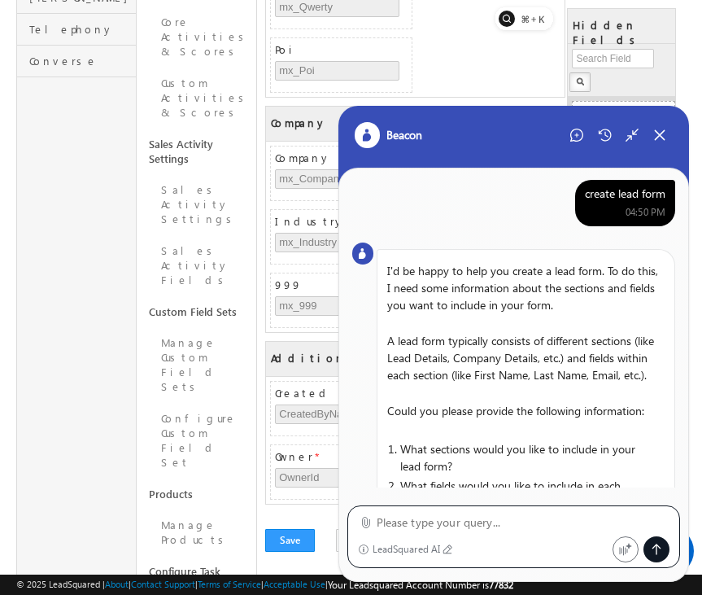
click at [367, 516] on icon at bounding box center [366, 522] width 12 height 12
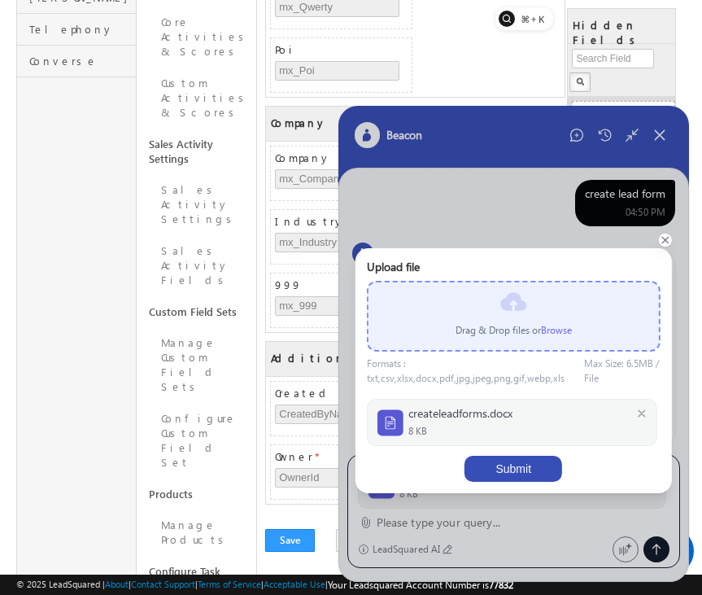
click at [521, 462] on button "Submit" at bounding box center [514, 469] width 98 height 26
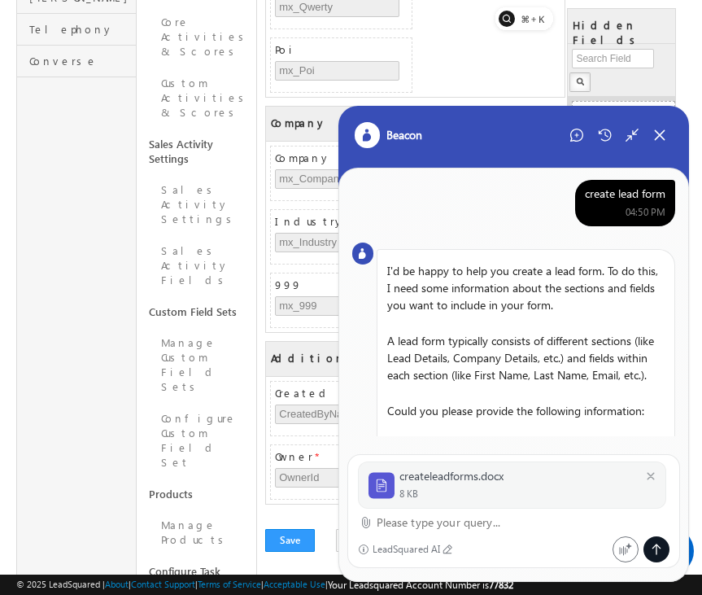
click at [443, 521] on textarea at bounding box center [524, 523] width 294 height 20
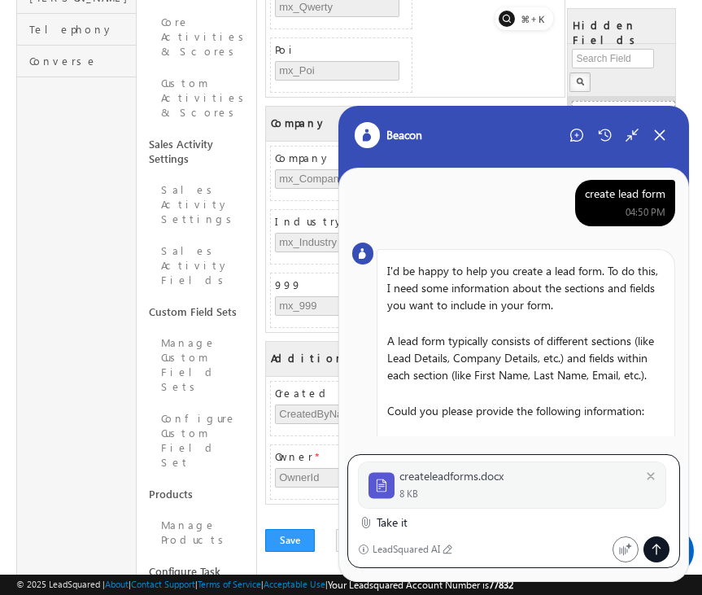
type textarea "Take it"
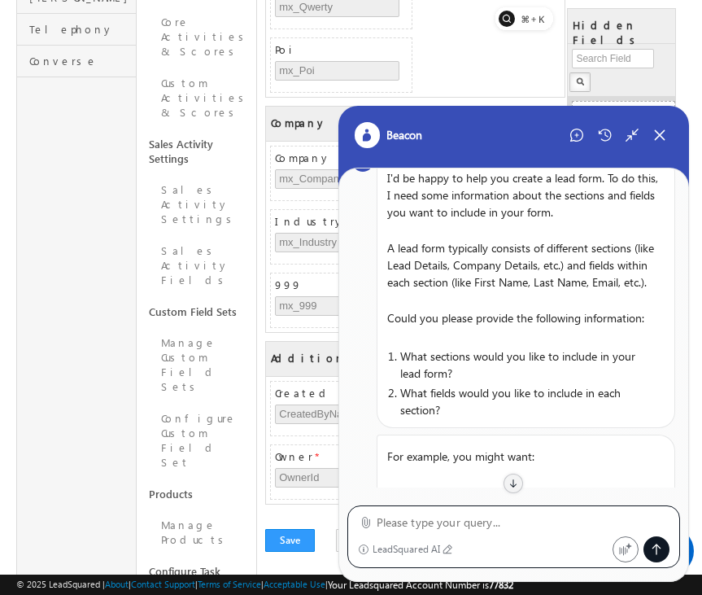
scroll to position [0, 0]
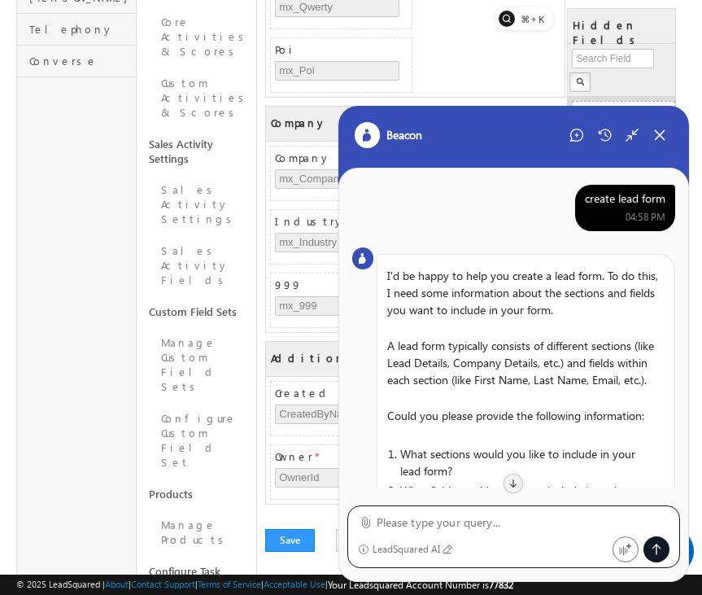
click at [635, 199] on div "create lead form" at bounding box center [625, 198] width 81 height 15
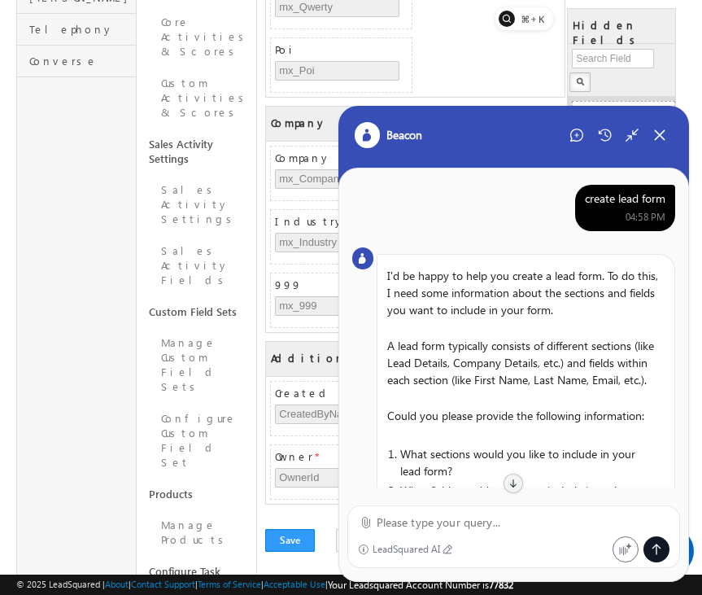
click at [635, 199] on div "create lead form" at bounding box center [625, 198] width 81 height 15
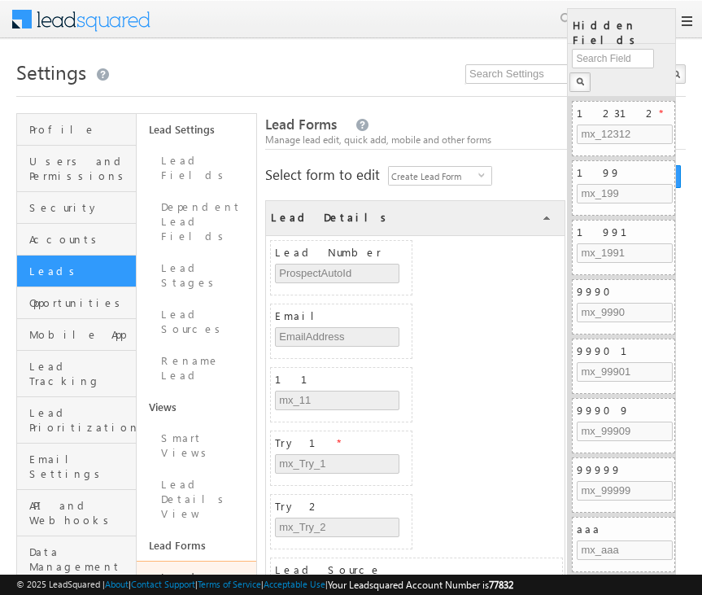
scroll to position [647, 0]
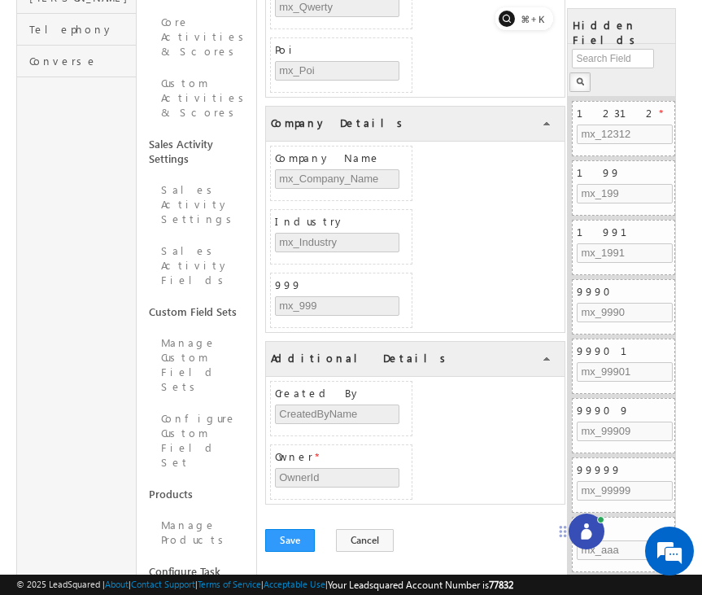
drag, startPoint x: 632, startPoint y: 564, endPoint x: 513, endPoint y: 509, distance: 130.7
click at [560, 526] on icon at bounding box center [563, 531] width 7 height 11
click at [532, 509] on icon at bounding box center [539, 509] width 16 height 16
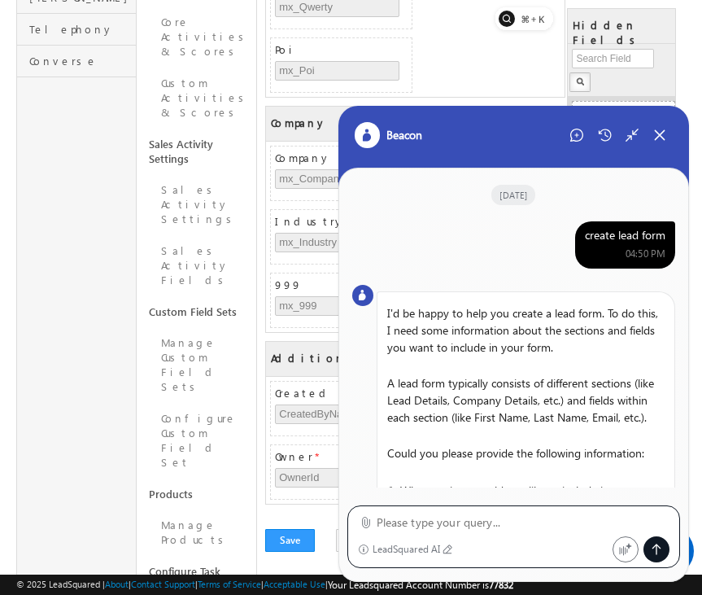
scroll to position [862, 0]
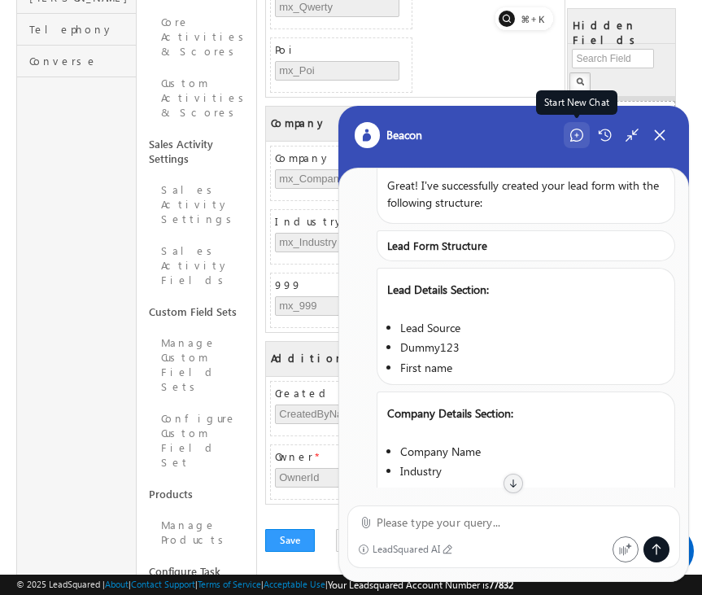
click at [572, 130] on icon at bounding box center [576, 135] width 13 height 13
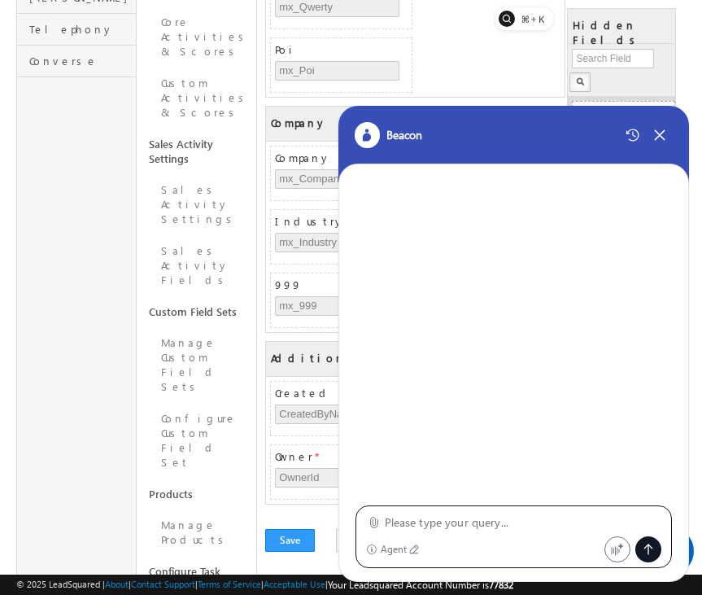
type textarea "create lead form"
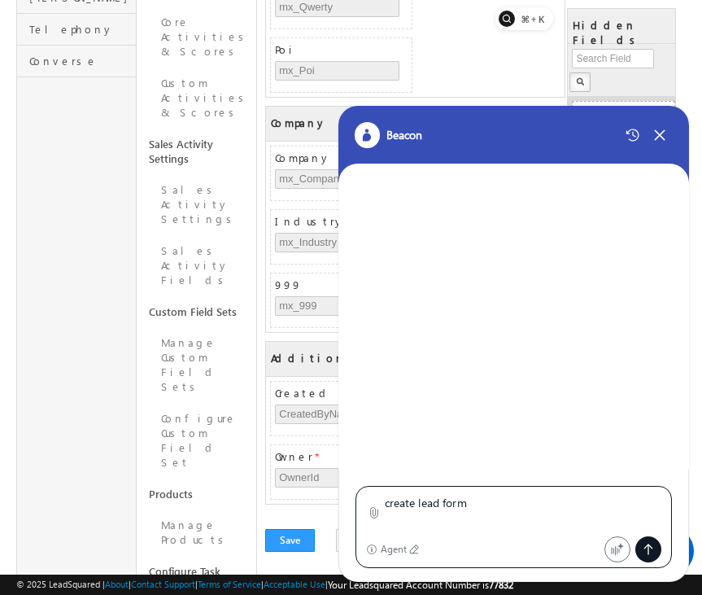
scroll to position [0, 0]
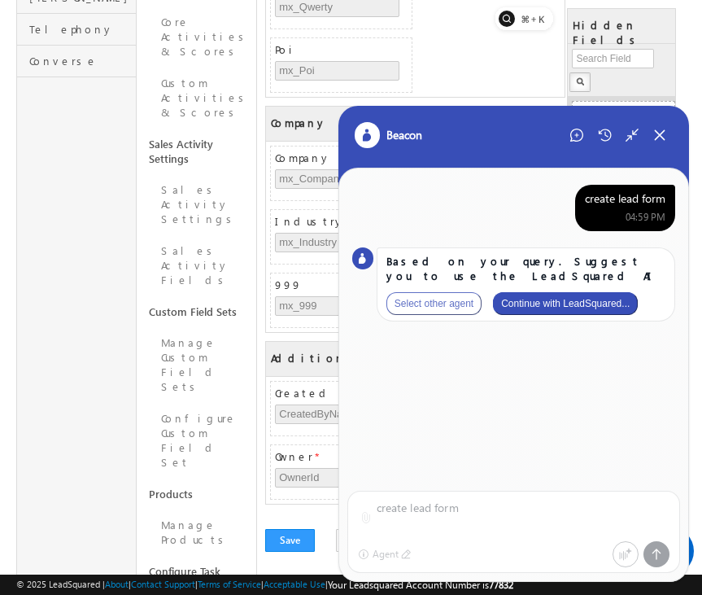
click at [579, 300] on button "Continue with LeadSquared..." at bounding box center [565, 303] width 145 height 23
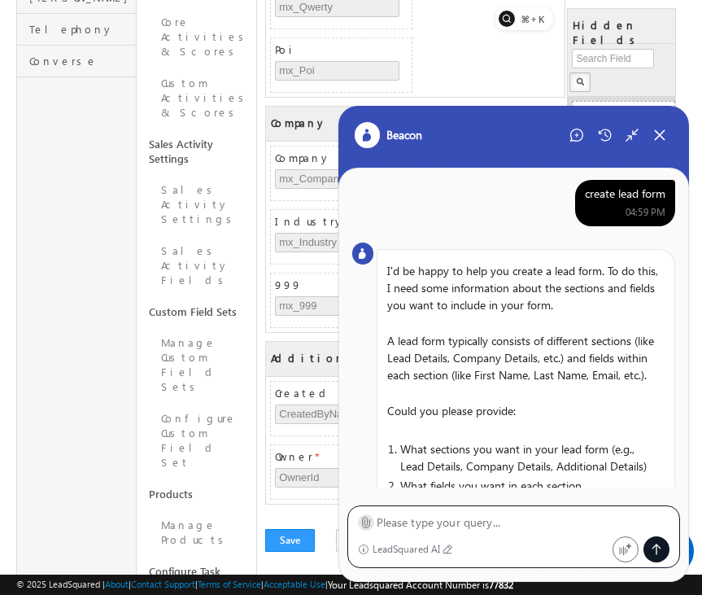
click at [367, 522] on icon at bounding box center [365, 523] width 7 height 11
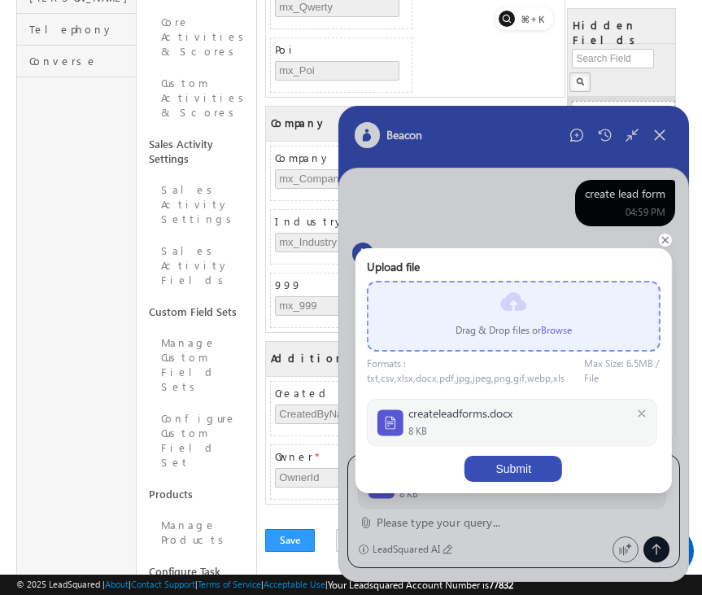
click at [514, 466] on button "Submit" at bounding box center [514, 469] width 98 height 26
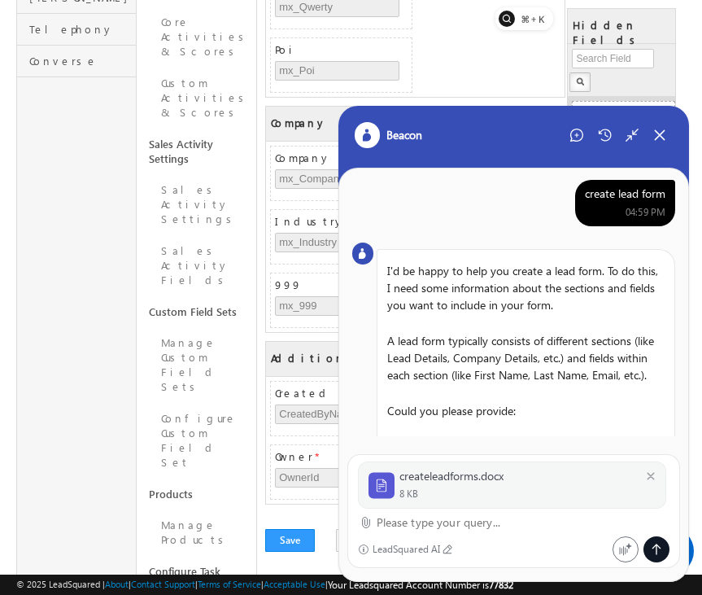
click at [460, 524] on textarea at bounding box center [524, 523] width 294 height 20
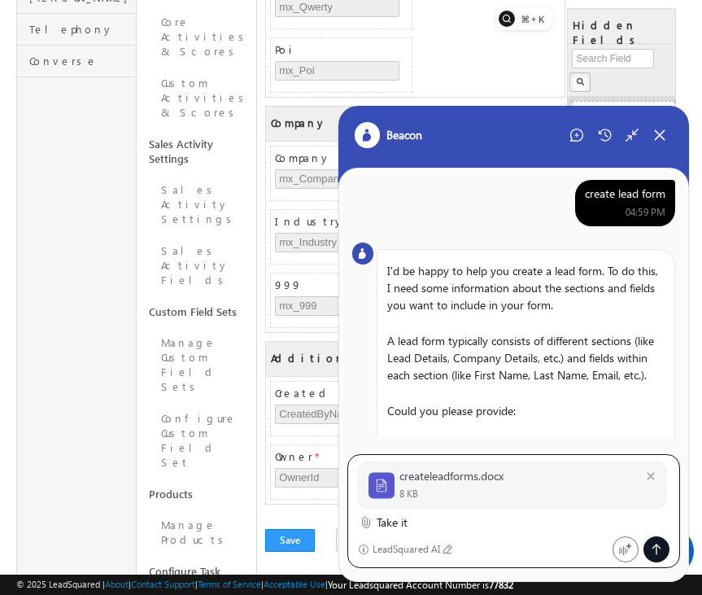
type textarea "Take it"
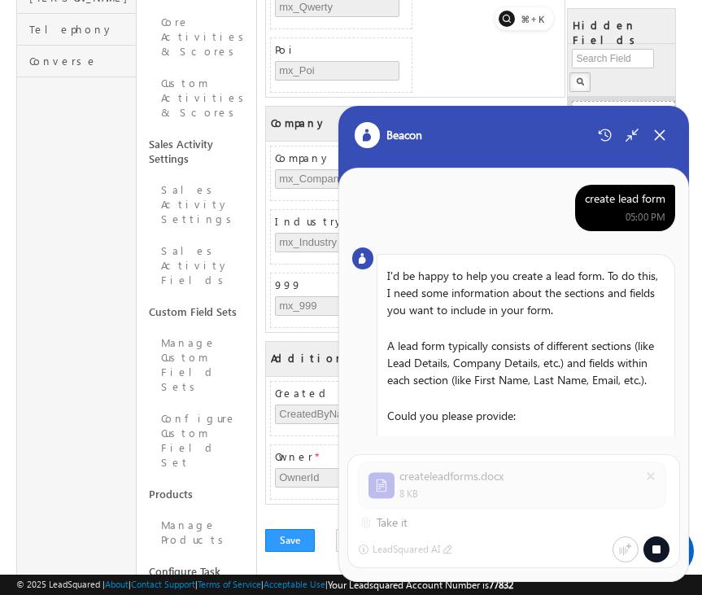
click at [630, 199] on div "create lead form" at bounding box center [625, 198] width 81 height 15
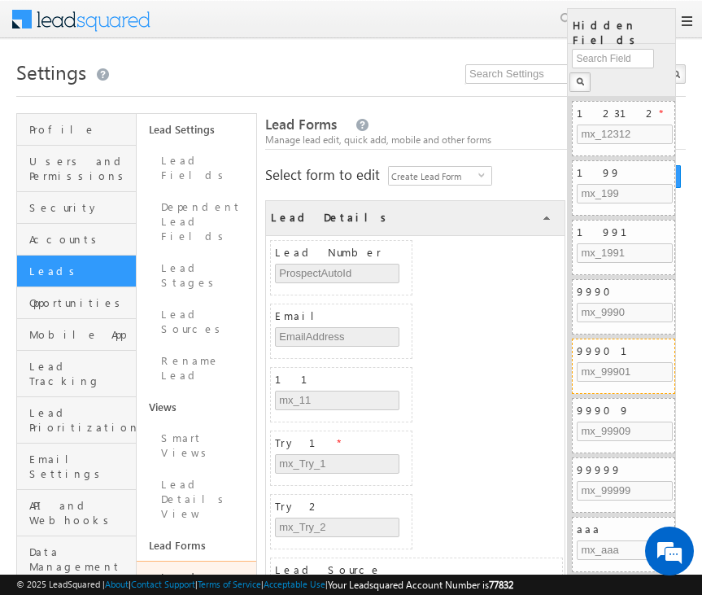
scroll to position [647, 0]
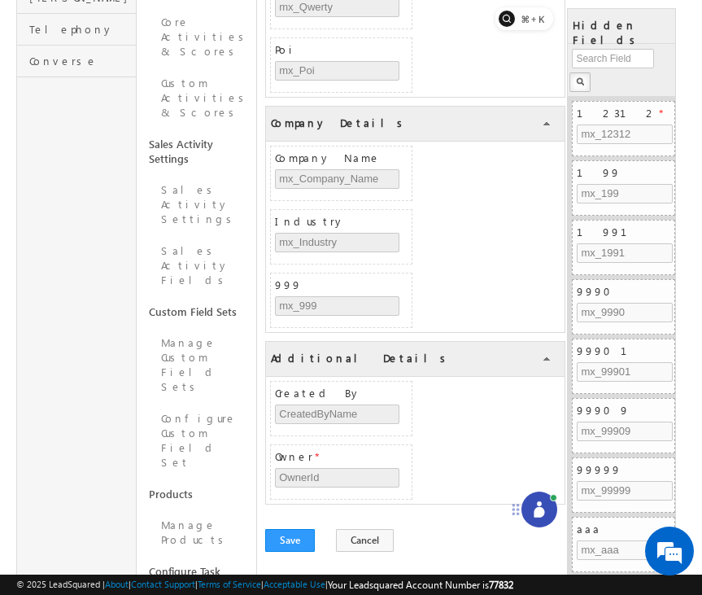
click at [535, 503] on icon at bounding box center [539, 509] width 16 height 16
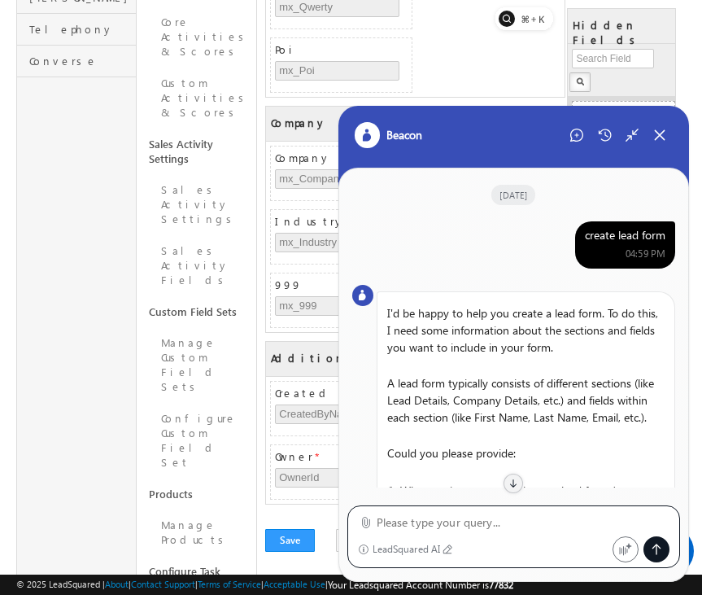
scroll to position [722, 0]
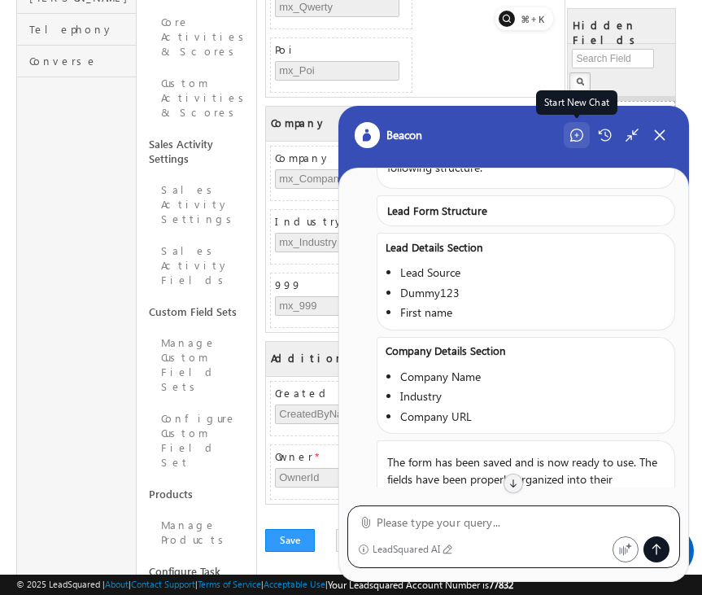
click at [570, 135] on icon at bounding box center [576, 135] width 13 height 13
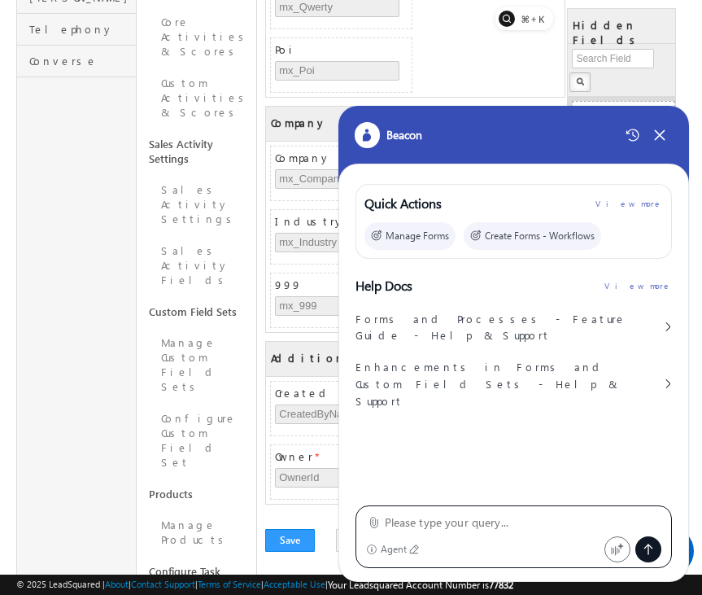
type textarea "create lead form"
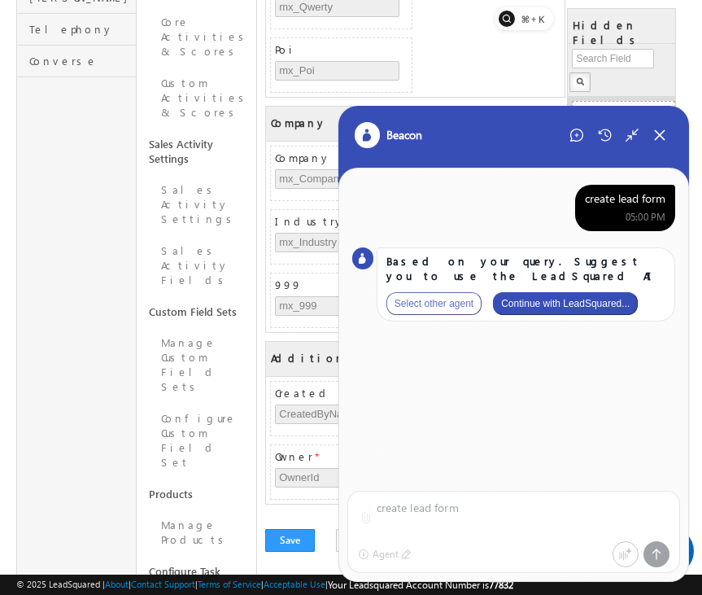
click at [608, 299] on button "Continue with LeadSquared..." at bounding box center [565, 303] width 145 height 23
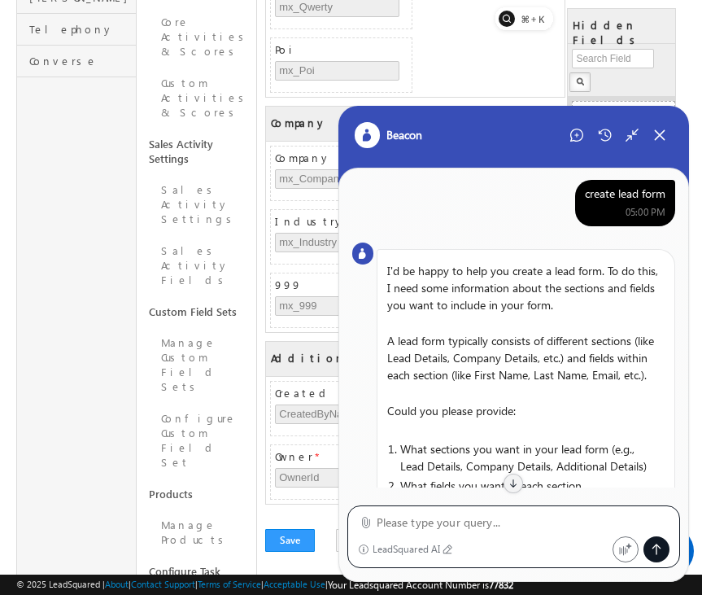
scroll to position [139, 0]
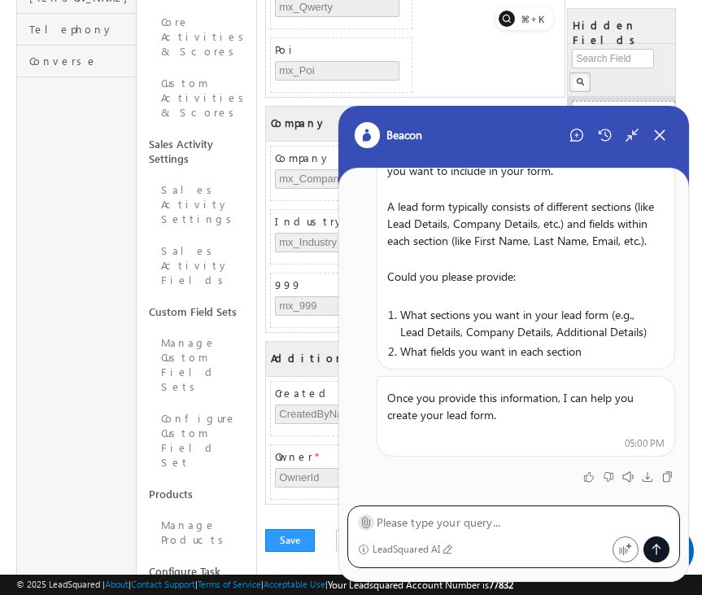
click at [361, 525] on icon at bounding box center [366, 522] width 12 height 12
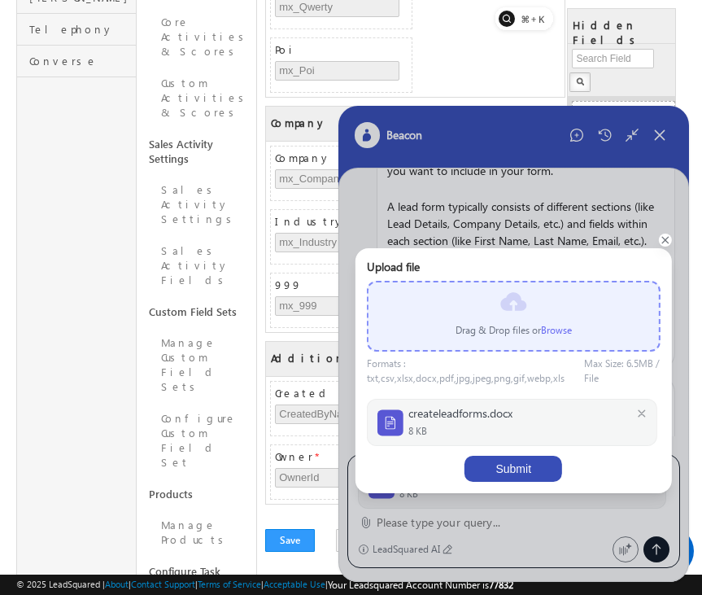
click at [538, 465] on button "Submit" at bounding box center [514, 469] width 98 height 26
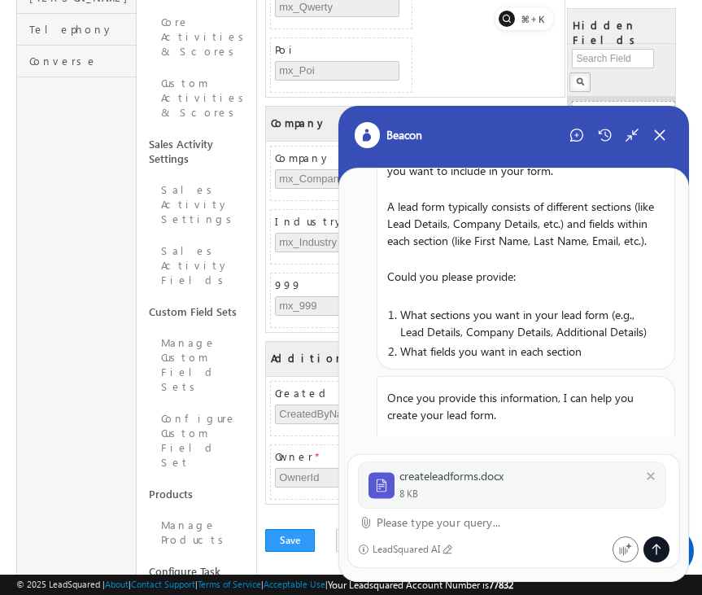
click at [435, 522] on textarea at bounding box center [524, 523] width 294 height 20
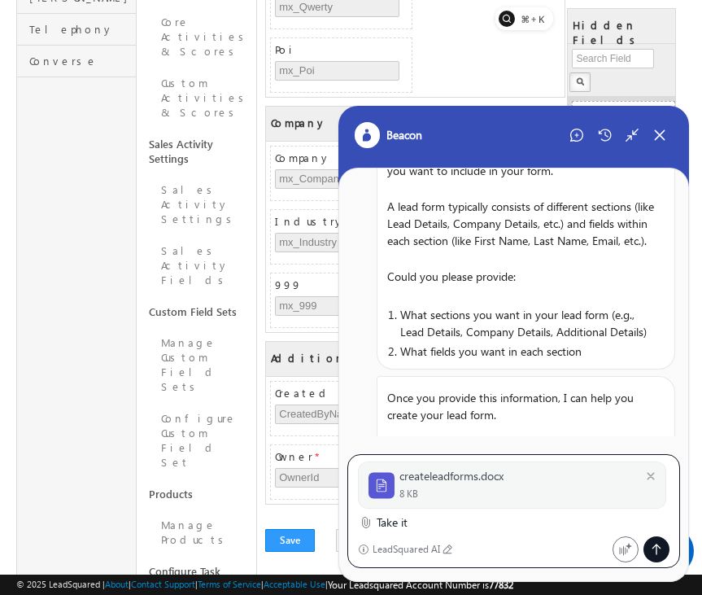
type textarea "Take it"
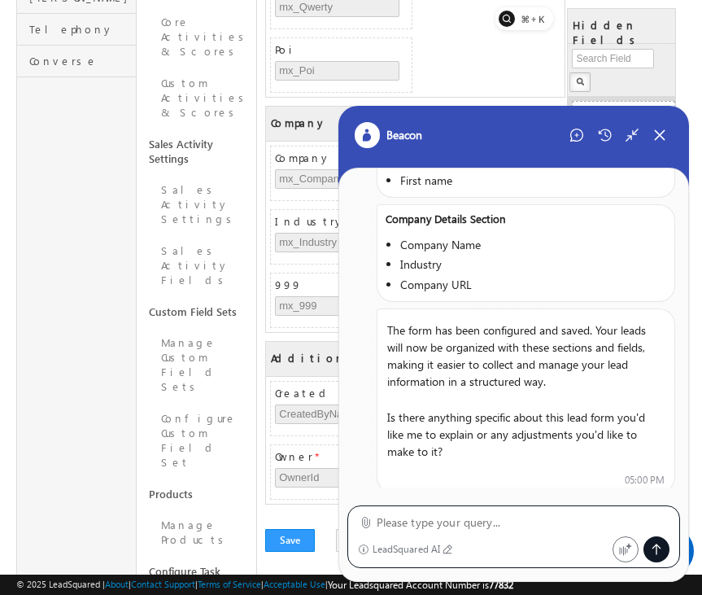
scroll to position [0, 0]
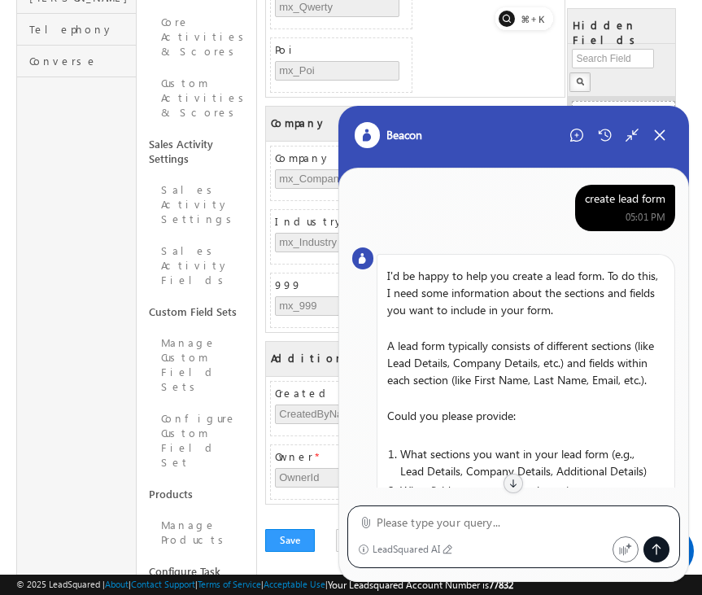
click at [625, 198] on div "create lead form" at bounding box center [625, 198] width 81 height 15
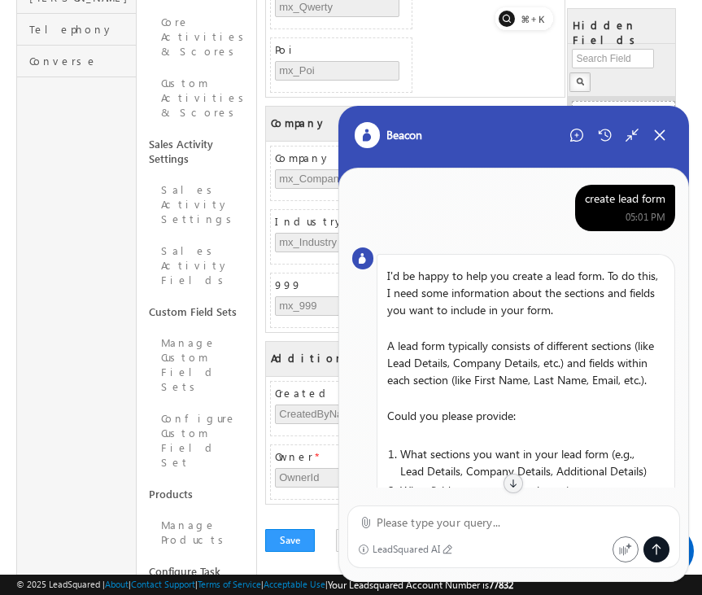
click at [625, 198] on div "create lead form" at bounding box center [625, 198] width 81 height 15
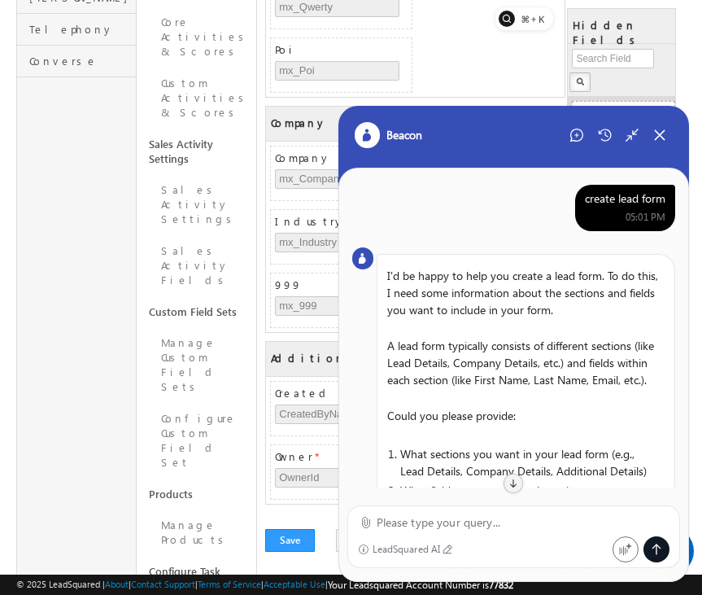
click at [625, 198] on div "create lead form" at bounding box center [625, 198] width 81 height 15
click at [534, 330] on p "A lead form typically consists of different sections (like Lead Details, Compan…" at bounding box center [526, 362] width 297 height 64
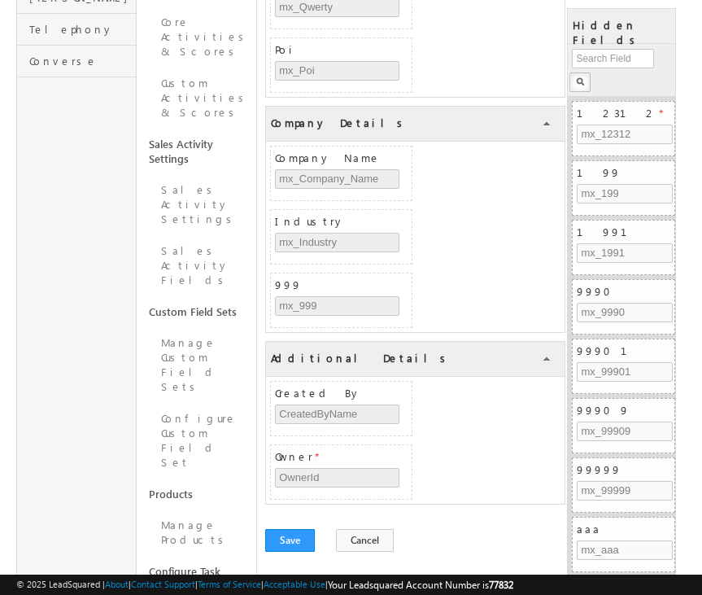
scroll to position [647, 0]
click at [544, 509] on icon at bounding box center [539, 512] width 11 height 11
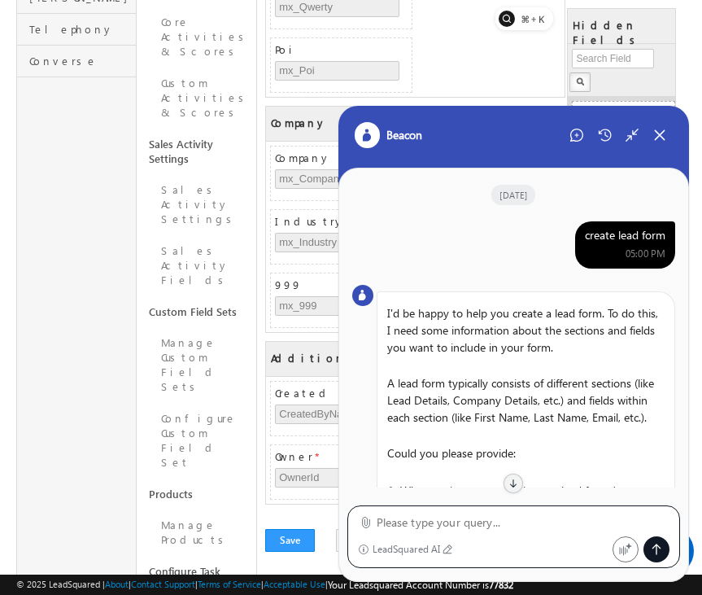
scroll to position [739, 0]
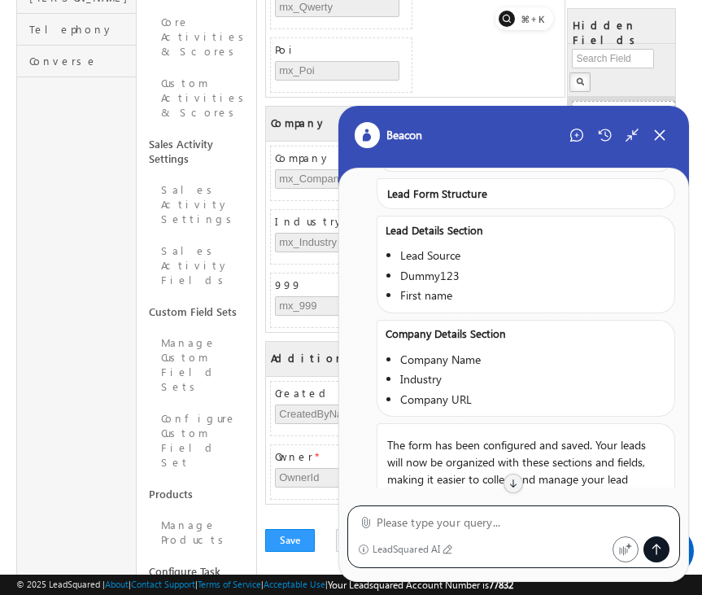
click at [573, 149] on div "Beacon" at bounding box center [514, 146] width 352 height 81
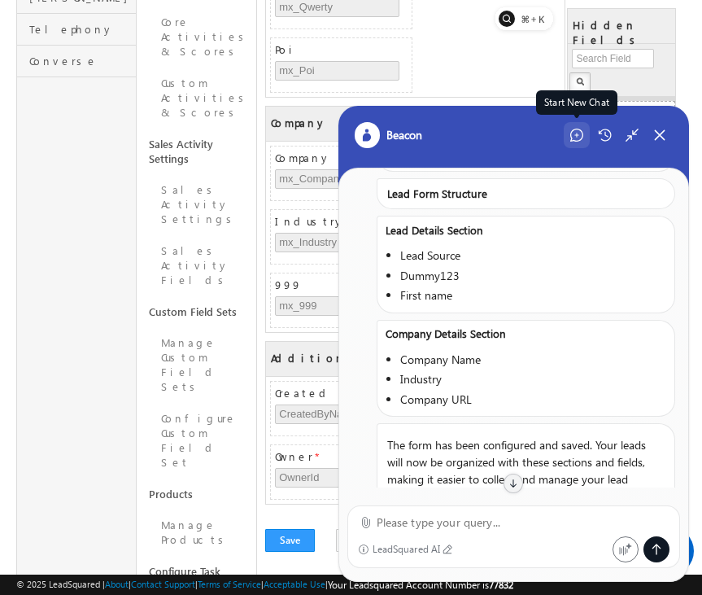
click at [581, 138] on icon at bounding box center [576, 135] width 13 height 13
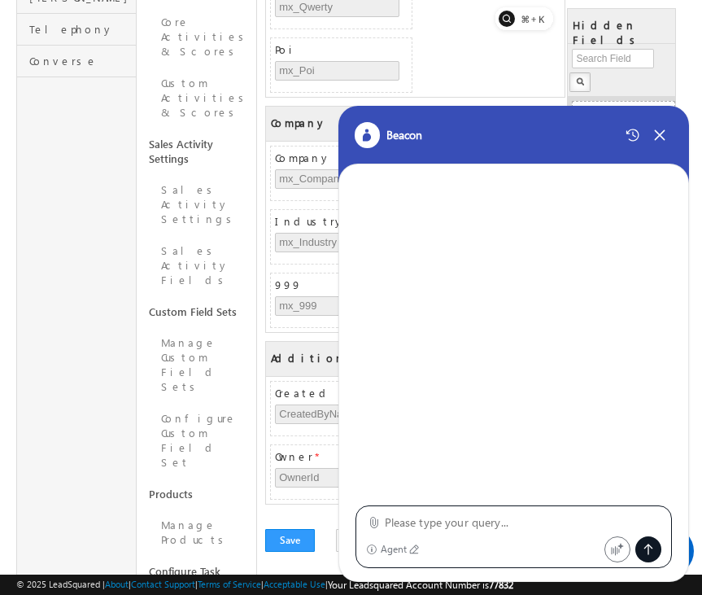
type textarea "create lead form"
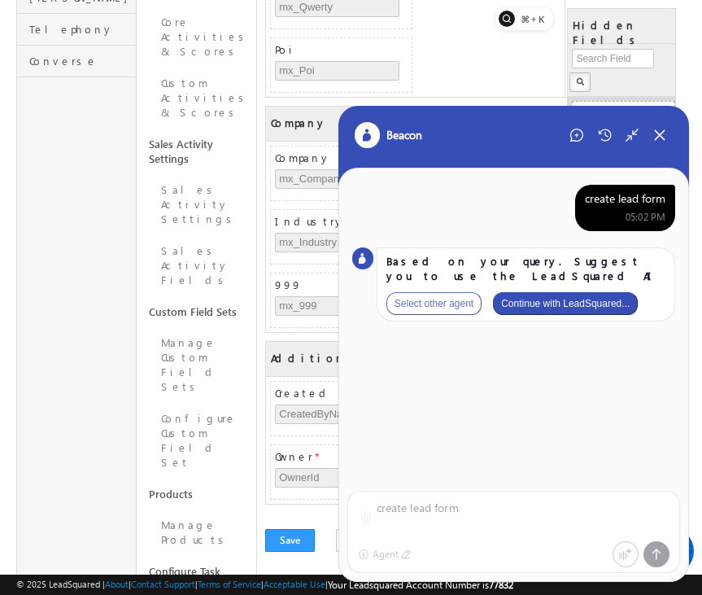
click at [593, 295] on button "Continue with LeadSquared..." at bounding box center [565, 303] width 145 height 23
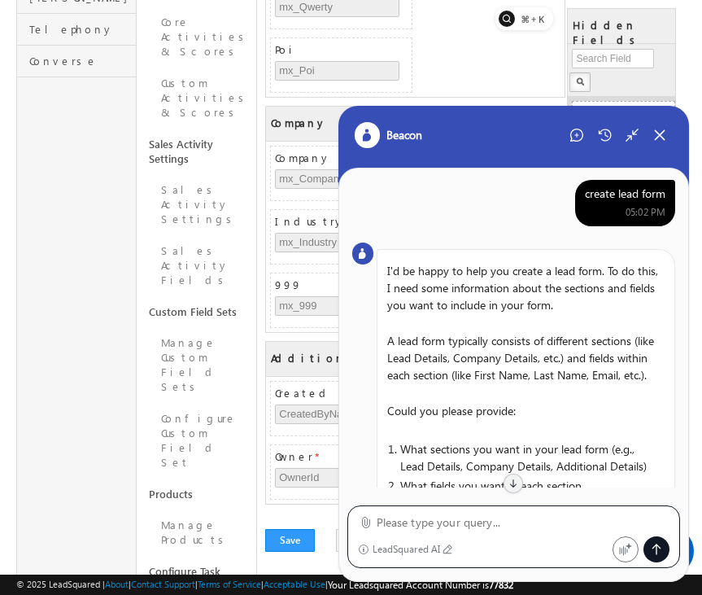
scroll to position [139, 0]
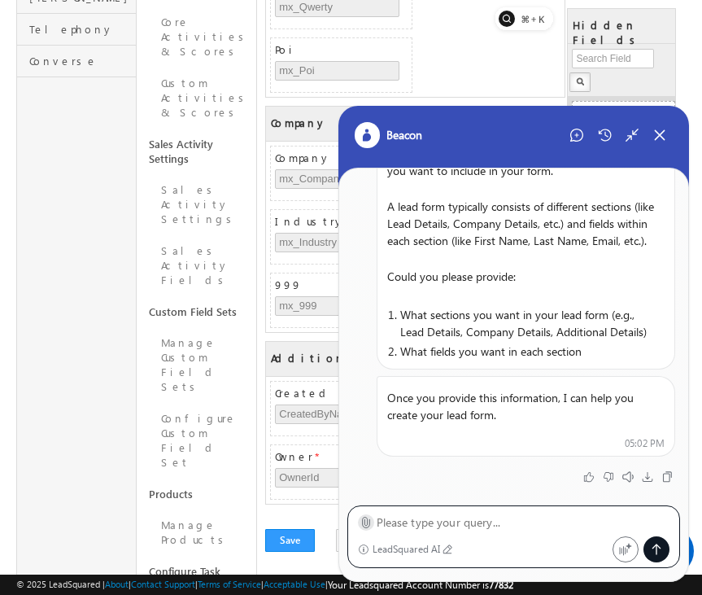
click at [366, 522] on icon at bounding box center [366, 522] width 12 height 12
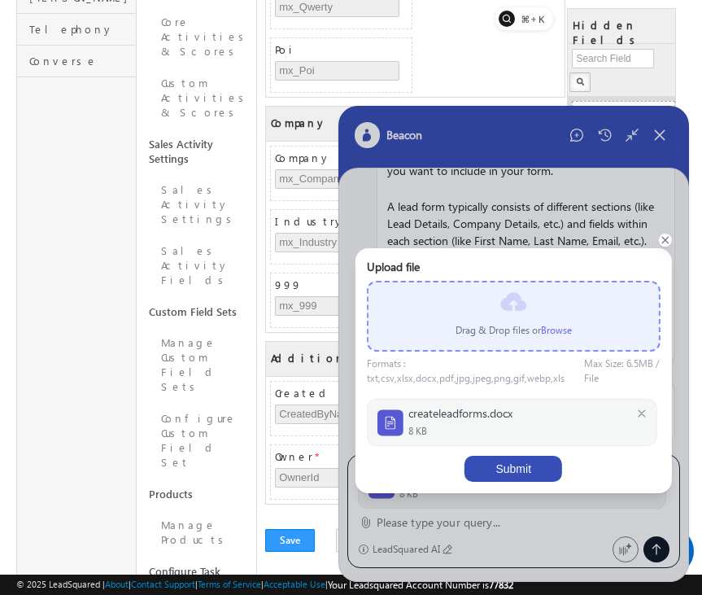
click at [513, 461] on button "Submit" at bounding box center [514, 469] width 98 height 26
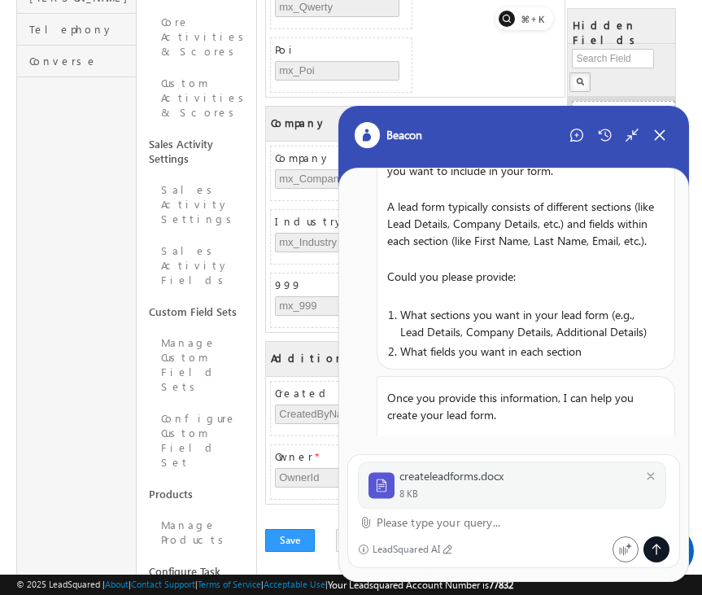
click at [420, 524] on textarea at bounding box center [524, 523] width 294 height 20
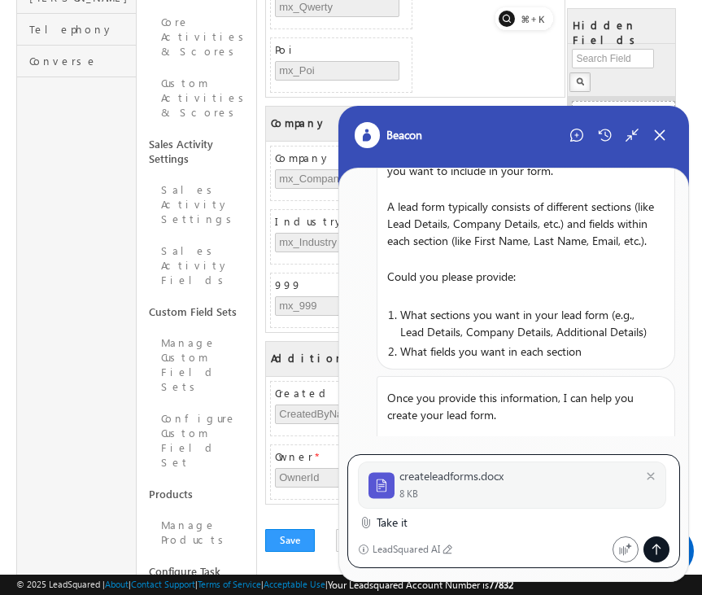
type textarea "Take it"
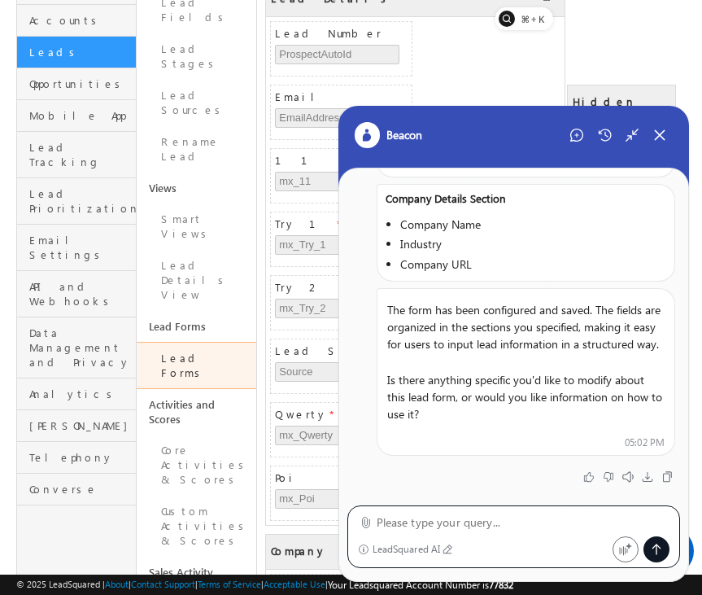
scroll to position [0, 0]
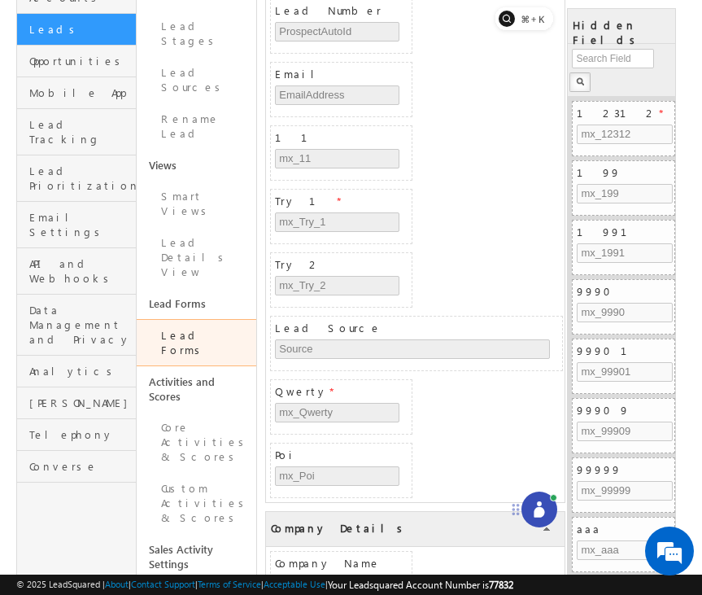
scroll to position [248, 0]
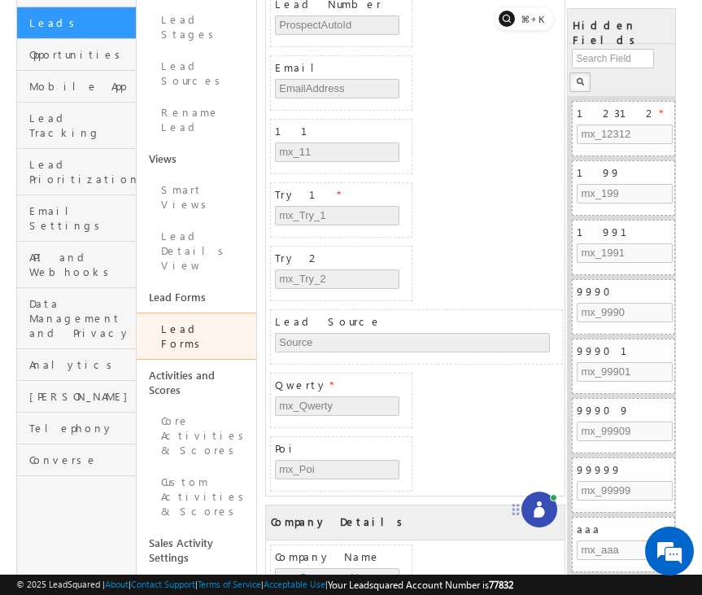
click at [542, 509] on icon at bounding box center [539, 512] width 11 height 11
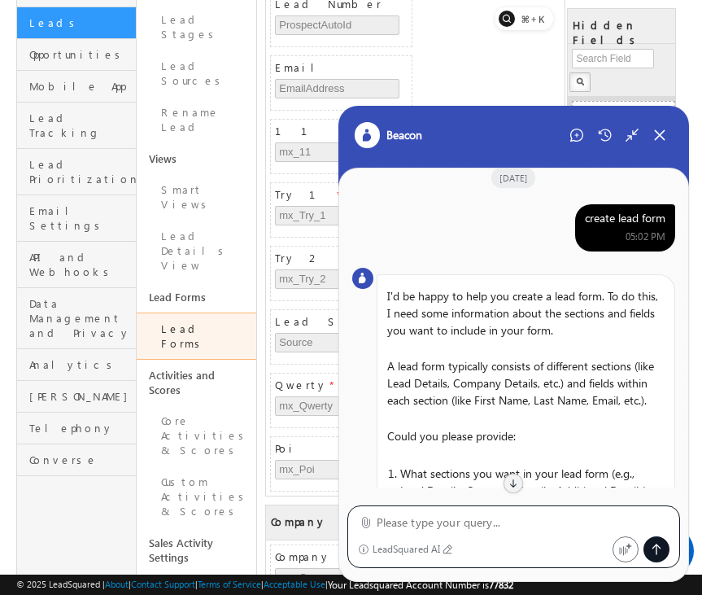
scroll to position [0, 0]
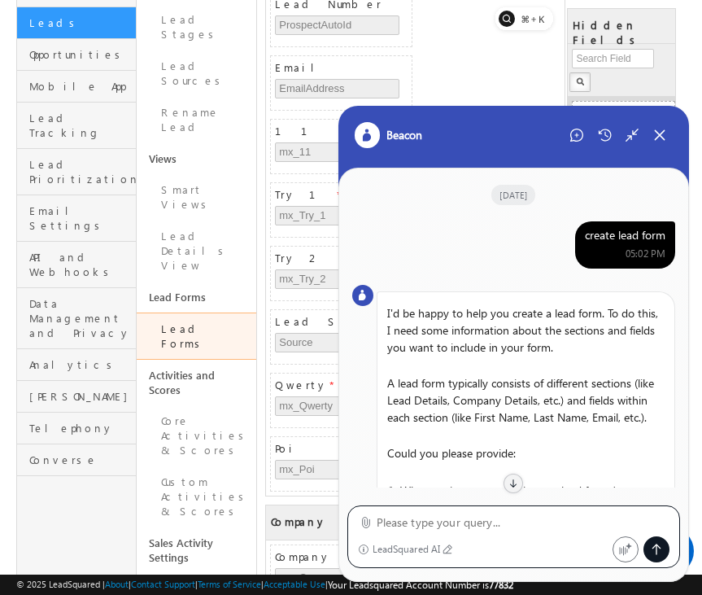
click div "create lead form"
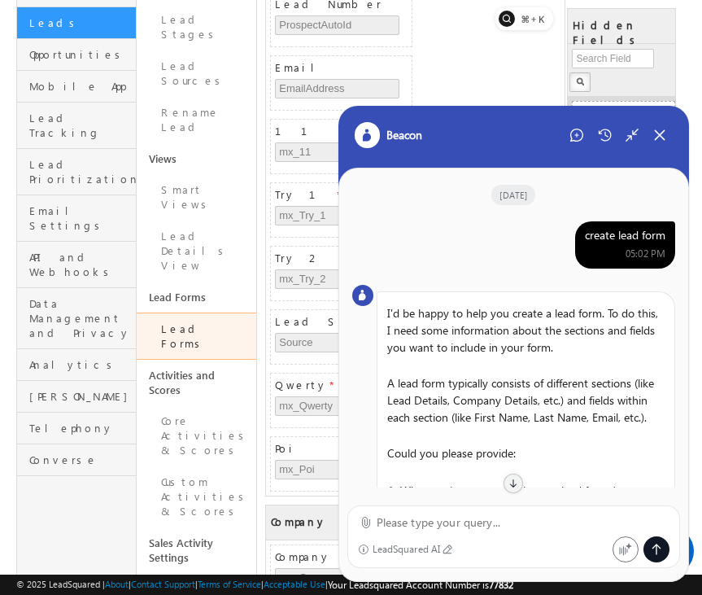
click div "create lead form"
click icon
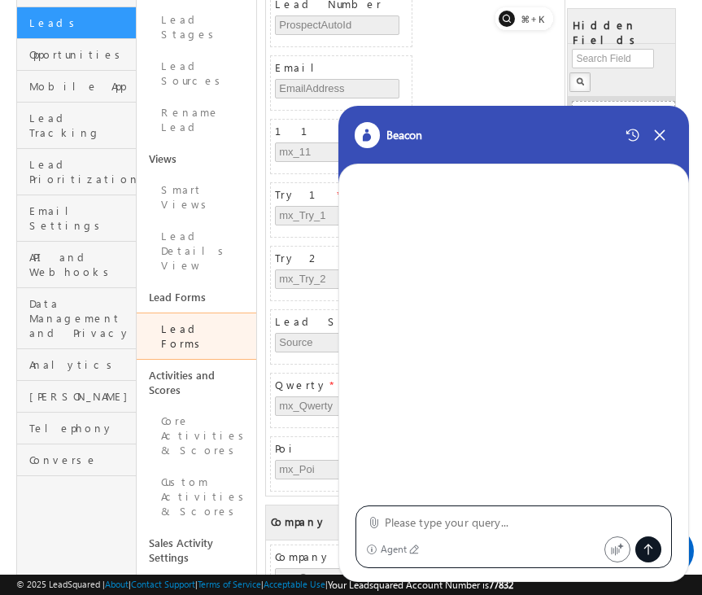
type textarea "create lead form"
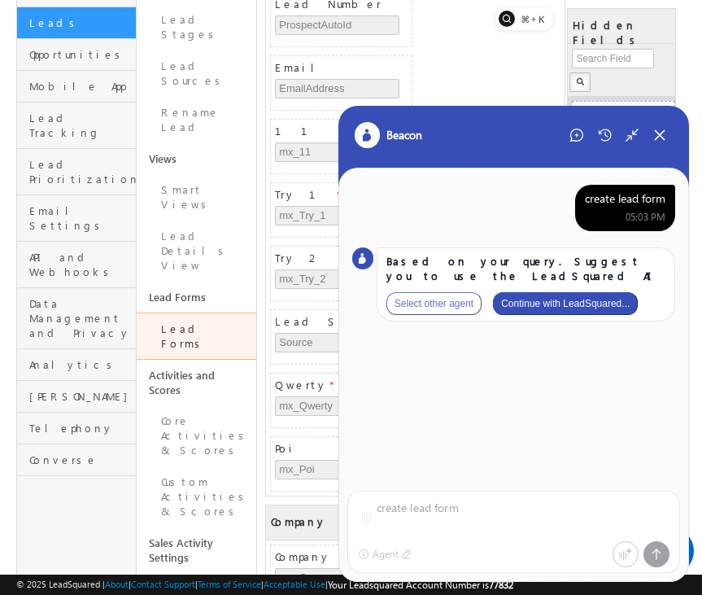
click button "Continue with LeadSquared..."
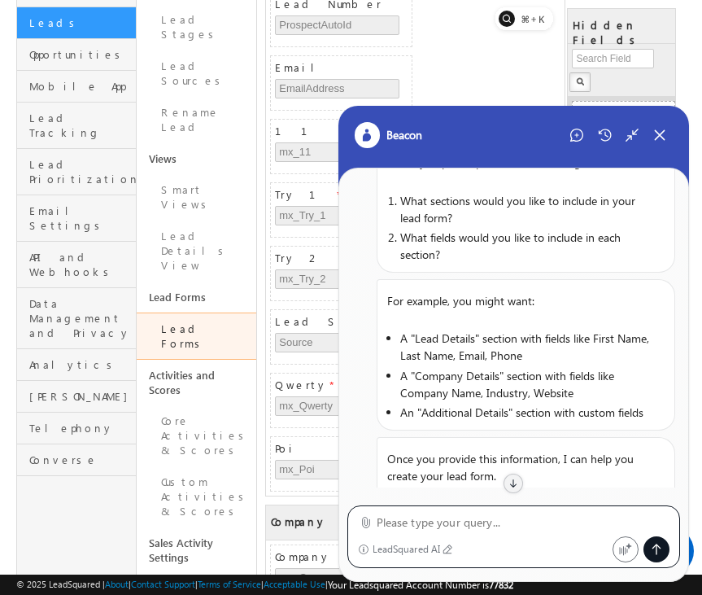
scroll to position [253, 0]
click icon
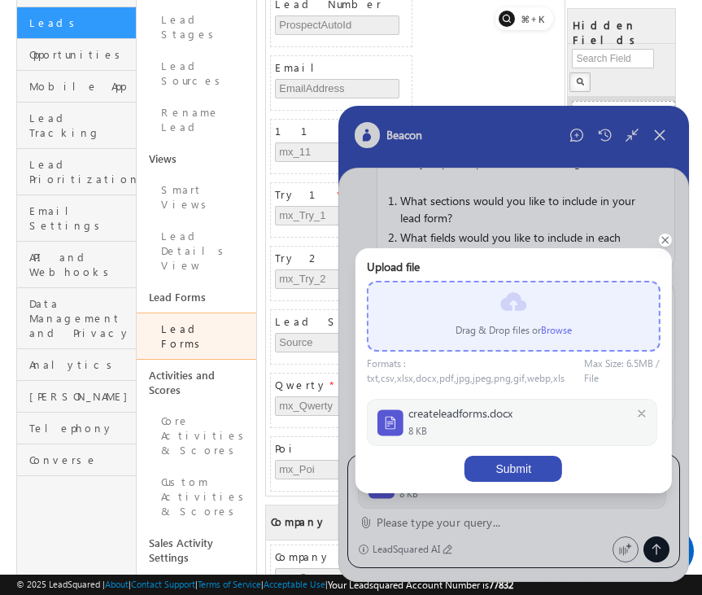
click button "Submit"
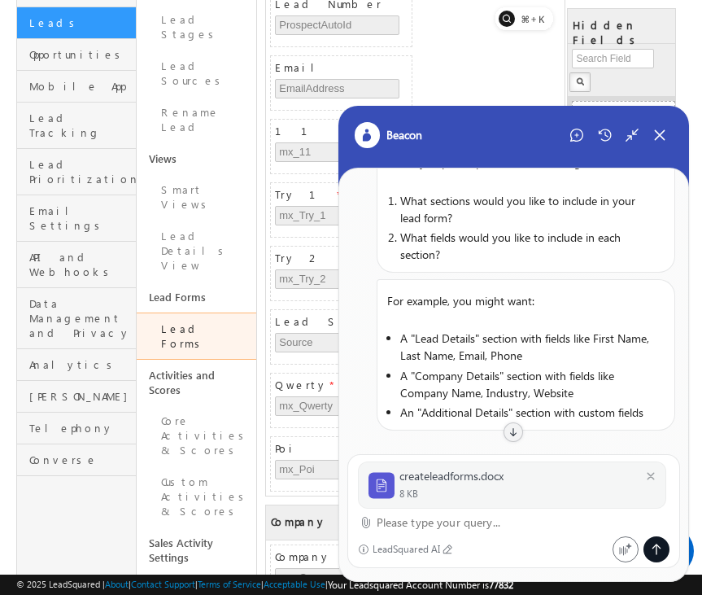
click textarea
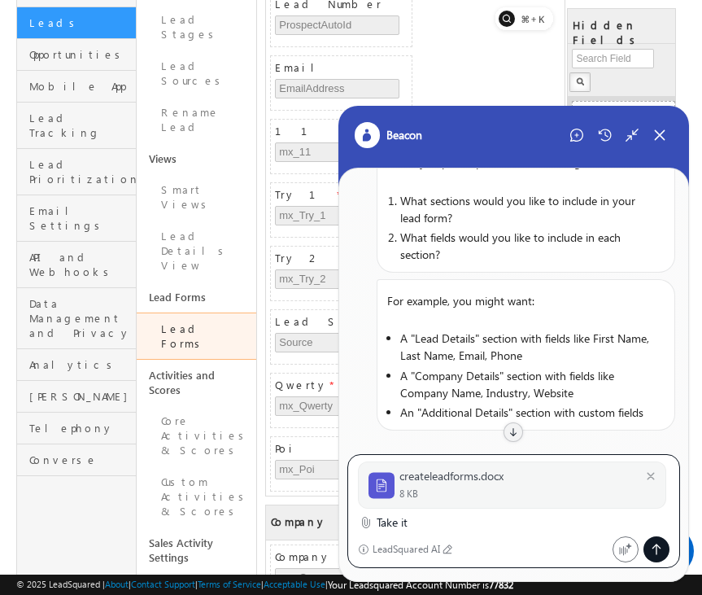
type textarea "Take it"
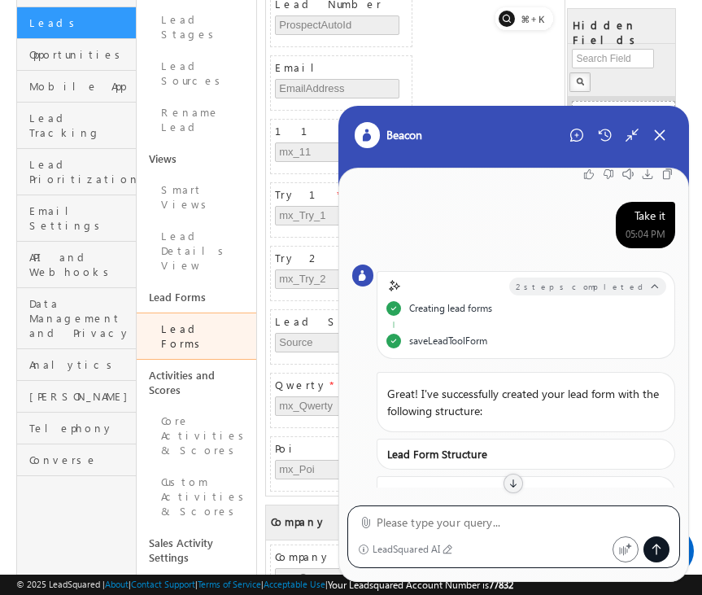
scroll to position [0, 0]
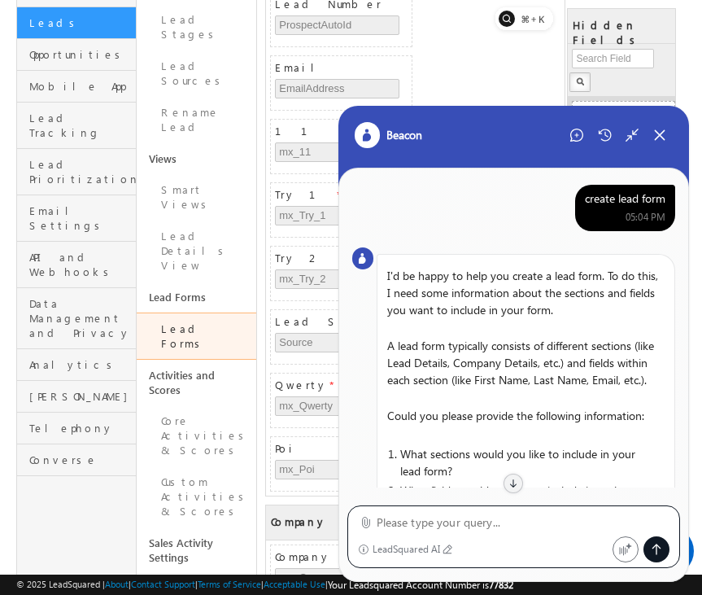
click div "create lead form 05:04 PM"
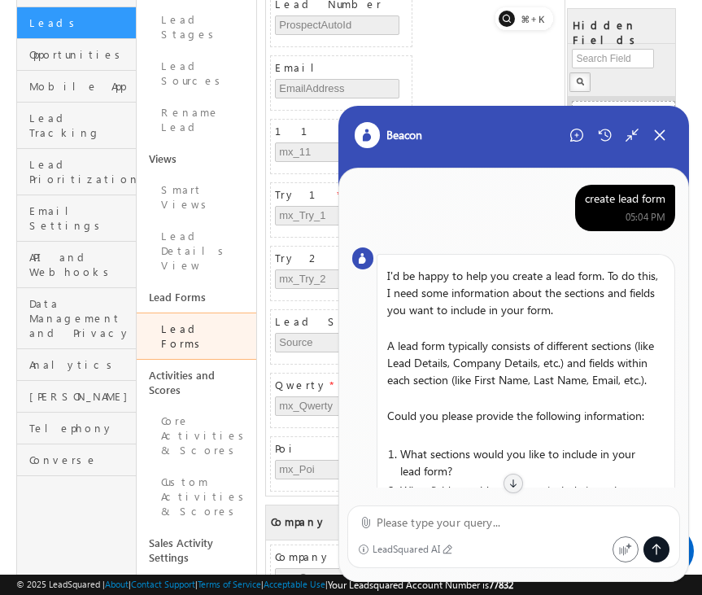
click div "create lead form 05:04 PM"
click div "create lead form"
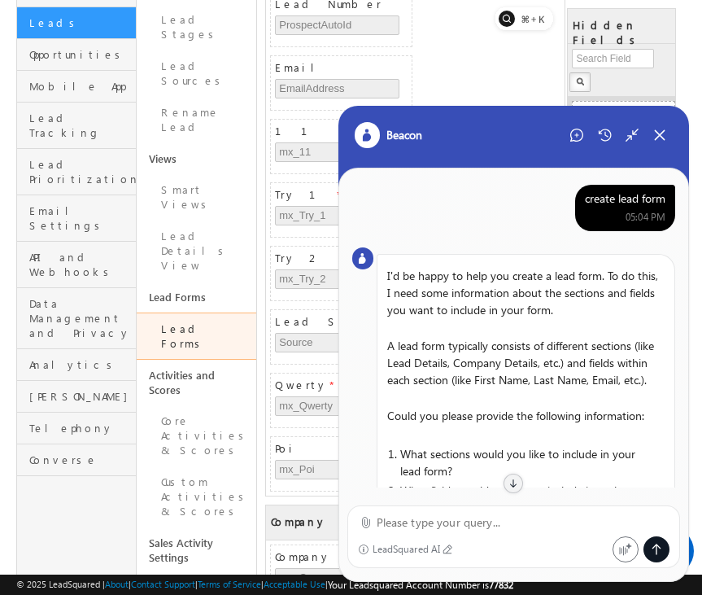
click div "create lead form"
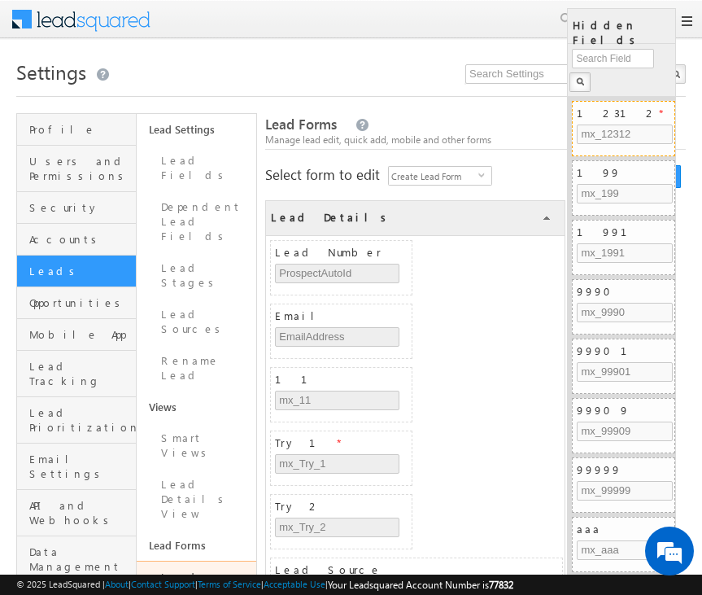
scroll to position [248, 0]
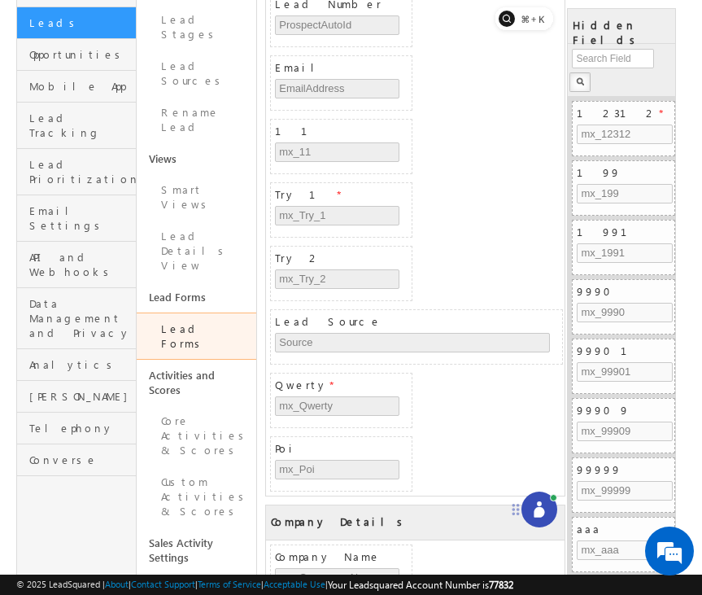
click at [532, 504] on icon at bounding box center [539, 509] width 16 height 16
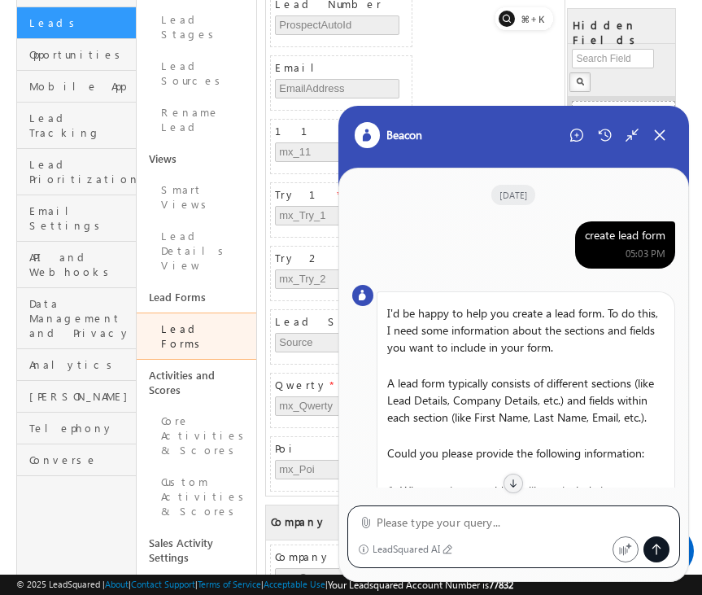
scroll to position [902, 0]
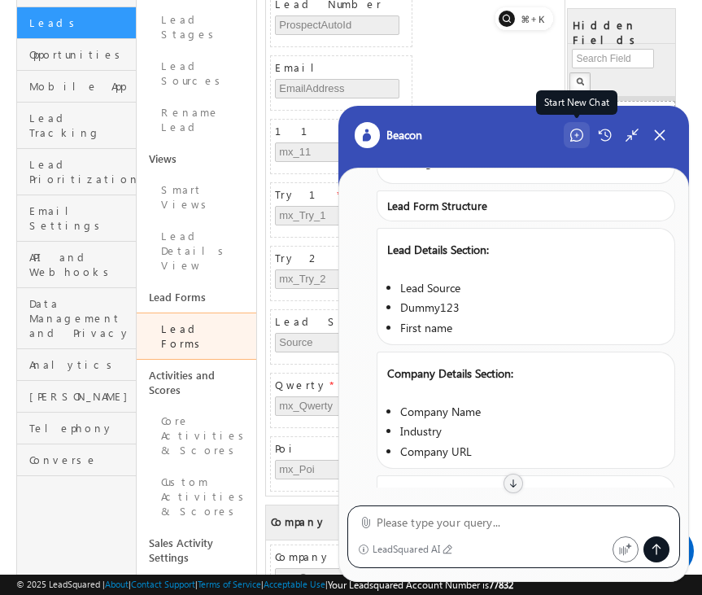
click at [578, 140] on icon at bounding box center [576, 135] width 13 height 13
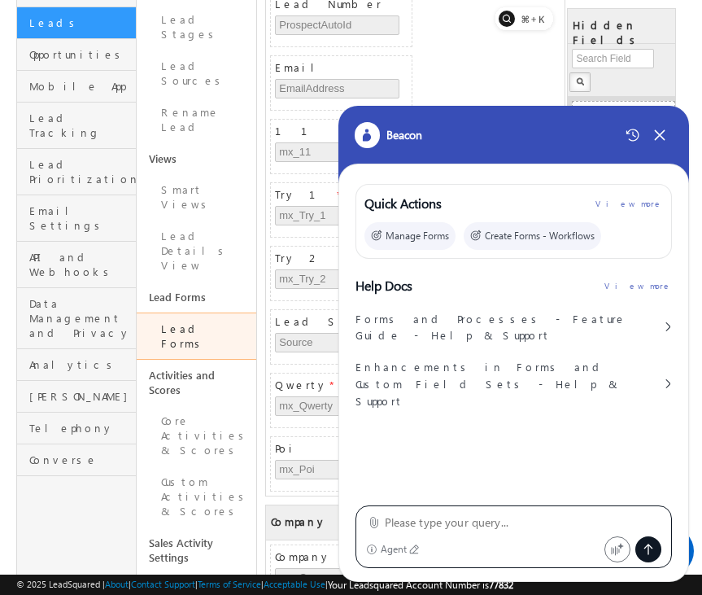
type textarea "create lead form"
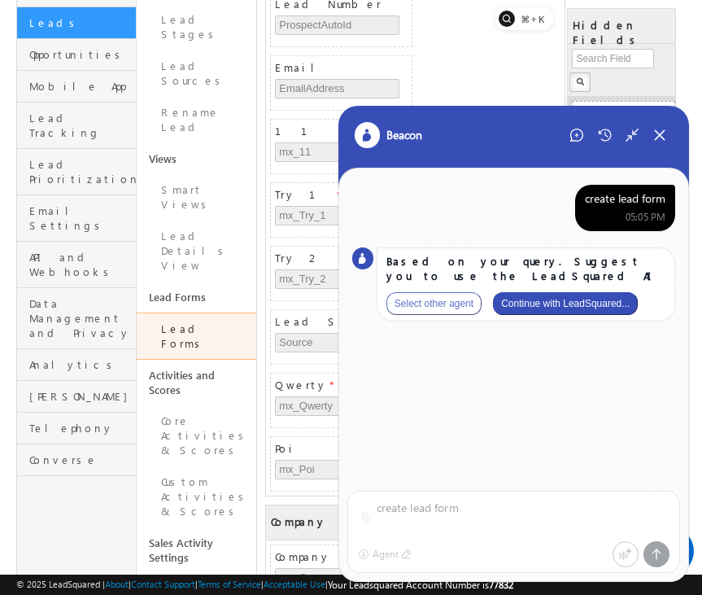
click at [605, 304] on button "Continue with LeadSquared..." at bounding box center [565, 303] width 145 height 23
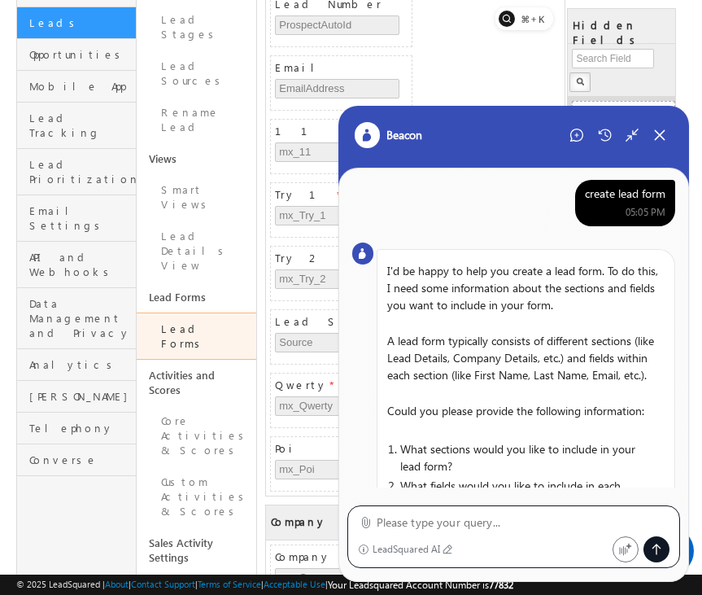
scroll to position [314, 0]
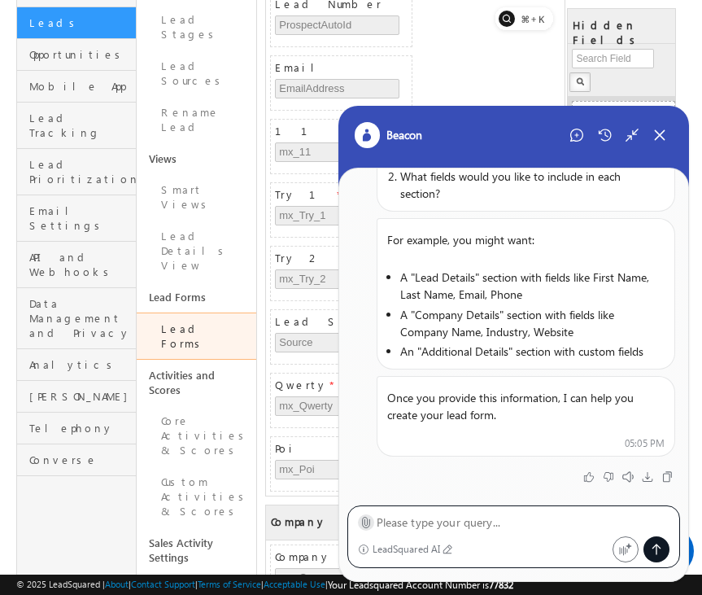
click at [365, 519] on icon at bounding box center [366, 522] width 12 height 12
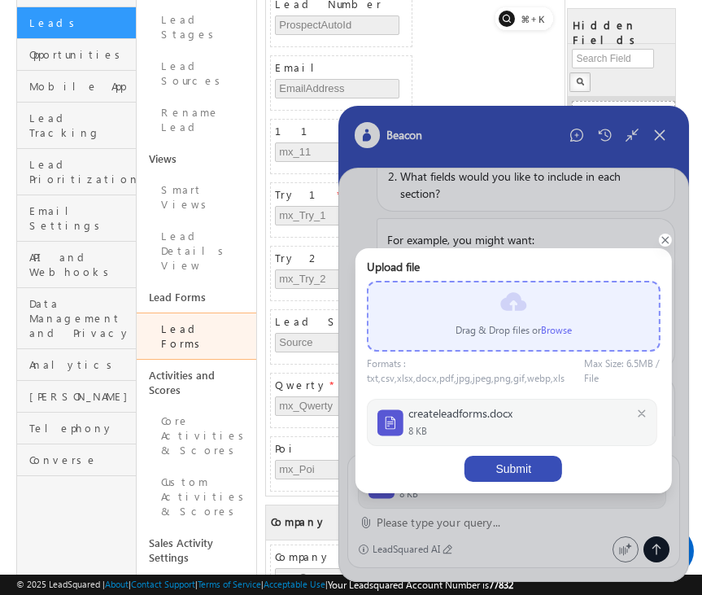
click at [530, 465] on button "Submit" at bounding box center [514, 469] width 98 height 26
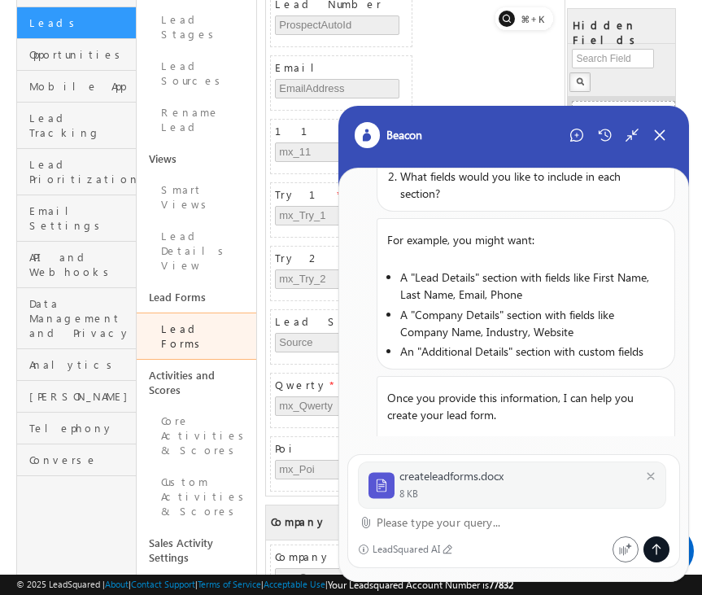
click at [448, 526] on textarea at bounding box center [524, 523] width 294 height 20
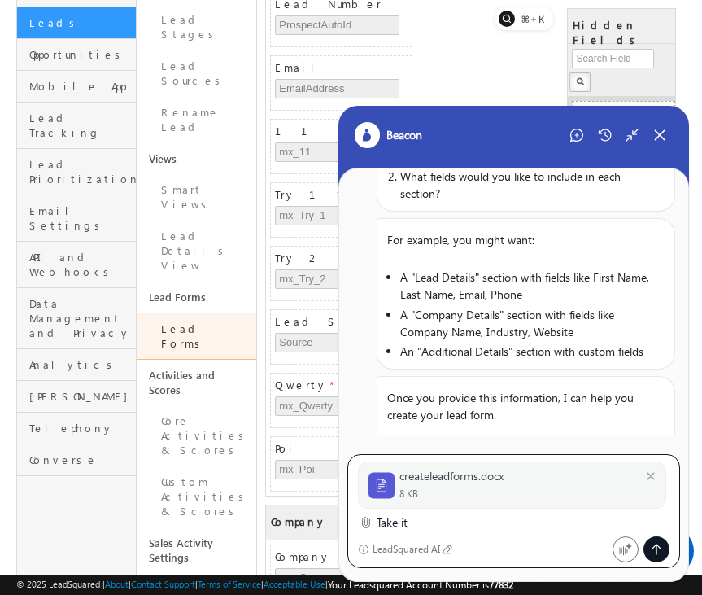
type textarea "Take it"
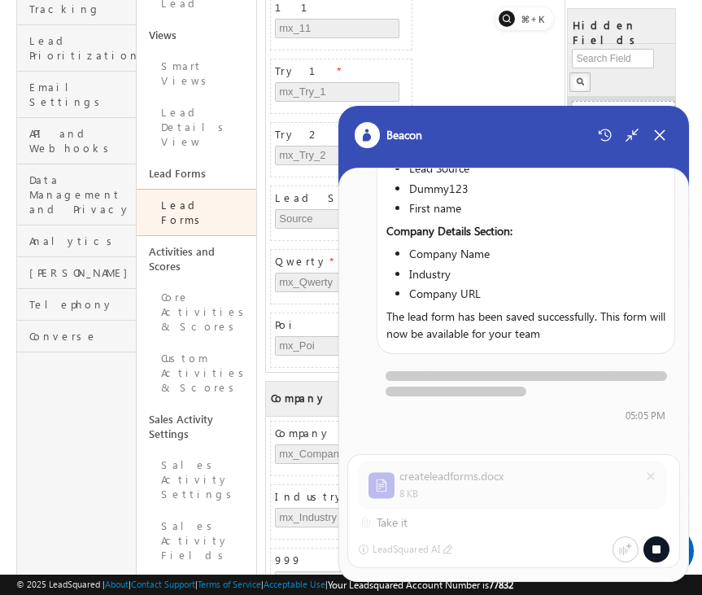
scroll to position [963, 0]
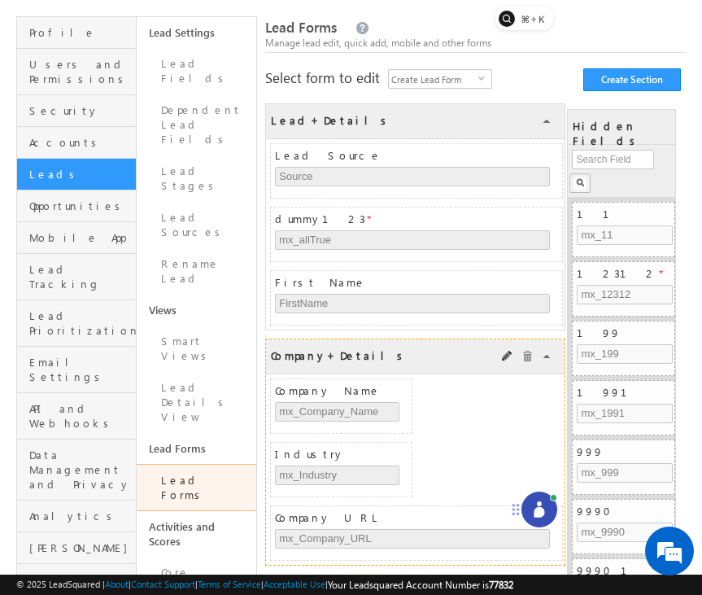
scroll to position [89, 0]
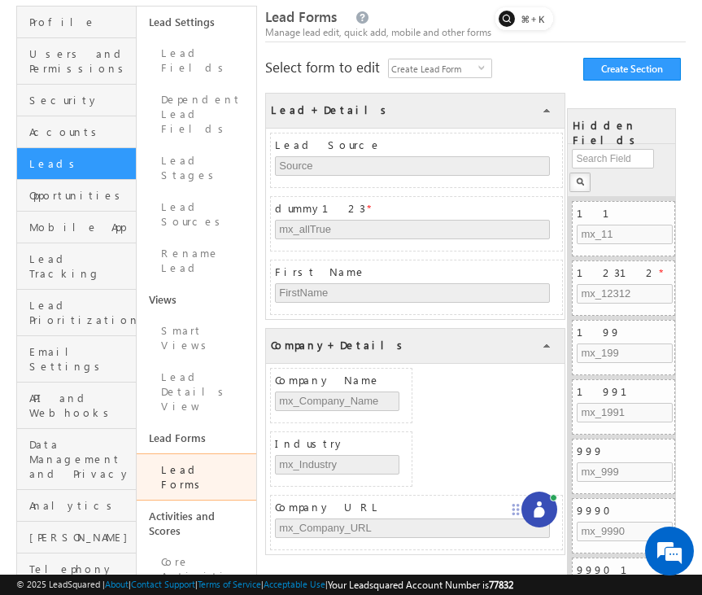
scroll to position [93, 0]
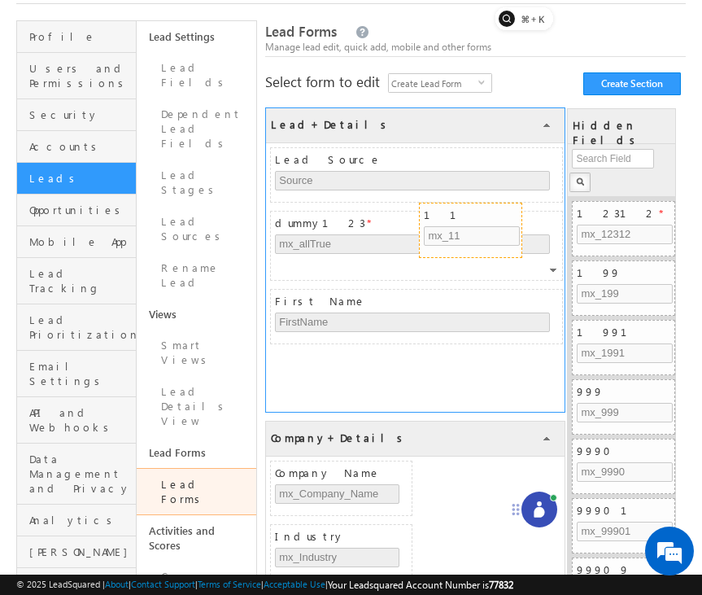
drag, startPoint x: 621, startPoint y: 214, endPoint x: 468, endPoint y: 216, distance: 153.0
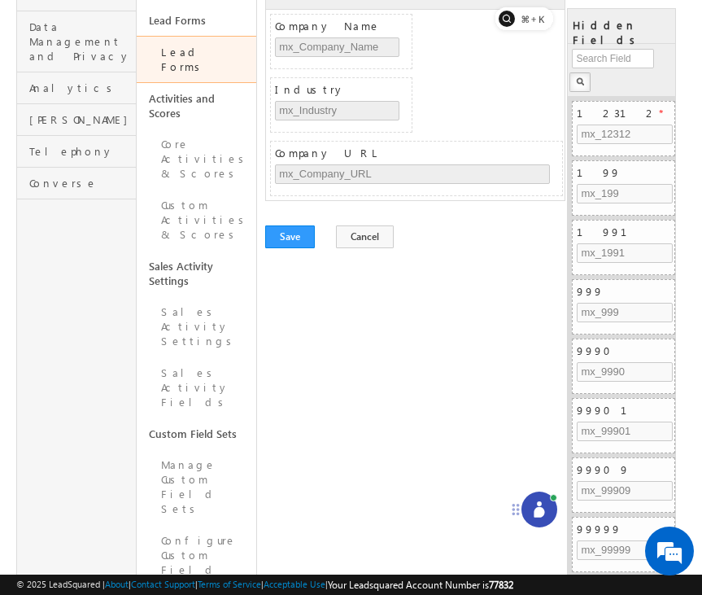
scroll to position [596, 0]
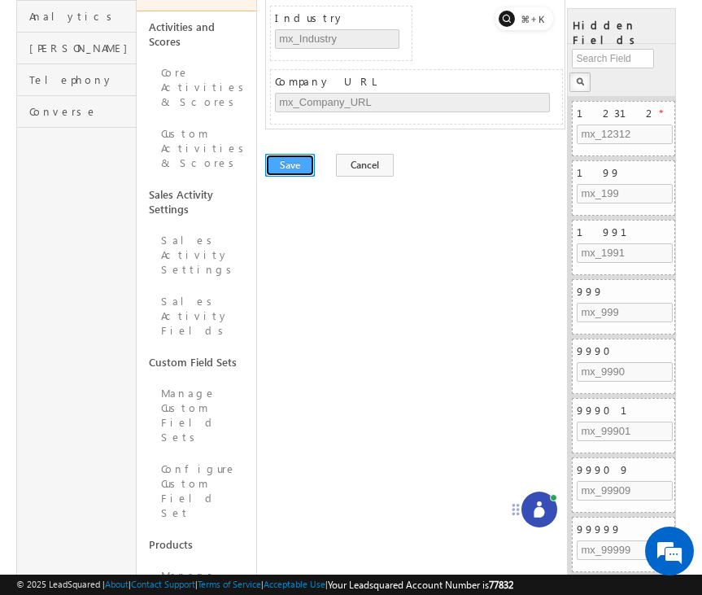
click at [299, 172] on button "Save" at bounding box center [290, 165] width 50 height 23
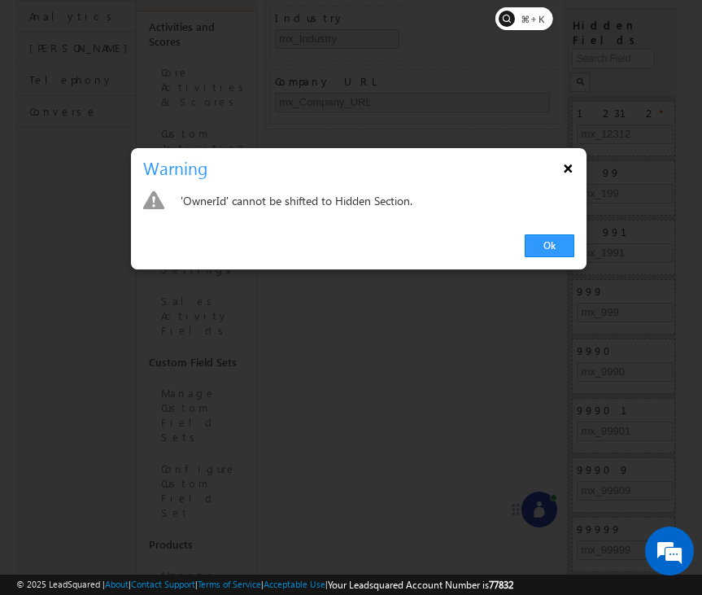
click at [566, 168] on button "×" at bounding box center [568, 168] width 26 height 28
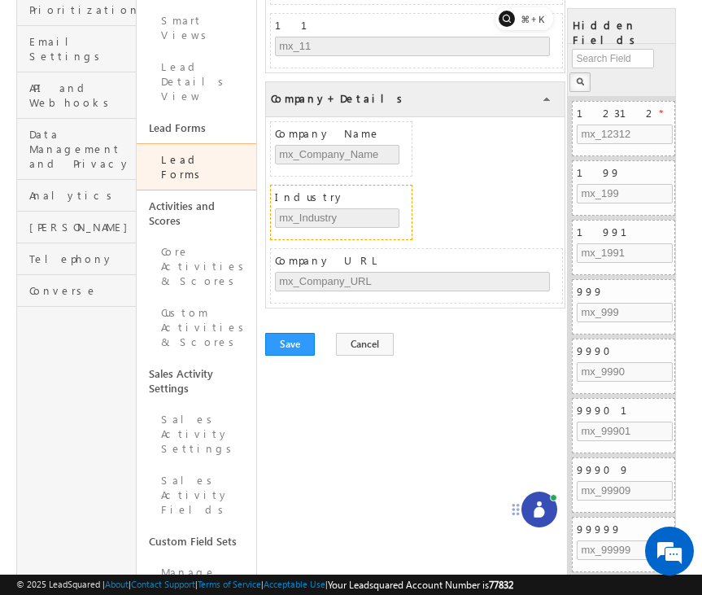
scroll to position [380, 0]
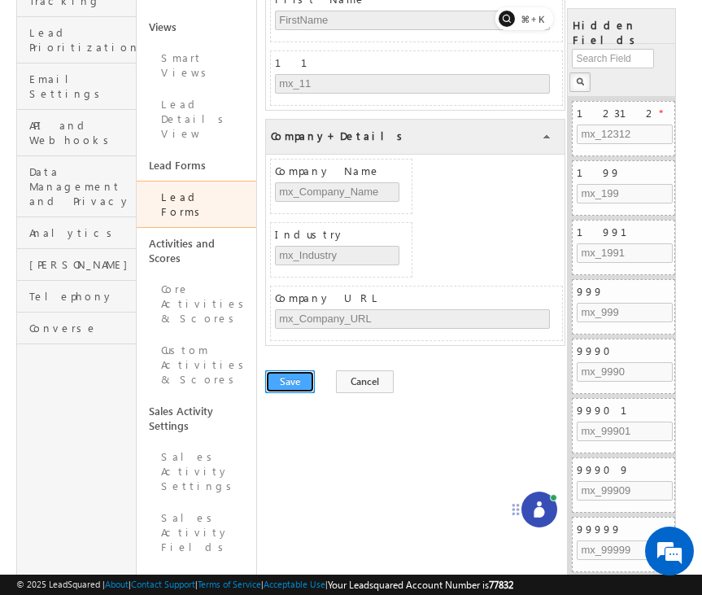
click at [282, 381] on button "Save" at bounding box center [290, 381] width 50 height 23
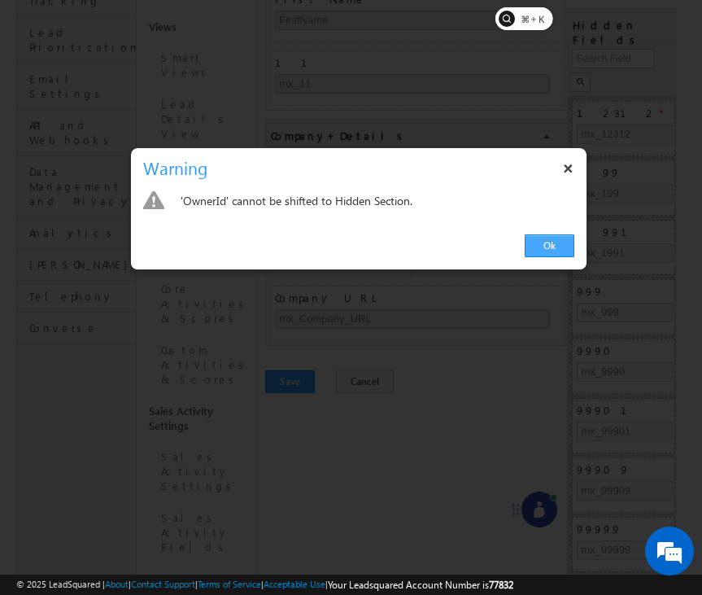
click at [561, 244] on link "Ok" at bounding box center [550, 245] width 50 height 23
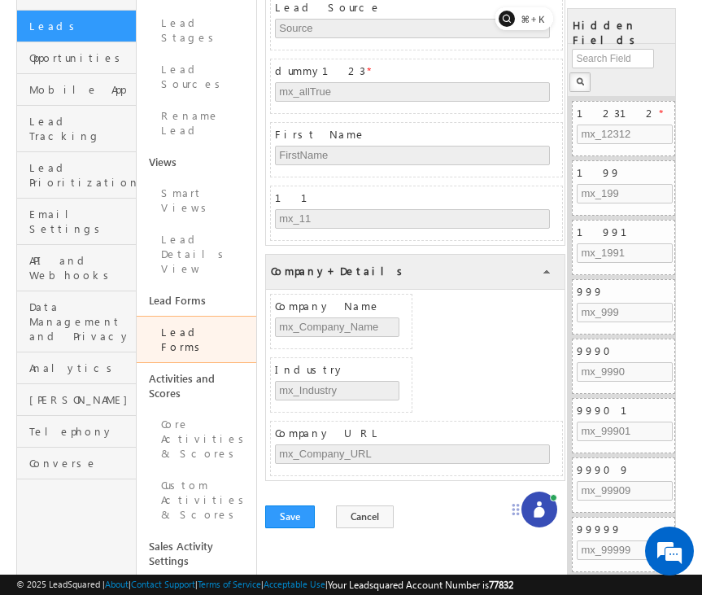
scroll to position [269, 0]
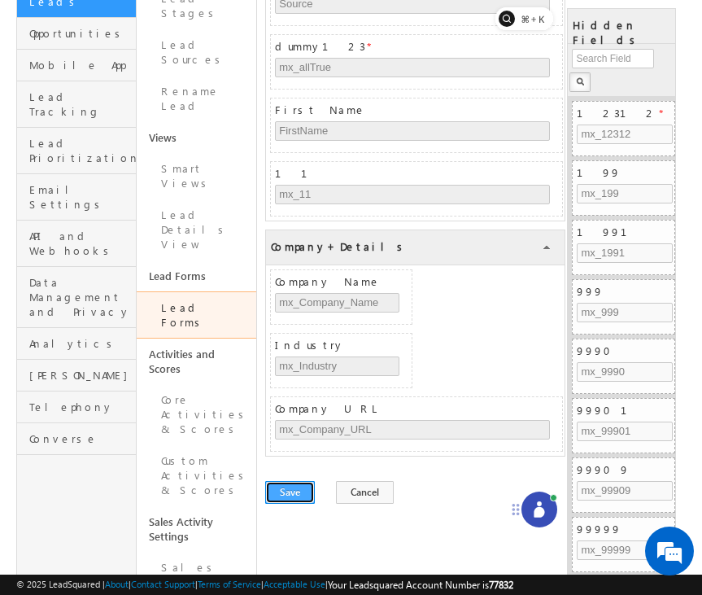
click at [294, 491] on button "Save" at bounding box center [290, 492] width 50 height 23
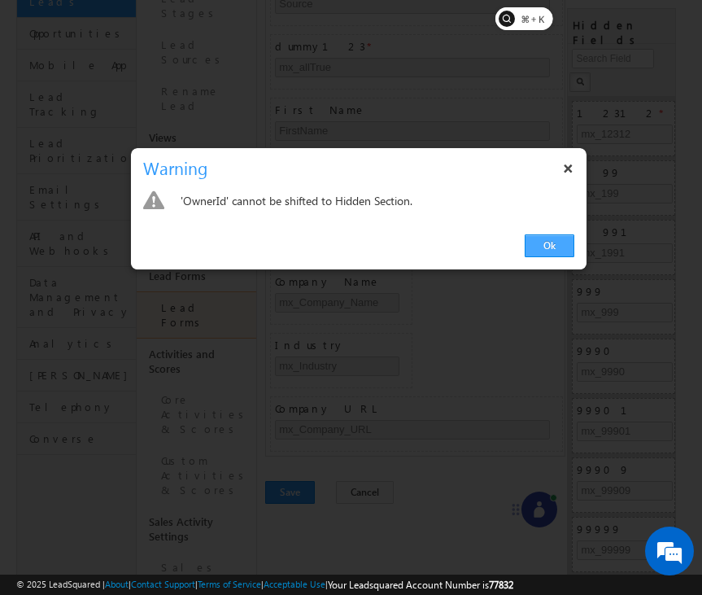
click at [541, 241] on link "Ok" at bounding box center [550, 245] width 50 height 23
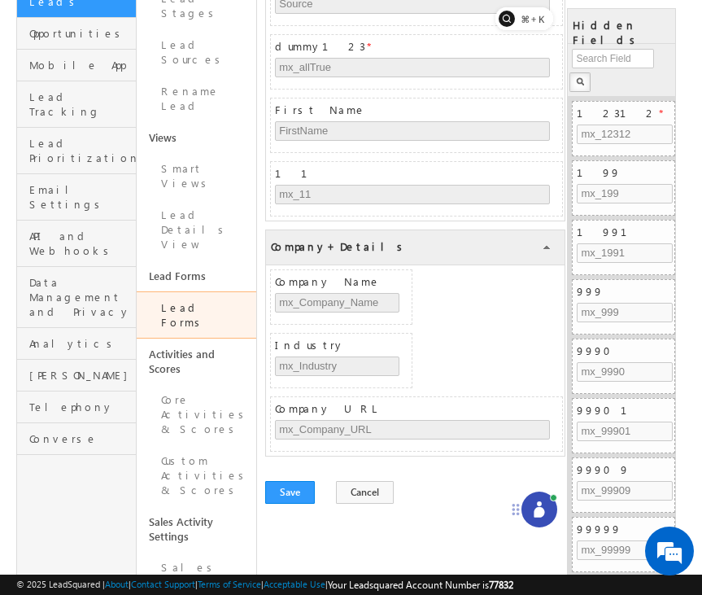
click at [538, 517] on icon at bounding box center [539, 512] width 11 height 11
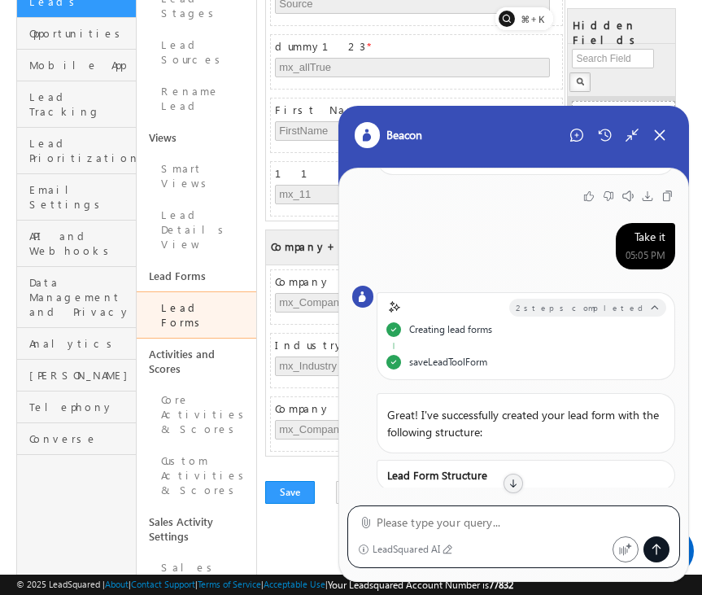
scroll to position [1052, 0]
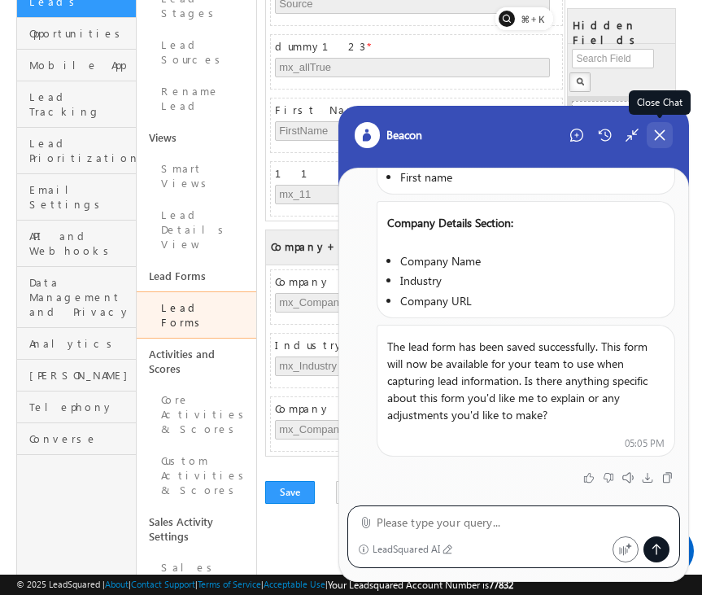
click at [662, 139] on icon at bounding box center [660, 135] width 15 height 15
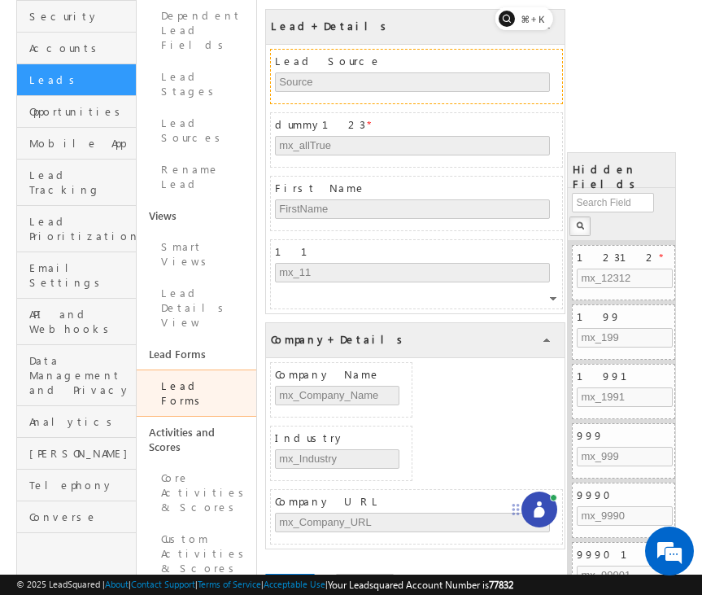
scroll to position [0, 0]
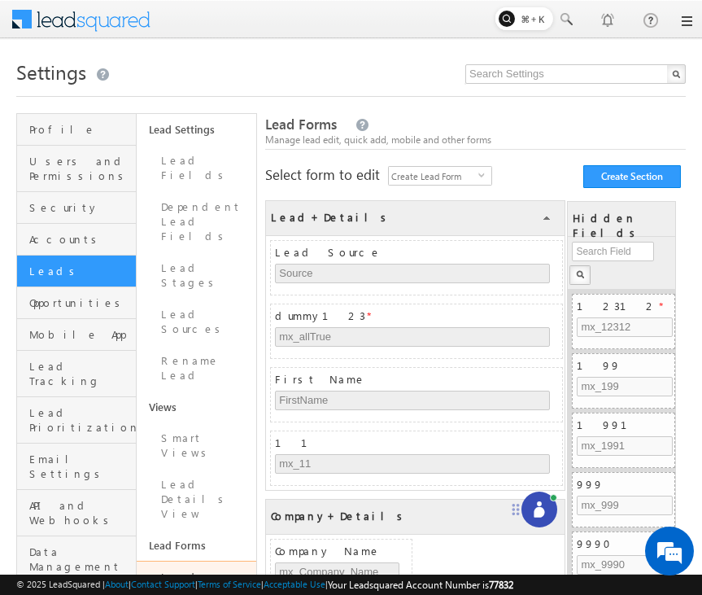
click at [679, 23] on link at bounding box center [685, 21] width 13 height 13
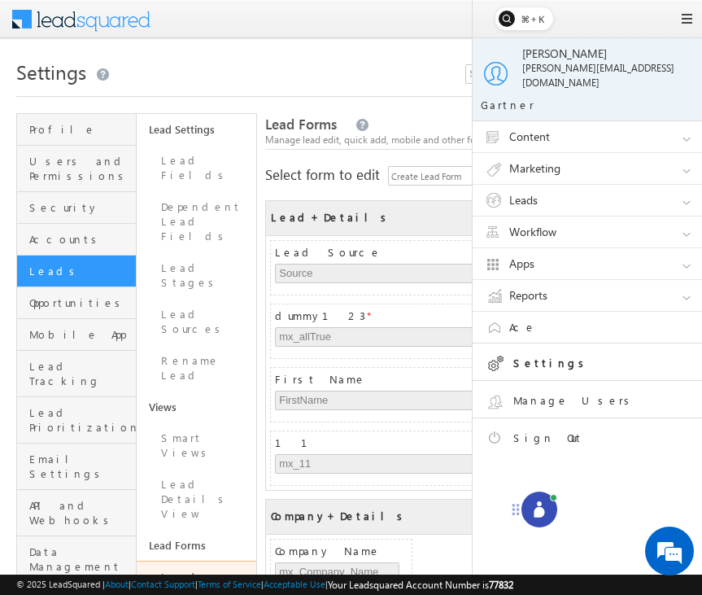
click at [414, 63] on h1 "Settings" at bounding box center [351, 71] width 670 height 32
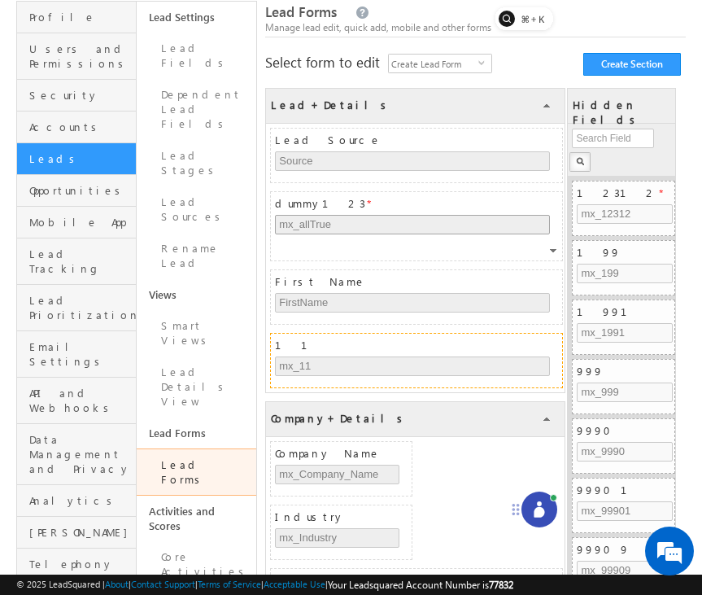
scroll to position [113, 0]
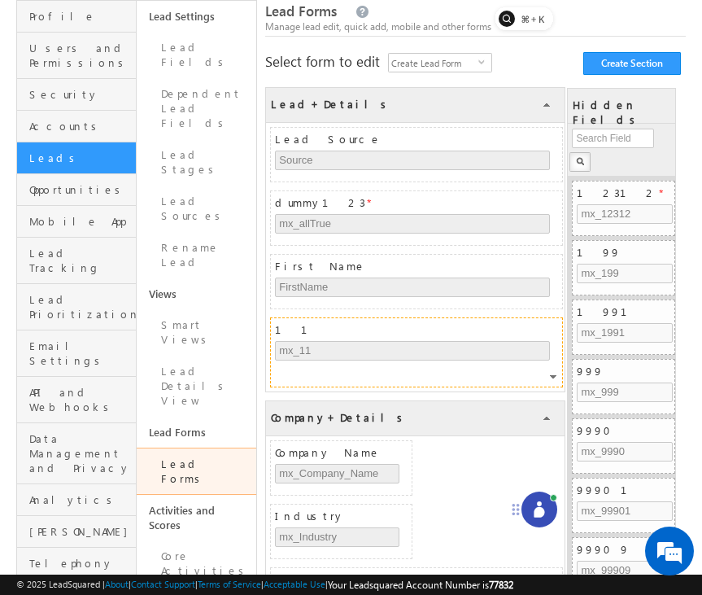
click at [553, 378] on div at bounding box center [555, 379] width 10 height 15
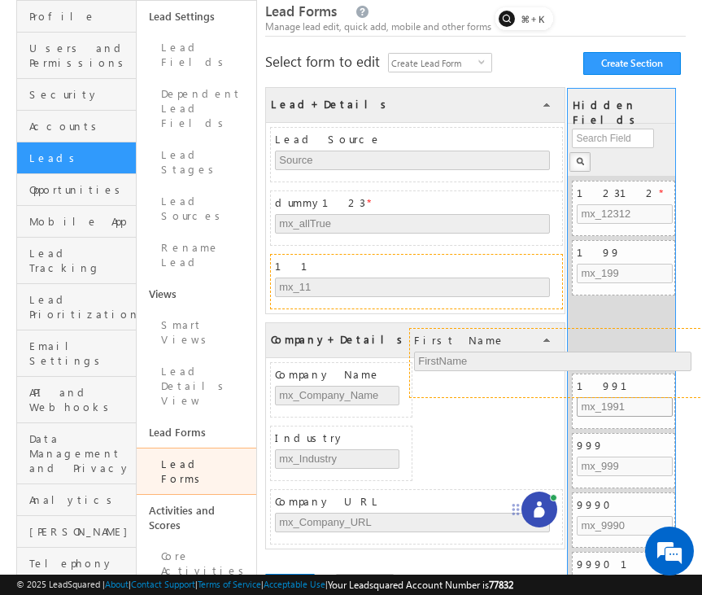
drag, startPoint x: 485, startPoint y: 262, endPoint x: 627, endPoint y: 334, distance: 159.4
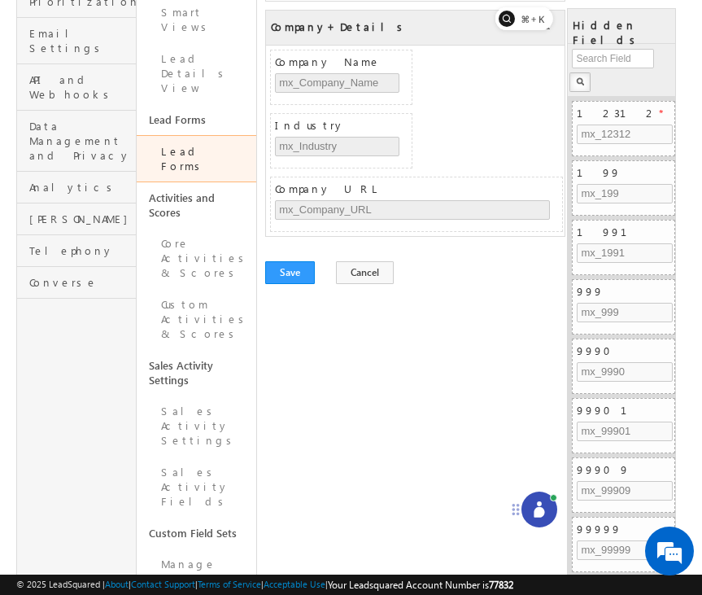
scroll to position [436, 0]
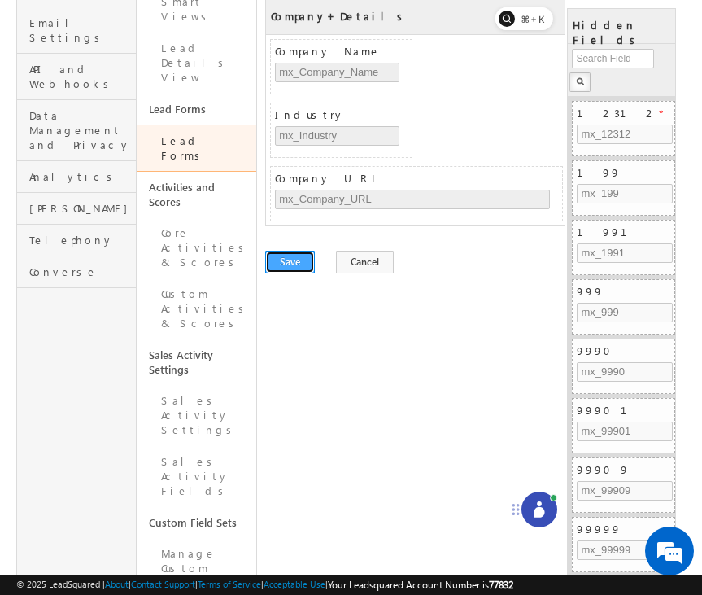
click at [289, 259] on button "Save" at bounding box center [290, 262] width 50 height 23
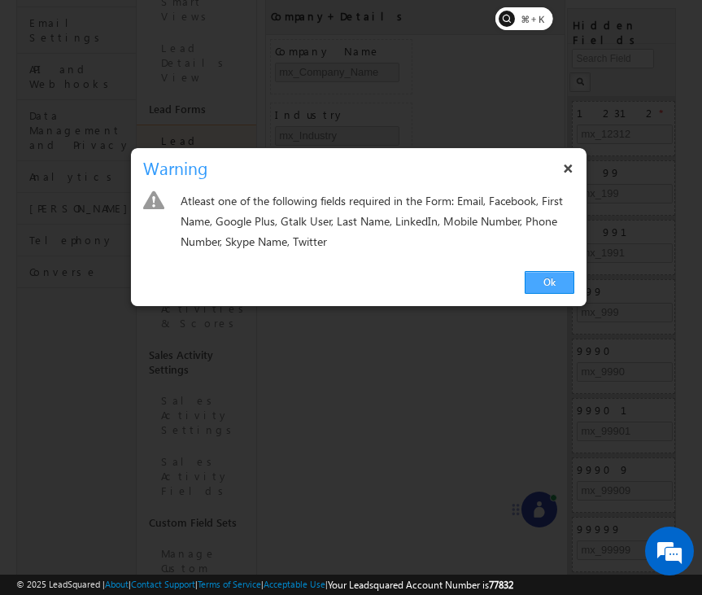
click at [551, 290] on link "Ok" at bounding box center [550, 282] width 50 height 23
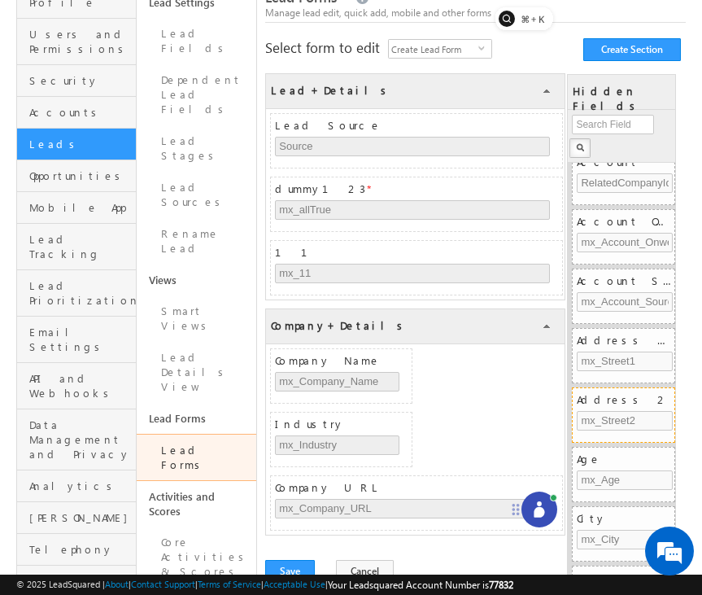
scroll to position [576, 0]
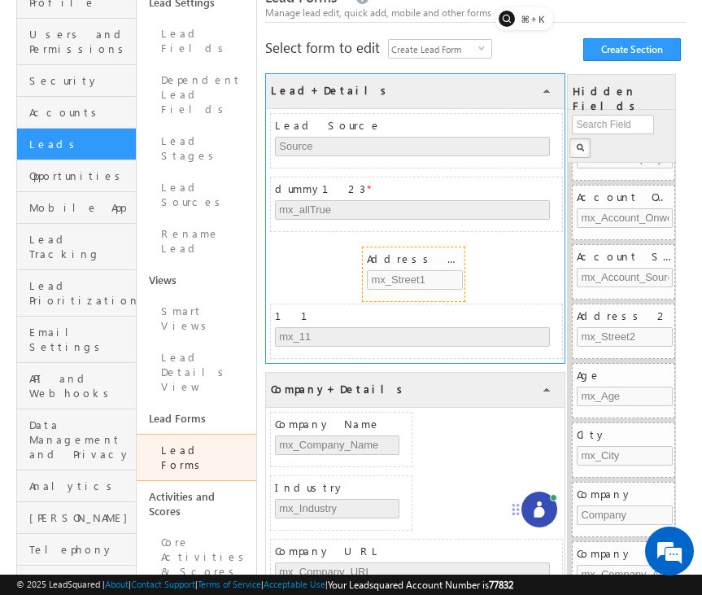
drag, startPoint x: 633, startPoint y: 316, endPoint x: 424, endPoint y: 259, distance: 216.7
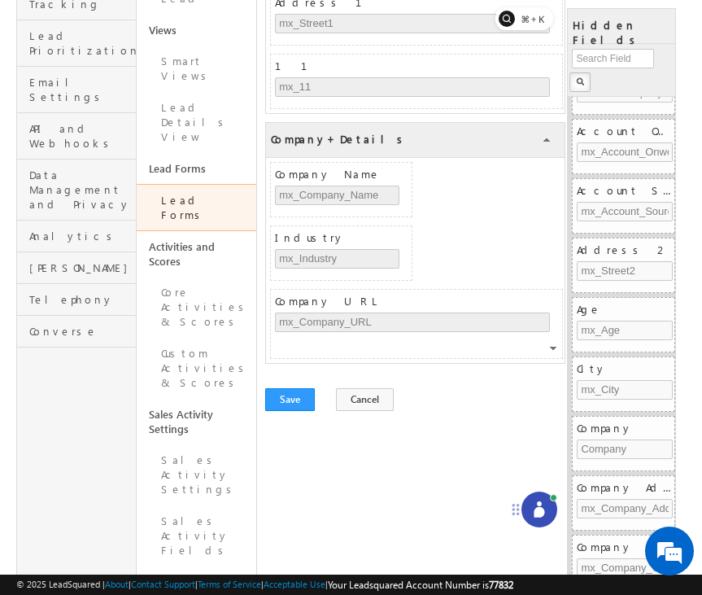
scroll to position [454, 0]
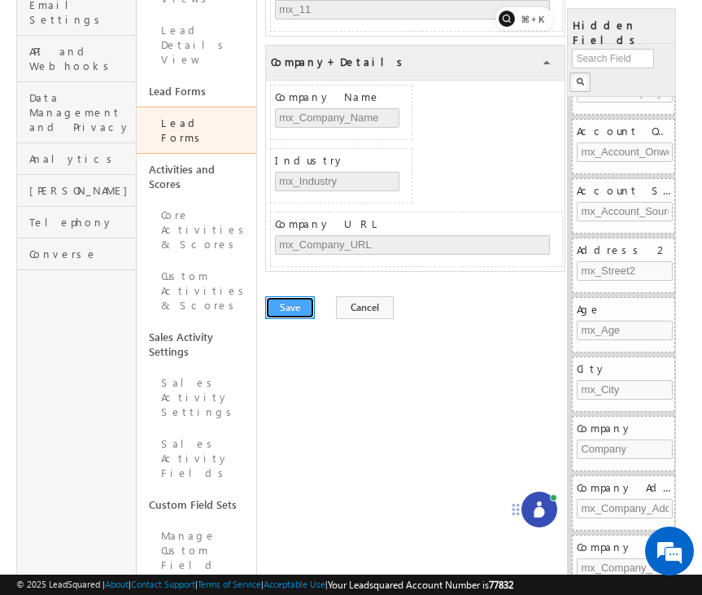
click at [282, 317] on button "Save" at bounding box center [290, 307] width 50 height 23
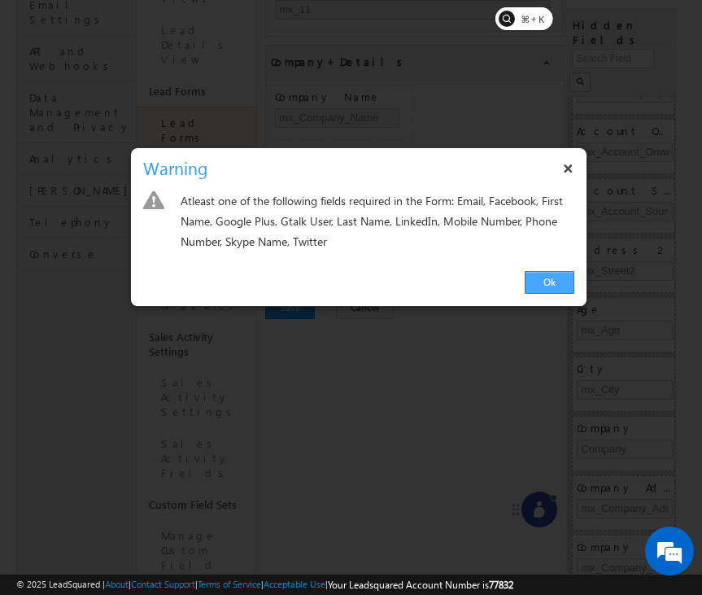
click at [543, 287] on link "Ok" at bounding box center [550, 282] width 50 height 23
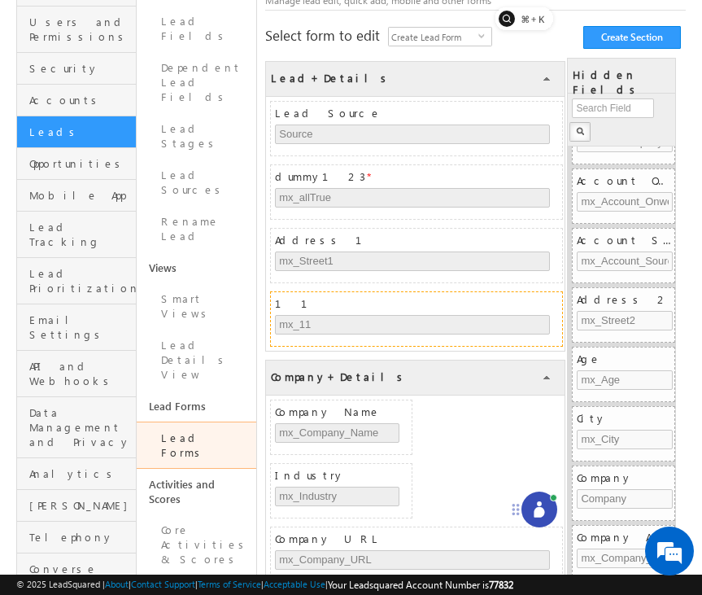
scroll to position [124, 0]
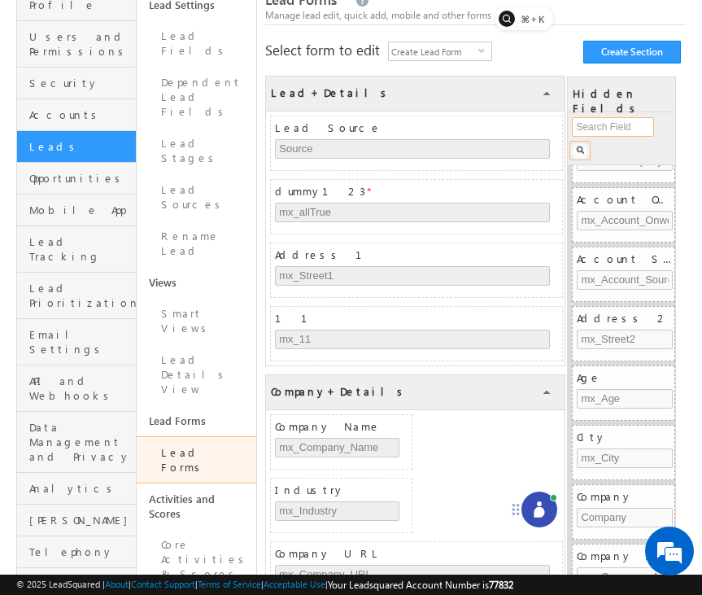
click at [618, 135] on input "text" at bounding box center [613, 127] width 82 height 20
type input "ema"
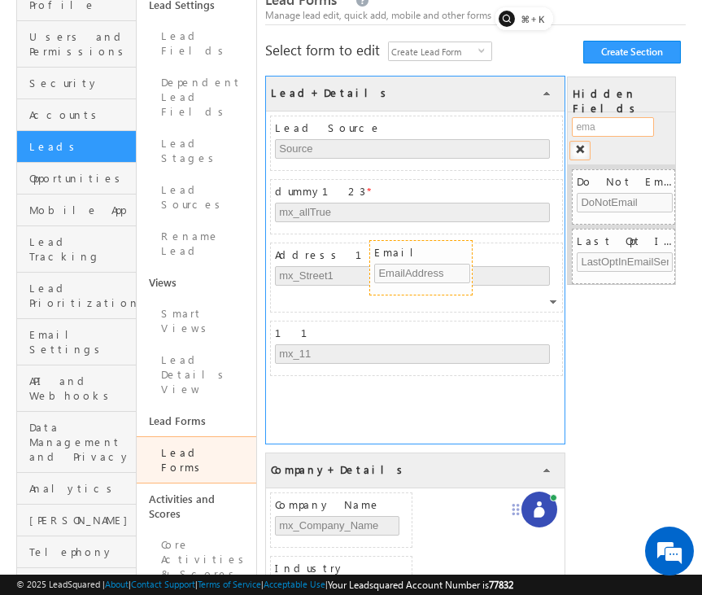
drag, startPoint x: 636, startPoint y: 234, endPoint x: 435, endPoint y: 246, distance: 202.2
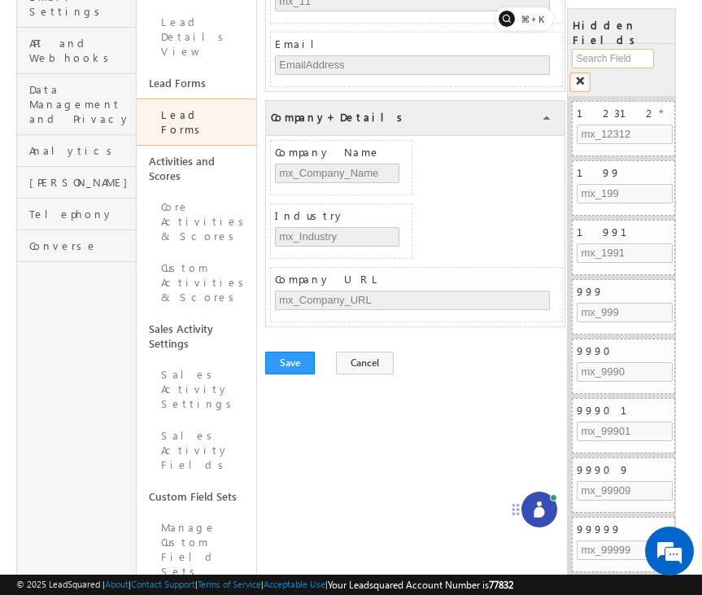
scroll to position [491, 0]
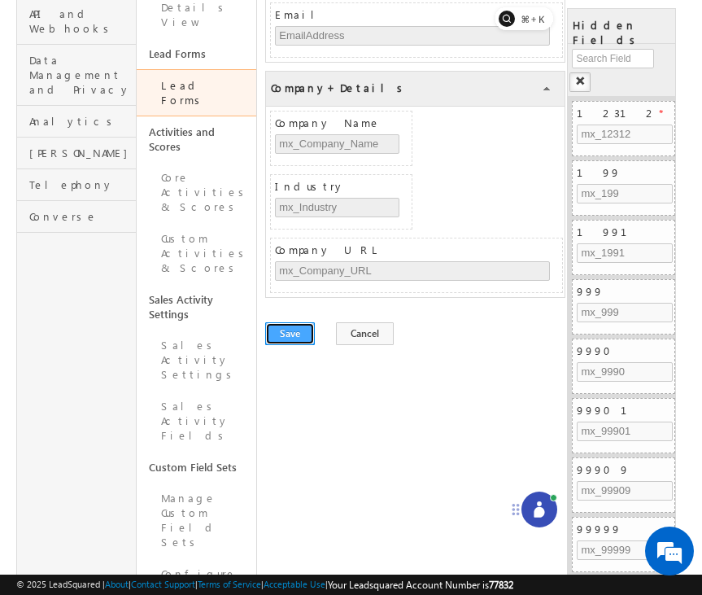
click at [291, 334] on button "Save" at bounding box center [290, 333] width 50 height 23
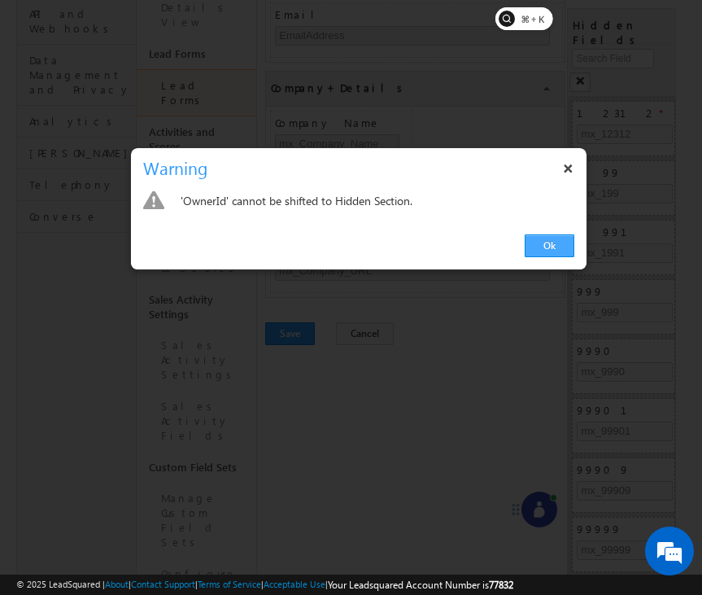
click at [551, 244] on link "Ok" at bounding box center [550, 245] width 50 height 23
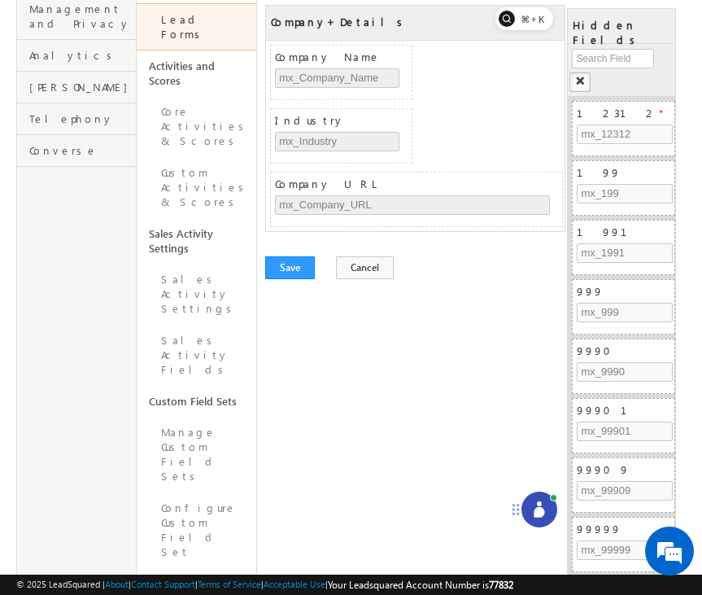
scroll to position [529, 0]
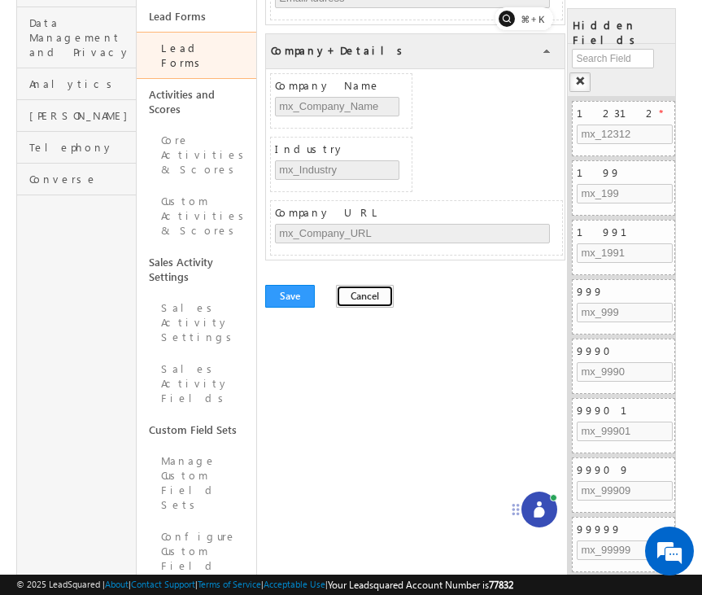
click at [362, 297] on button "Cancel" at bounding box center [365, 296] width 58 height 23
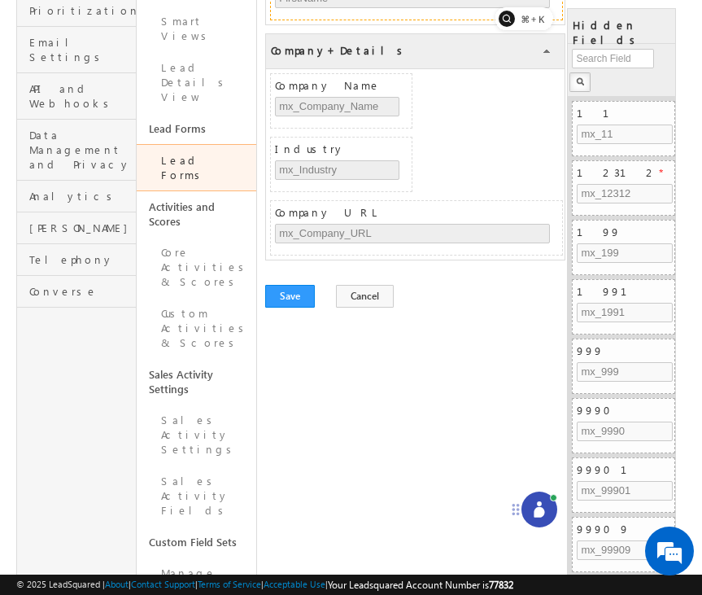
scroll to position [483, 0]
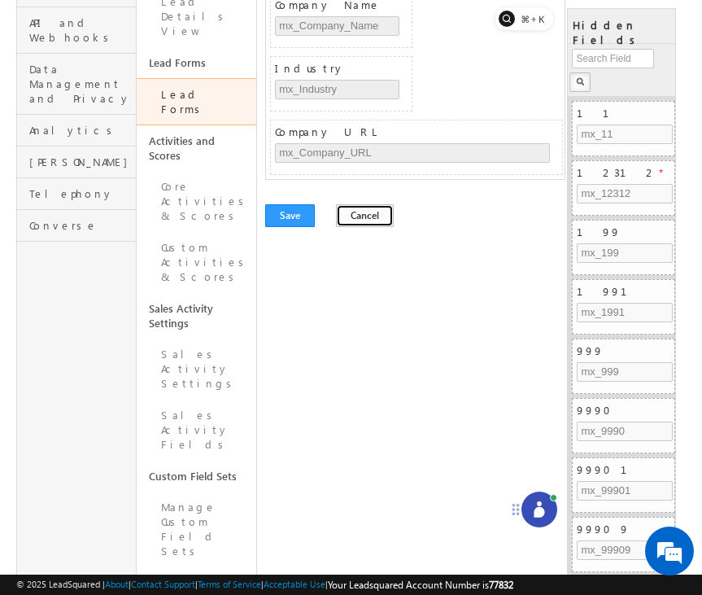
click at [367, 212] on button "Cancel" at bounding box center [365, 215] width 58 height 23
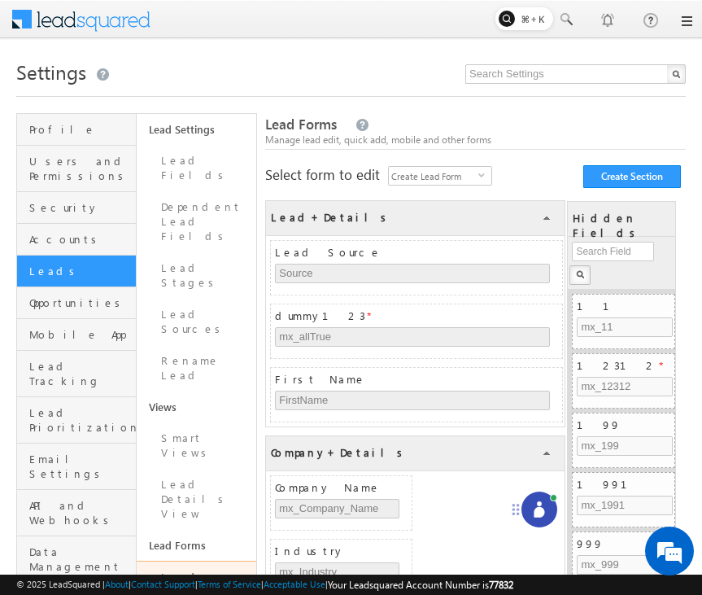
click at [546, 516] on icon at bounding box center [539, 509] width 16 height 16
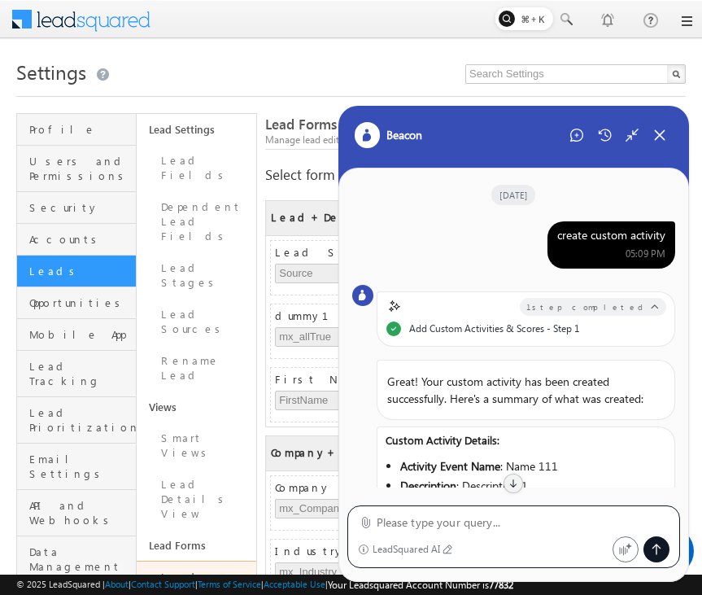
scroll to position [417, 0]
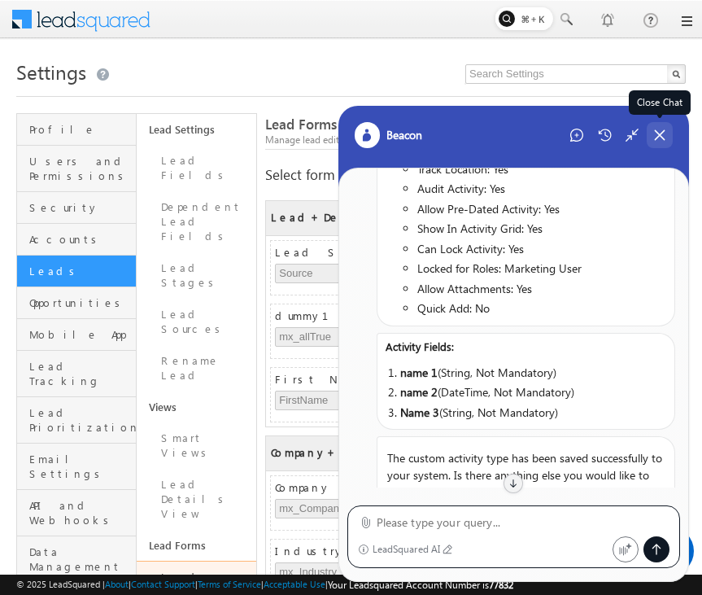
click at [658, 133] on icon at bounding box center [660, 135] width 15 height 15
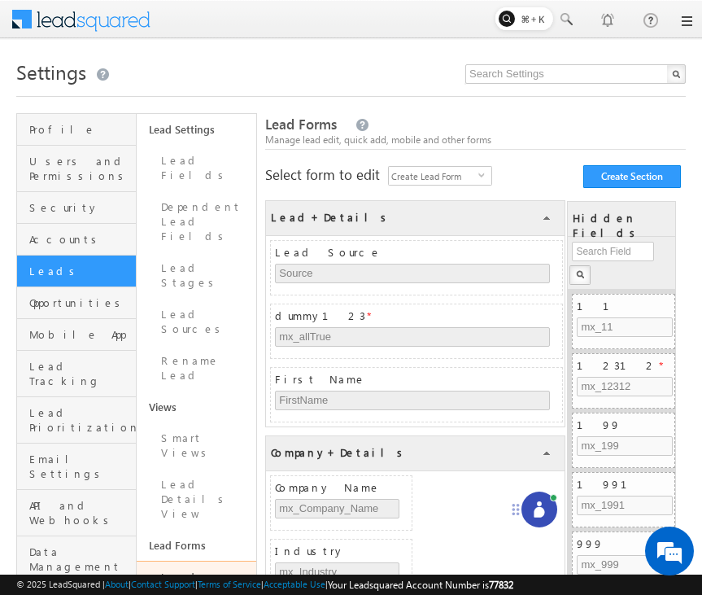
click at [540, 503] on circle at bounding box center [539, 503] width 5 height 5
click at [543, 502] on icon at bounding box center [539, 509] width 16 height 16
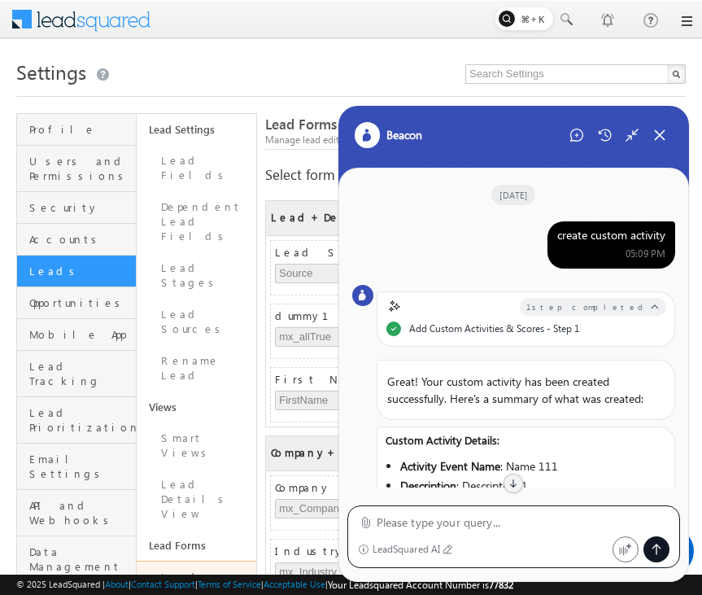
scroll to position [417, 0]
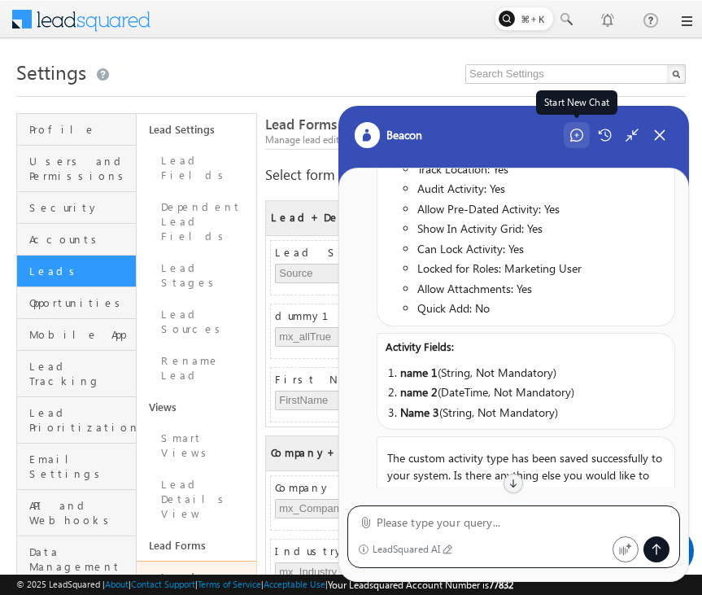
click at [574, 143] on div "Start New Chat" at bounding box center [577, 135] width 26 height 26
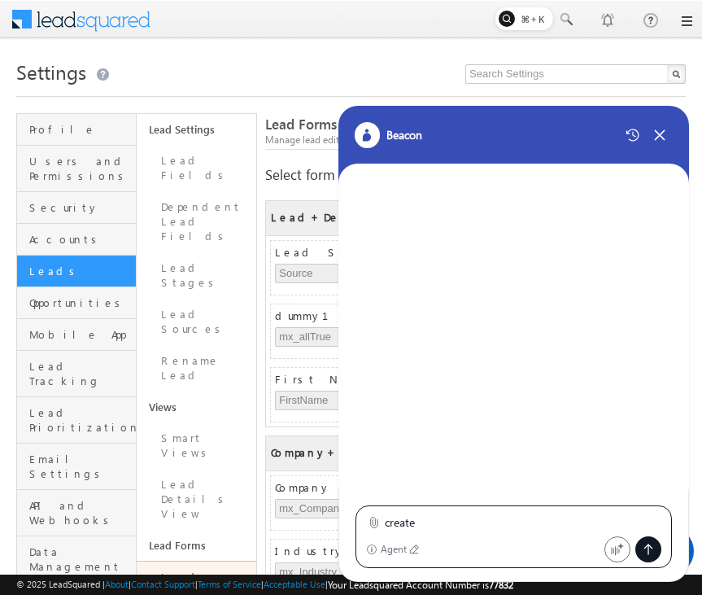
scroll to position [0, 0]
type textarea "create lead form"
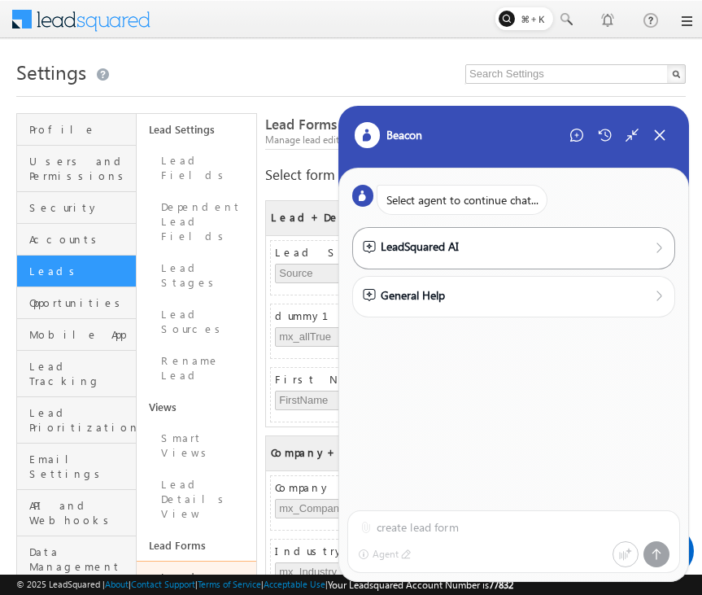
click at [587, 245] on div "LeadSquared AI" at bounding box center [514, 247] width 303 height 18
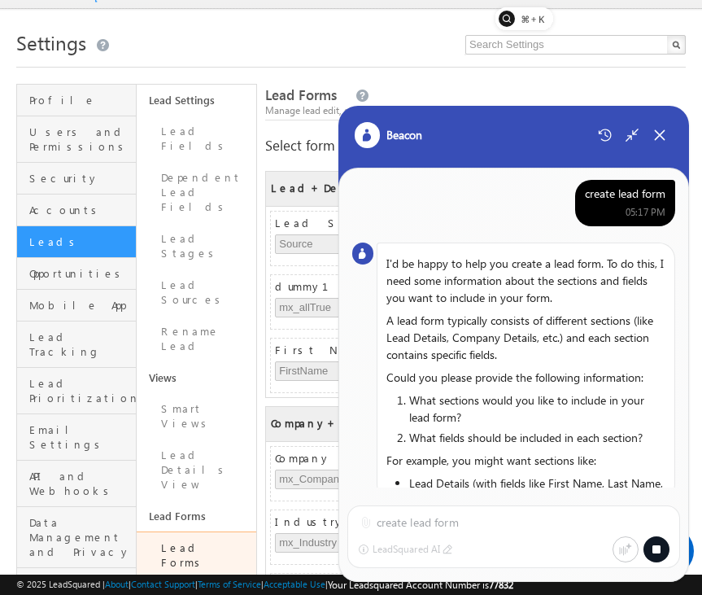
scroll to position [34, 0]
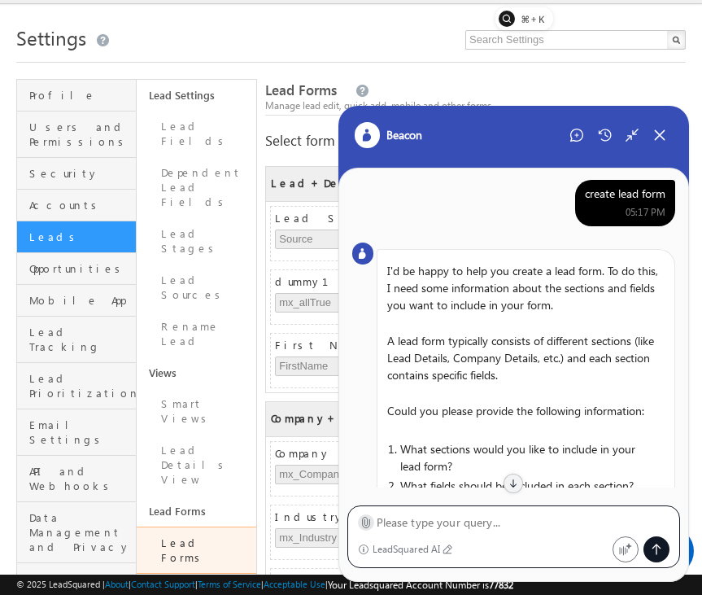
click at [366, 524] on icon at bounding box center [366, 522] width 12 height 12
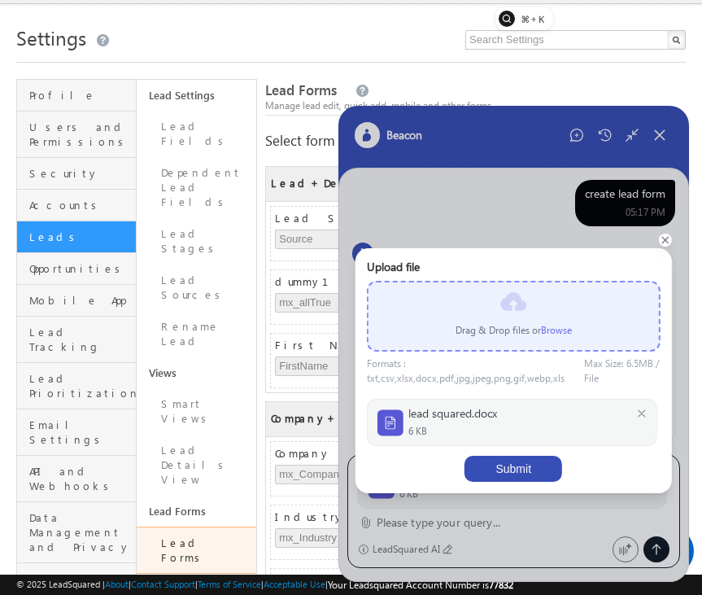
click at [523, 472] on button "Submit" at bounding box center [514, 469] width 98 height 26
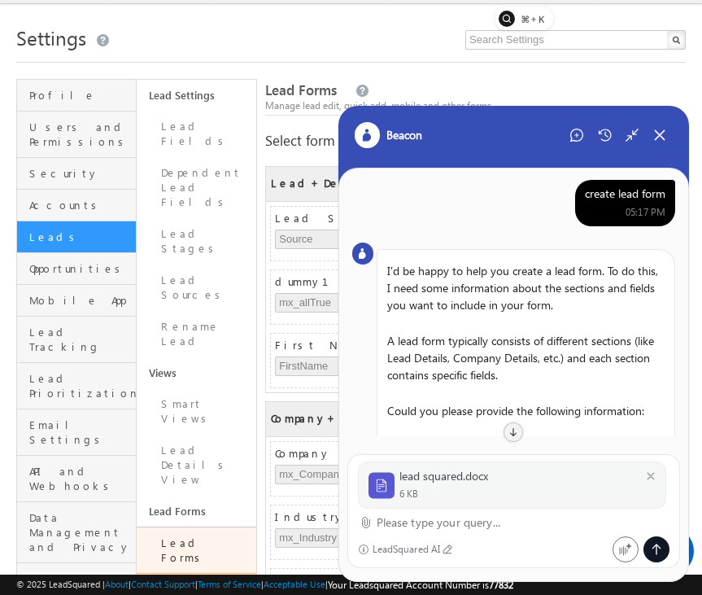
click at [426, 526] on textarea at bounding box center [524, 523] width 294 height 20
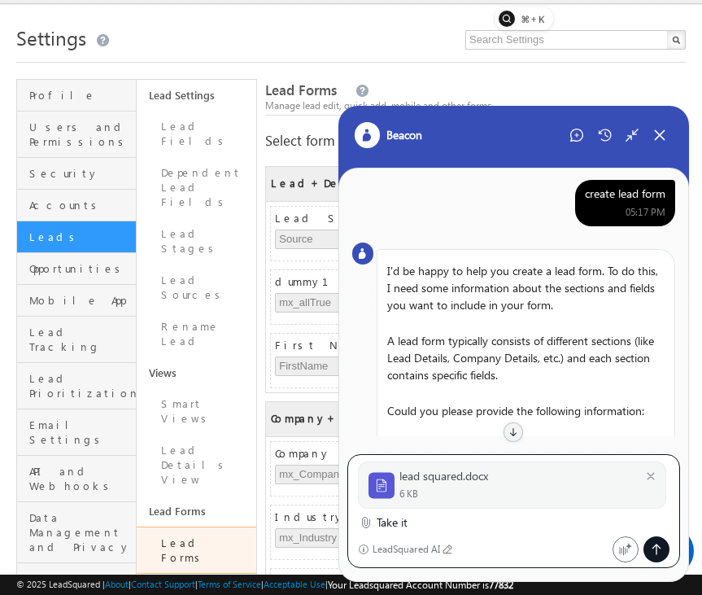
type textarea "Take it"
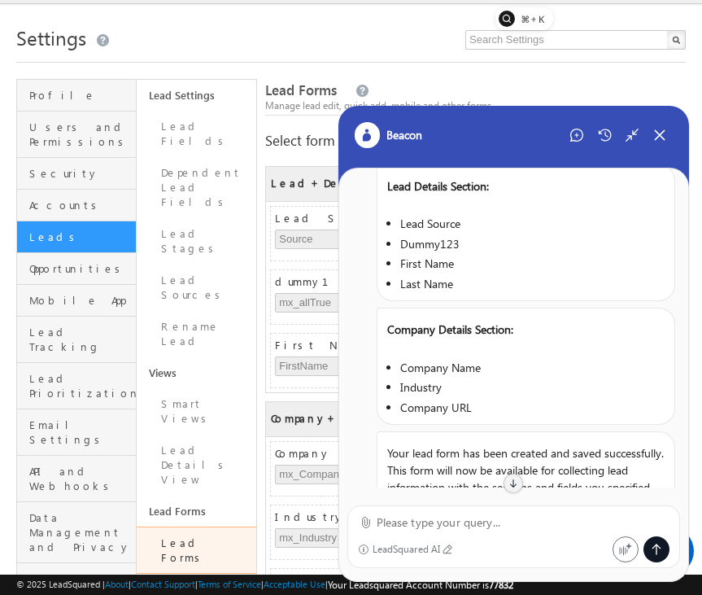
scroll to position [927, 0]
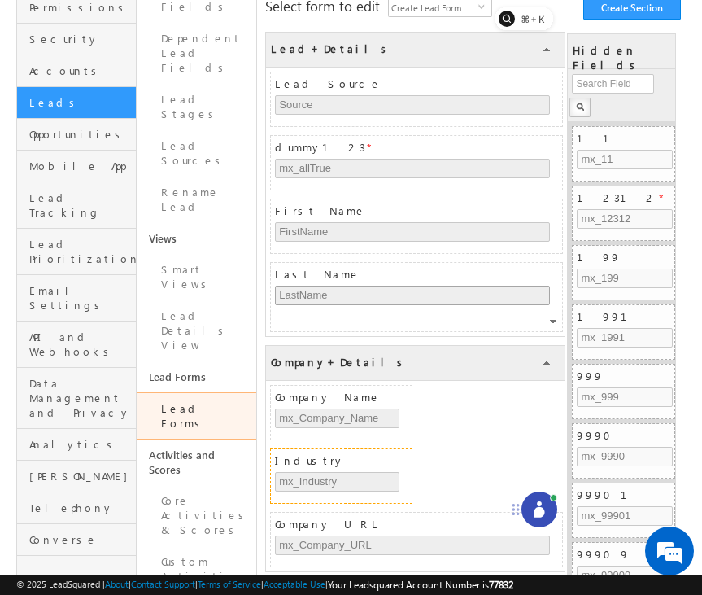
scroll to position [169, 0]
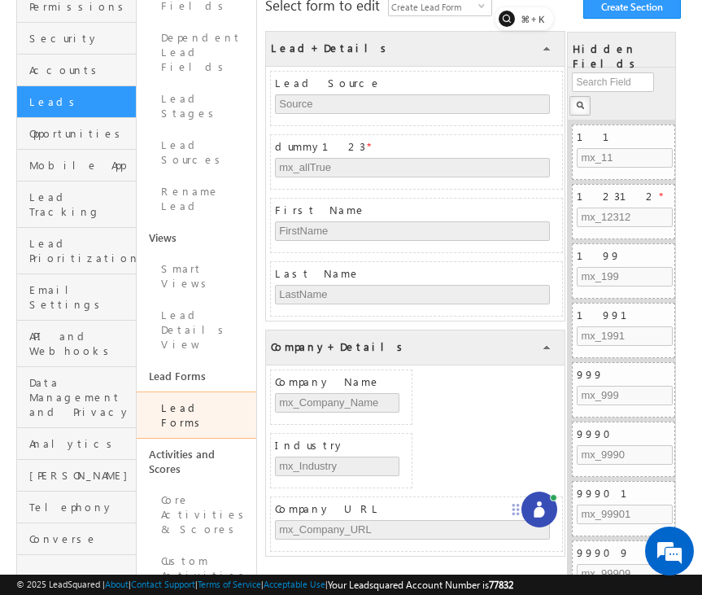
click at [535, 509] on icon at bounding box center [539, 512] width 11 height 11
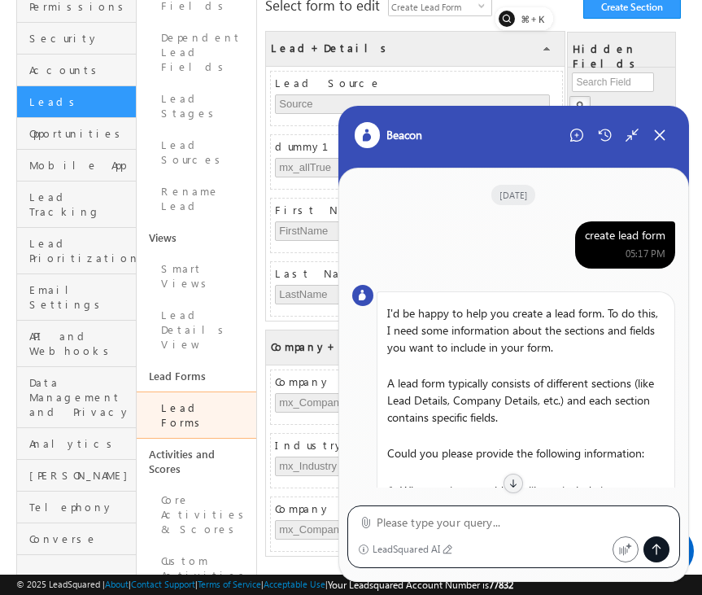
scroll to position [922, 0]
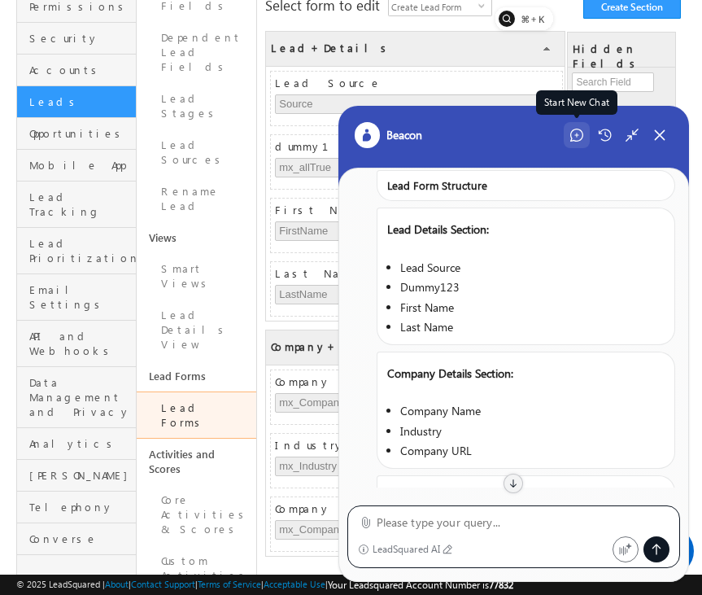
click at [575, 136] on icon at bounding box center [576, 135] width 13 height 13
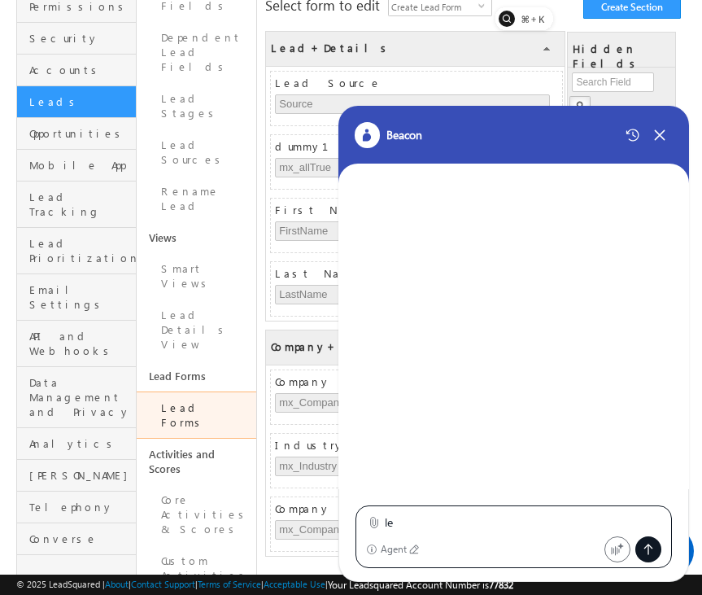
type textarea "l"
type textarea "create lead form"
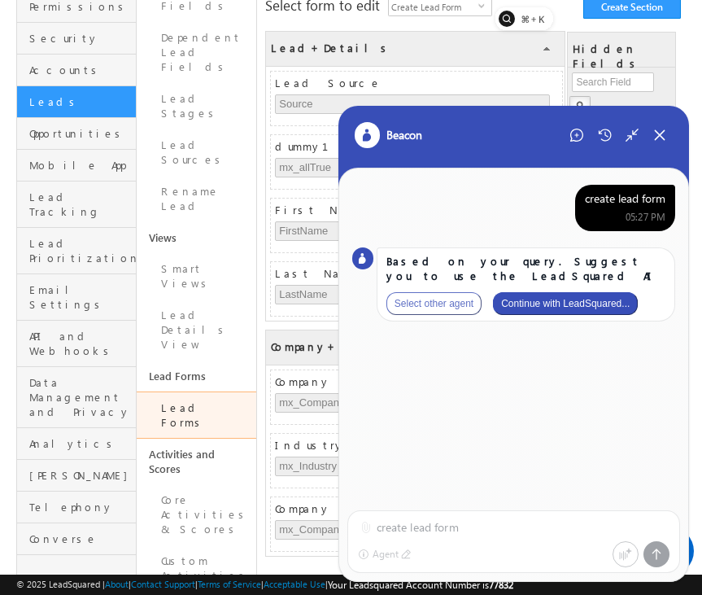
click at [617, 300] on button "Continue with LeadSquared..." at bounding box center [565, 303] width 145 height 23
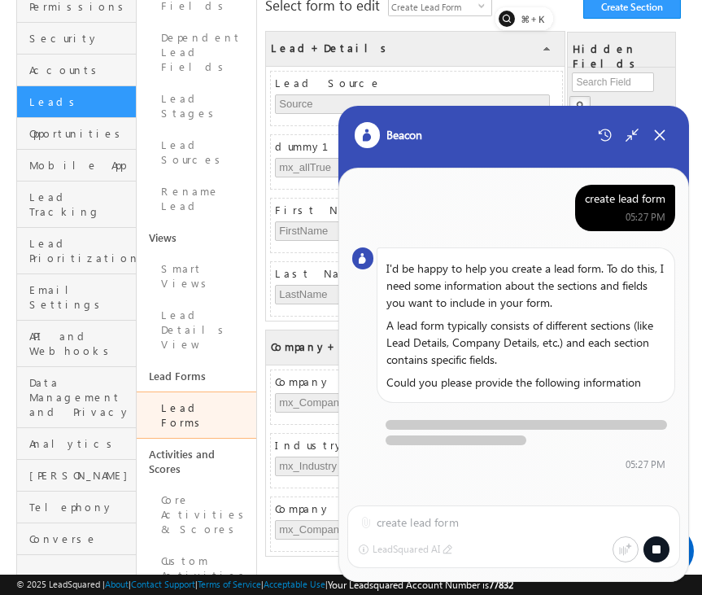
scroll to position [5, 0]
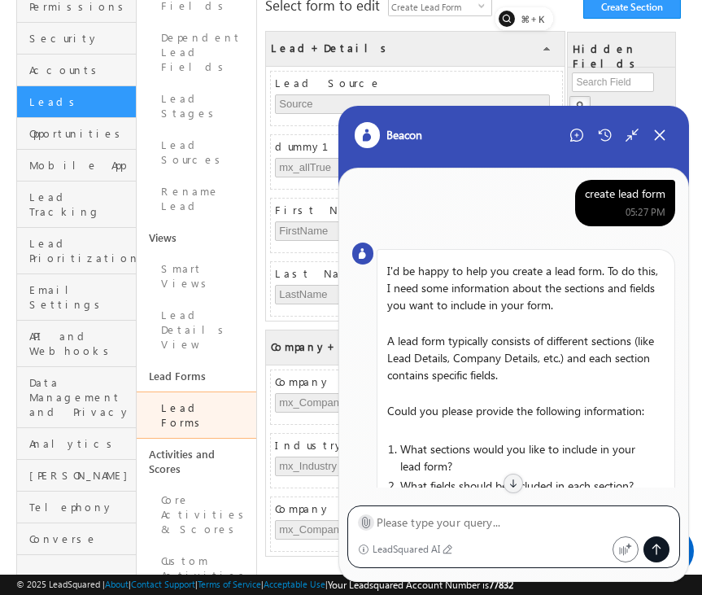
click at [362, 523] on icon at bounding box center [366, 522] width 12 height 12
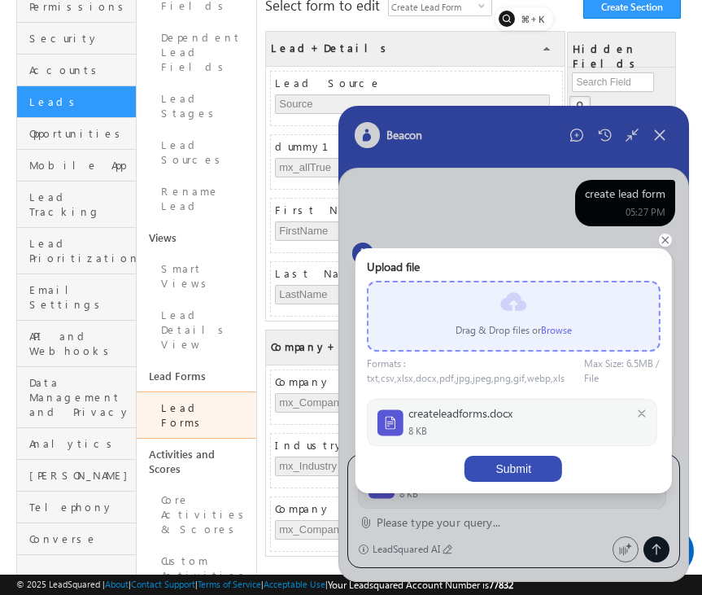
click at [516, 464] on button "Submit" at bounding box center [514, 469] width 98 height 26
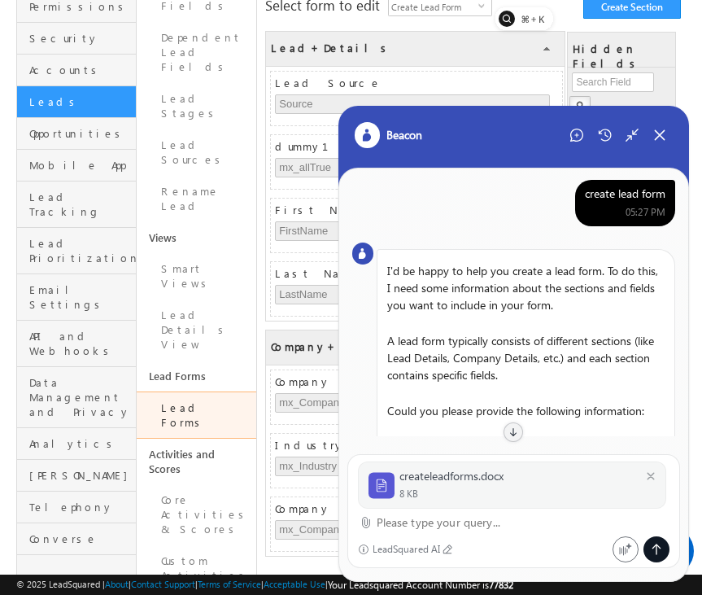
click at [428, 530] on textarea at bounding box center [524, 523] width 294 height 20
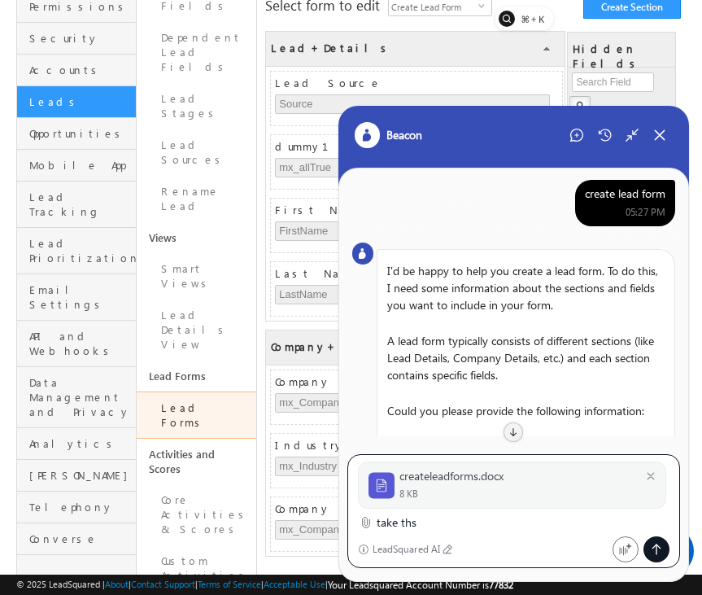
type textarea "take ths"
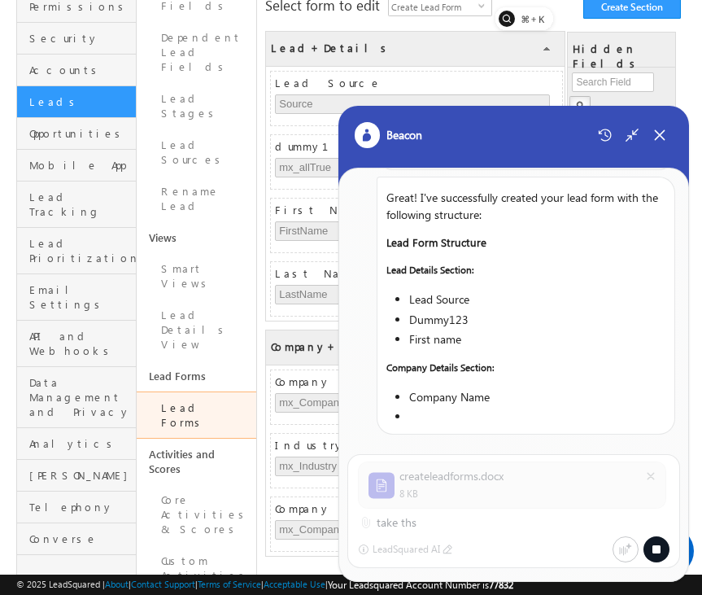
scroll to position [806, 0]
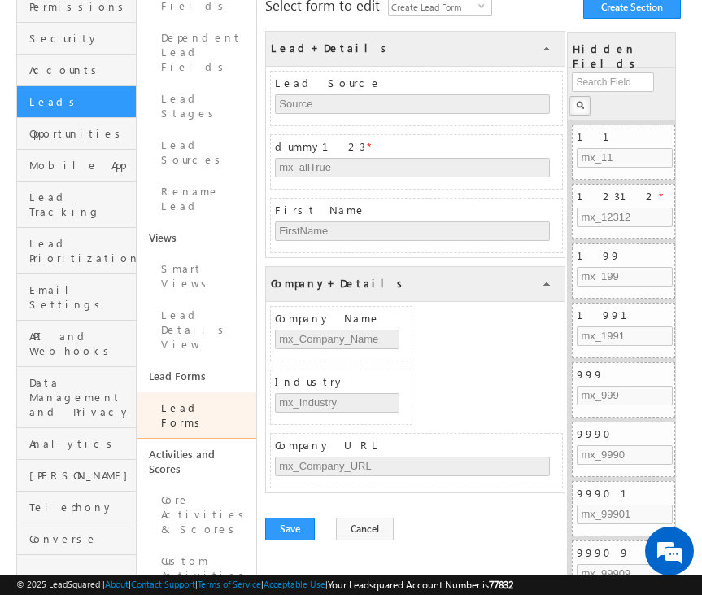
scroll to position [169, 0]
click at [538, 508] on icon at bounding box center [539, 512] width 11 height 11
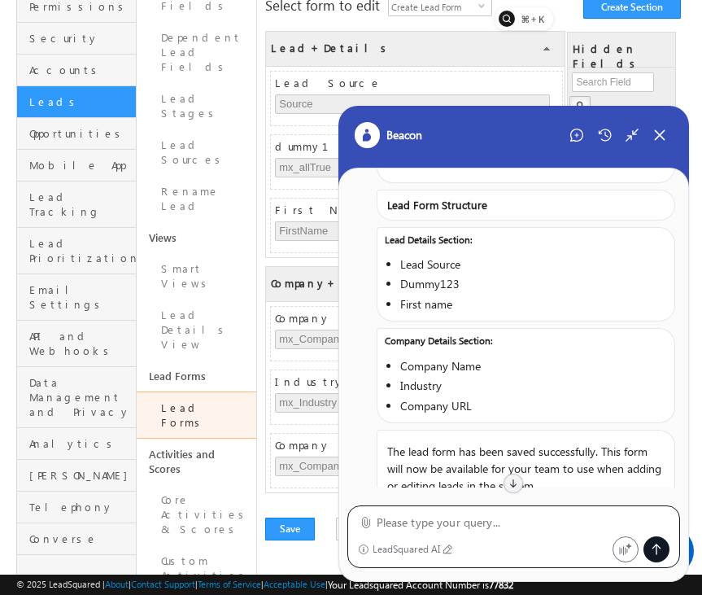
scroll to position [0, 0]
click at [661, 132] on icon at bounding box center [660, 135] width 15 height 15
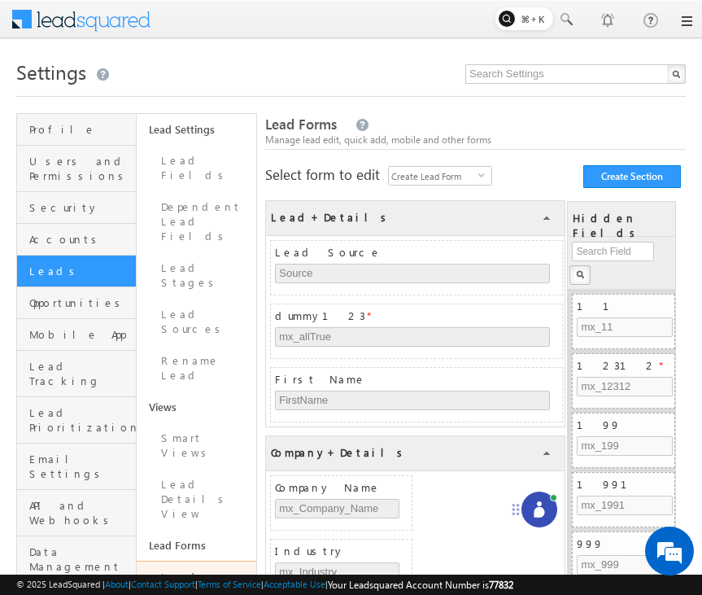
click at [684, 20] on link at bounding box center [685, 21] width 13 height 13
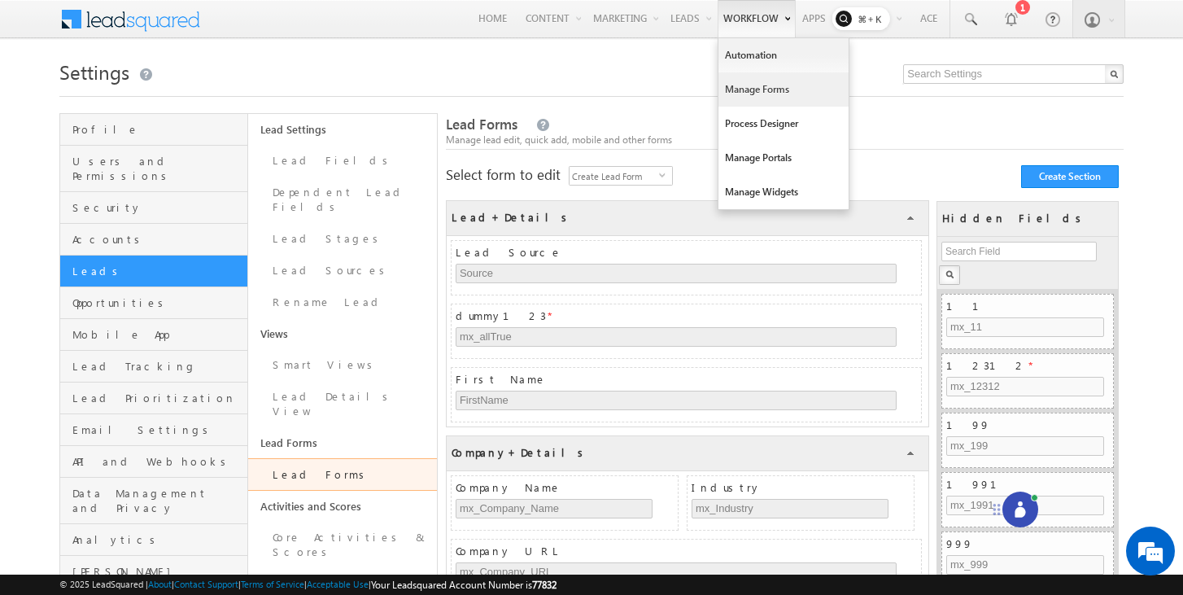
click at [701, 85] on link "Manage Forms" at bounding box center [783, 89] width 130 height 34
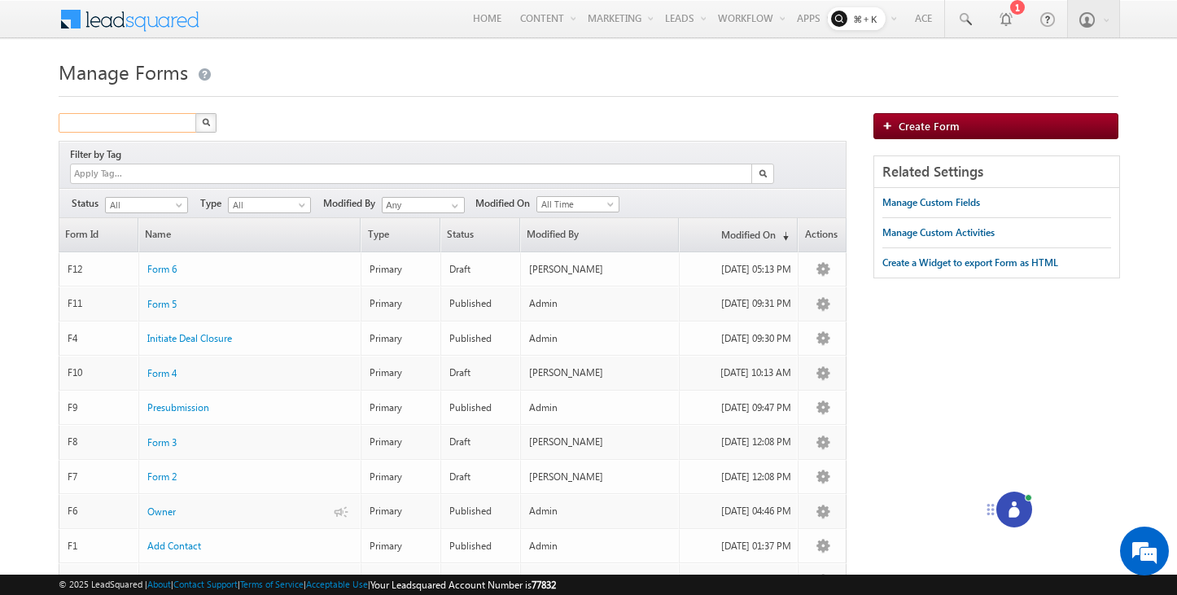
click at [165, 120] on input "text" at bounding box center [128, 123] width 139 height 20
type input "Search Forms"
click at [170, 198] on span "All" at bounding box center [144, 205] width 77 height 15
click at [166, 240] on link "Published" at bounding box center [148, 237] width 82 height 15
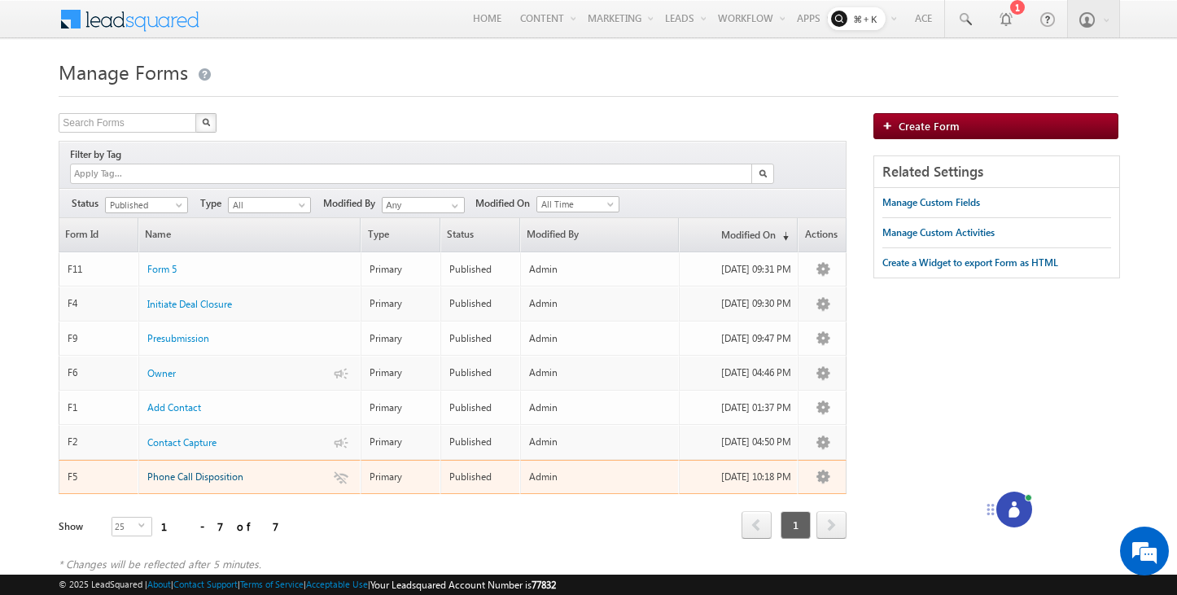
click at [191, 470] on span "Phone Call Disposition" at bounding box center [195, 476] width 96 height 12
click at [205, 470] on span "Phone Call Disposition" at bounding box center [195, 476] width 96 height 12
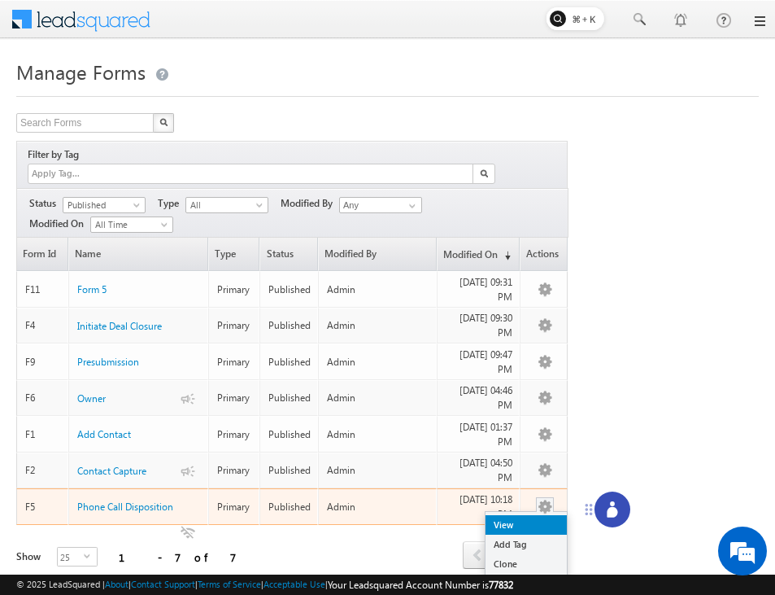
click at [530, 515] on link "View" at bounding box center [526, 525] width 81 height 20
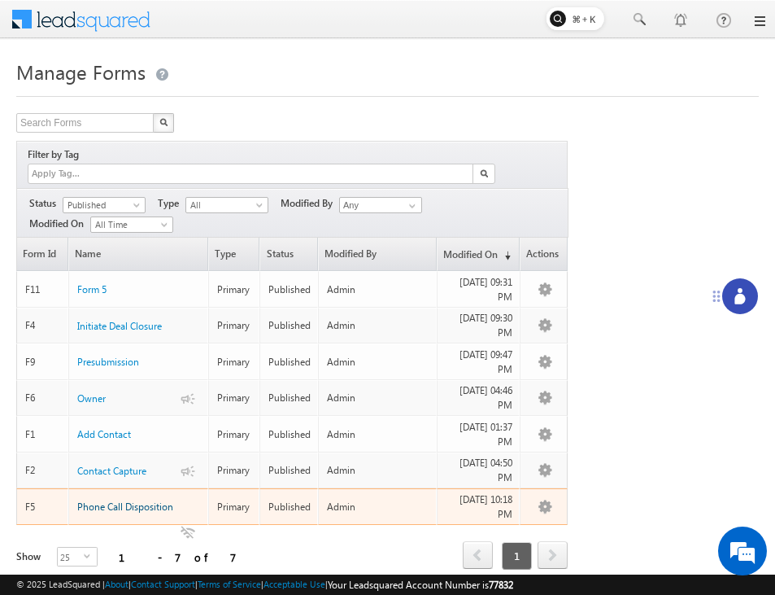
click at [140, 500] on span "Phone Call Disposition" at bounding box center [125, 506] width 96 height 12
